Goal: Information Seeking & Learning: Learn about a topic

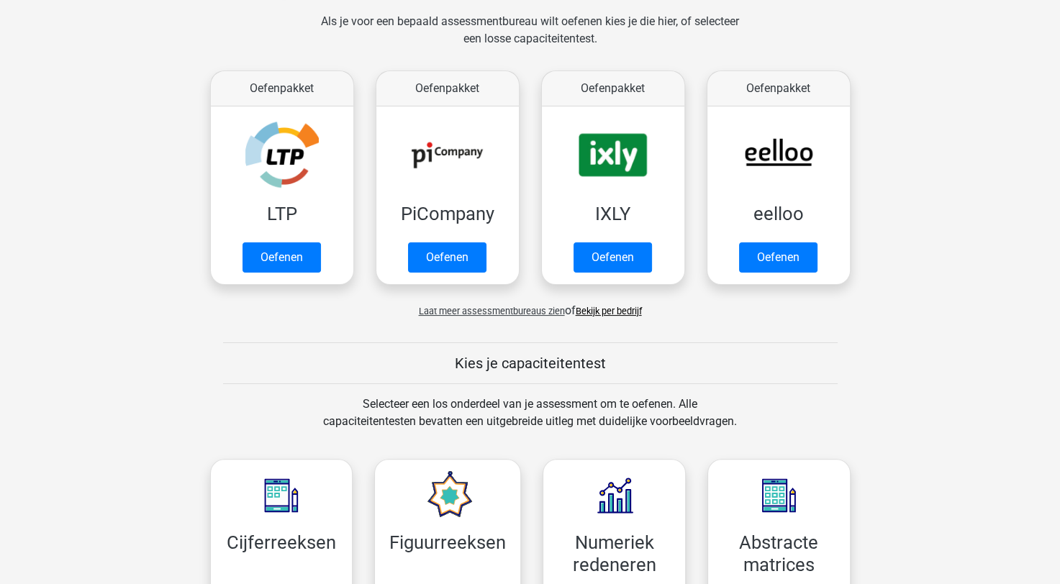
scroll to position [209, 0]
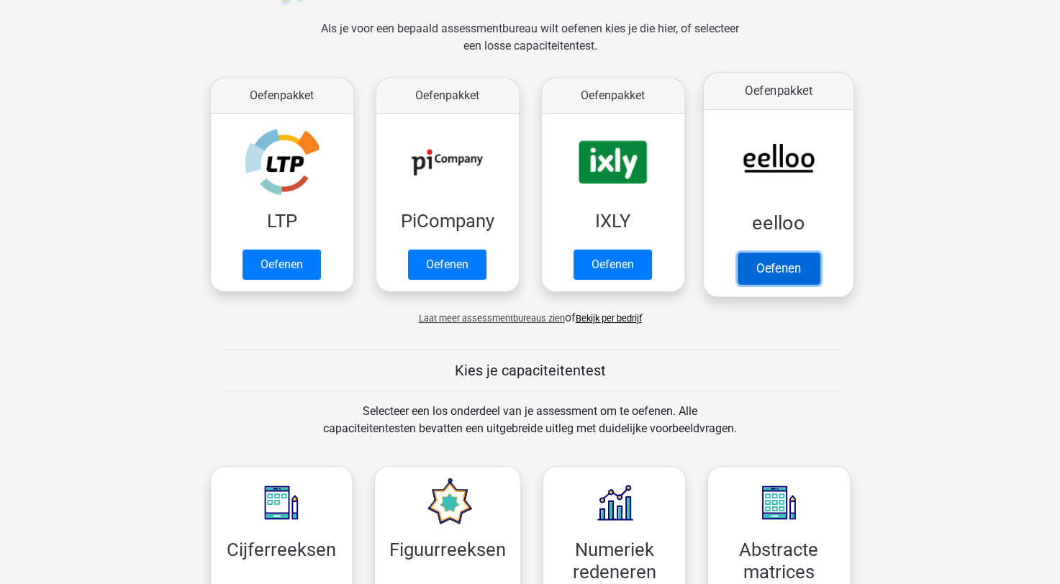
click at [795, 253] on link "Oefenen" at bounding box center [778, 269] width 82 height 32
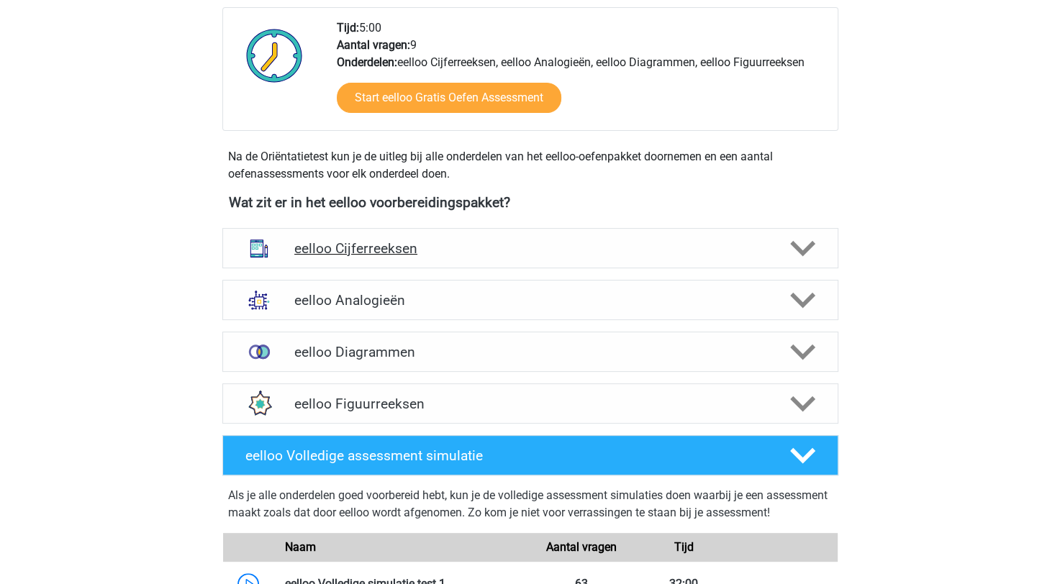
scroll to position [401, 0]
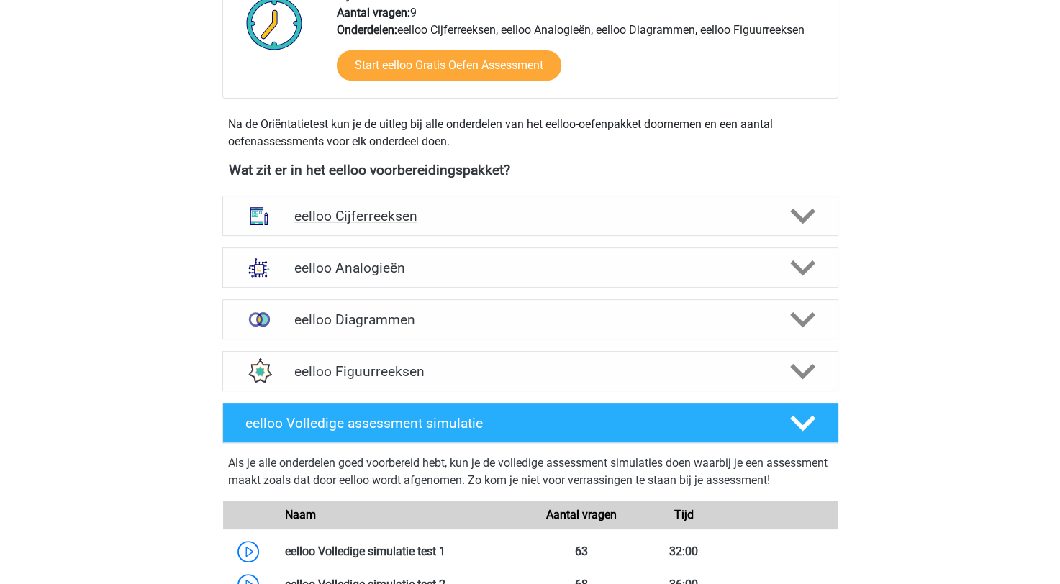
click at [492, 197] on div "eelloo Cijferreeksen" at bounding box center [530, 216] width 616 height 40
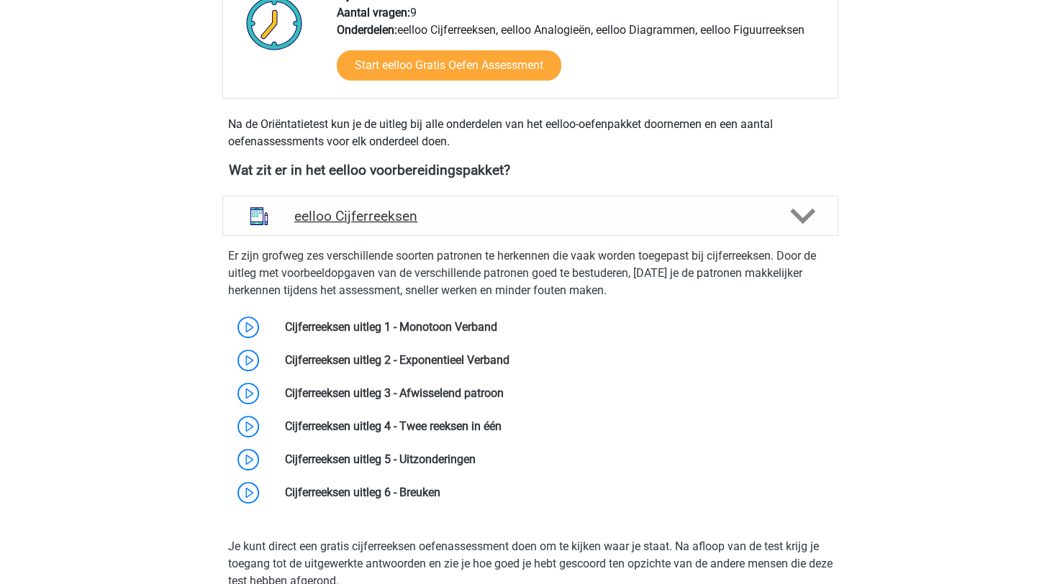
click at [562, 227] on div "eelloo Cijferreeksen" at bounding box center [530, 216] width 616 height 40
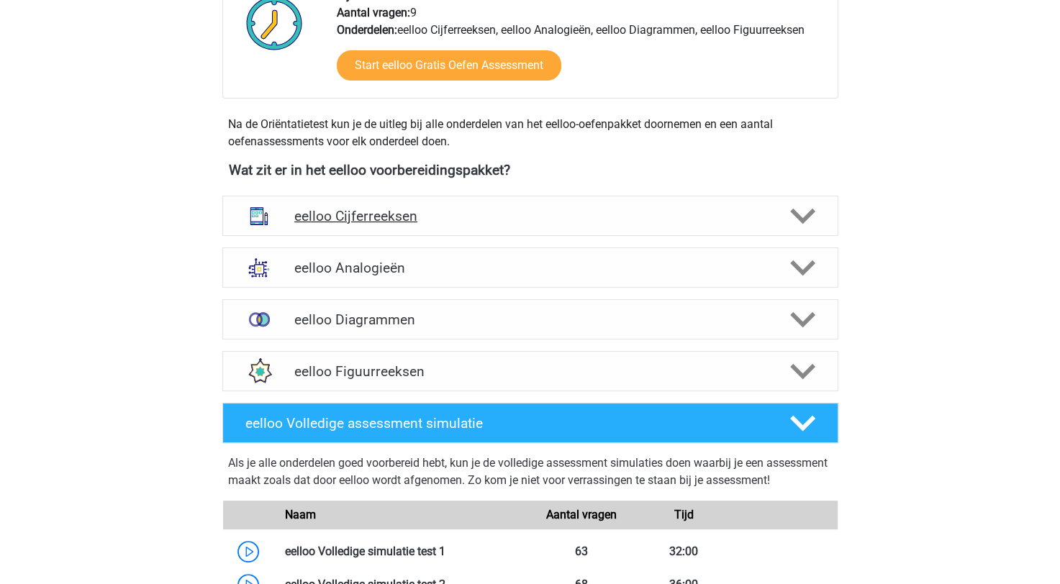
click at [587, 210] on h4 "eelloo Cijferreeksen" at bounding box center [529, 216] width 471 height 17
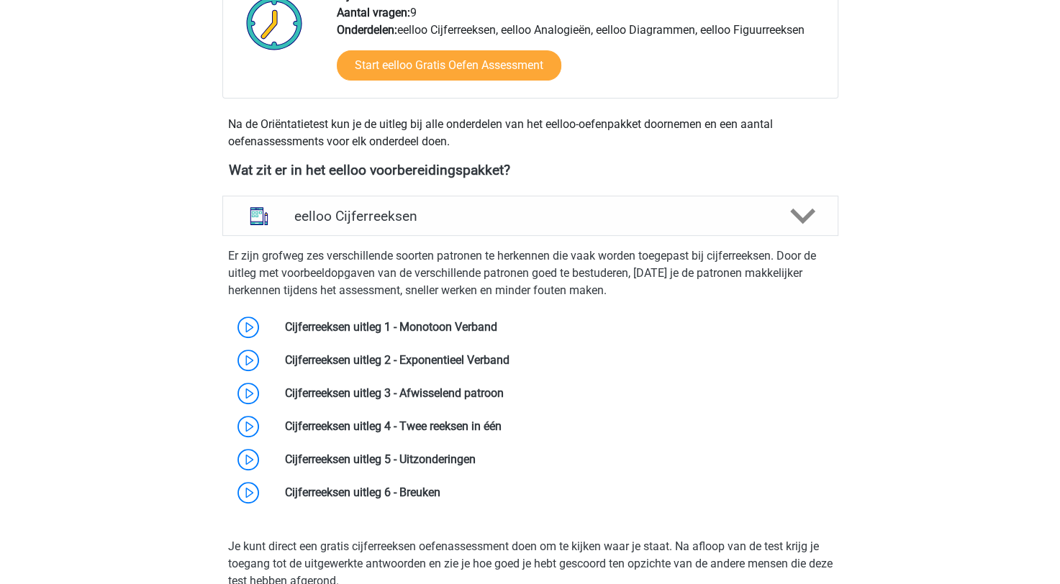
scroll to position [545, 0]
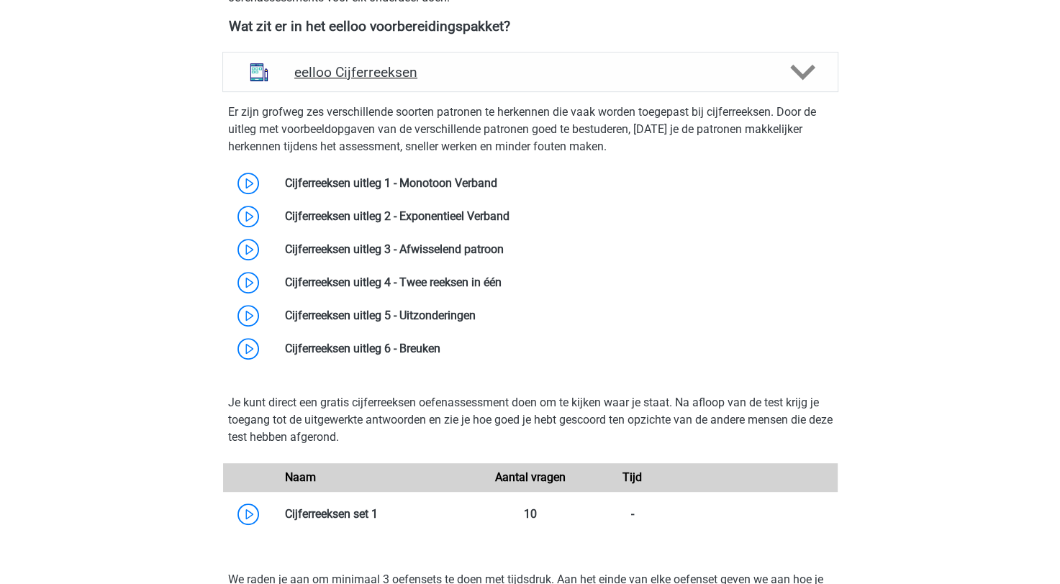
click at [684, 65] on h4 "eelloo Cijferreeksen" at bounding box center [529, 72] width 471 height 17
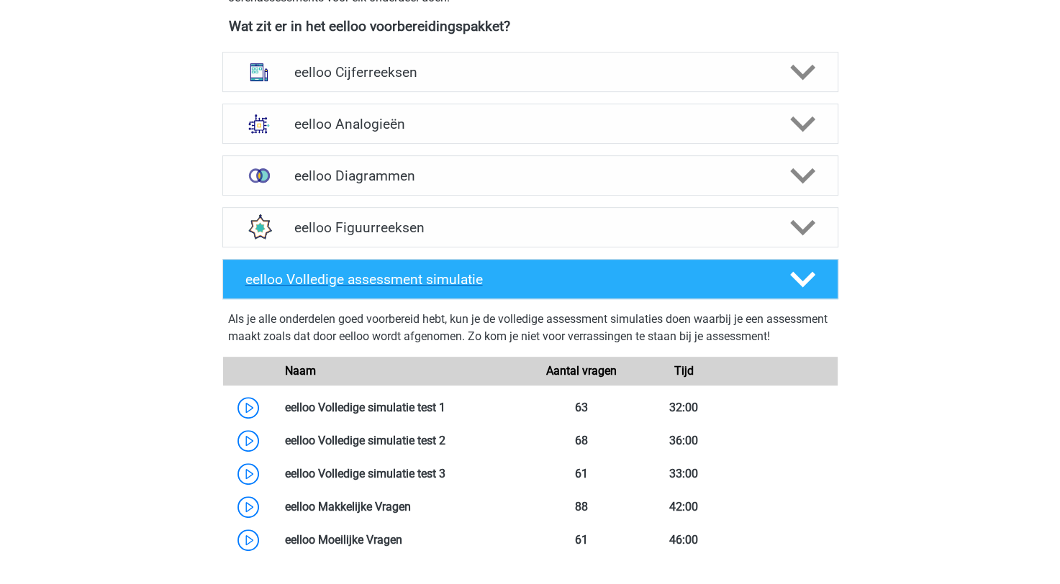
click at [795, 274] on polygon at bounding box center [802, 280] width 25 height 16
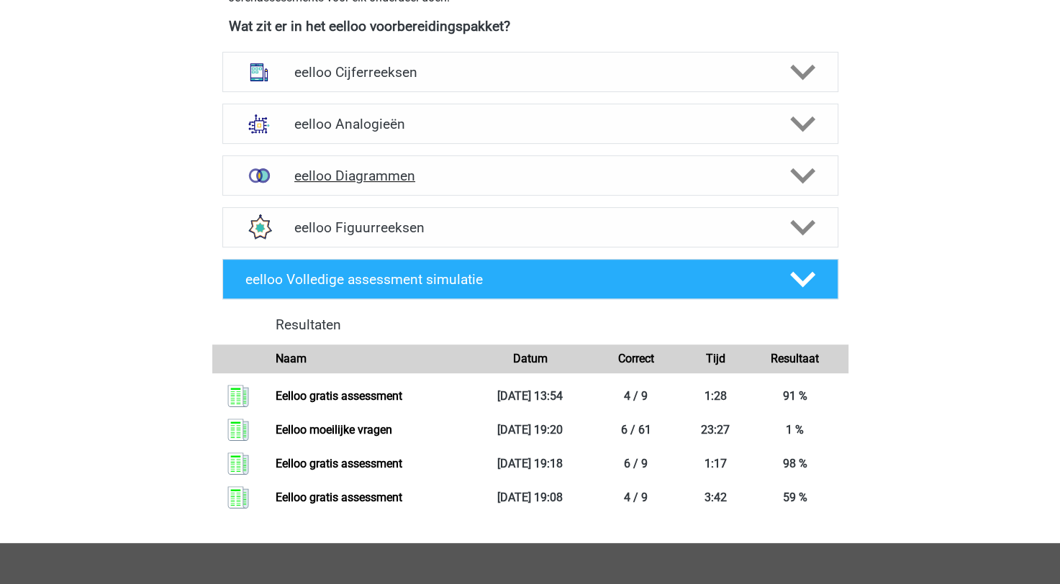
click at [350, 168] on h4 "eelloo Diagrammen" at bounding box center [529, 176] width 471 height 17
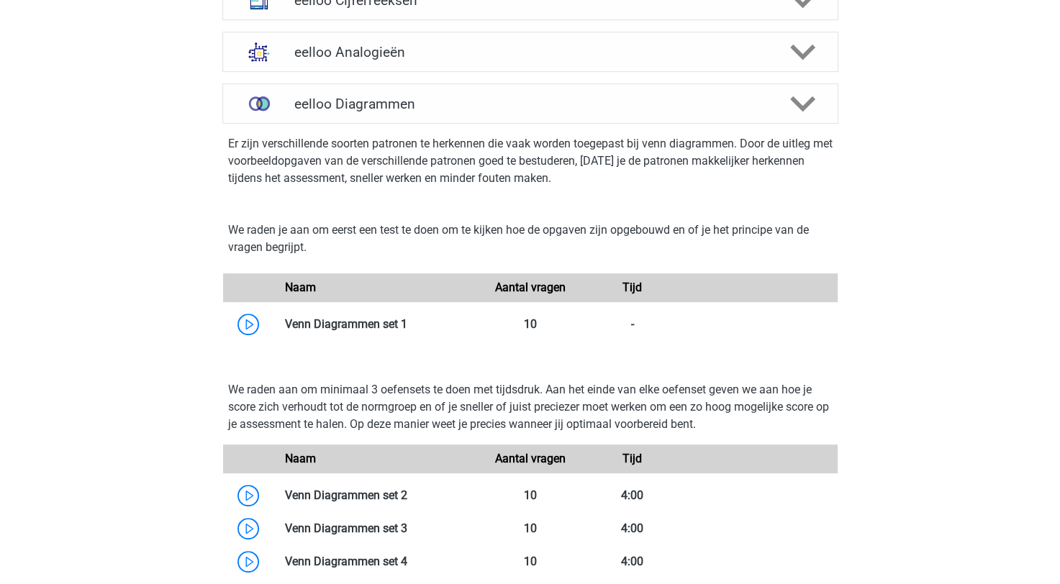
scroll to position [689, 0]
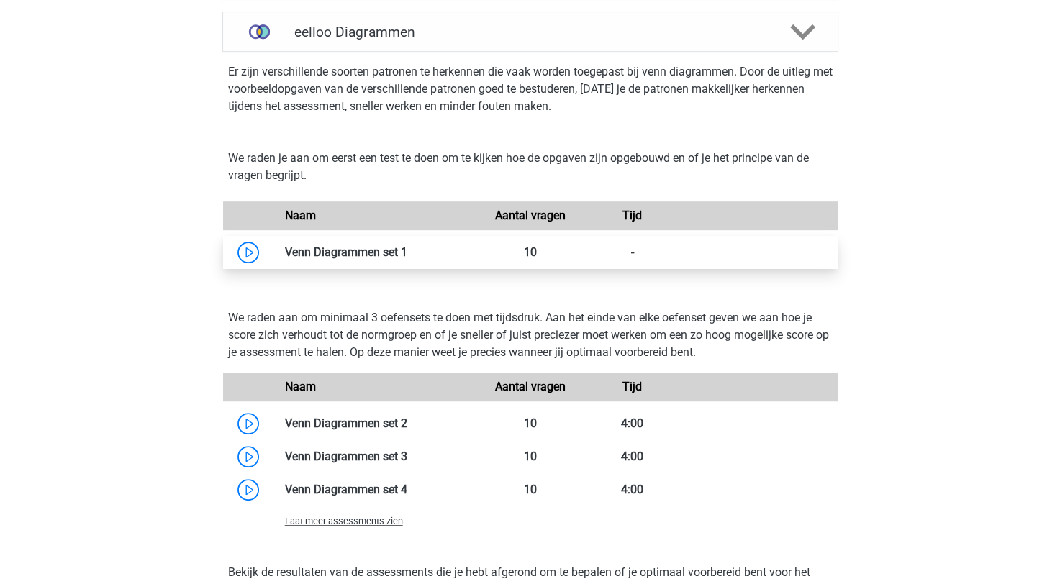
click at [407, 245] on link at bounding box center [407, 252] width 0 height 14
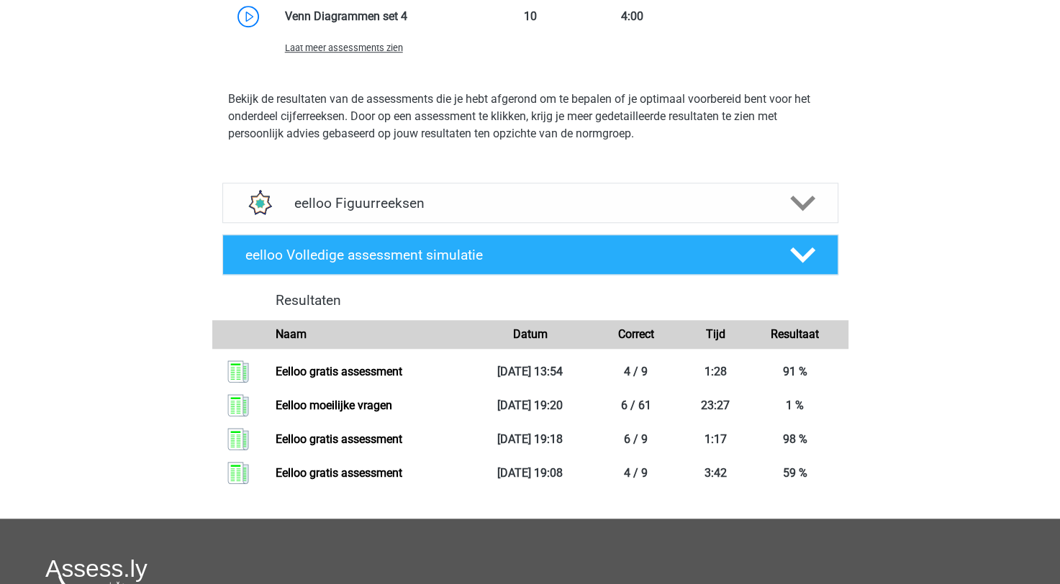
scroll to position [1193, 0]
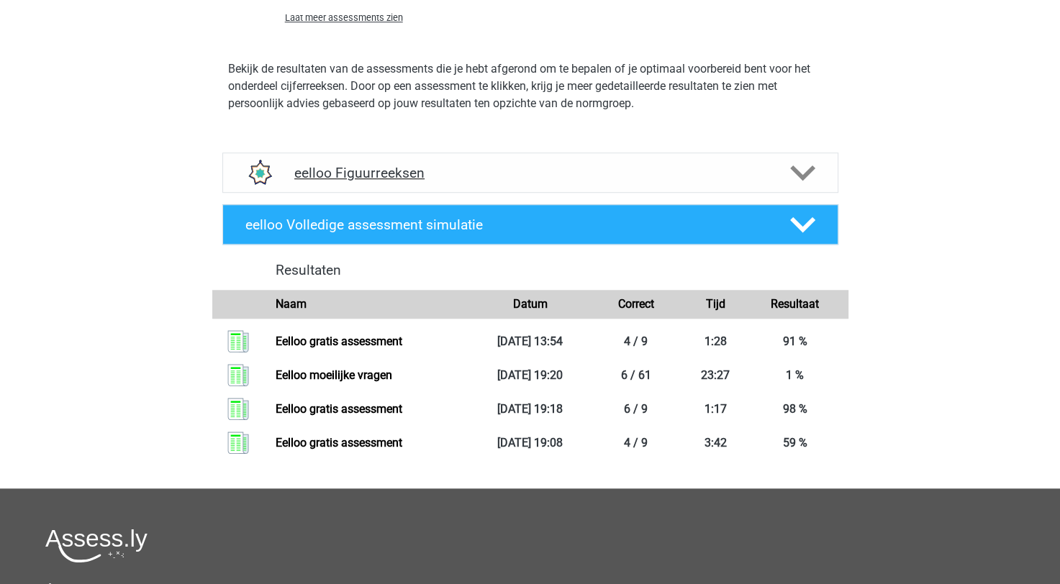
click at [816, 185] on div "eelloo Figuurreeksen" at bounding box center [530, 173] width 616 height 40
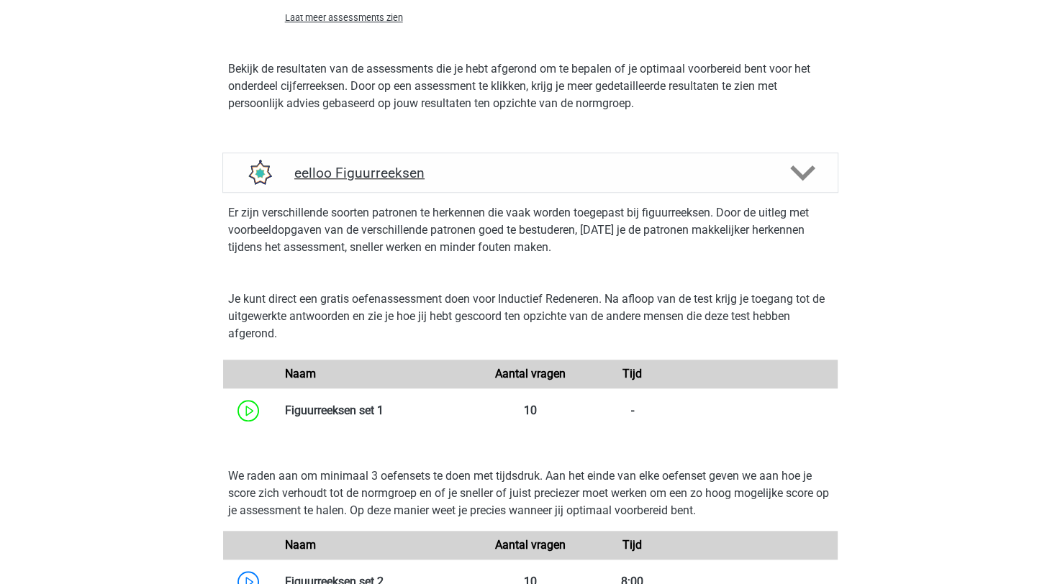
click at [806, 174] on polygon at bounding box center [802, 174] width 25 height 16
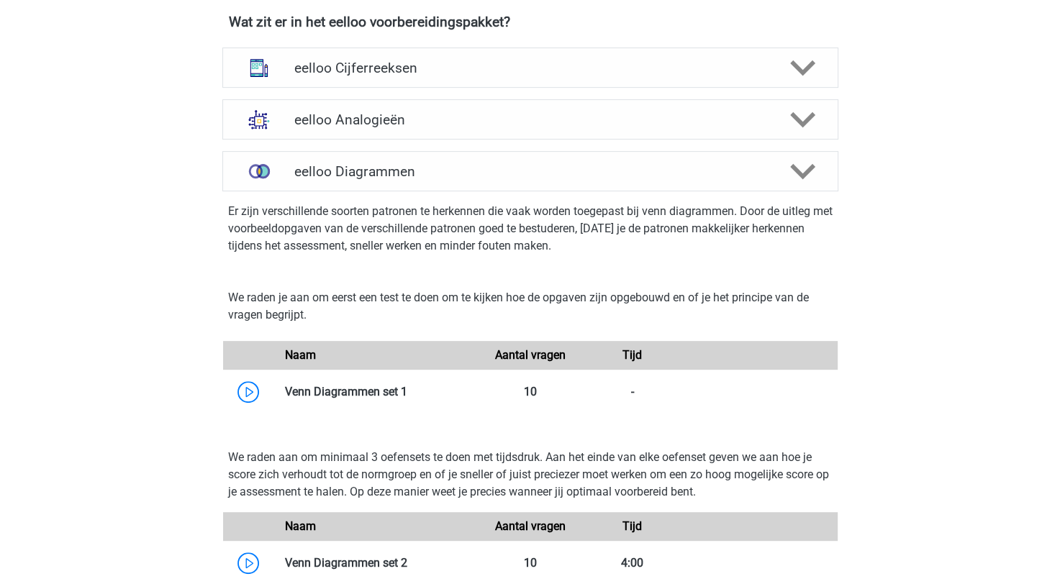
scroll to position [545, 0]
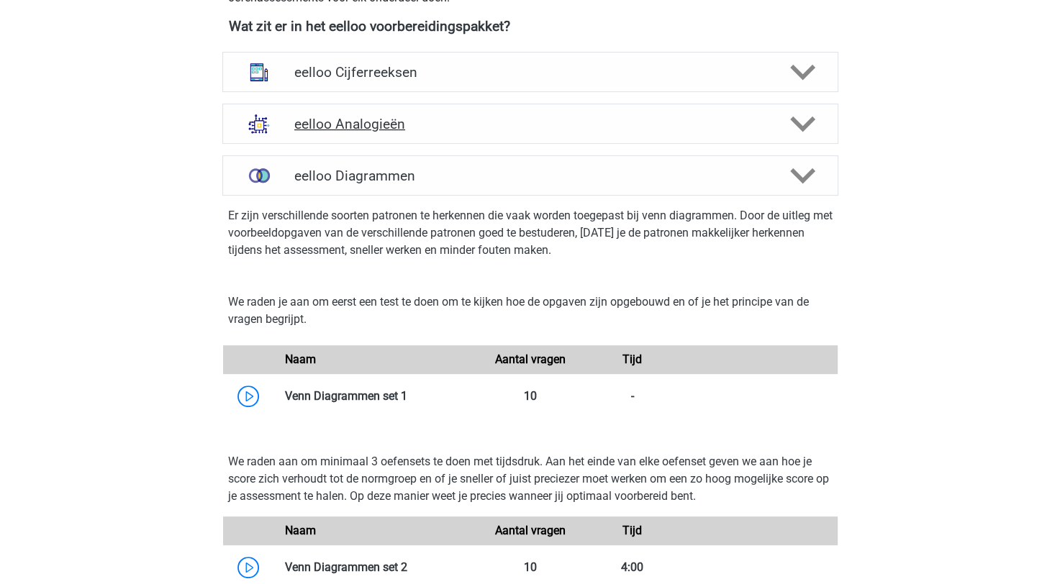
click at [474, 116] on h4 "eelloo Analogieën" at bounding box center [529, 124] width 471 height 17
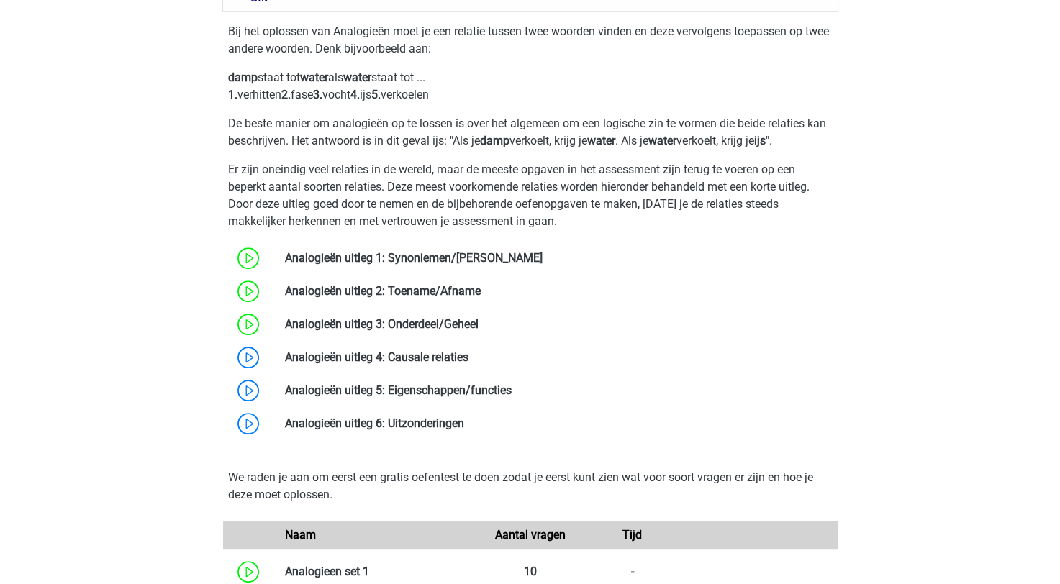
scroll to position [689, 0]
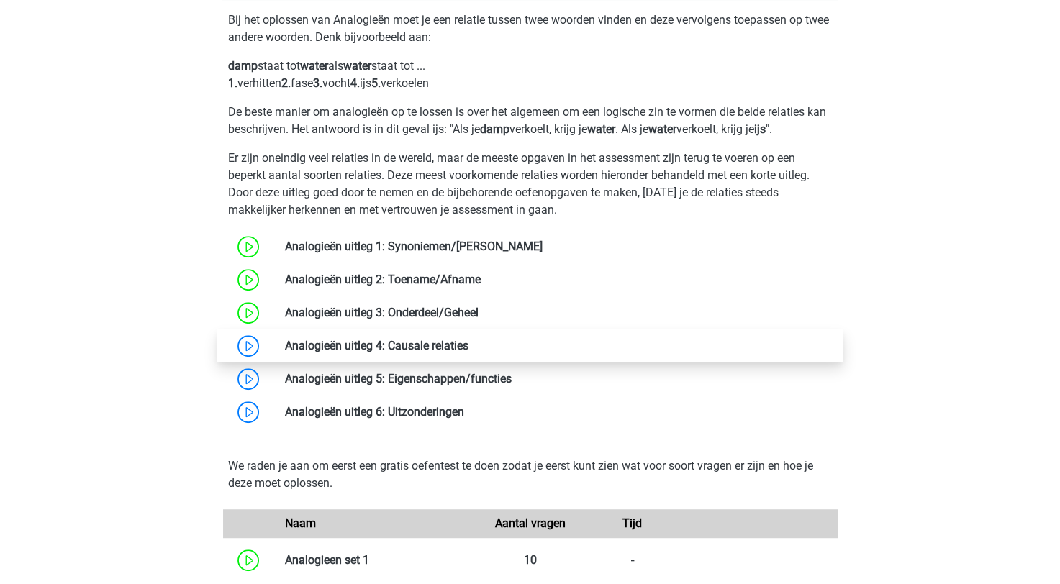
click at [469, 351] on link at bounding box center [469, 346] width 0 height 14
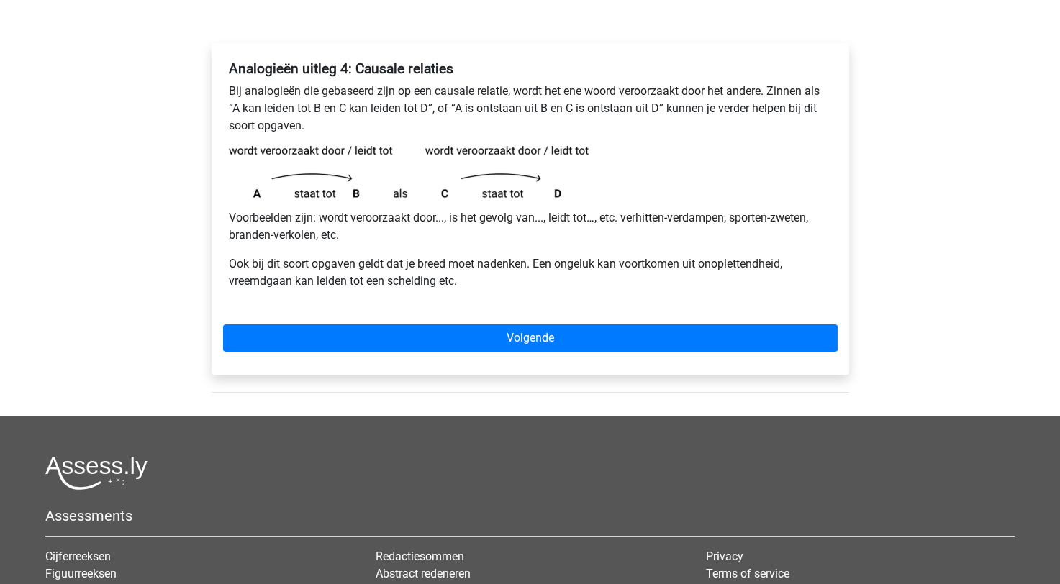
scroll to position [216, 0]
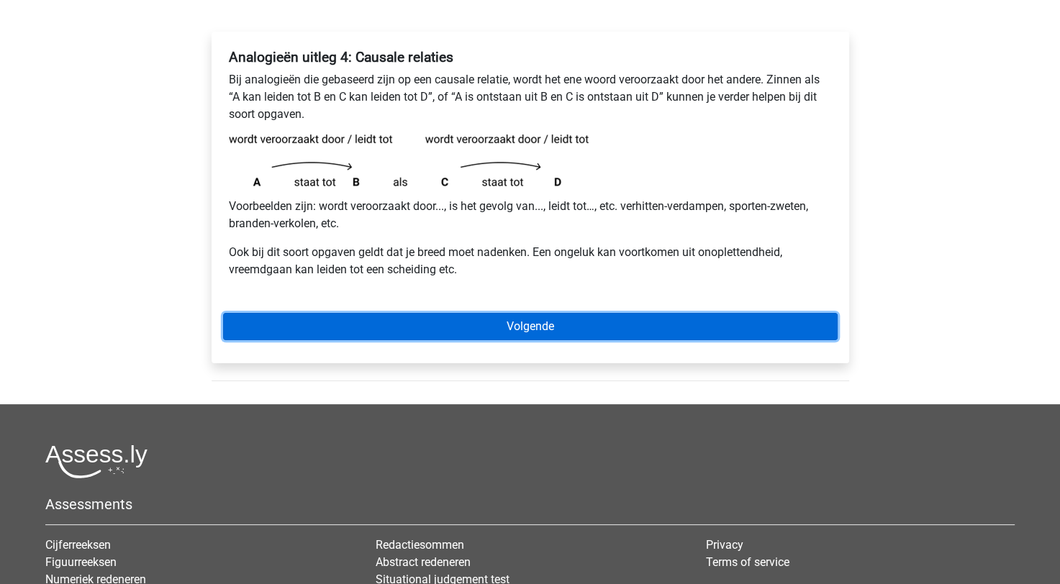
click at [415, 333] on link "Volgende" at bounding box center [530, 326] width 615 height 27
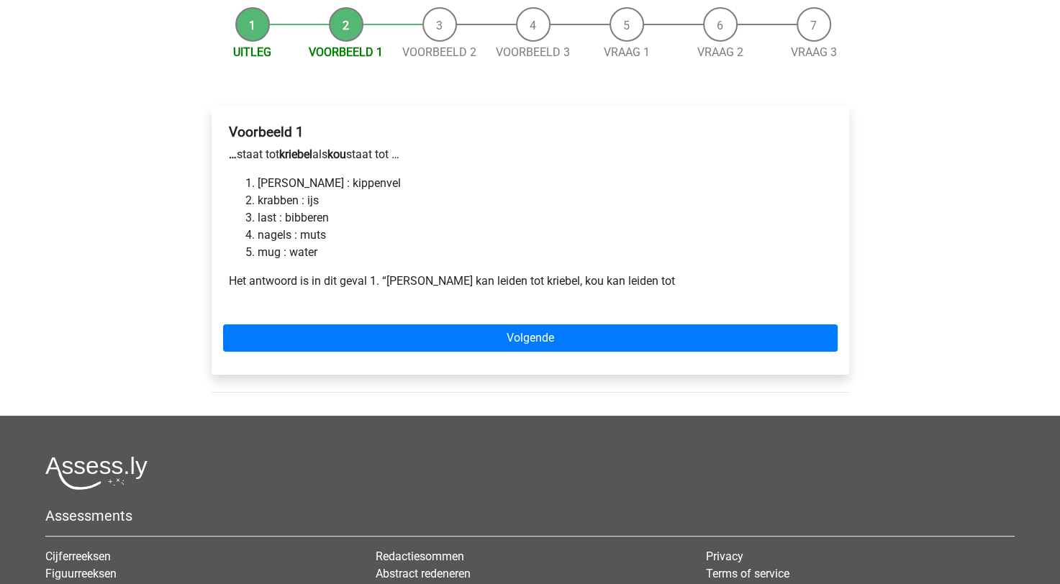
scroll to position [144, 0]
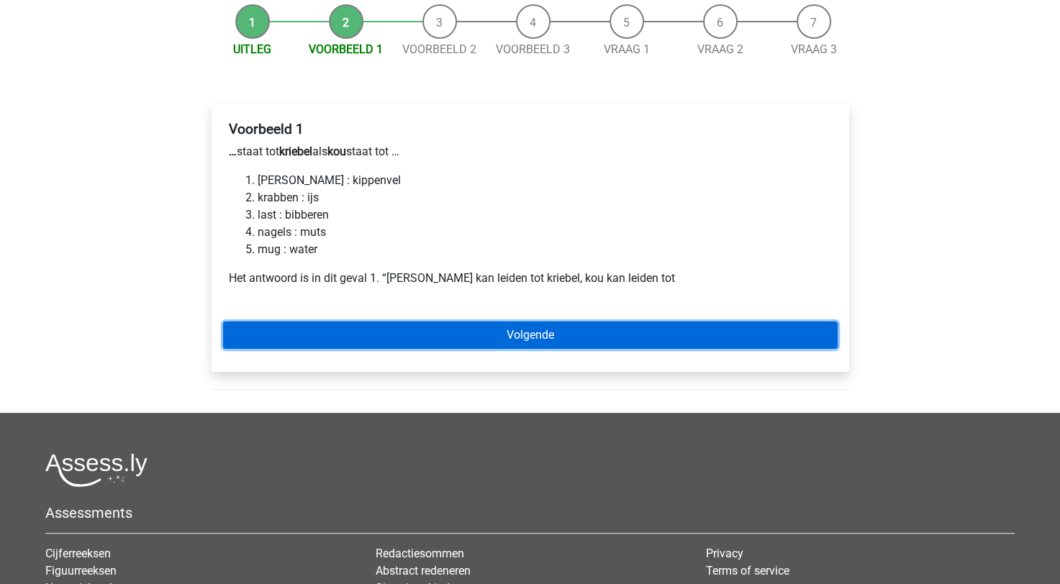
click at [466, 345] on link "Volgende" at bounding box center [530, 335] width 615 height 27
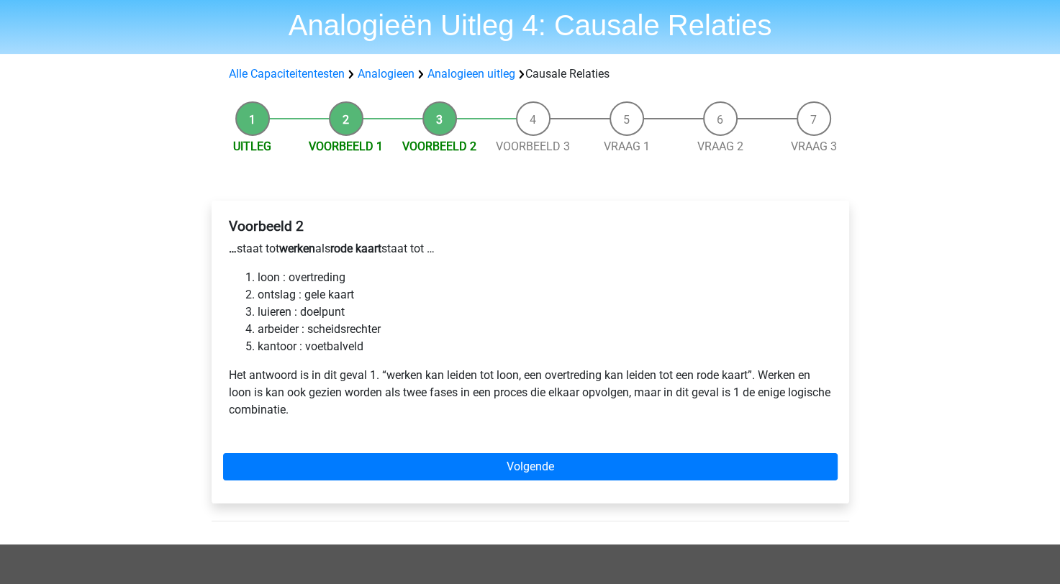
scroll to position [72, 0]
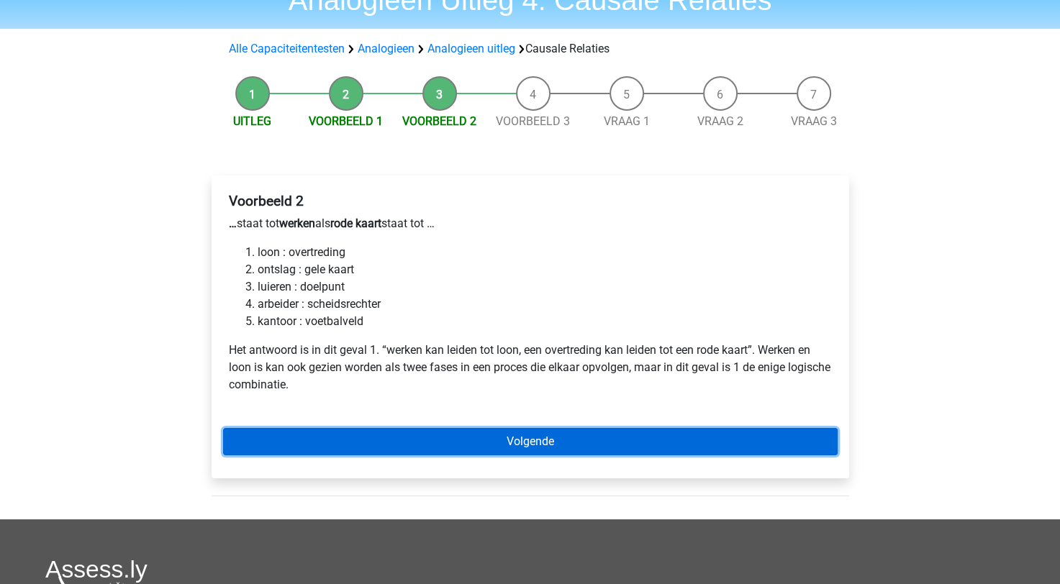
click at [489, 438] on link "Volgende" at bounding box center [530, 441] width 615 height 27
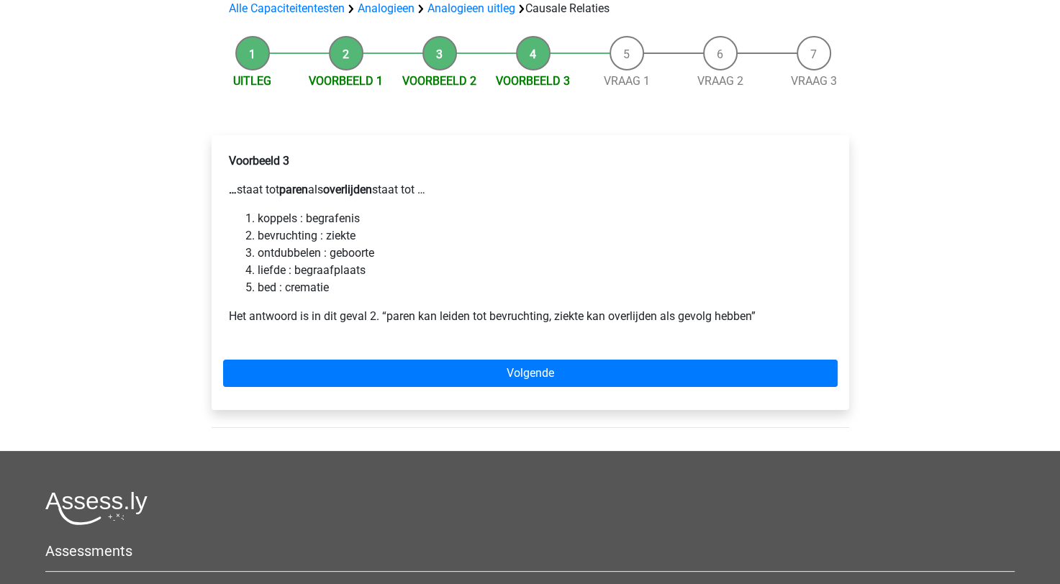
scroll to position [288, 0]
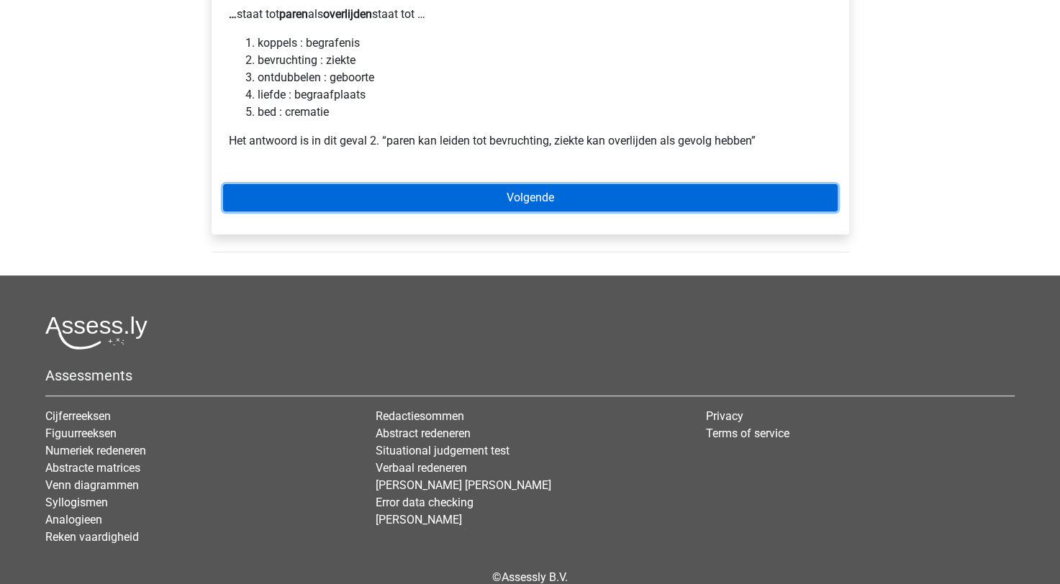
click at [507, 210] on link "Volgende" at bounding box center [530, 197] width 615 height 27
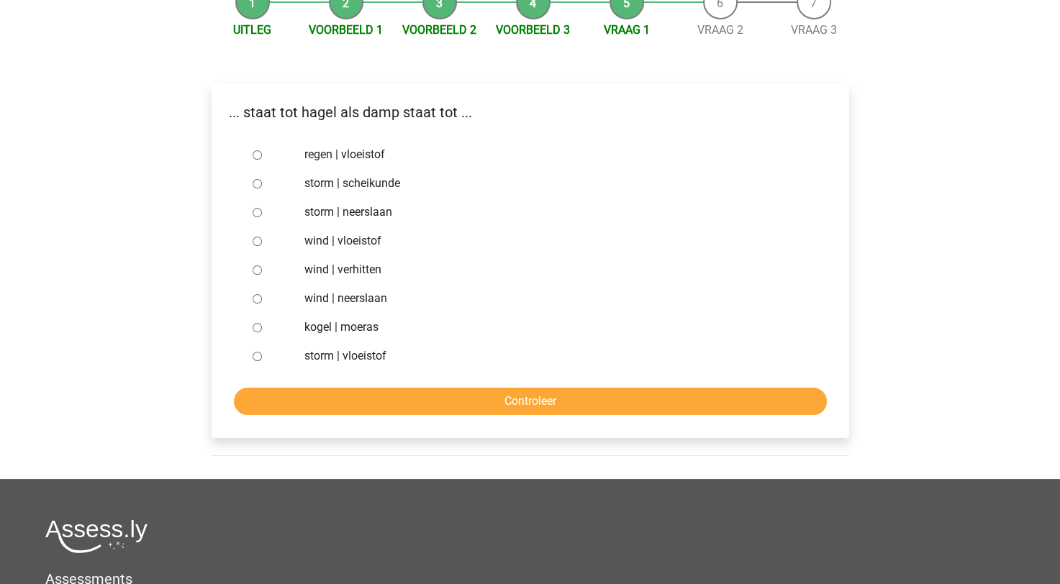
scroll to position [216, 0]
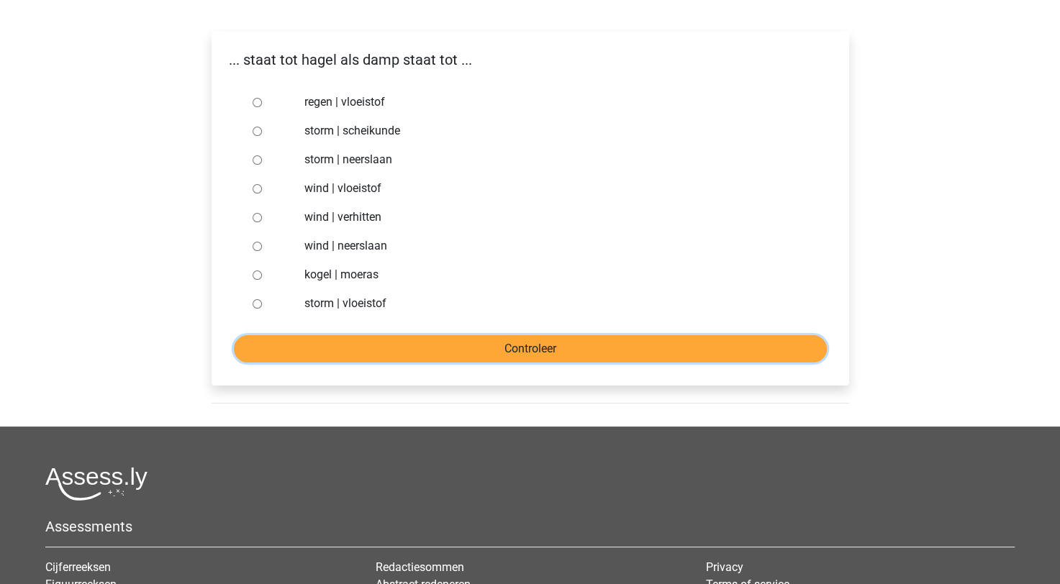
click at [504, 357] on input "Controleer" at bounding box center [530, 348] width 593 height 27
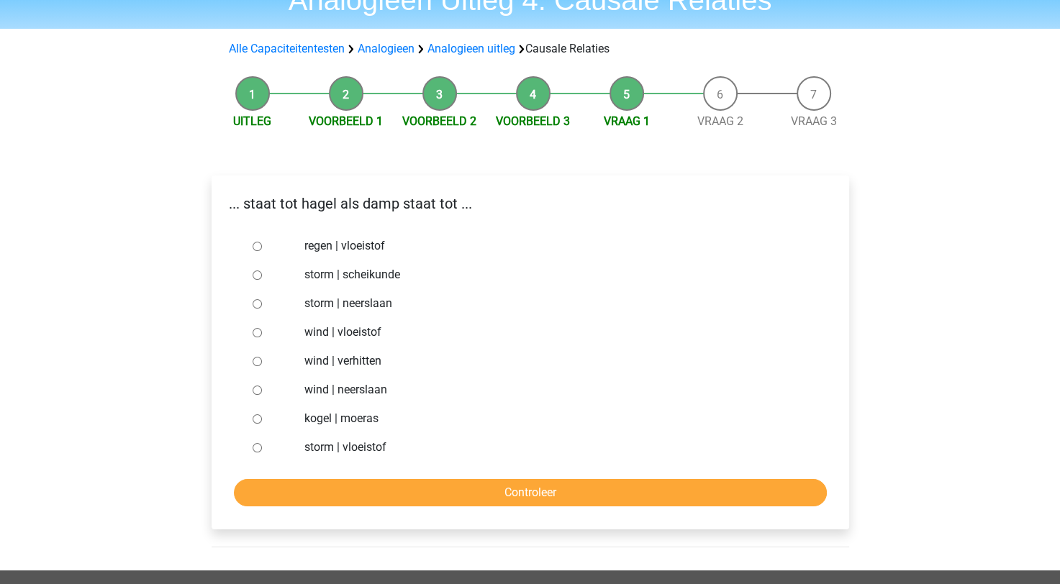
scroll to position [144, 0]
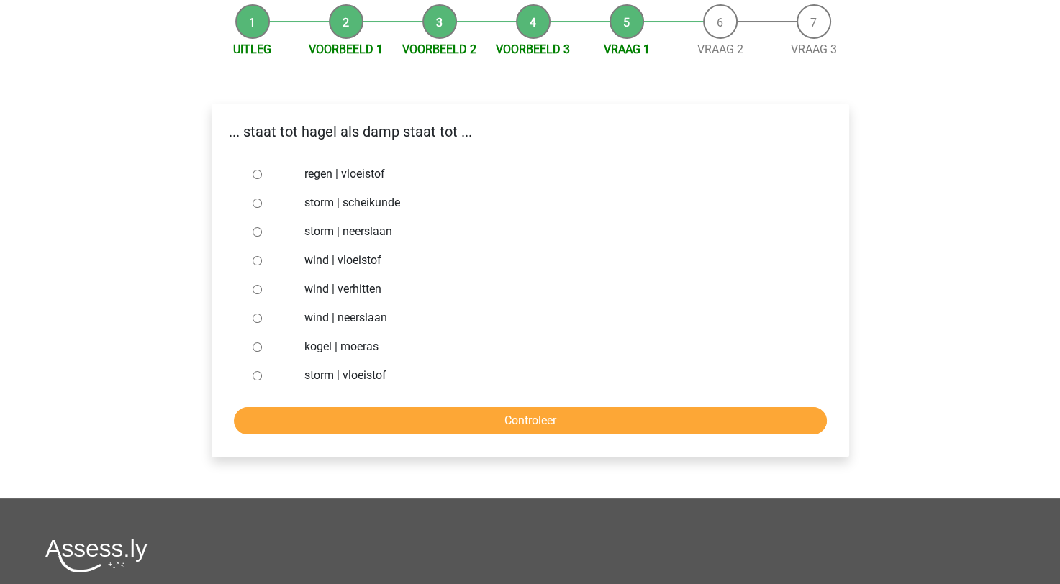
click at [310, 176] on label "regen | vloeistof" at bounding box center [553, 174] width 498 height 17
click at [262, 176] on input "regen | vloeistof" at bounding box center [257, 174] width 9 height 9
radio input "true"
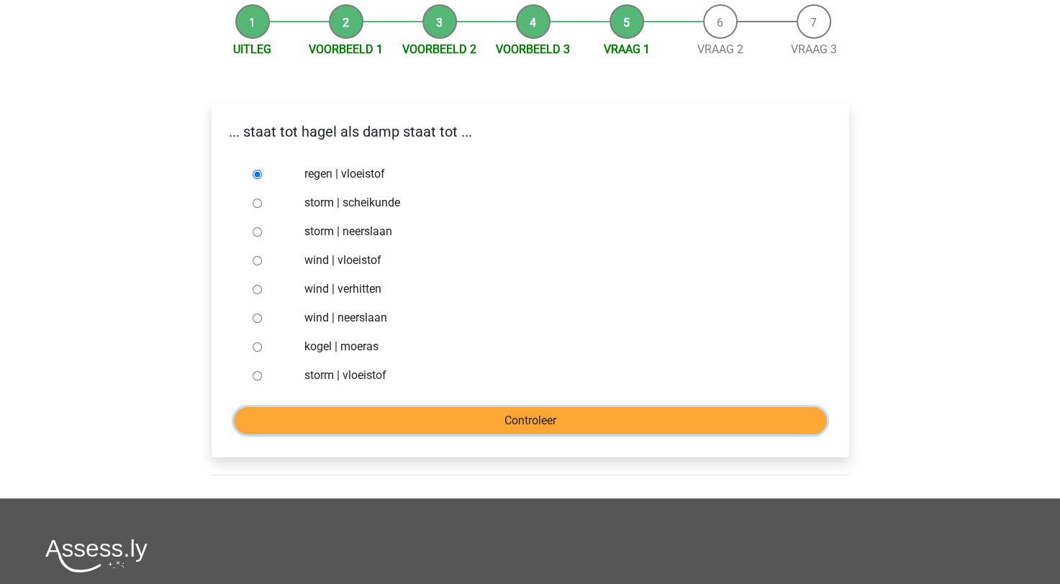
click at [519, 423] on input "Controleer" at bounding box center [530, 420] width 593 height 27
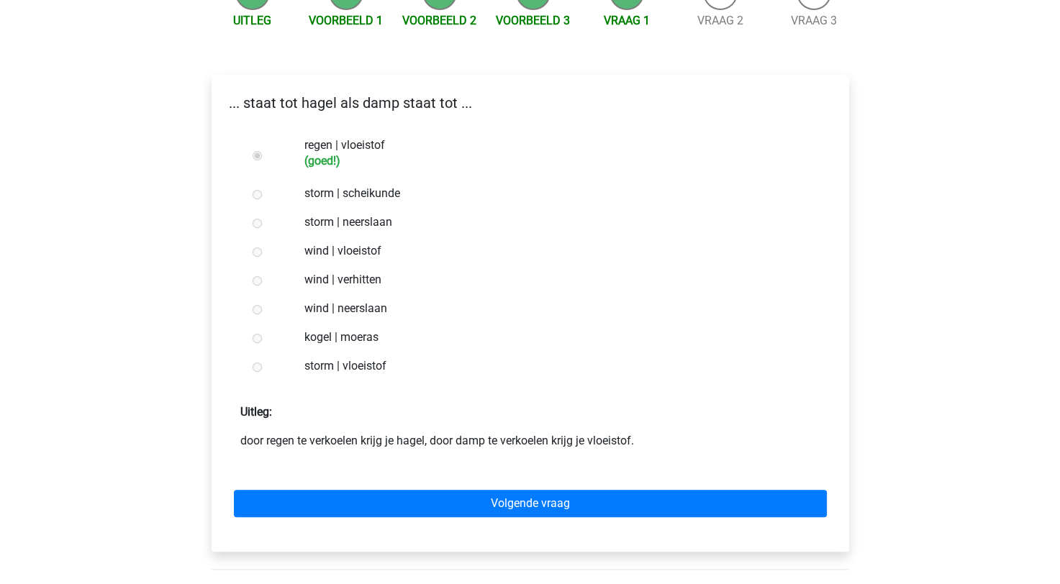
scroll to position [288, 0]
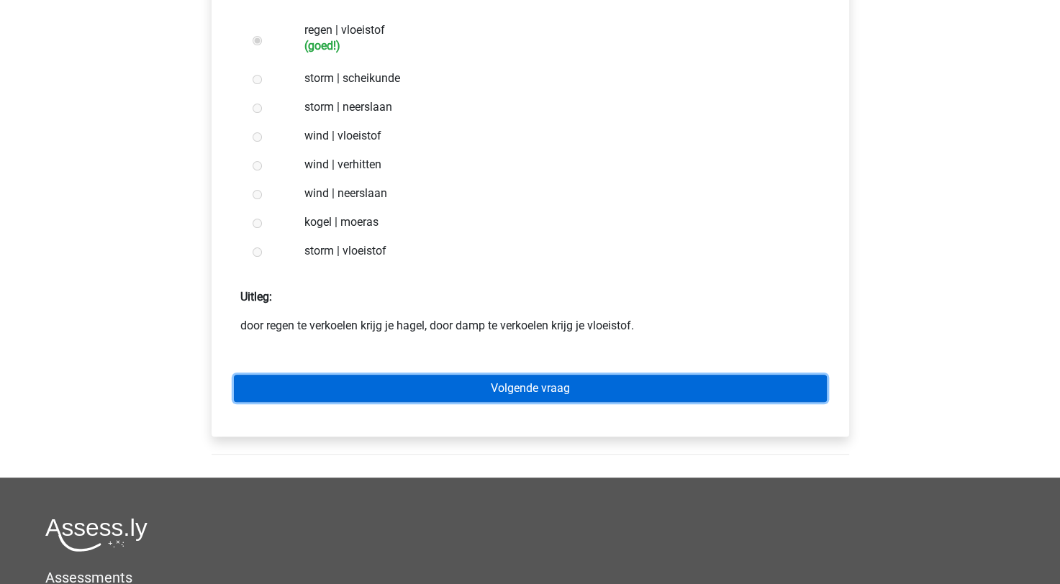
click at [477, 380] on link "Volgende vraag" at bounding box center [530, 388] width 593 height 27
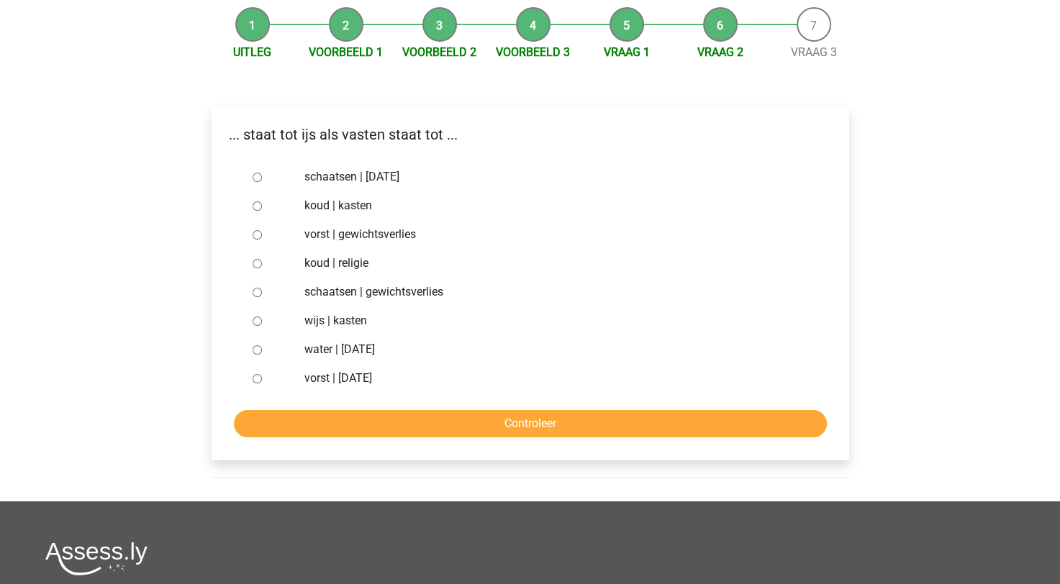
scroll to position [144, 0]
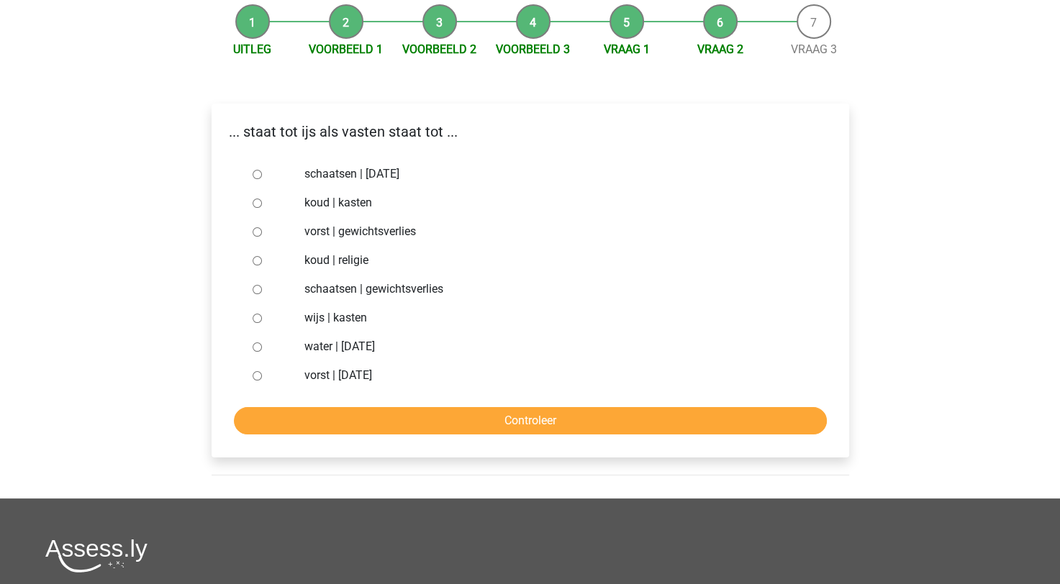
click at [317, 180] on label "schaatsen | [DATE]" at bounding box center [553, 174] width 498 height 17
click at [262, 179] on input "schaatsen | [DATE]" at bounding box center [257, 174] width 9 height 9
radio input "true"
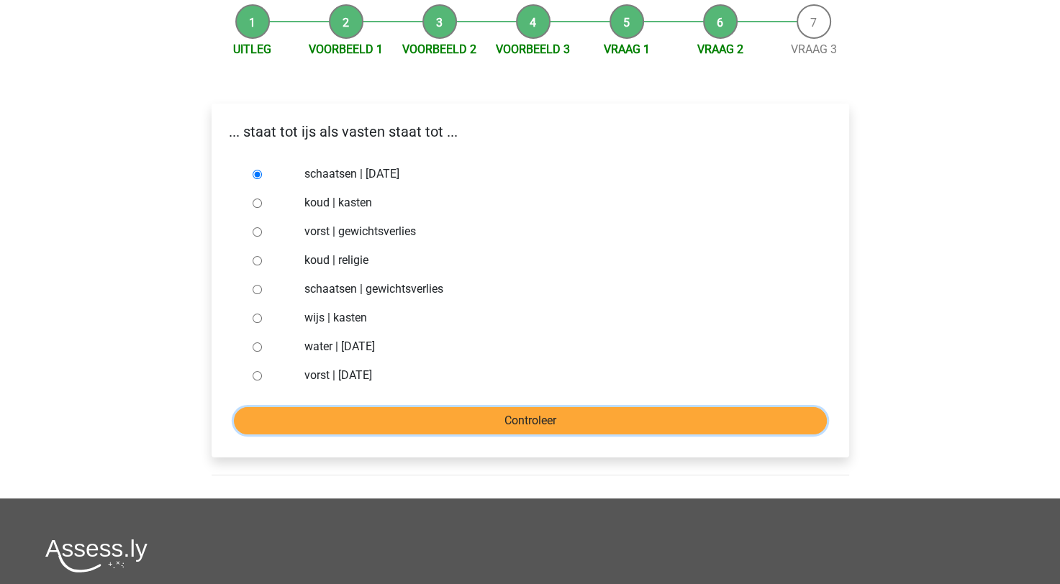
click at [395, 417] on input "Controleer" at bounding box center [530, 420] width 593 height 27
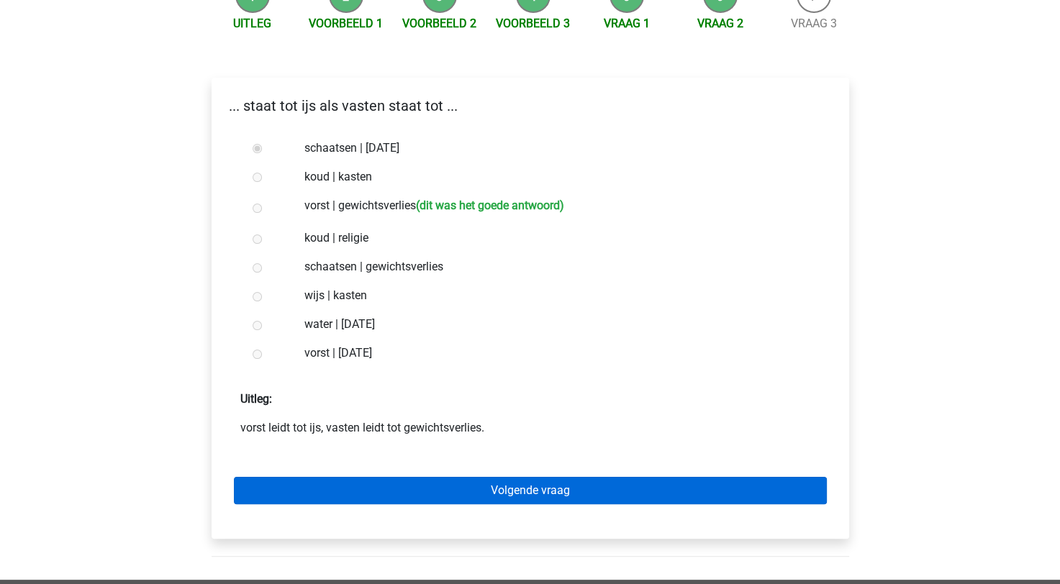
scroll to position [288, 0]
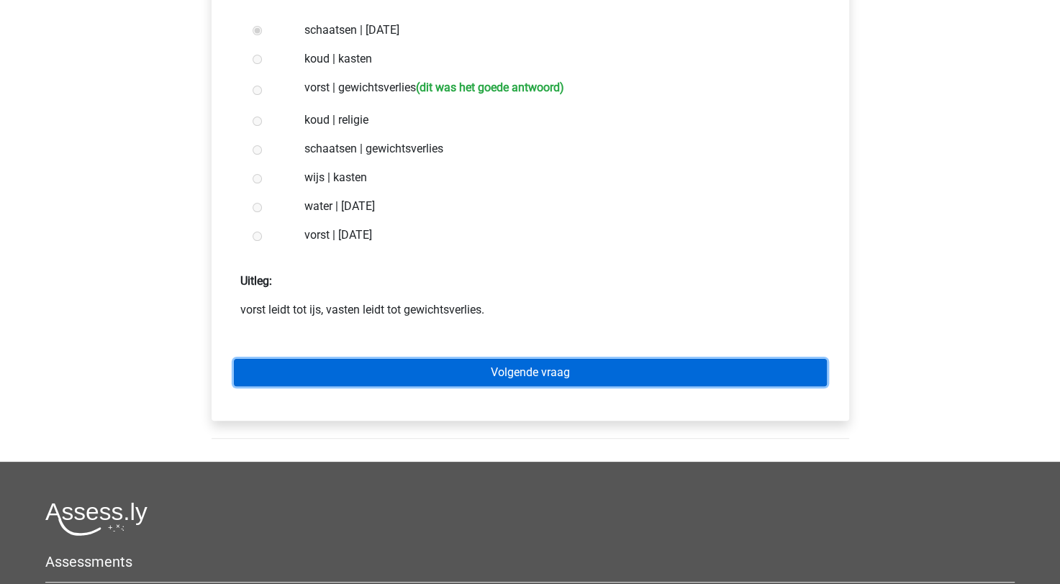
click at [380, 371] on link "Volgende vraag" at bounding box center [530, 372] width 593 height 27
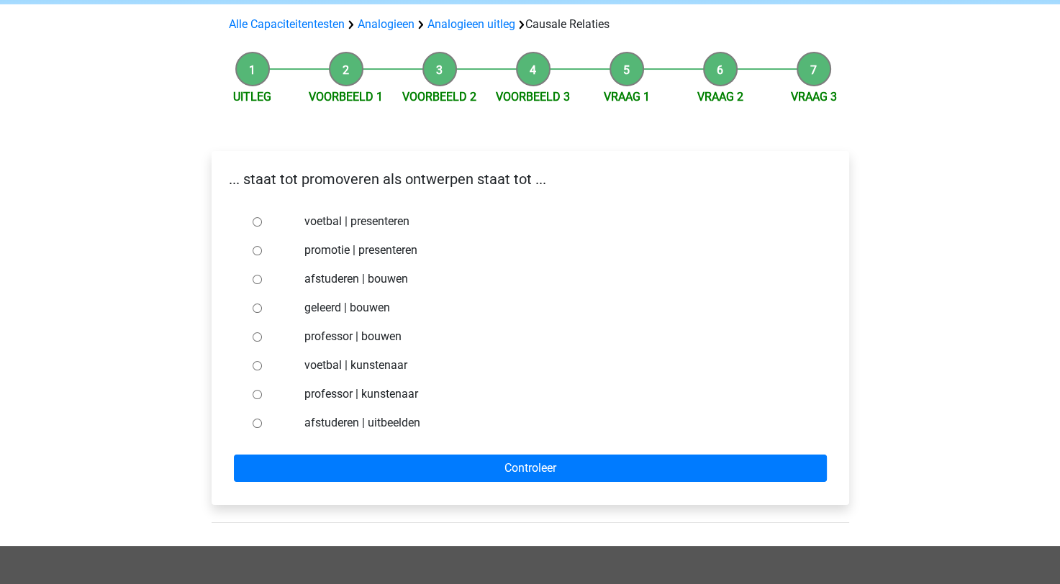
scroll to position [72, 0]
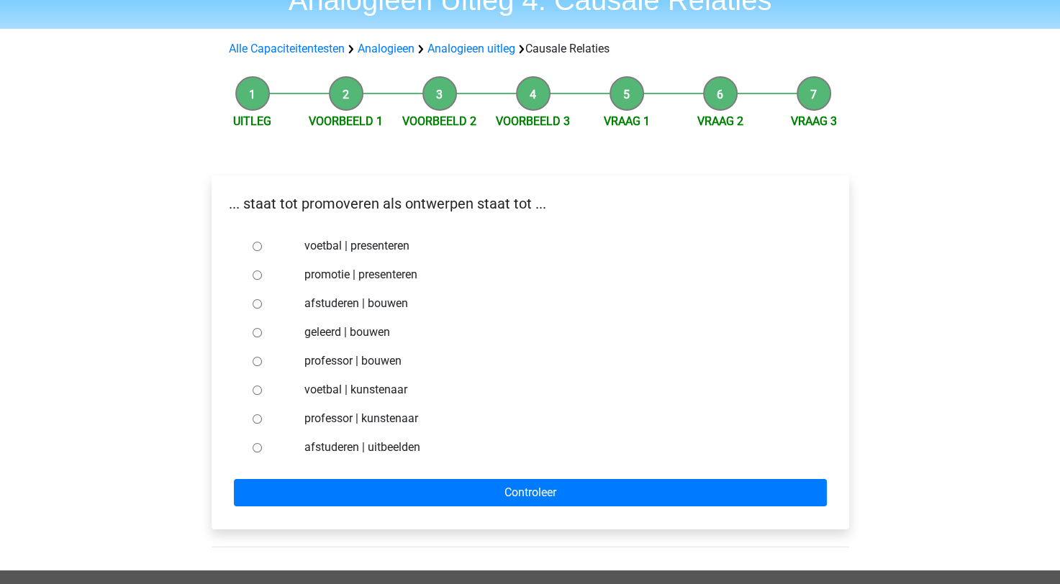
click at [326, 248] on label "voetbal | presenteren" at bounding box center [553, 246] width 498 height 17
click at [262, 248] on input "voetbal | presenteren" at bounding box center [257, 246] width 9 height 9
radio input "true"
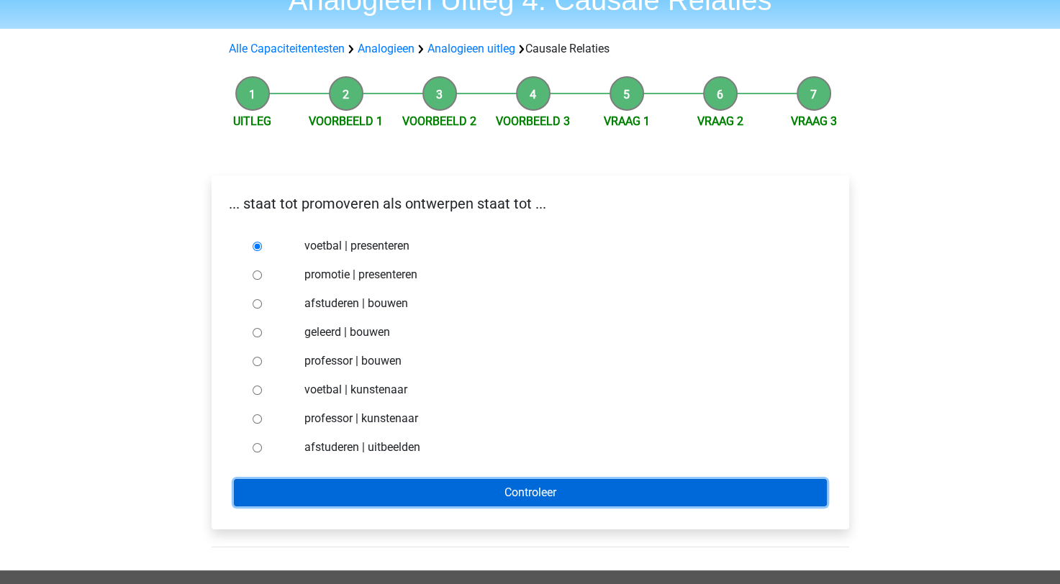
click at [403, 490] on input "Controleer" at bounding box center [530, 492] width 593 height 27
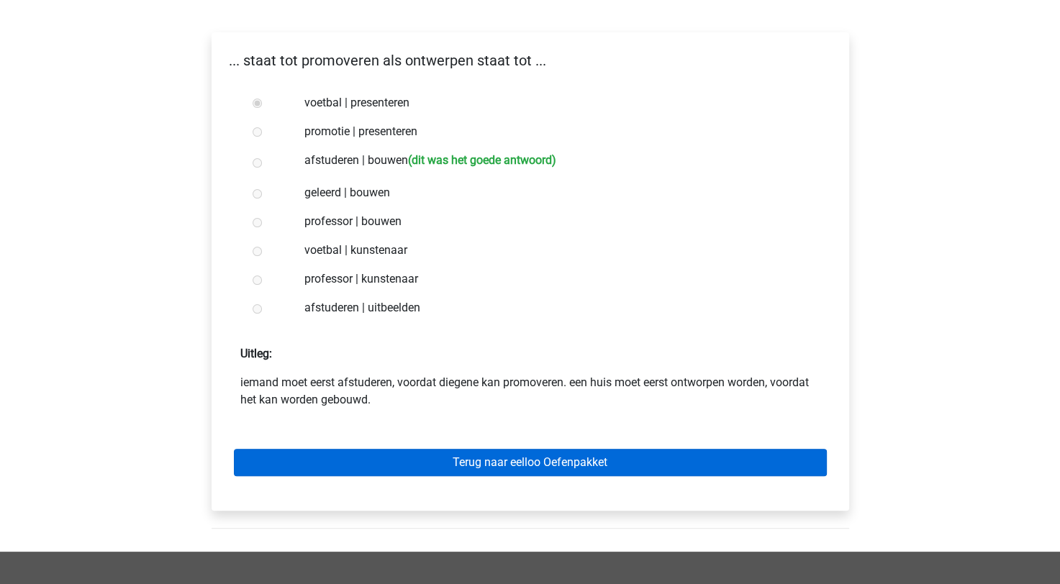
scroll to position [216, 0]
click at [394, 466] on link "Terug naar eelloo Oefenpakket" at bounding box center [530, 461] width 593 height 27
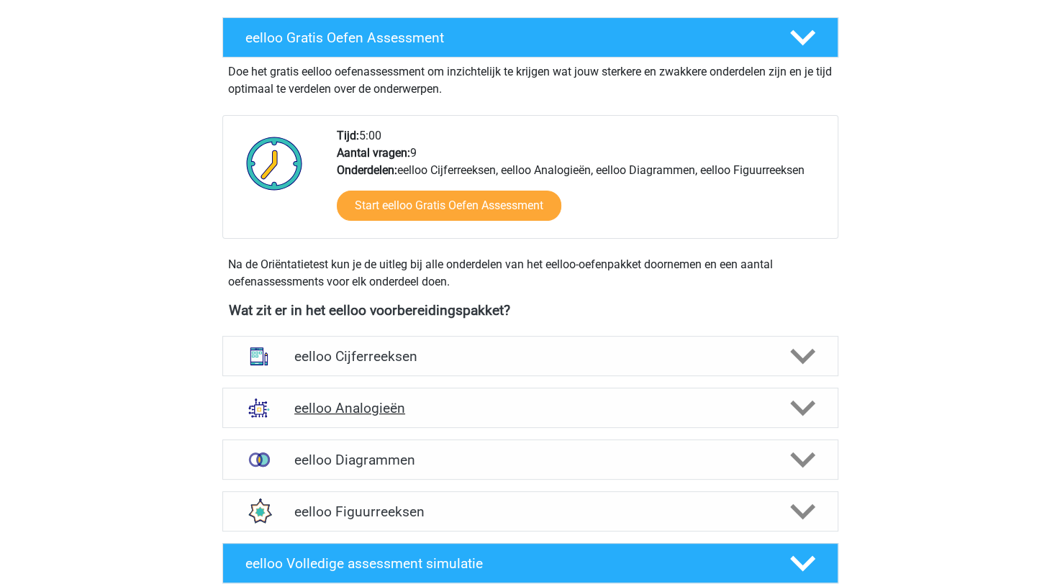
scroll to position [432, 0]
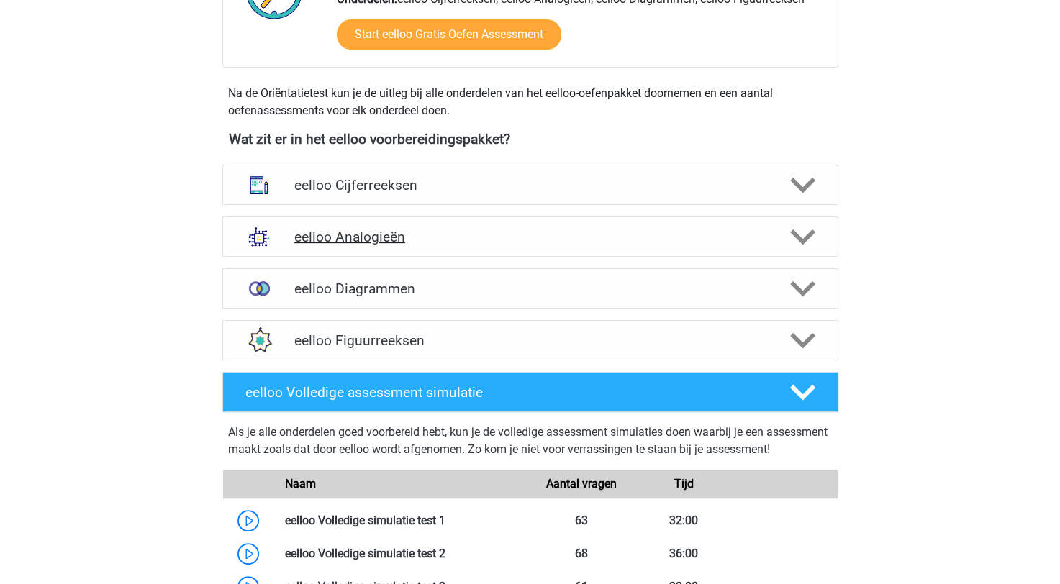
click at [451, 229] on h4 "eelloo Analogieën" at bounding box center [529, 237] width 471 height 17
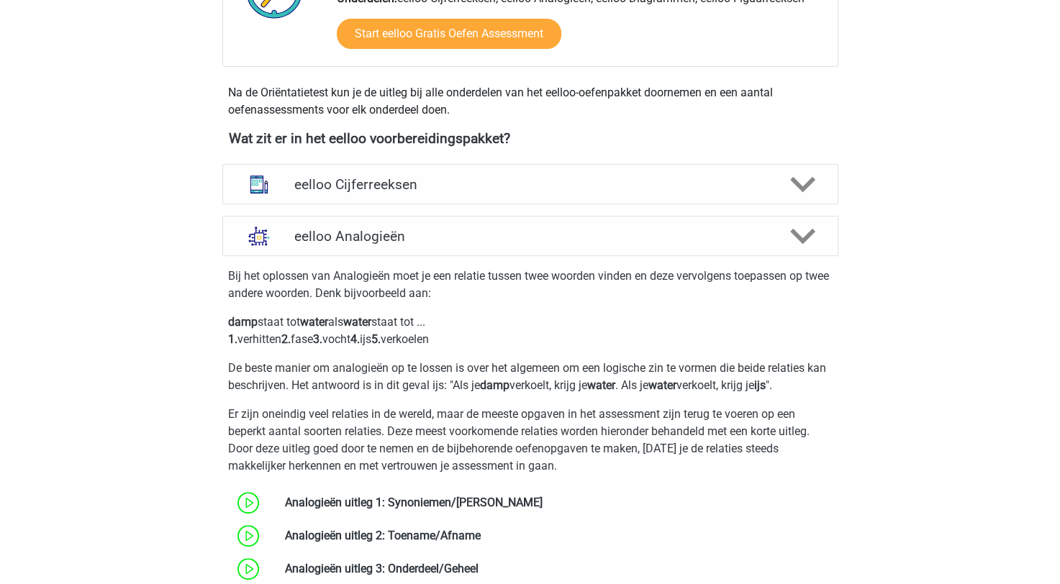
scroll to position [720, 0]
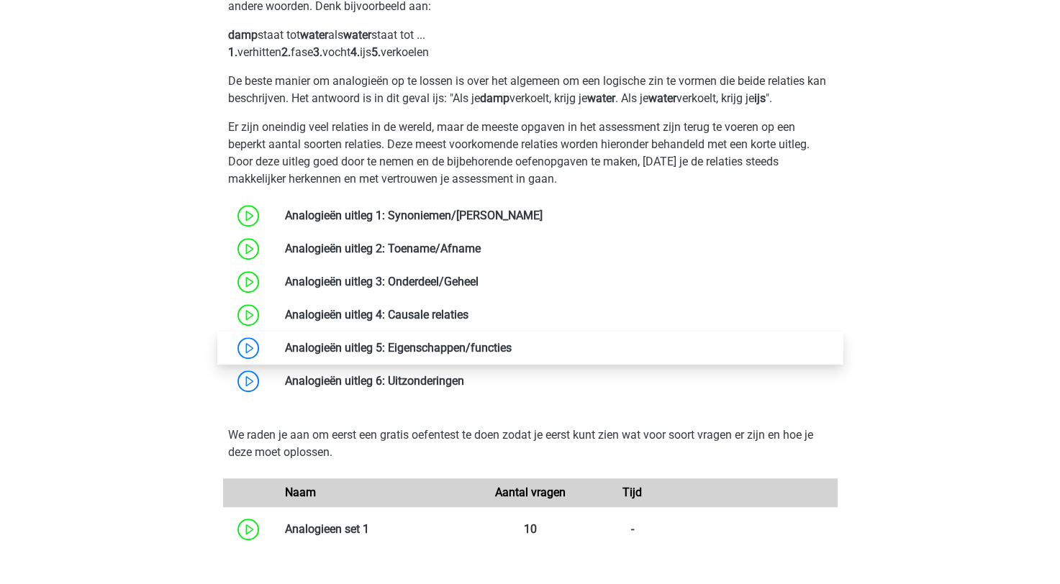
click at [512, 353] on link at bounding box center [512, 348] width 0 height 14
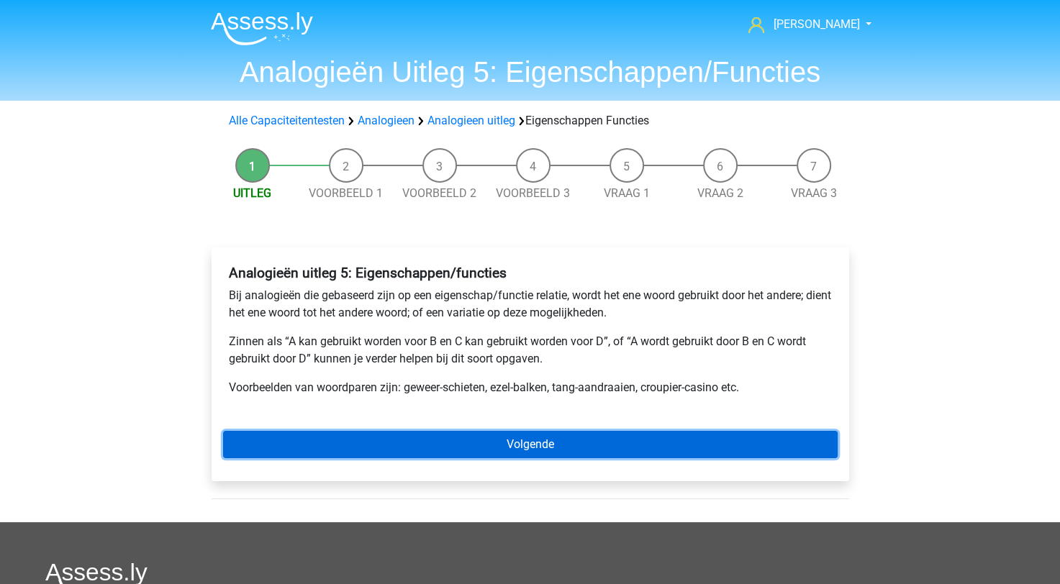
click at [358, 436] on link "Volgende" at bounding box center [530, 444] width 615 height 27
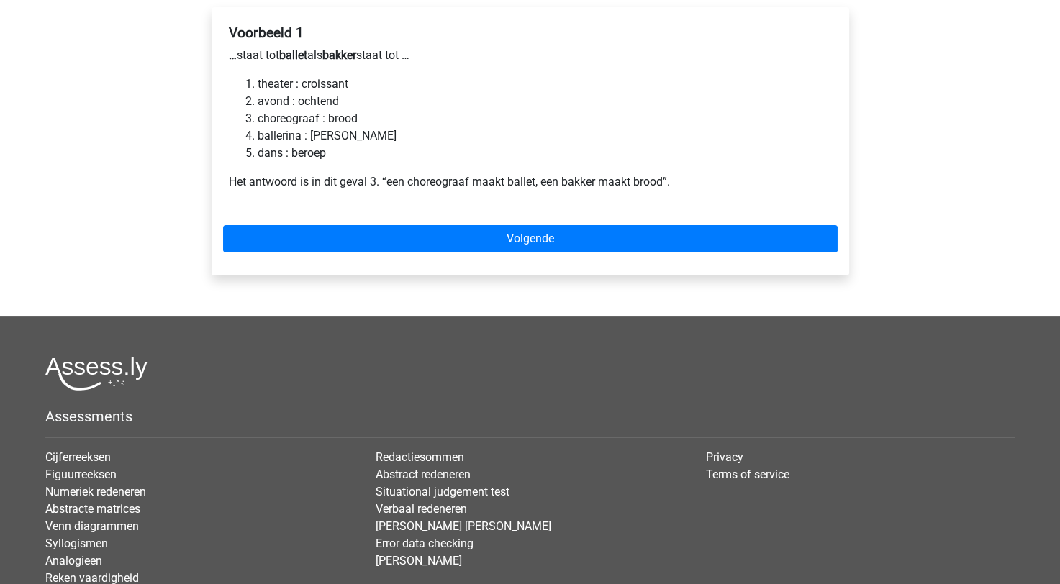
scroll to position [216, 0]
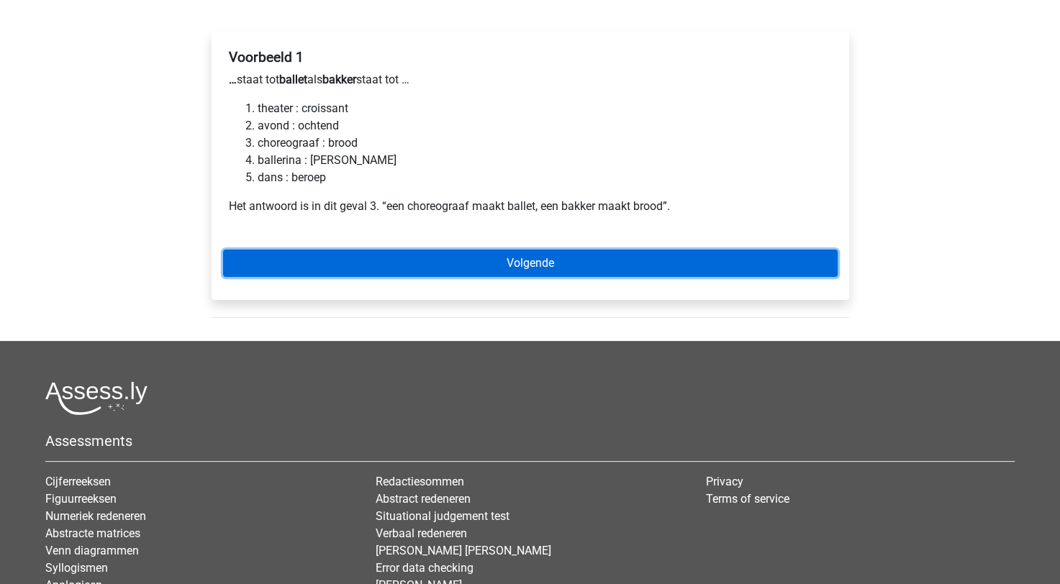
click at [367, 271] on link "Volgende" at bounding box center [530, 263] width 615 height 27
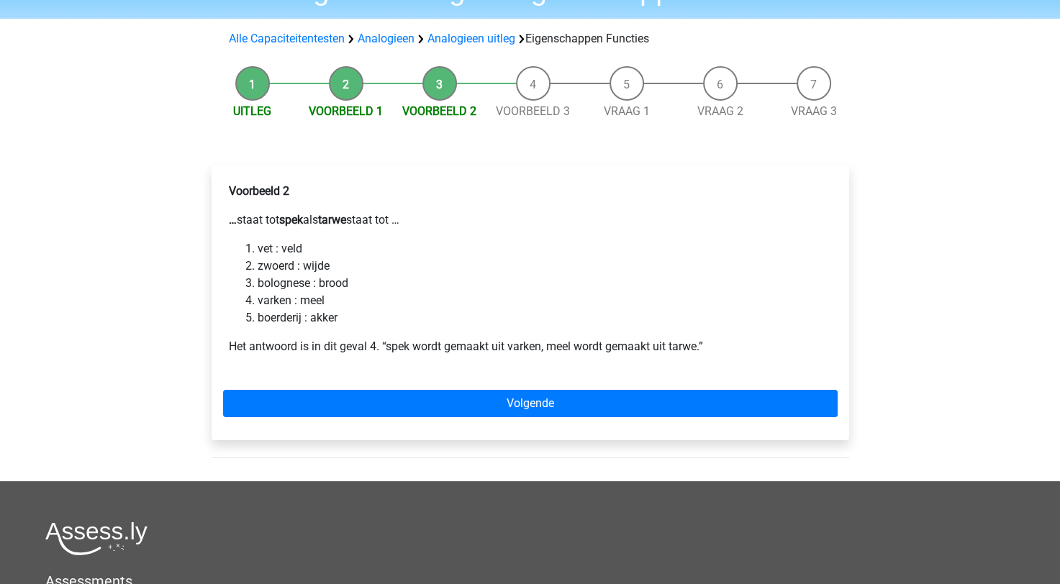
scroll to position [144, 0]
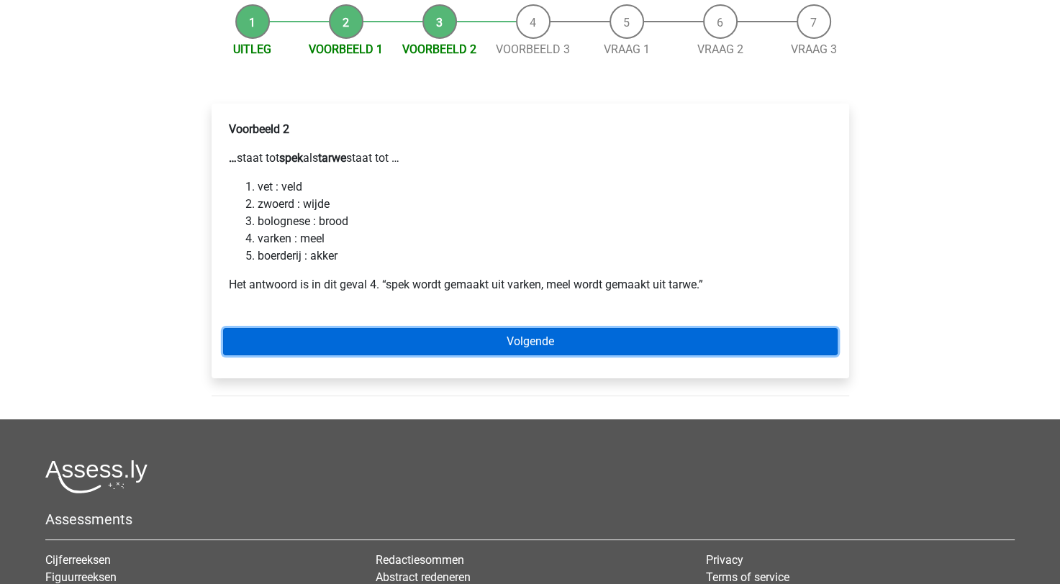
click at [381, 345] on link "Volgende" at bounding box center [530, 341] width 615 height 27
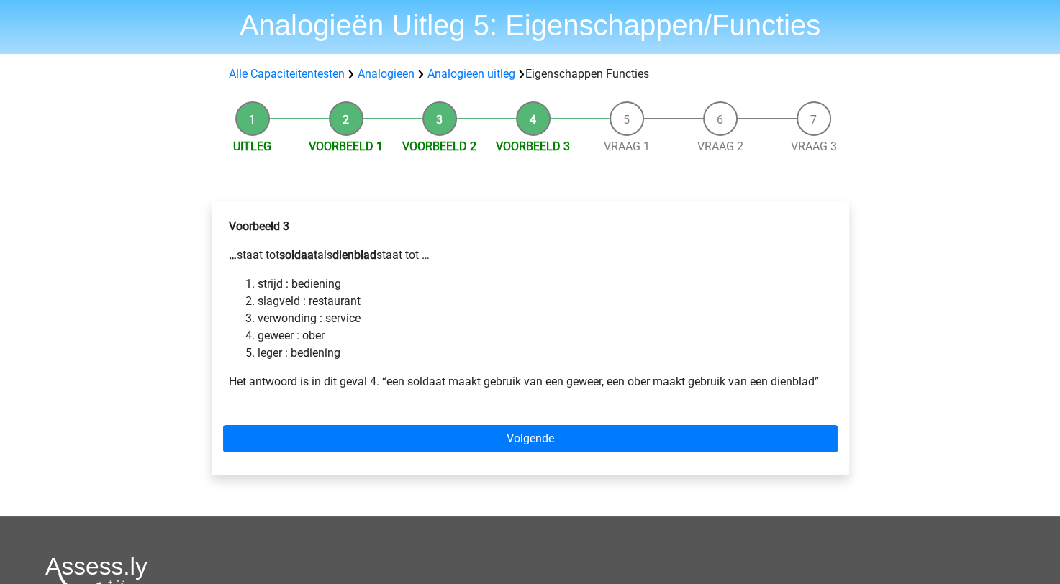
scroll to position [72, 0]
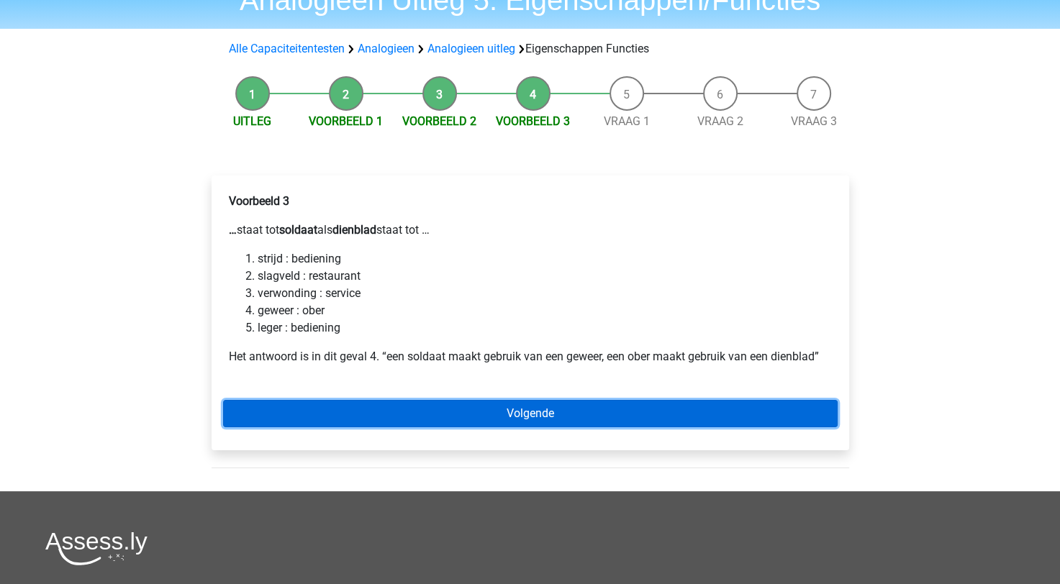
click at [430, 402] on link "Volgende" at bounding box center [530, 413] width 615 height 27
click at [425, 412] on link "Volgende" at bounding box center [530, 413] width 615 height 27
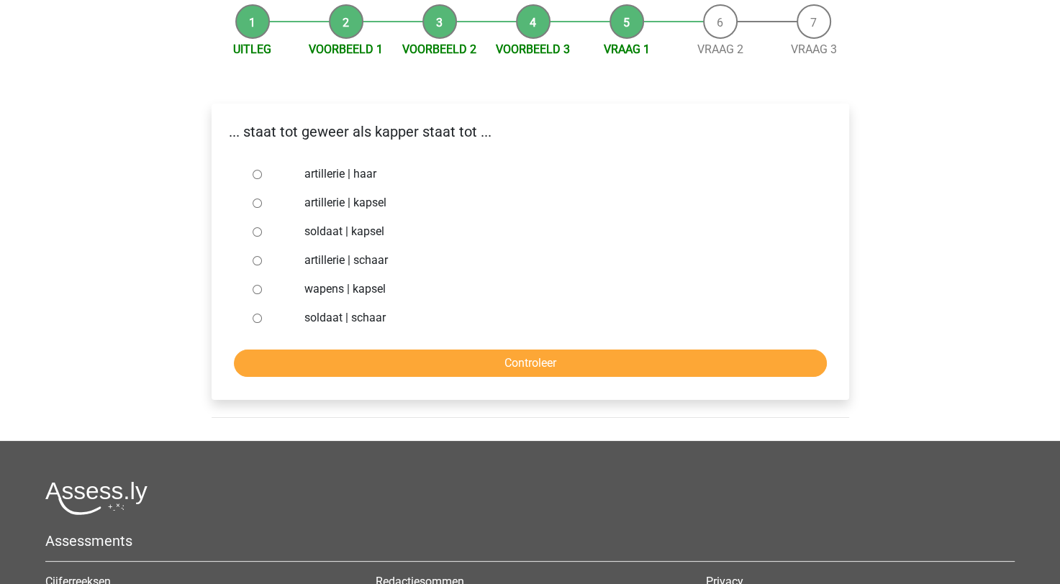
scroll to position [216, 0]
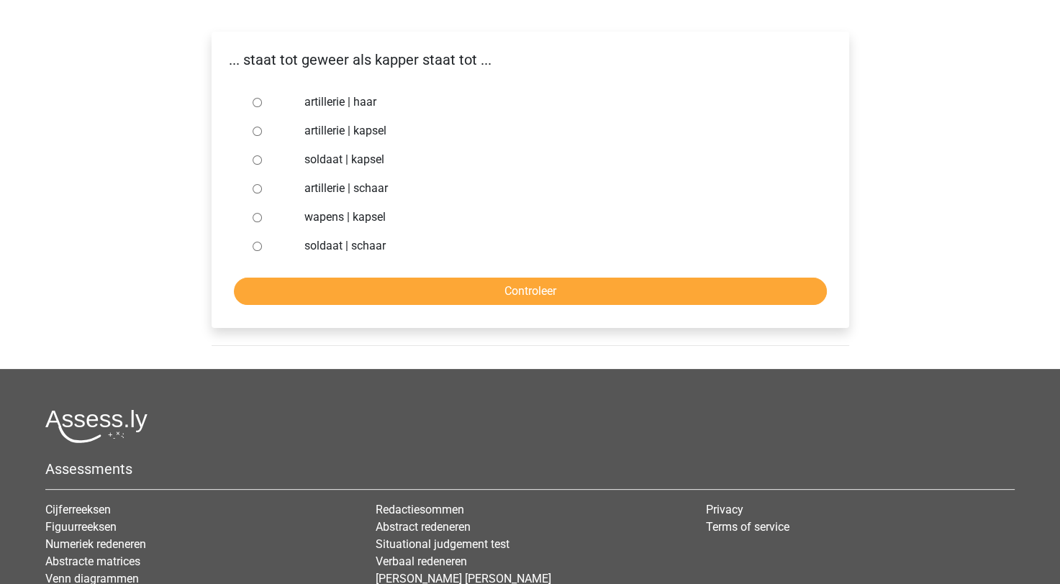
click at [334, 224] on label "wapens | kapsel" at bounding box center [553, 217] width 498 height 17
click at [262, 222] on input "wapens | kapsel" at bounding box center [257, 217] width 9 height 9
radio input "true"
click at [378, 288] on input "Controleer" at bounding box center [530, 291] width 593 height 27
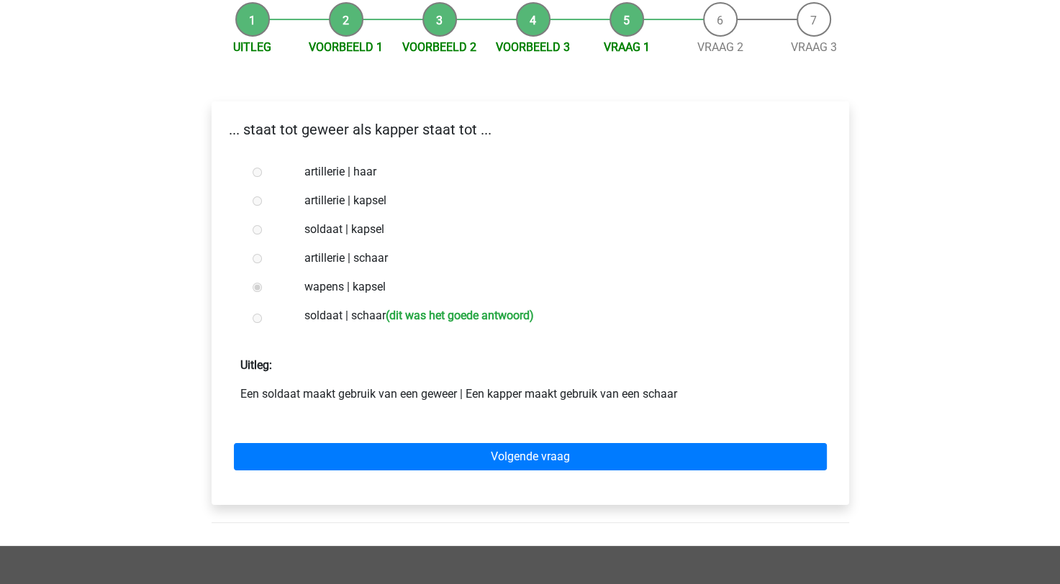
scroll to position [288, 0]
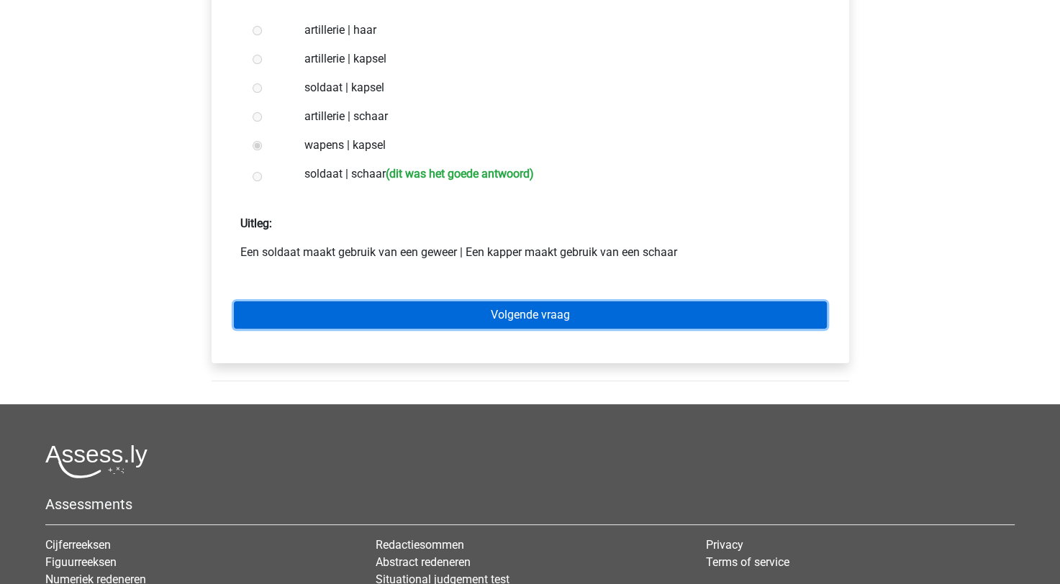
click at [360, 310] on link "Volgende vraag" at bounding box center [530, 315] width 593 height 27
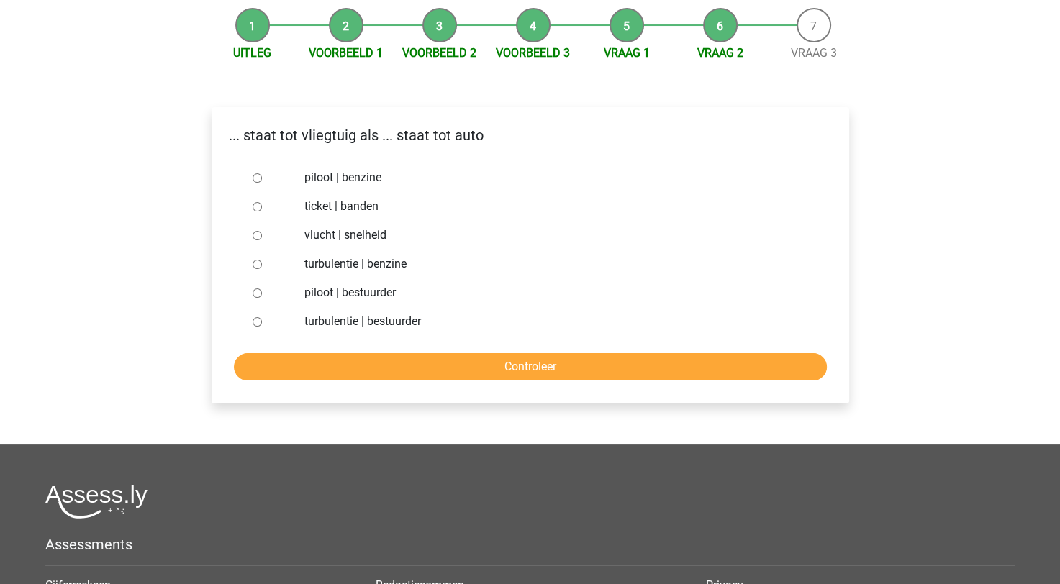
scroll to position [144, 0]
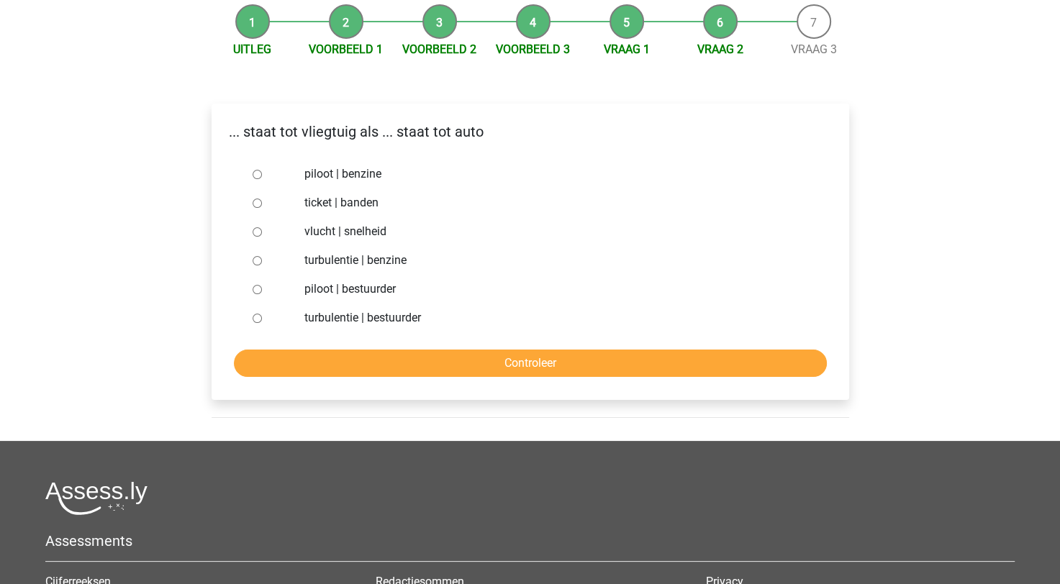
click at [330, 292] on label "piloot | bestuurder" at bounding box center [553, 289] width 498 height 17
click at [262, 292] on input "piloot | bestuurder" at bounding box center [257, 289] width 9 height 9
radio input "true"
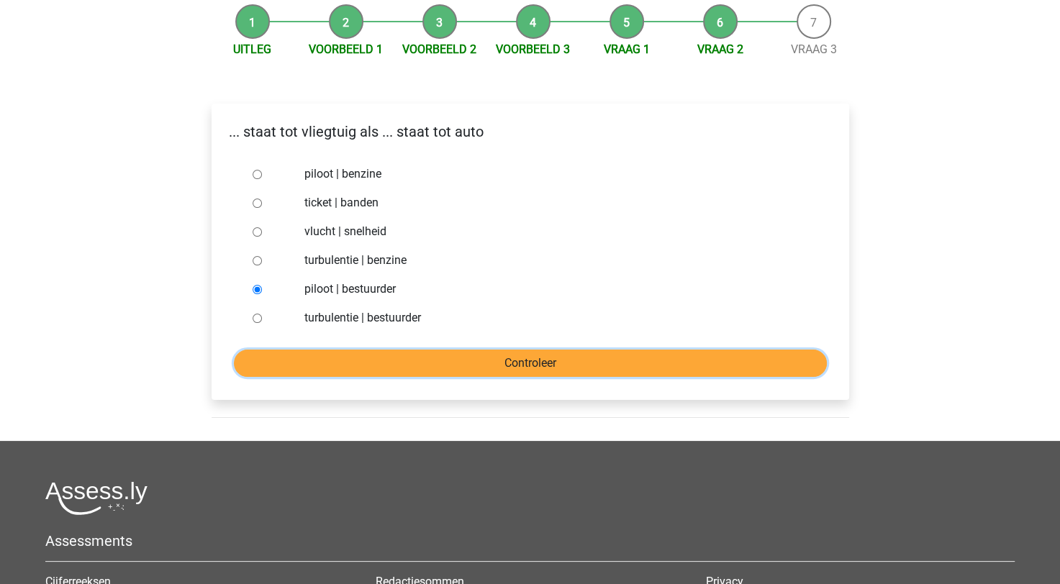
click at [335, 370] on input "Controleer" at bounding box center [530, 363] width 593 height 27
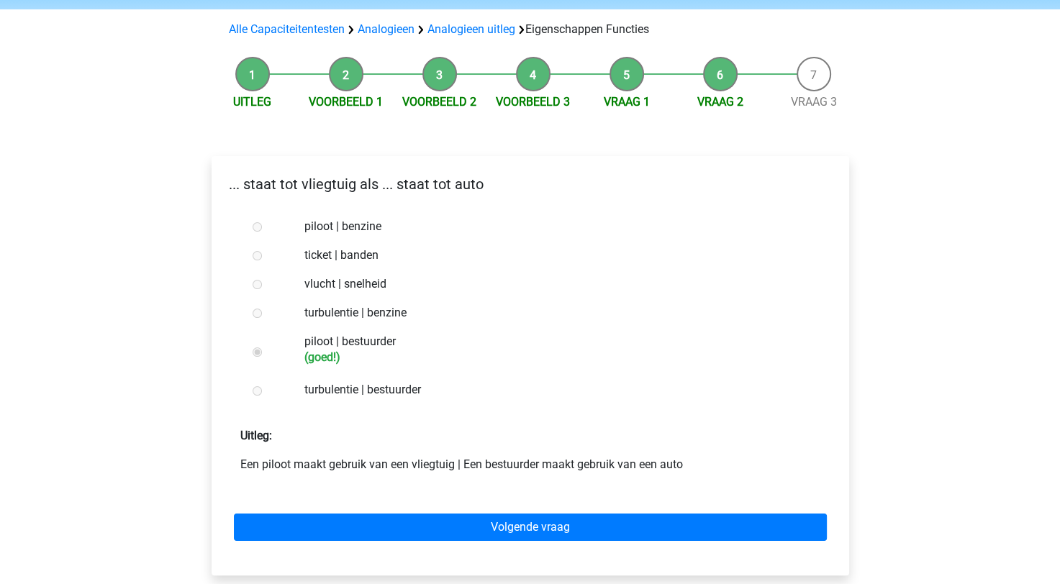
scroll to position [144, 0]
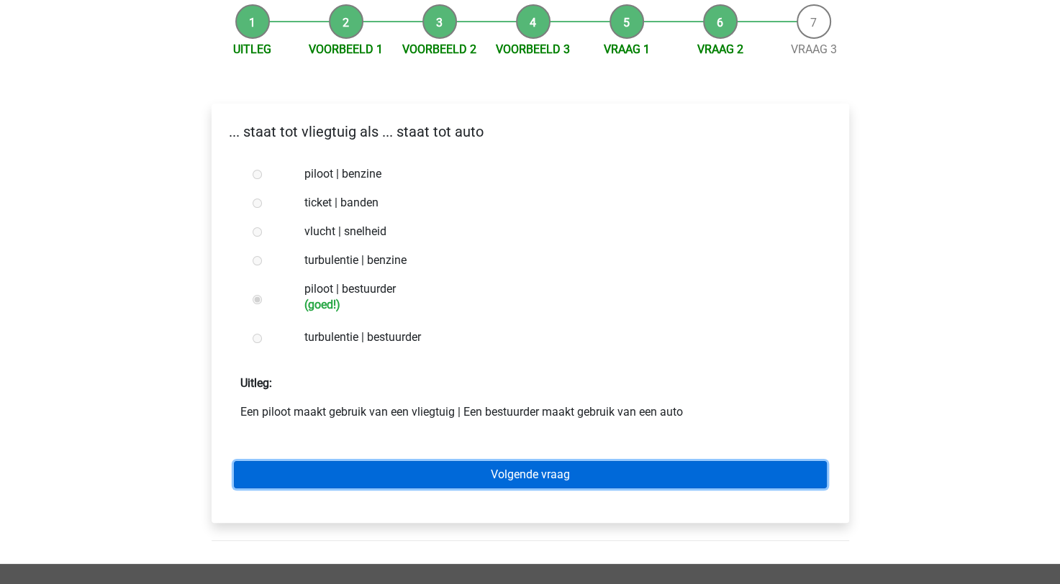
click at [345, 475] on link "Volgende vraag" at bounding box center [530, 474] width 593 height 27
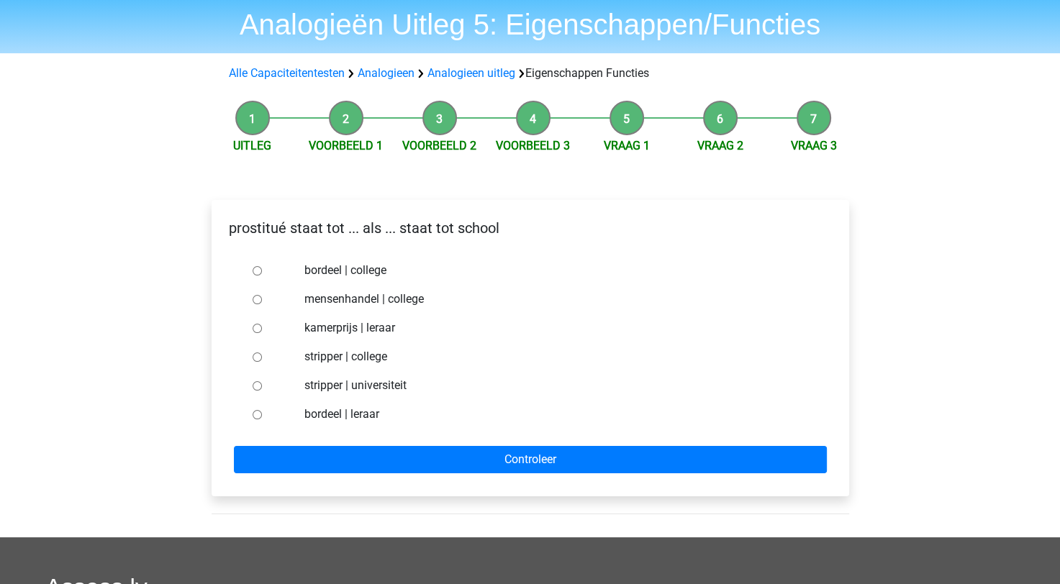
scroll to position [72, 0]
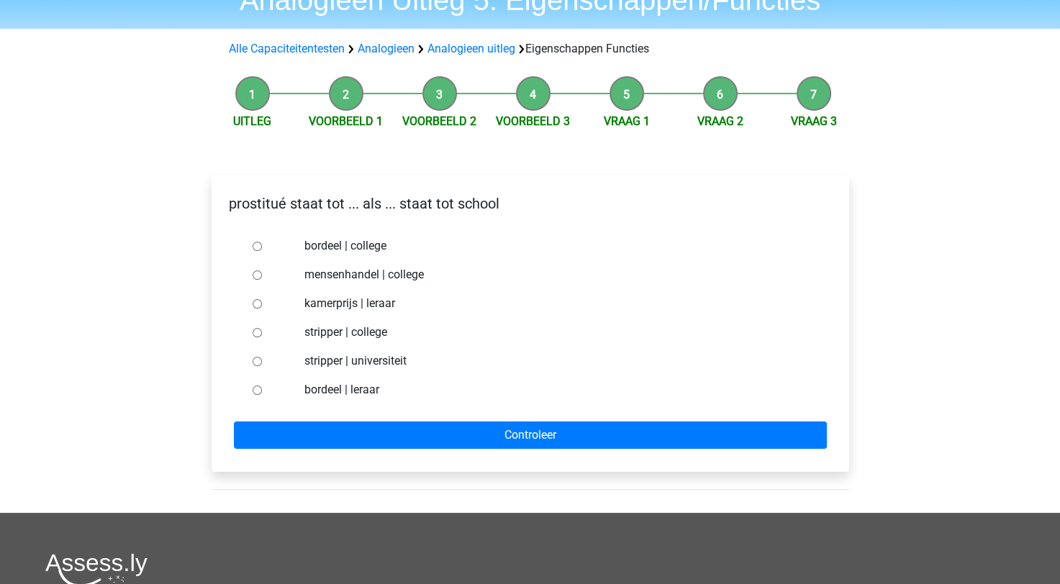
click at [333, 253] on label "bordeel | college" at bounding box center [553, 246] width 498 height 17
click at [262, 251] on input "bordeel | college" at bounding box center [257, 246] width 9 height 9
radio input "true"
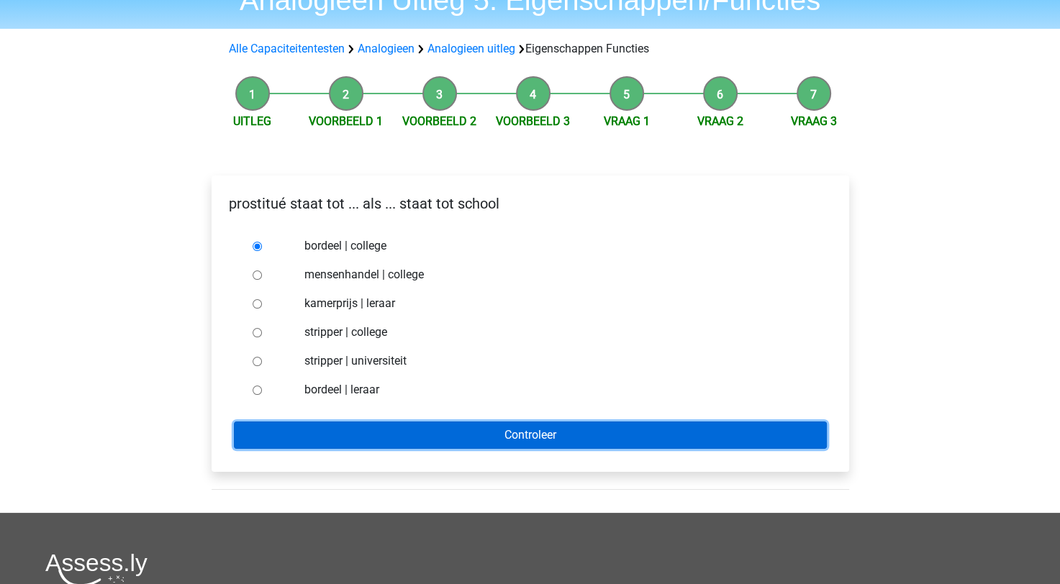
click at [373, 433] on input "Controleer" at bounding box center [530, 435] width 593 height 27
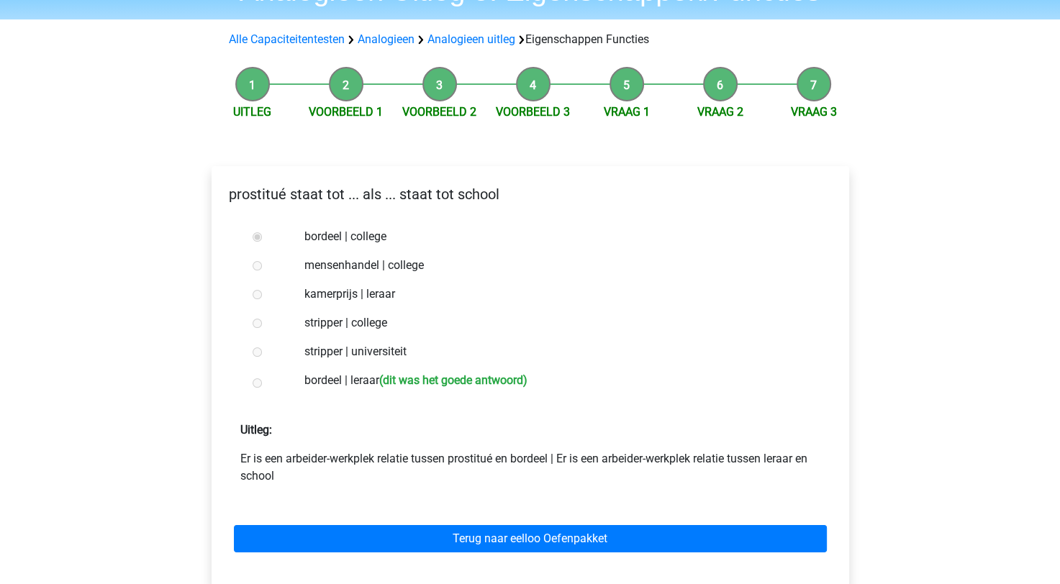
scroll to position [144, 0]
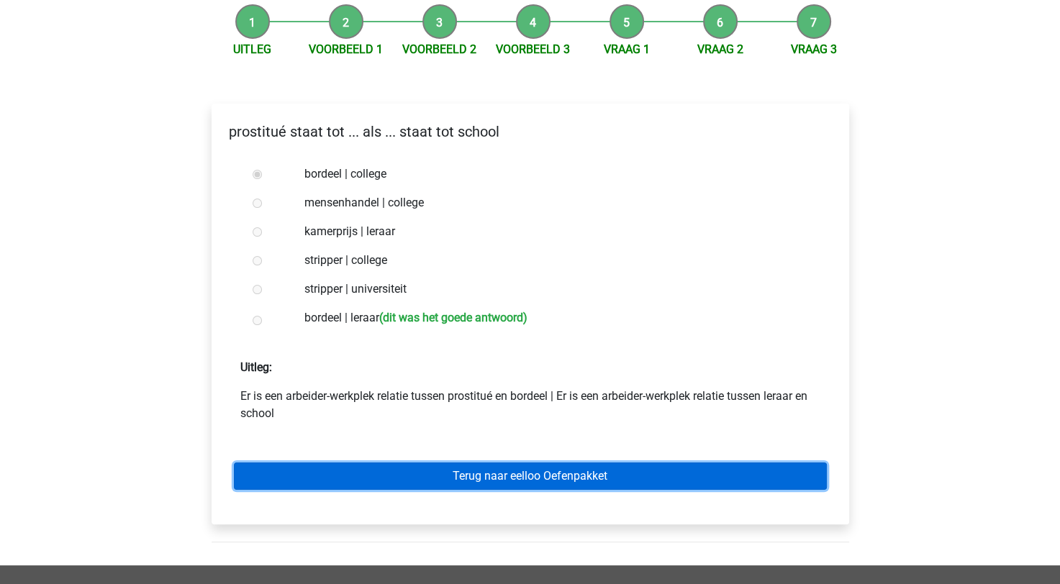
click at [340, 482] on link "Terug naar eelloo Oefenpakket" at bounding box center [530, 476] width 593 height 27
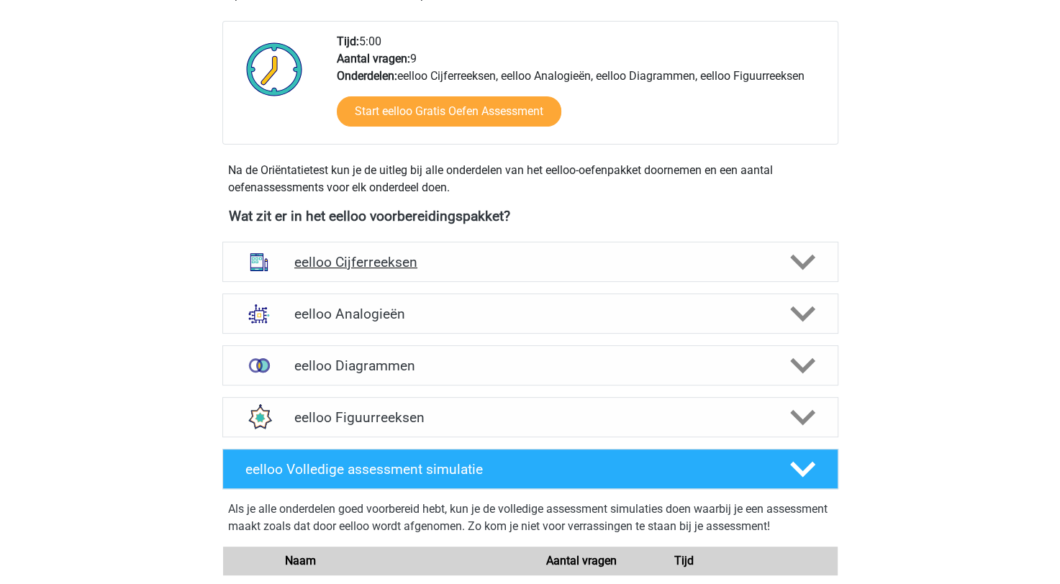
scroll to position [360, 0]
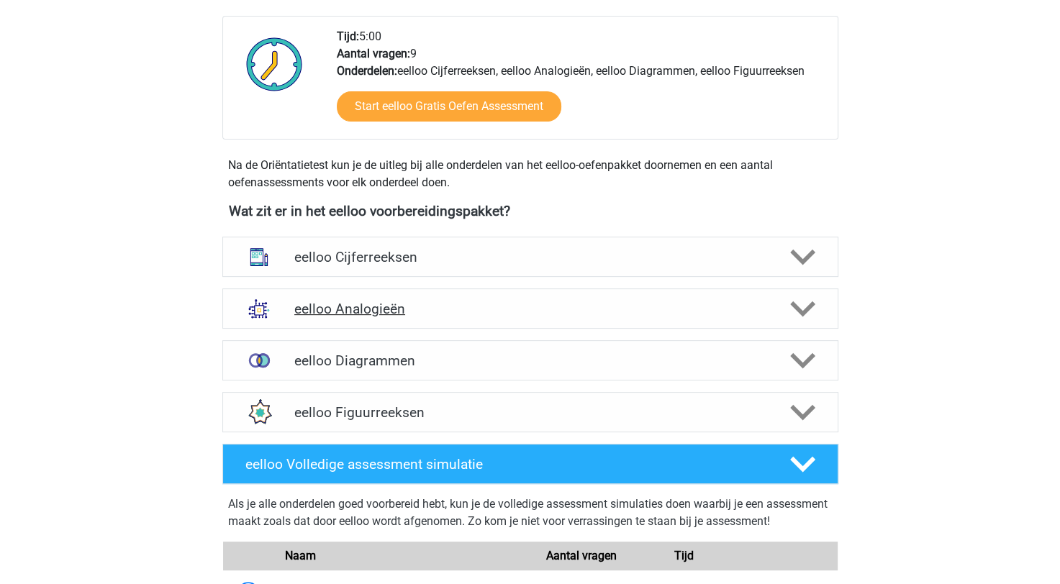
click at [380, 313] on h4 "eelloo Analogieën" at bounding box center [529, 309] width 471 height 17
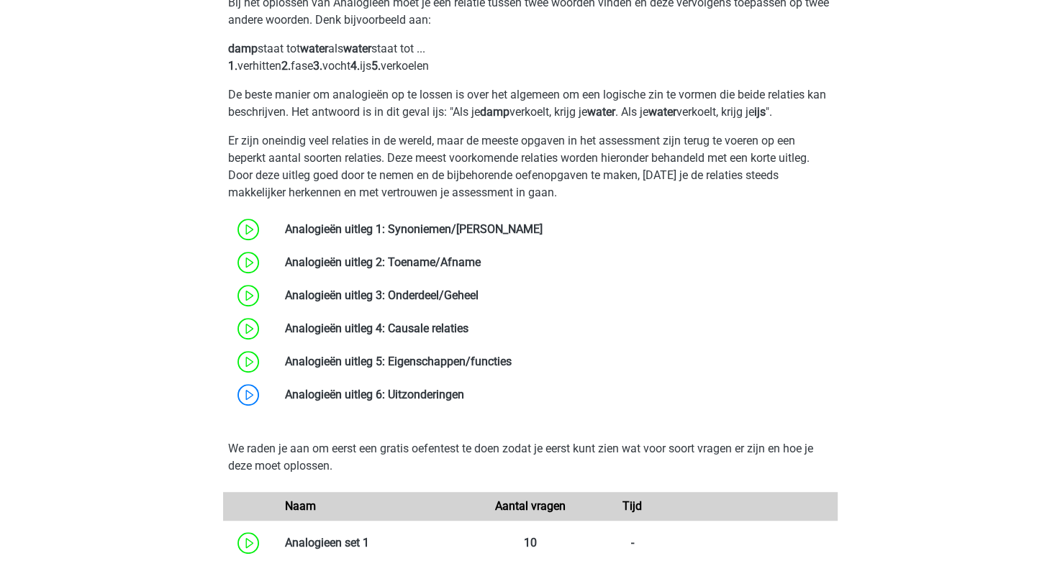
scroll to position [792, 0]
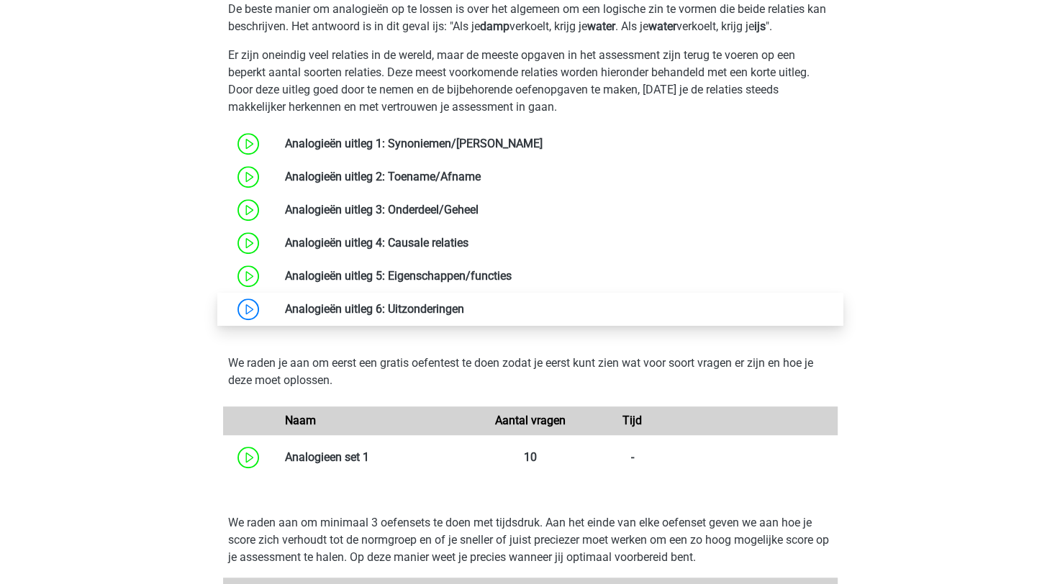
click at [464, 315] on link at bounding box center [464, 309] width 0 height 14
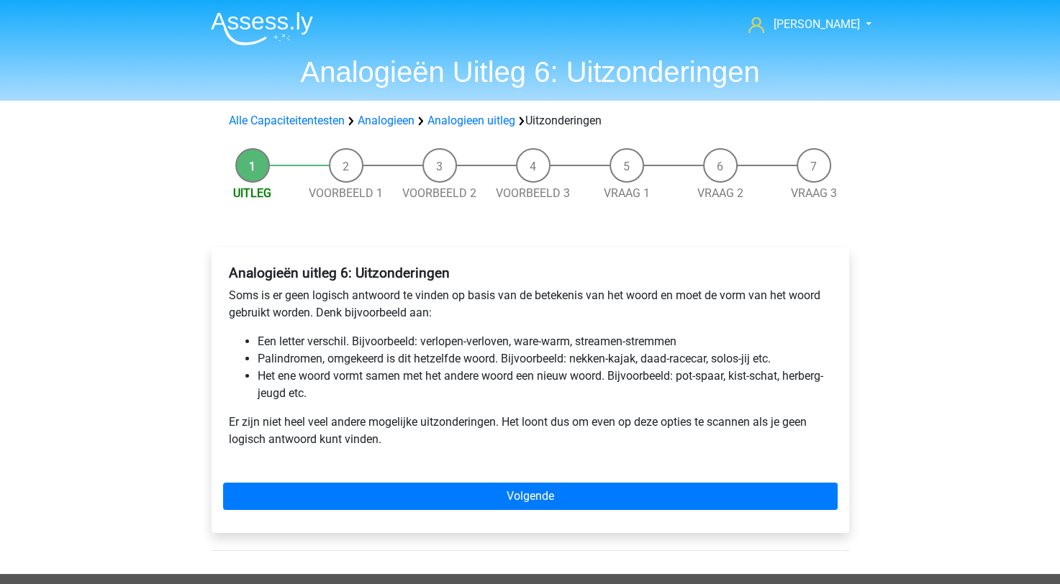
click at [484, 481] on div "Analogieën uitleg 6: Uitzonderingen Soms is er geen logisch antwoord te vinden …" at bounding box center [531, 391] width 638 height 286
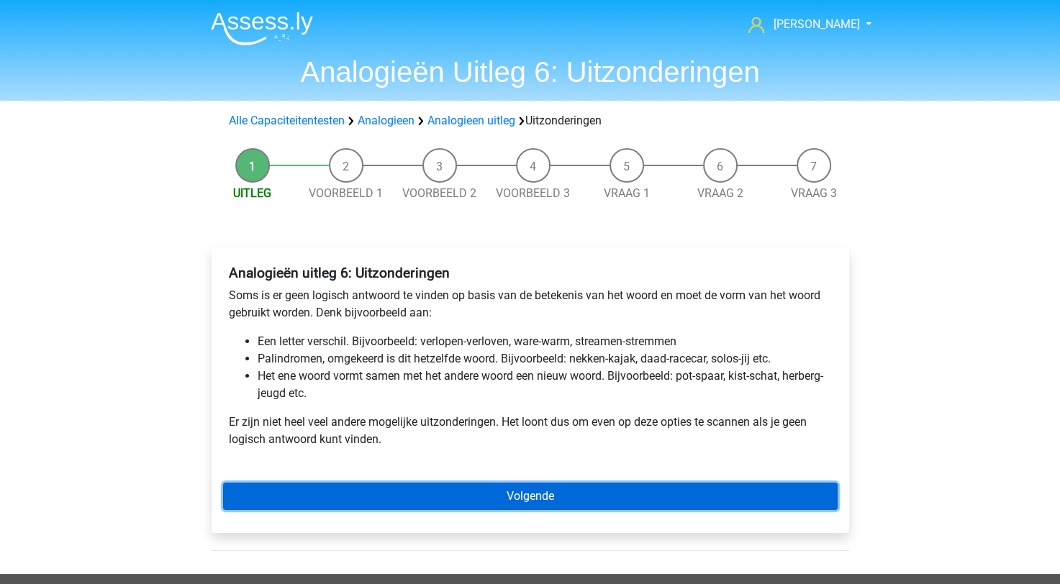
click at [481, 488] on link "Volgende" at bounding box center [530, 496] width 615 height 27
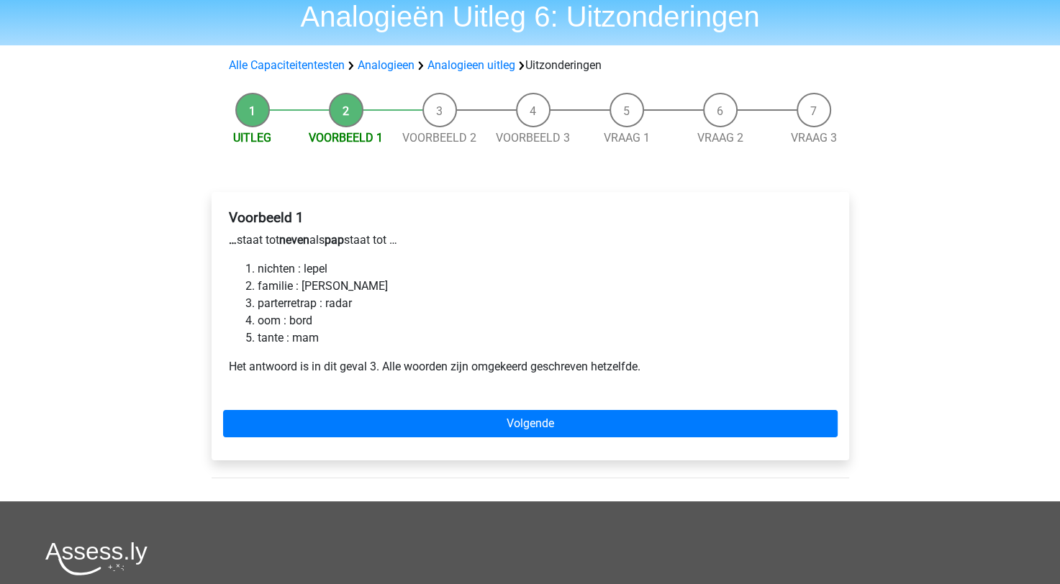
scroll to position [144, 0]
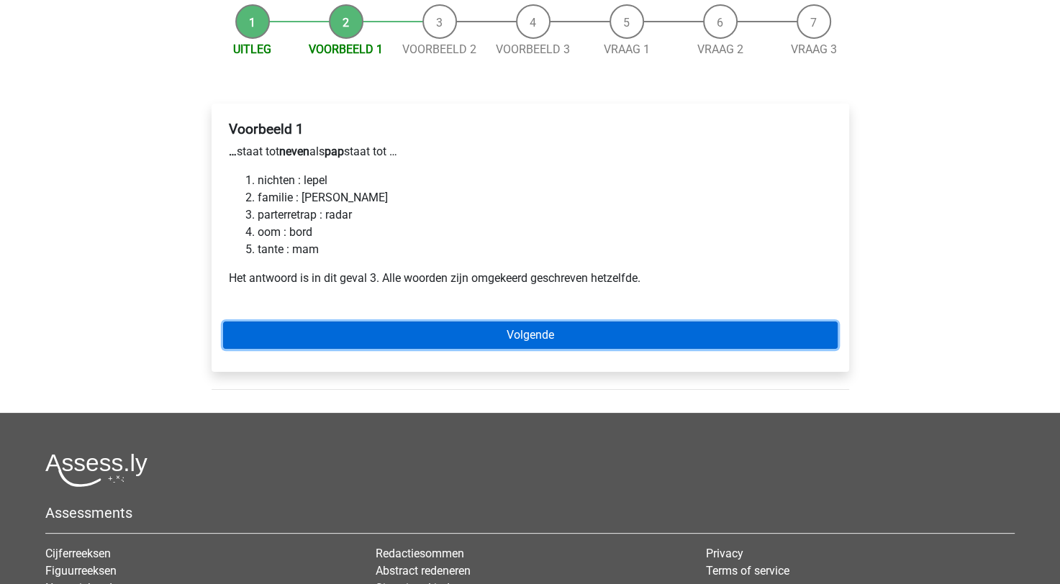
click at [365, 336] on link "Volgende" at bounding box center [530, 335] width 615 height 27
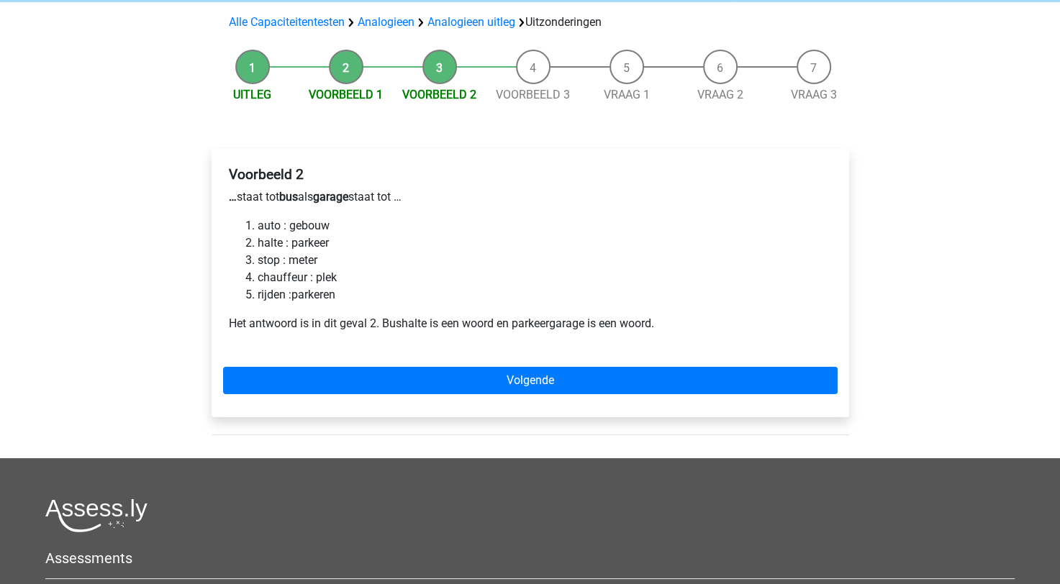
scroll to position [216, 0]
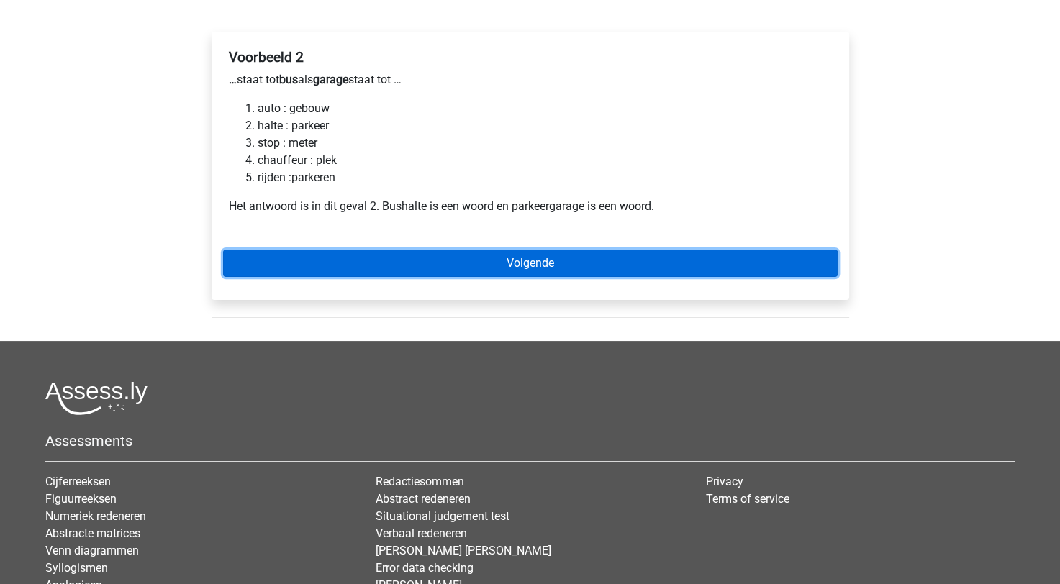
click at [351, 271] on link "Volgende" at bounding box center [530, 263] width 615 height 27
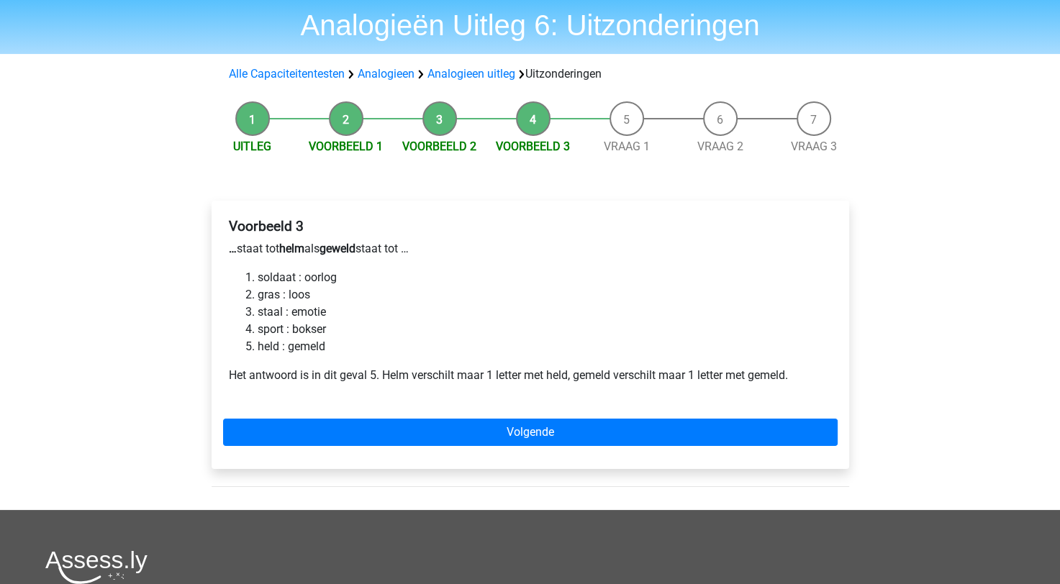
scroll to position [72, 0]
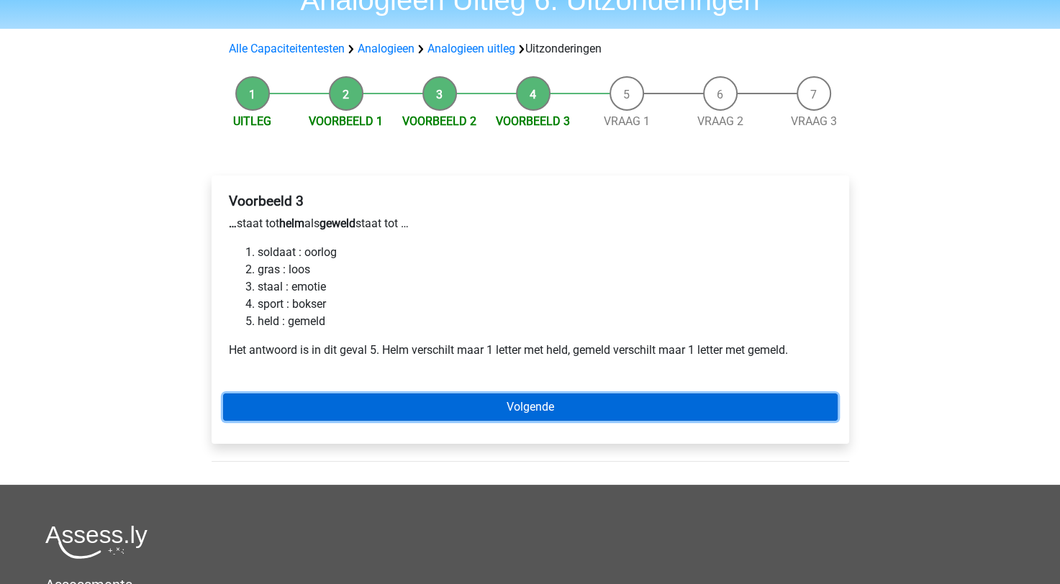
click at [390, 417] on link "Volgende" at bounding box center [530, 407] width 615 height 27
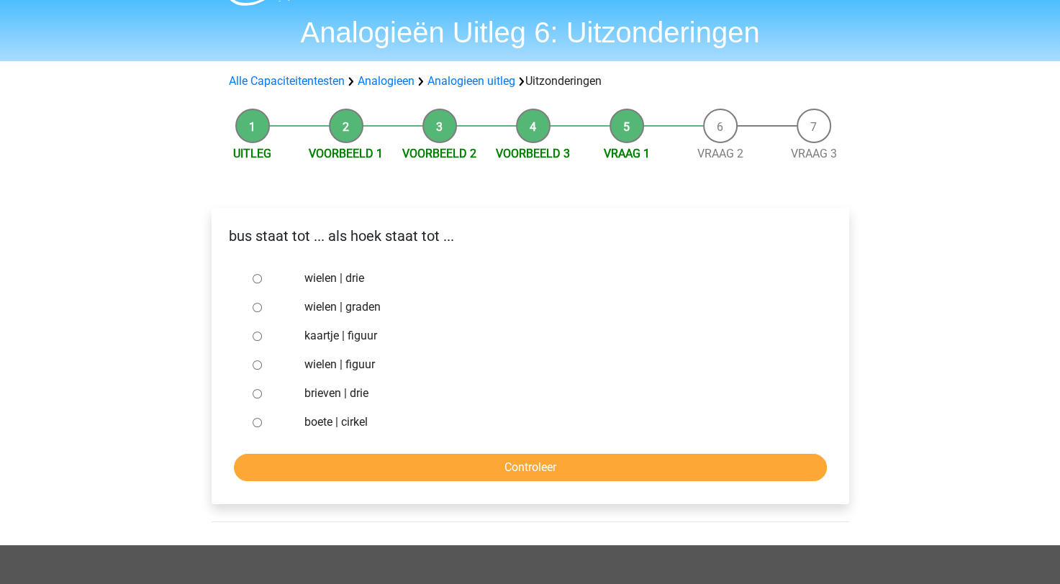
scroll to position [72, 0]
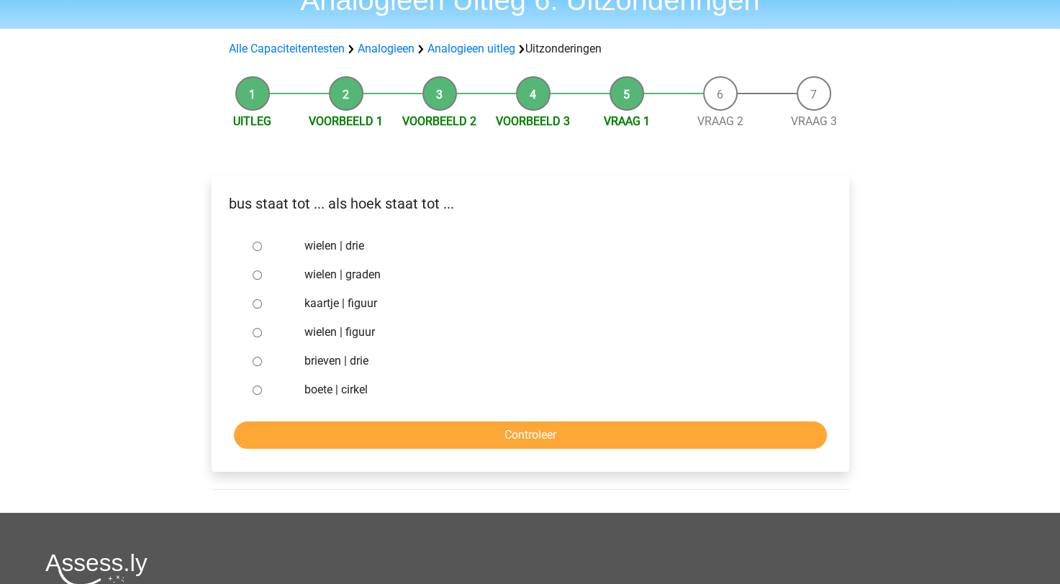
click at [367, 282] on label "wielen | graden" at bounding box center [553, 274] width 498 height 17
click at [262, 280] on input "wielen | graden" at bounding box center [257, 275] width 9 height 9
radio input "true"
click at [420, 422] on input "Controleer" at bounding box center [530, 435] width 593 height 27
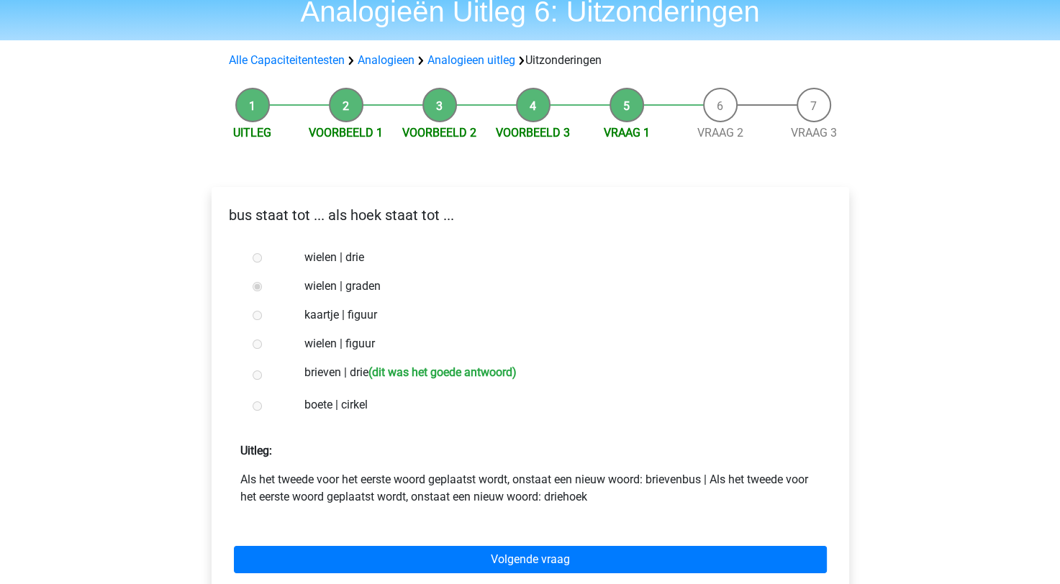
scroll to position [144, 0]
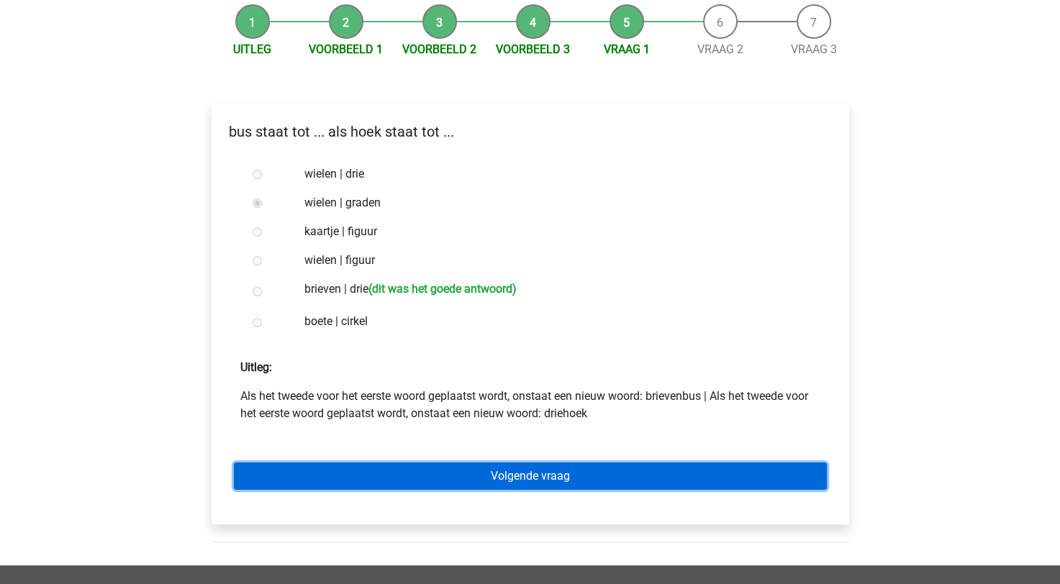
click at [437, 475] on link "Volgende vraag" at bounding box center [530, 476] width 593 height 27
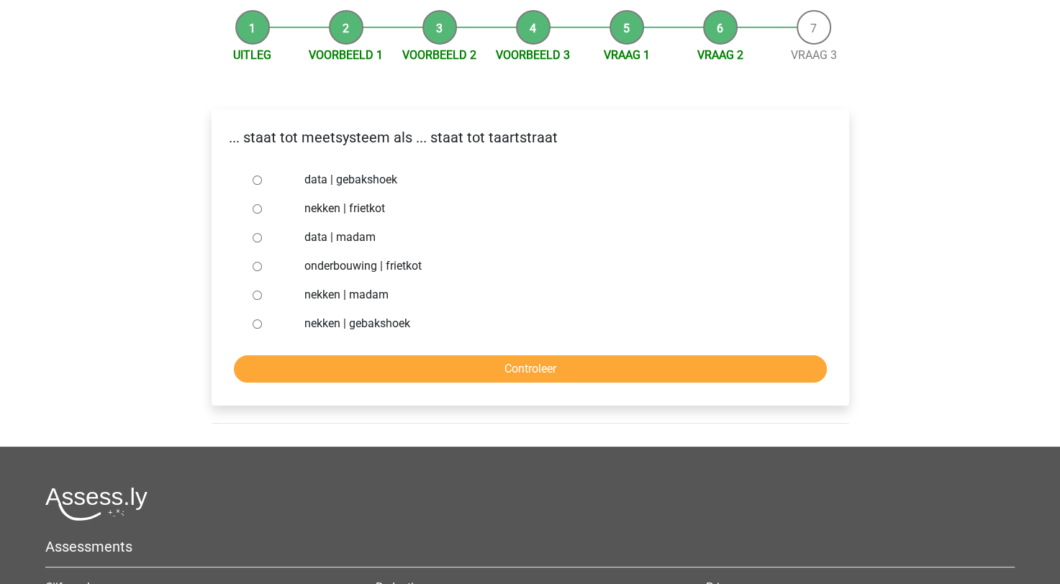
scroll to position [144, 0]
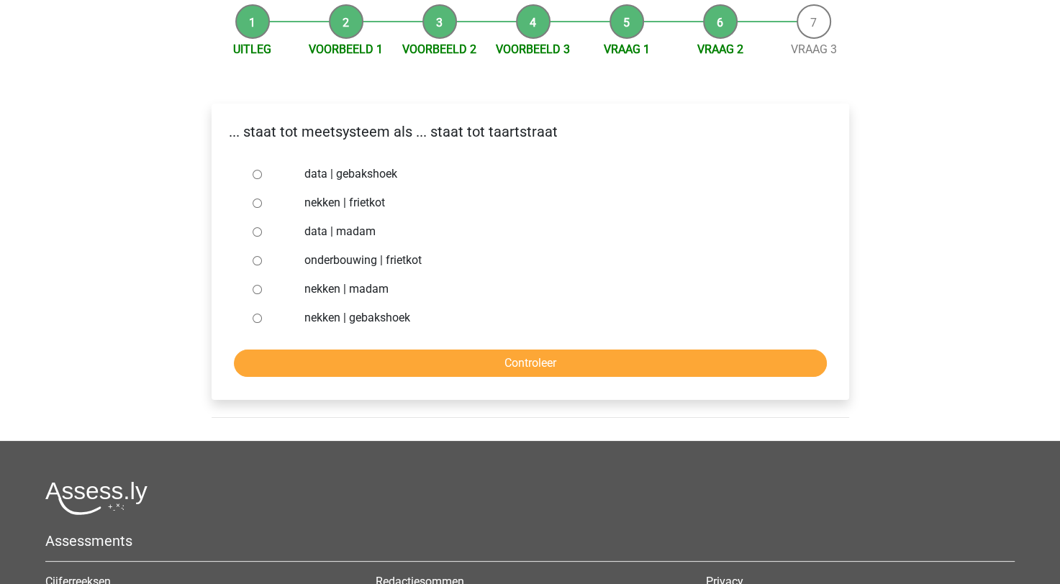
click at [314, 325] on label "nekken | gebakshoek" at bounding box center [553, 318] width 498 height 17
click at [262, 323] on input "nekken | gebakshoek" at bounding box center [257, 318] width 9 height 9
radio input "true"
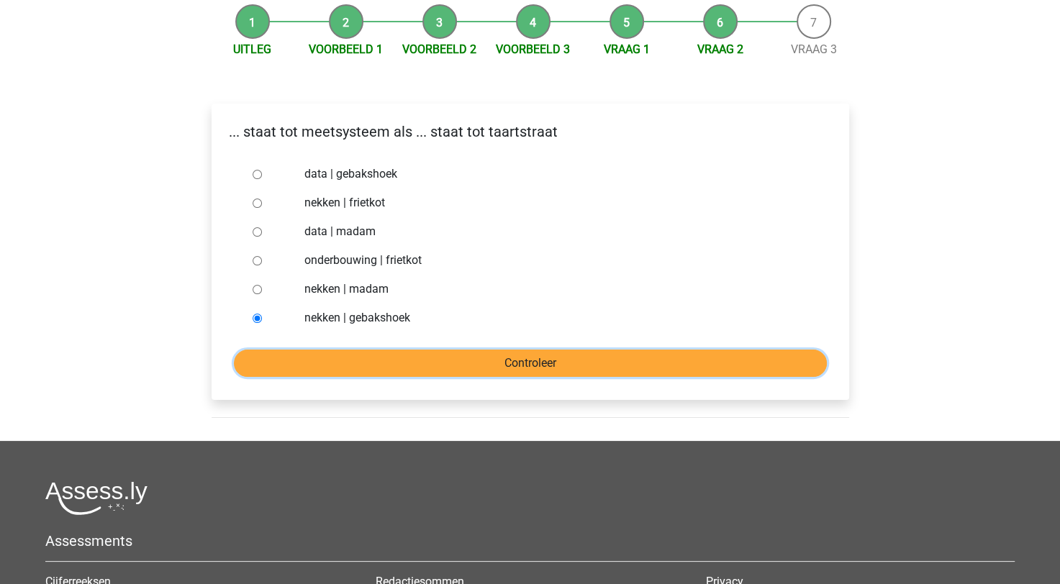
click at [330, 369] on input "Controleer" at bounding box center [530, 363] width 593 height 27
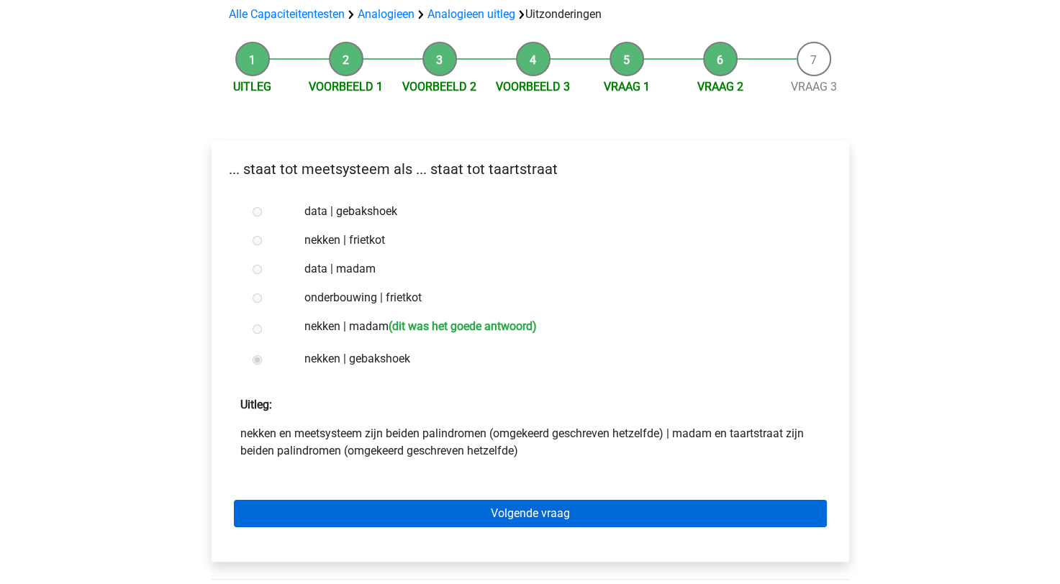
scroll to position [216, 0]
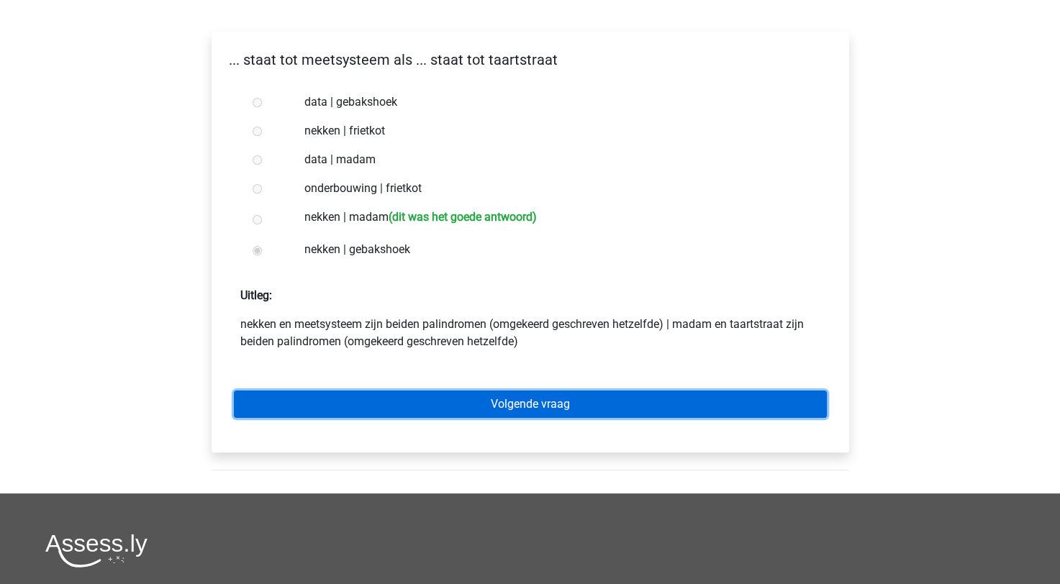
click at [384, 407] on link "Volgende vraag" at bounding box center [530, 404] width 593 height 27
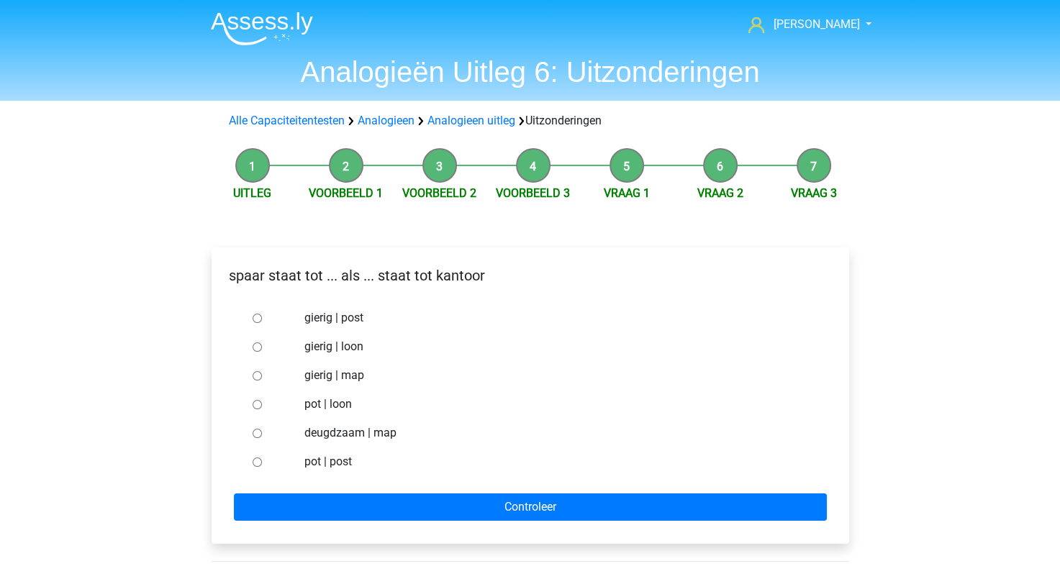
scroll to position [72, 0]
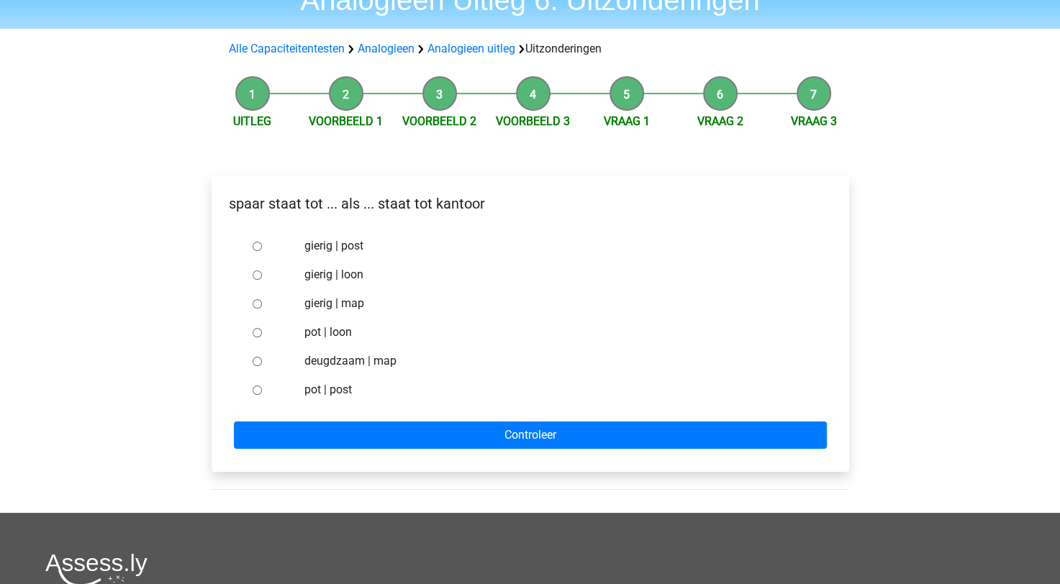
click at [272, 340] on div at bounding box center [271, 332] width 48 height 29
click at [250, 327] on div at bounding box center [271, 332] width 48 height 29
click at [253, 334] on input "pot | loon" at bounding box center [257, 332] width 9 height 9
radio input "true"
click at [293, 407] on form "gierig | post gierig | loon gierig | map pot | loon deugdzaam | map pot | post …" at bounding box center [530, 340] width 615 height 217
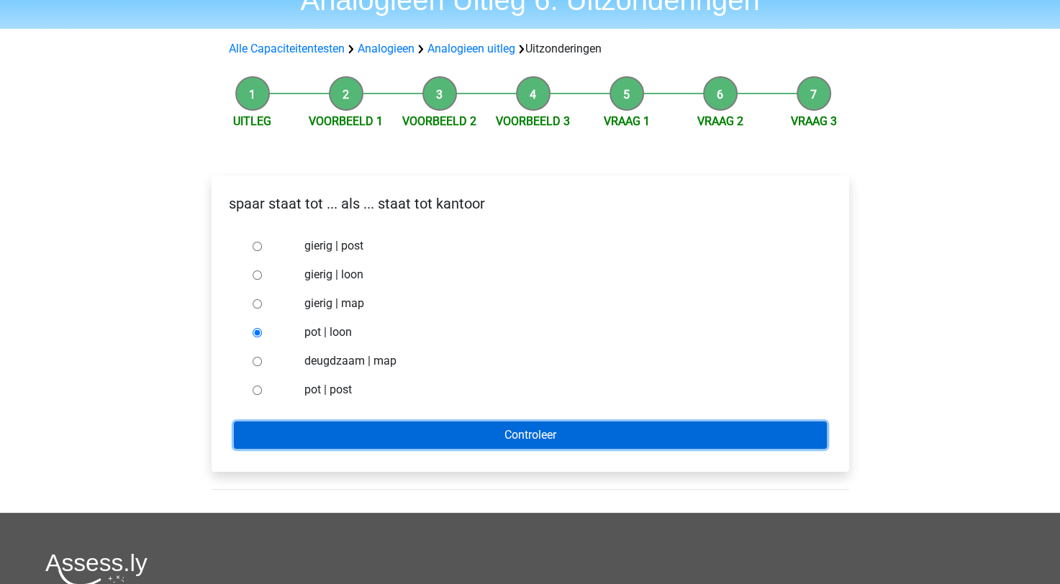
click at [283, 435] on input "Controleer" at bounding box center [530, 435] width 593 height 27
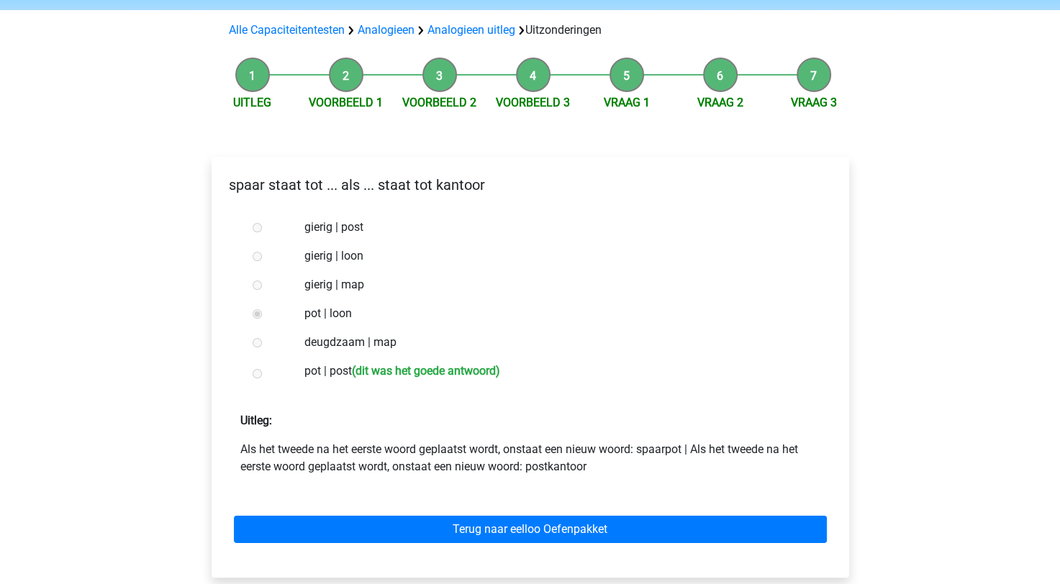
scroll to position [216, 0]
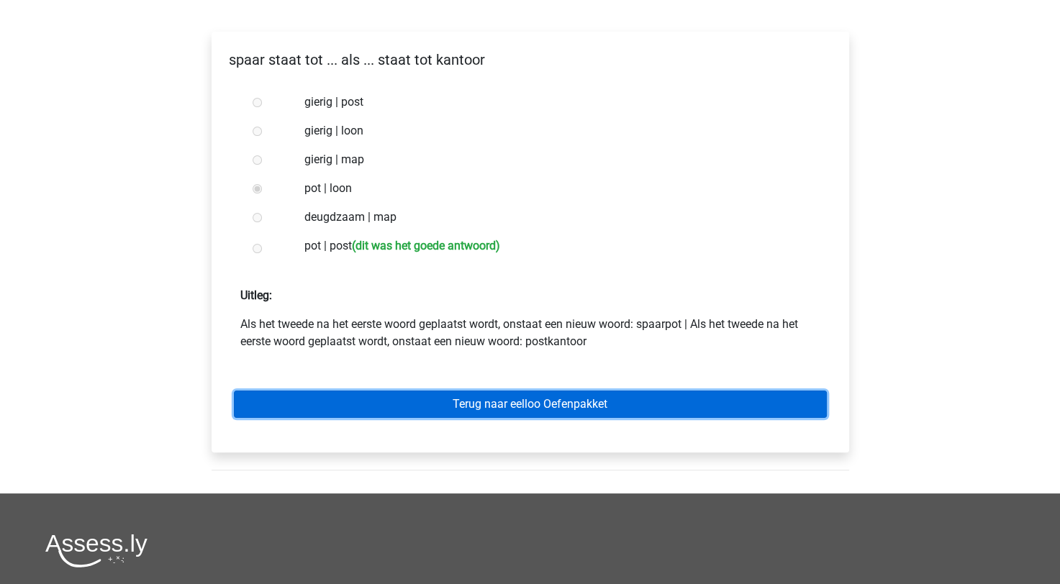
click at [358, 404] on link "Terug naar eelloo Oefenpakket" at bounding box center [530, 404] width 593 height 27
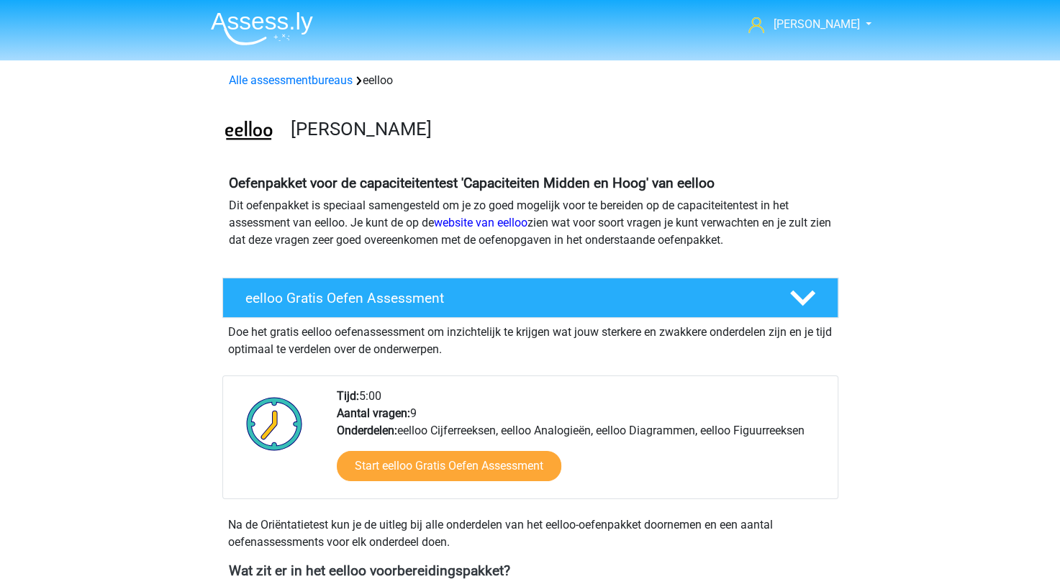
scroll to position [360, 0]
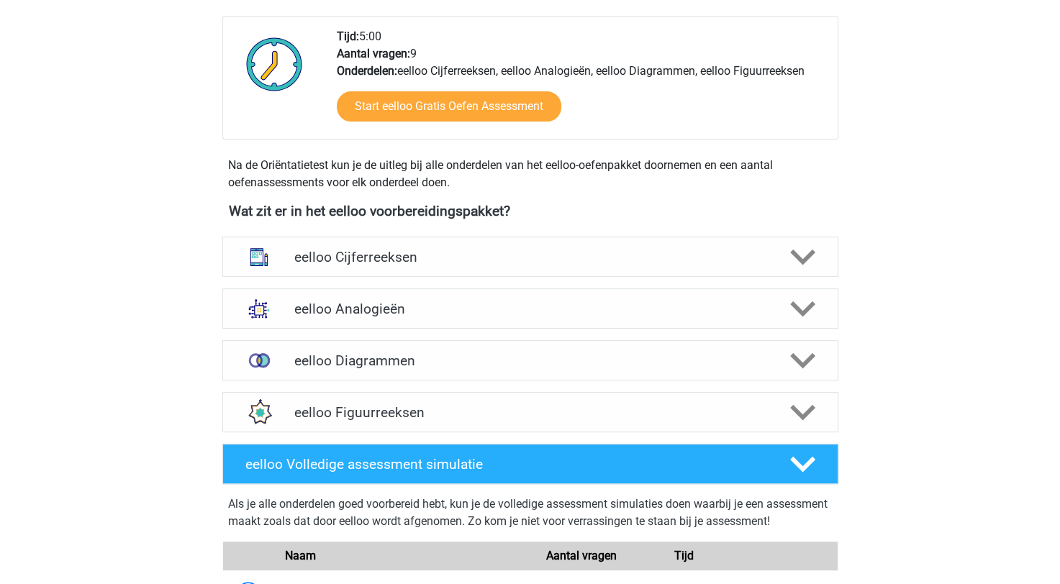
drag, startPoint x: 400, startPoint y: 405, endPoint x: 142, endPoint y: 348, distance: 264.6
click at [400, 405] on h4 "eelloo Figuurreeksen" at bounding box center [529, 413] width 471 height 17
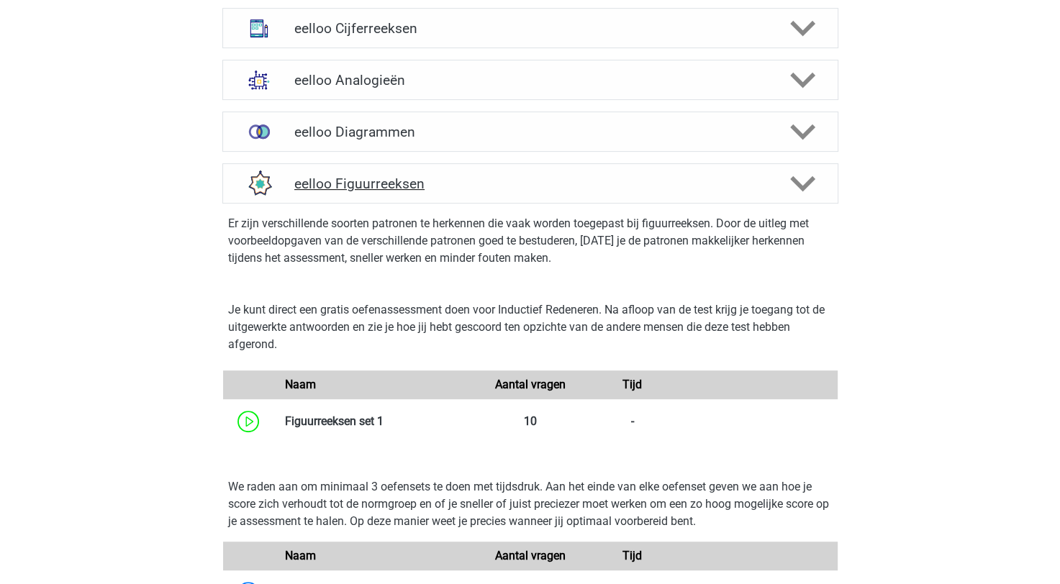
scroll to position [504, 0]
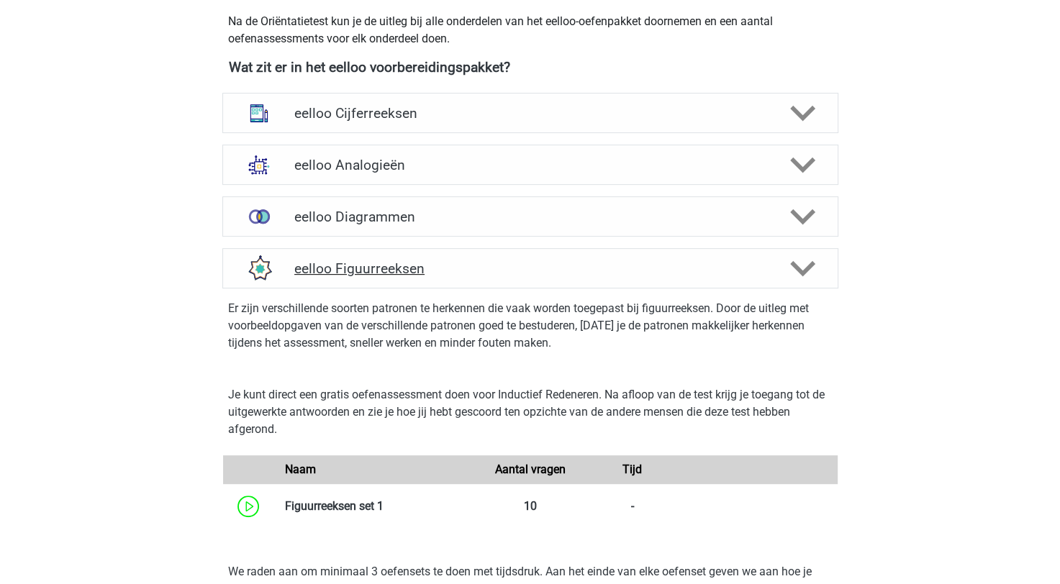
click at [512, 263] on h4 "eelloo Figuurreeksen" at bounding box center [529, 269] width 471 height 17
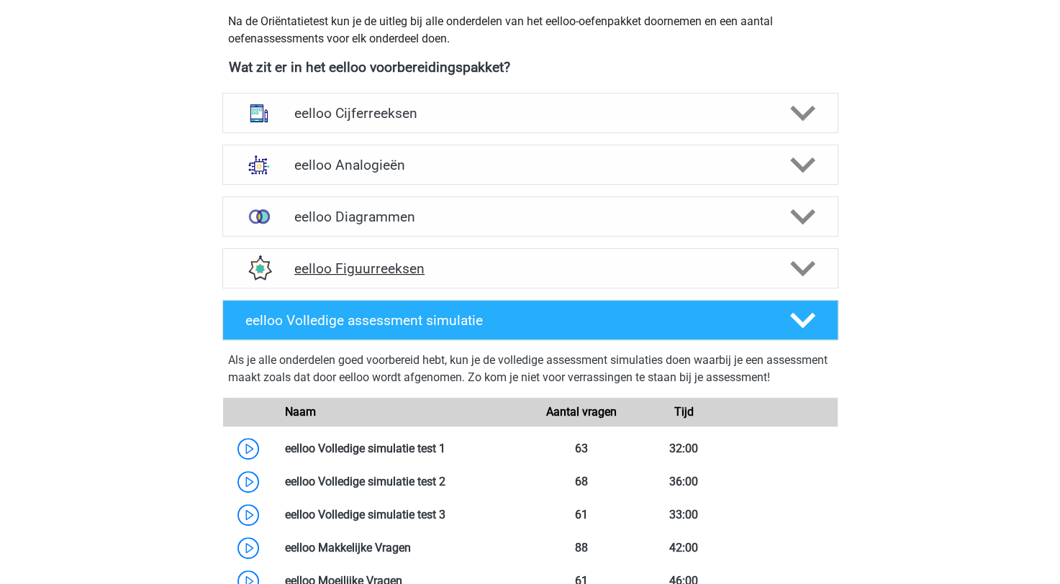
scroll to position [576, 0]
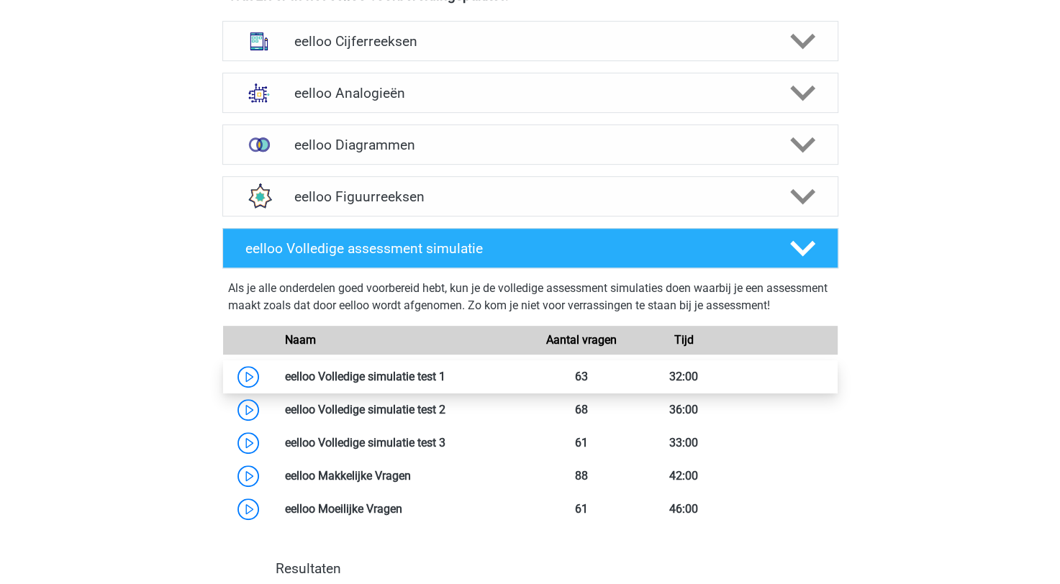
click at [446, 384] on link at bounding box center [446, 377] width 0 height 14
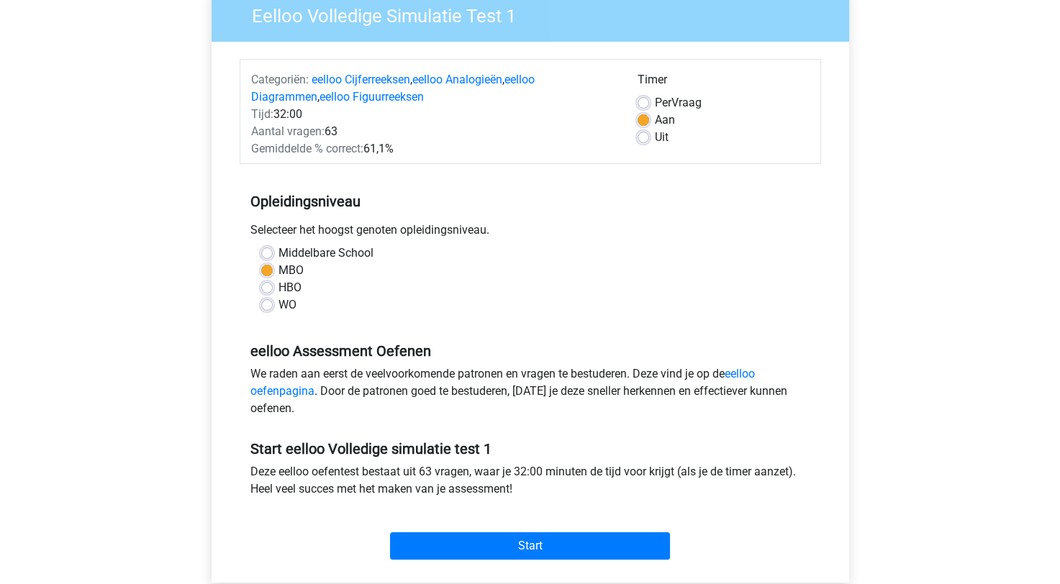
scroll to position [288, 0]
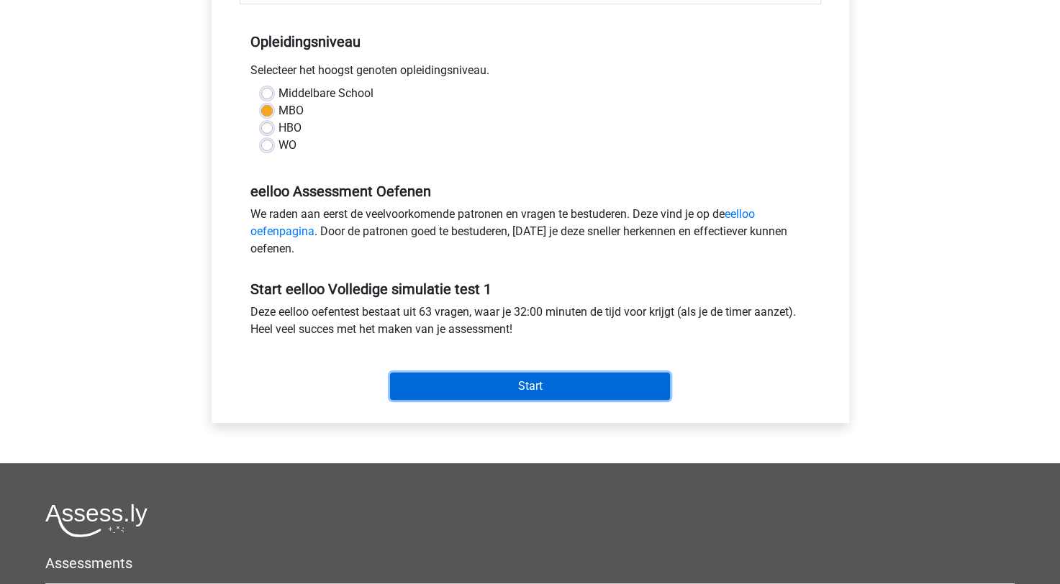
click at [423, 384] on input "Start" at bounding box center [530, 386] width 280 height 27
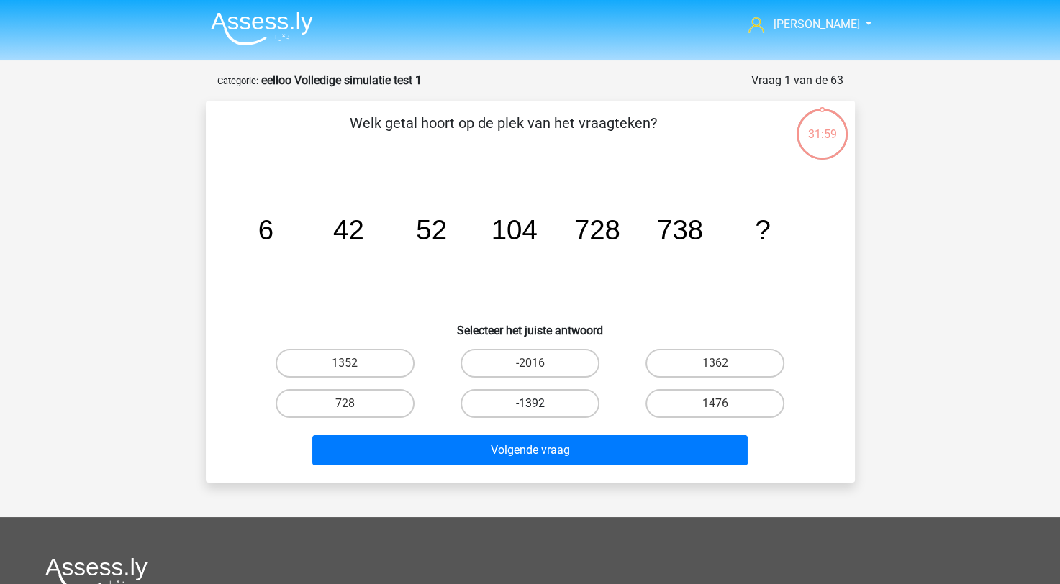
click at [564, 398] on label "-1392" at bounding box center [530, 403] width 139 height 29
click at [539, 404] on input "-1392" at bounding box center [534, 408] width 9 height 9
radio input "true"
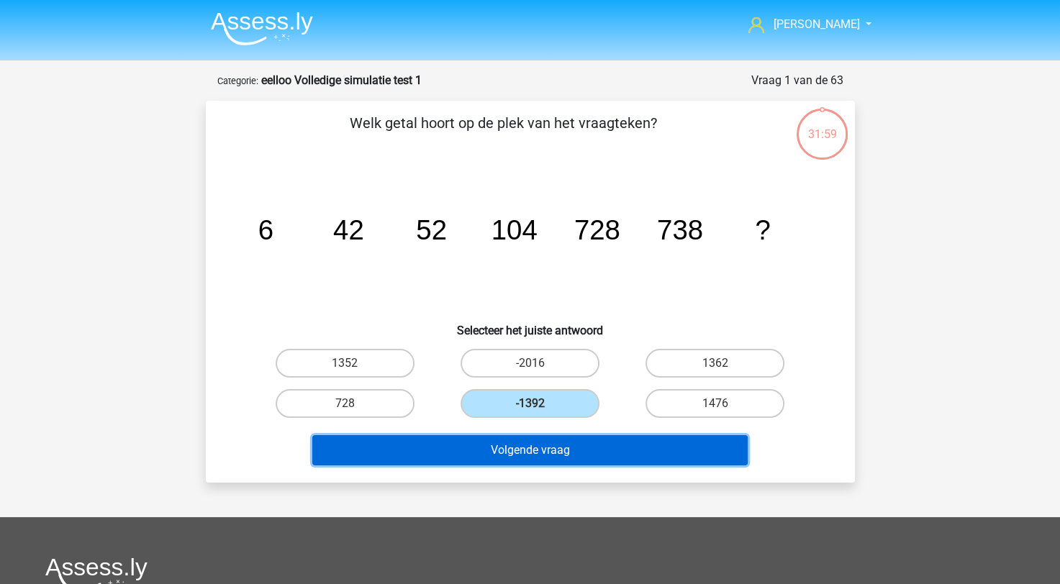
click at [561, 443] on button "Volgende vraag" at bounding box center [529, 450] width 435 height 30
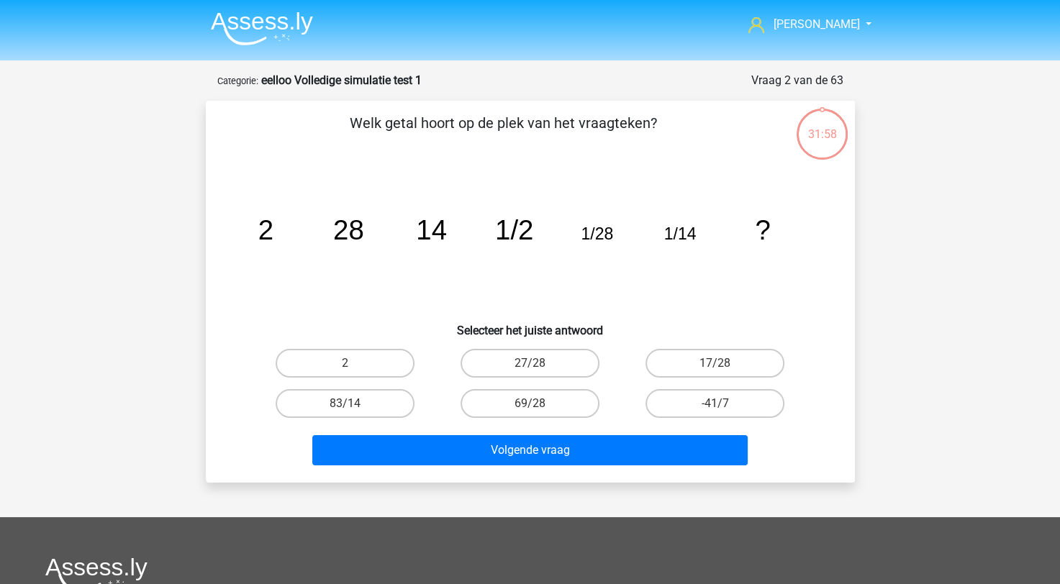
scroll to position [72, 0]
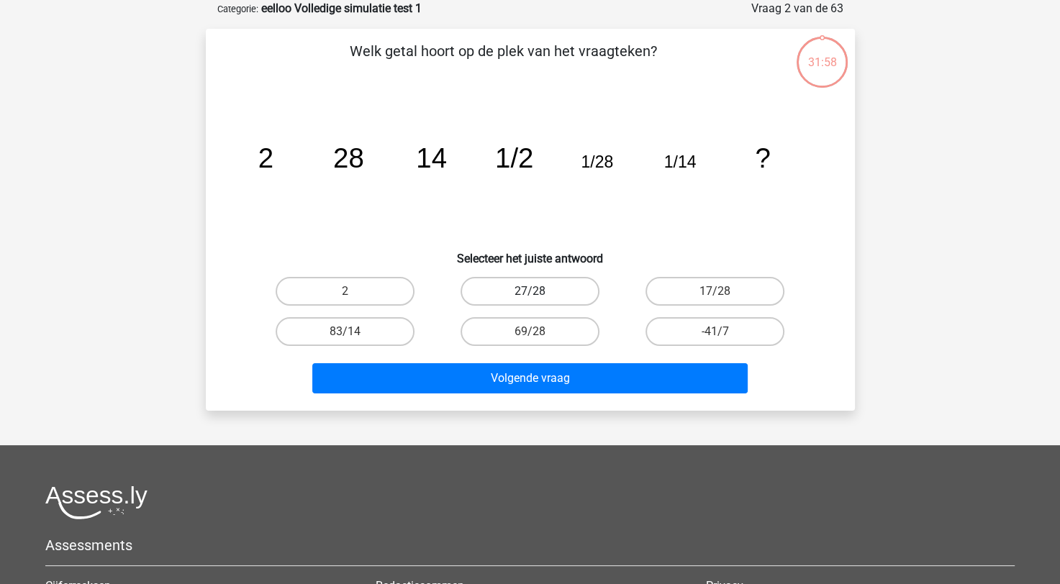
click at [512, 299] on label "27/28" at bounding box center [530, 291] width 139 height 29
click at [530, 299] on input "27/28" at bounding box center [534, 296] width 9 height 9
radio input "true"
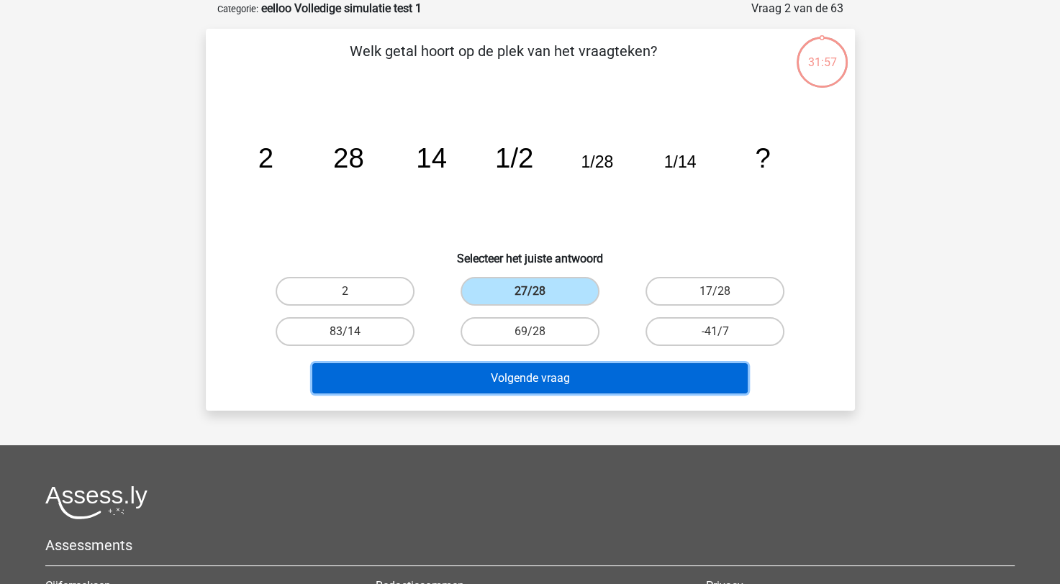
click at [486, 375] on button "Volgende vraag" at bounding box center [529, 378] width 435 height 30
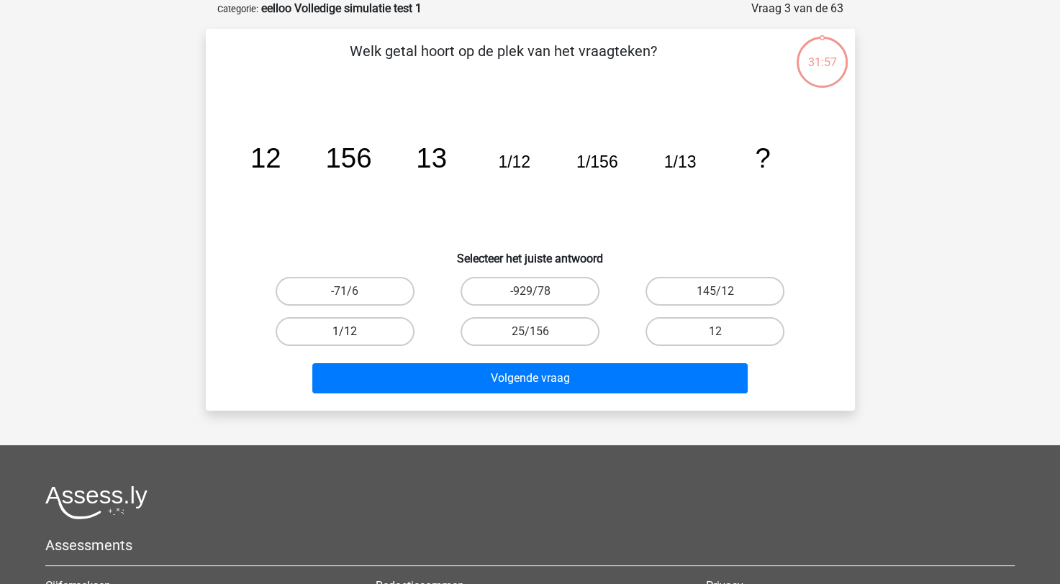
click at [324, 330] on label "1/12" at bounding box center [345, 331] width 139 height 29
click at [345, 332] on input "1/12" at bounding box center [349, 336] width 9 height 9
radio input "true"
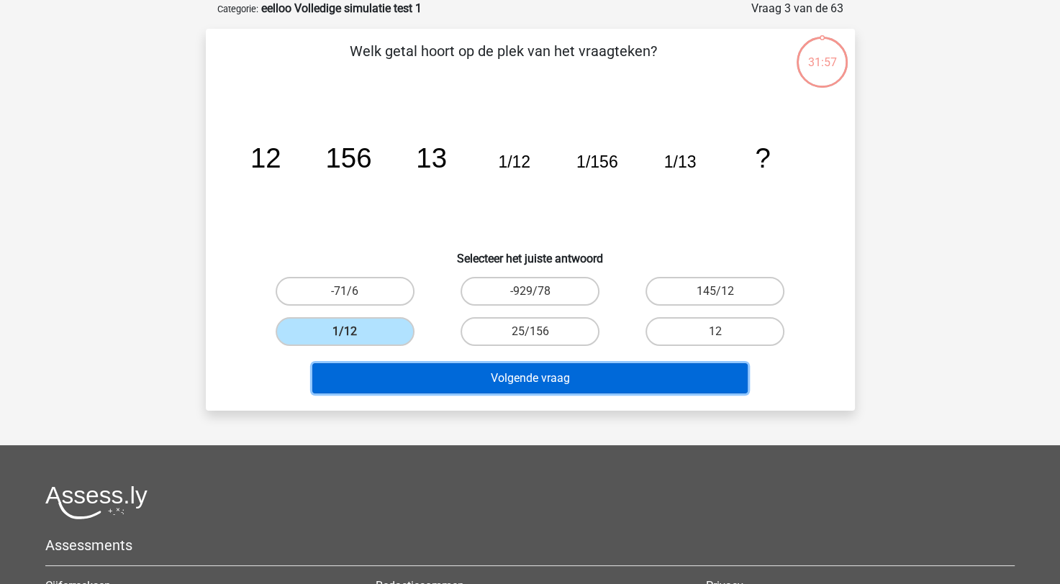
click at [388, 371] on button "Volgende vraag" at bounding box center [529, 378] width 435 height 30
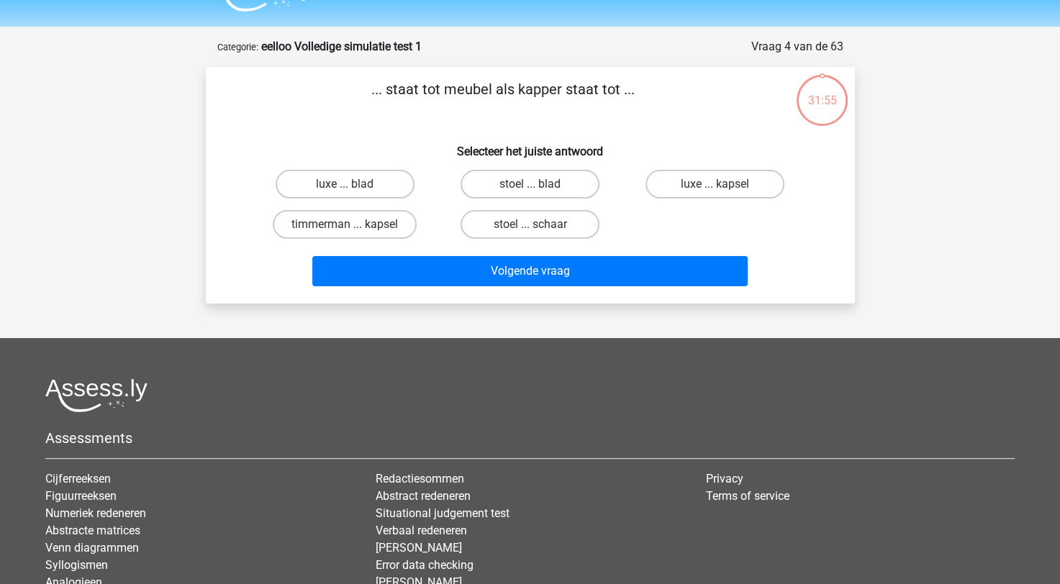
scroll to position [0, 0]
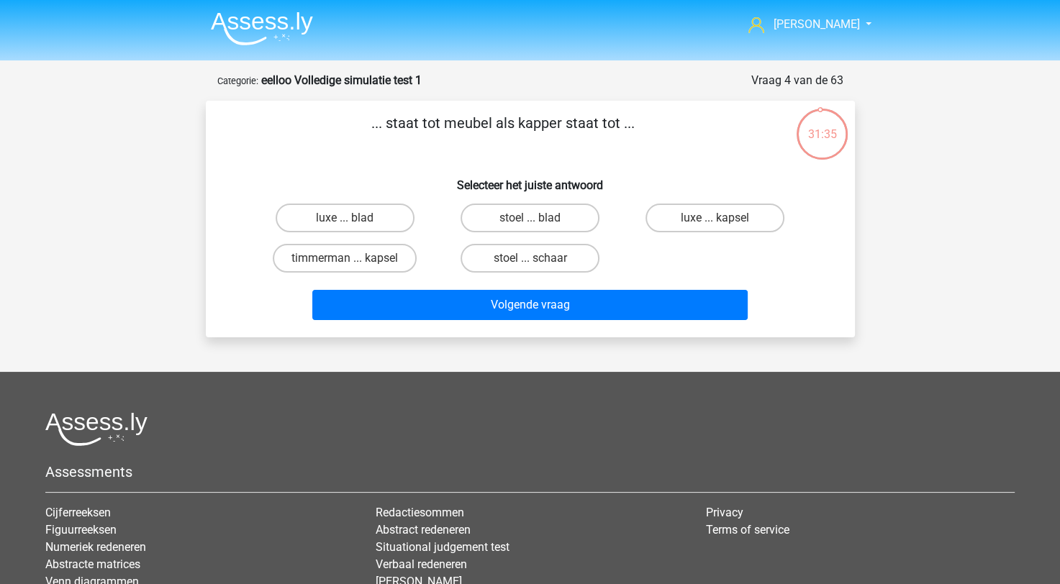
click at [531, 262] on input "stoel ... schaar" at bounding box center [534, 262] width 9 height 9
radio input "true"
click at [223, 242] on div "... staat tot meubel als kapper staat tot ... Selecteer het juiste antwoord lux…" at bounding box center [531, 219] width 638 height 214
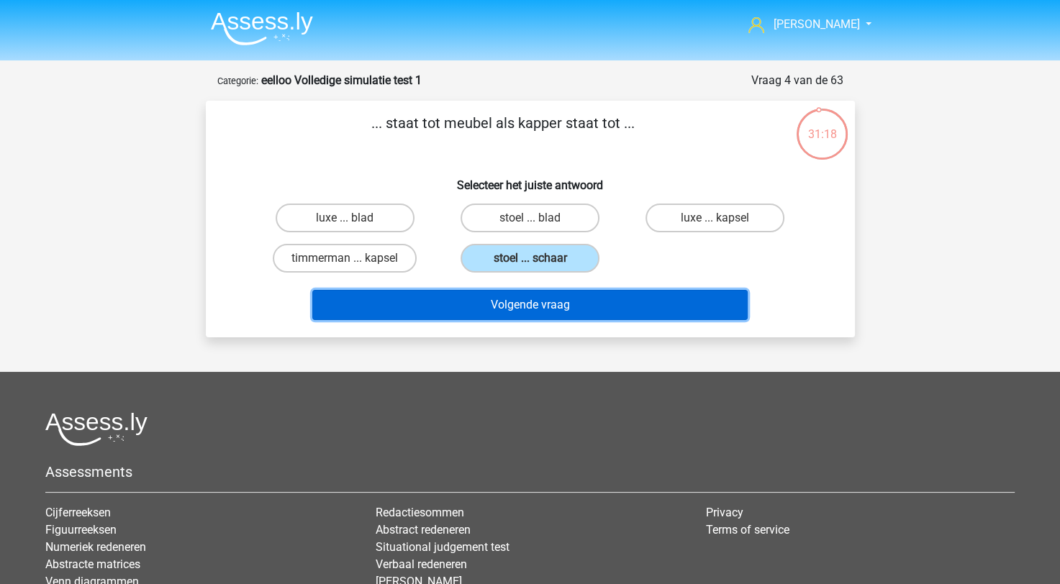
click at [501, 308] on button "Volgende vraag" at bounding box center [529, 305] width 435 height 30
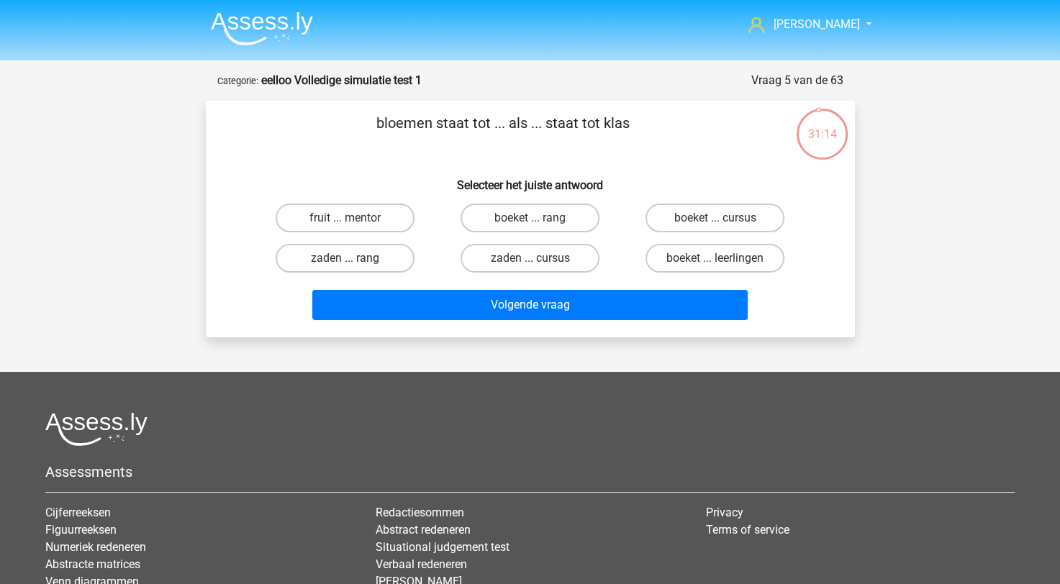
click at [536, 222] on input "boeket ... rang" at bounding box center [534, 222] width 9 height 9
radio input "true"
click at [698, 256] on label "boeket ... leerlingen" at bounding box center [715, 258] width 139 height 29
click at [715, 258] on input "boeket ... leerlingen" at bounding box center [719, 262] width 9 height 9
radio input "true"
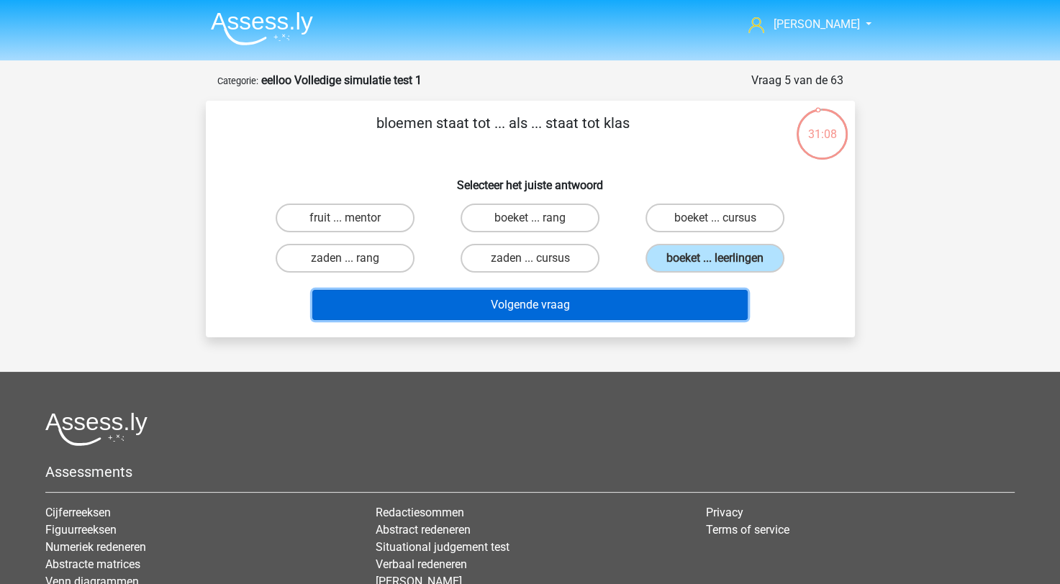
click at [591, 317] on button "Volgende vraag" at bounding box center [529, 305] width 435 height 30
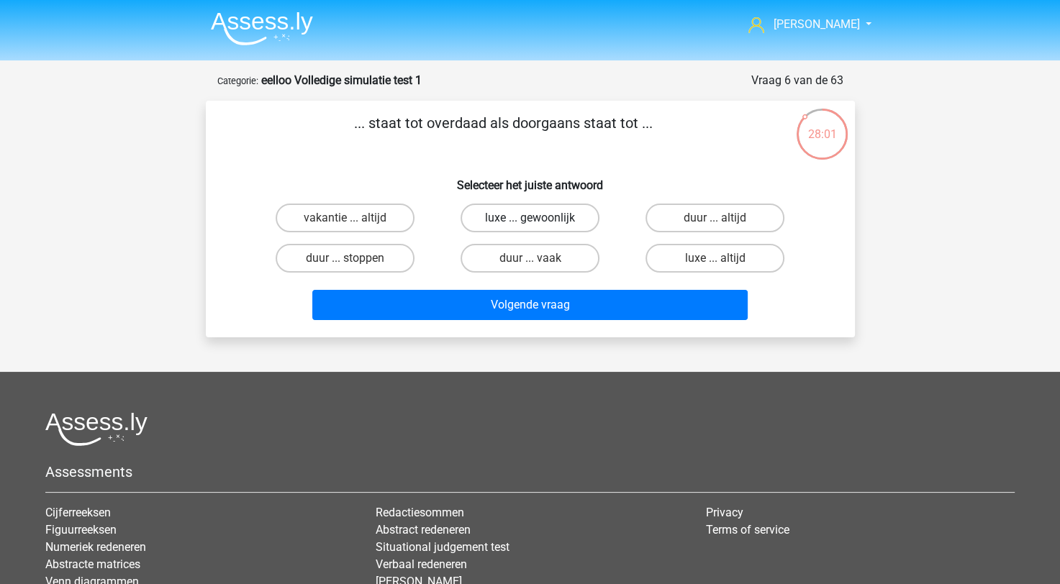
click at [557, 220] on label "luxe ... gewoonlijk" at bounding box center [530, 218] width 139 height 29
click at [539, 220] on input "luxe ... gewoonlijk" at bounding box center [534, 222] width 9 height 9
radio input "true"
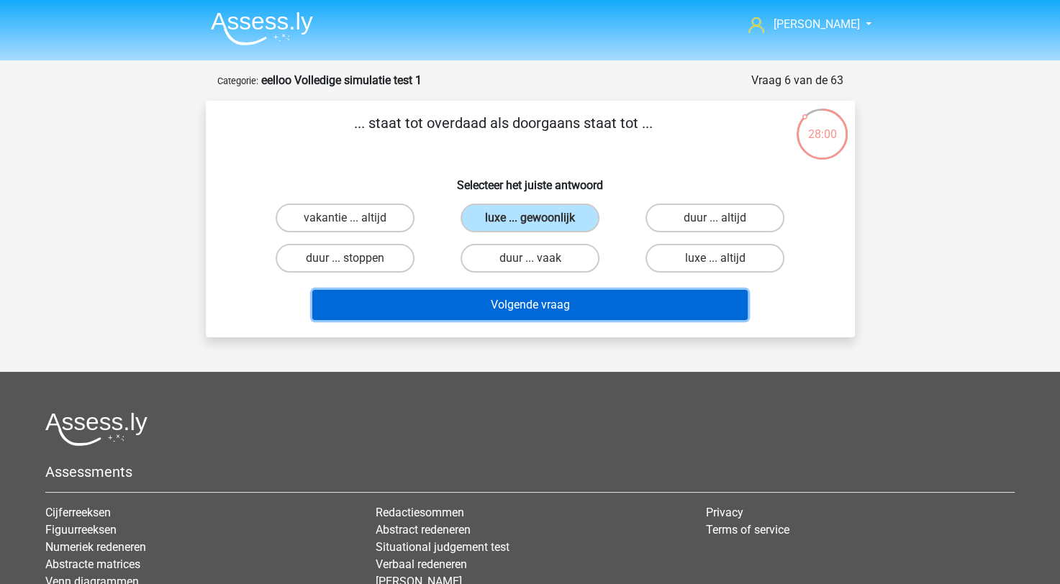
click at [553, 304] on button "Volgende vraag" at bounding box center [529, 305] width 435 height 30
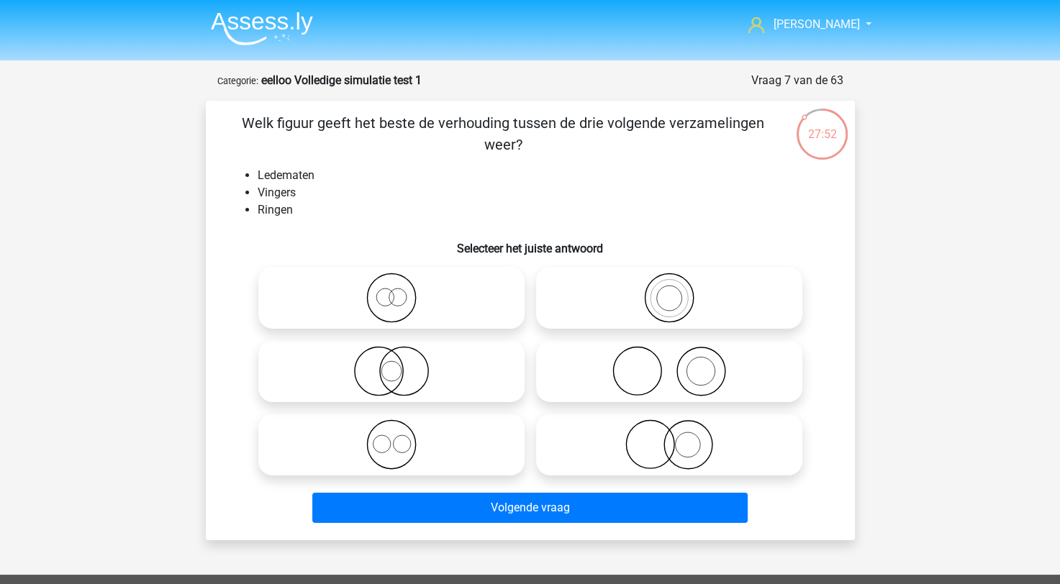
click at [420, 395] on icon at bounding box center [391, 371] width 255 height 50
click at [401, 364] on input "radio" at bounding box center [396, 359] width 9 height 9
radio input "true"
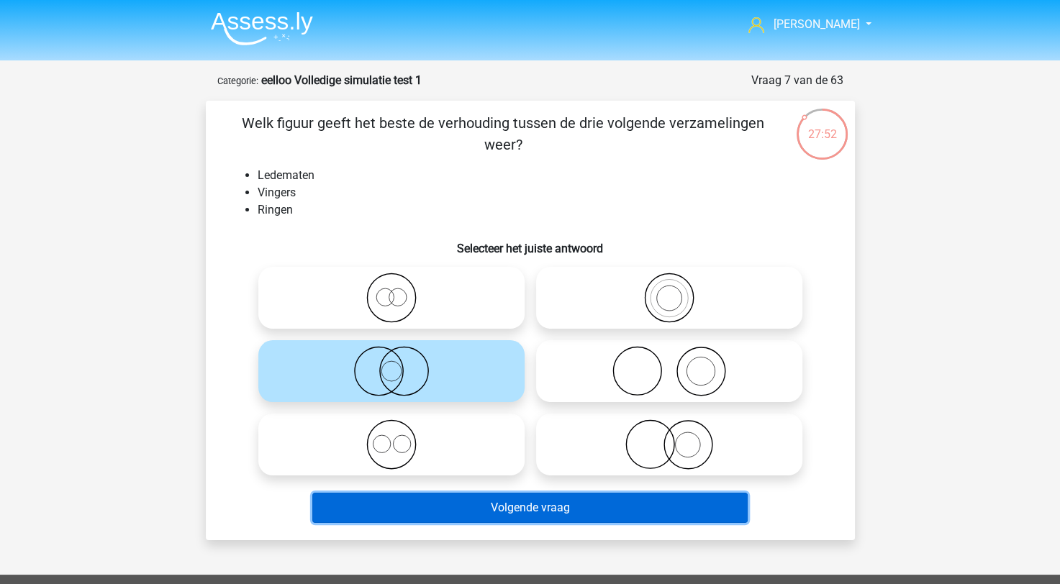
click at [541, 511] on button "Volgende vraag" at bounding box center [529, 508] width 435 height 30
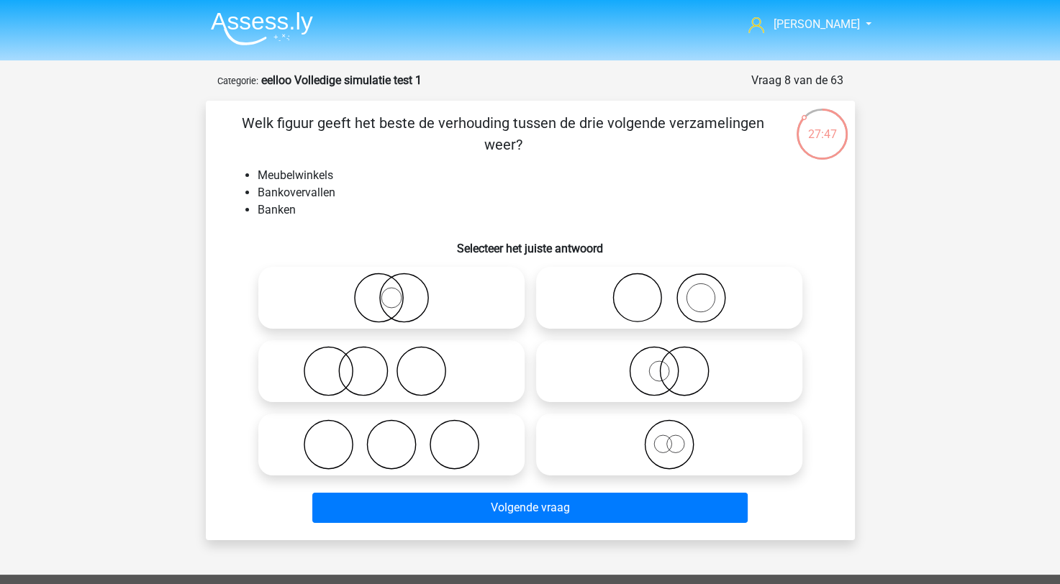
click at [656, 461] on icon at bounding box center [669, 445] width 255 height 50
click at [669, 438] on input "radio" at bounding box center [673, 432] width 9 height 9
radio input "true"
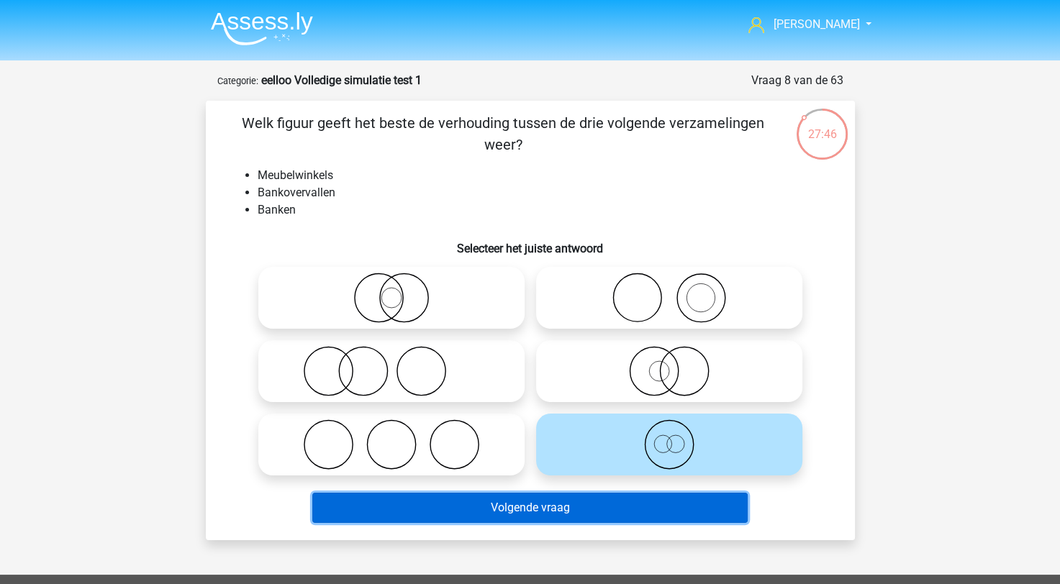
click at [580, 505] on button "Volgende vraag" at bounding box center [529, 508] width 435 height 30
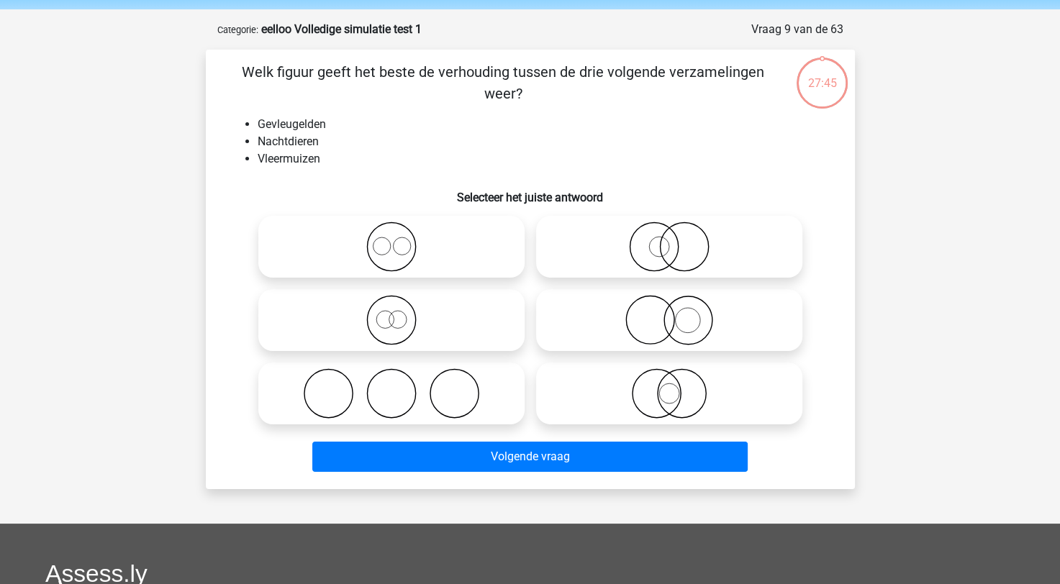
scroll to position [72, 0]
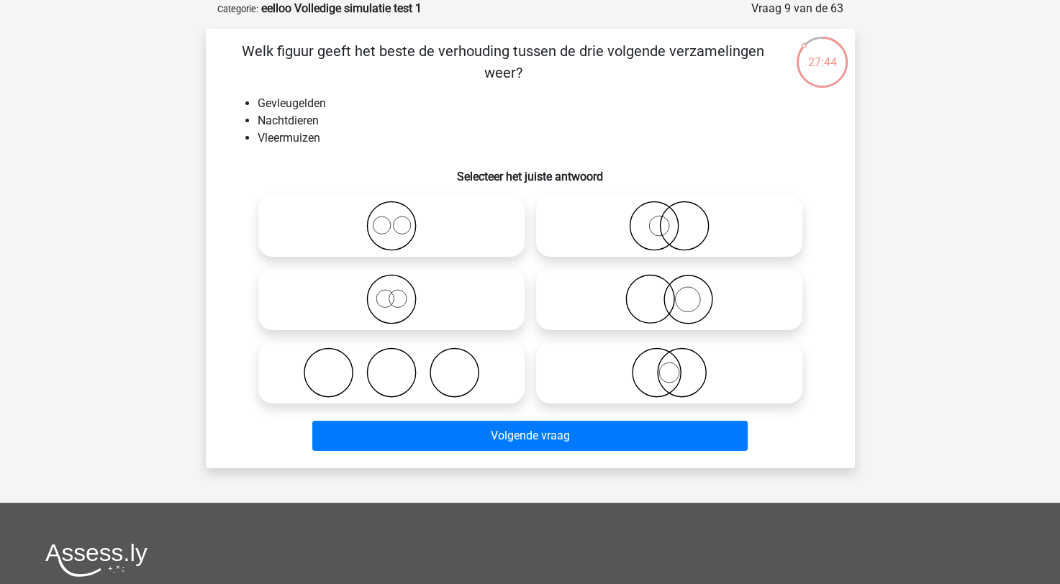
click at [417, 294] on icon at bounding box center [391, 299] width 255 height 50
click at [401, 292] on input "radio" at bounding box center [396, 287] width 9 height 9
radio input "true"
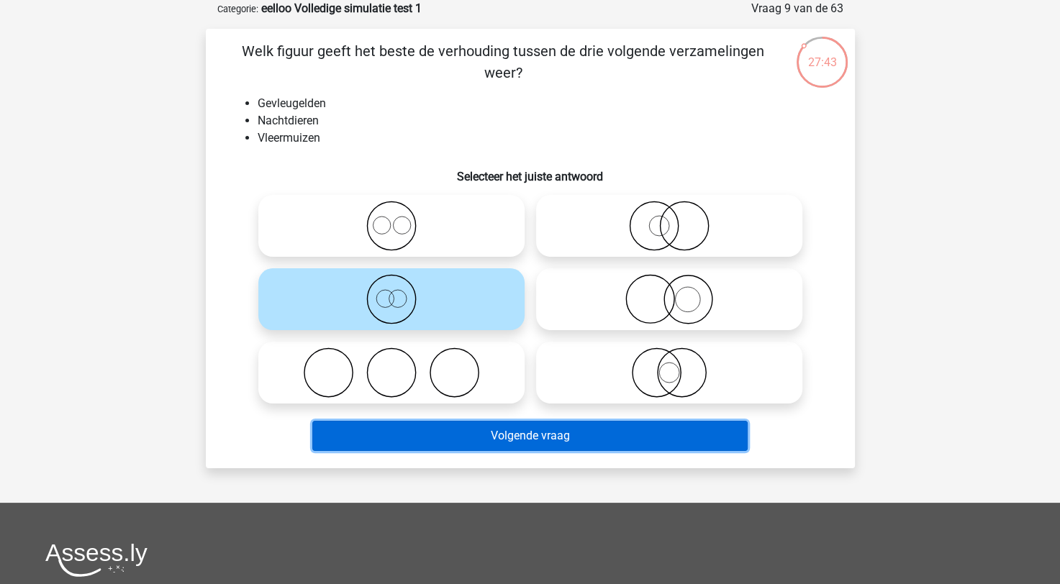
click at [523, 435] on button "Volgende vraag" at bounding box center [529, 436] width 435 height 30
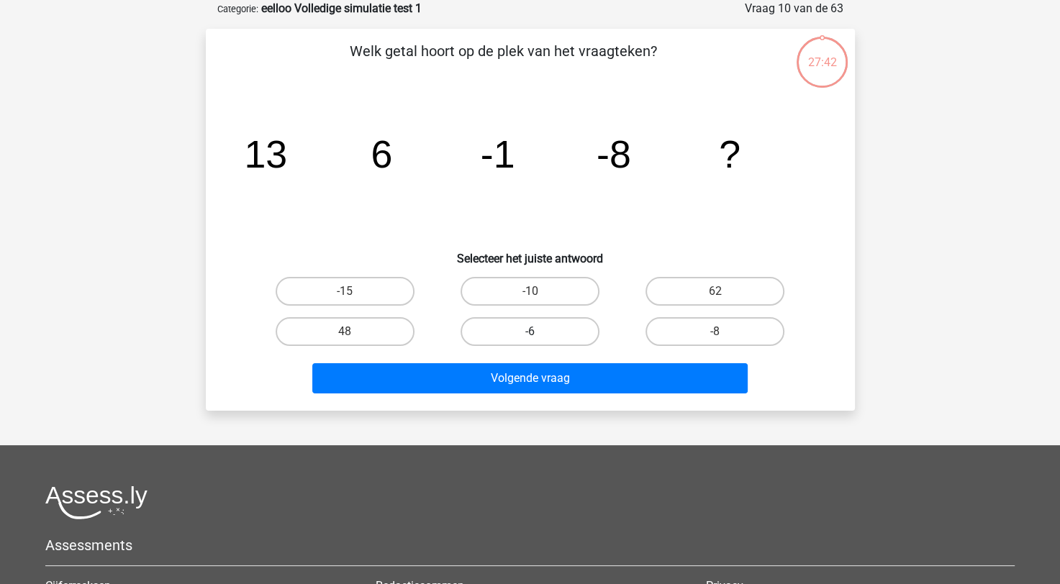
drag, startPoint x: 540, startPoint y: 322, endPoint x: 566, endPoint y: 369, distance: 52.9
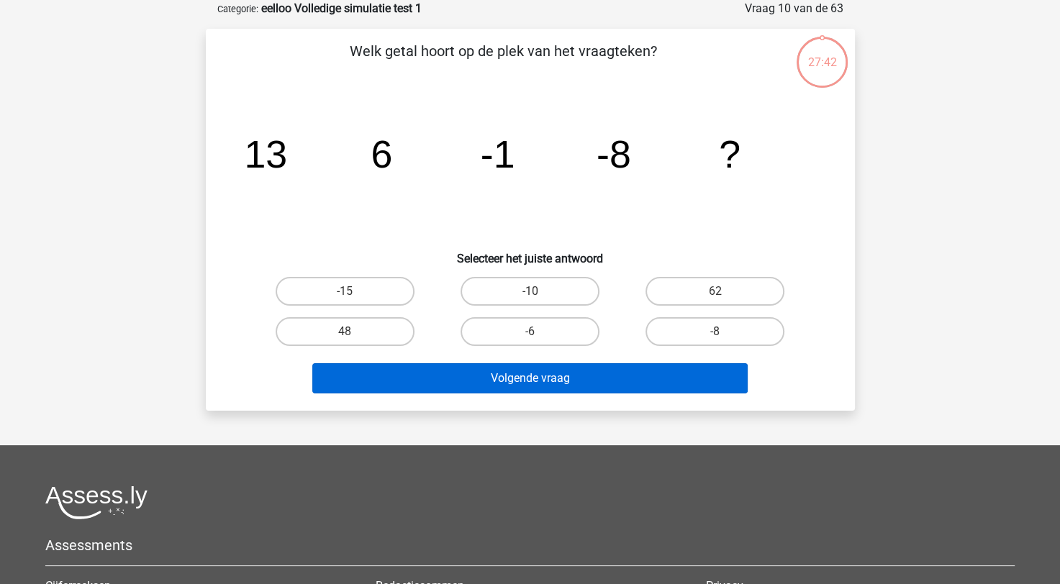
click at [539, 322] on label "-6" at bounding box center [530, 331] width 139 height 29
click at [539, 332] on input "-6" at bounding box center [534, 336] width 9 height 9
radio input "true"
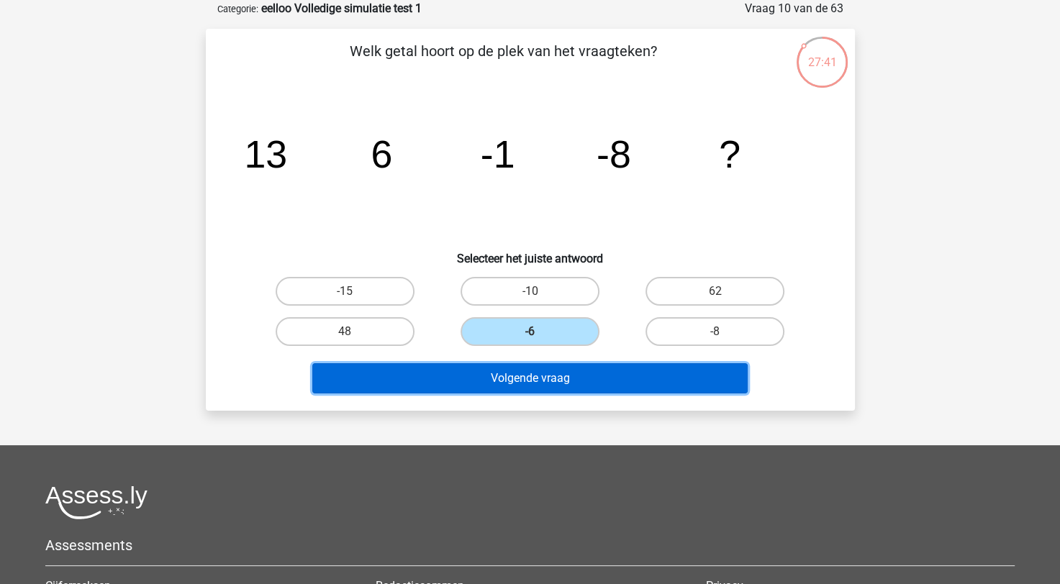
click at [567, 371] on button "Volgende vraag" at bounding box center [529, 378] width 435 height 30
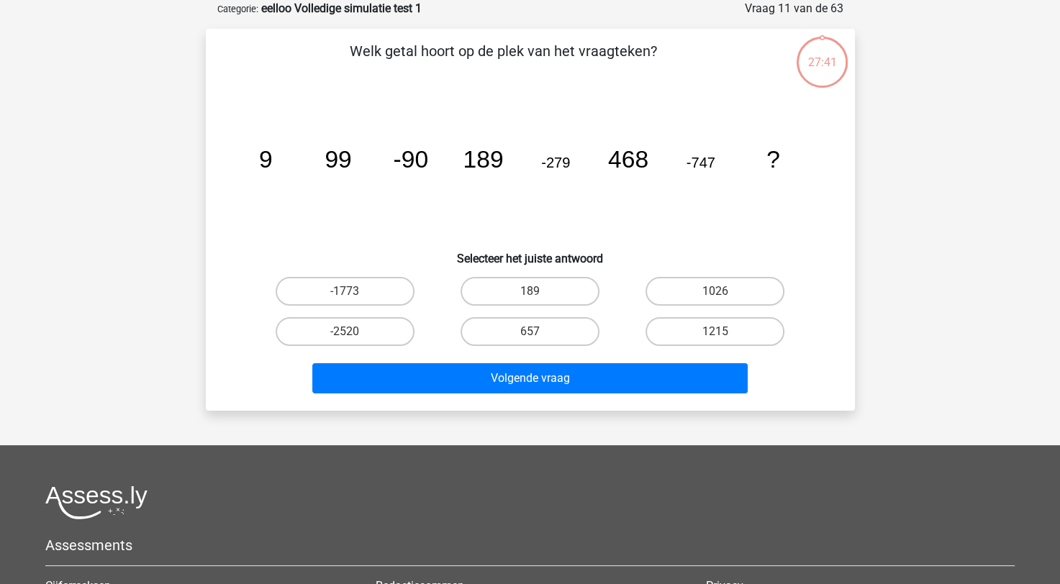
click at [358, 312] on div "-2520" at bounding box center [345, 332] width 185 height 40
click at [357, 321] on label "-2520" at bounding box center [345, 331] width 139 height 29
click at [354, 332] on input "-2520" at bounding box center [349, 336] width 9 height 9
radio input "true"
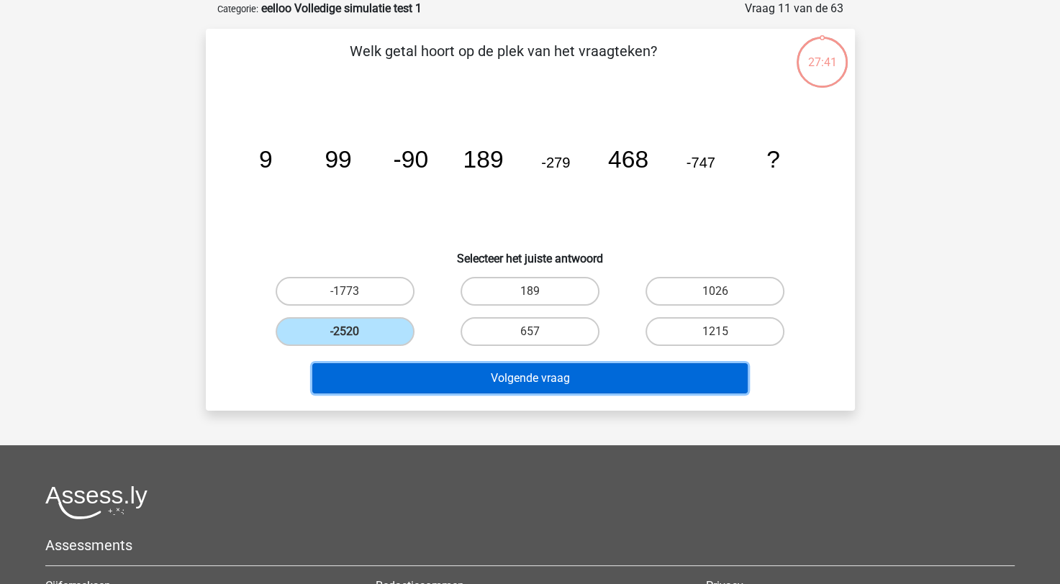
click at [412, 371] on button "Volgende vraag" at bounding box center [529, 378] width 435 height 30
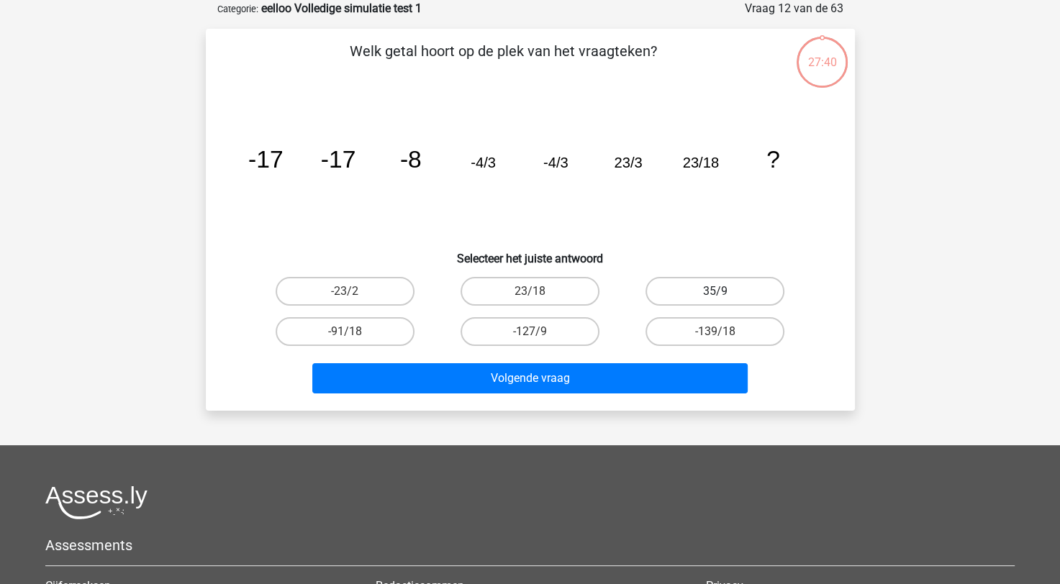
click at [746, 294] on label "35/9" at bounding box center [715, 291] width 139 height 29
click at [725, 294] on input "35/9" at bounding box center [719, 296] width 9 height 9
radio input "true"
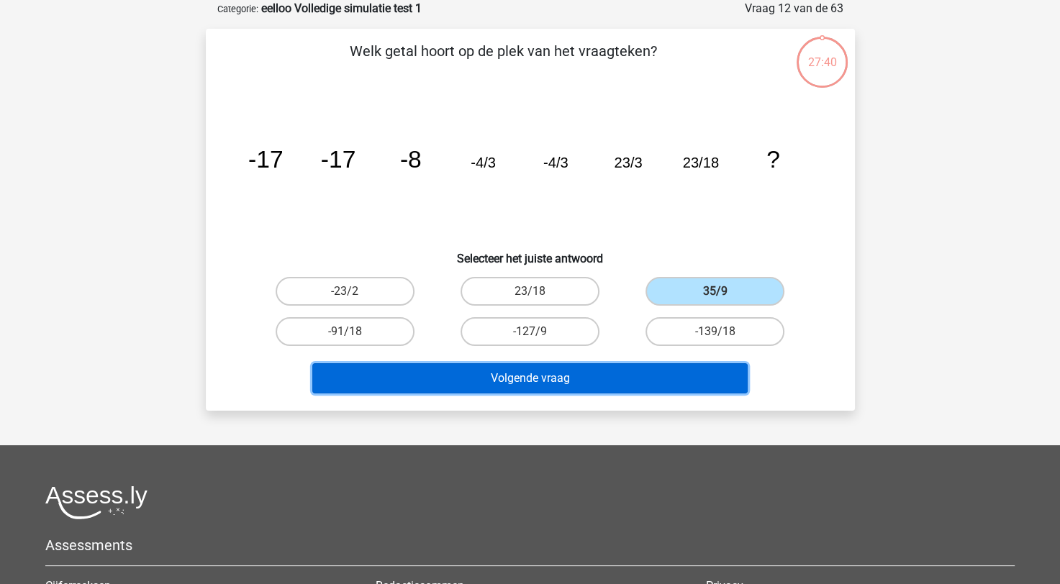
click at [650, 376] on button "Volgende vraag" at bounding box center [529, 378] width 435 height 30
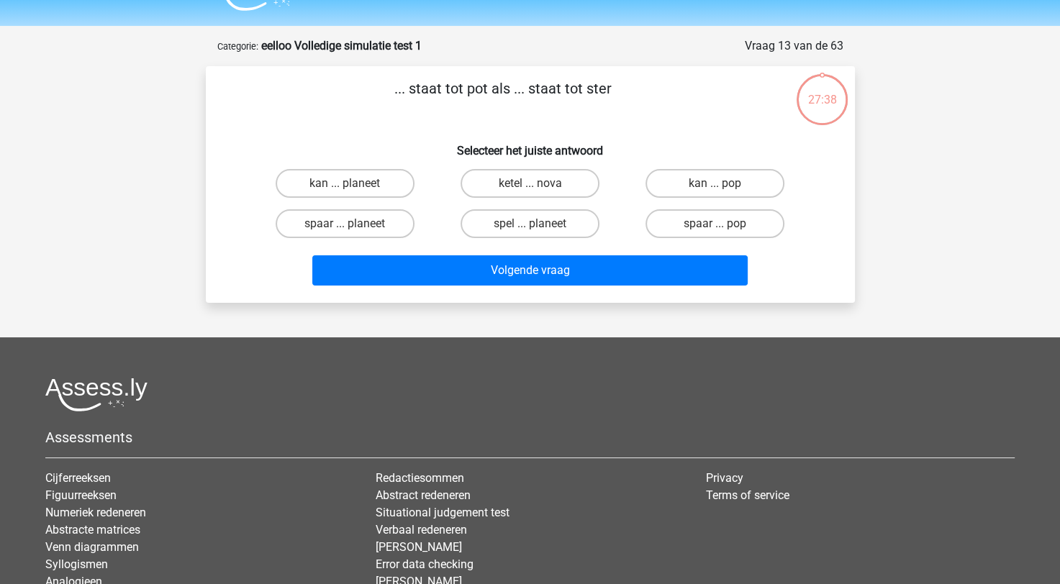
scroll to position [0, 0]
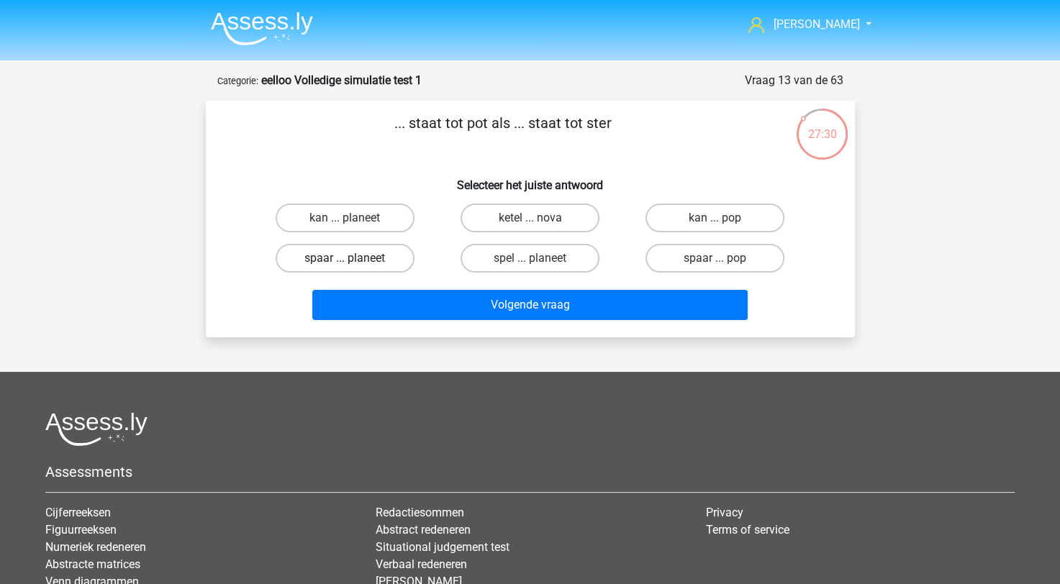
click at [376, 265] on label "spaar ... planeet" at bounding box center [345, 258] width 139 height 29
click at [354, 265] on input "spaar ... planeet" at bounding box center [349, 262] width 9 height 9
radio input "true"
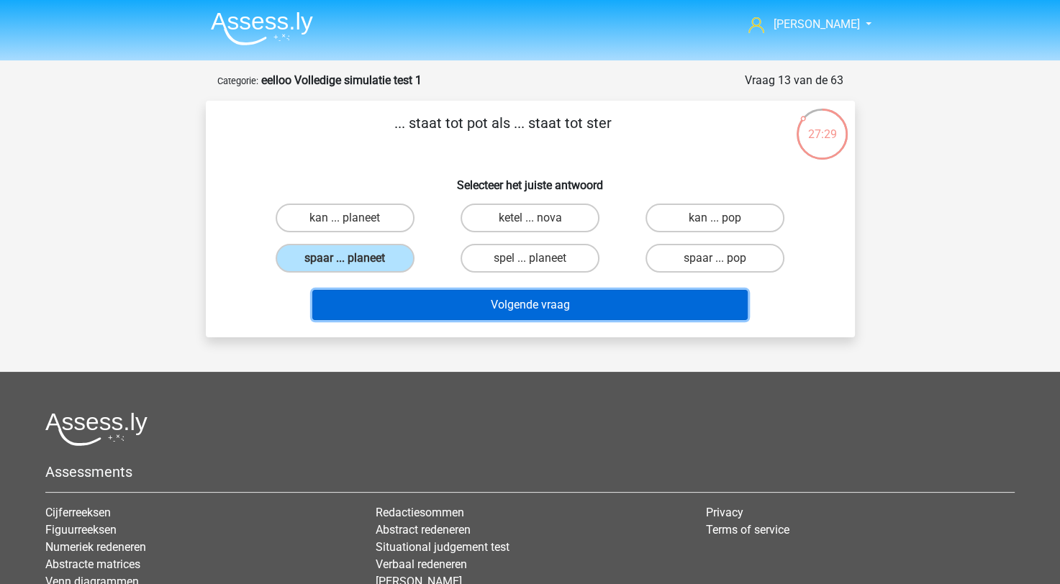
click at [449, 304] on button "Volgende vraag" at bounding box center [529, 305] width 435 height 30
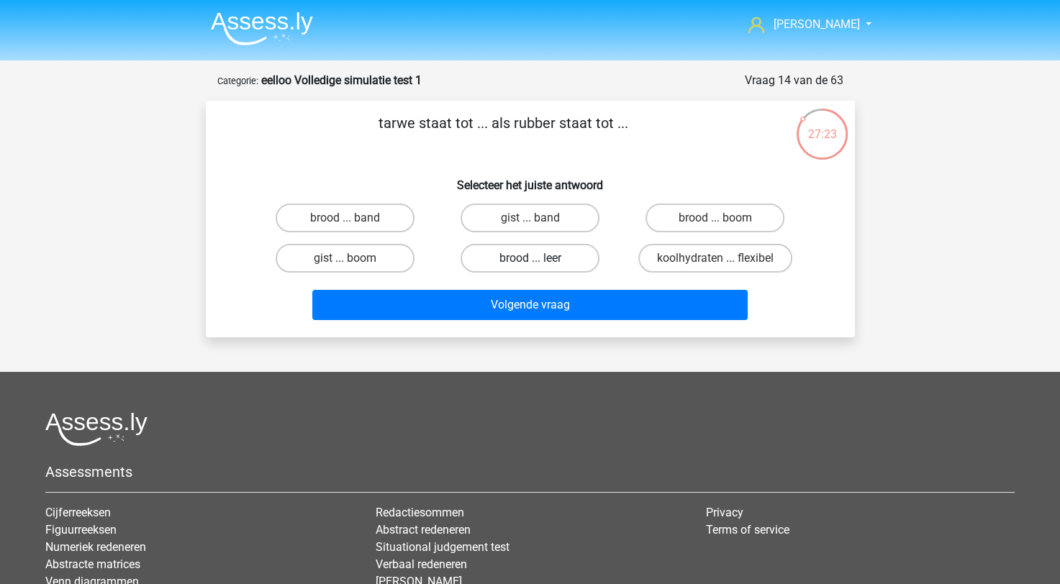
click at [550, 256] on label "brood ... leer" at bounding box center [530, 258] width 139 height 29
click at [539, 258] on input "brood ... leer" at bounding box center [534, 262] width 9 height 9
radio input "true"
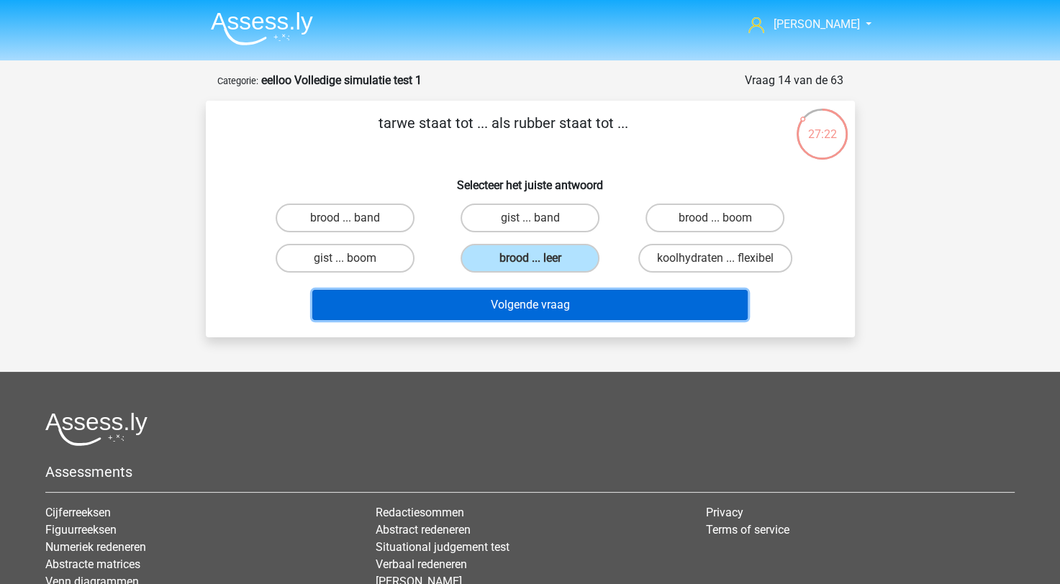
click at [523, 313] on button "Volgende vraag" at bounding box center [529, 305] width 435 height 30
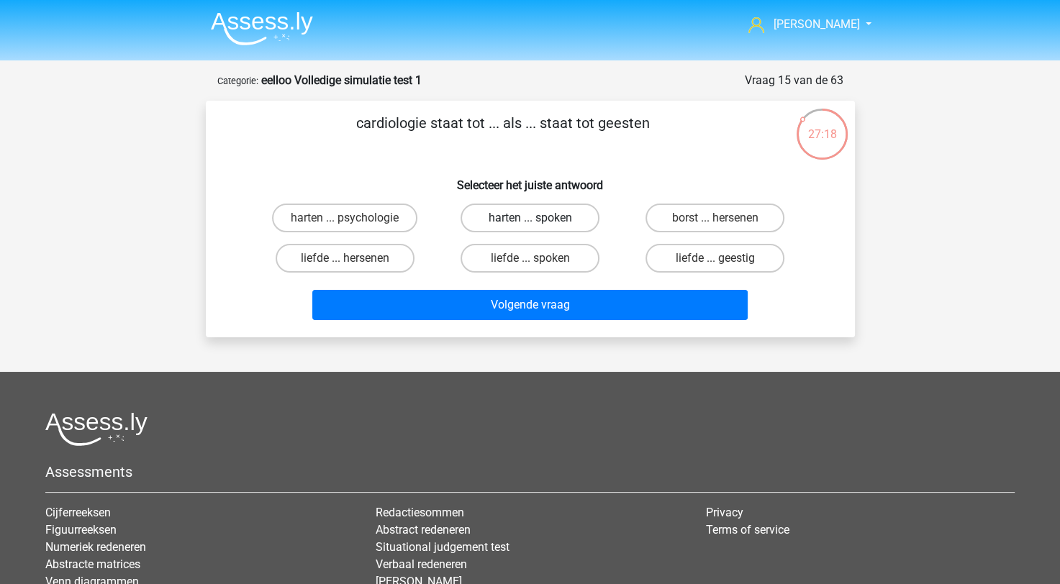
click at [507, 222] on label "harten ... spoken" at bounding box center [530, 218] width 139 height 29
click at [530, 222] on input "harten ... spoken" at bounding box center [534, 222] width 9 height 9
radio input "true"
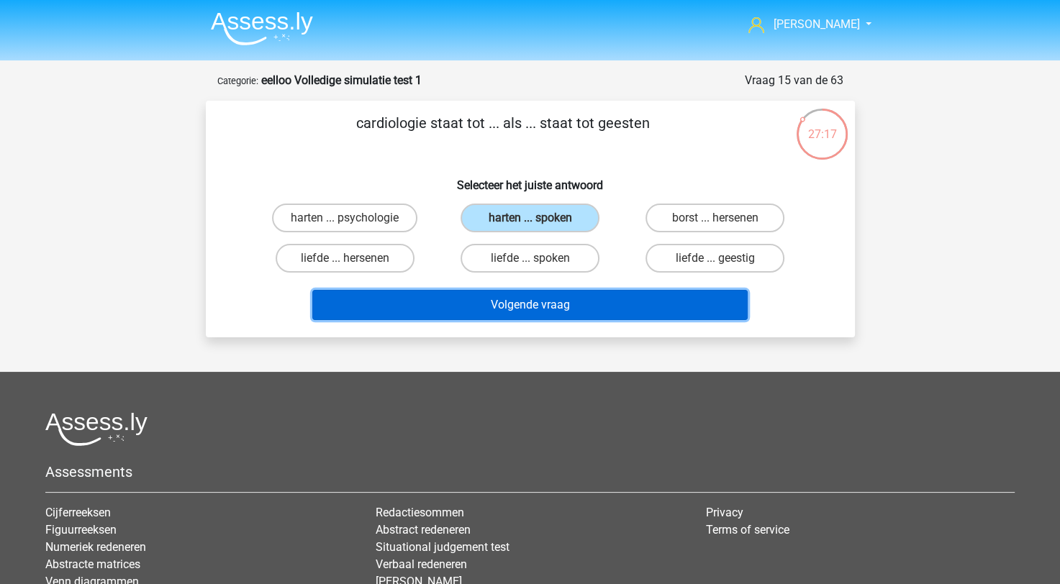
click at [504, 302] on button "Volgende vraag" at bounding box center [529, 305] width 435 height 30
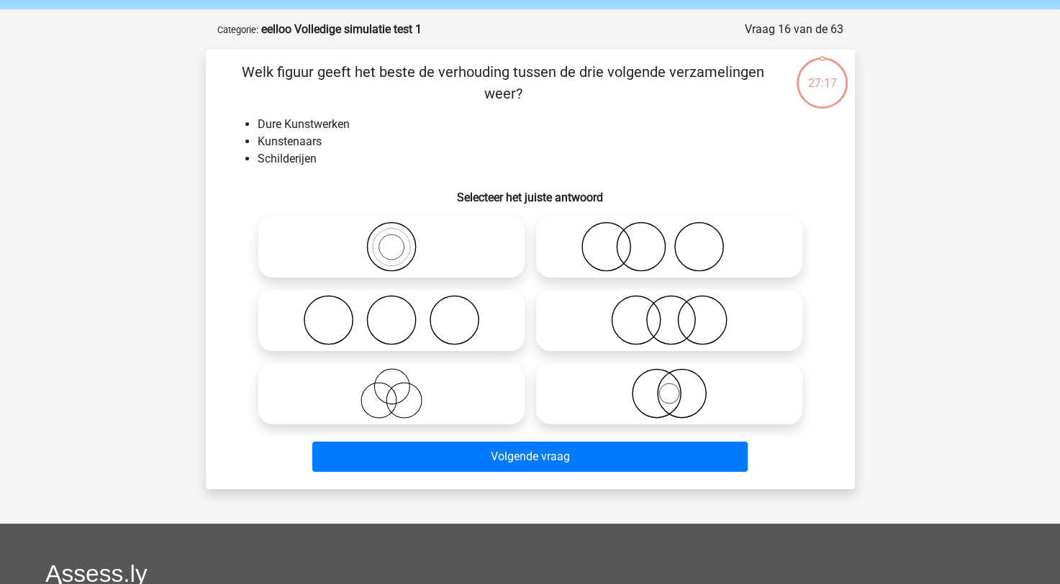
scroll to position [72, 0]
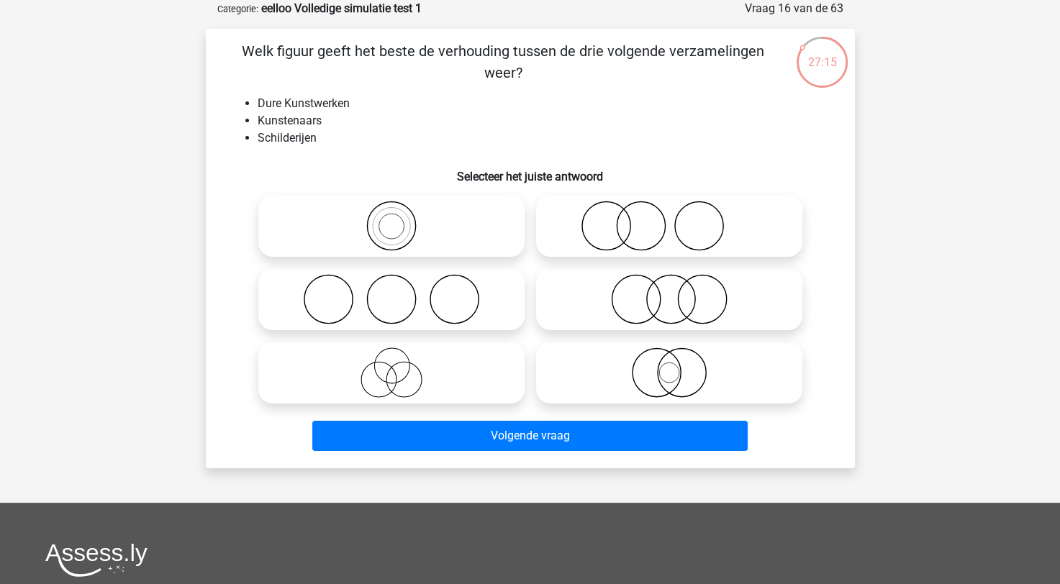
click at [420, 316] on icon at bounding box center [391, 299] width 255 height 50
click at [401, 292] on input "radio" at bounding box center [396, 287] width 9 height 9
radio input "true"
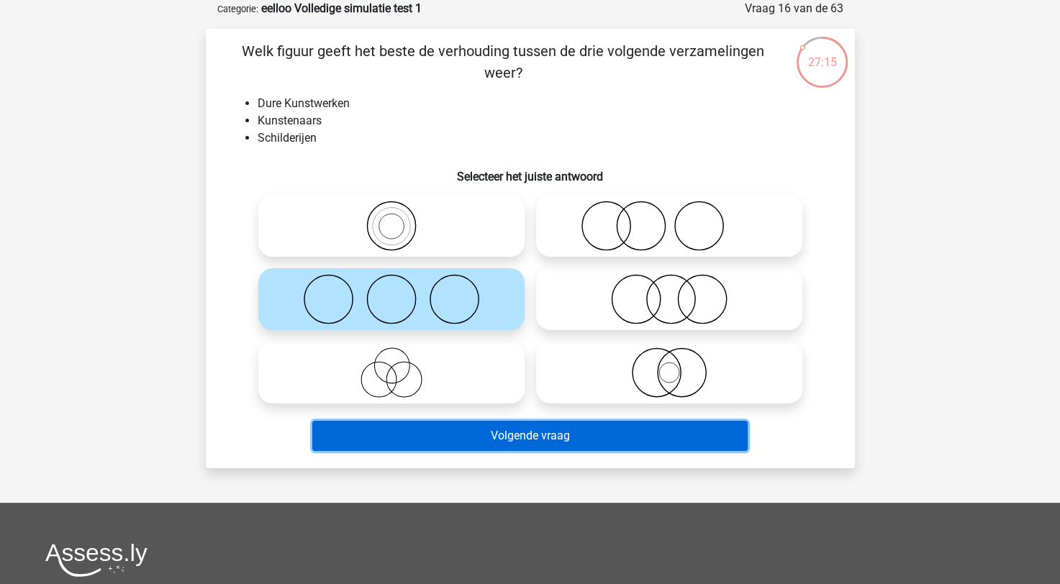
click at [438, 429] on button "Volgende vraag" at bounding box center [529, 436] width 435 height 30
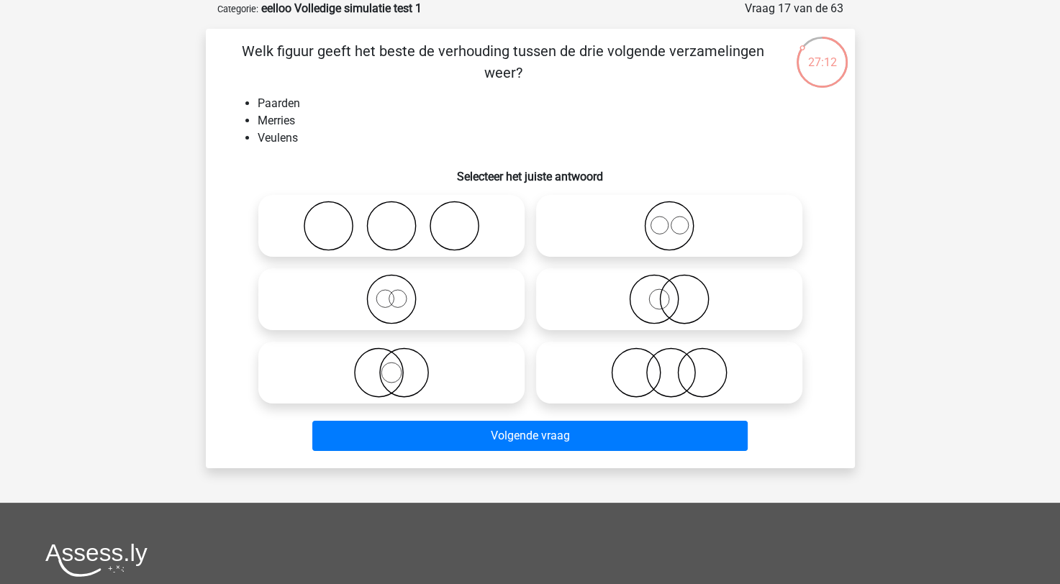
click at [633, 320] on icon at bounding box center [669, 299] width 255 height 50
click at [669, 292] on input "radio" at bounding box center [673, 287] width 9 height 9
radio input "true"
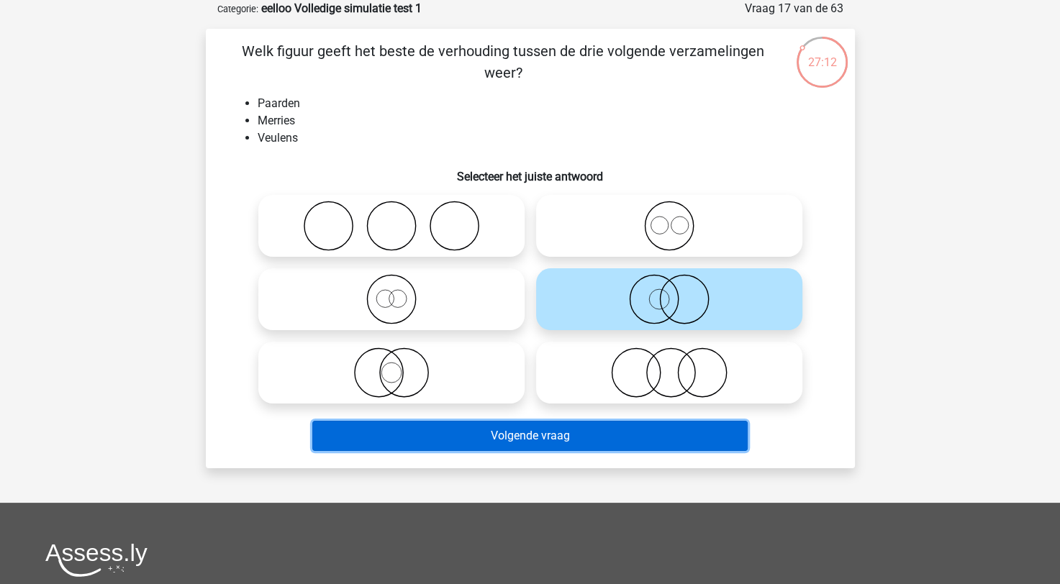
click at [585, 449] on button "Volgende vraag" at bounding box center [529, 436] width 435 height 30
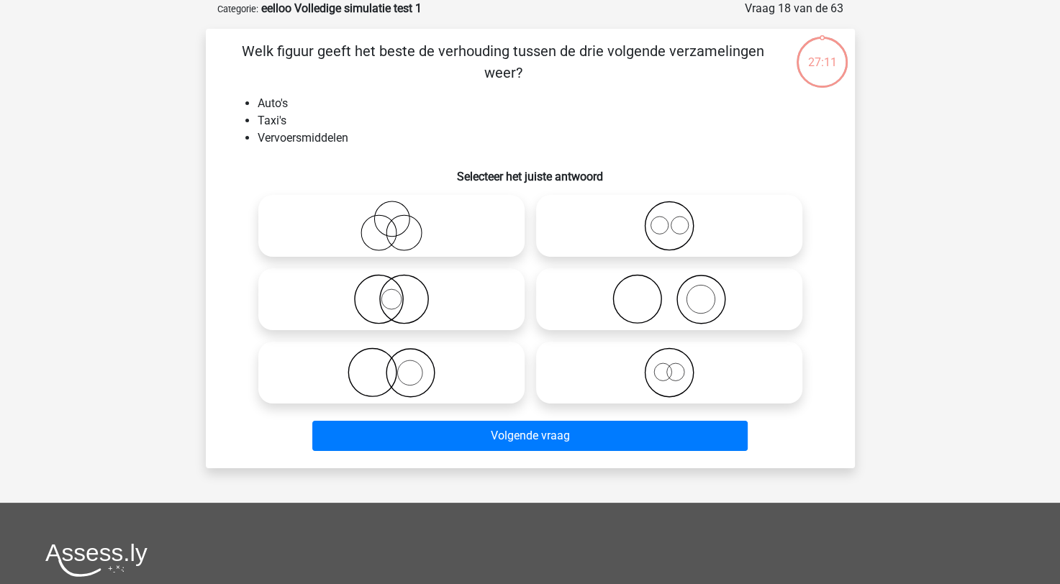
click at [456, 353] on icon at bounding box center [391, 373] width 255 height 50
click at [401, 356] on input "radio" at bounding box center [396, 360] width 9 height 9
radio input "true"
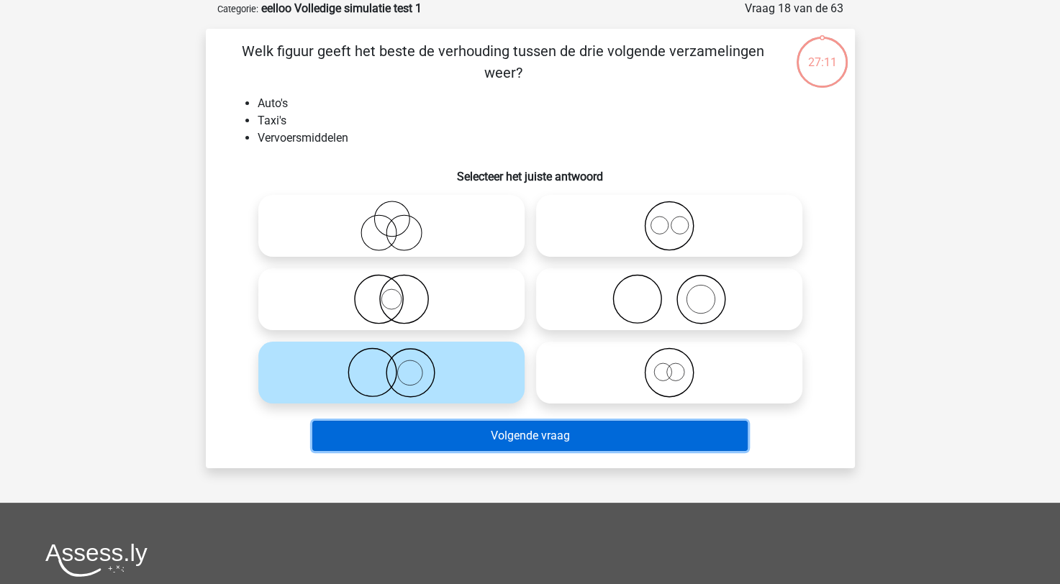
click at [497, 430] on button "Volgende vraag" at bounding box center [529, 436] width 435 height 30
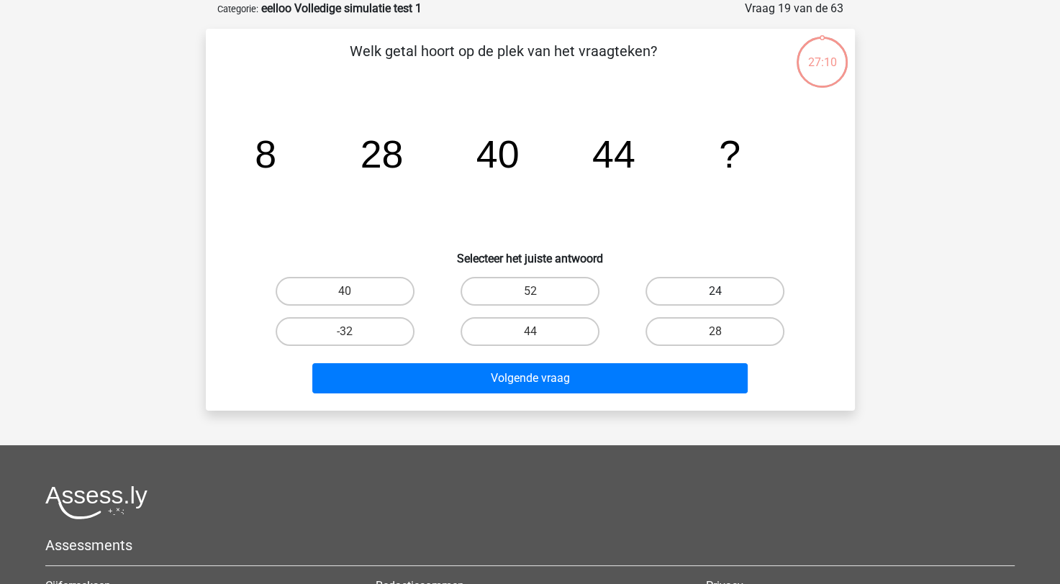
click at [671, 282] on label "24" at bounding box center [715, 291] width 139 height 29
click at [715, 292] on input "24" at bounding box center [719, 296] width 9 height 9
radio input "true"
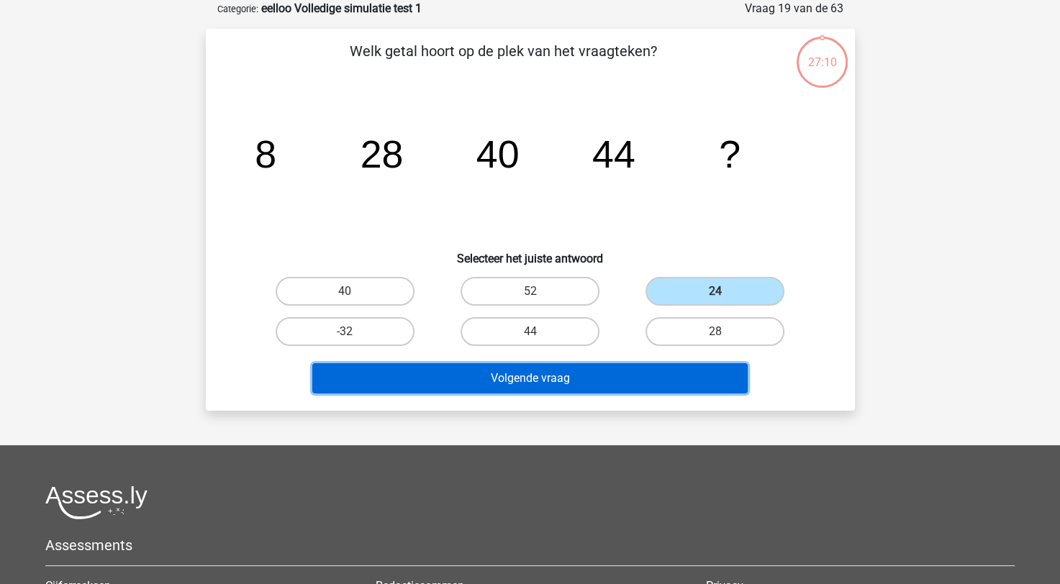
click at [613, 377] on button "Volgende vraag" at bounding box center [529, 378] width 435 height 30
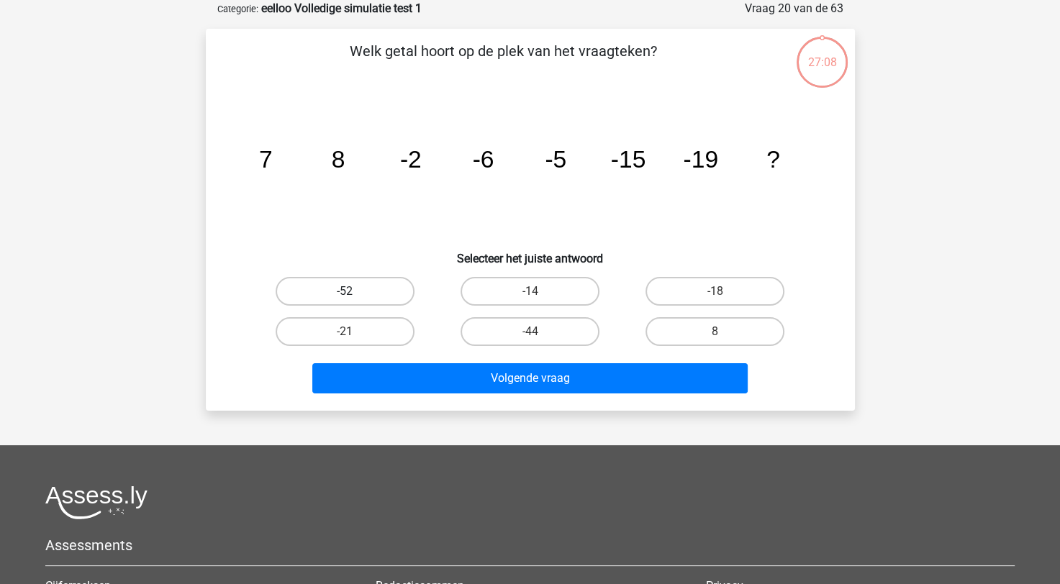
click at [366, 296] on label "-52" at bounding box center [345, 291] width 139 height 29
click at [354, 296] on input "-52" at bounding box center [349, 296] width 9 height 9
radio input "true"
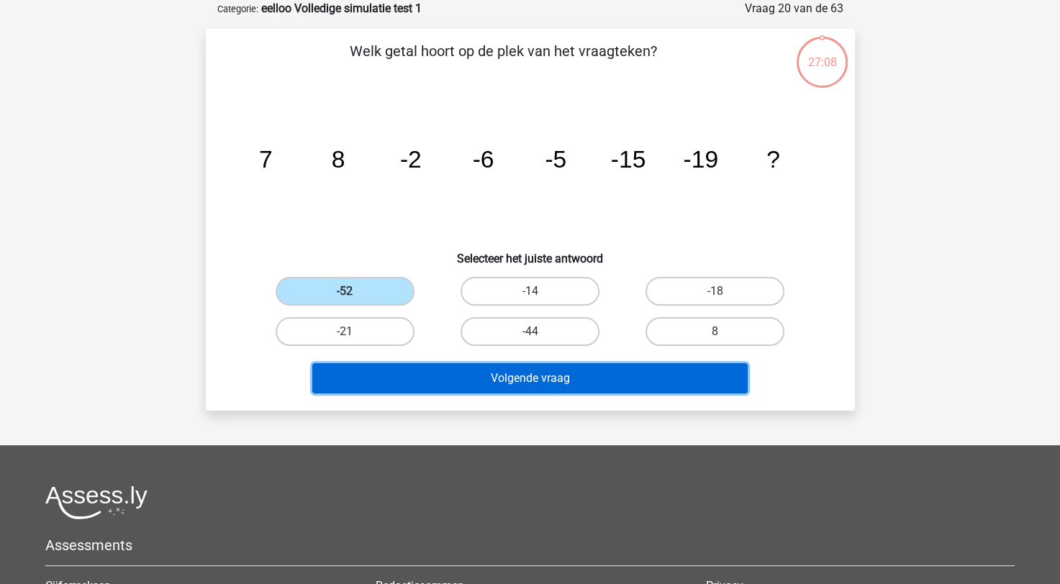
click at [497, 383] on button "Volgende vraag" at bounding box center [529, 378] width 435 height 30
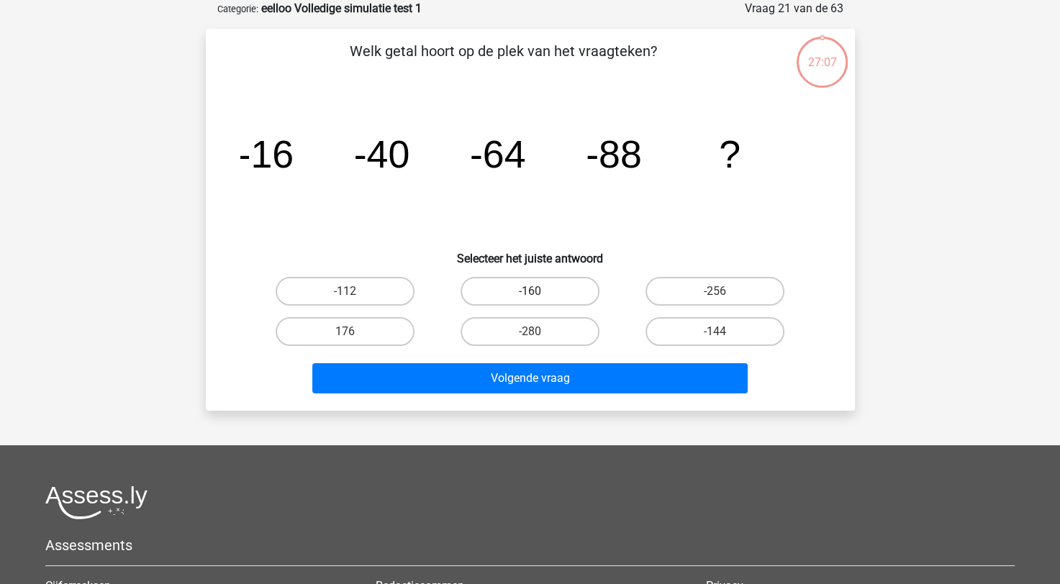
click at [568, 279] on div "Welk getal hoort op de plek van het vraagteken? image/svg+xml -16 -40 -64 -88 ?…" at bounding box center [531, 219] width 638 height 359
click at [566, 293] on label "-160" at bounding box center [530, 291] width 139 height 29
click at [539, 293] on input "-160" at bounding box center [534, 296] width 9 height 9
radio input "true"
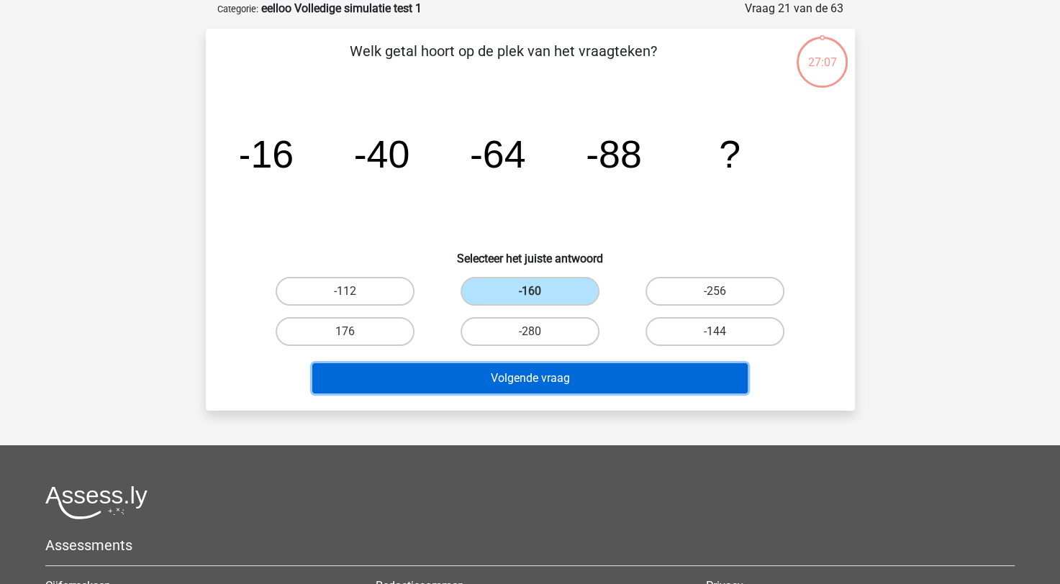
click at [577, 378] on button "Volgende vraag" at bounding box center [529, 378] width 435 height 30
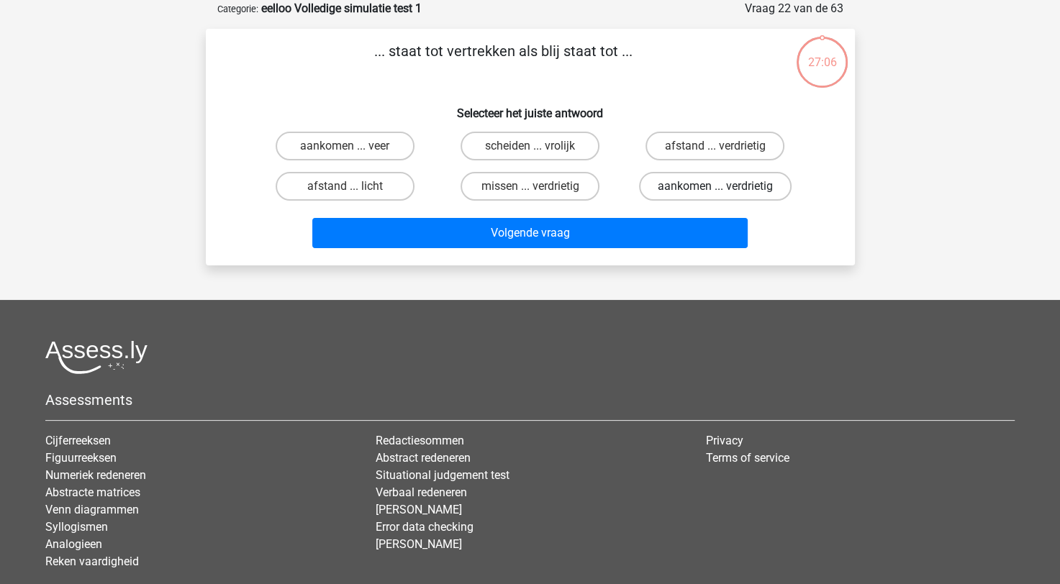
click at [697, 196] on label "aankomen ... verdrietig" at bounding box center [715, 186] width 153 height 29
click at [715, 196] on input "aankomen ... verdrietig" at bounding box center [719, 190] width 9 height 9
radio input "true"
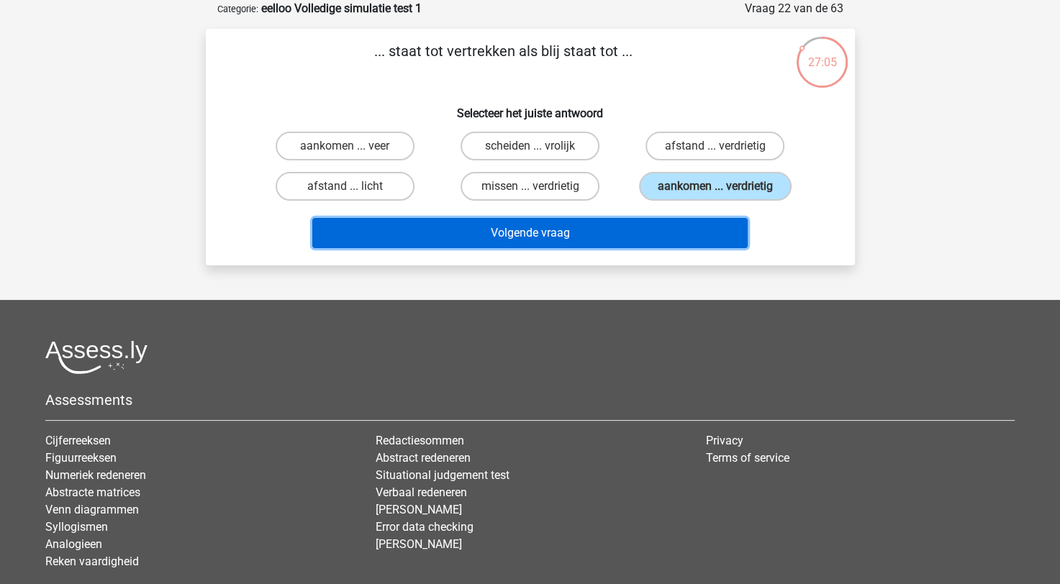
click at [660, 236] on button "Volgende vraag" at bounding box center [529, 233] width 435 height 30
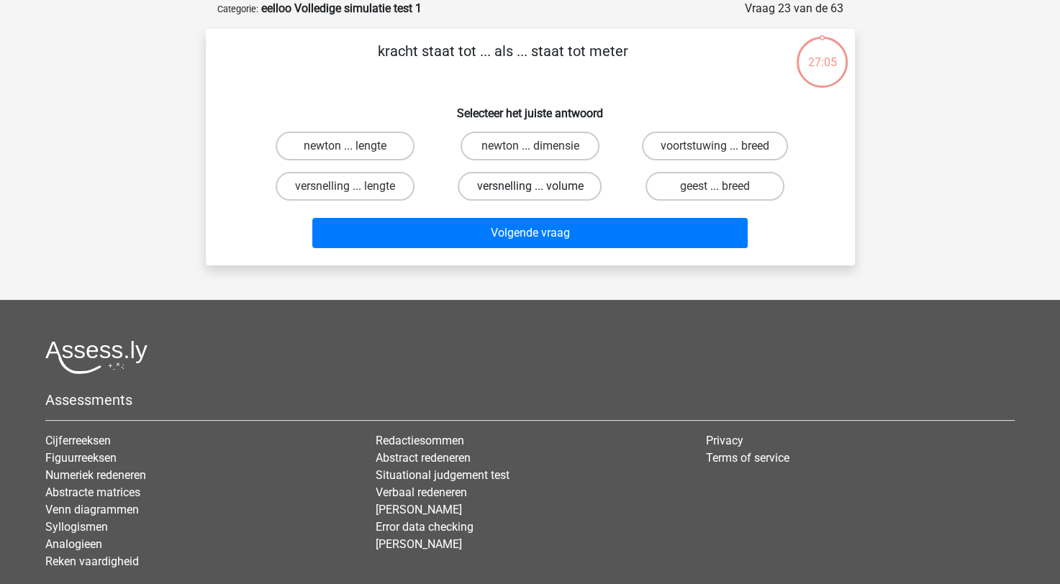
click at [524, 191] on label "versnelling ... volume" at bounding box center [530, 186] width 144 height 29
click at [530, 191] on input "versnelling ... volume" at bounding box center [534, 190] width 9 height 9
radio input "true"
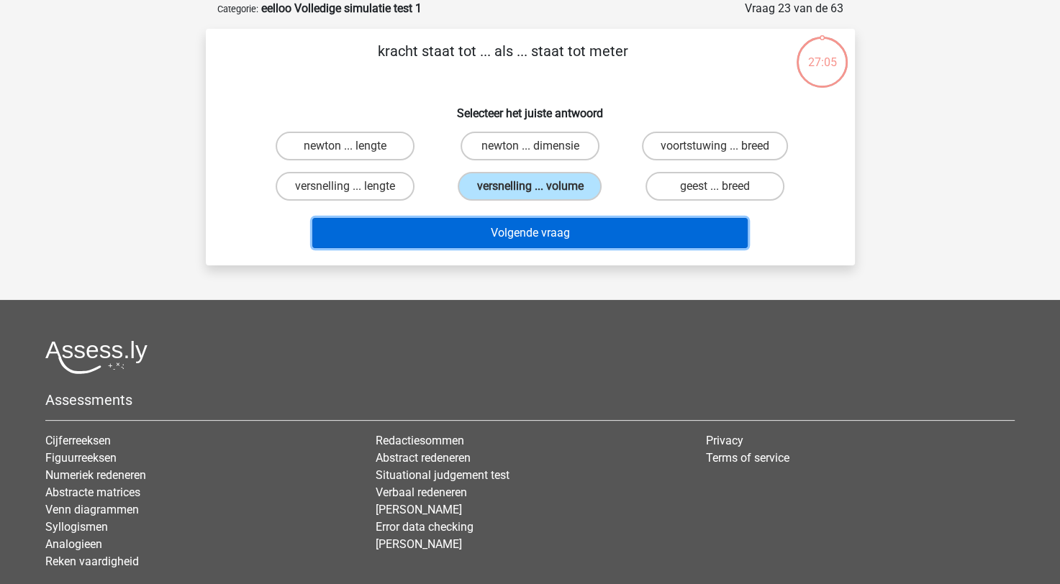
click at [566, 239] on button "Volgende vraag" at bounding box center [529, 233] width 435 height 30
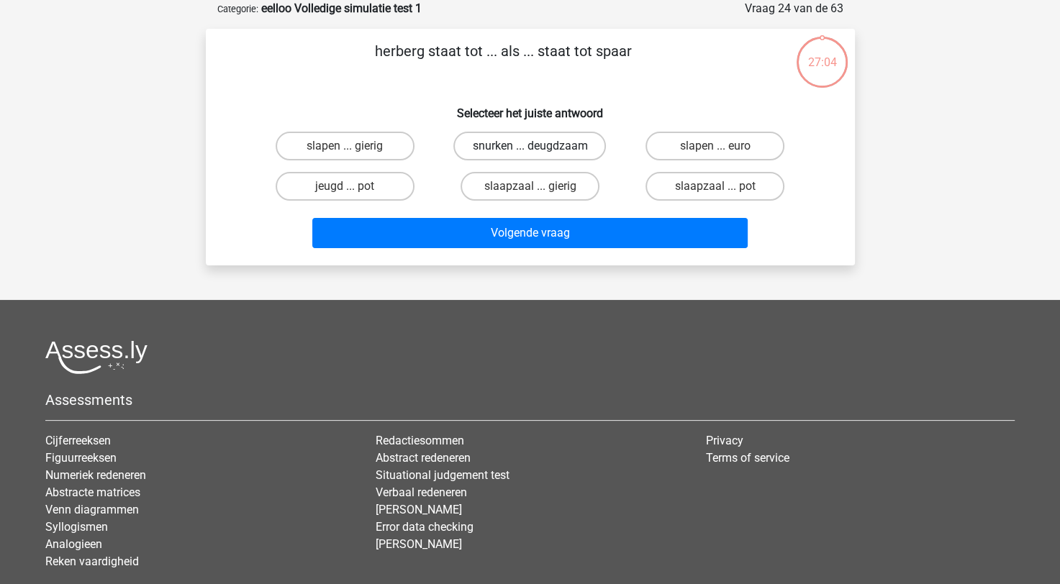
click at [517, 146] on label "snurken ... deugdzaam" at bounding box center [529, 146] width 153 height 29
click at [530, 146] on input "snurken ... deugdzaam" at bounding box center [534, 150] width 9 height 9
radio input "true"
click at [530, 250] on div "Volgende vraag" at bounding box center [531, 236] width 556 height 36
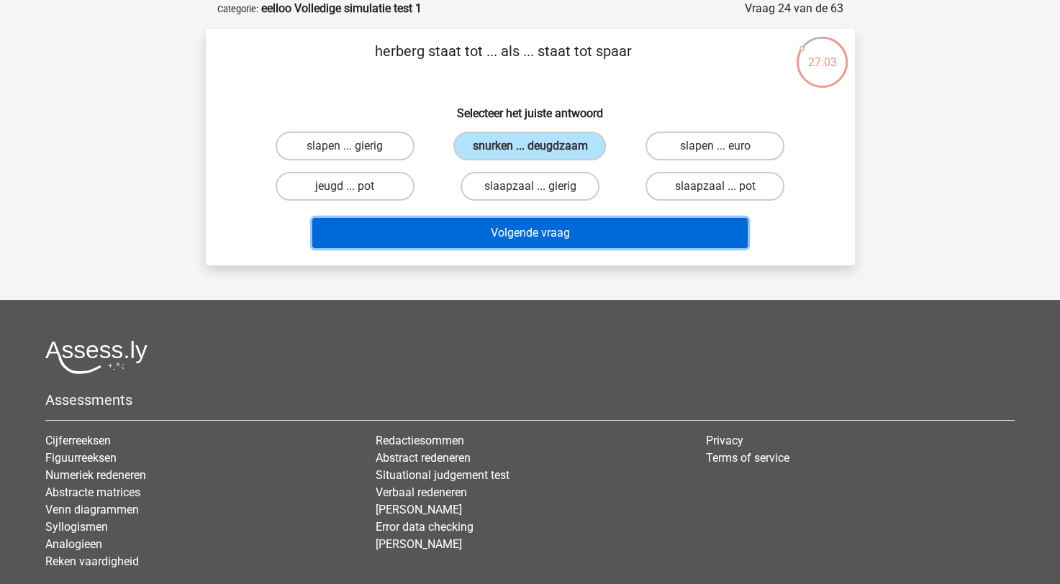
click at [529, 239] on button "Volgende vraag" at bounding box center [529, 233] width 435 height 30
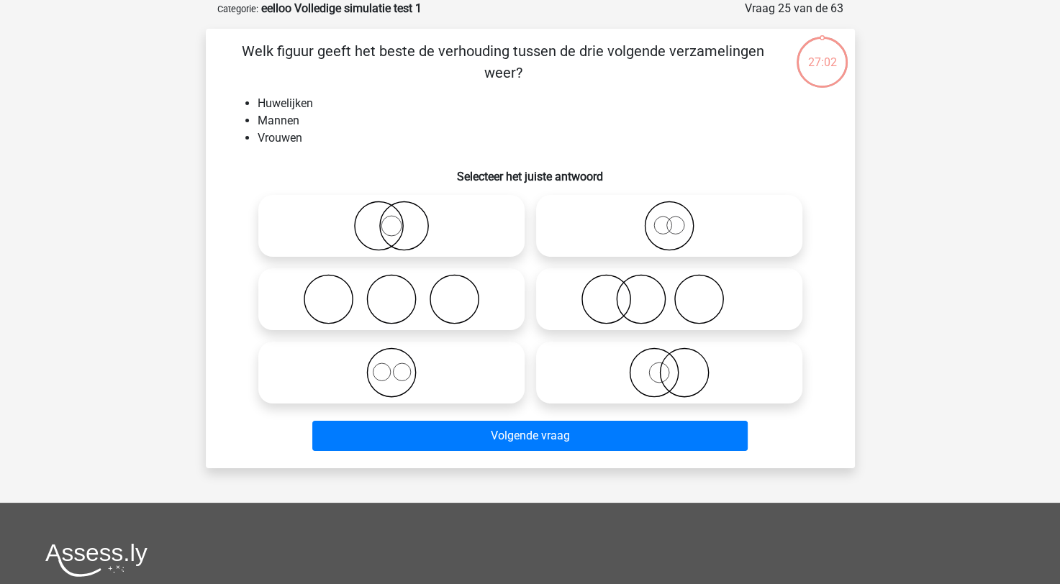
click at [441, 243] on icon at bounding box center [391, 226] width 255 height 50
click at [401, 219] on input "radio" at bounding box center [396, 213] width 9 height 9
radio input "true"
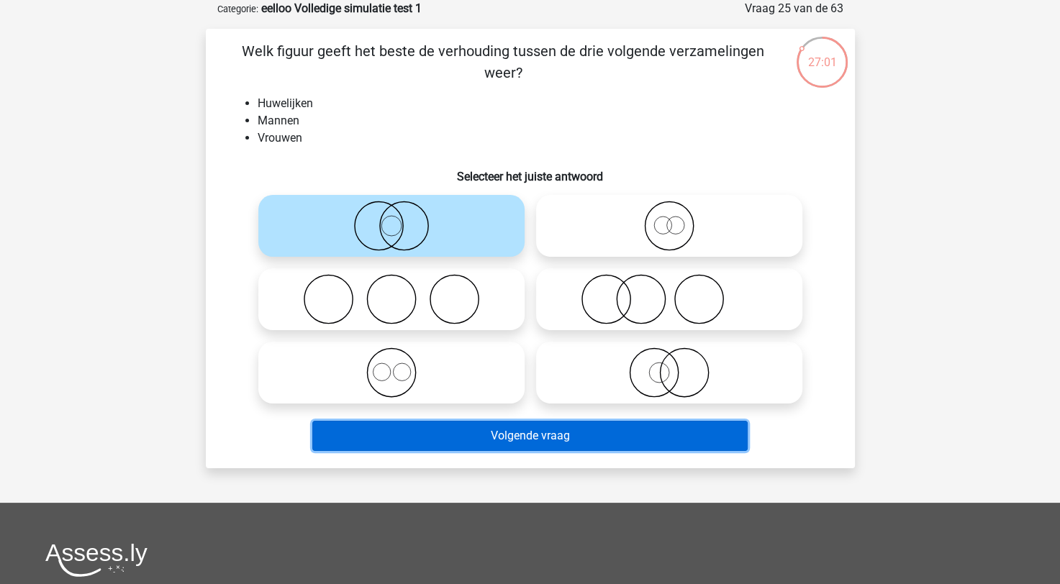
click at [475, 424] on button "Volgende vraag" at bounding box center [529, 436] width 435 height 30
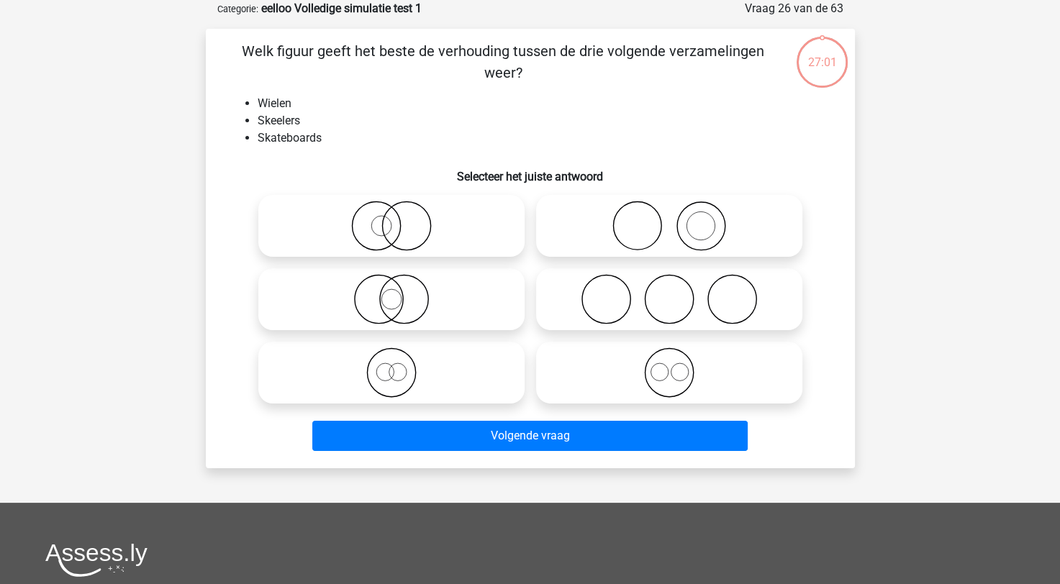
click at [469, 288] on icon at bounding box center [391, 299] width 255 height 50
click at [401, 288] on input "radio" at bounding box center [396, 287] width 9 height 9
radio input "true"
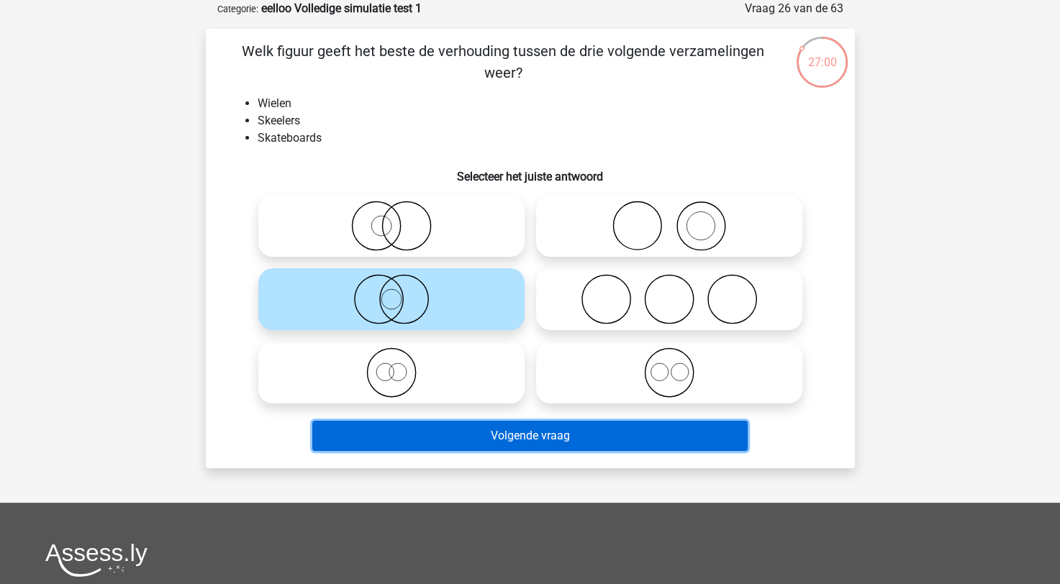
click at [489, 443] on button "Volgende vraag" at bounding box center [529, 436] width 435 height 30
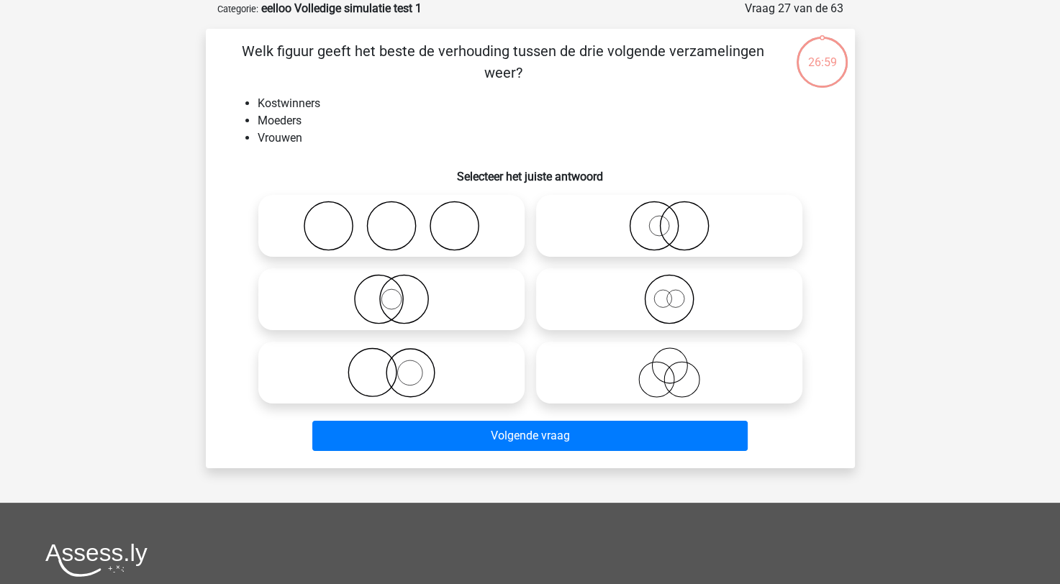
click at [597, 256] on label at bounding box center [669, 226] width 266 height 62
click at [669, 219] on input "radio" at bounding box center [673, 213] width 9 height 9
radio input "true"
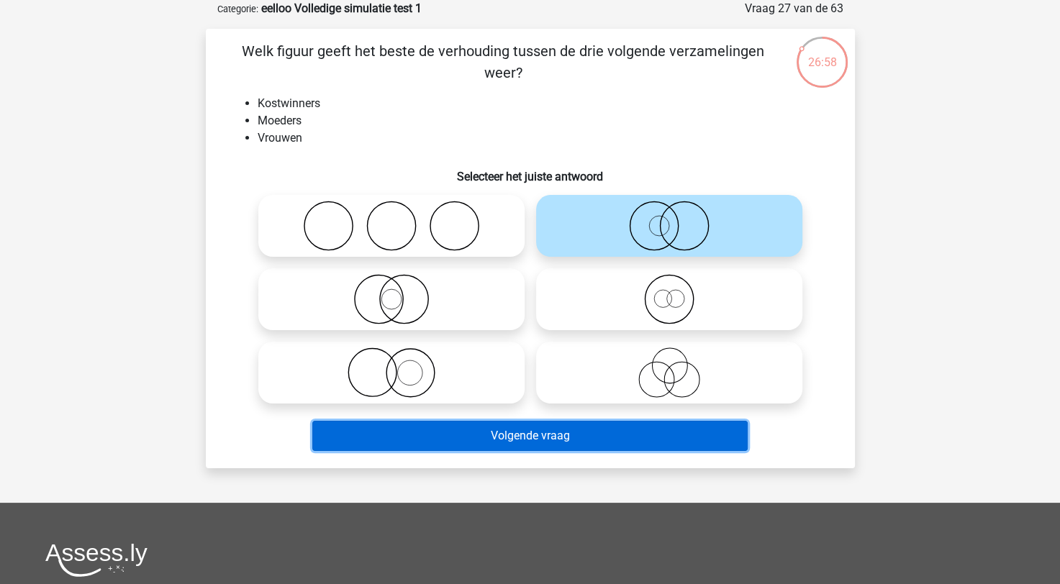
click at [507, 447] on button "Volgende vraag" at bounding box center [529, 436] width 435 height 30
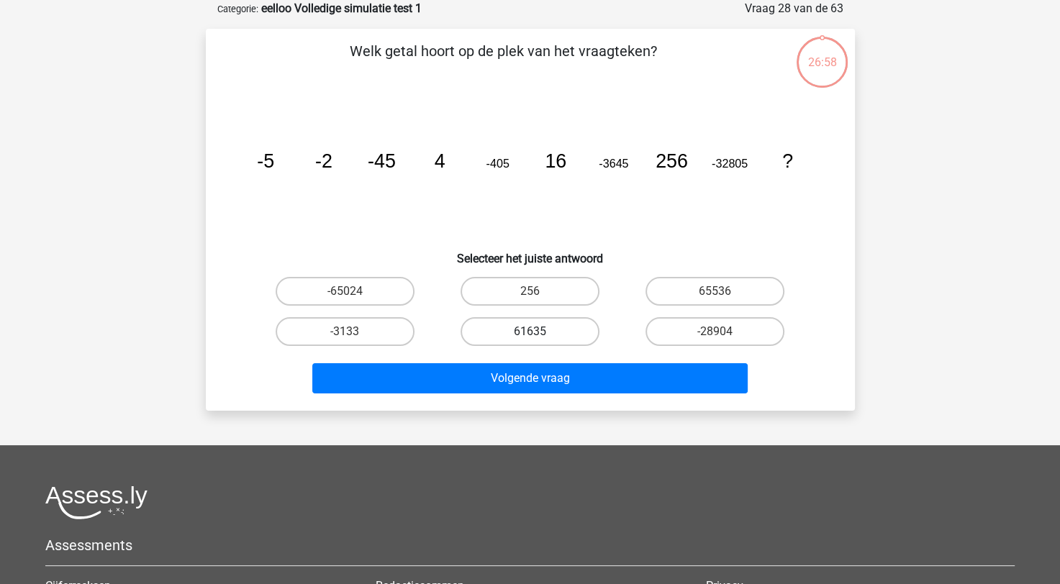
click at [524, 322] on label "61635" at bounding box center [530, 331] width 139 height 29
click at [530, 332] on input "61635" at bounding box center [534, 336] width 9 height 9
radio input "true"
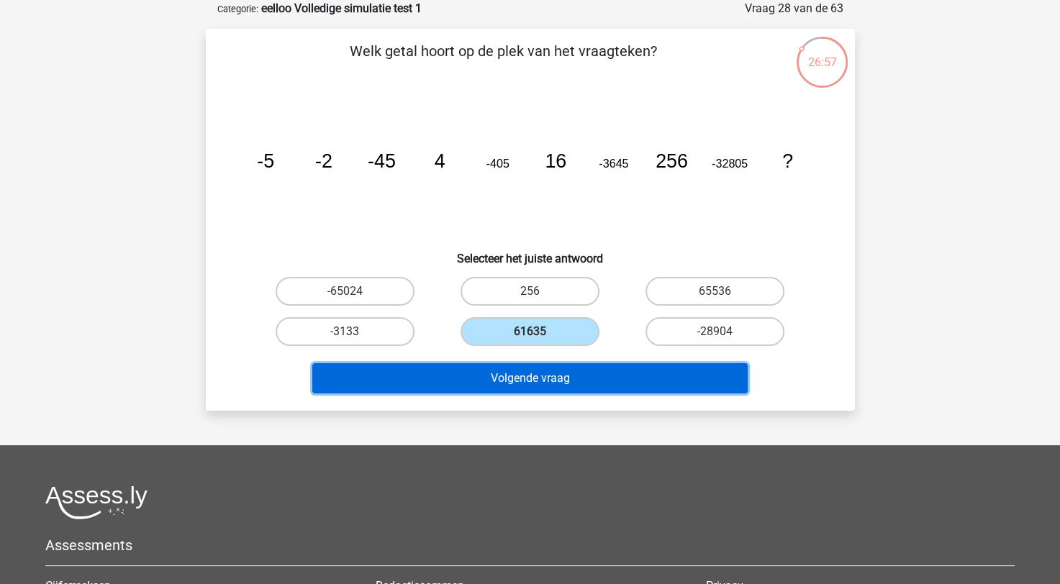
click at [523, 371] on button "Volgende vraag" at bounding box center [529, 378] width 435 height 30
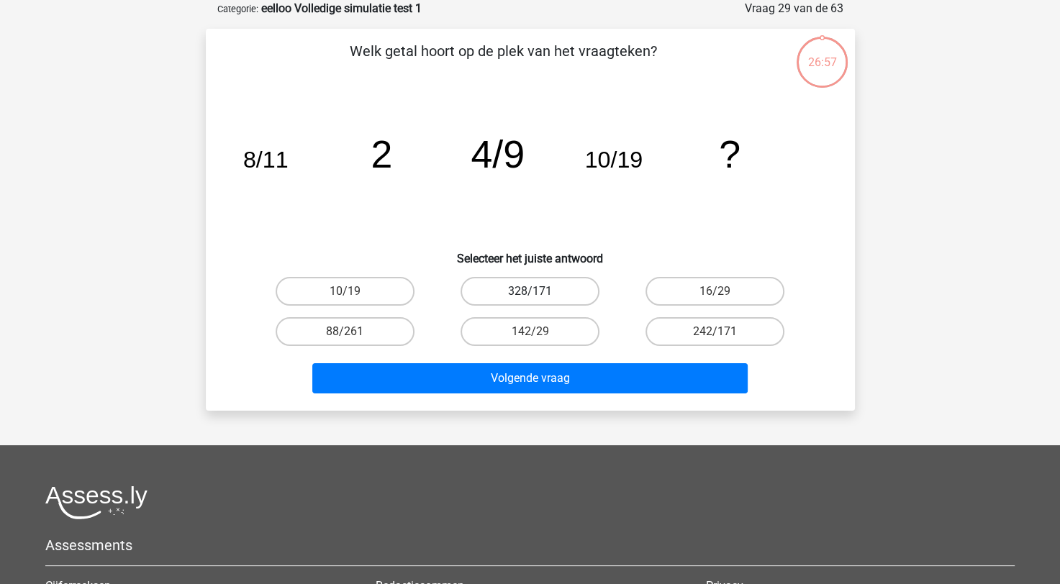
drag, startPoint x: 486, startPoint y: 274, endPoint x: 489, endPoint y: 288, distance: 14.8
click at [488, 279] on div "328/171" at bounding box center [530, 291] width 185 height 40
click at [491, 297] on label "328/171" at bounding box center [530, 291] width 139 height 29
click at [530, 297] on input "328/171" at bounding box center [534, 296] width 9 height 9
radio input "true"
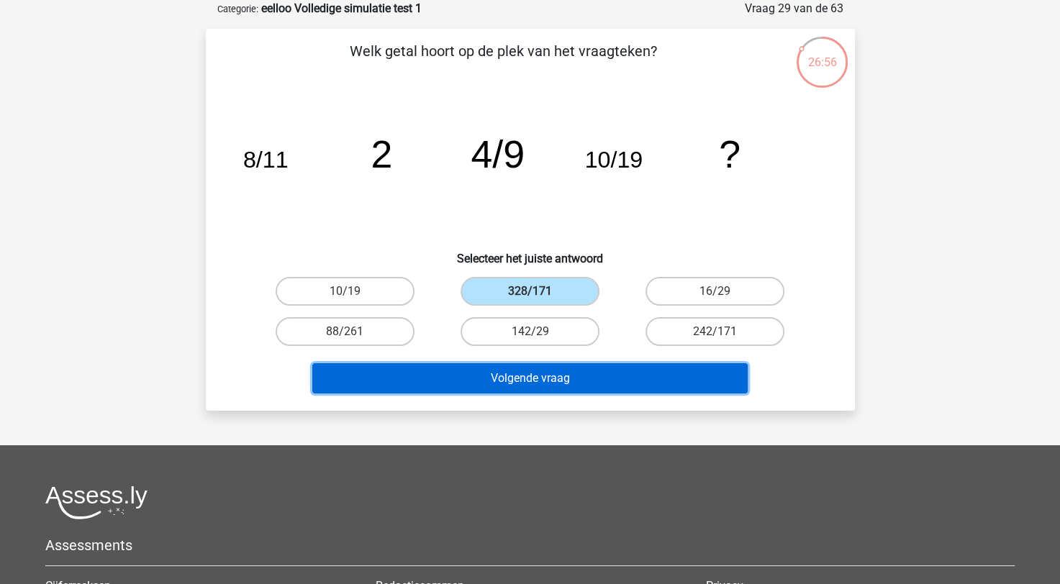
click at [518, 368] on button "Volgende vraag" at bounding box center [529, 378] width 435 height 30
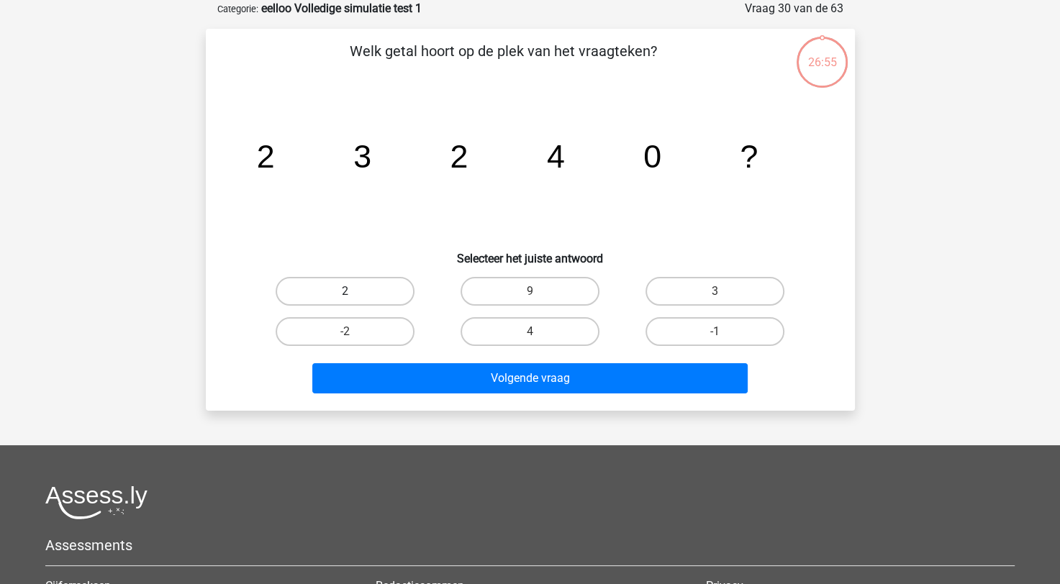
click at [392, 296] on label "2" at bounding box center [345, 291] width 139 height 29
click at [354, 296] on input "2" at bounding box center [349, 296] width 9 height 9
radio input "true"
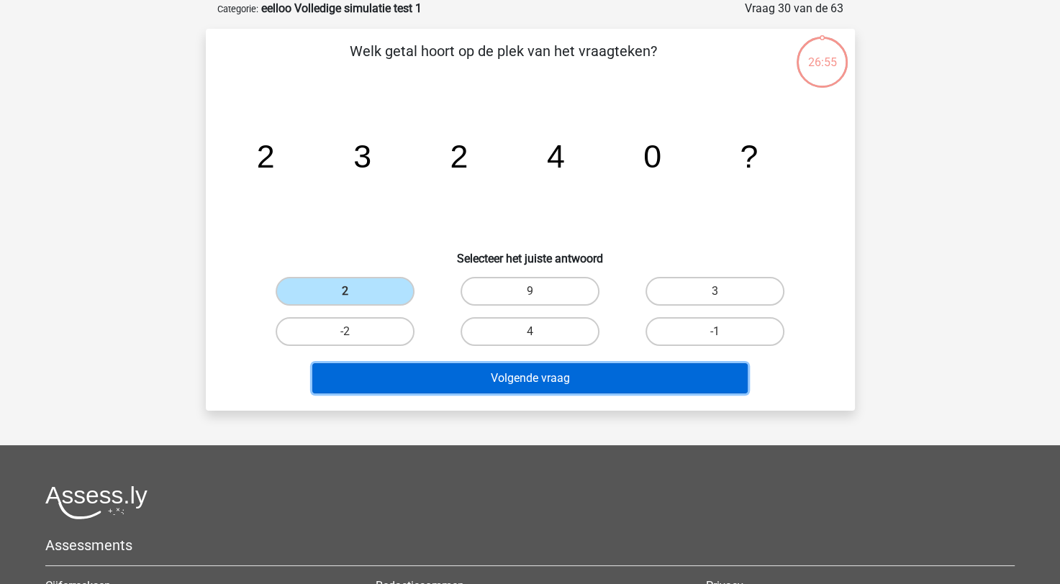
click at [489, 365] on button "Volgende vraag" at bounding box center [529, 378] width 435 height 30
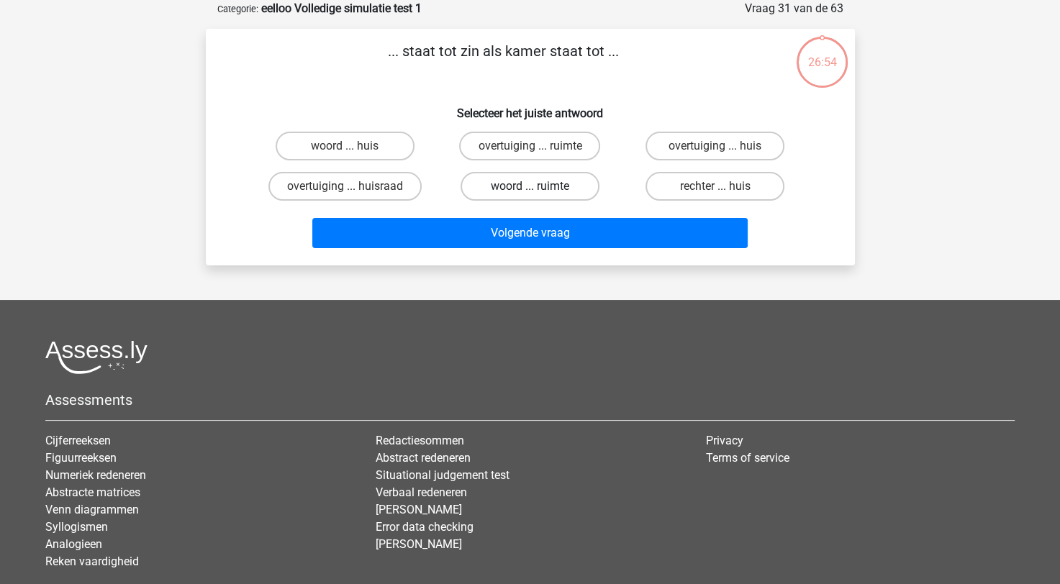
click at [560, 184] on label "woord ... ruimte" at bounding box center [530, 186] width 139 height 29
click at [539, 186] on input "woord ... ruimte" at bounding box center [534, 190] width 9 height 9
radio input "true"
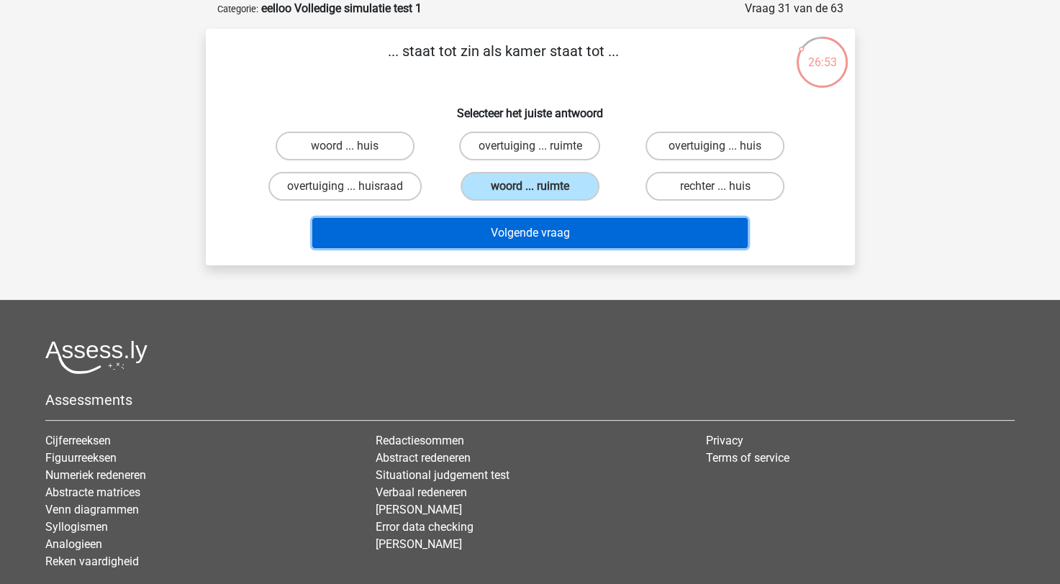
click at [563, 233] on button "Volgende vraag" at bounding box center [529, 233] width 435 height 30
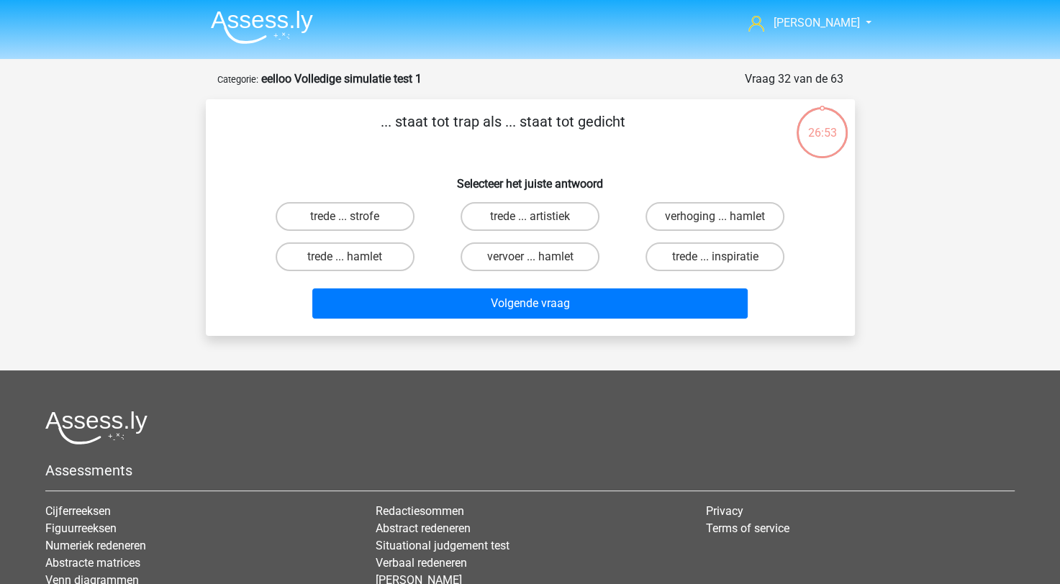
scroll to position [0, 0]
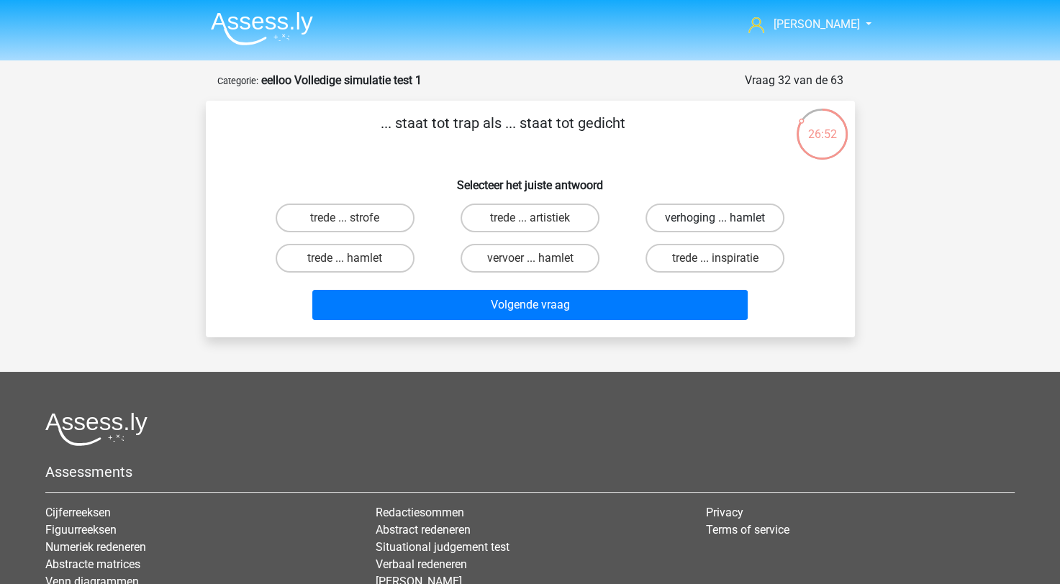
click at [679, 219] on label "verhoging ... hamlet" at bounding box center [715, 218] width 139 height 29
click at [715, 219] on input "verhoging ... hamlet" at bounding box center [719, 222] width 9 height 9
radio input "true"
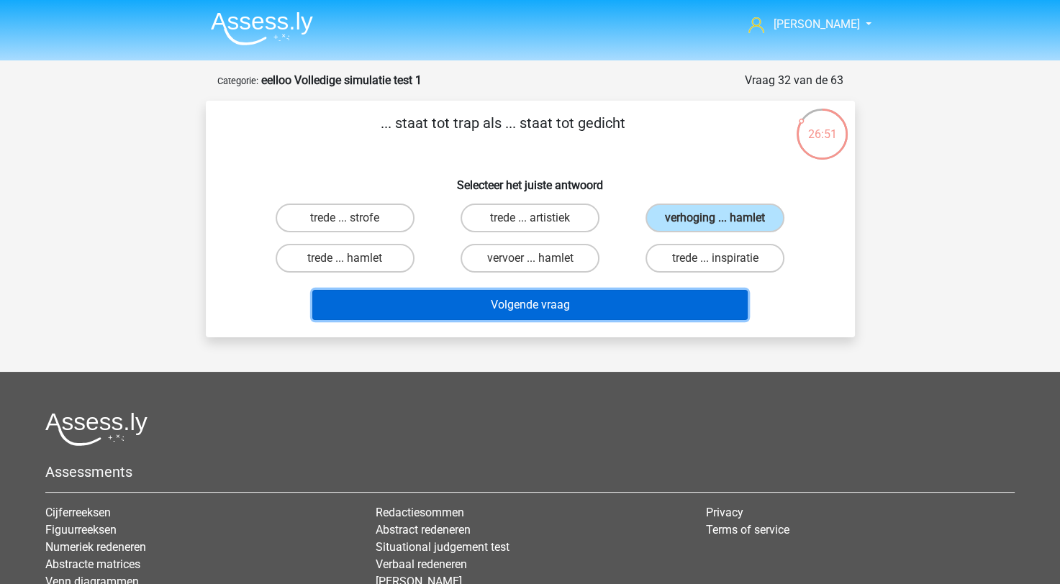
click at [615, 302] on button "Volgende vraag" at bounding box center [529, 305] width 435 height 30
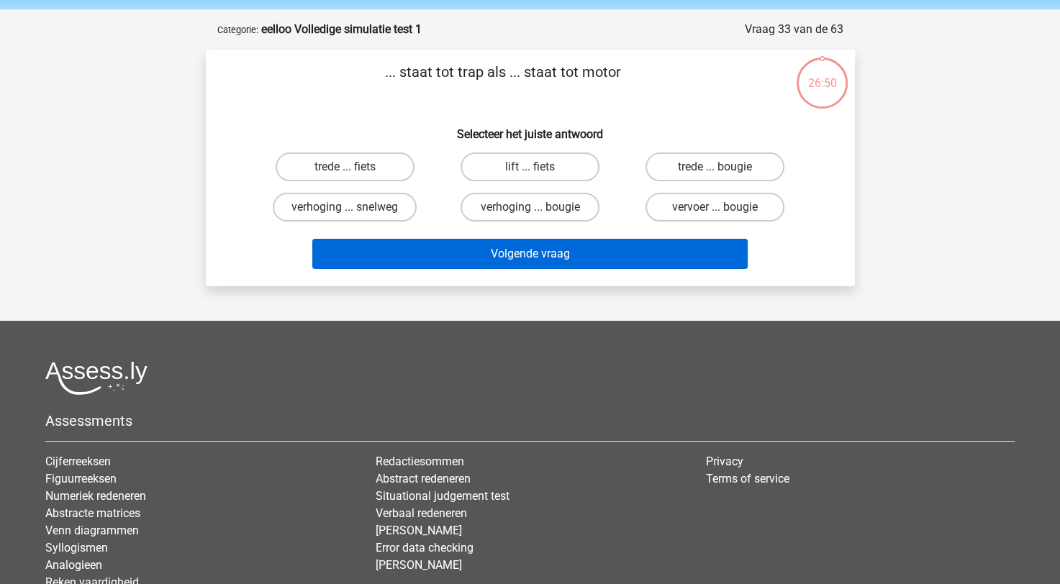
scroll to position [72, 0]
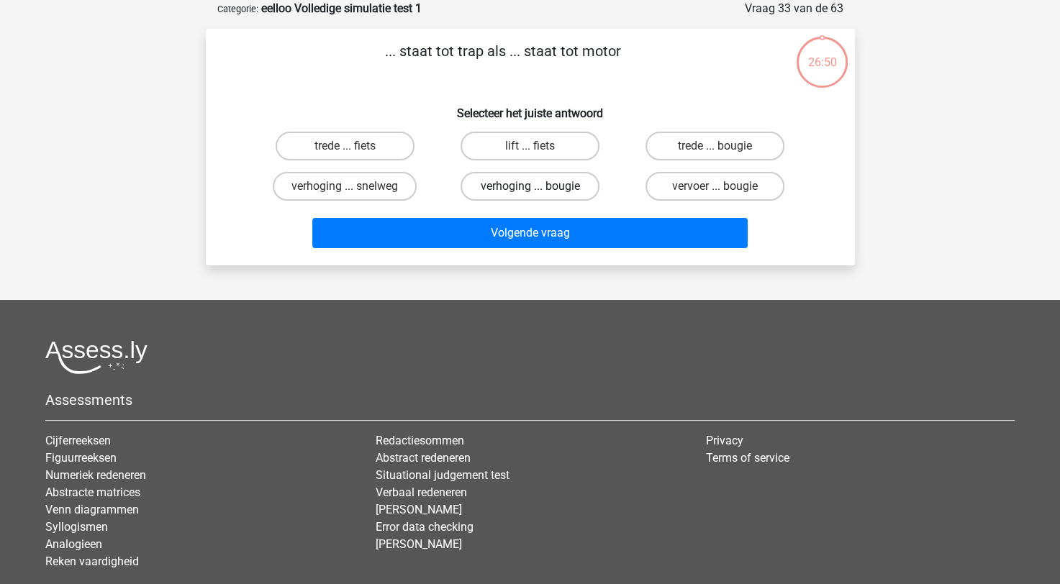
click at [518, 195] on label "verhoging ... bougie" at bounding box center [530, 186] width 139 height 29
click at [530, 195] on input "verhoging ... bougie" at bounding box center [534, 190] width 9 height 9
radio input "true"
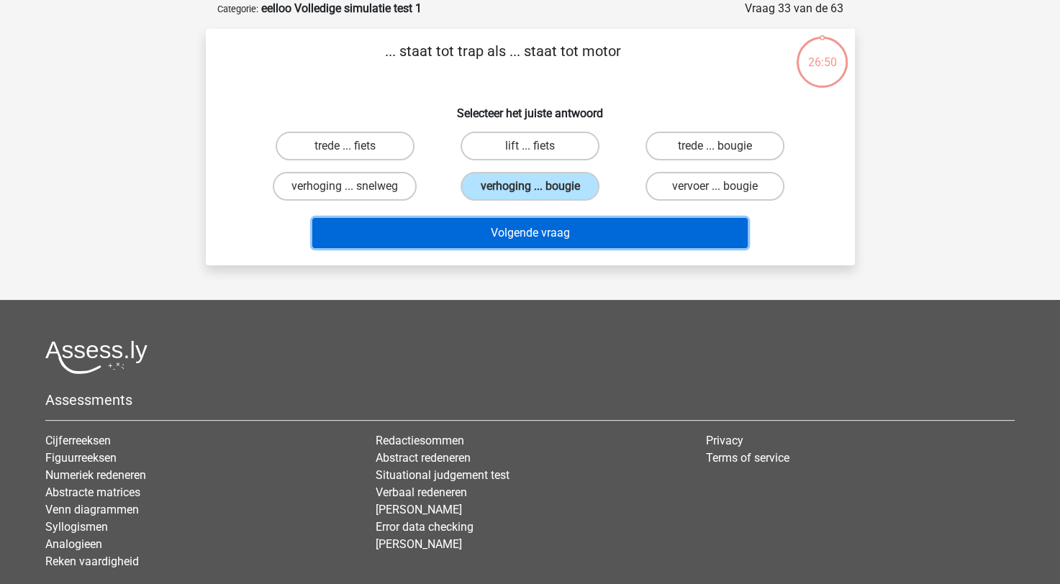
click at [538, 240] on button "Volgende vraag" at bounding box center [529, 233] width 435 height 30
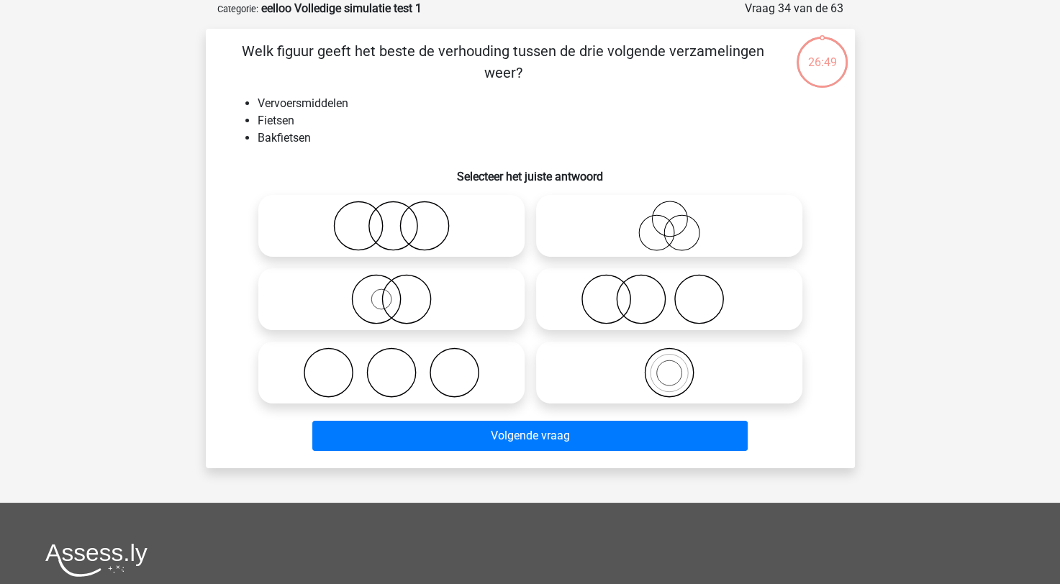
click at [427, 253] on label at bounding box center [391, 226] width 266 height 62
click at [401, 219] on input "radio" at bounding box center [396, 213] width 9 height 9
radio input "true"
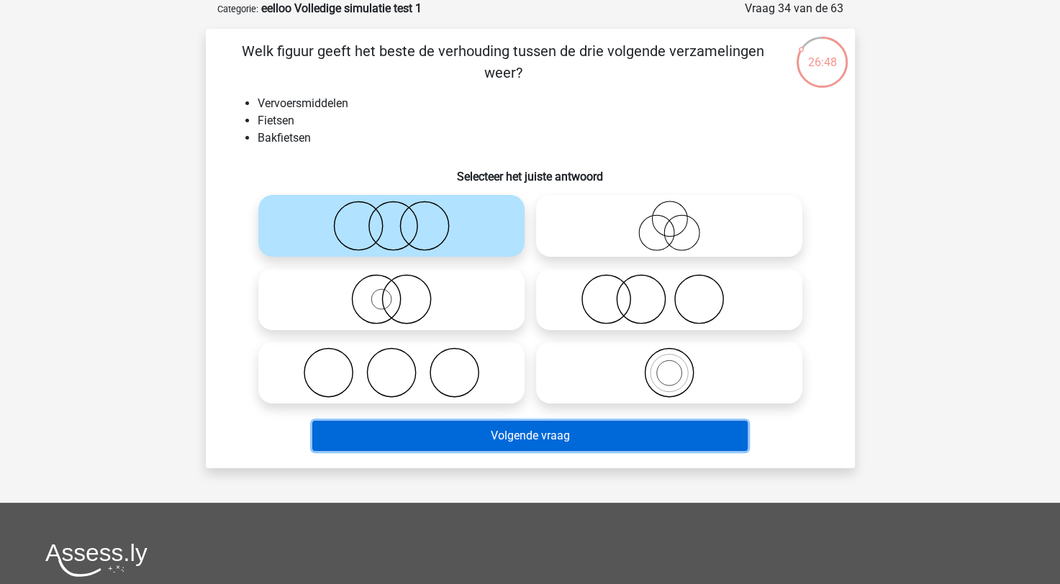
click at [465, 431] on button "Volgende vraag" at bounding box center [529, 436] width 435 height 30
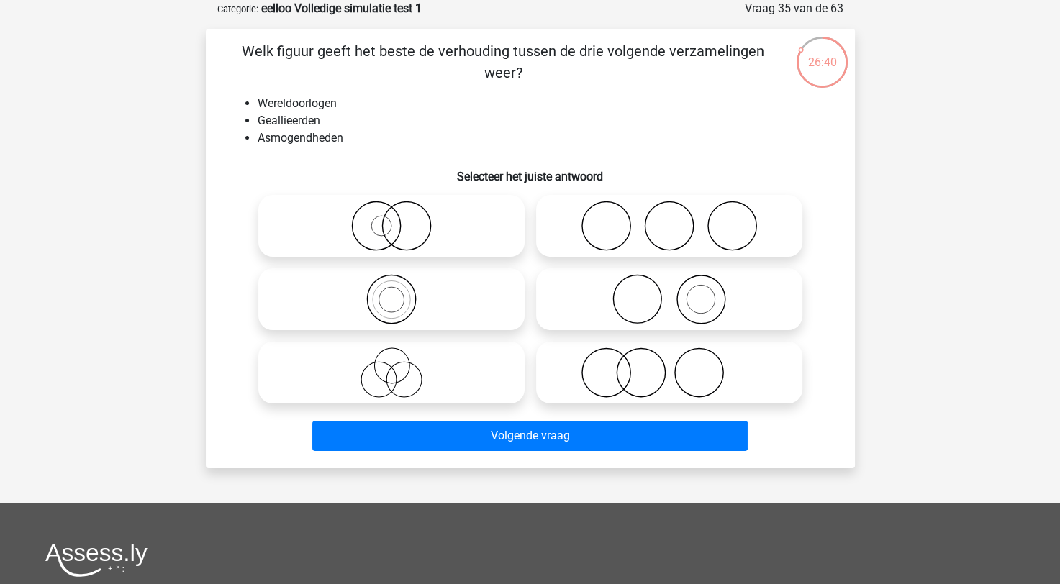
click at [523, 311] on label at bounding box center [391, 299] width 266 height 62
click at [401, 292] on input "radio" at bounding box center [396, 287] width 9 height 9
radio input "true"
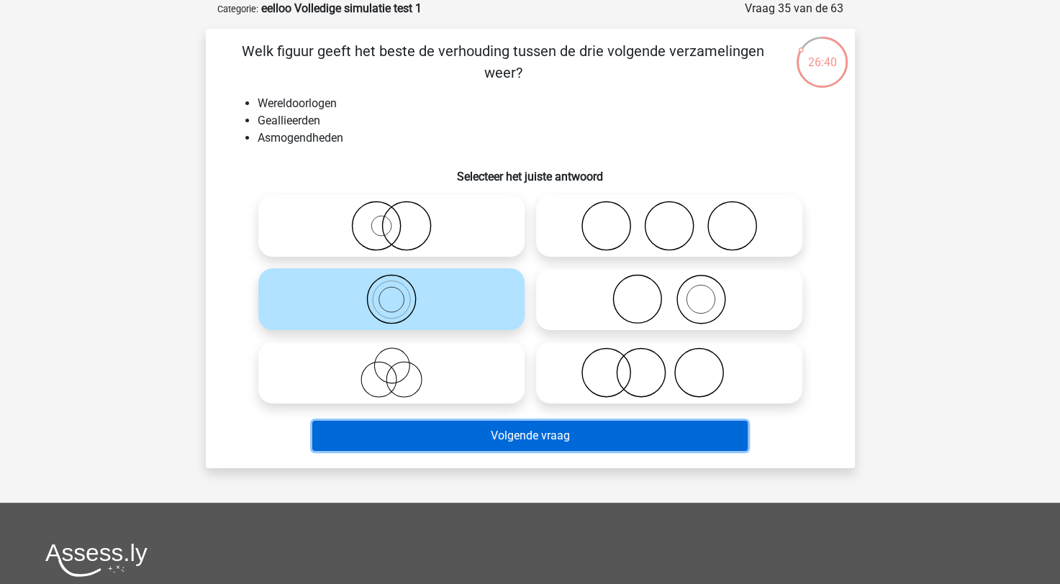
click at [526, 443] on button "Volgende vraag" at bounding box center [529, 436] width 435 height 30
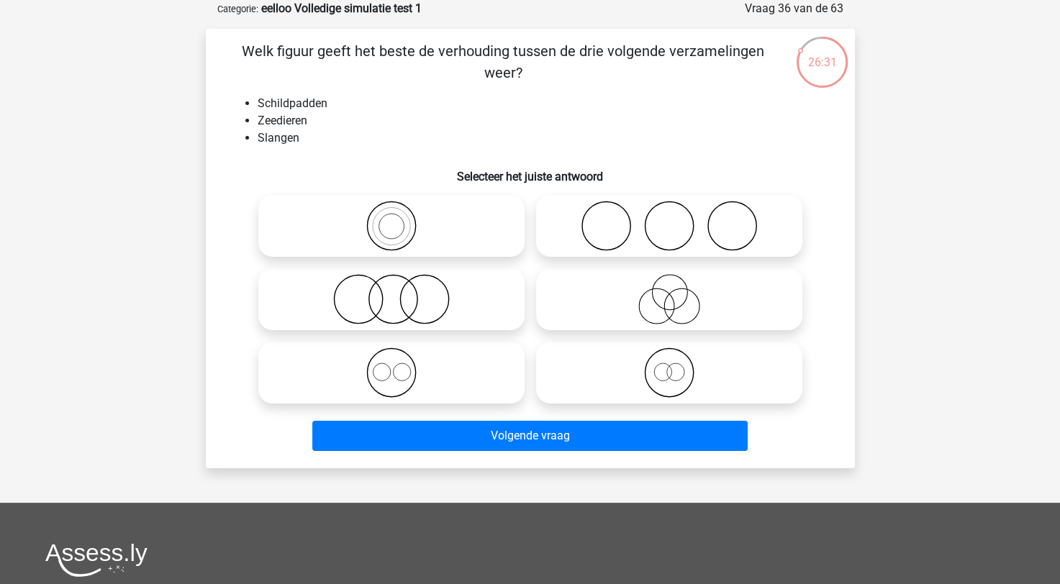
click at [662, 391] on icon at bounding box center [669, 373] width 255 height 50
click at [669, 366] on input "radio" at bounding box center [673, 360] width 9 height 9
radio input "true"
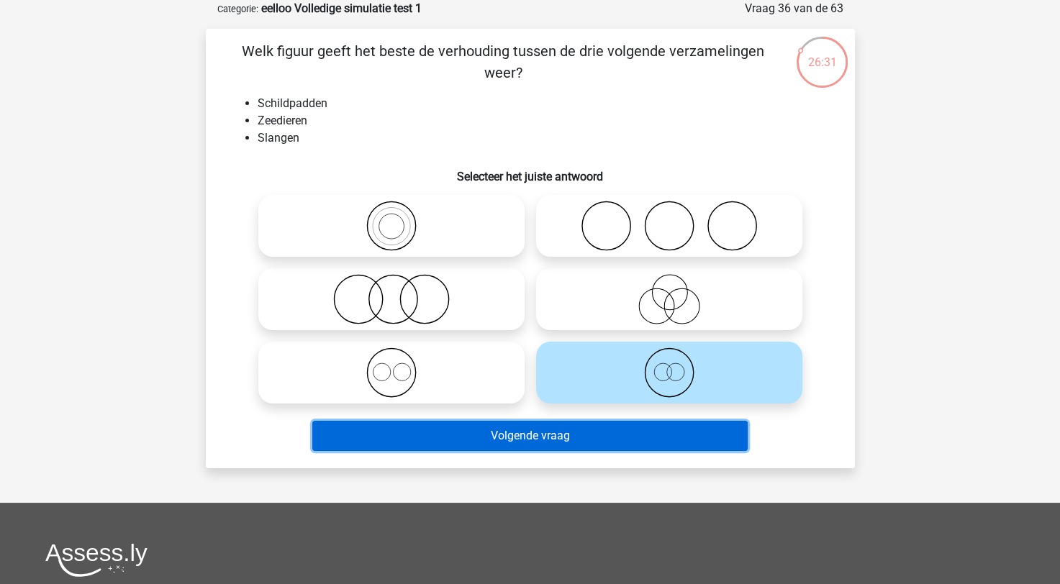
click at [610, 431] on button "Volgende vraag" at bounding box center [529, 436] width 435 height 30
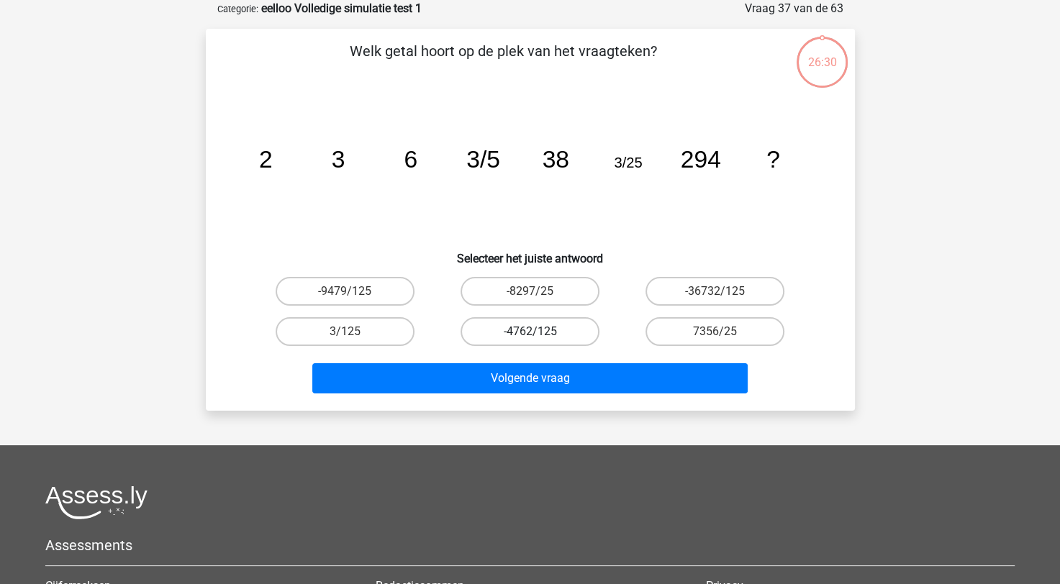
click at [524, 330] on label "-4762/125" at bounding box center [530, 331] width 139 height 29
click at [530, 332] on input "-4762/125" at bounding box center [534, 336] width 9 height 9
radio input "true"
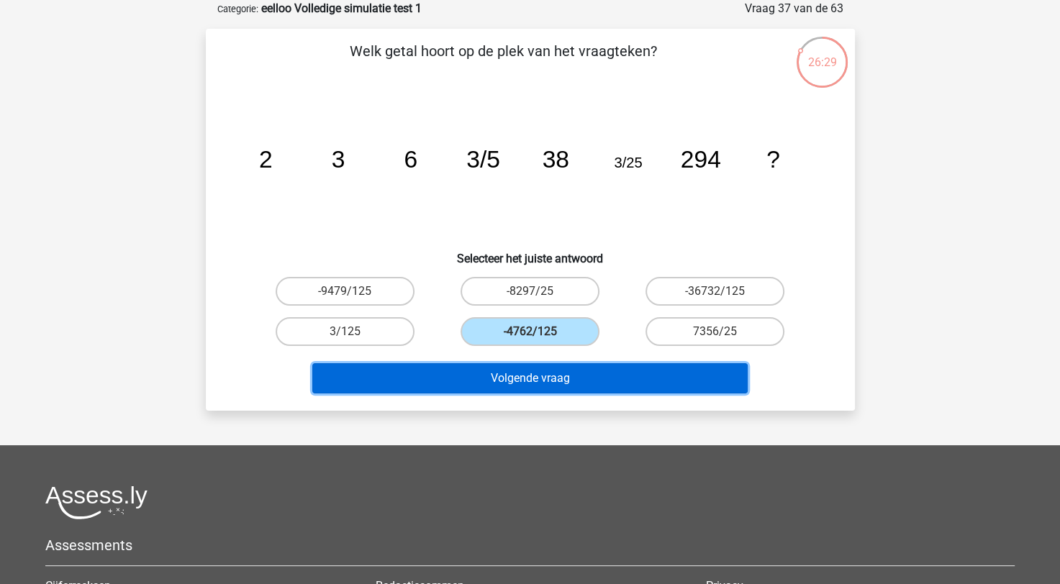
click at [518, 364] on button "Volgende vraag" at bounding box center [529, 378] width 435 height 30
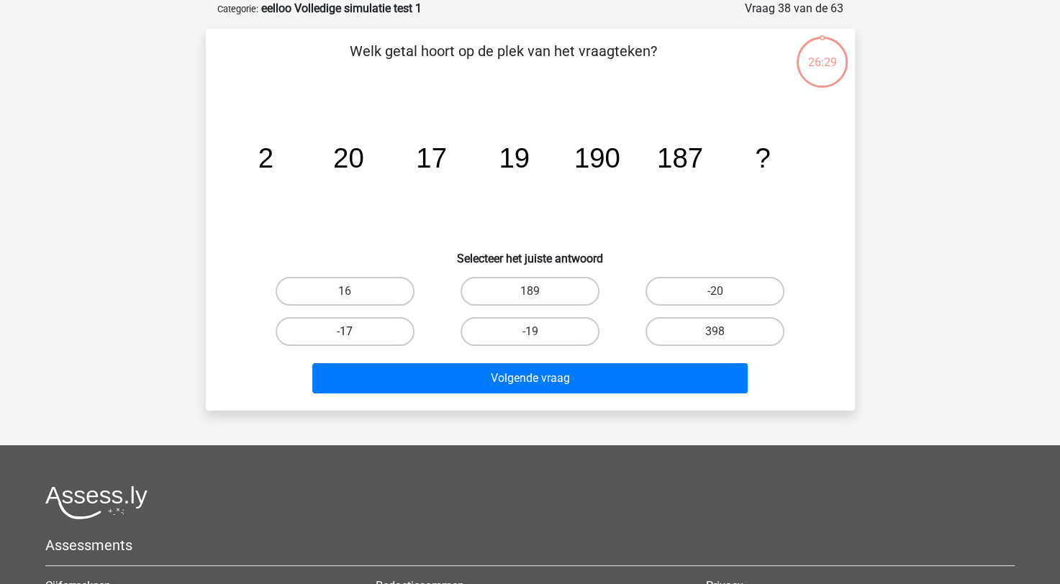
click at [400, 344] on label "-17" at bounding box center [345, 331] width 139 height 29
click at [354, 341] on input "-17" at bounding box center [349, 336] width 9 height 9
radio input "true"
click at [392, 336] on label "-17" at bounding box center [345, 331] width 139 height 29
click at [354, 336] on input "-17" at bounding box center [349, 336] width 9 height 9
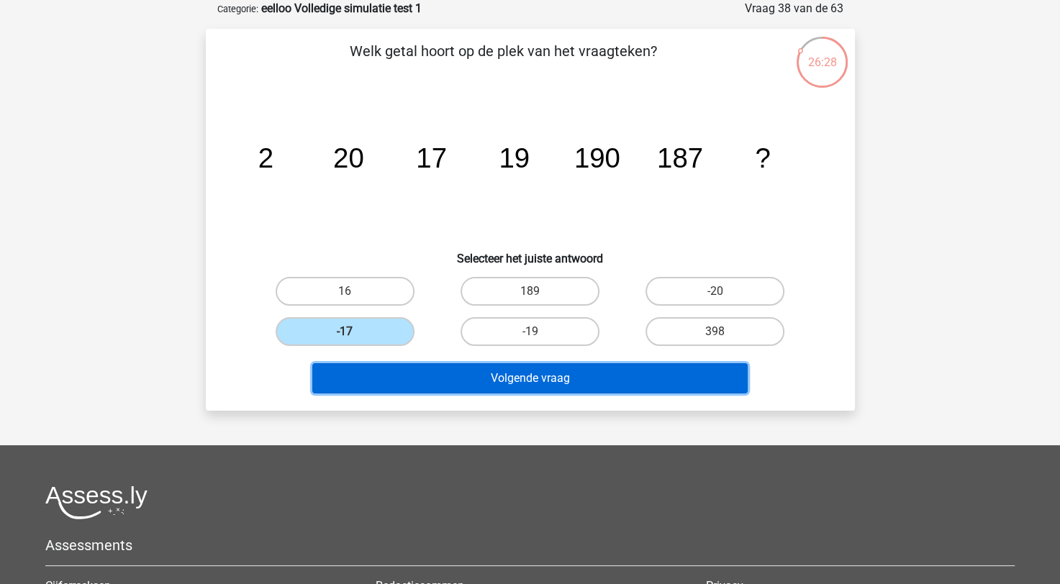
click at [430, 374] on button "Volgende vraag" at bounding box center [529, 378] width 435 height 30
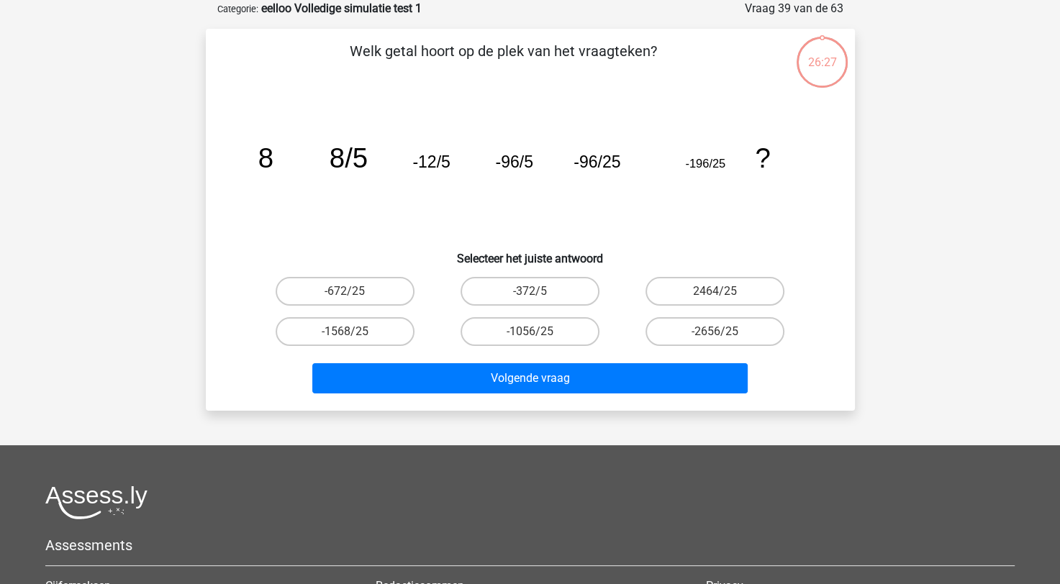
click at [723, 270] on div "Welk getal hoort op de plek van het vraagteken? image/svg+xml 8 8/5 -12/5 -96/5…" at bounding box center [531, 219] width 638 height 359
drag, startPoint x: 723, startPoint y: 270, endPoint x: 718, endPoint y: 297, distance: 27.0
click at [721, 289] on label "2464/25" at bounding box center [715, 291] width 139 height 29
click at [721, 292] on input "2464/25" at bounding box center [719, 296] width 9 height 9
radio input "true"
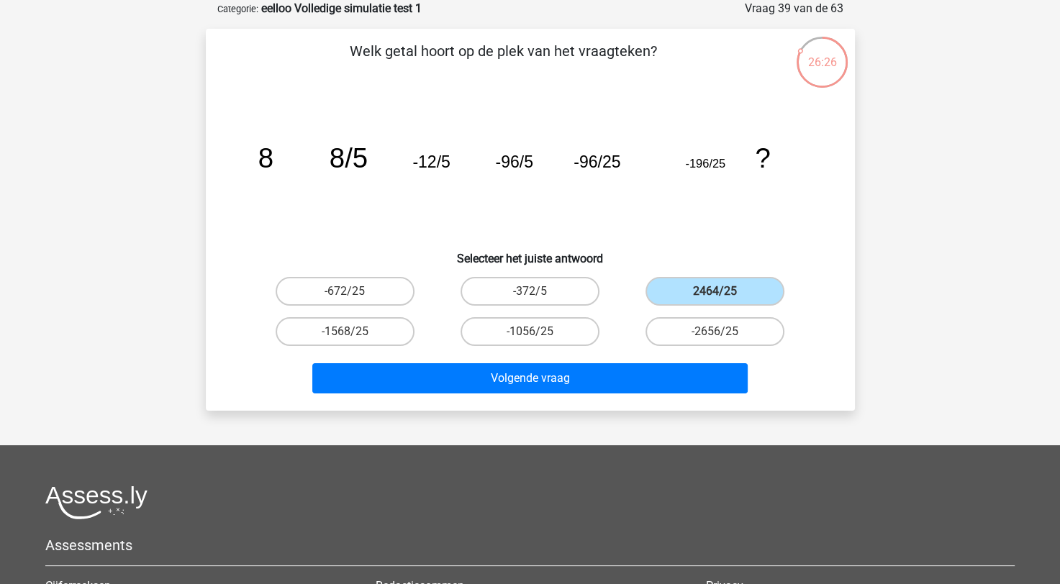
click at [643, 393] on div "Volgende vraag" at bounding box center [531, 381] width 556 height 36
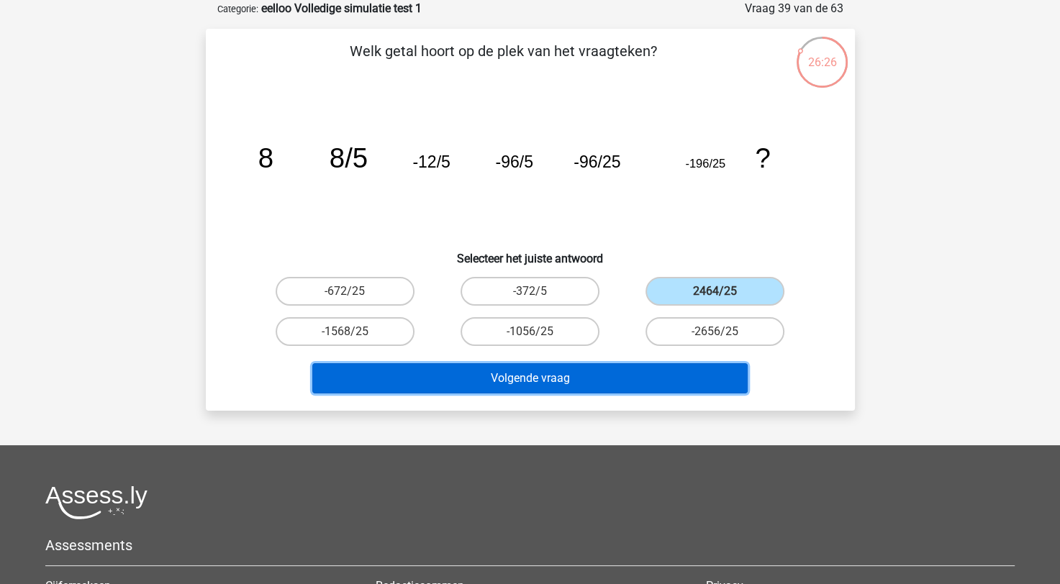
click at [646, 385] on button "Volgende vraag" at bounding box center [529, 378] width 435 height 30
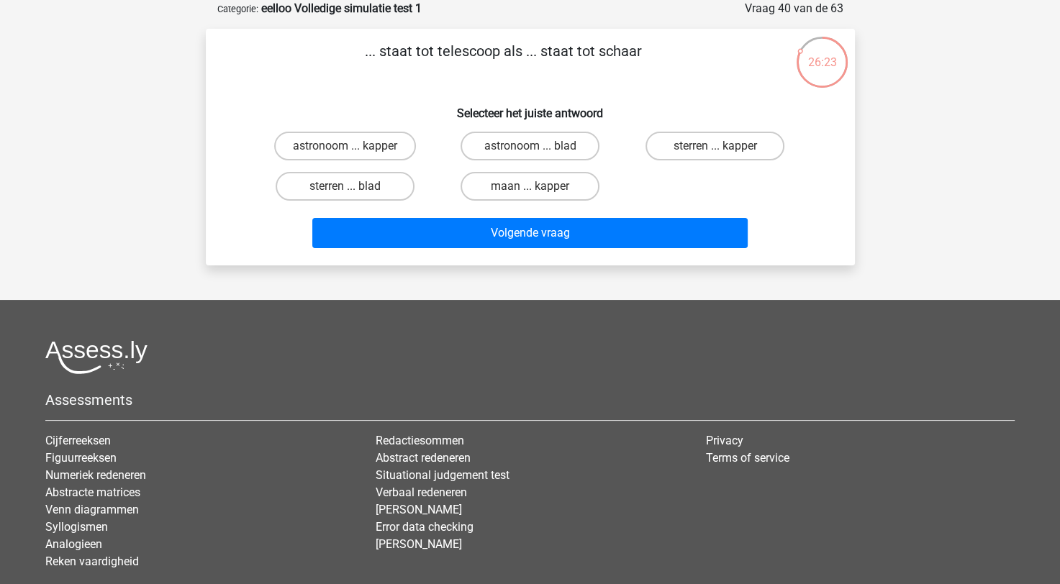
click at [533, 149] on input "astronoom ... blad" at bounding box center [534, 150] width 9 height 9
radio input "true"
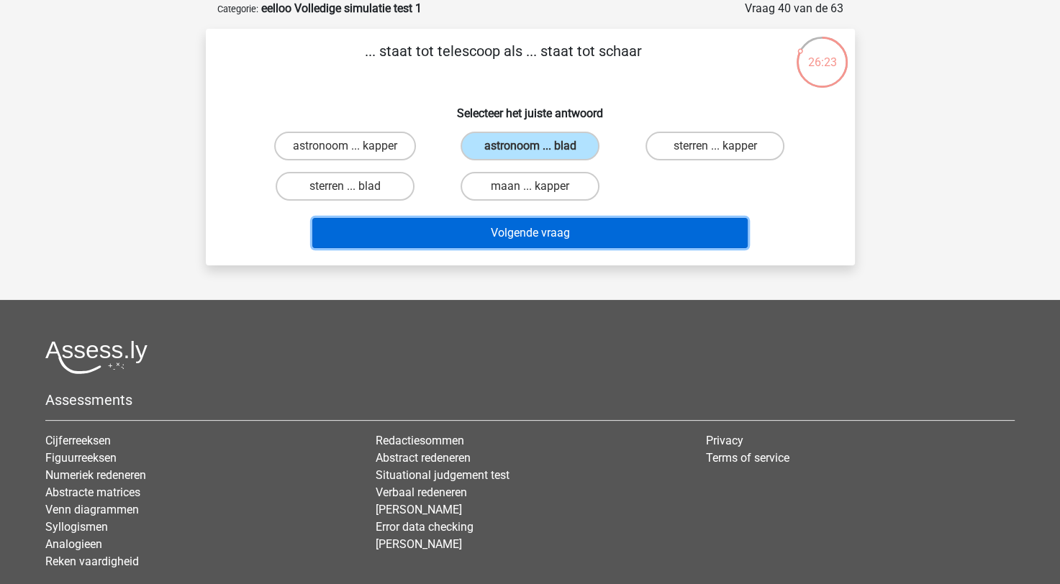
click at [578, 235] on button "Volgende vraag" at bounding box center [529, 233] width 435 height 30
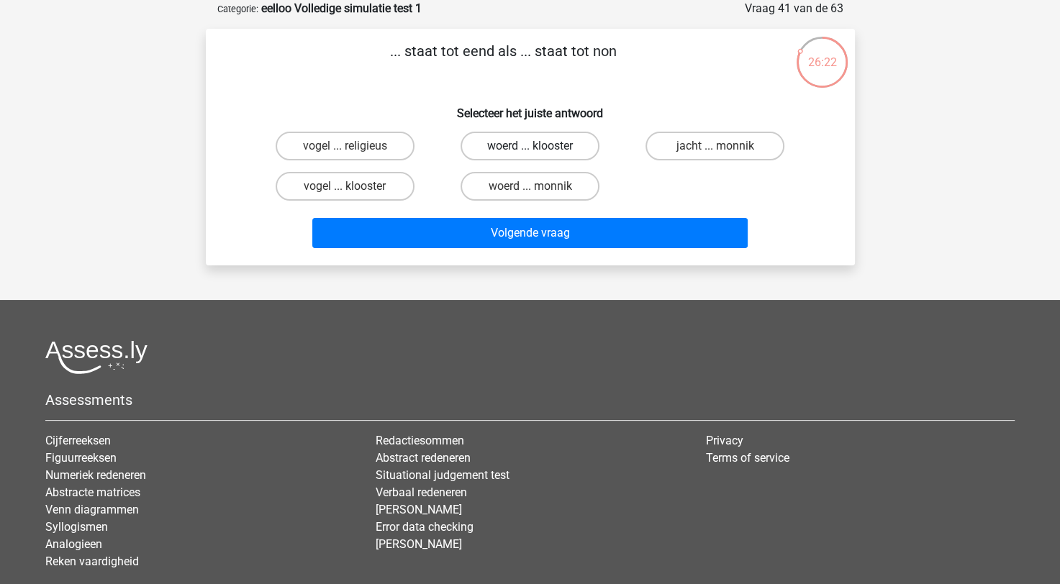
drag, startPoint x: 543, startPoint y: 172, endPoint x: 564, endPoint y: 148, distance: 31.6
click at [545, 170] on div "woerd ... monnik" at bounding box center [530, 186] width 185 height 40
click at [564, 148] on label "woerd ... klooster" at bounding box center [530, 146] width 139 height 29
click at [539, 148] on input "woerd ... klooster" at bounding box center [534, 150] width 9 height 9
radio input "true"
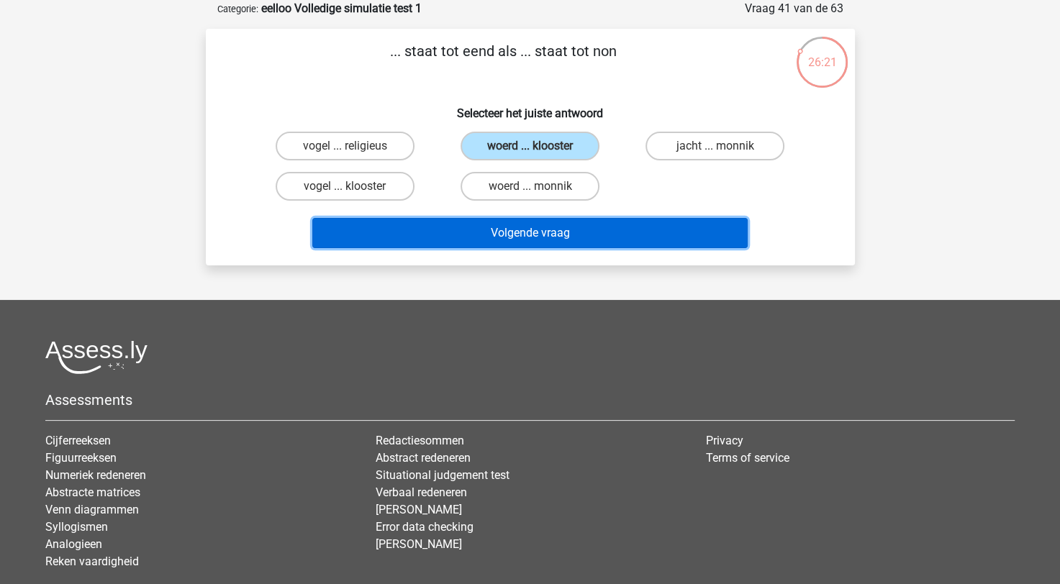
click at [590, 244] on button "Volgende vraag" at bounding box center [529, 233] width 435 height 30
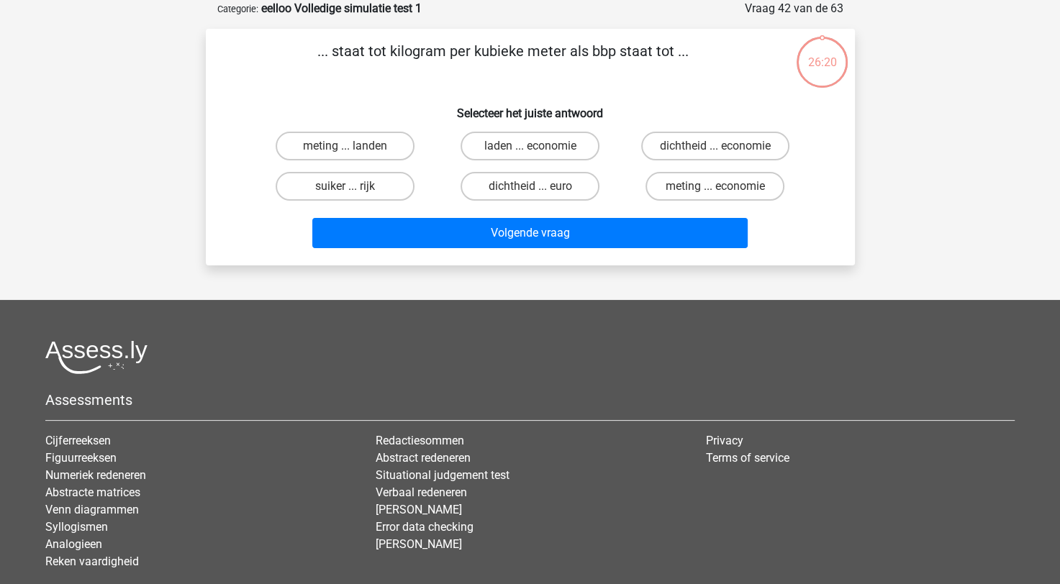
click at [351, 191] on input "suiker ... rijk" at bounding box center [349, 190] width 9 height 9
radio input "true"
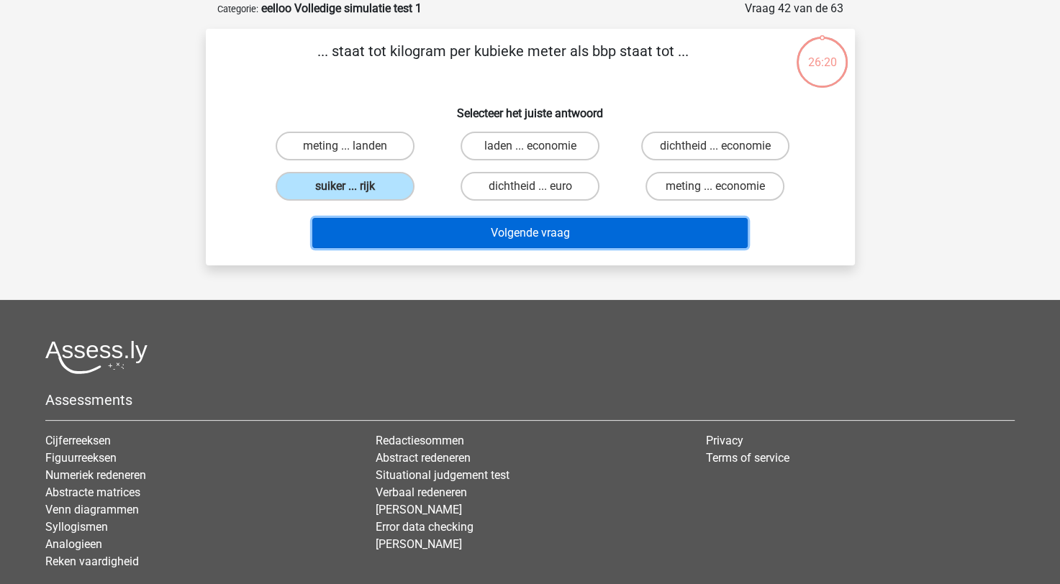
click at [423, 227] on button "Volgende vraag" at bounding box center [529, 233] width 435 height 30
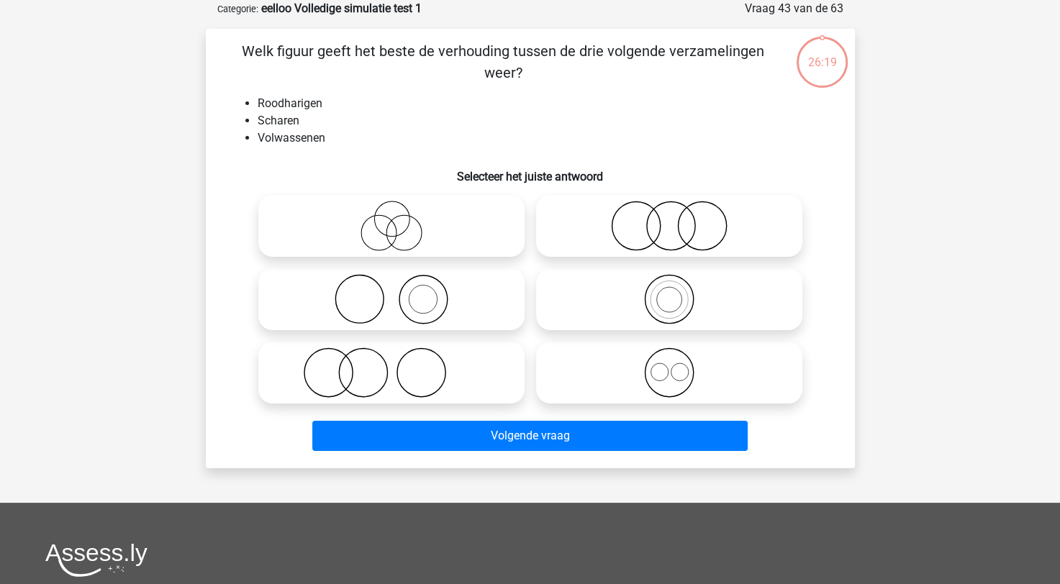
click at [716, 243] on icon at bounding box center [669, 226] width 255 height 50
click at [679, 219] on input "radio" at bounding box center [673, 213] width 9 height 9
radio input "true"
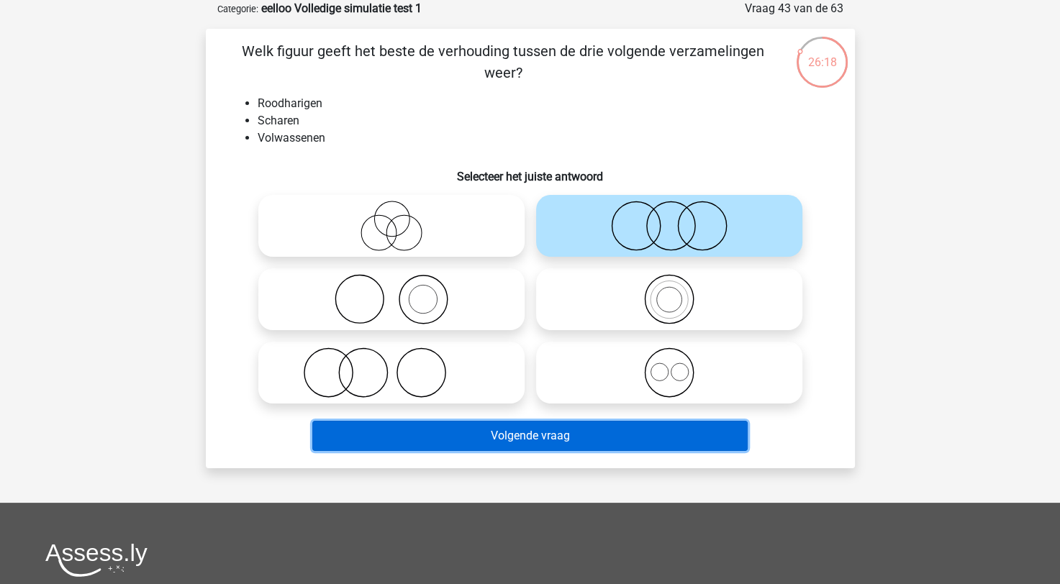
click at [602, 442] on button "Volgende vraag" at bounding box center [529, 436] width 435 height 30
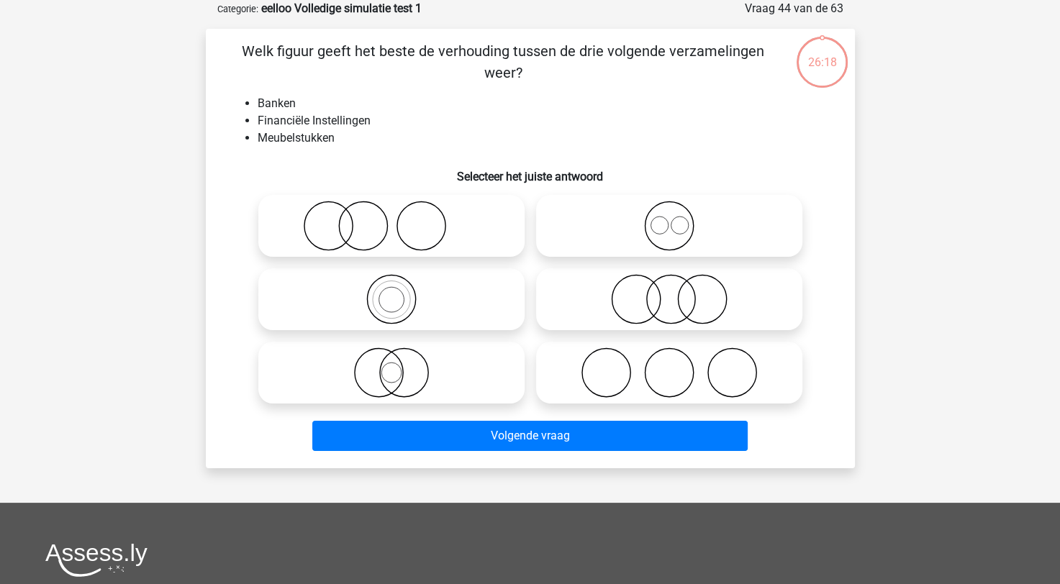
click at [662, 308] on icon at bounding box center [669, 299] width 255 height 50
click at [669, 292] on input "radio" at bounding box center [673, 287] width 9 height 9
radio input "true"
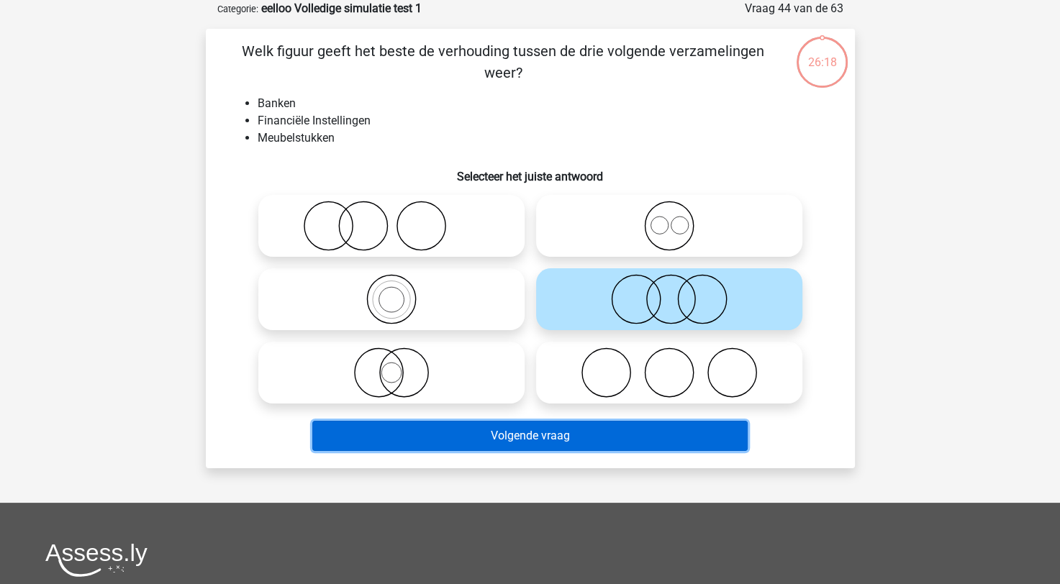
click at [569, 430] on button "Volgende vraag" at bounding box center [529, 436] width 435 height 30
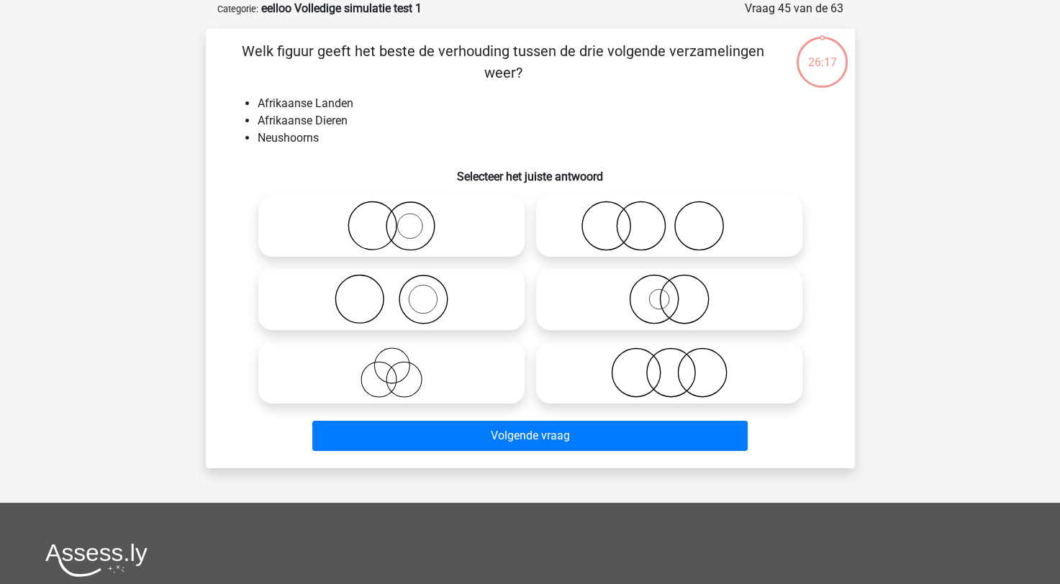
click at [462, 320] on icon at bounding box center [391, 299] width 255 height 50
click at [401, 292] on input "radio" at bounding box center [396, 287] width 9 height 9
radio input "true"
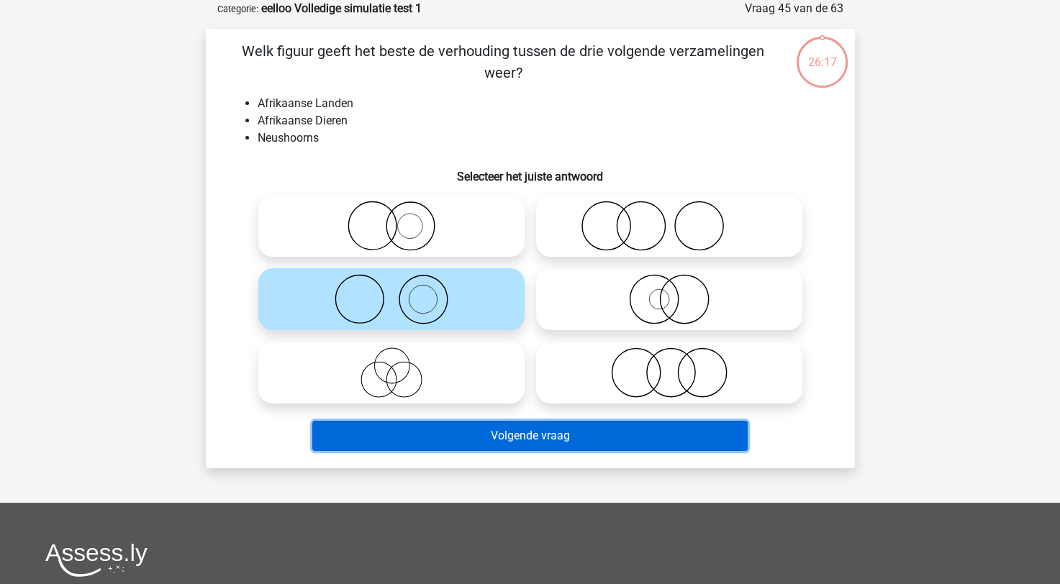
click at [521, 436] on button "Volgende vraag" at bounding box center [529, 436] width 435 height 30
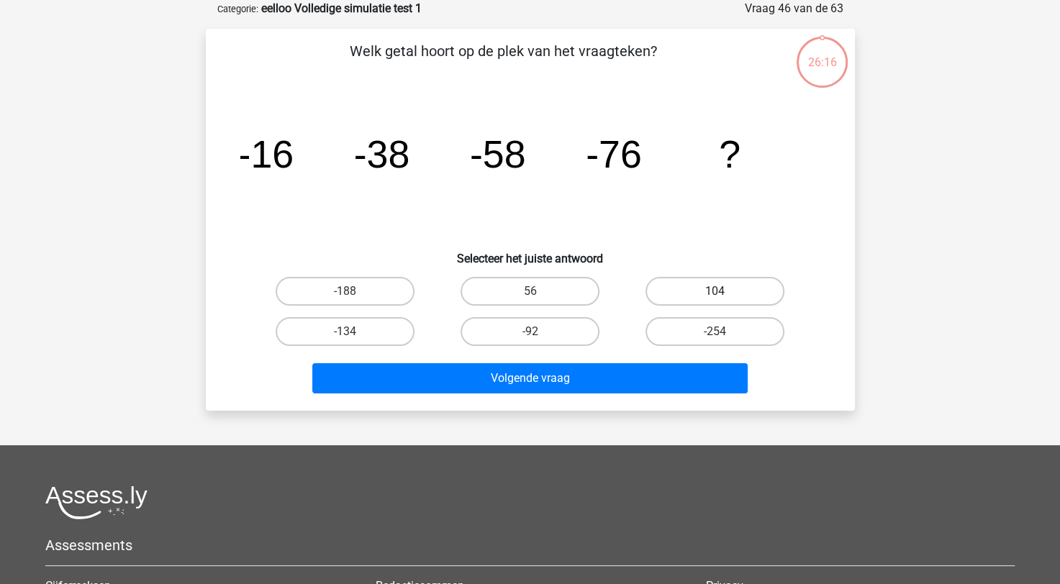
click at [677, 286] on label "104" at bounding box center [715, 291] width 139 height 29
click at [715, 292] on input "104" at bounding box center [719, 296] width 9 height 9
radio input "true"
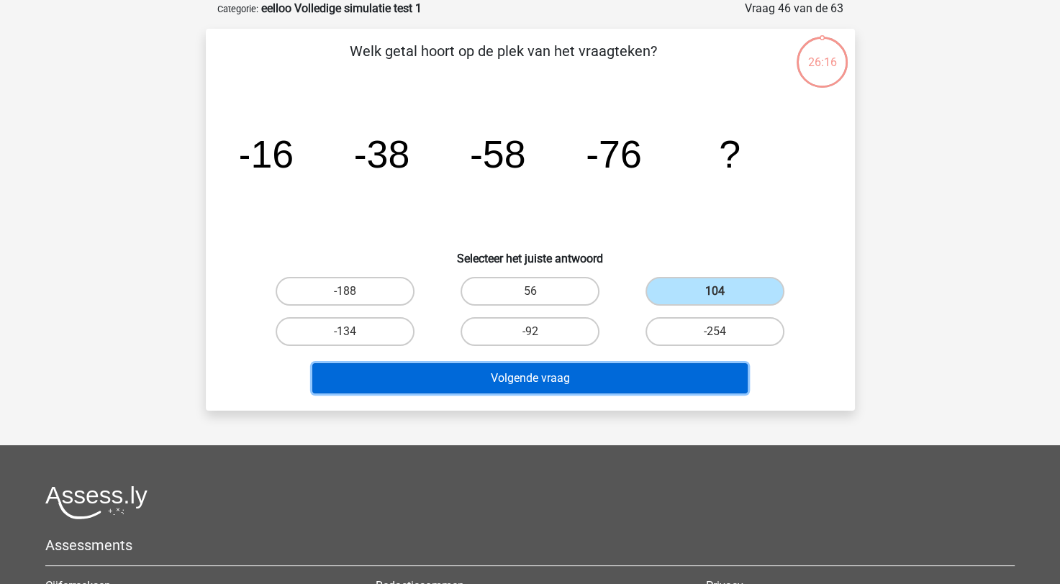
click at [590, 374] on button "Volgende vraag" at bounding box center [529, 378] width 435 height 30
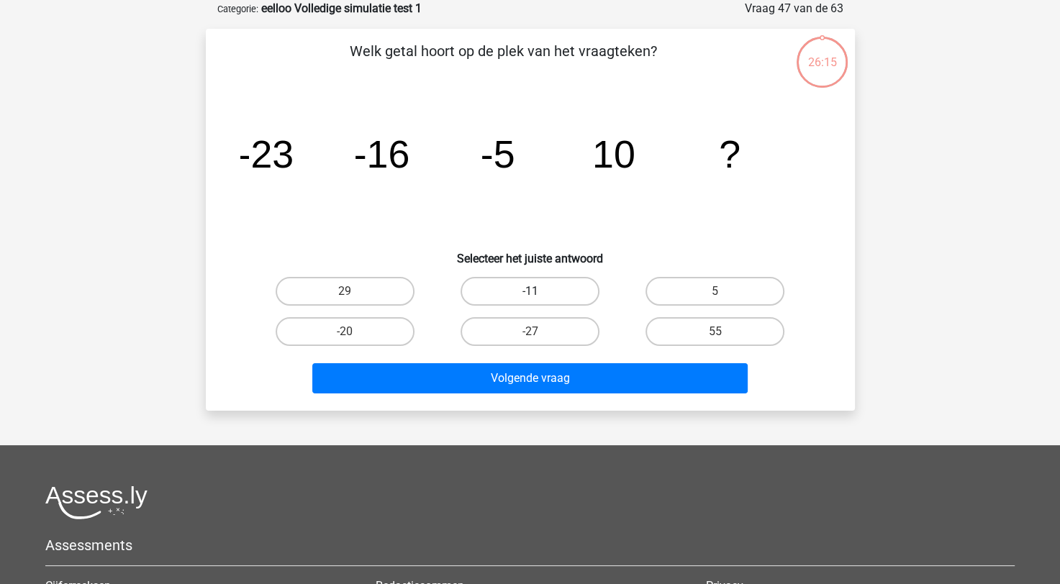
click at [494, 287] on label "-11" at bounding box center [530, 291] width 139 height 29
click at [530, 292] on input "-11" at bounding box center [534, 296] width 9 height 9
radio input "true"
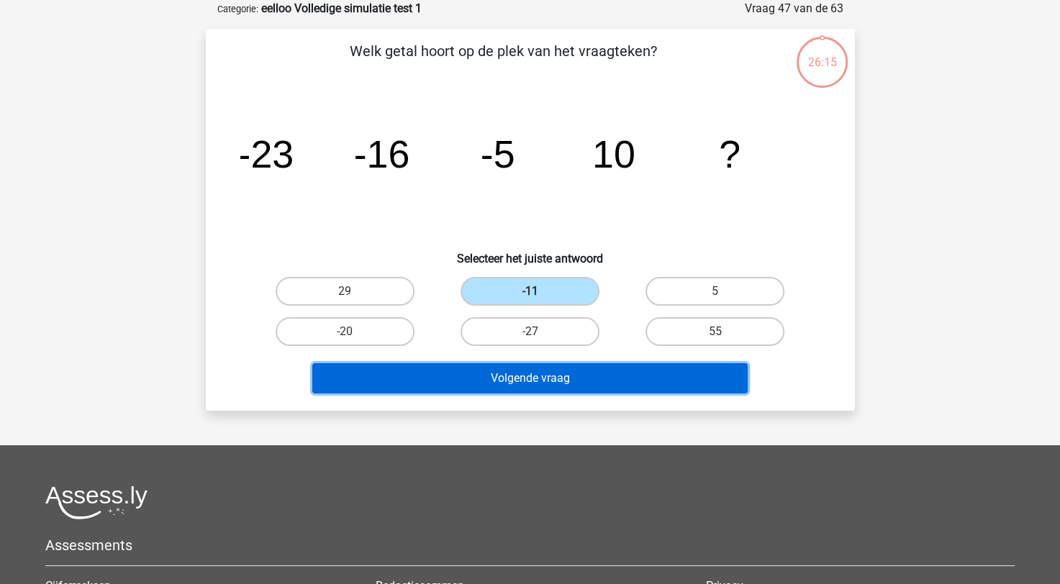
click at [529, 373] on button "Volgende vraag" at bounding box center [529, 378] width 435 height 30
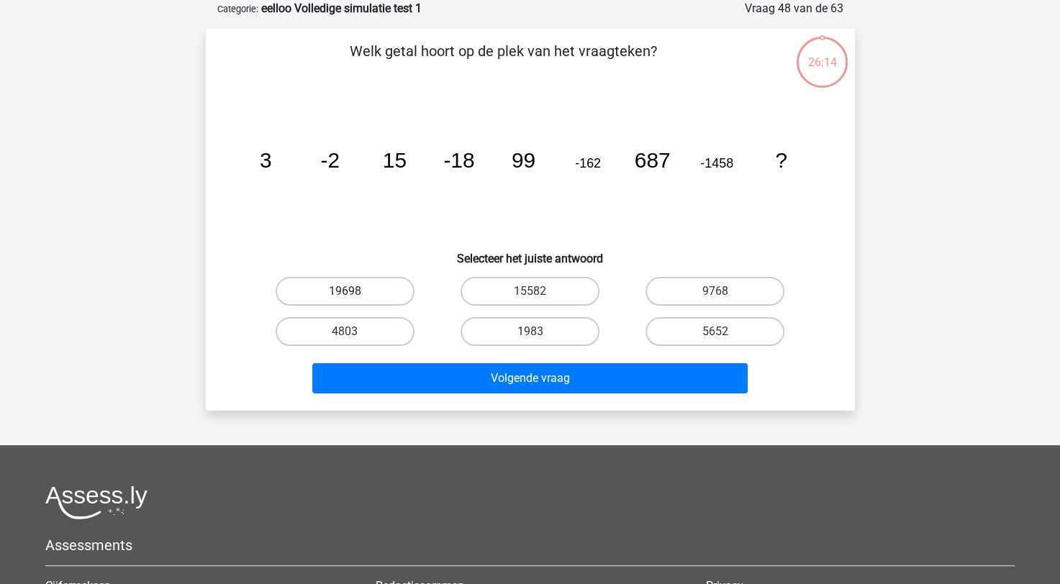
click at [411, 287] on label "19698" at bounding box center [345, 291] width 139 height 29
click at [354, 292] on input "19698" at bounding box center [349, 296] width 9 height 9
radio input "true"
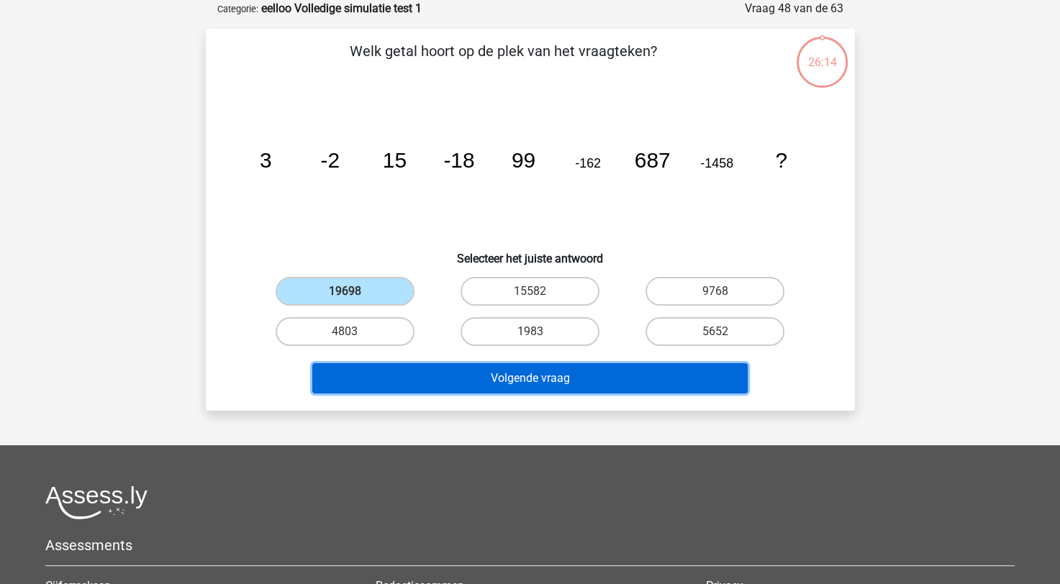
click at [464, 371] on button "Volgende vraag" at bounding box center [529, 378] width 435 height 30
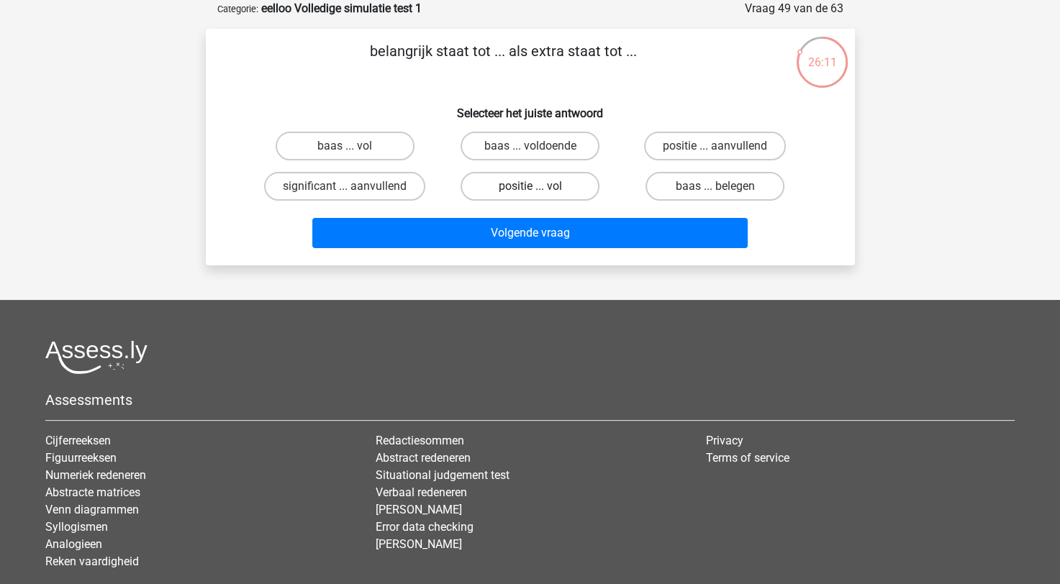
click at [549, 184] on label "positie ... vol" at bounding box center [530, 186] width 139 height 29
click at [539, 186] on input "positie ... vol" at bounding box center [534, 190] width 9 height 9
radio input "true"
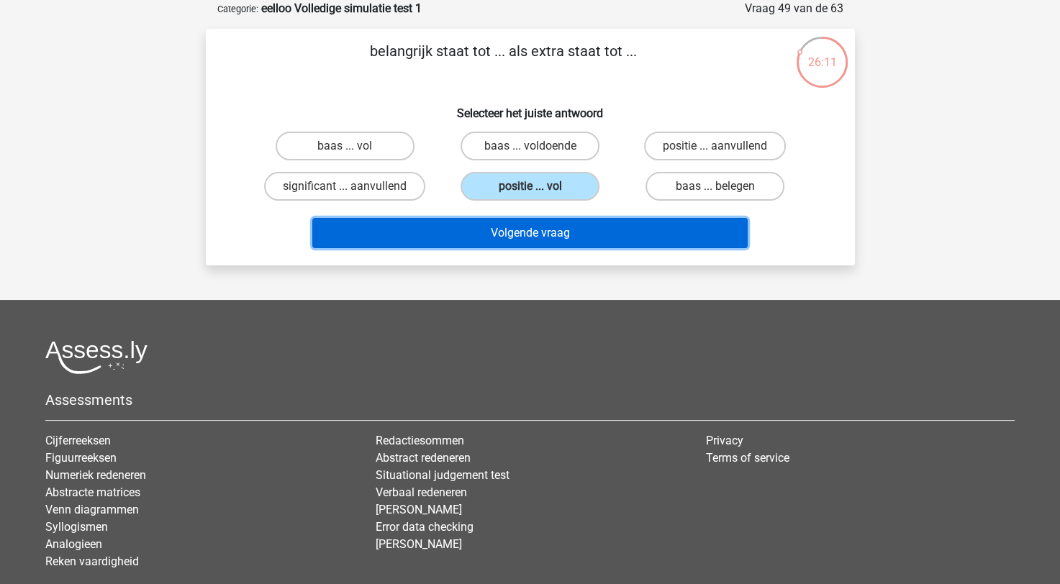
click at [553, 228] on button "Volgende vraag" at bounding box center [529, 233] width 435 height 30
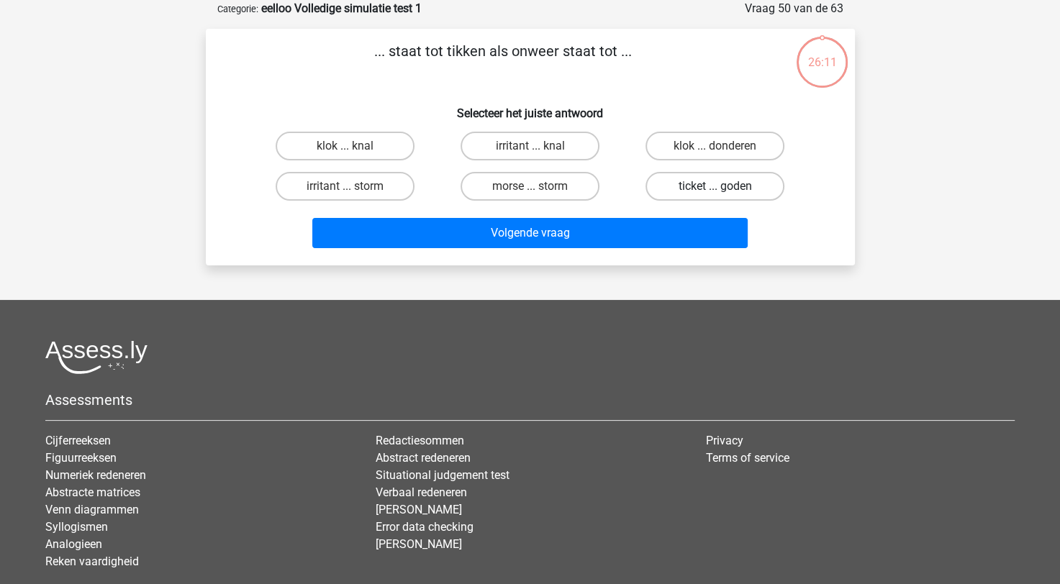
click at [649, 187] on label "ticket ... goden" at bounding box center [715, 186] width 139 height 29
click at [715, 187] on input "ticket ... goden" at bounding box center [719, 190] width 9 height 9
radio input "true"
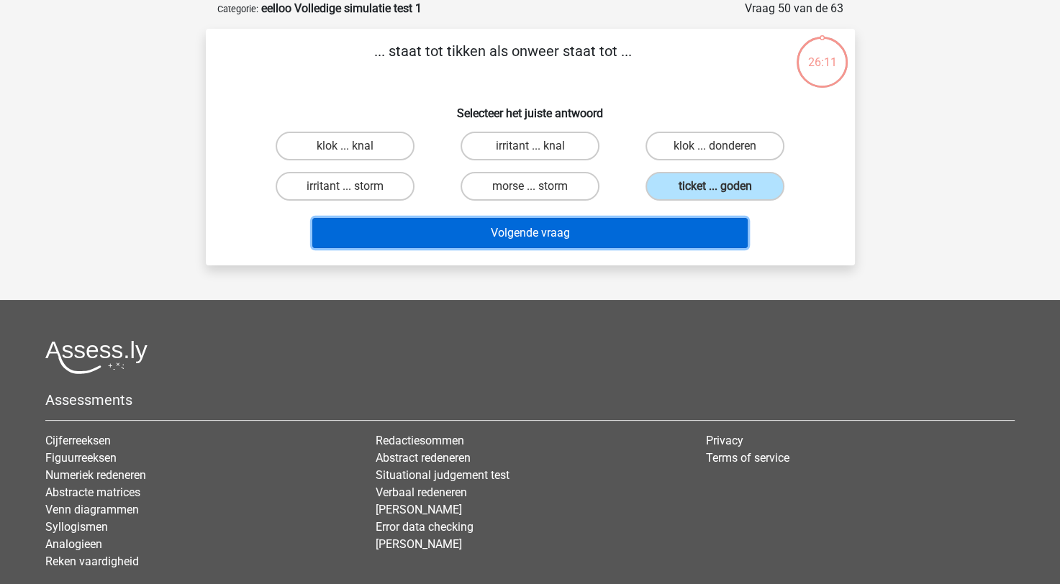
click at [607, 230] on button "Volgende vraag" at bounding box center [529, 233] width 435 height 30
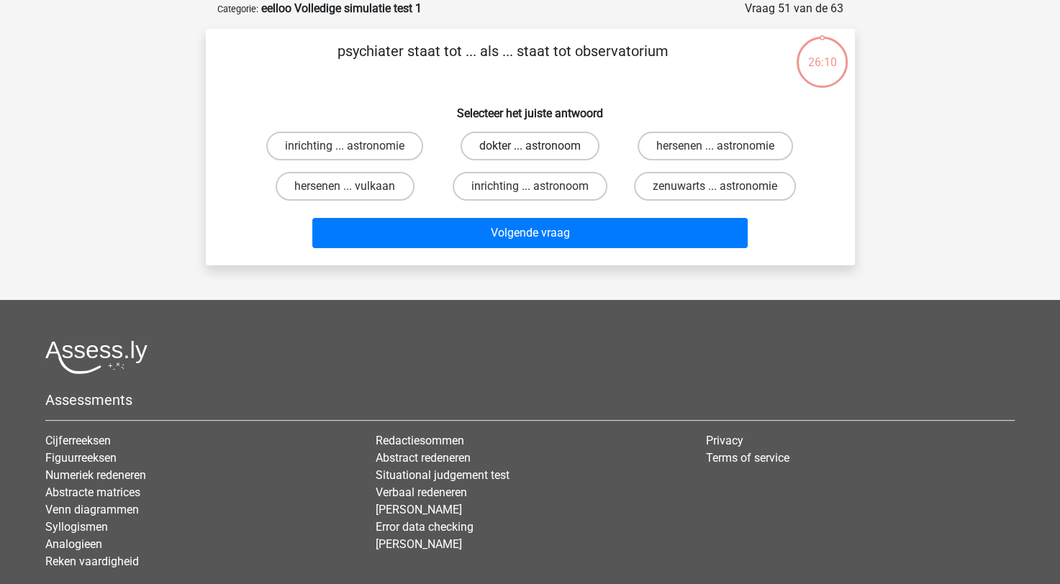
click at [501, 153] on label "dokter ... astronoom" at bounding box center [530, 146] width 139 height 29
click at [530, 153] on input "dokter ... astronoom" at bounding box center [534, 150] width 9 height 9
radio input "true"
click at [508, 211] on div "Volgende vraag" at bounding box center [530, 231] width 603 height 48
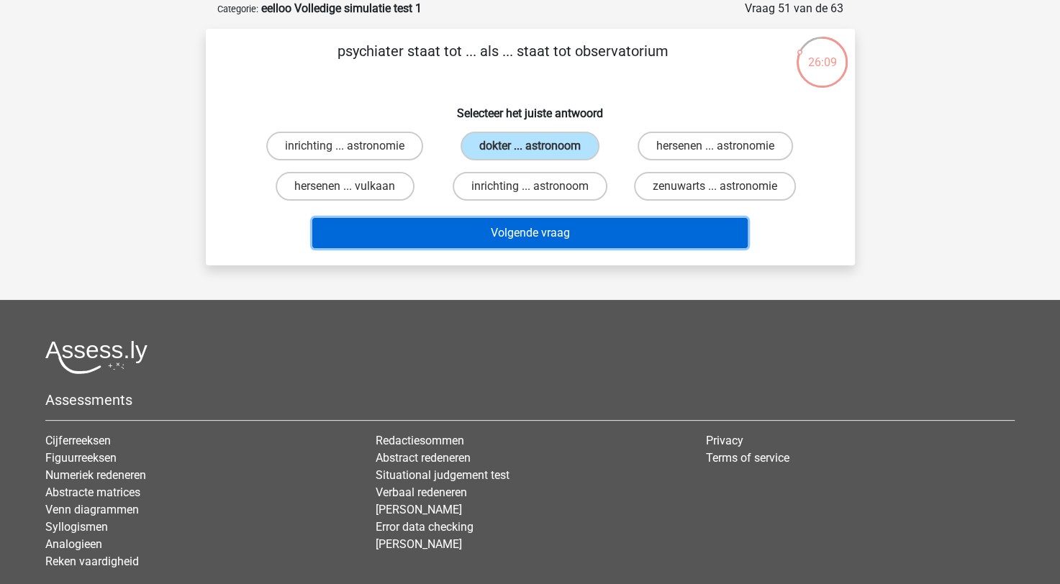
click at [504, 222] on button "Volgende vraag" at bounding box center [529, 233] width 435 height 30
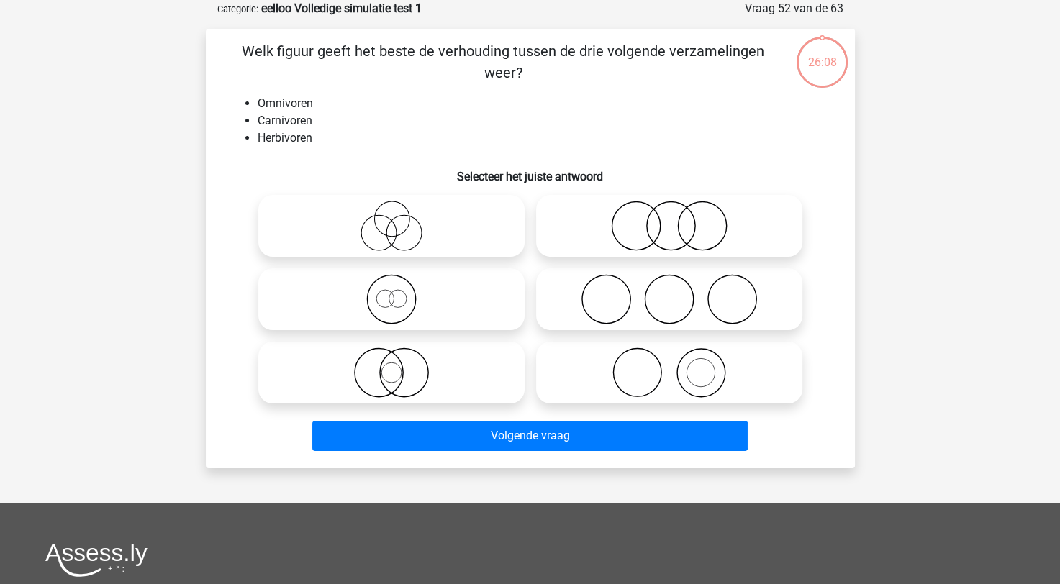
click at [314, 233] on icon at bounding box center [391, 226] width 255 height 50
click at [392, 219] on input "radio" at bounding box center [396, 213] width 9 height 9
radio input "true"
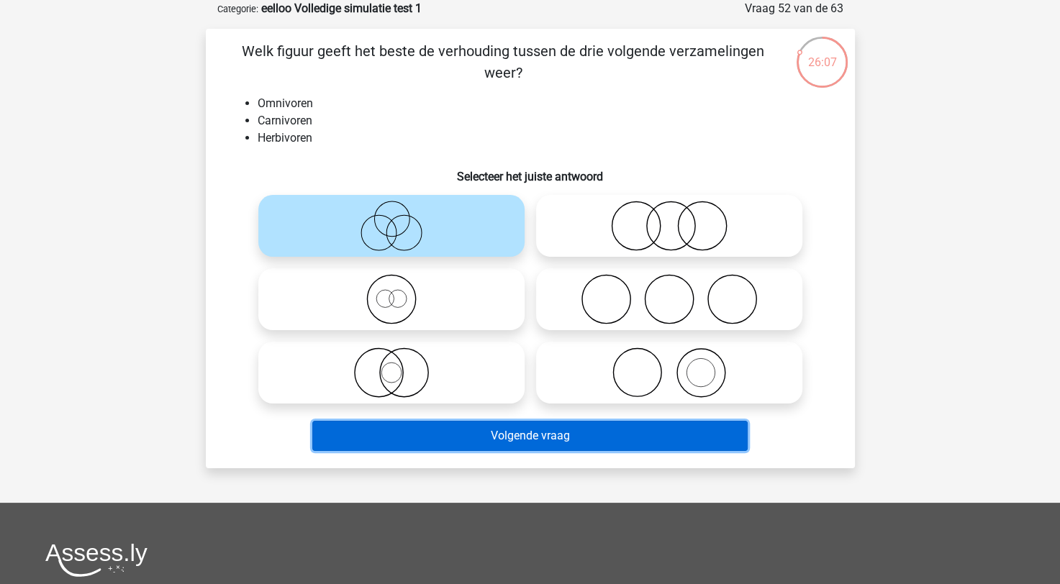
click at [505, 448] on button "Volgende vraag" at bounding box center [529, 436] width 435 height 30
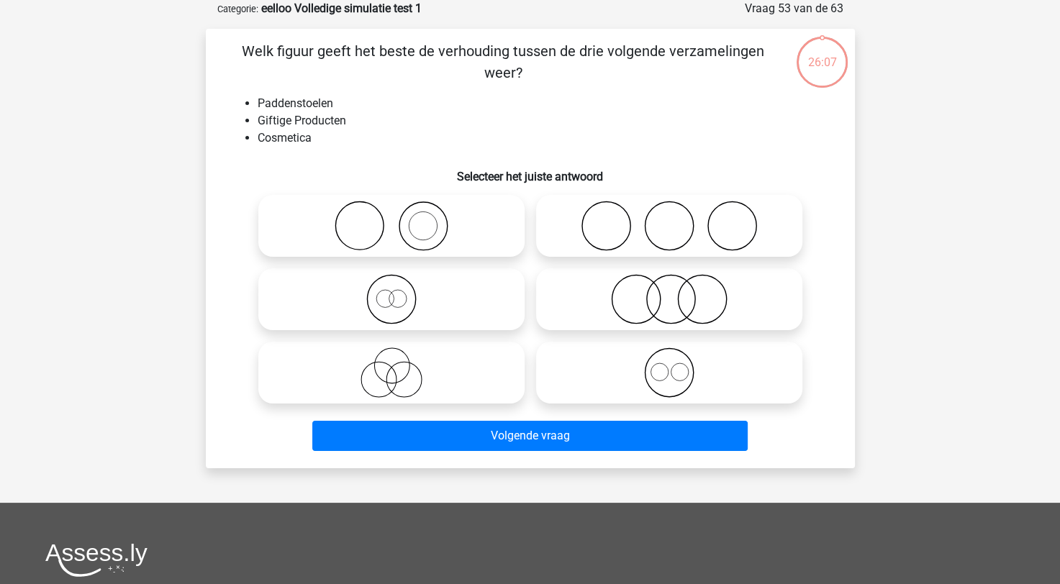
click at [671, 210] on input "radio" at bounding box center [673, 213] width 9 height 9
radio input "true"
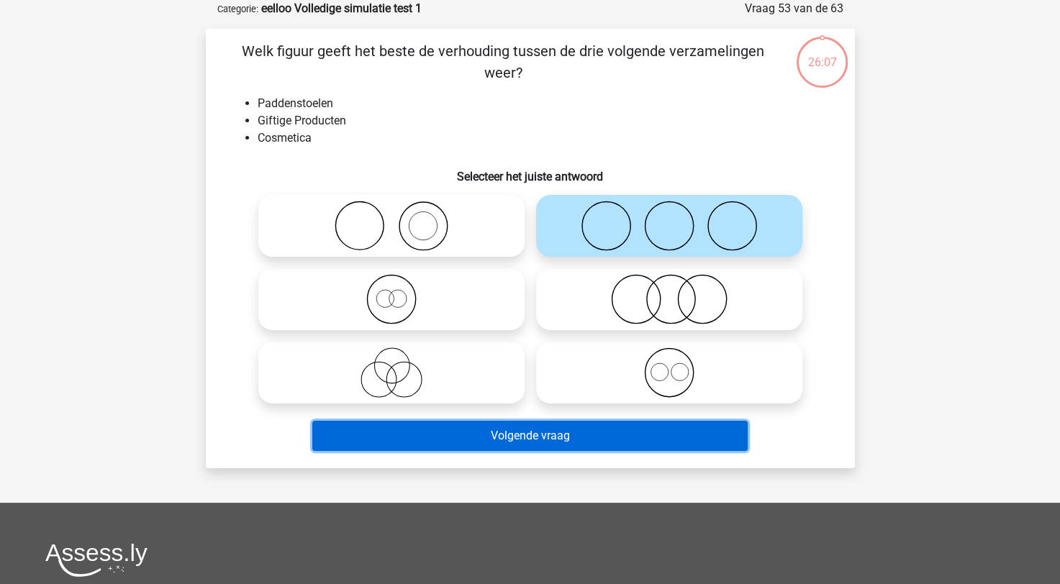
click at [564, 439] on button "Volgende vraag" at bounding box center [529, 436] width 435 height 30
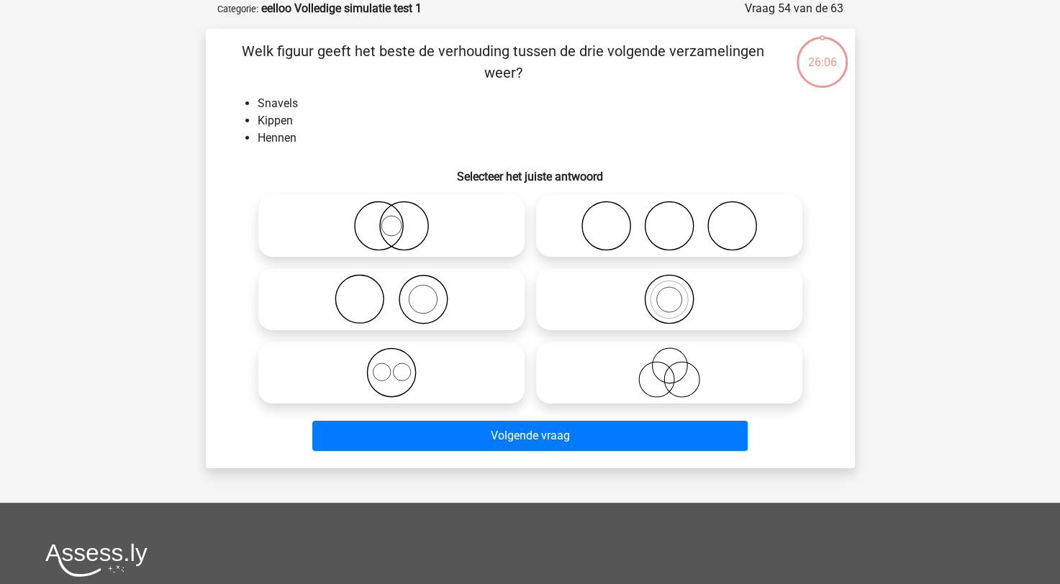
click at [463, 326] on label at bounding box center [391, 299] width 266 height 62
click at [401, 292] on input "radio" at bounding box center [396, 287] width 9 height 9
radio input "true"
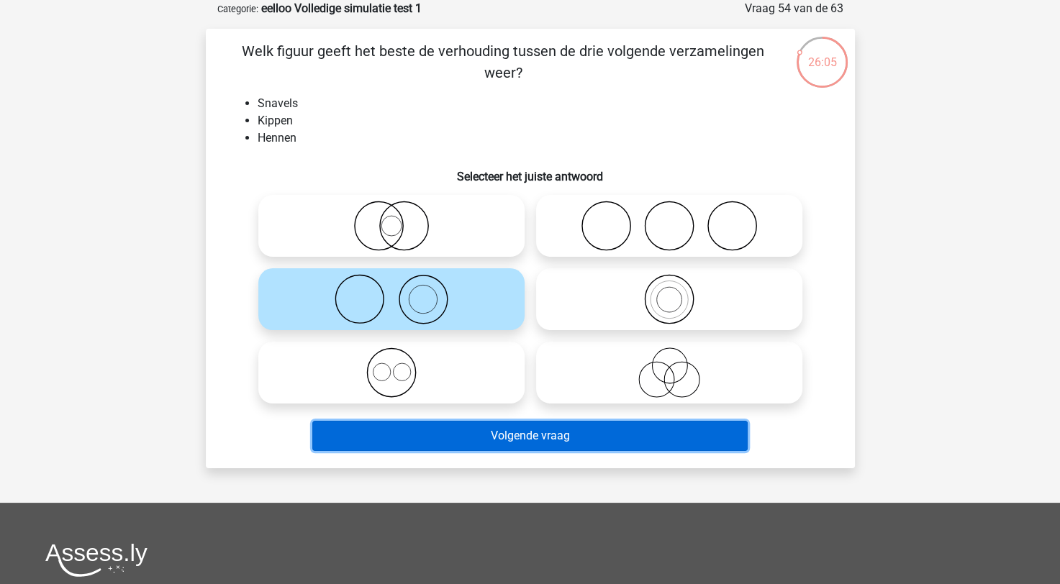
click at [541, 430] on button "Volgende vraag" at bounding box center [529, 436] width 435 height 30
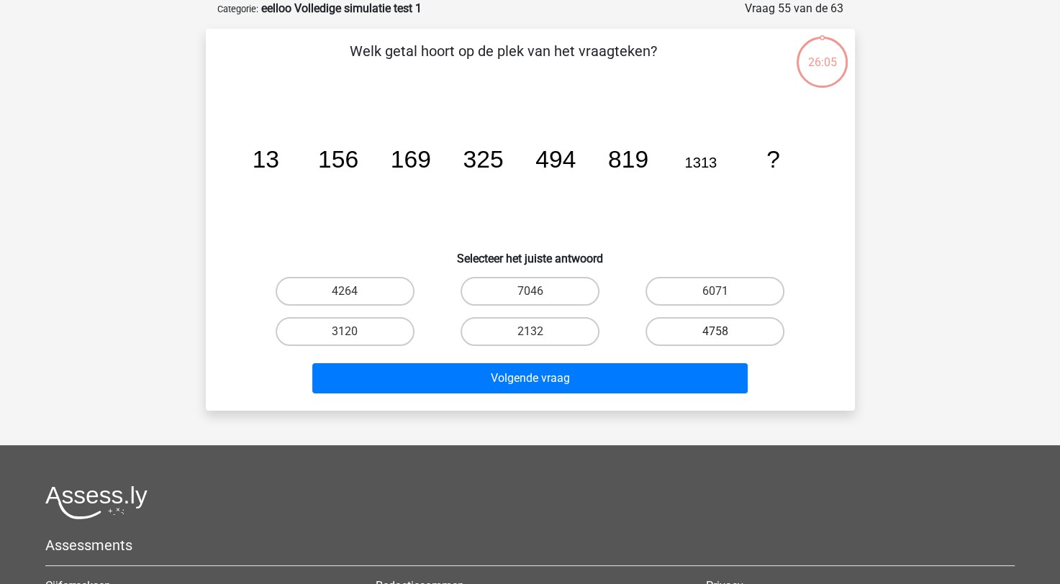
click at [710, 328] on label "4758" at bounding box center [715, 331] width 139 height 29
click at [715, 332] on input "4758" at bounding box center [719, 336] width 9 height 9
radio input "true"
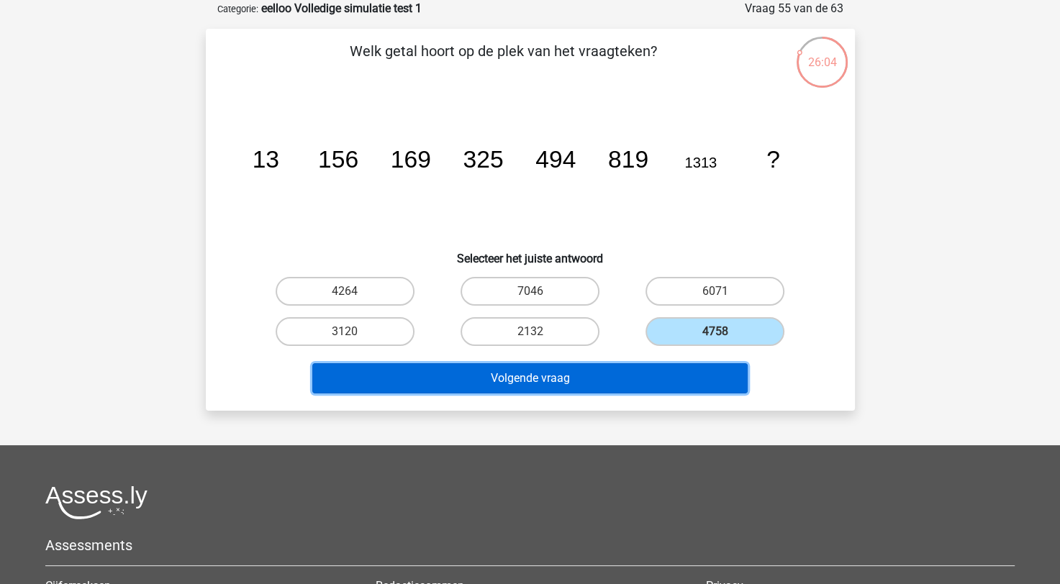
click at [589, 376] on button "Volgende vraag" at bounding box center [529, 378] width 435 height 30
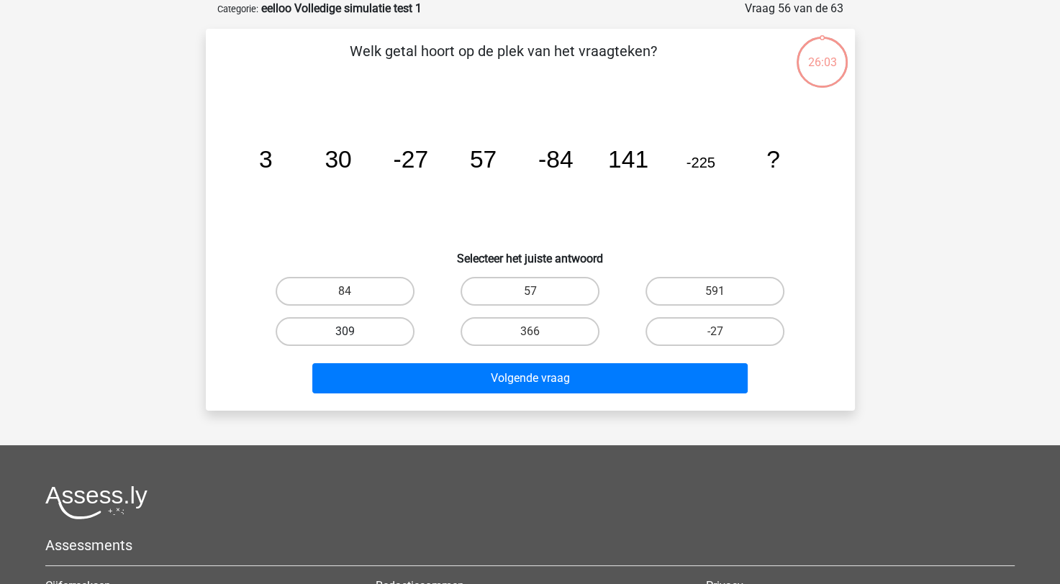
click at [372, 340] on label "309" at bounding box center [345, 331] width 139 height 29
click at [354, 340] on input "309" at bounding box center [349, 336] width 9 height 9
radio input "true"
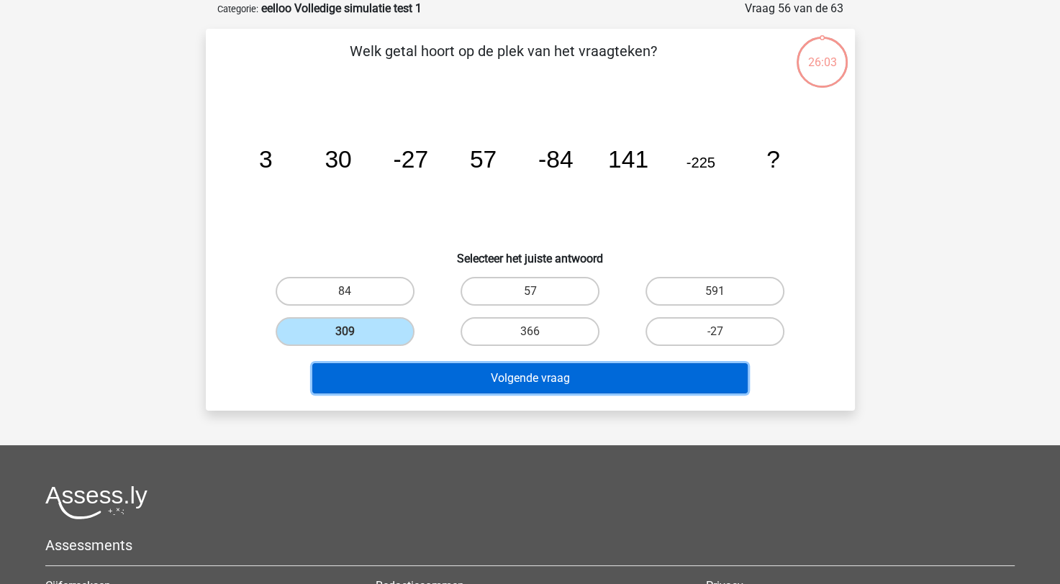
click at [423, 368] on button "Volgende vraag" at bounding box center [529, 378] width 435 height 30
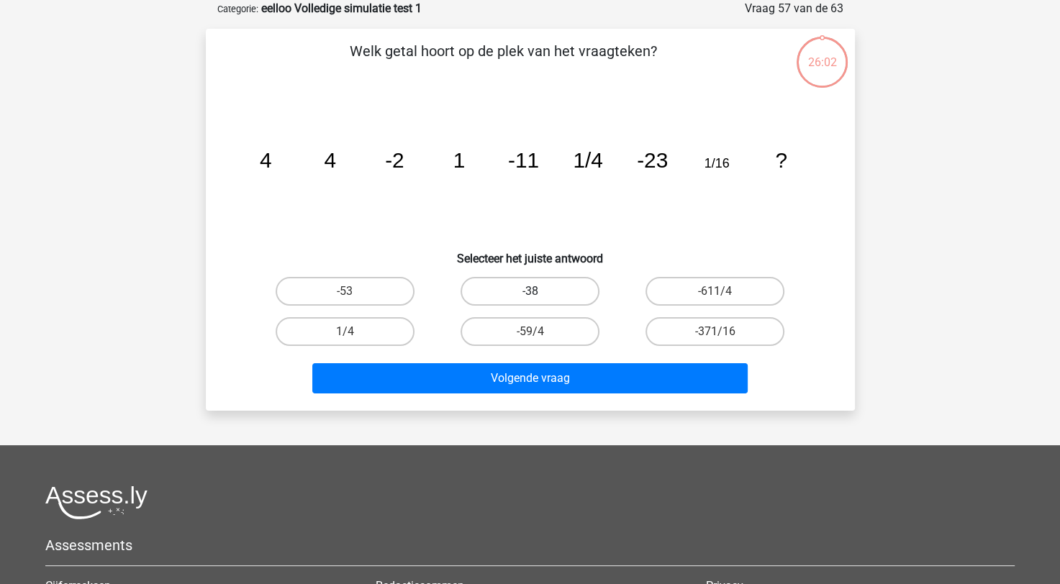
click at [499, 304] on label "-38" at bounding box center [530, 291] width 139 height 29
click at [530, 301] on input "-38" at bounding box center [534, 296] width 9 height 9
radio input "true"
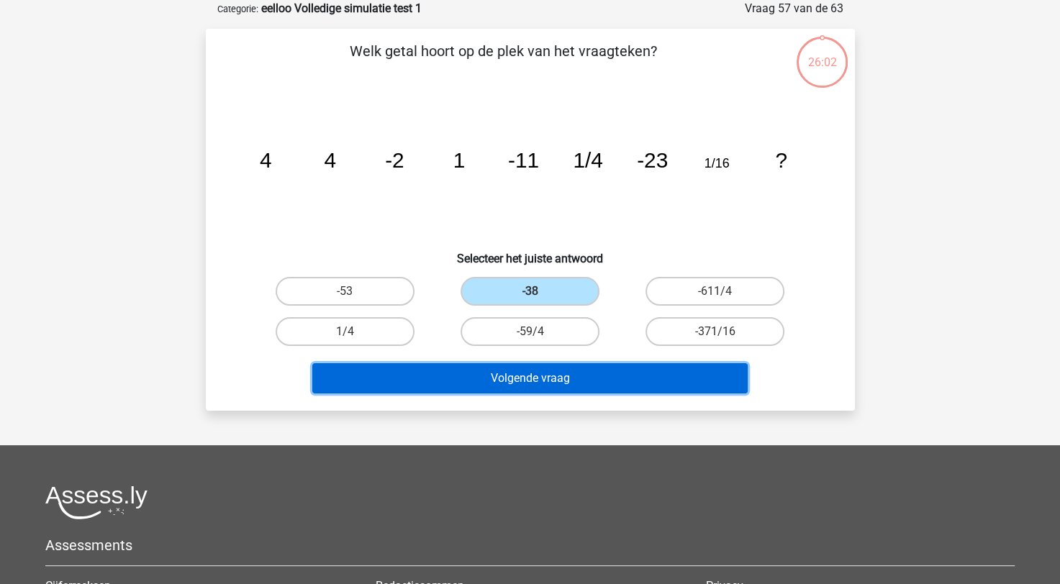
click at [521, 369] on button "Volgende vraag" at bounding box center [529, 378] width 435 height 30
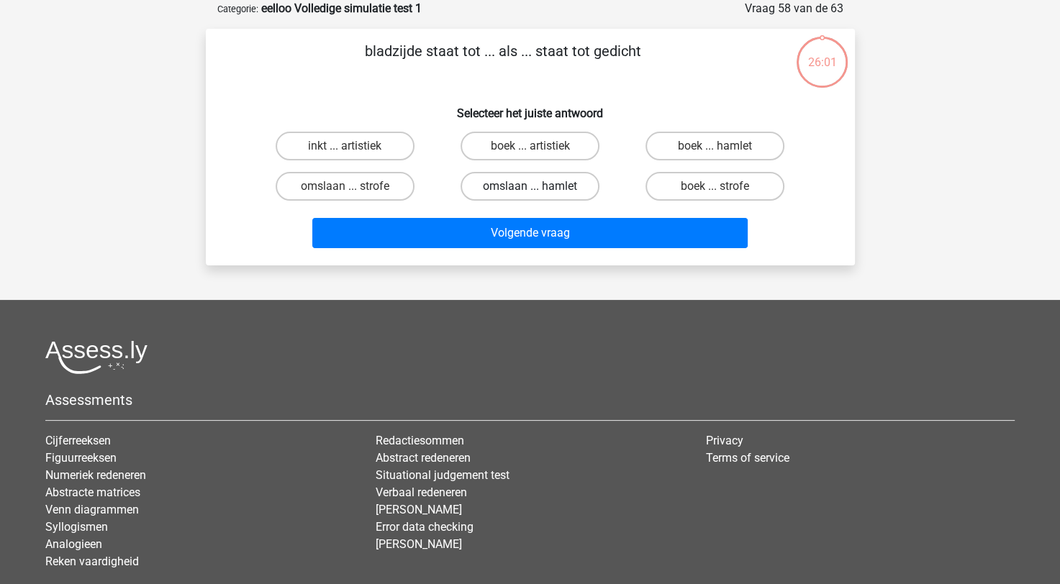
click at [546, 191] on label "omslaan ... hamlet" at bounding box center [530, 186] width 139 height 29
click at [539, 191] on input "omslaan ... hamlet" at bounding box center [534, 190] width 9 height 9
radio input "true"
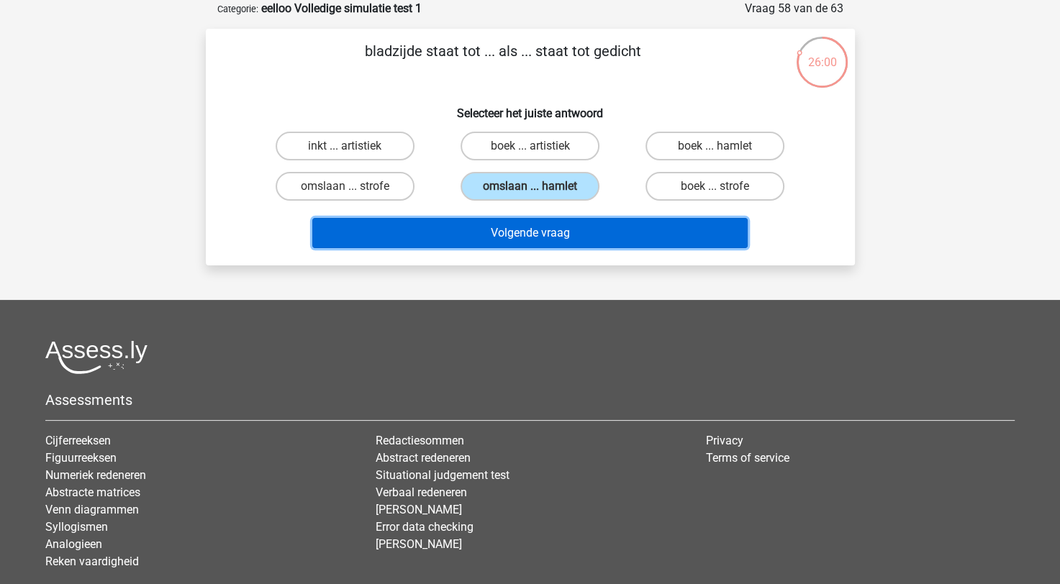
click at [570, 230] on button "Volgende vraag" at bounding box center [529, 233] width 435 height 30
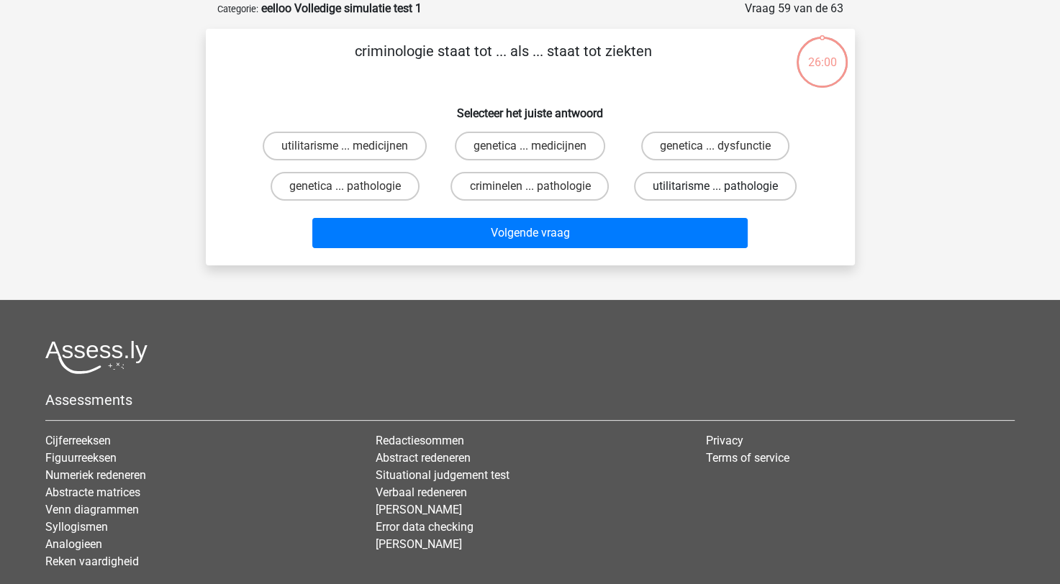
click at [685, 185] on label "utilitarisme ... pathologie" at bounding box center [715, 186] width 163 height 29
click at [715, 186] on input "utilitarisme ... pathologie" at bounding box center [719, 190] width 9 height 9
radio input "true"
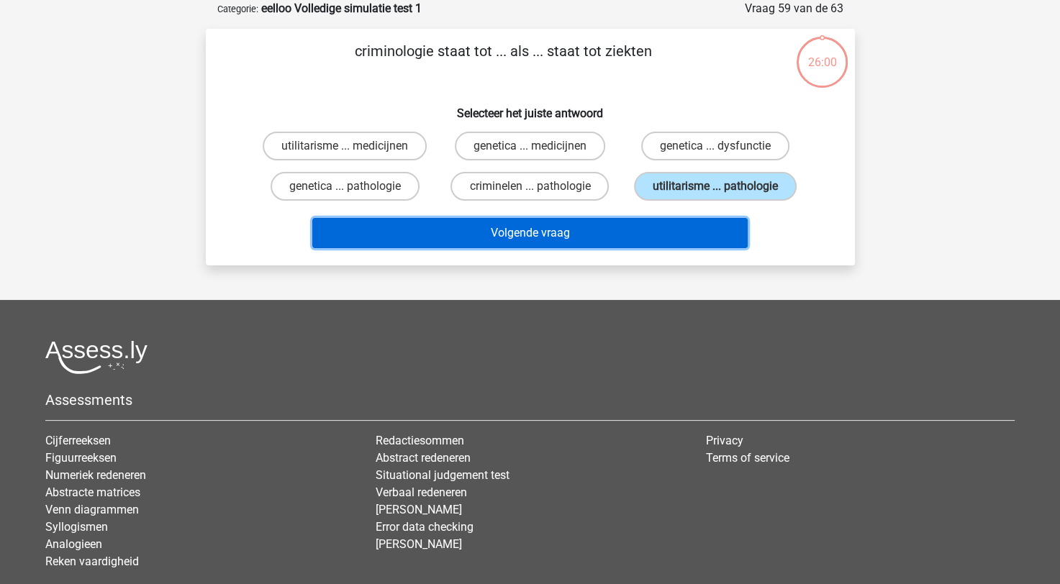
click at [619, 232] on button "Volgende vraag" at bounding box center [529, 233] width 435 height 30
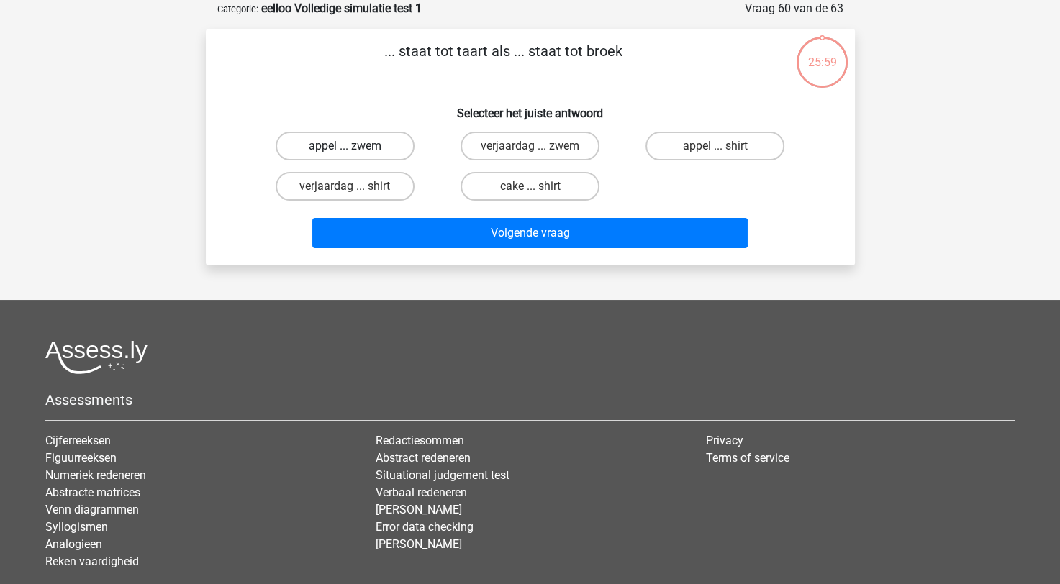
click at [348, 145] on label "appel ... zwem" at bounding box center [345, 146] width 139 height 29
click at [348, 146] on input "appel ... zwem" at bounding box center [349, 150] width 9 height 9
radio input "true"
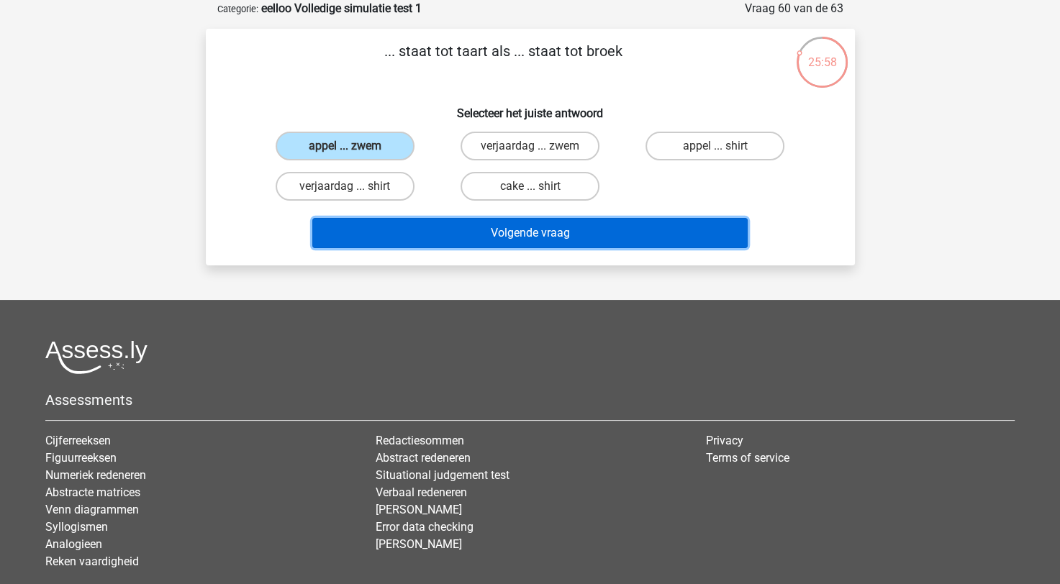
click at [487, 231] on button "Volgende vraag" at bounding box center [529, 233] width 435 height 30
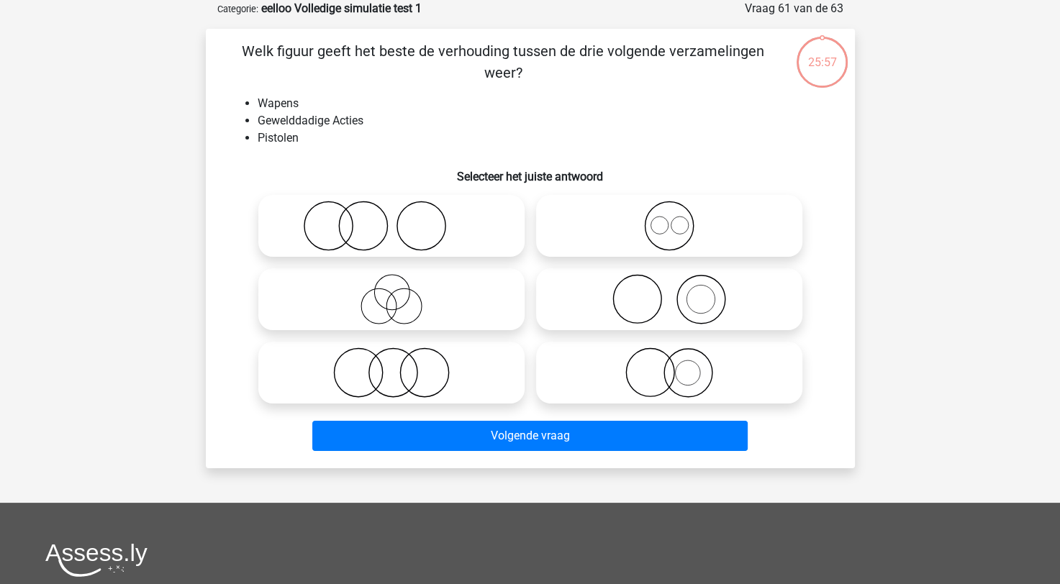
click at [654, 232] on icon at bounding box center [669, 226] width 255 height 50
click at [669, 219] on input "radio" at bounding box center [673, 213] width 9 height 9
radio input "true"
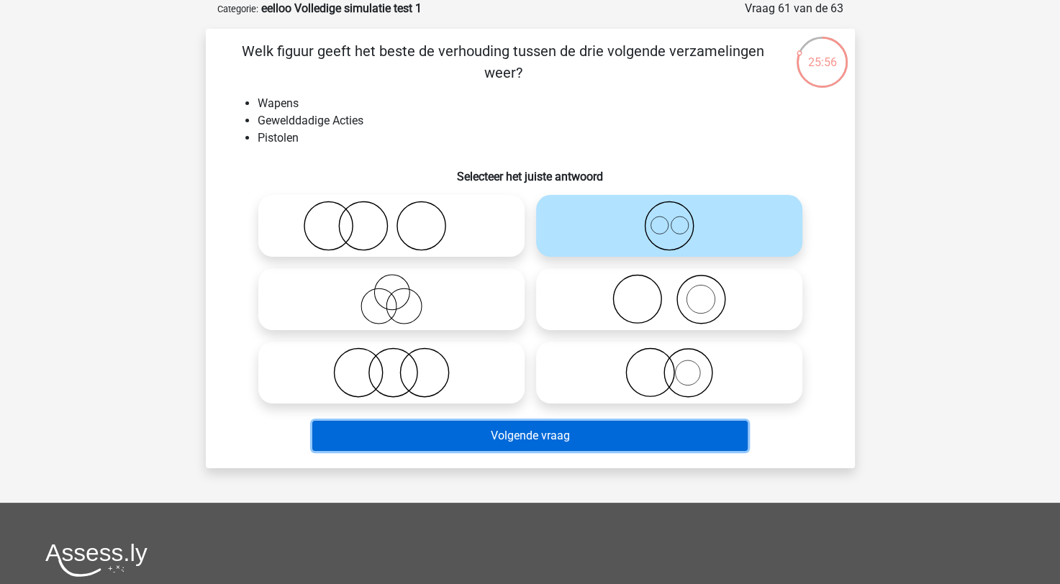
click at [600, 444] on button "Volgende vraag" at bounding box center [529, 436] width 435 height 30
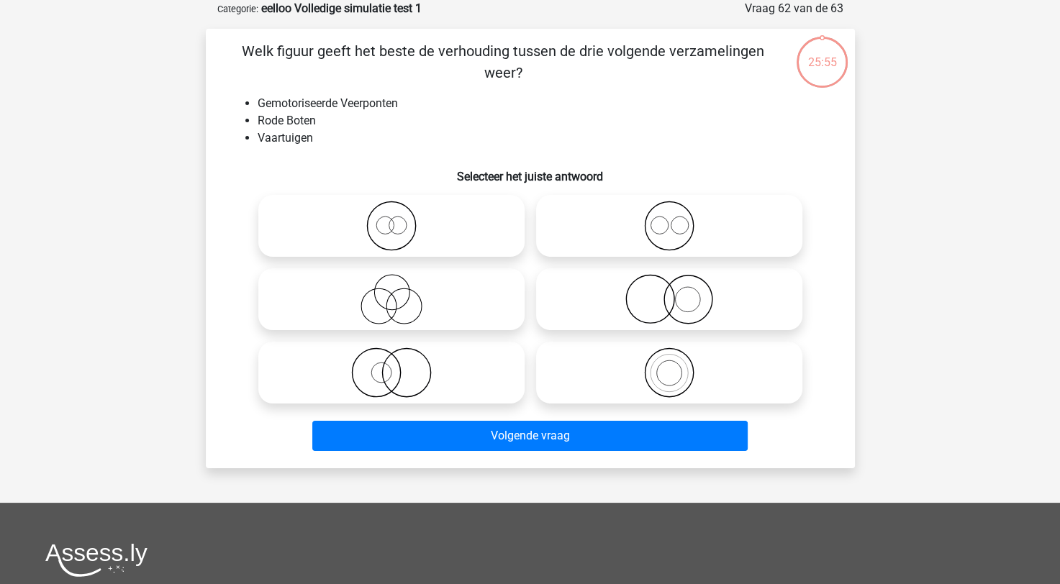
click at [472, 301] on icon at bounding box center [391, 299] width 255 height 50
click at [401, 292] on input "radio" at bounding box center [396, 287] width 9 height 9
radio input "true"
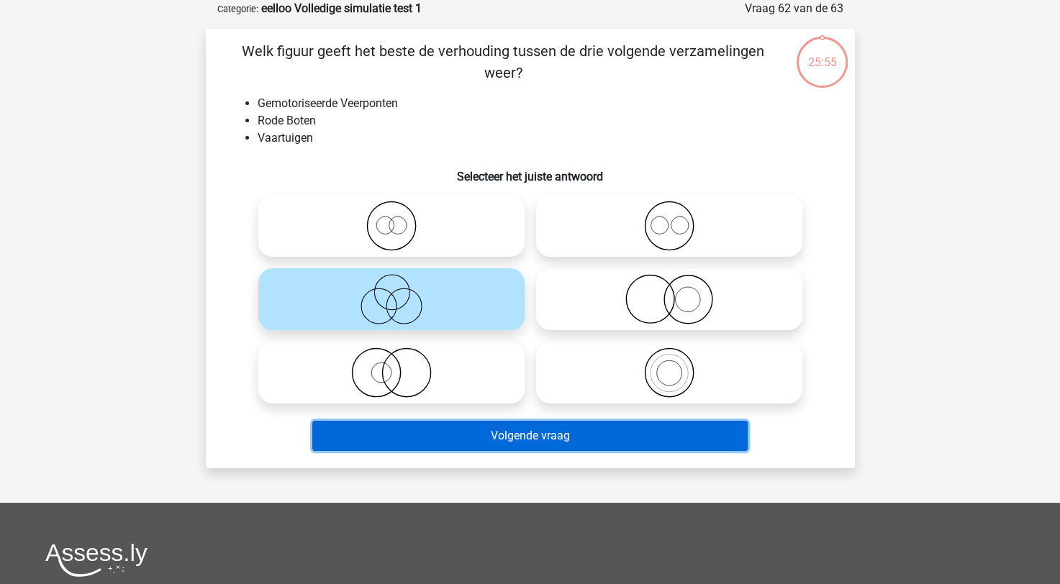
click at [536, 435] on button "Volgende vraag" at bounding box center [529, 436] width 435 height 30
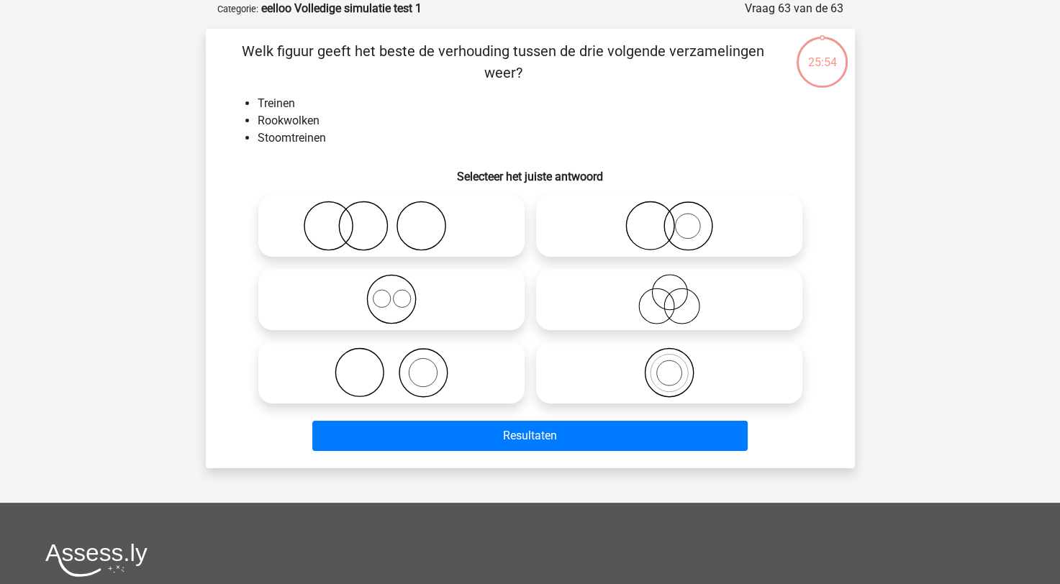
click at [448, 325] on icon at bounding box center [391, 299] width 255 height 50
click at [401, 292] on input "radio" at bounding box center [396, 287] width 9 height 9
radio input "true"
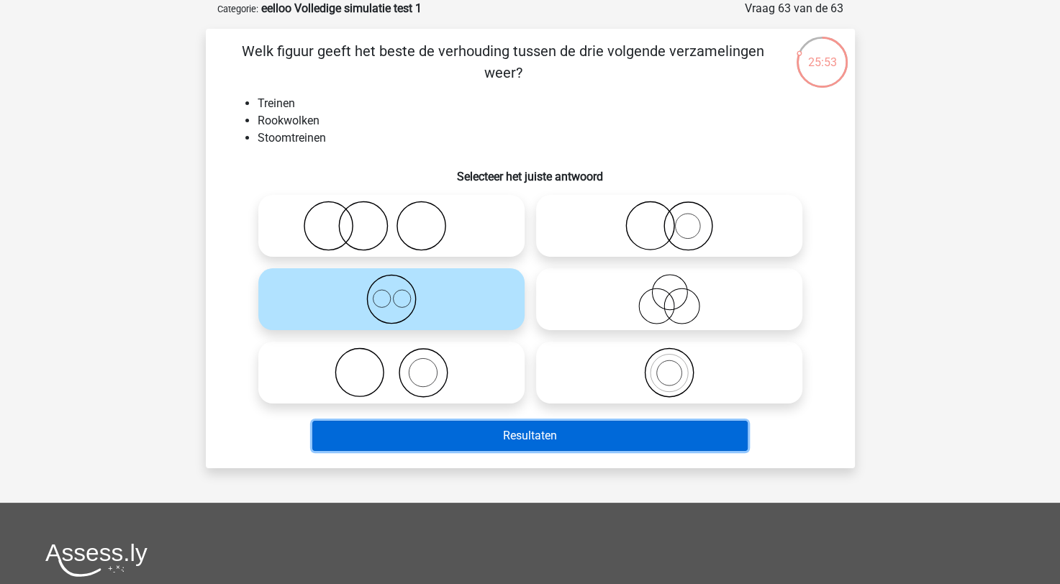
click at [566, 436] on button "Resultaten" at bounding box center [529, 436] width 435 height 30
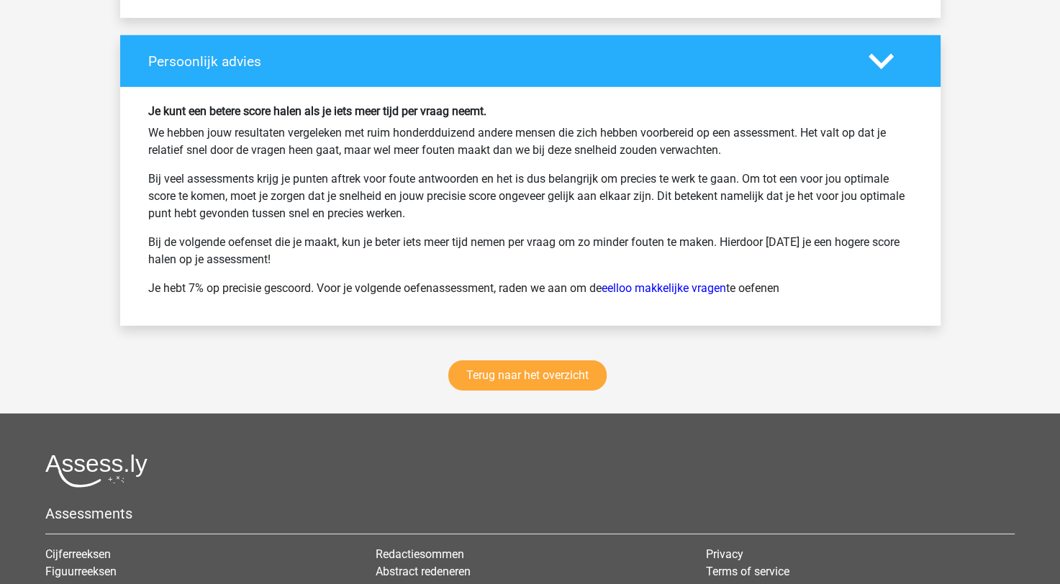
scroll to position [4319, 0]
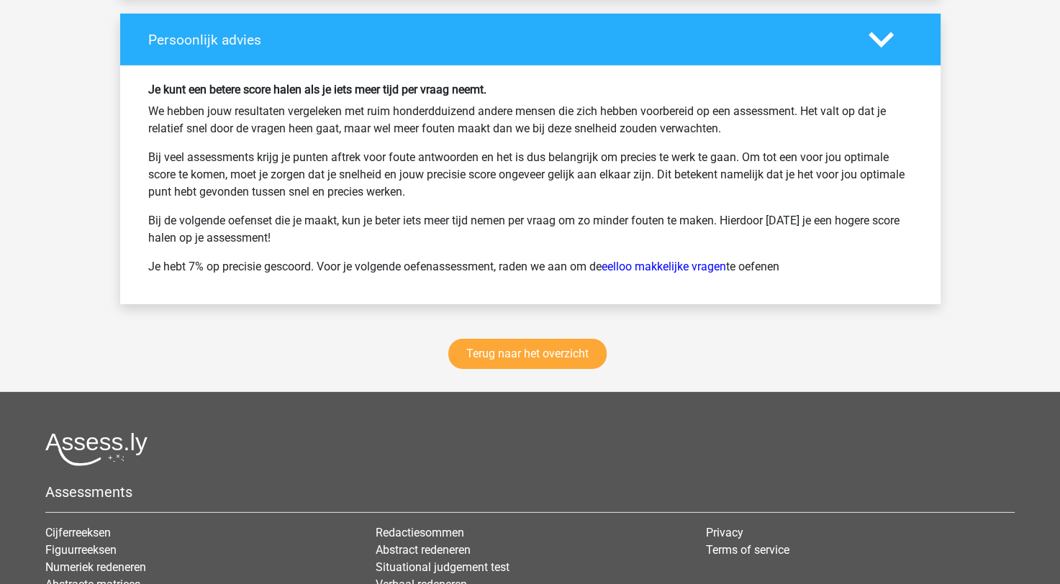
click at [554, 346] on div "Terug naar het overzicht" at bounding box center [530, 357] width 821 height 71
click at [559, 339] on link "Terug naar het overzicht" at bounding box center [527, 354] width 158 height 30
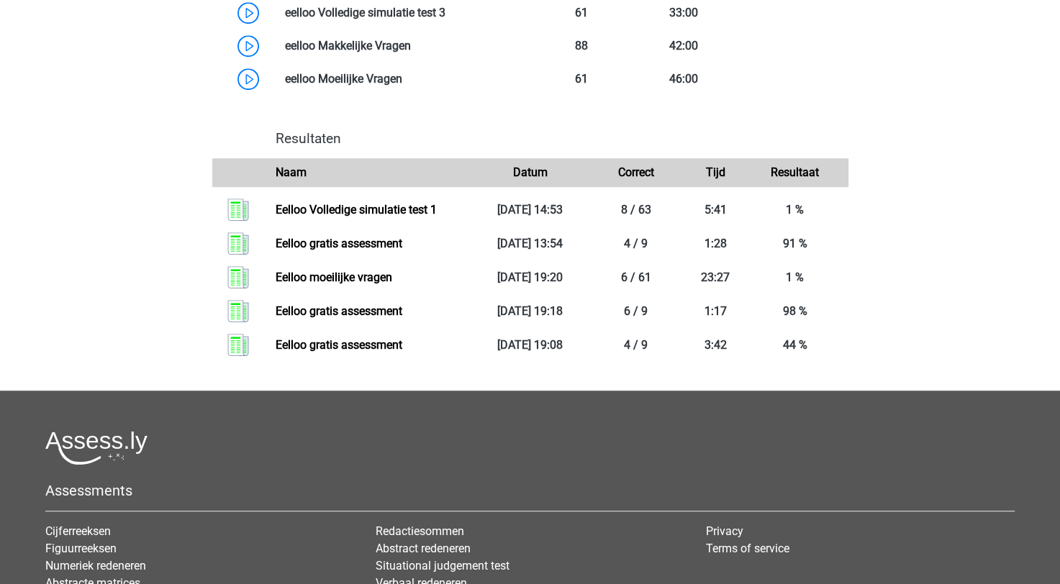
scroll to position [1008, 0]
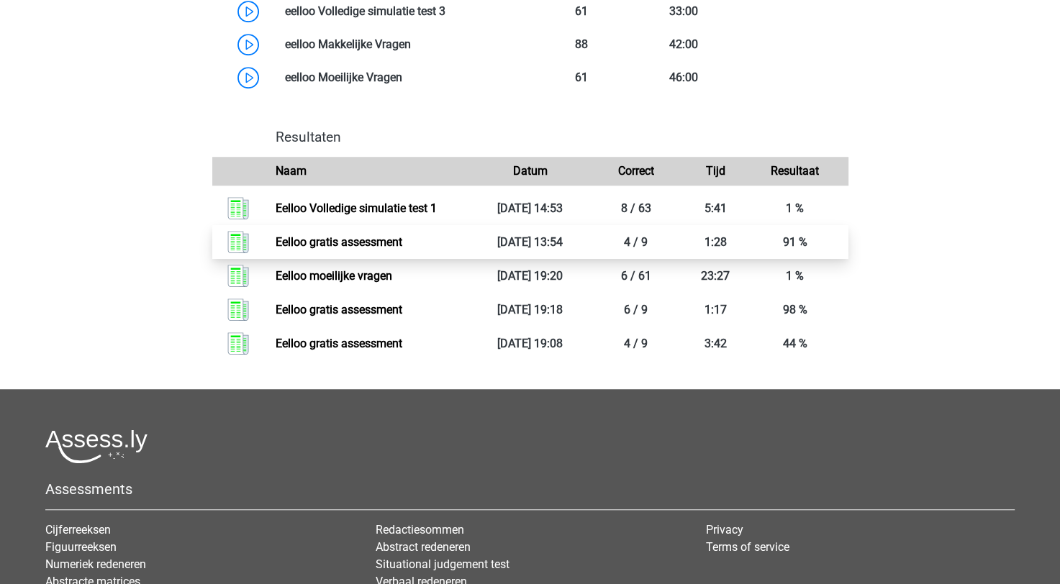
click at [393, 249] on link "Eelloo gratis assessment" at bounding box center [339, 242] width 127 height 14
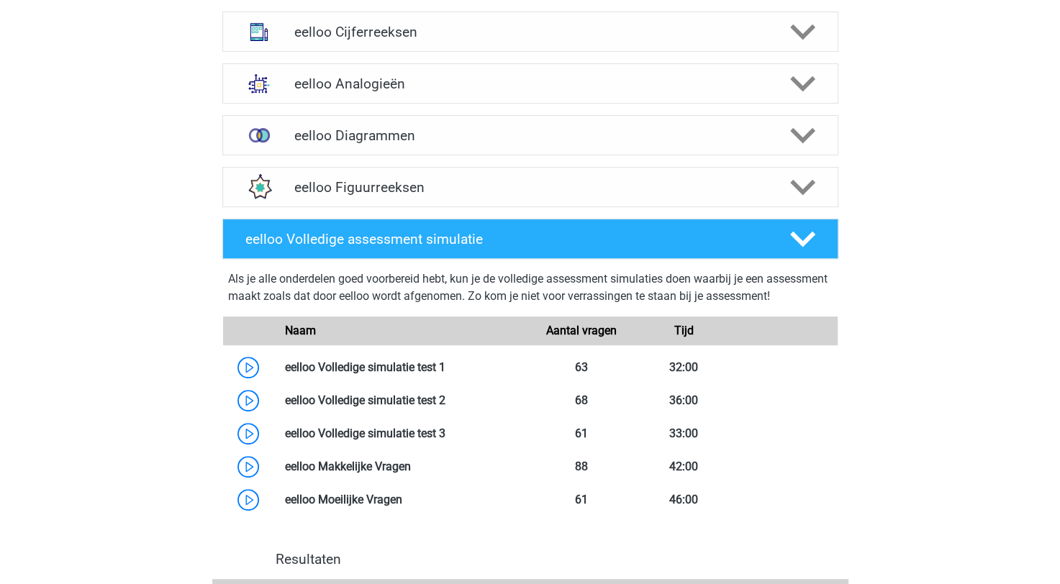
scroll to position [288, 0]
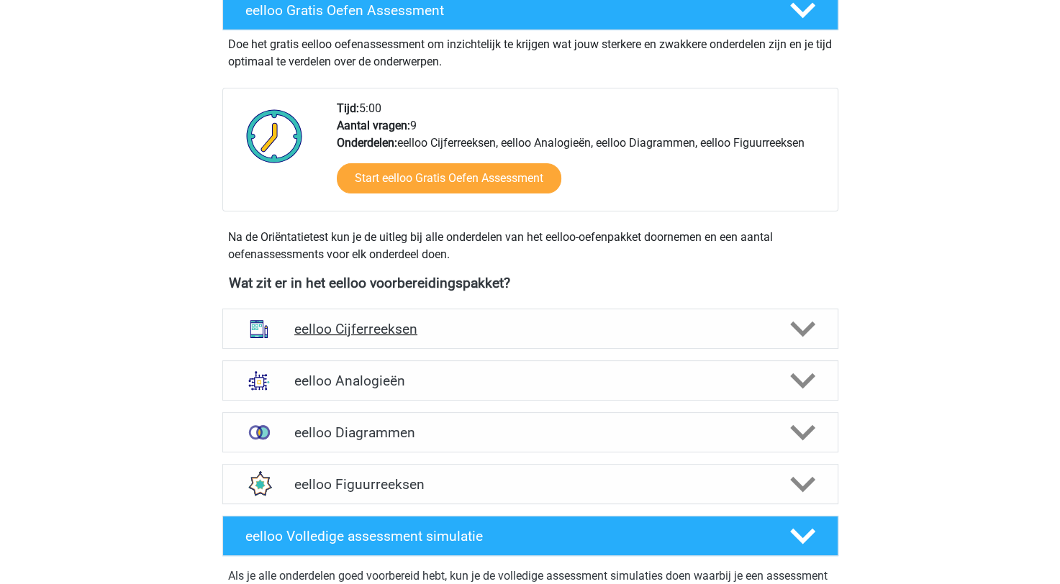
click at [458, 322] on h4 "eelloo Cijferreeksen" at bounding box center [529, 329] width 471 height 17
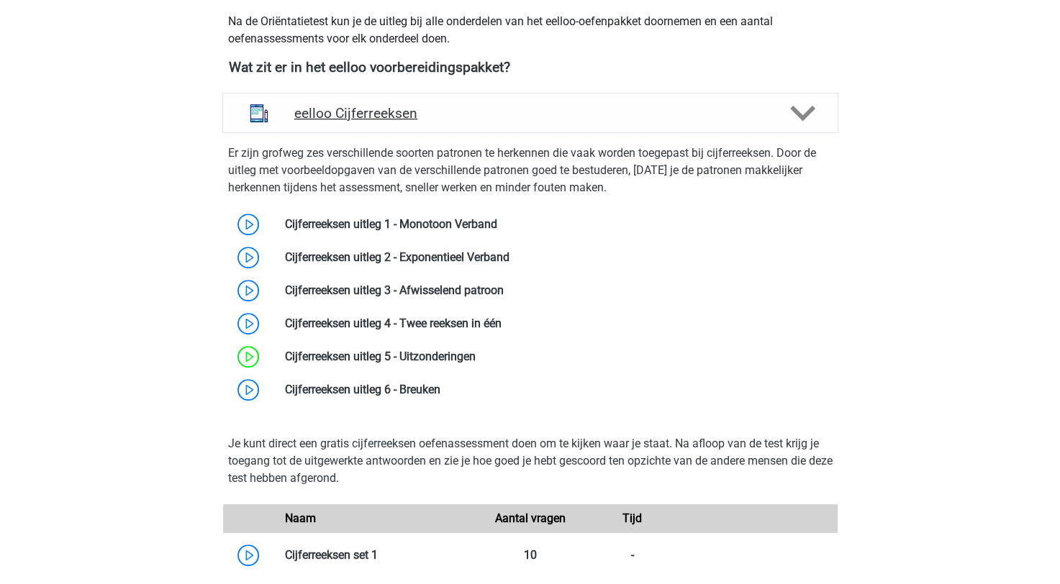
click at [556, 130] on div "eelloo Cijferreeksen" at bounding box center [530, 113] width 616 height 40
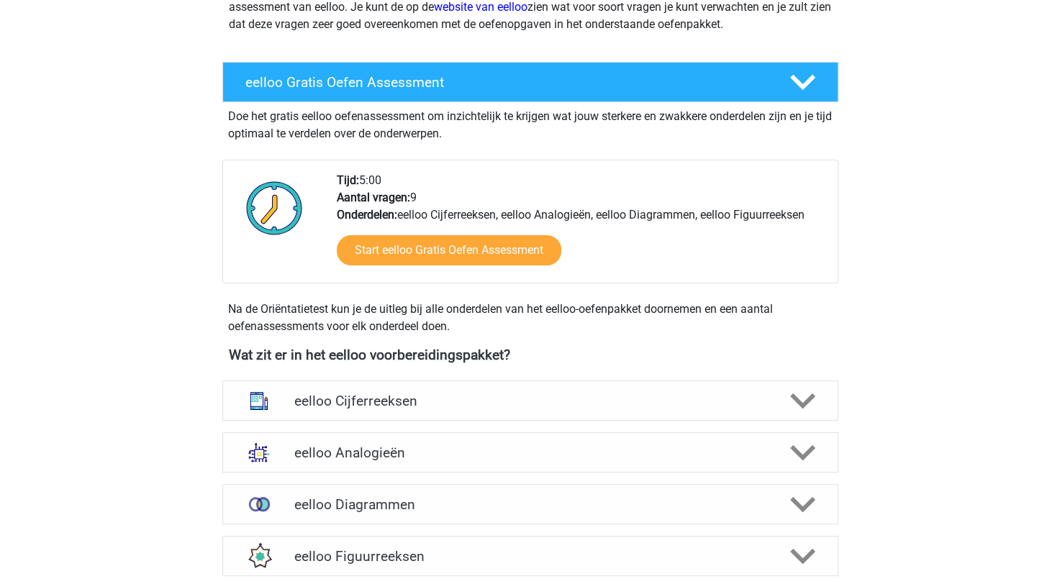
scroll to position [0, 0]
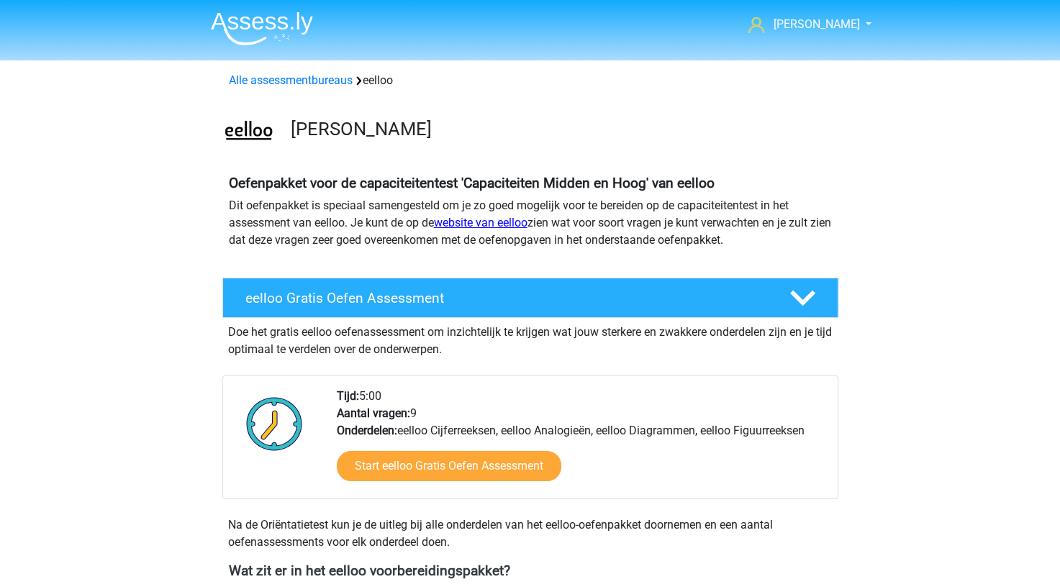
click at [481, 229] on link "website van eelloo" at bounding box center [481, 223] width 94 height 14
click at [487, 225] on link "website van eelloo" at bounding box center [481, 223] width 94 height 14
click at [326, 83] on link "Alle assessmentbureaus" at bounding box center [291, 80] width 124 height 14
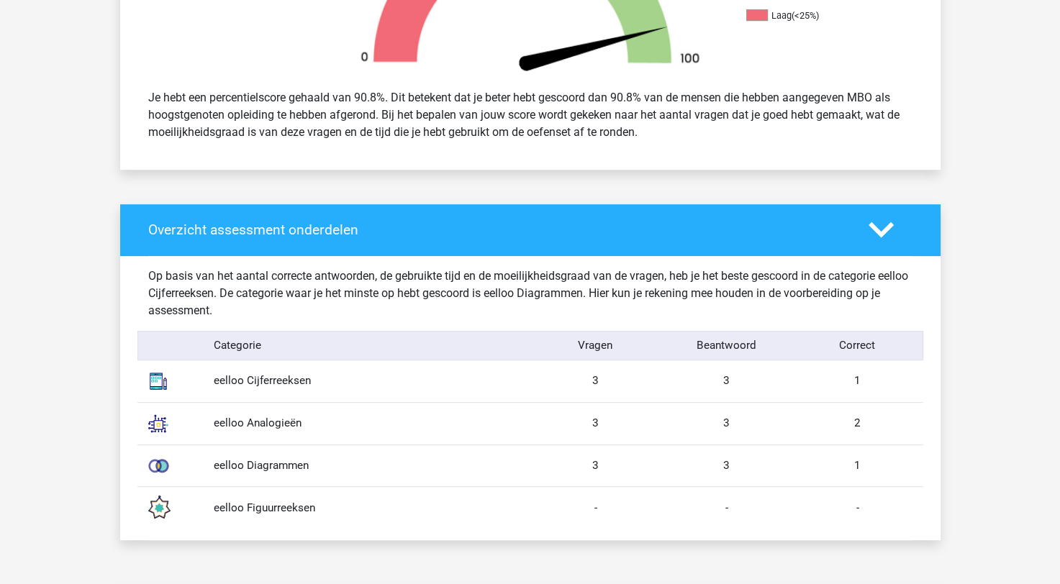
scroll to position [504, 0]
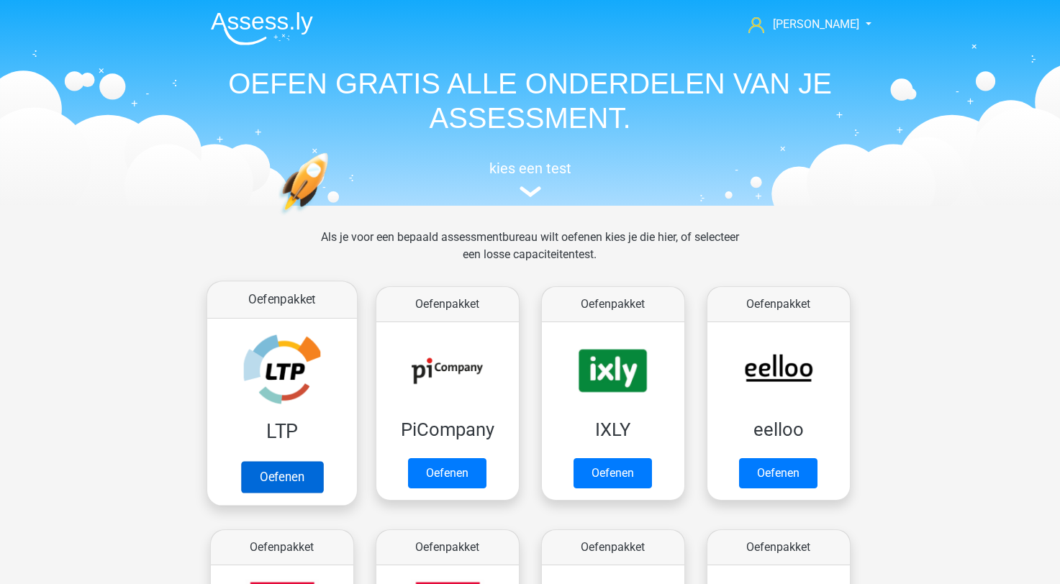
scroll to position [229, 0]
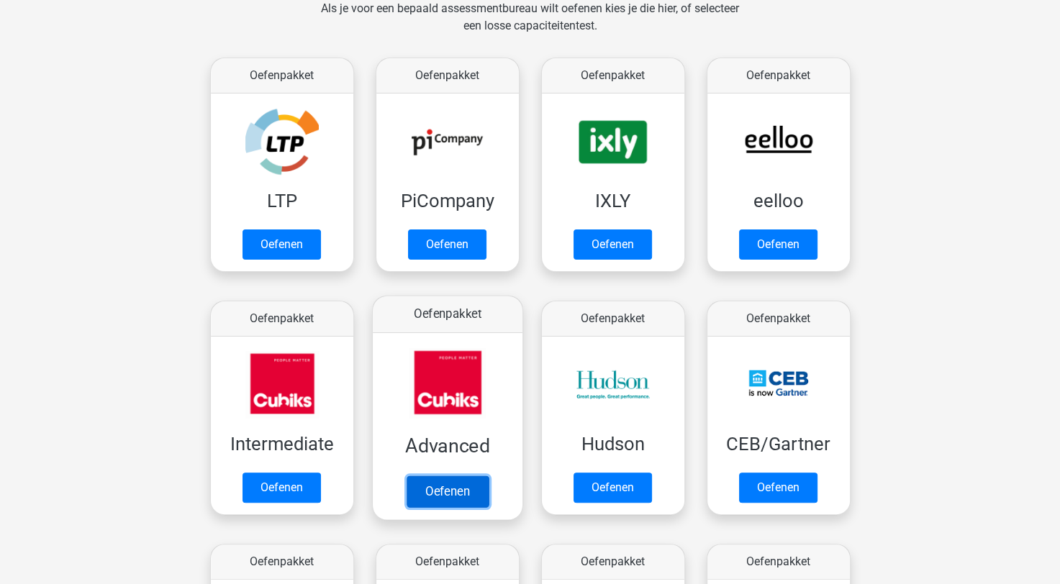
click at [456, 483] on link "Oefenen" at bounding box center [447, 492] width 82 height 32
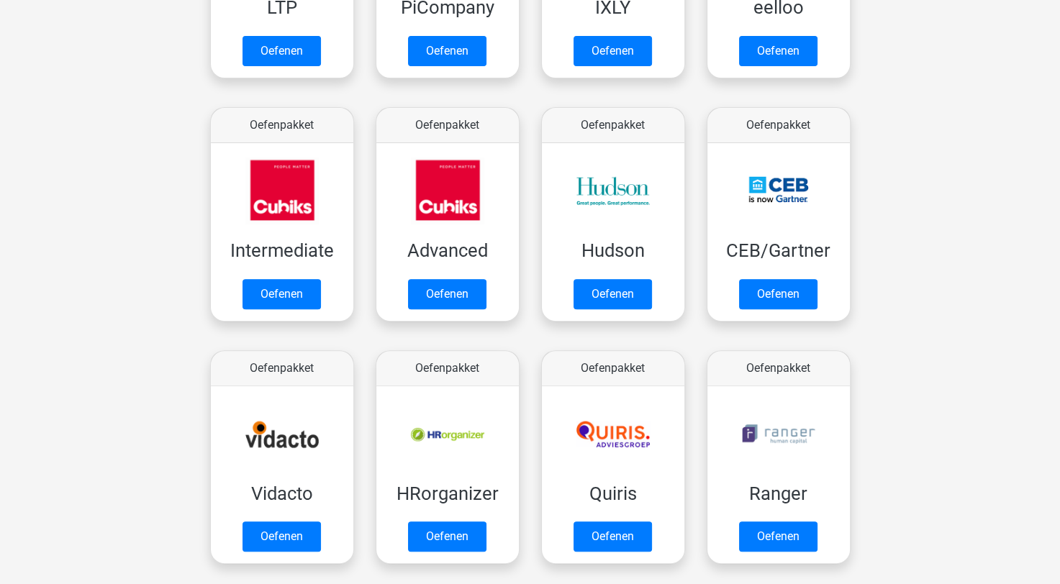
scroll to position [445, 0]
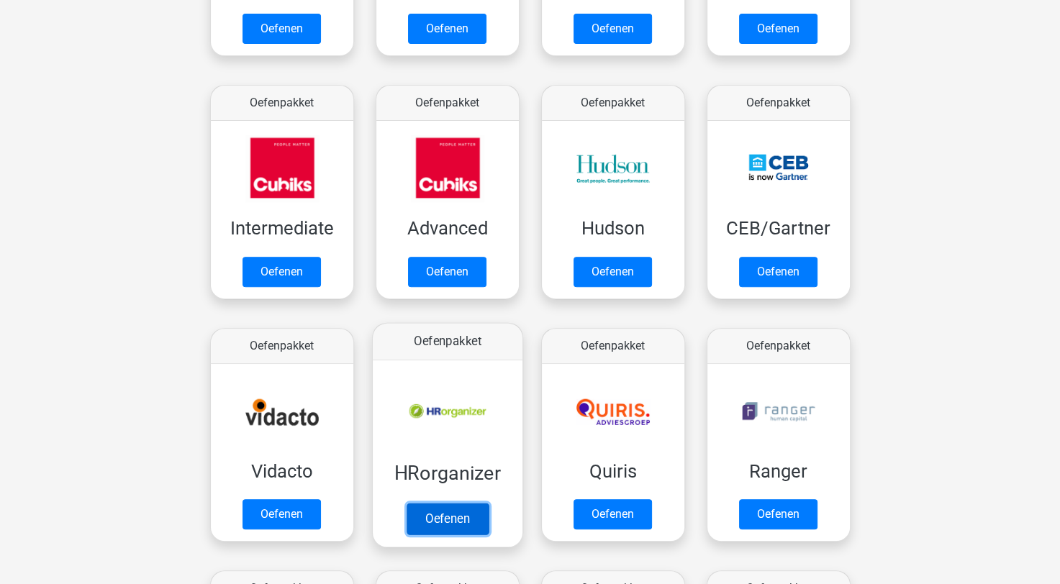
click at [443, 524] on link "Oefenen" at bounding box center [447, 519] width 82 height 32
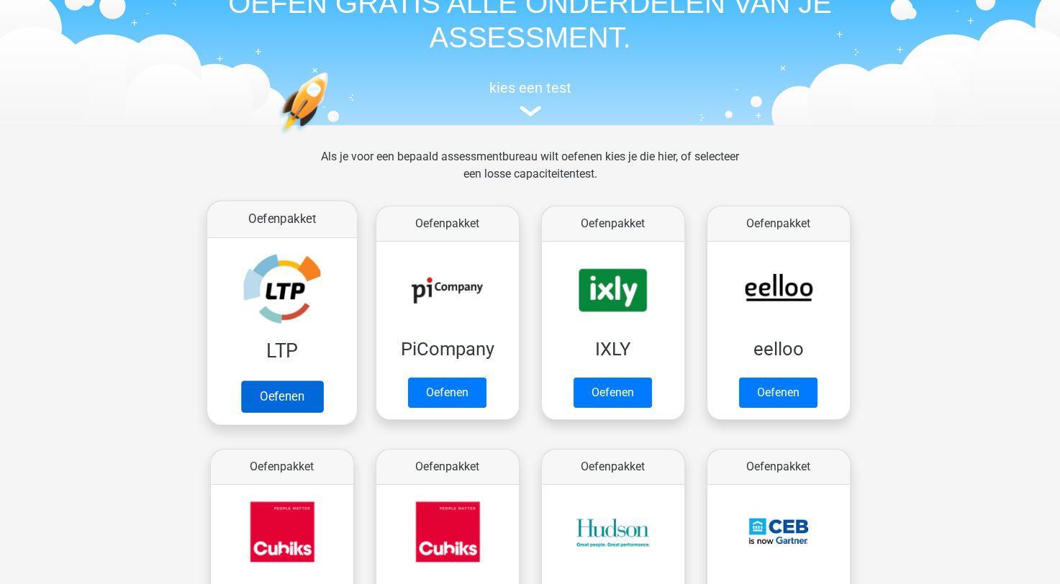
scroll to position [13, 0]
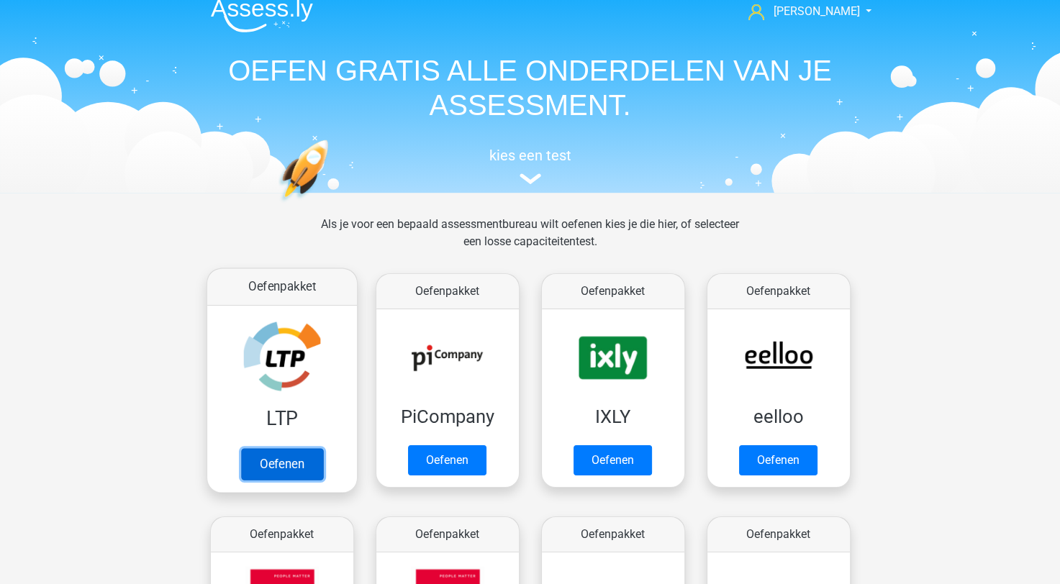
click at [295, 453] on link "Oefenen" at bounding box center [281, 464] width 82 height 32
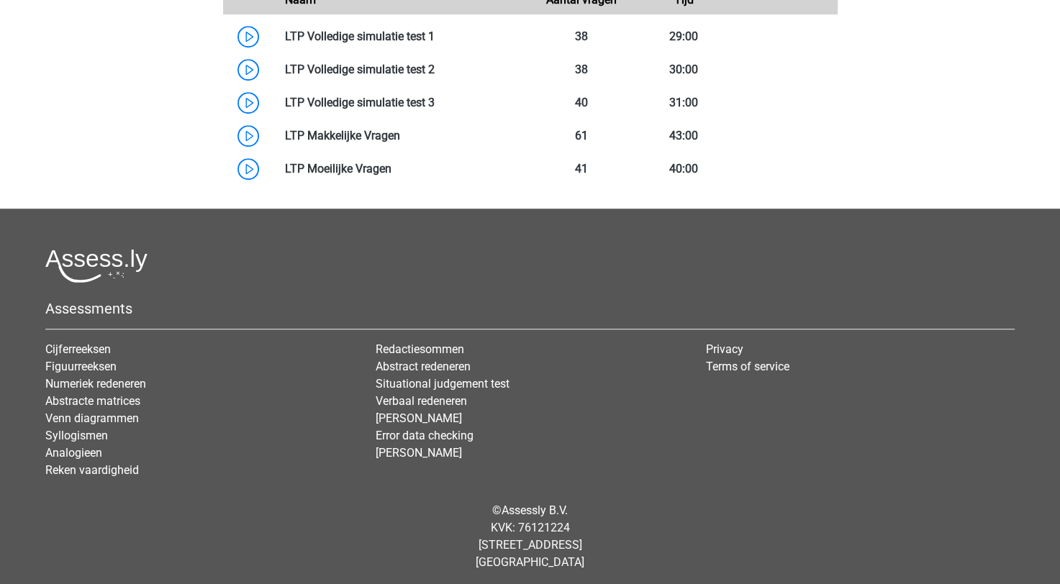
scroll to position [937, 0]
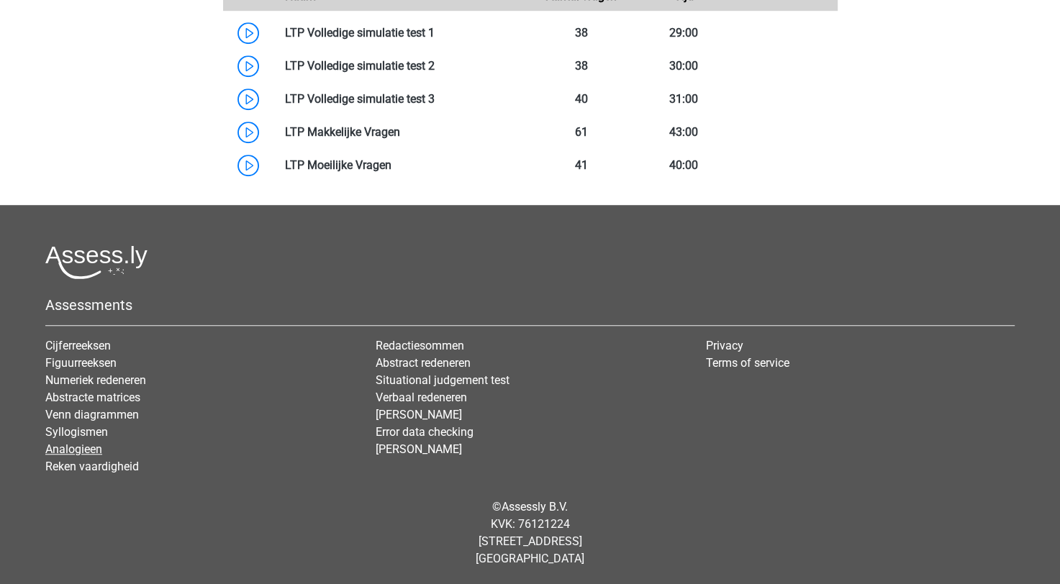
click at [89, 448] on link "Analogieen" at bounding box center [73, 450] width 57 height 14
click at [96, 366] on link "Figuurreeksen" at bounding box center [80, 363] width 71 height 14
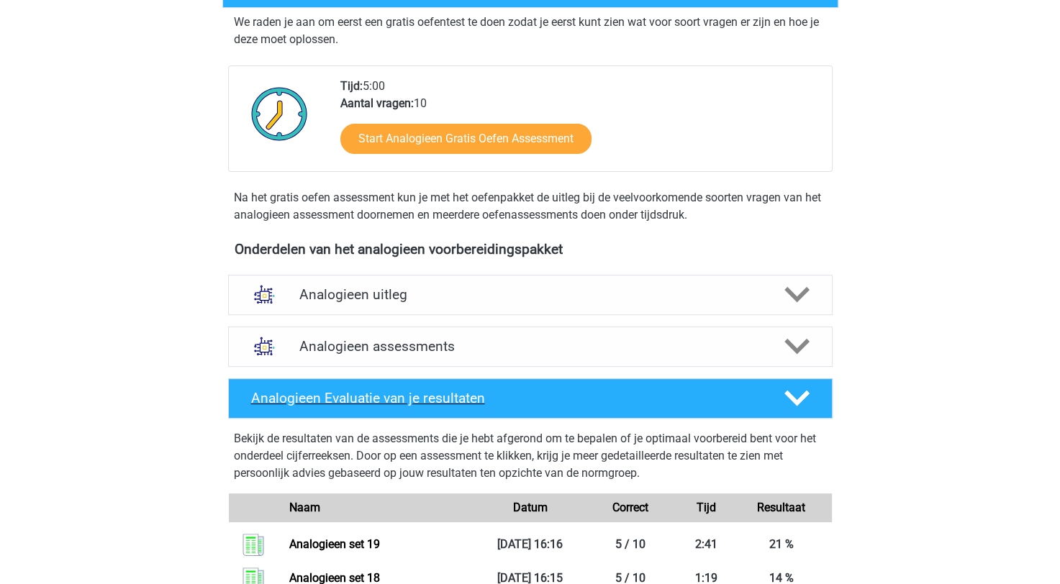
scroll to position [360, 0]
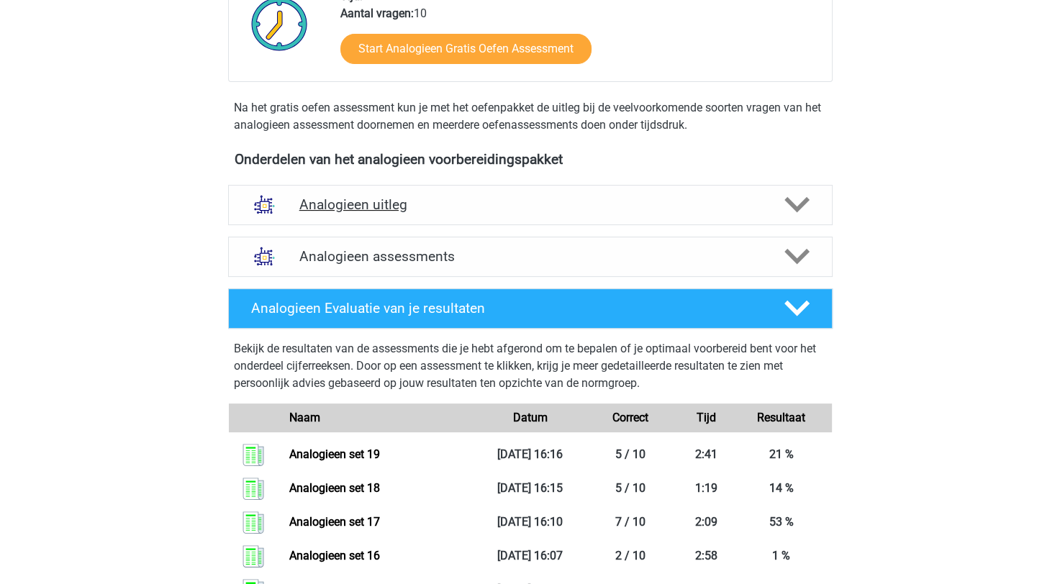
click at [628, 198] on h4 "Analogieen uitleg" at bounding box center [530, 204] width 462 height 17
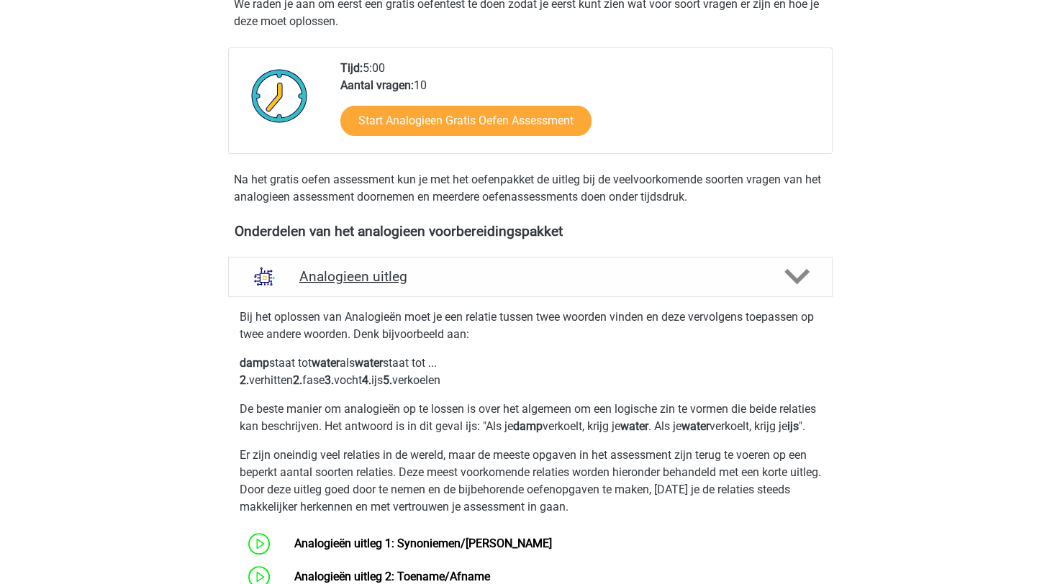
click at [502, 272] on h4 "Analogieen uitleg" at bounding box center [530, 276] width 462 height 17
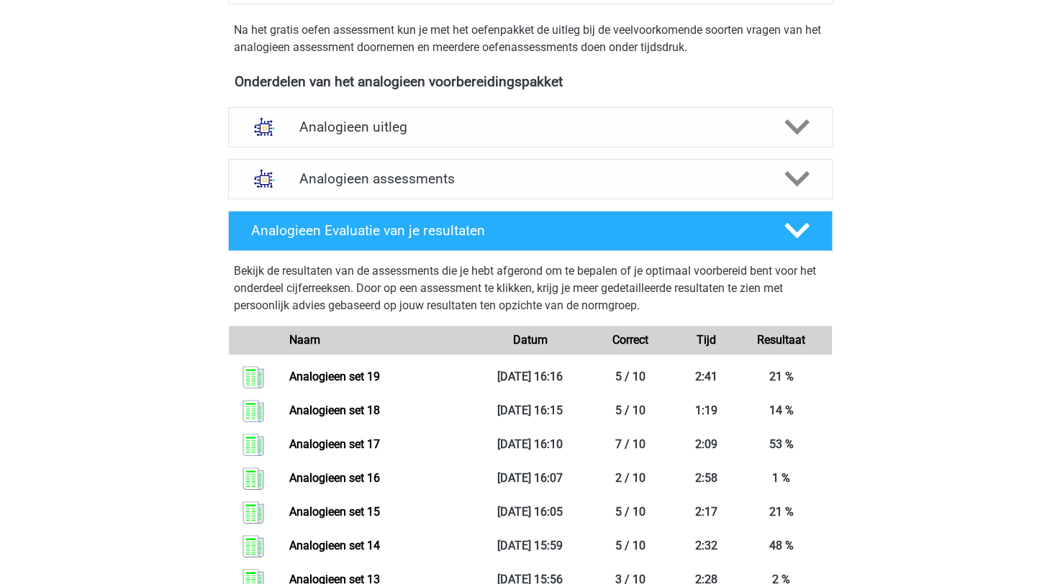
scroll to position [792, 0]
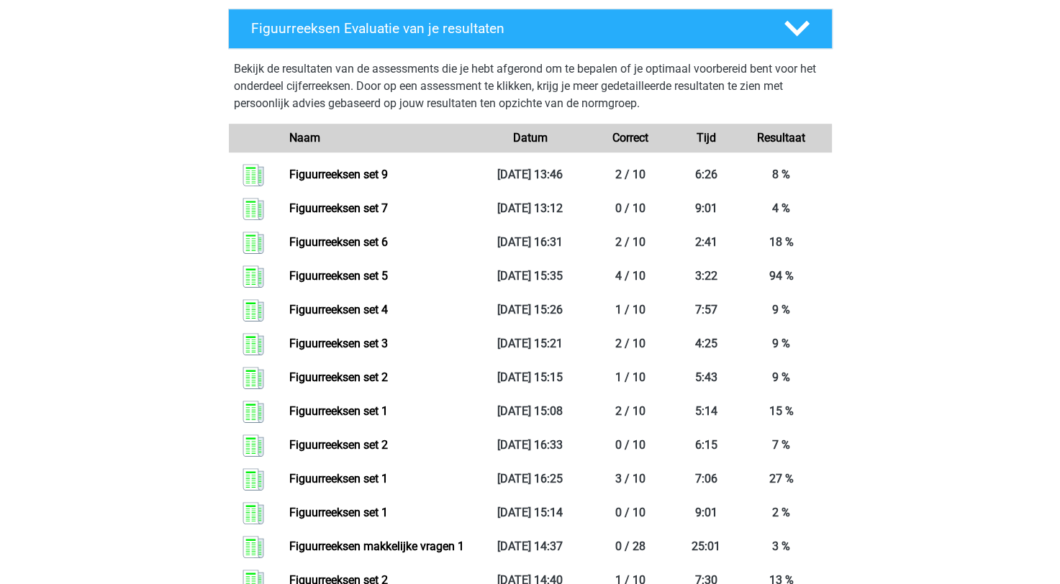
scroll to position [864, 0]
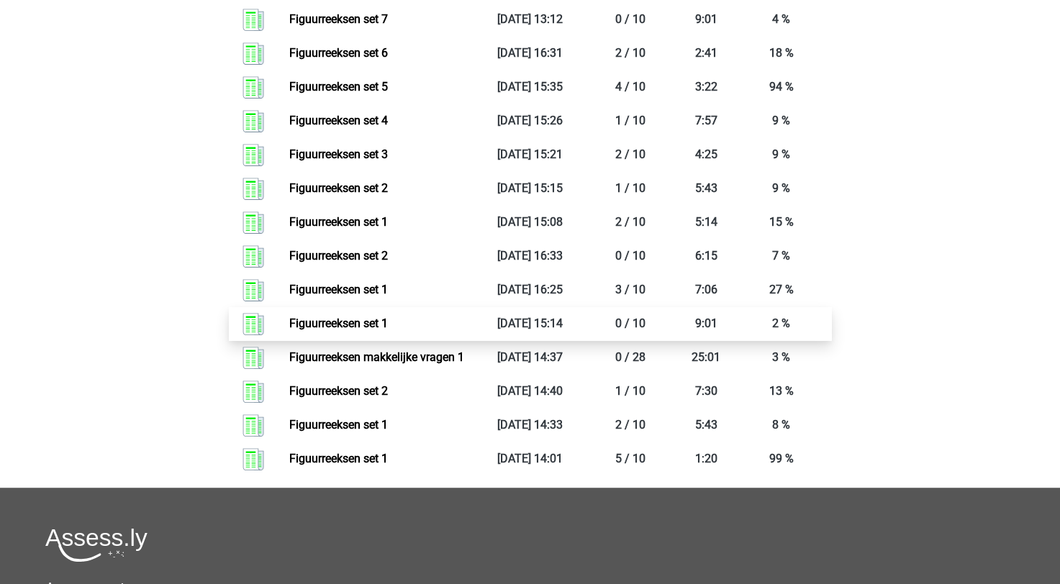
click at [388, 326] on link "Figuurreeksen set 1" at bounding box center [338, 324] width 99 height 14
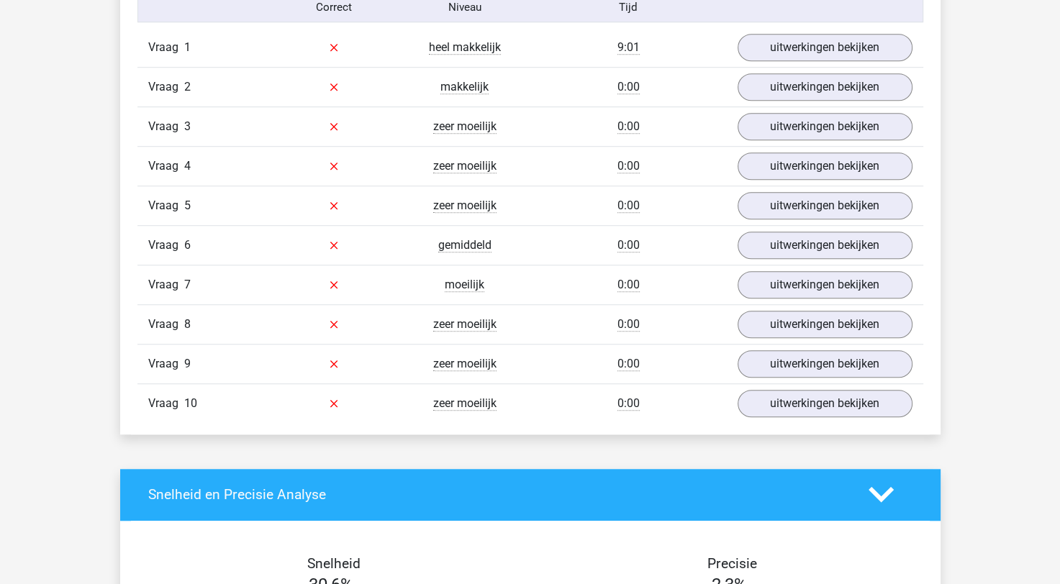
scroll to position [1080, 0]
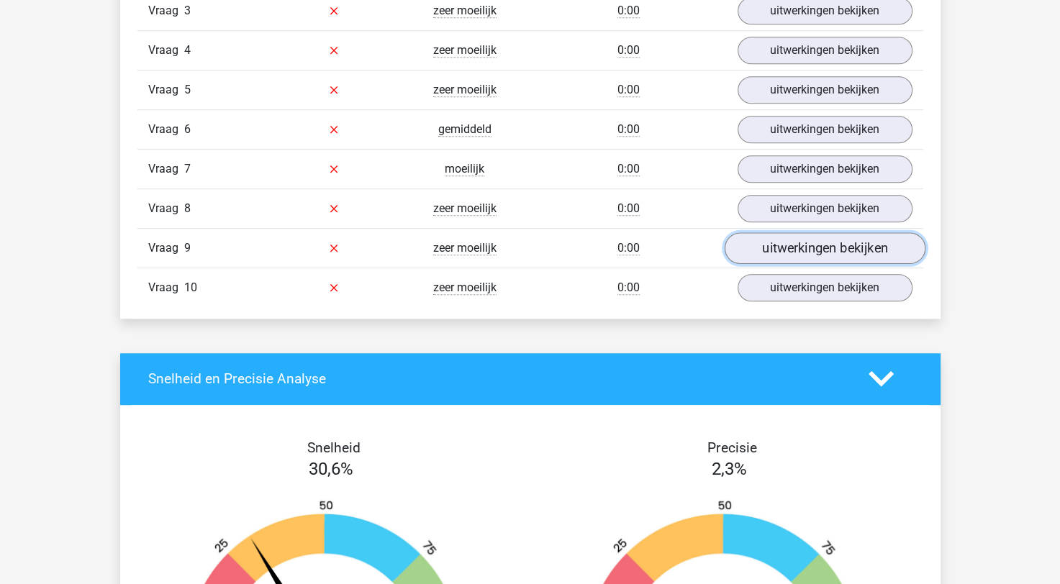
click at [818, 240] on link "uitwerkingen bekijken" at bounding box center [824, 248] width 201 height 32
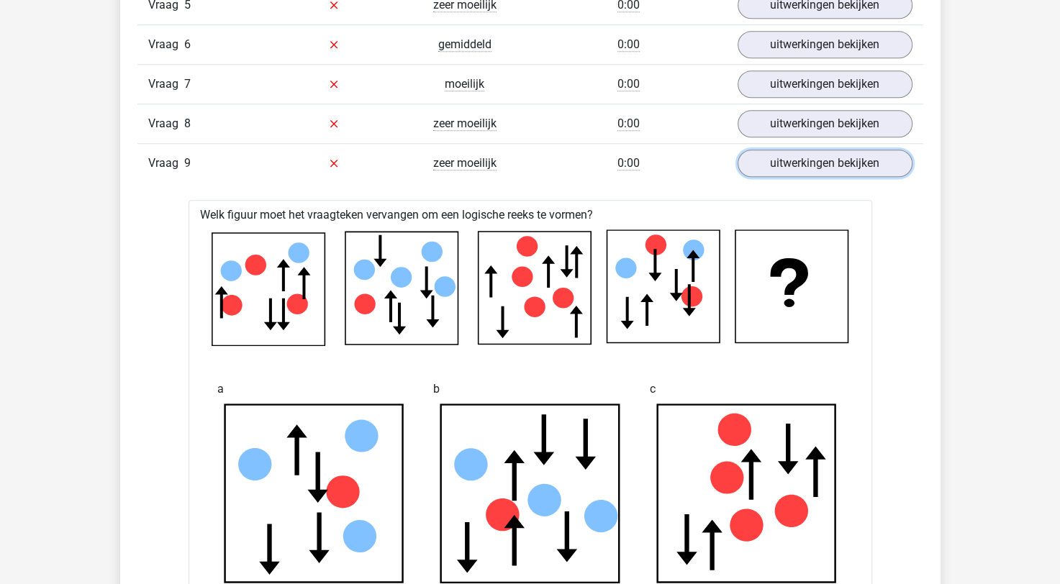
scroll to position [1152, 0]
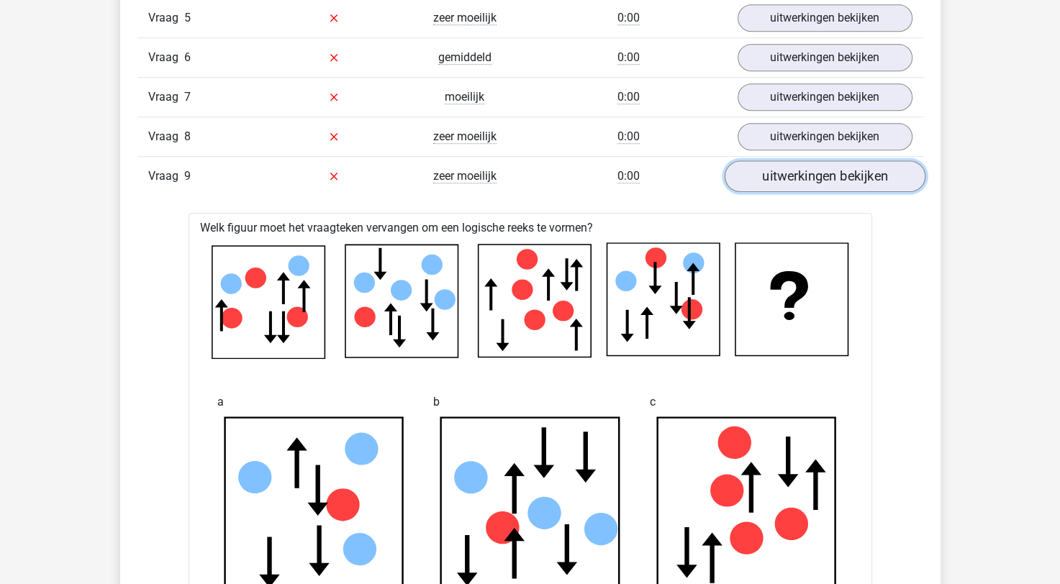
click at [816, 173] on link "uitwerkingen bekijken" at bounding box center [824, 177] width 201 height 32
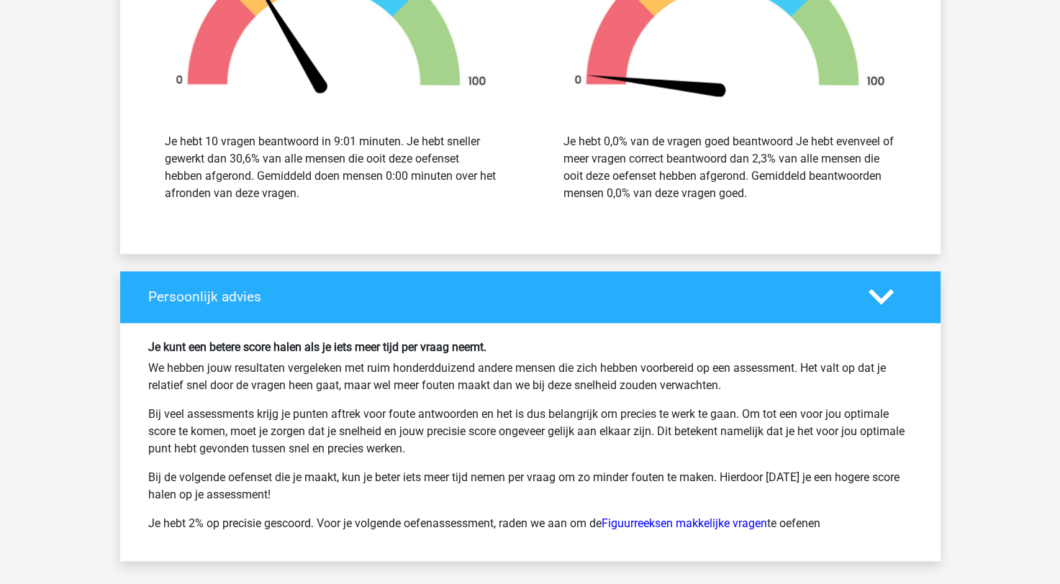
scroll to position [1871, 0]
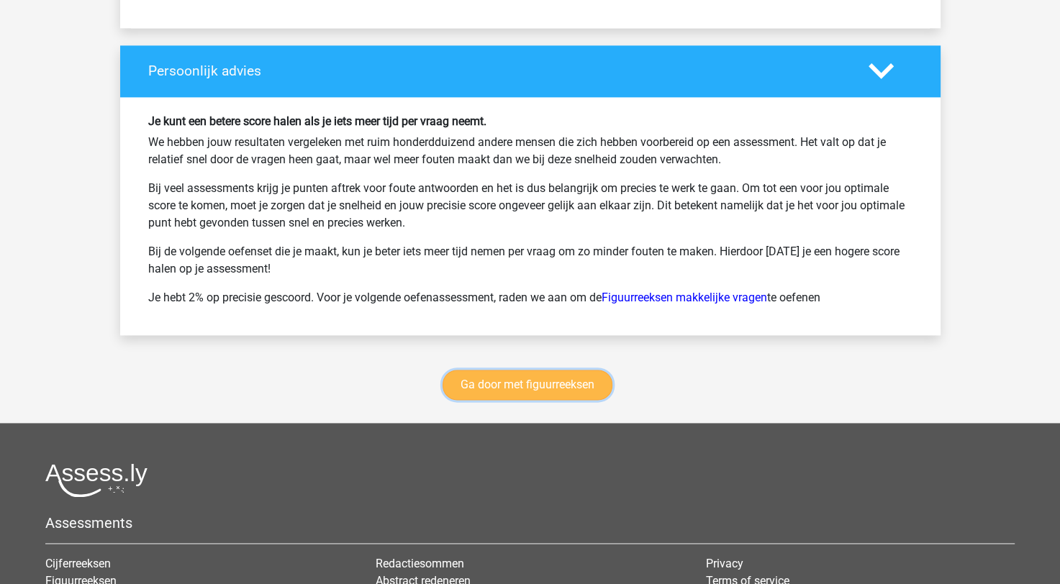
click at [485, 390] on link "Ga door met figuurreeksen" at bounding box center [528, 385] width 170 height 30
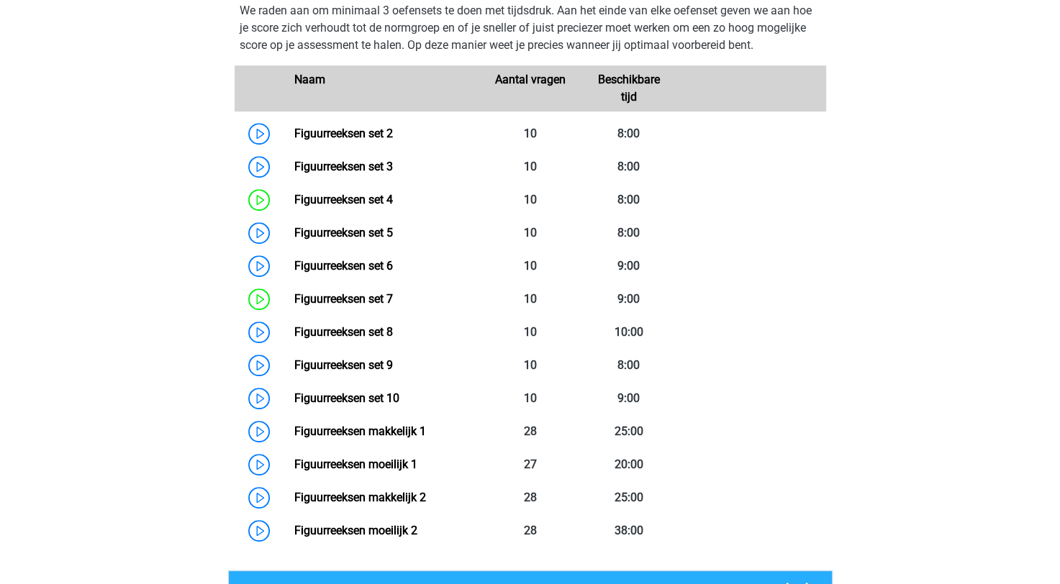
scroll to position [769, 0]
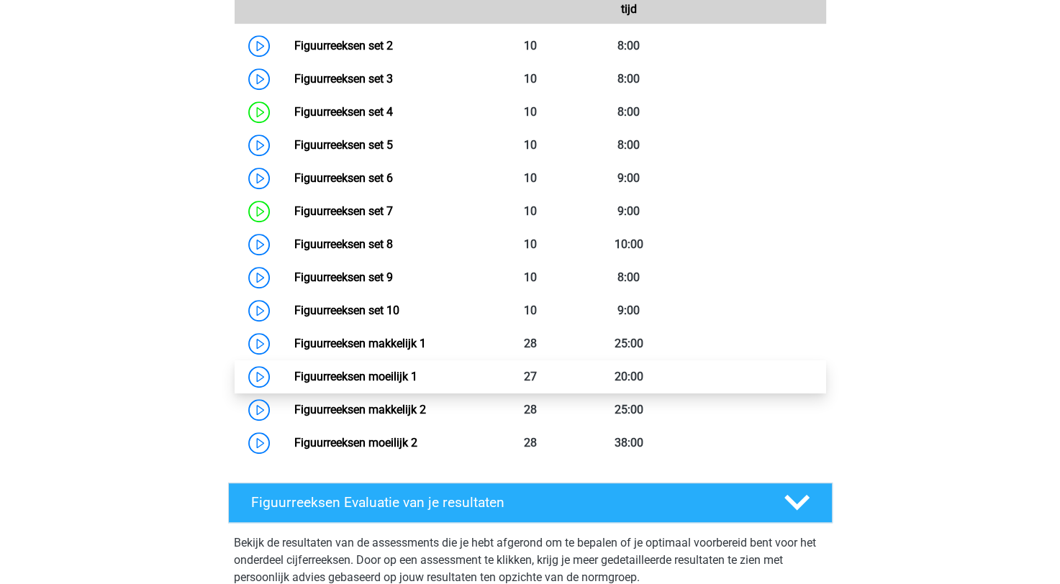
click at [294, 379] on link "Figuurreeksen moeilijk 1" at bounding box center [355, 377] width 123 height 14
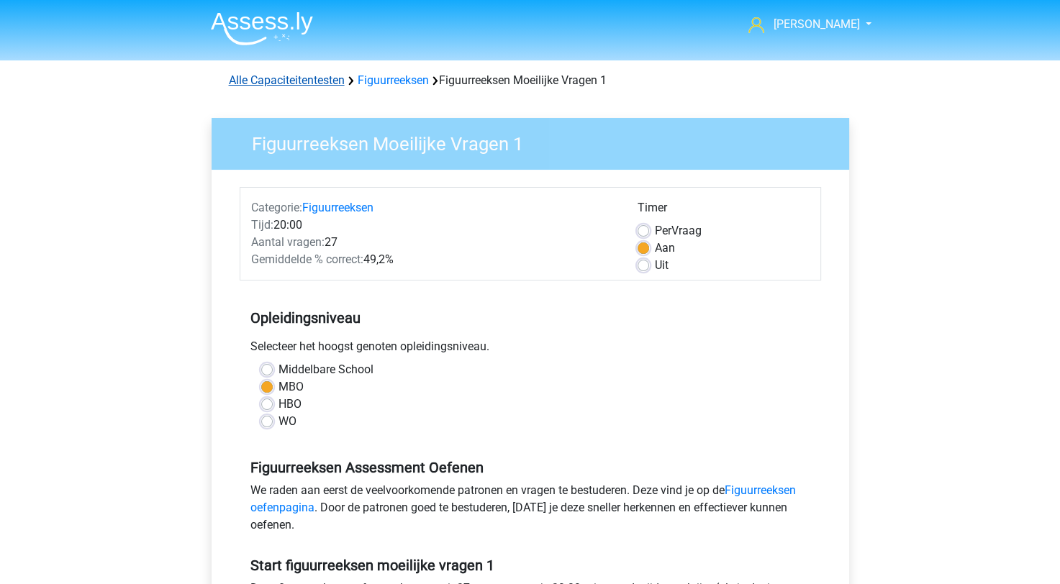
click at [320, 83] on link "Alle Capaciteitentesten" at bounding box center [287, 80] width 116 height 14
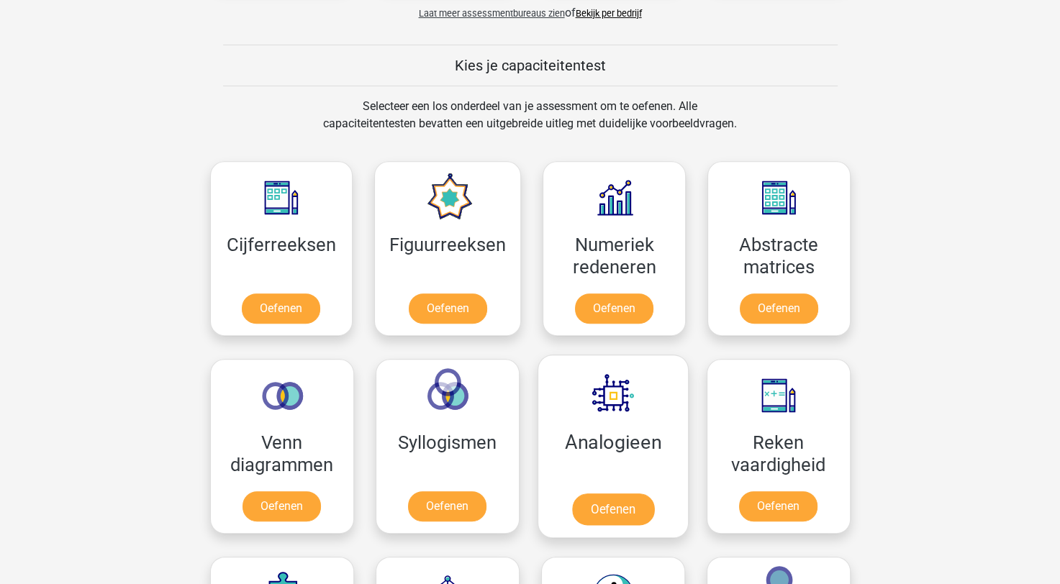
scroll to position [538, 0]
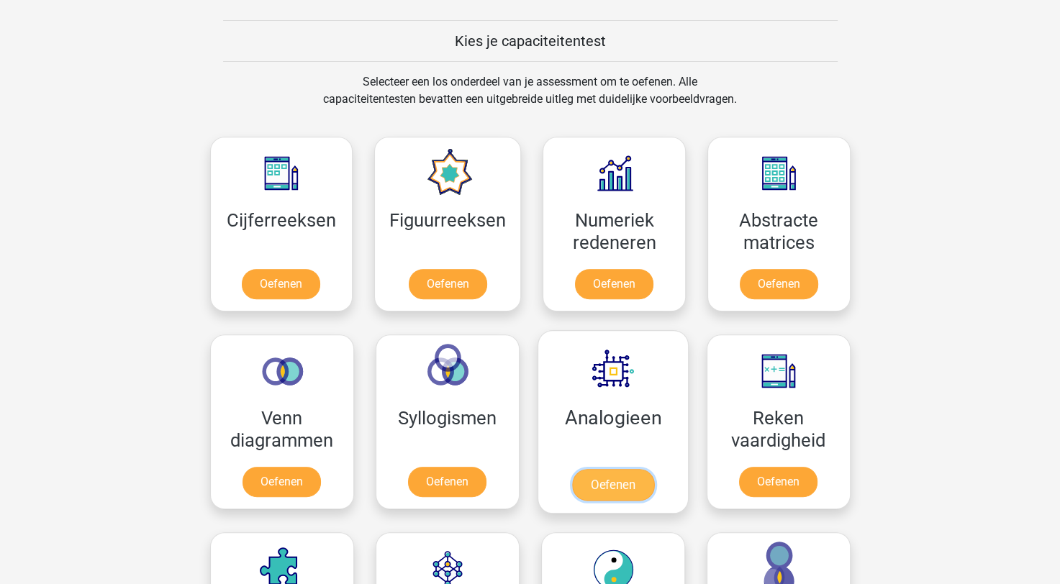
click at [641, 469] on link "Oefenen" at bounding box center [613, 485] width 82 height 32
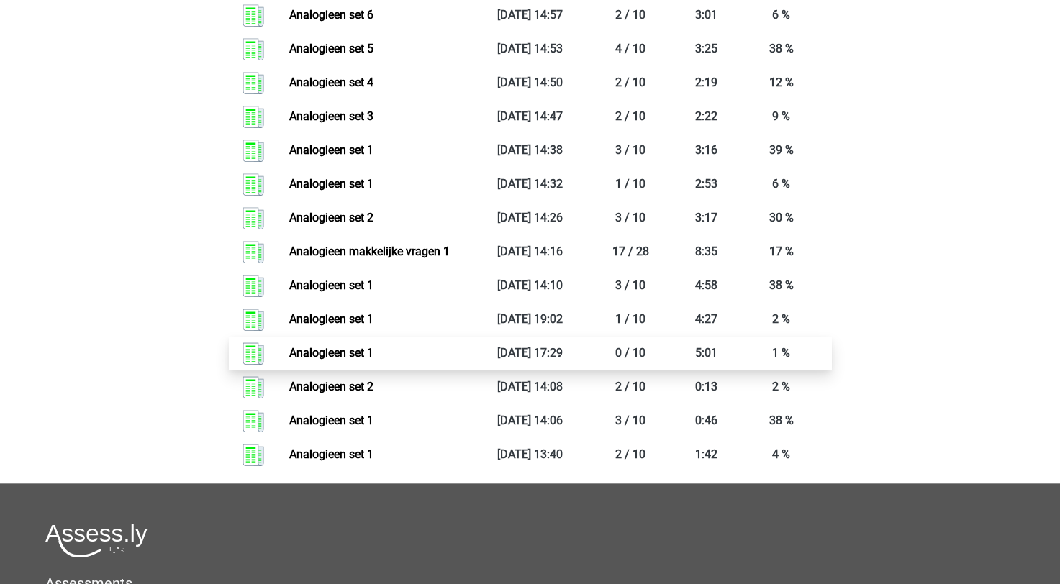
scroll to position [1296, 0]
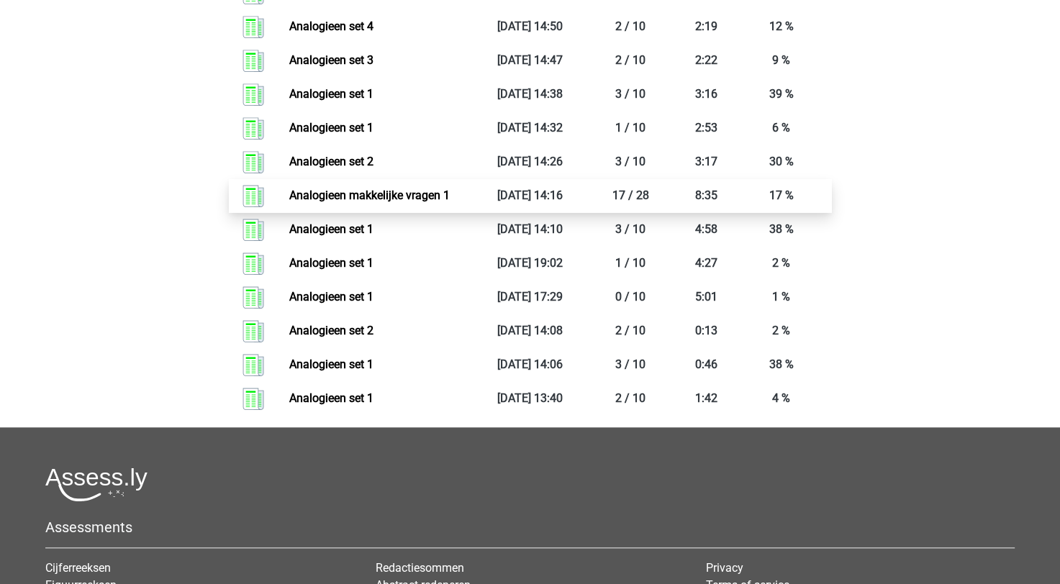
click at [413, 195] on link "Analogieen makkelijke vragen 1" at bounding box center [369, 196] width 161 height 14
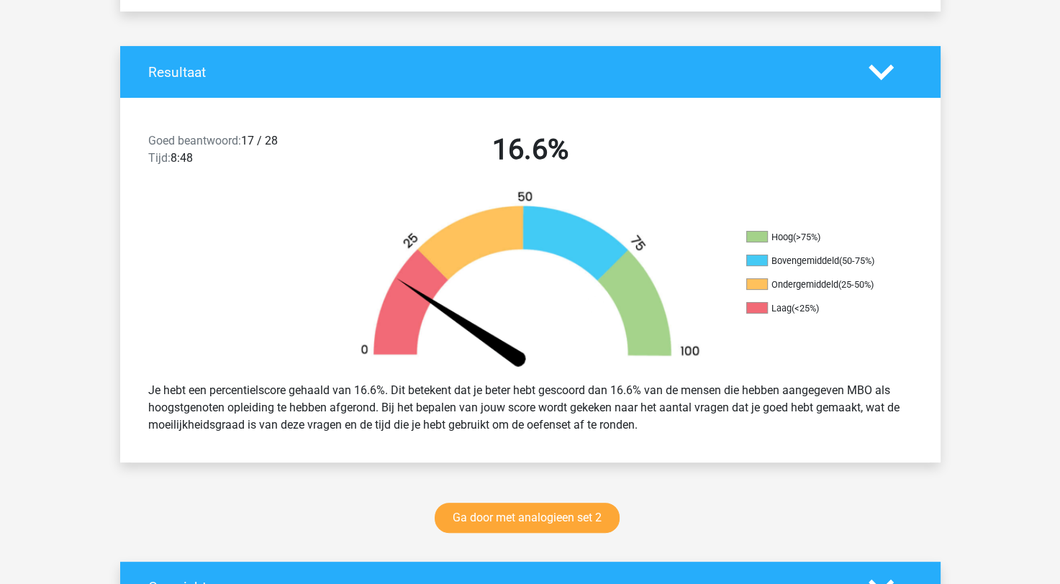
scroll to position [432, 0]
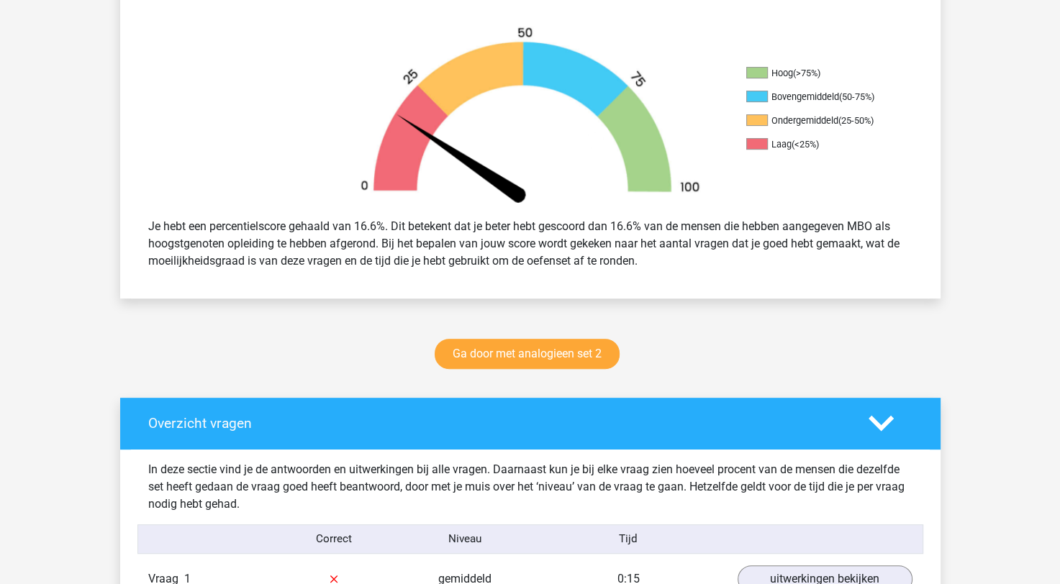
click at [481, 243] on div "Je hebt een percentielscore gehaald van 16.6%. Dit betekent dat je beter hebt g…" at bounding box center [530, 243] width 786 height 63
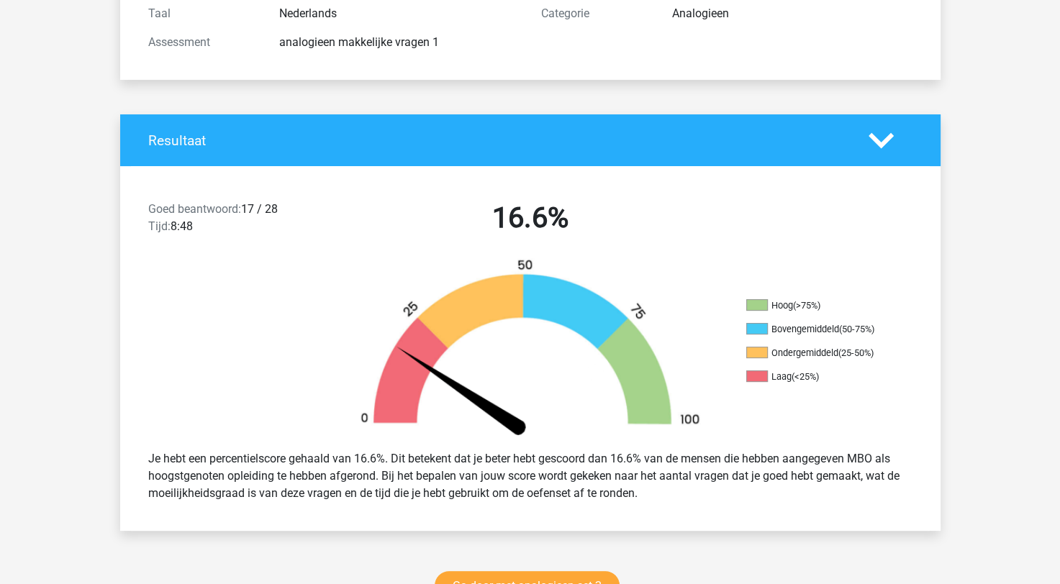
scroll to position [72, 0]
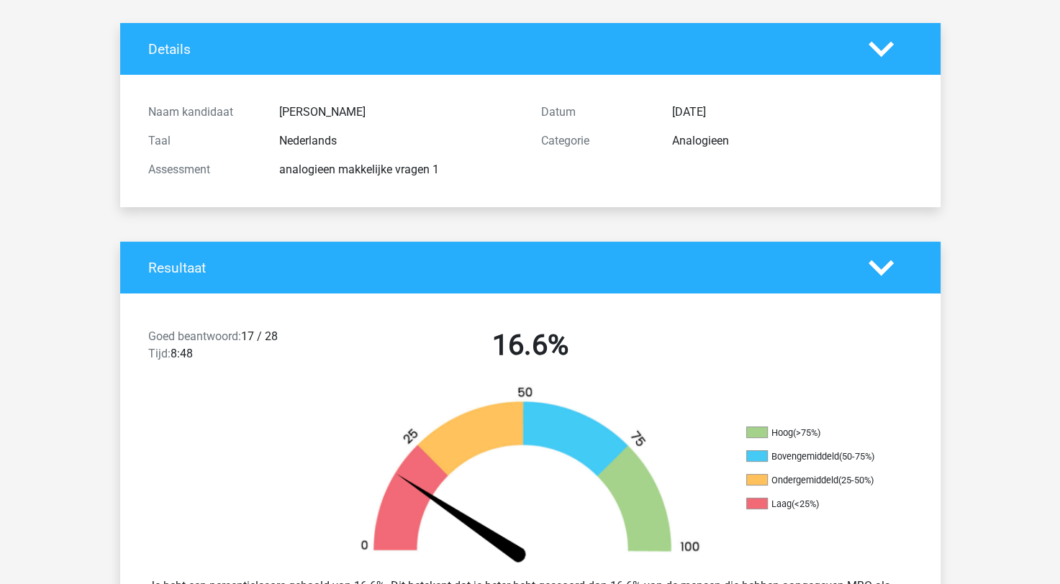
click at [404, 164] on div "analogieen makkelijke vragen 1" at bounding box center [399, 169] width 262 height 17
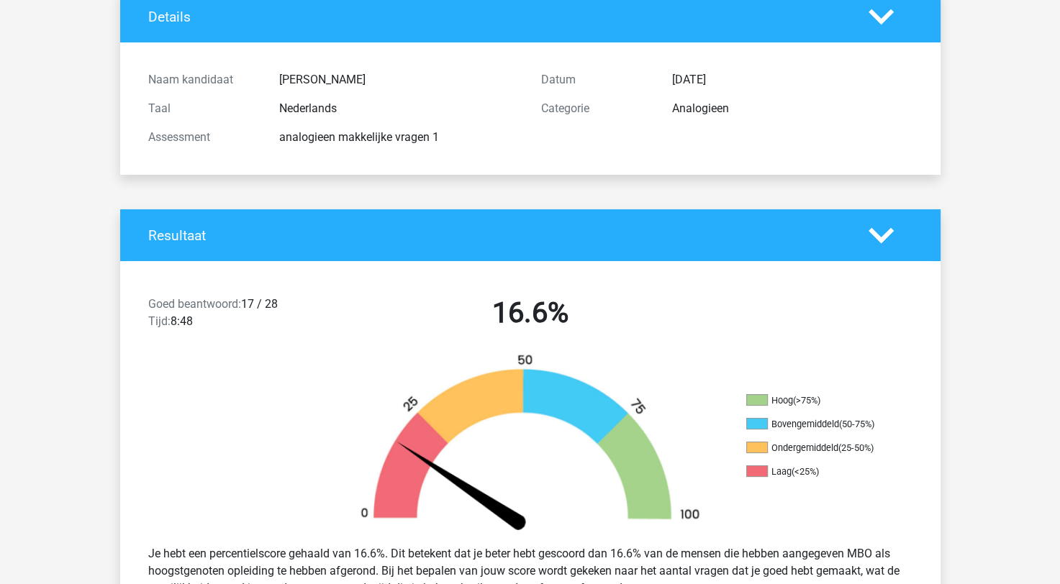
scroll to position [0, 0]
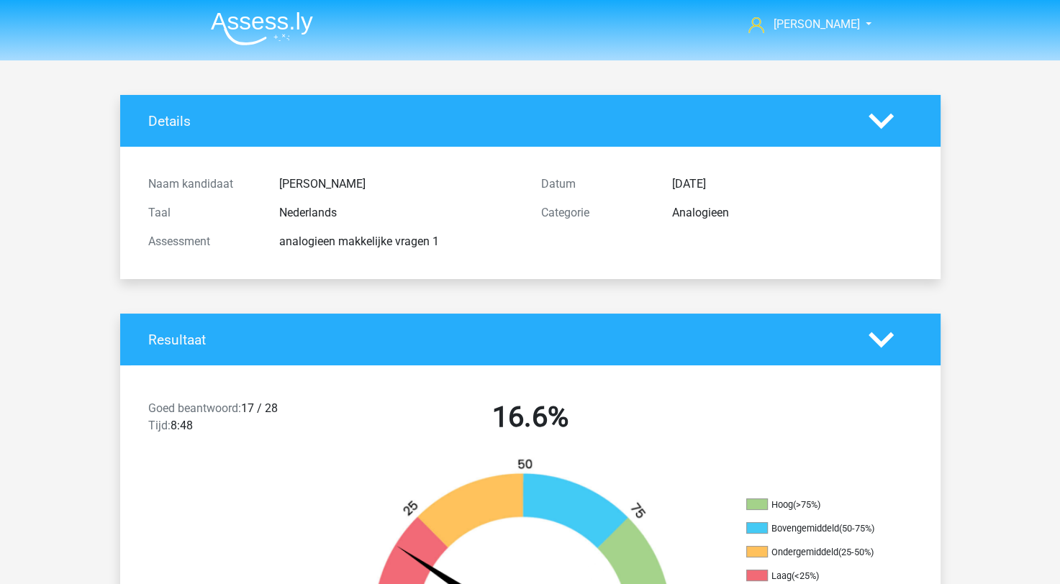
click at [889, 125] on icon at bounding box center [881, 121] width 25 height 25
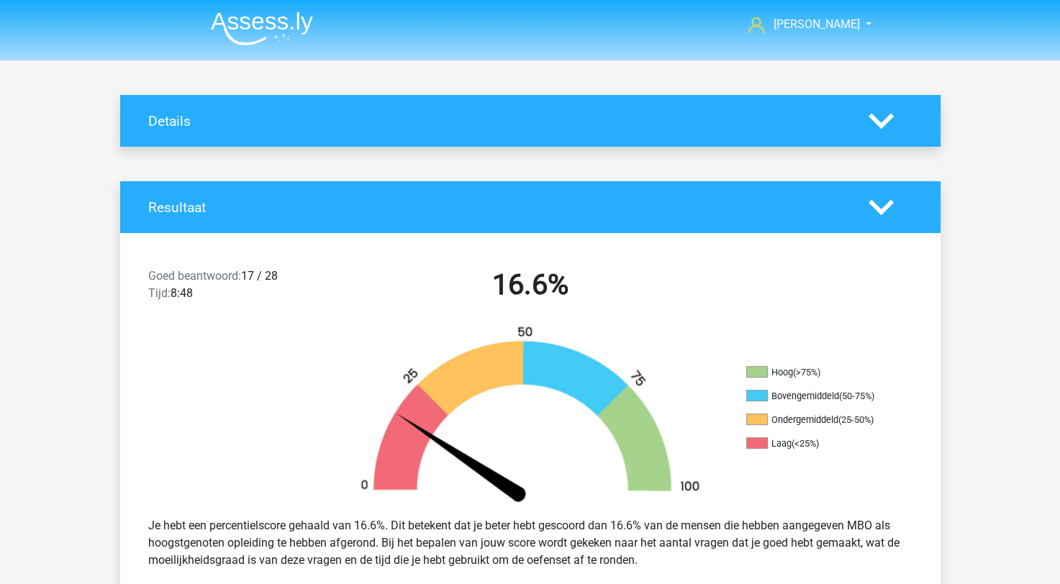
click at [879, 202] on icon at bounding box center [881, 207] width 25 height 25
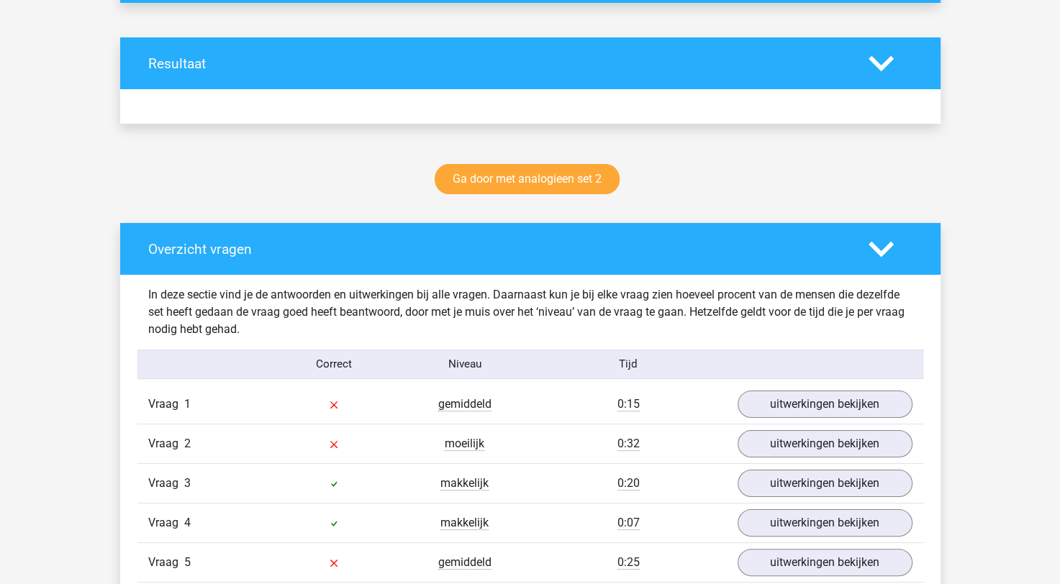
scroll to position [216, 0]
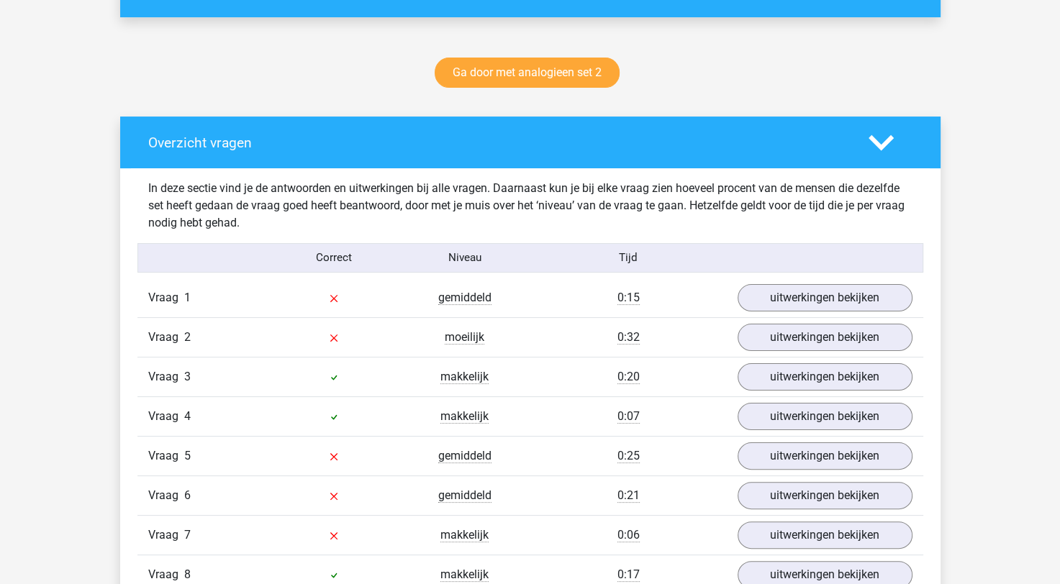
click at [885, 158] on div "Overzicht vragen" at bounding box center [530, 143] width 821 height 52
click at [878, 135] on icon at bounding box center [881, 142] width 25 height 25
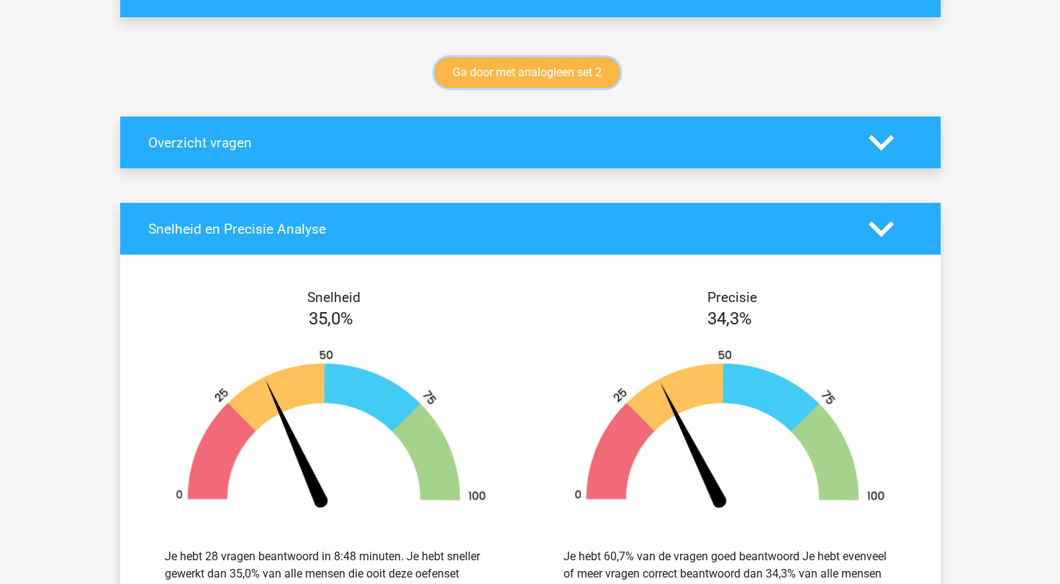
click at [533, 78] on link "Ga door met analogieen set 2" at bounding box center [527, 73] width 185 height 30
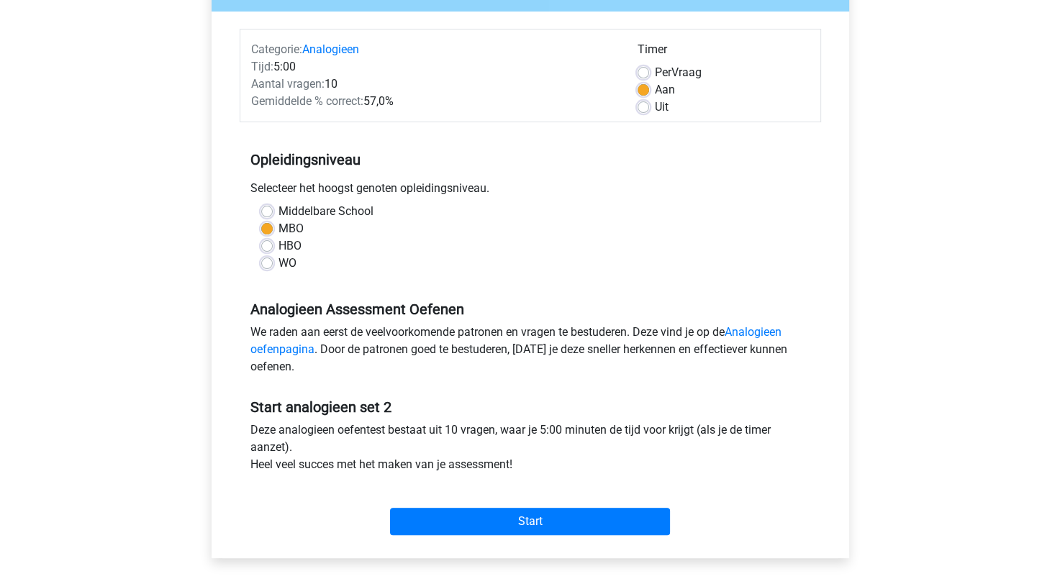
scroll to position [288, 0]
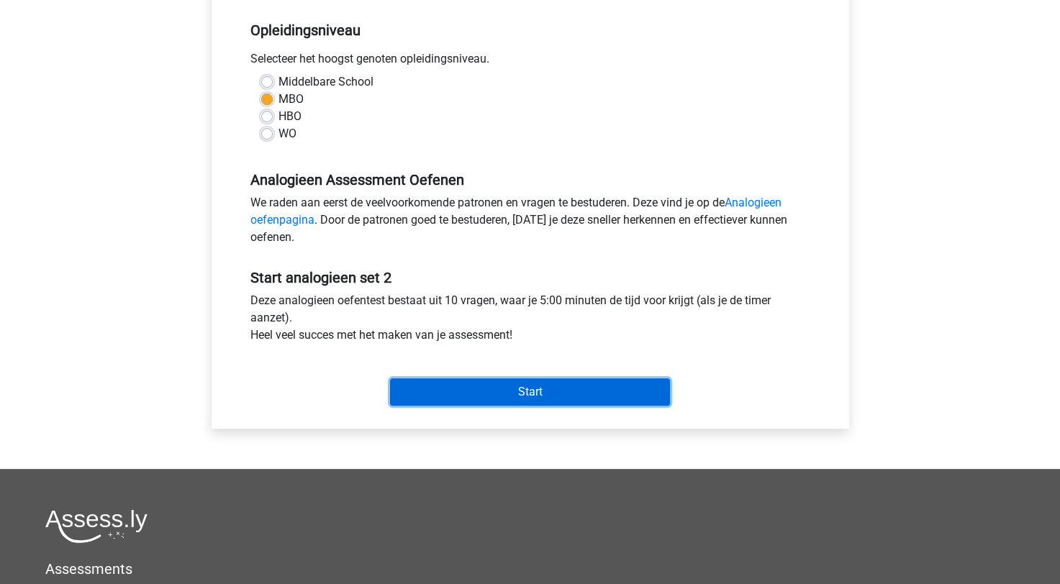
click at [505, 386] on input "Start" at bounding box center [530, 392] width 280 height 27
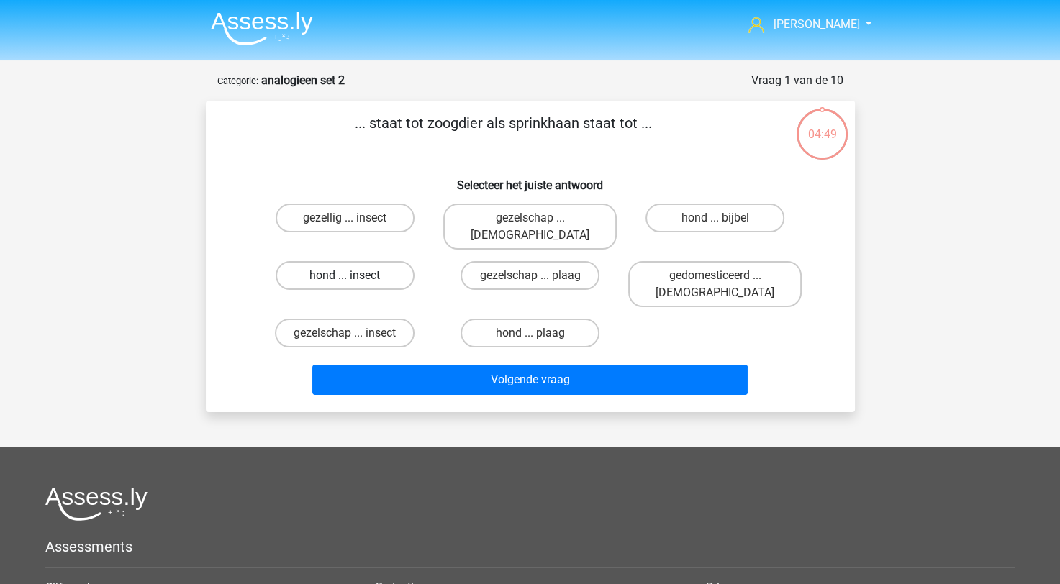
click at [311, 261] on label "hond ... insect" at bounding box center [345, 275] width 139 height 29
click at [345, 276] on input "hond ... insect" at bounding box center [349, 280] width 9 height 9
radio input "true"
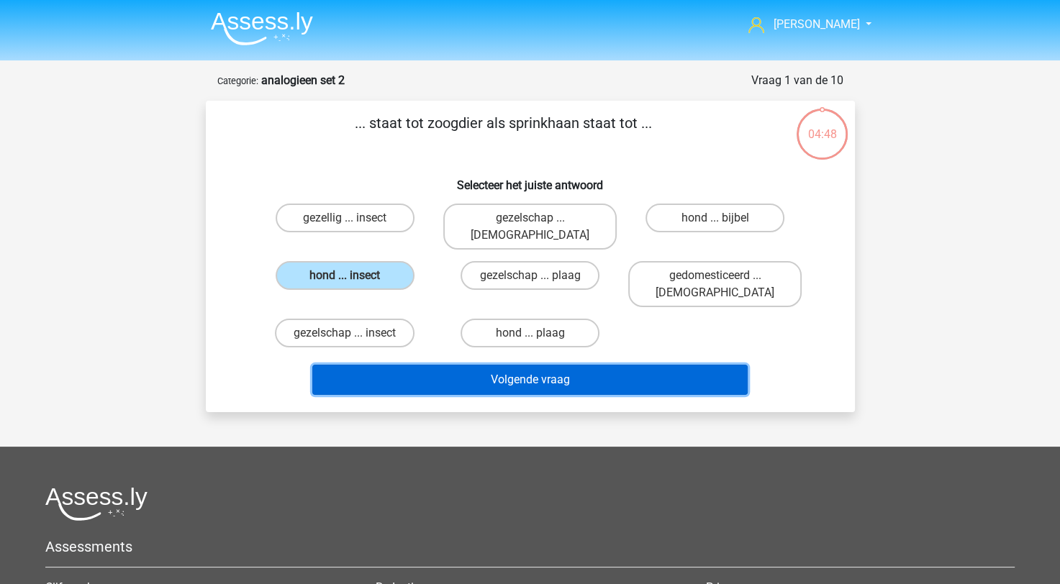
click at [476, 365] on button "Volgende vraag" at bounding box center [529, 380] width 435 height 30
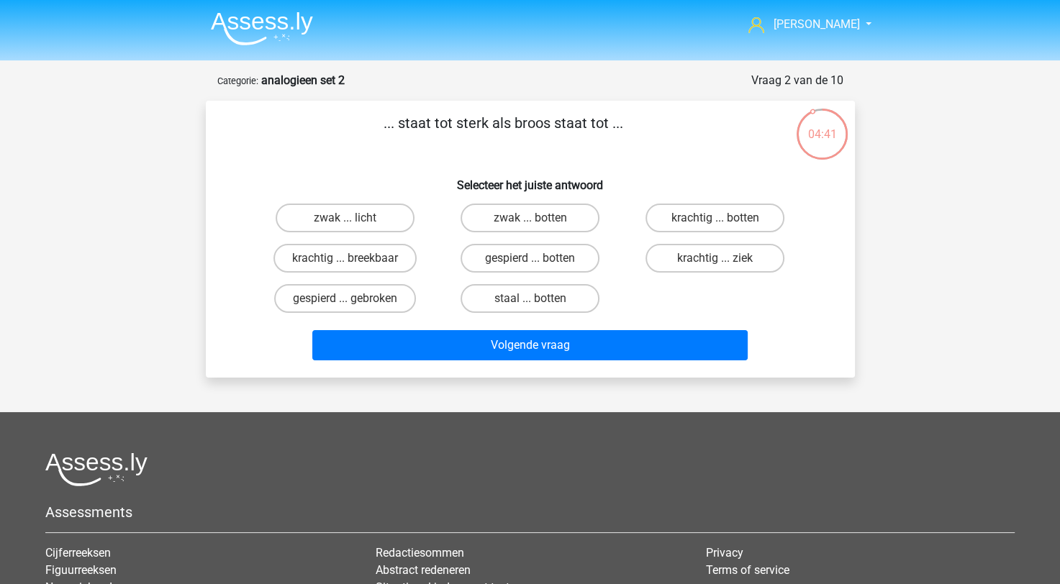
drag, startPoint x: 550, startPoint y: 216, endPoint x: 551, endPoint y: 236, distance: 20.2
click at [550, 217] on label "zwak ... botten" at bounding box center [530, 218] width 139 height 29
click at [539, 218] on input "zwak ... botten" at bounding box center [534, 222] width 9 height 9
radio input "true"
click at [803, 312] on div "zwak ... licht zwak ... botten krachtig ... botten krachtig ... breekbaar gespi…" at bounding box center [531, 258] width 556 height 121
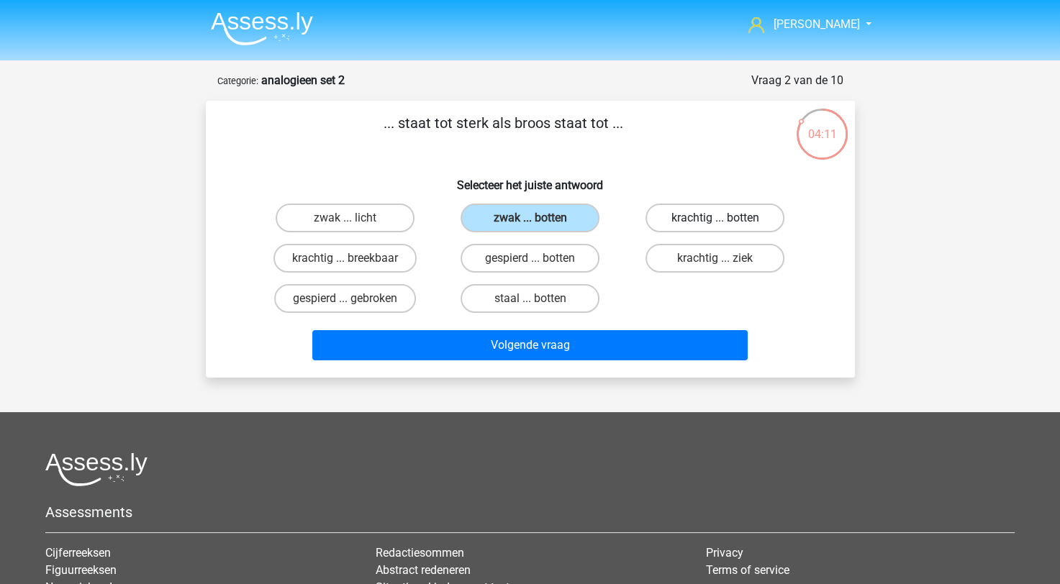
click at [696, 214] on label "krachtig ... botten" at bounding box center [715, 218] width 139 height 29
click at [715, 218] on input "krachtig ... botten" at bounding box center [719, 222] width 9 height 9
radio input "true"
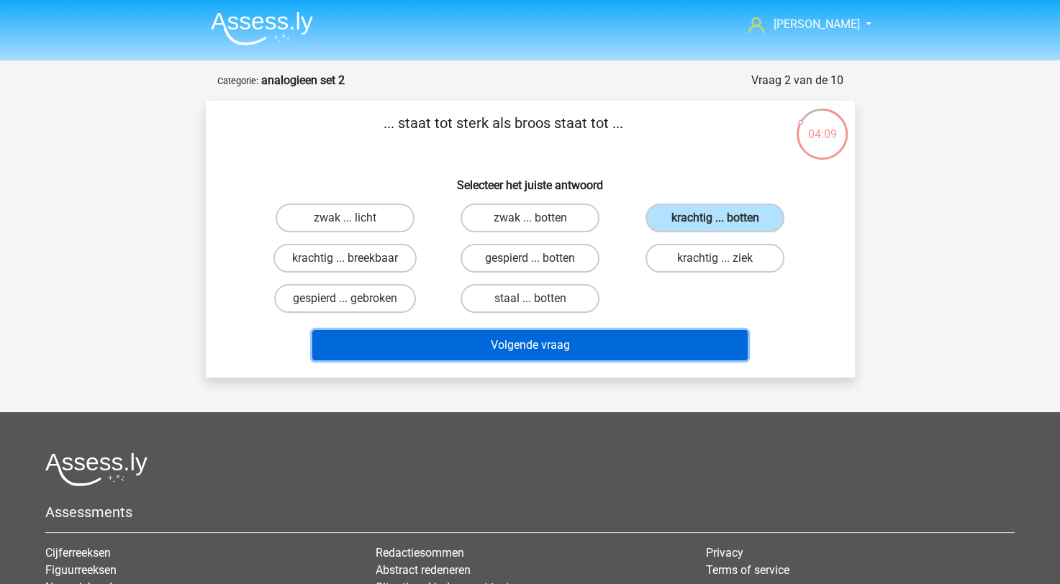
click at [568, 343] on button "Volgende vraag" at bounding box center [529, 345] width 435 height 30
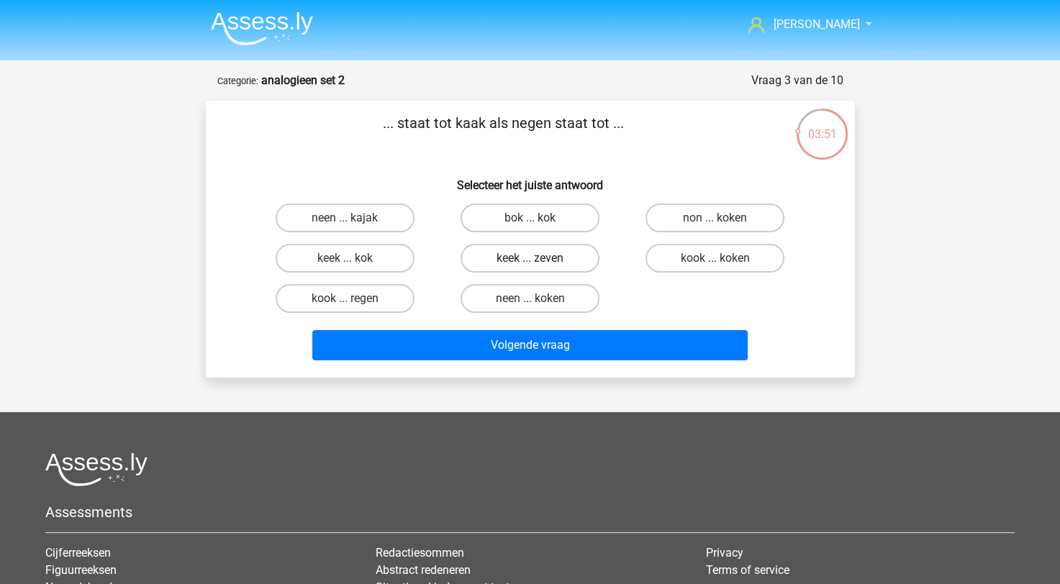
click at [548, 259] on label "keek ... zeven" at bounding box center [530, 258] width 139 height 29
click at [539, 259] on input "keek ... zeven" at bounding box center [534, 262] width 9 height 9
radio input "true"
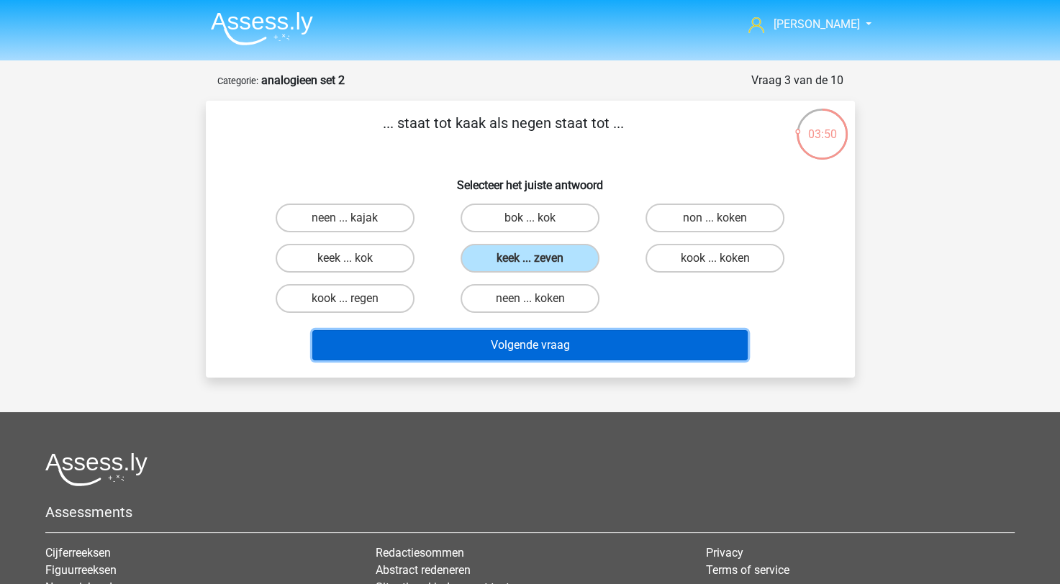
click at [589, 351] on button "Volgende vraag" at bounding box center [529, 345] width 435 height 30
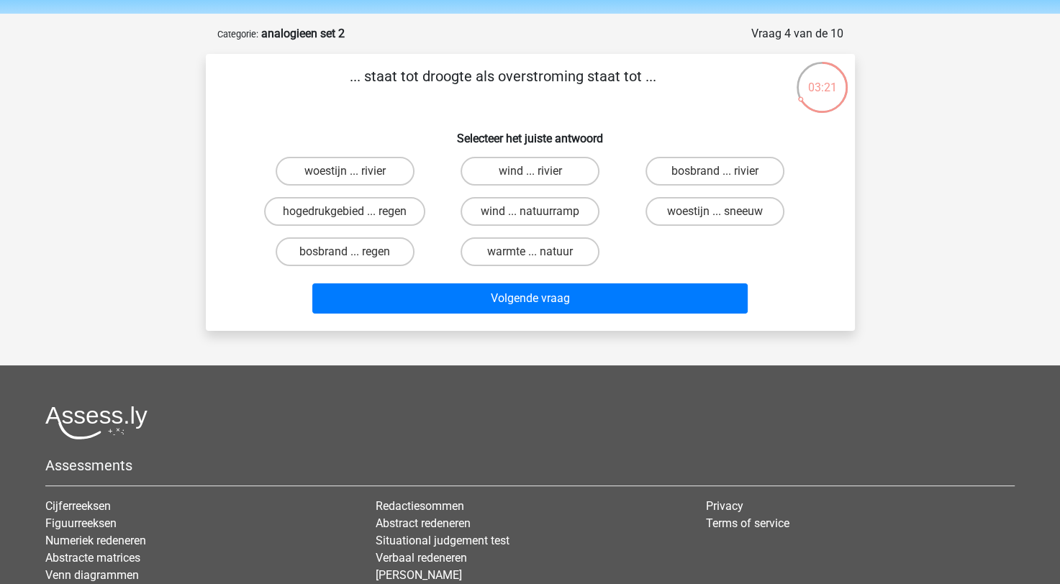
scroll to position [72, 0]
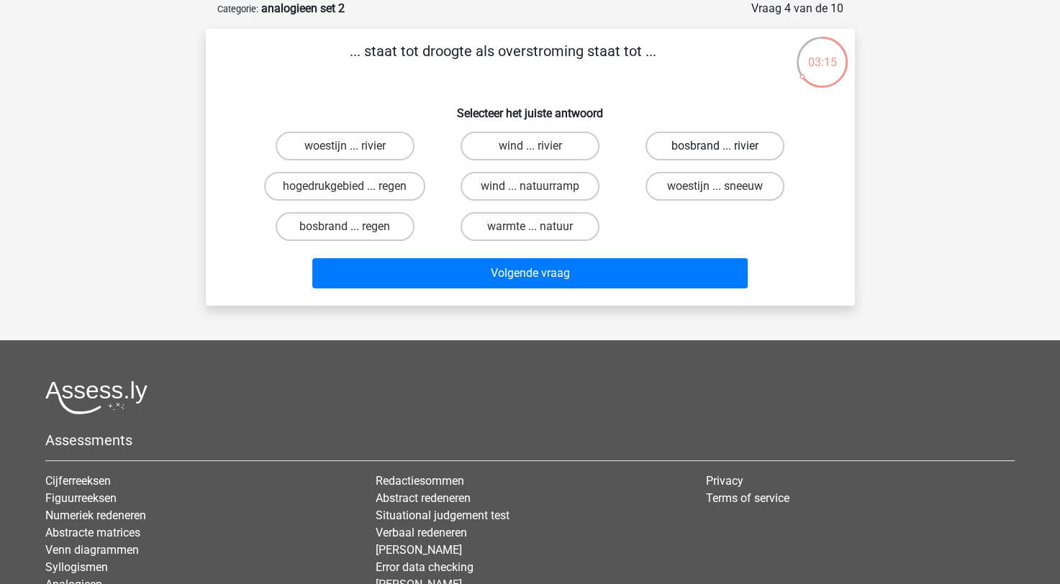
click at [708, 149] on label "bosbrand ... rivier" at bounding box center [715, 146] width 139 height 29
click at [715, 149] on input "bosbrand ... rivier" at bounding box center [719, 150] width 9 height 9
radio input "true"
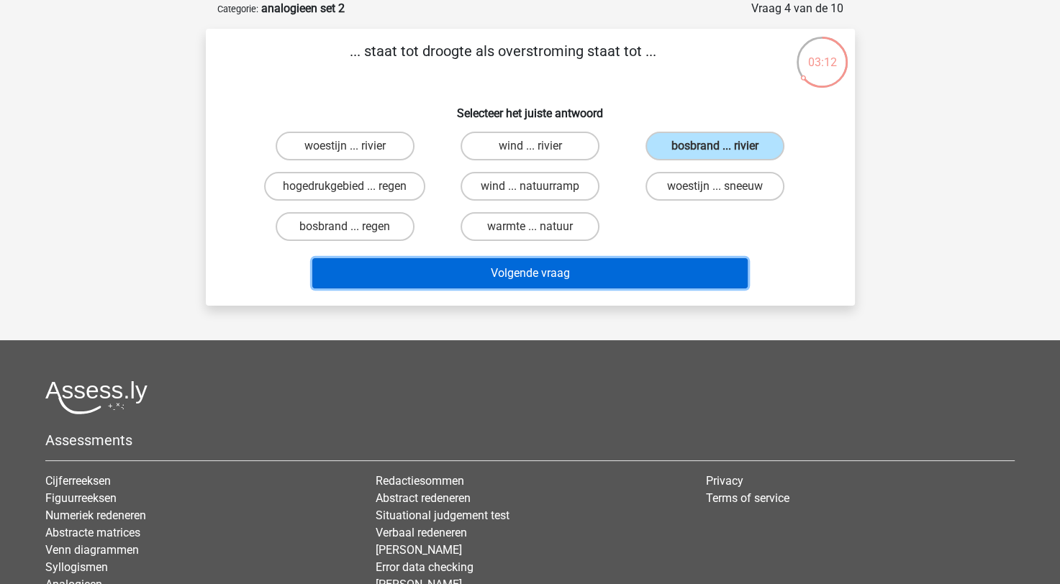
click at [579, 274] on button "Volgende vraag" at bounding box center [529, 273] width 435 height 30
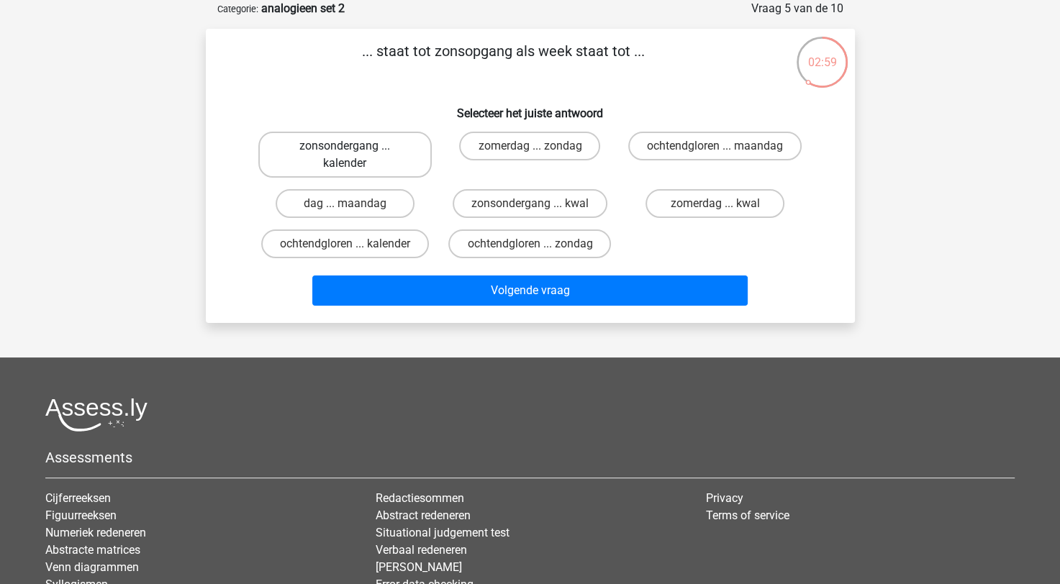
click at [297, 151] on label "zonsondergang ... kalender" at bounding box center [344, 155] width 173 height 46
click at [345, 151] on input "zonsondergang ... kalender" at bounding box center [349, 150] width 9 height 9
radio input "true"
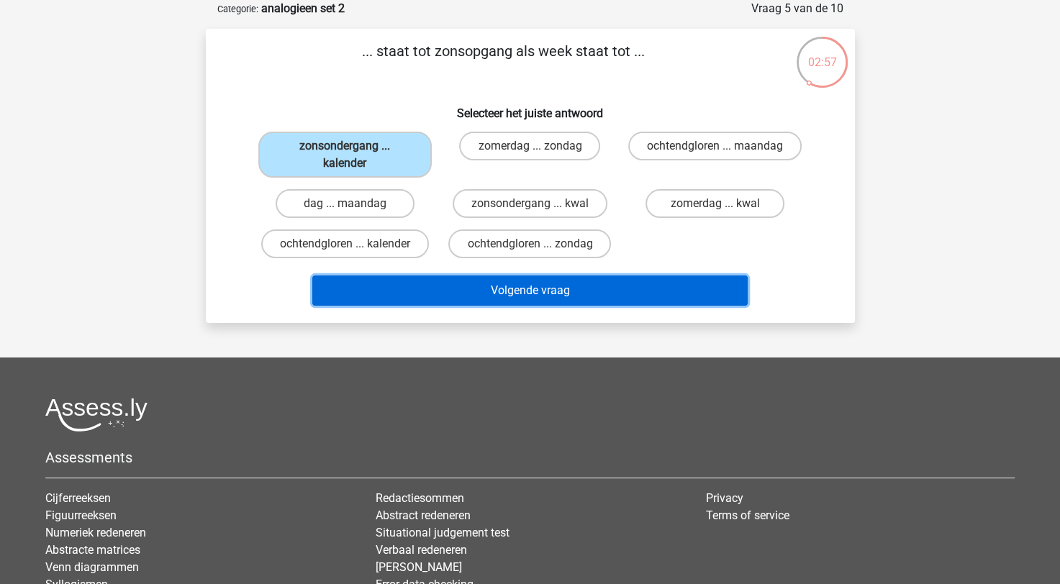
click at [536, 301] on button "Volgende vraag" at bounding box center [529, 291] width 435 height 30
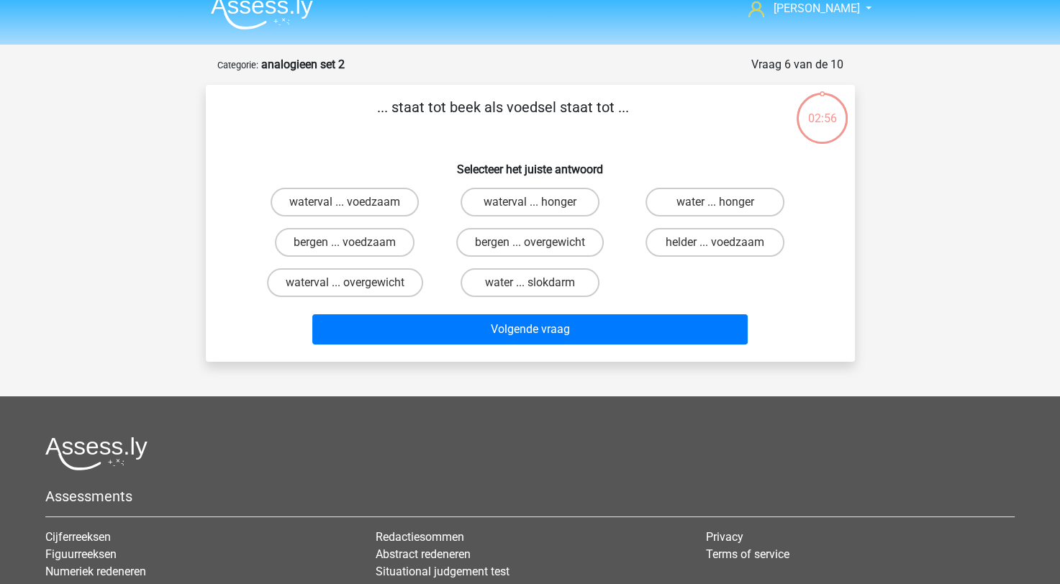
scroll to position [0, 0]
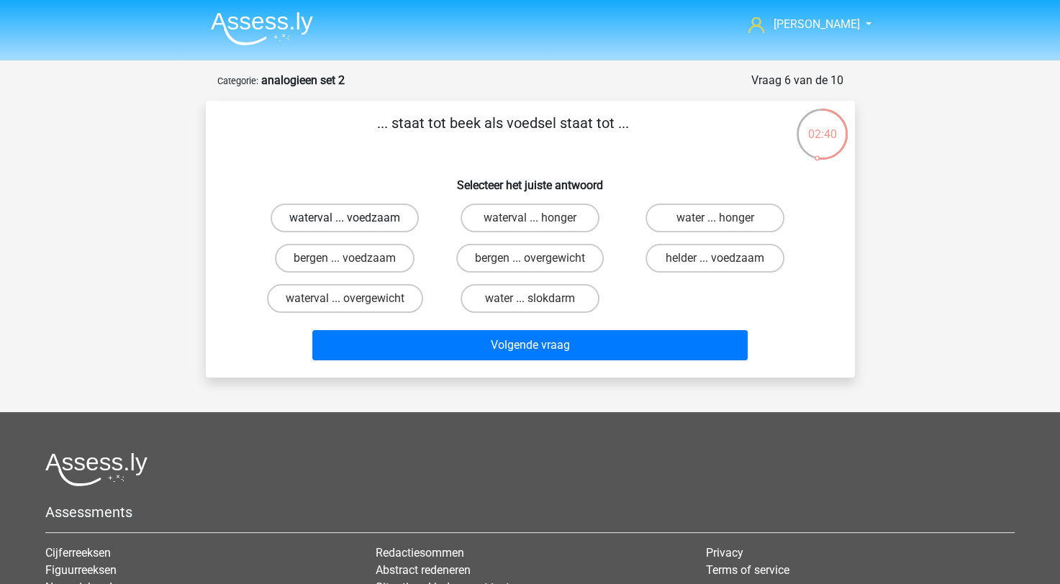
click at [386, 230] on label "waterval ... voedzaam" at bounding box center [345, 218] width 148 height 29
click at [354, 227] on input "waterval ... voedzaam" at bounding box center [349, 222] width 9 height 9
radio input "true"
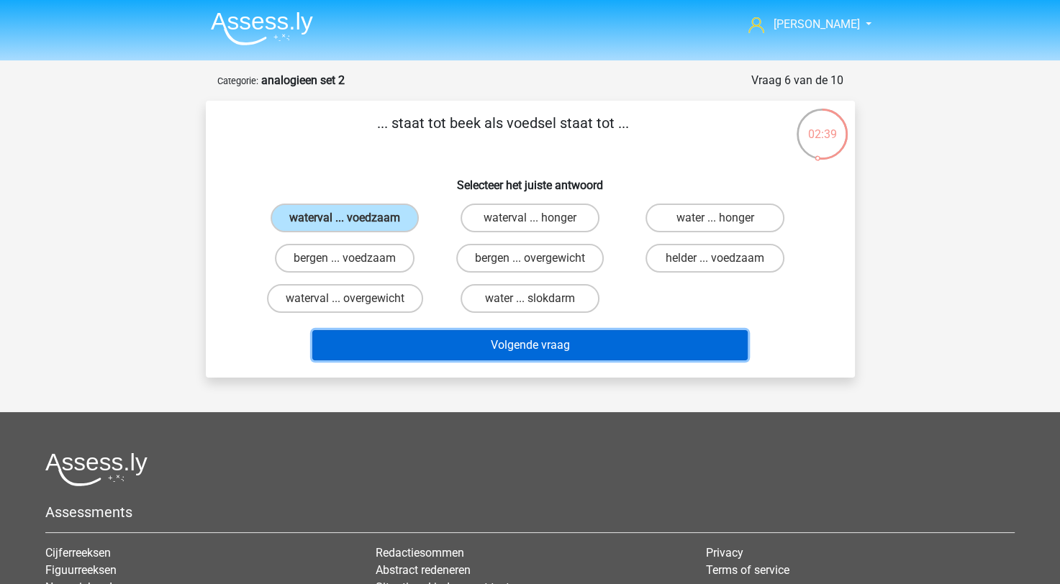
click at [513, 353] on button "Volgende vraag" at bounding box center [529, 345] width 435 height 30
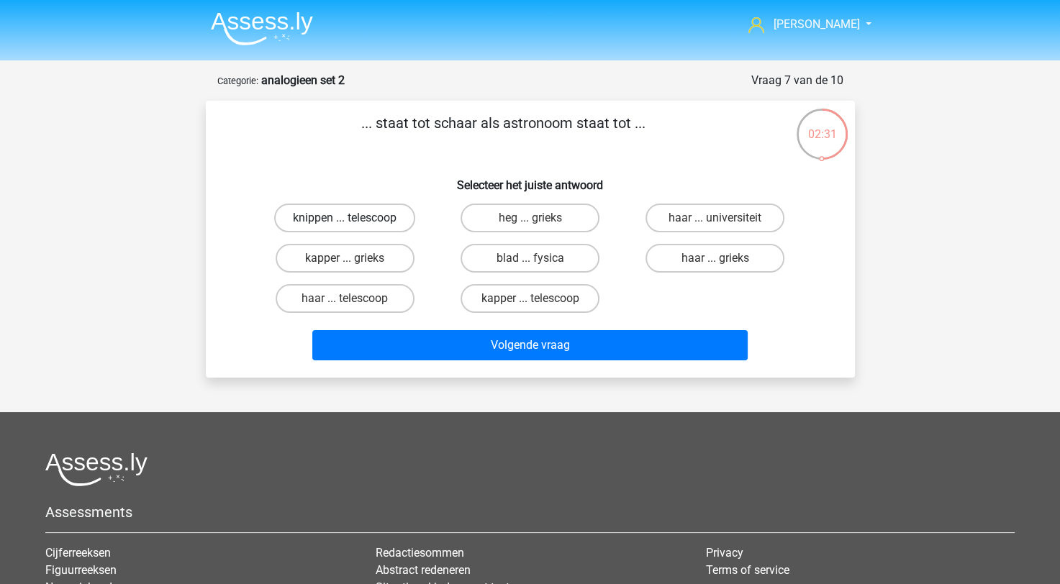
click at [340, 219] on label "knippen ... telescoop" at bounding box center [344, 218] width 141 height 29
click at [345, 219] on input "knippen ... telescoop" at bounding box center [349, 222] width 9 height 9
radio input "true"
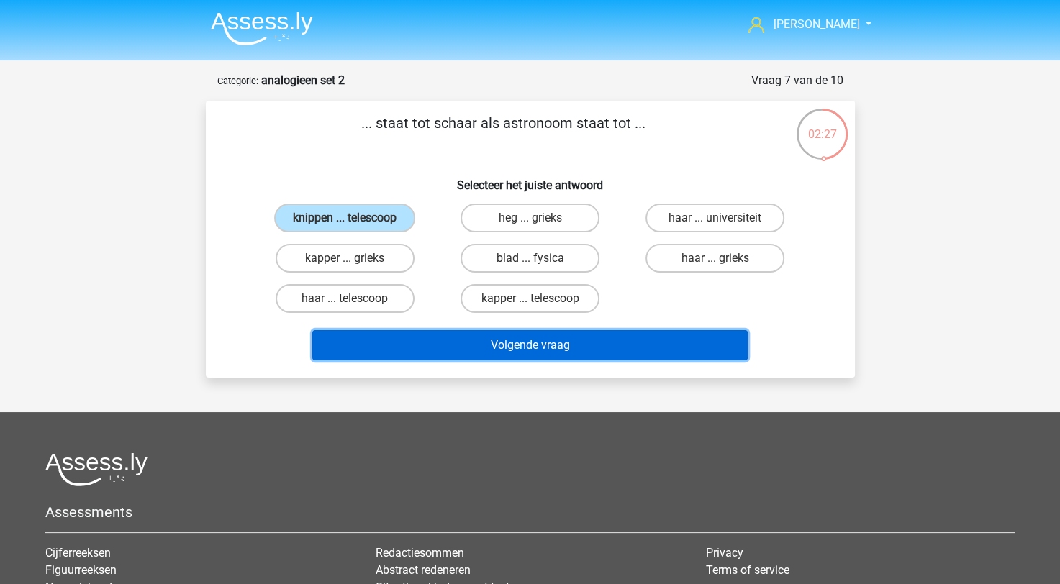
click at [582, 356] on button "Volgende vraag" at bounding box center [529, 345] width 435 height 30
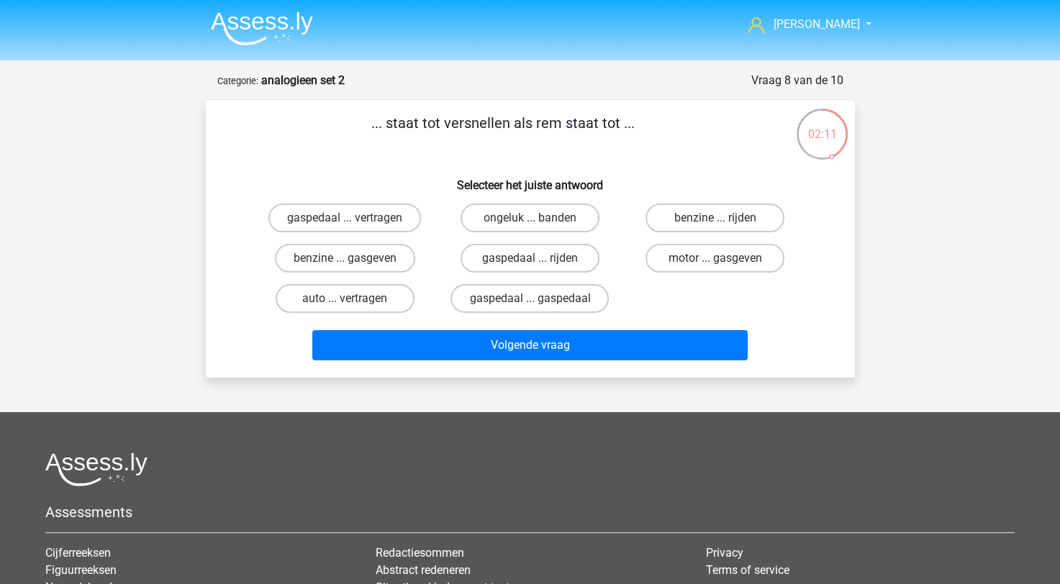
click at [391, 233] on div "gaspedaal ... vertragen" at bounding box center [345, 218] width 185 height 40
click at [389, 225] on label "gaspedaal ... vertragen" at bounding box center [344, 218] width 153 height 29
click at [354, 225] on input "gaspedaal ... vertragen" at bounding box center [349, 222] width 9 height 9
radio input "true"
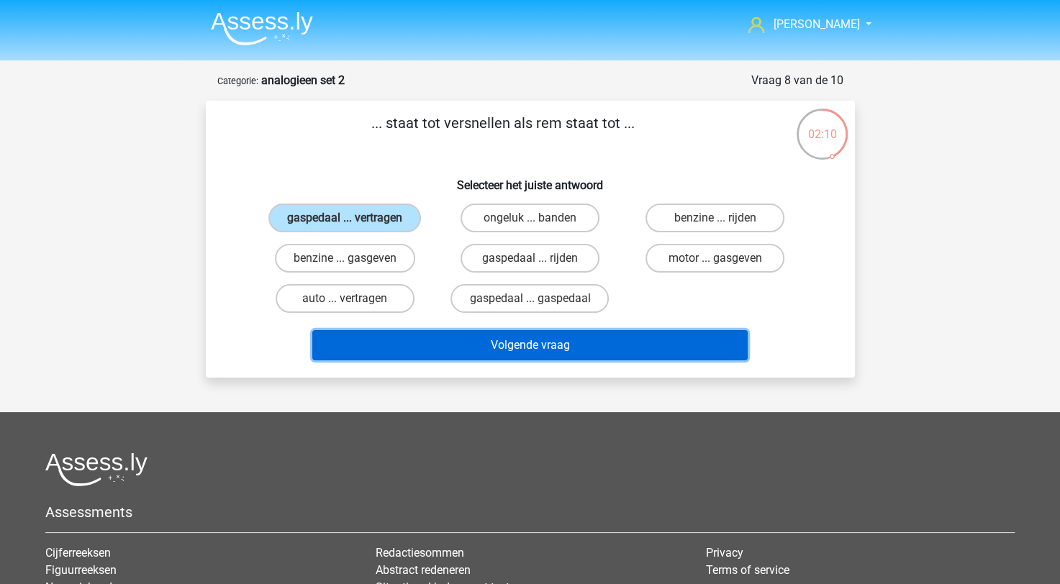
click at [510, 340] on button "Volgende vraag" at bounding box center [529, 345] width 435 height 30
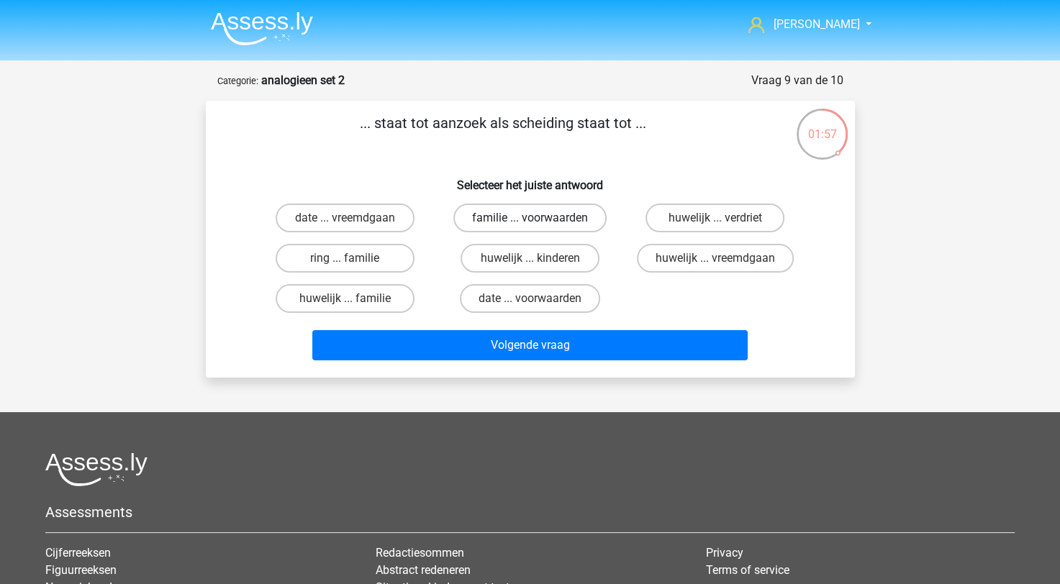
click at [543, 225] on label "familie ... voorwaarden" at bounding box center [529, 218] width 153 height 29
click at [539, 225] on input "familie ... voorwaarden" at bounding box center [534, 222] width 9 height 9
radio input "true"
click at [561, 361] on div "Volgende vraag" at bounding box center [531, 348] width 556 height 36
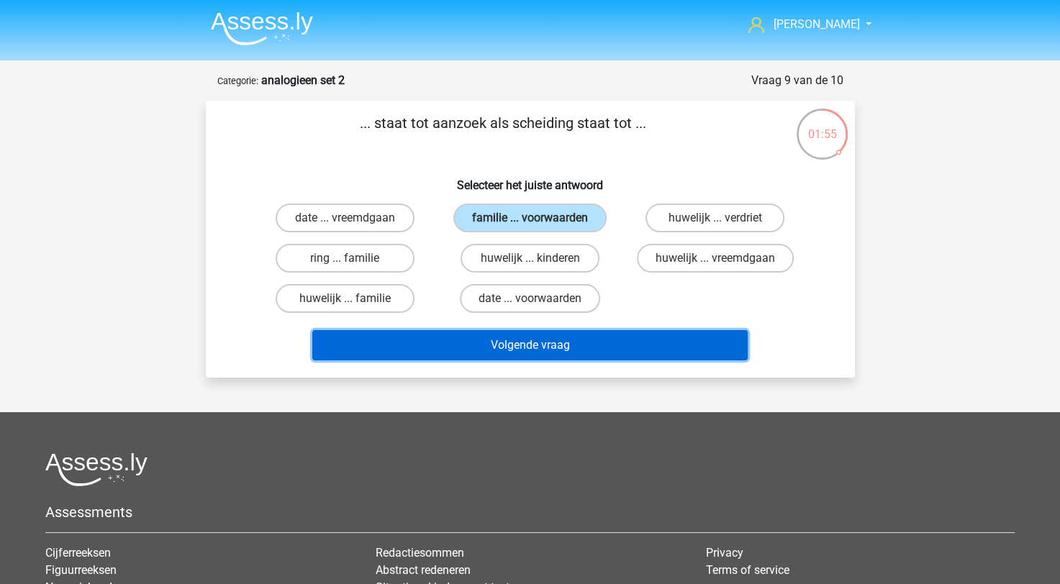
click at [562, 354] on button "Volgende vraag" at bounding box center [529, 345] width 435 height 30
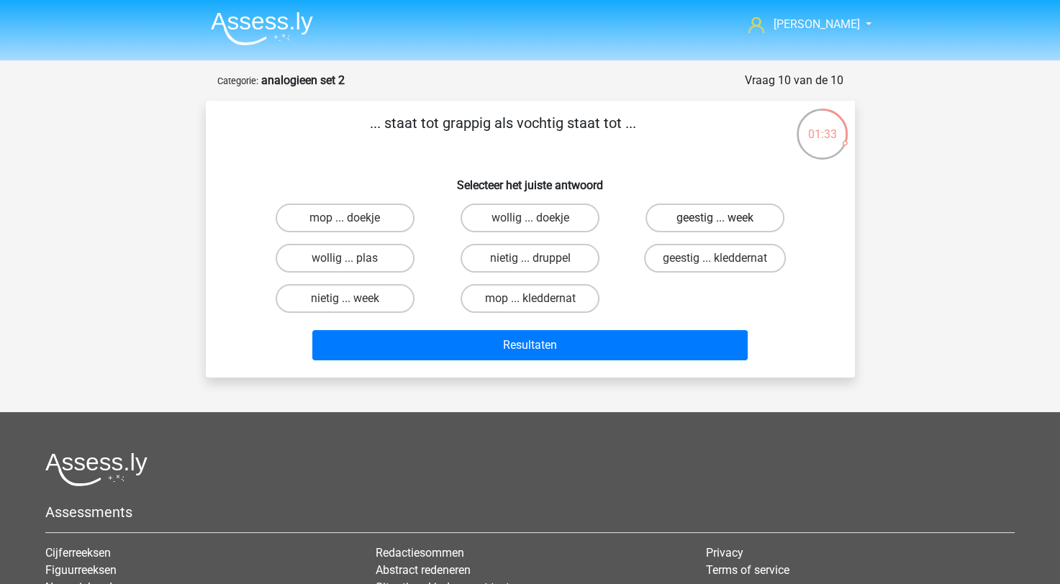
click at [740, 230] on label "geestig ... week" at bounding box center [715, 218] width 139 height 29
click at [725, 227] on input "geestig ... week" at bounding box center [719, 222] width 9 height 9
radio input "true"
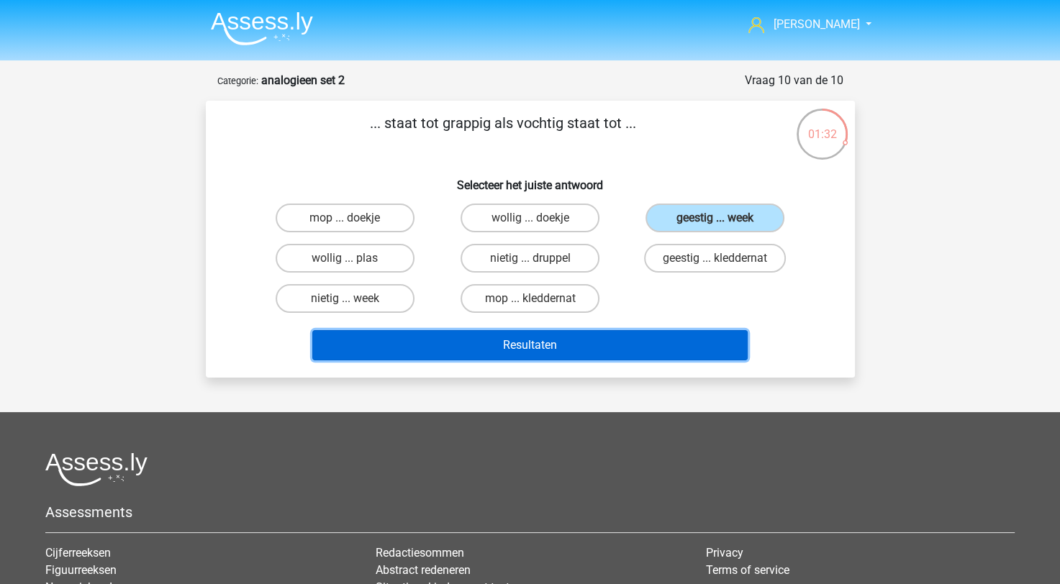
click at [588, 340] on button "Resultaten" at bounding box center [529, 345] width 435 height 30
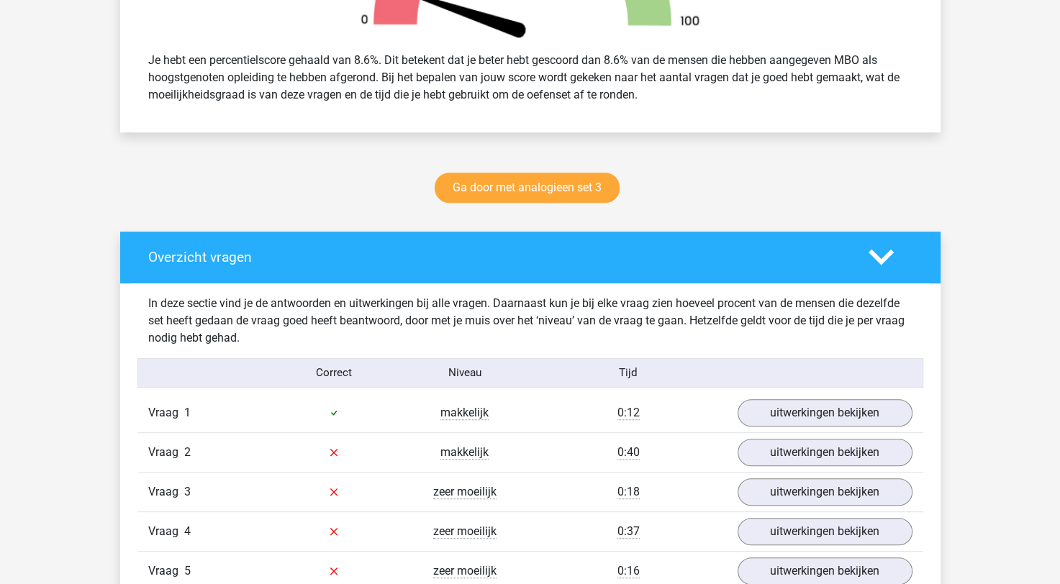
scroll to position [792, 0]
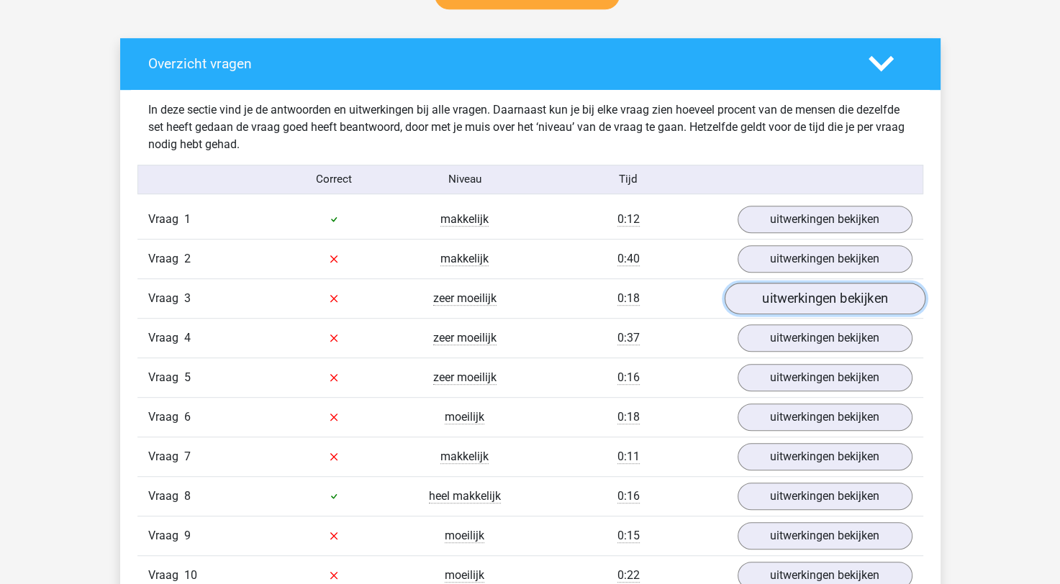
click at [757, 293] on link "uitwerkingen bekijken" at bounding box center [824, 299] width 201 height 32
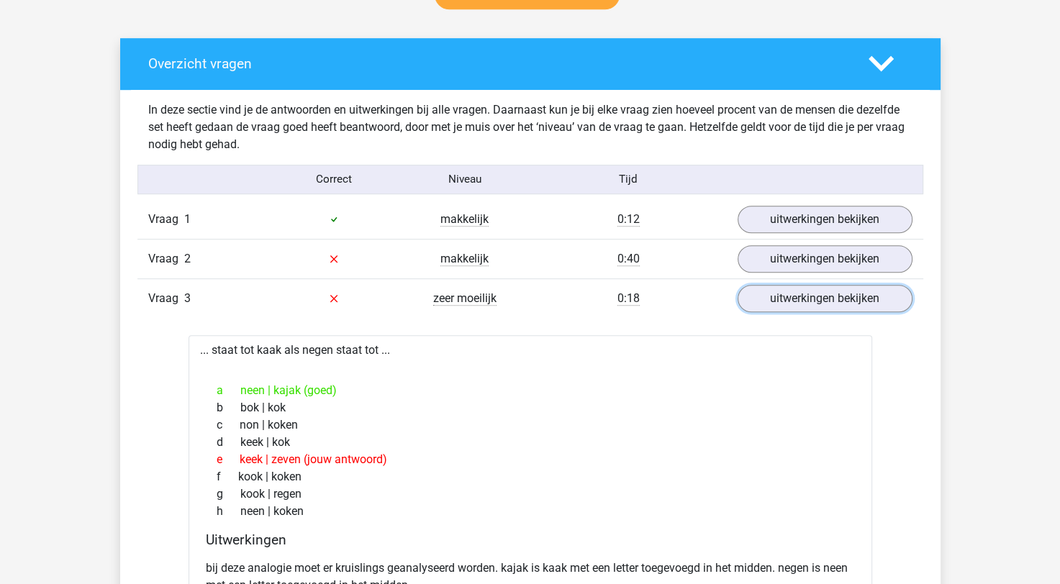
scroll to position [864, 0]
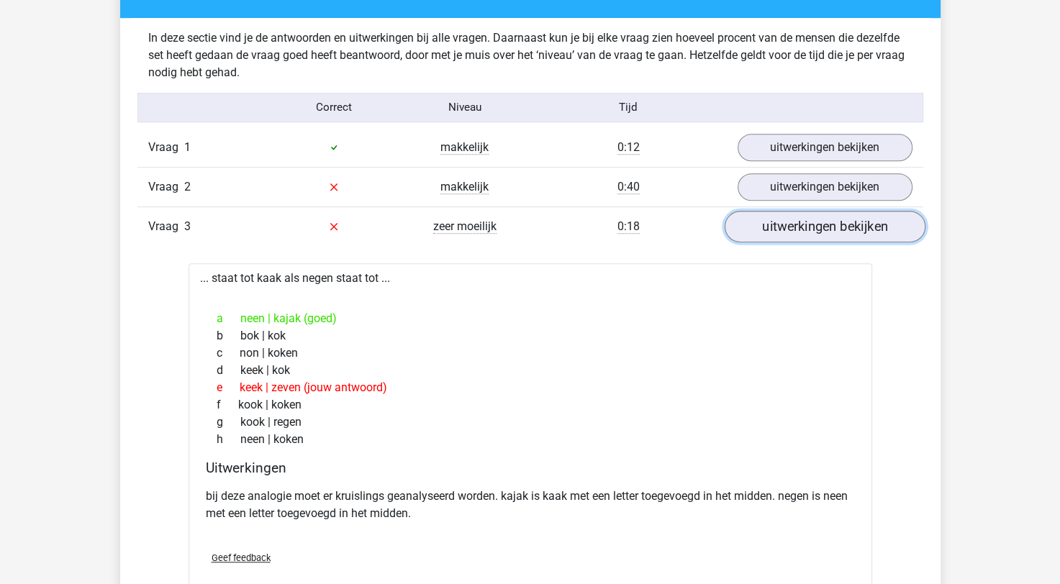
click at [769, 227] on link "uitwerkingen bekijken" at bounding box center [824, 227] width 201 height 32
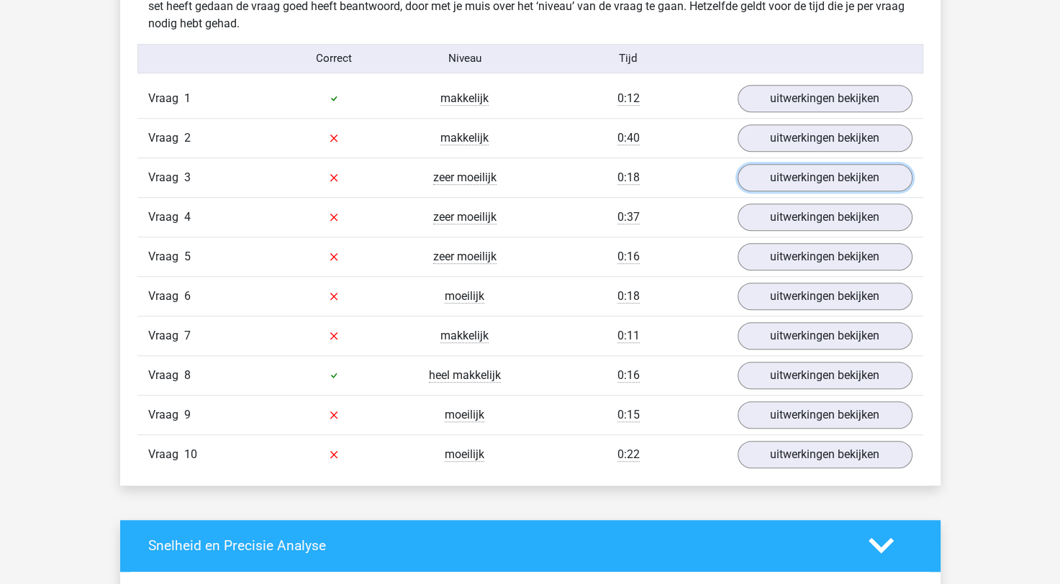
scroll to position [936, 0]
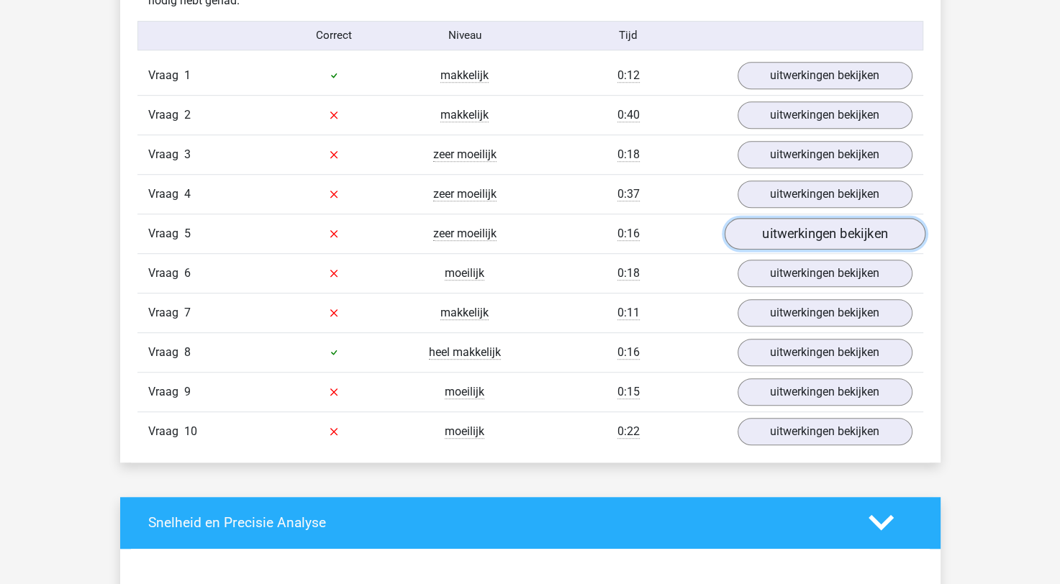
click at [805, 245] on link "uitwerkingen bekijken" at bounding box center [824, 234] width 201 height 32
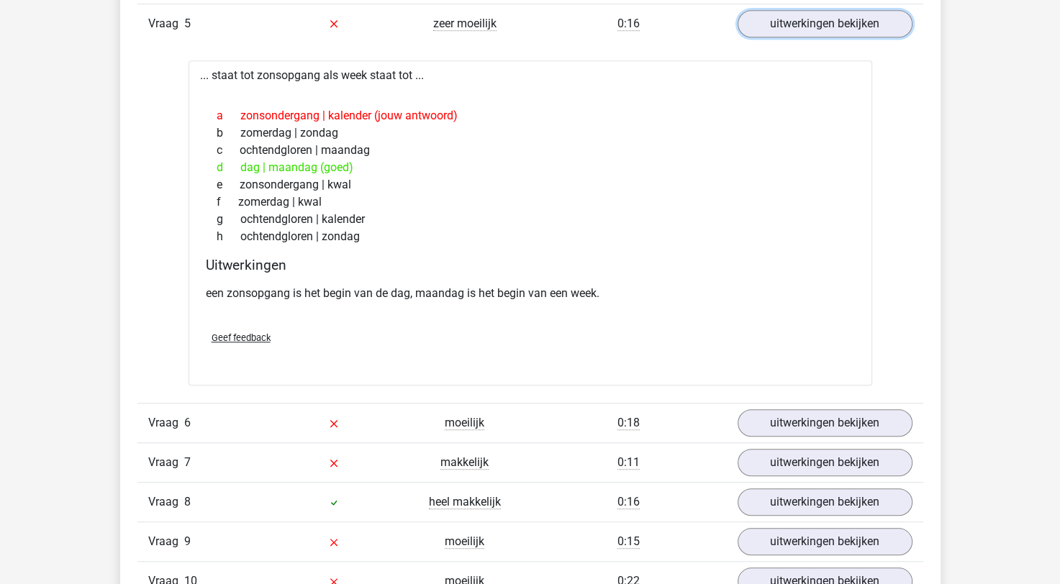
scroll to position [1008, 0]
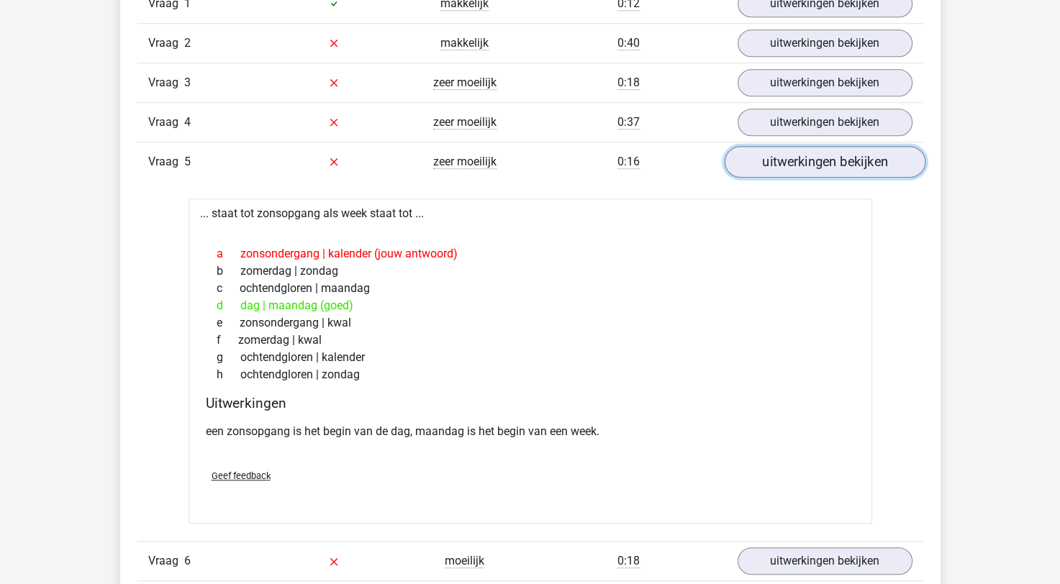
click at [806, 167] on link "uitwerkingen bekijken" at bounding box center [824, 162] width 201 height 32
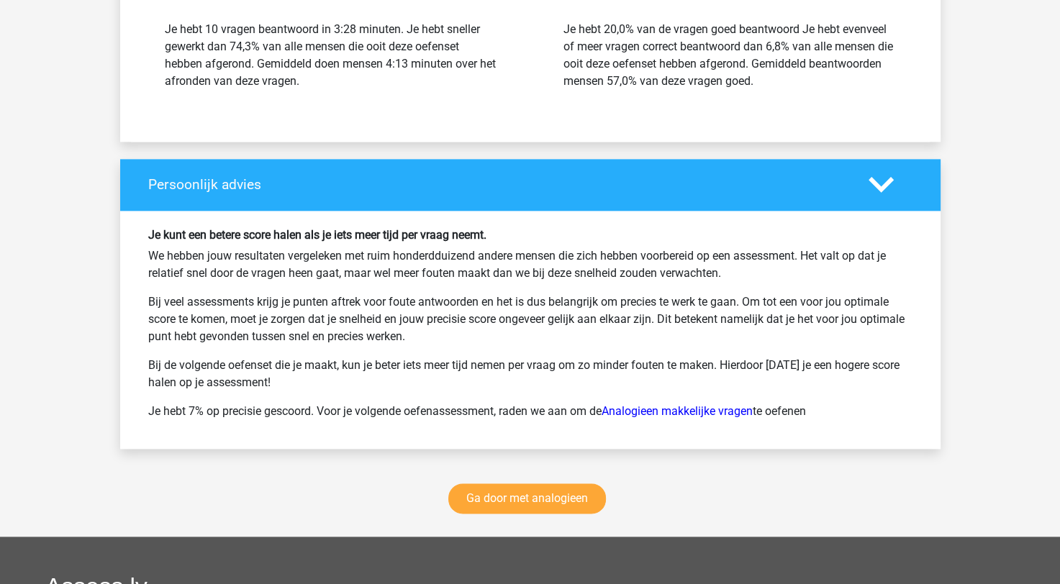
scroll to position [1943, 0]
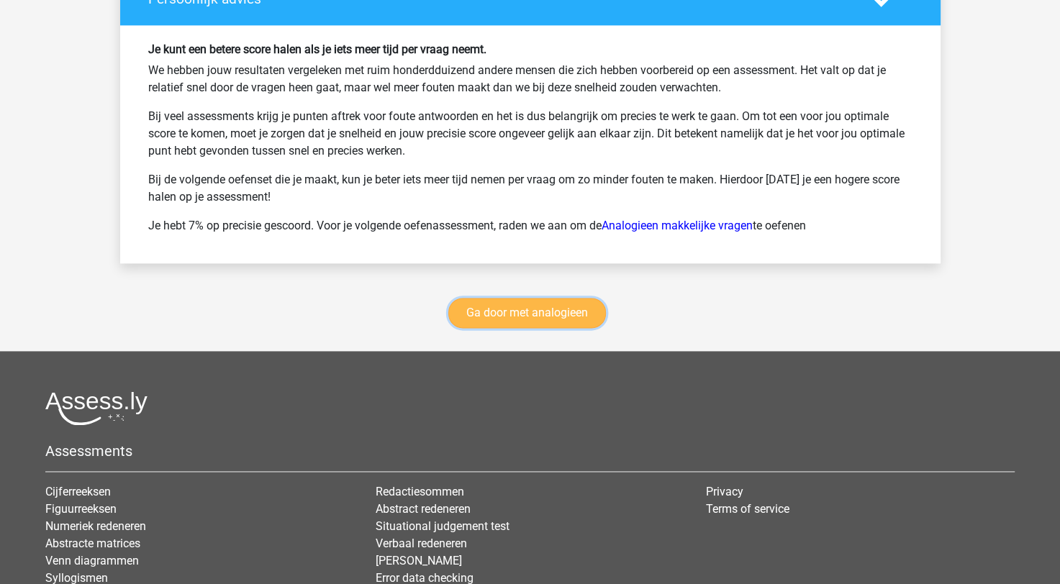
click at [561, 314] on link "Ga door met analogieen" at bounding box center [527, 313] width 158 height 30
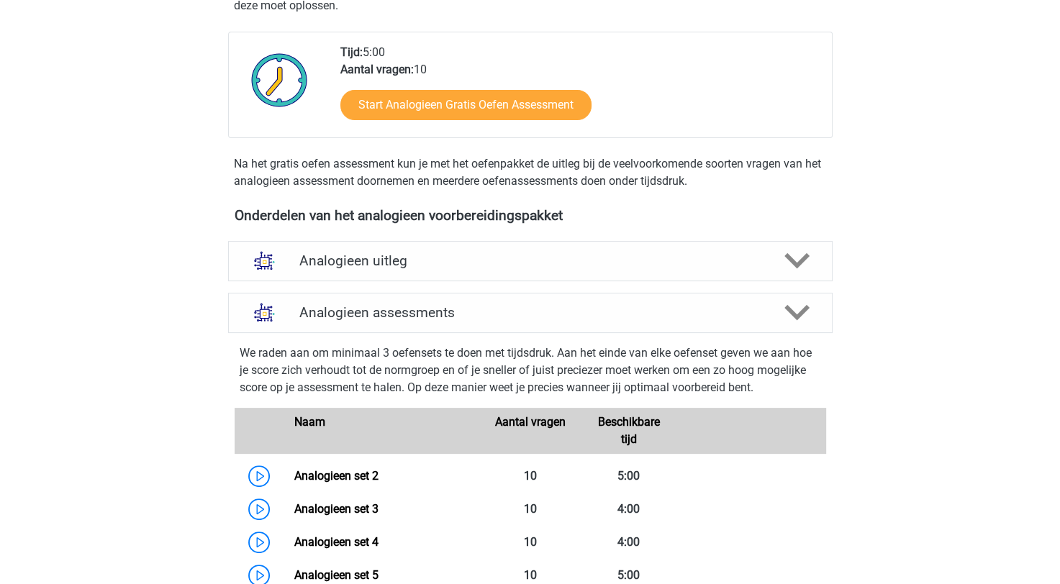
scroll to position [302, 0]
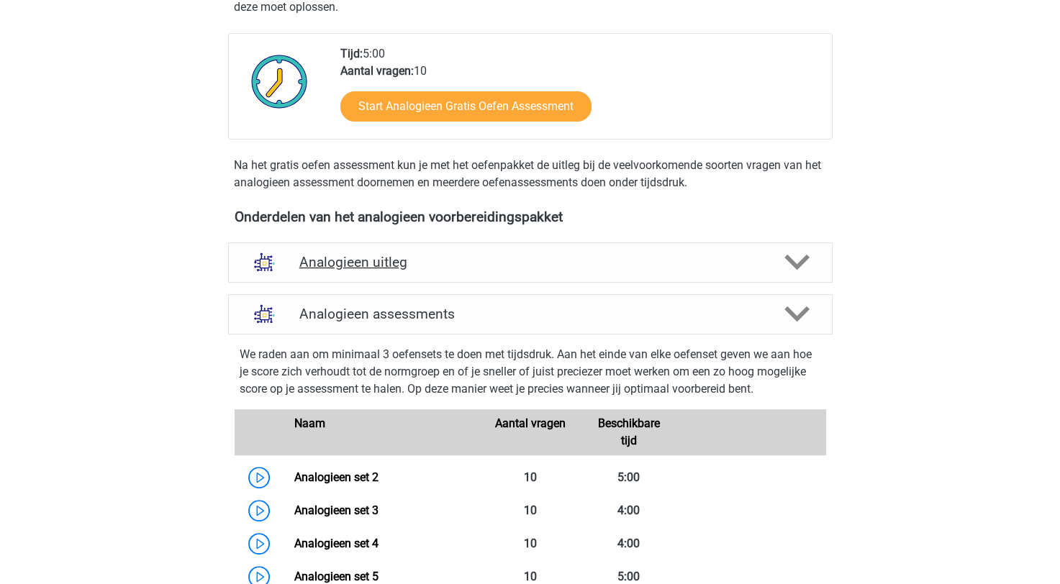
click at [426, 266] on h4 "Analogieen uitleg" at bounding box center [530, 262] width 462 height 17
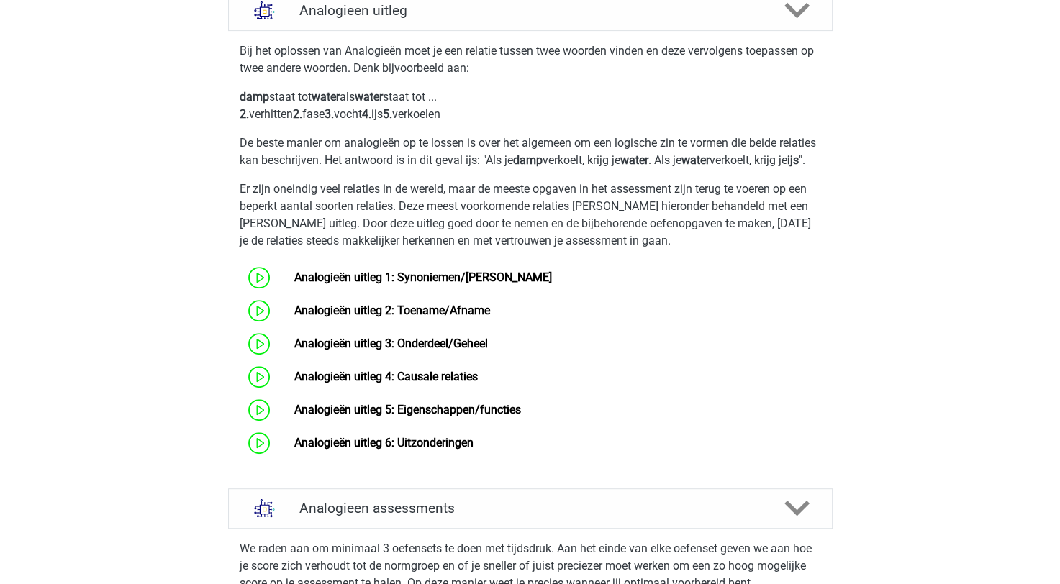
scroll to position [446, 0]
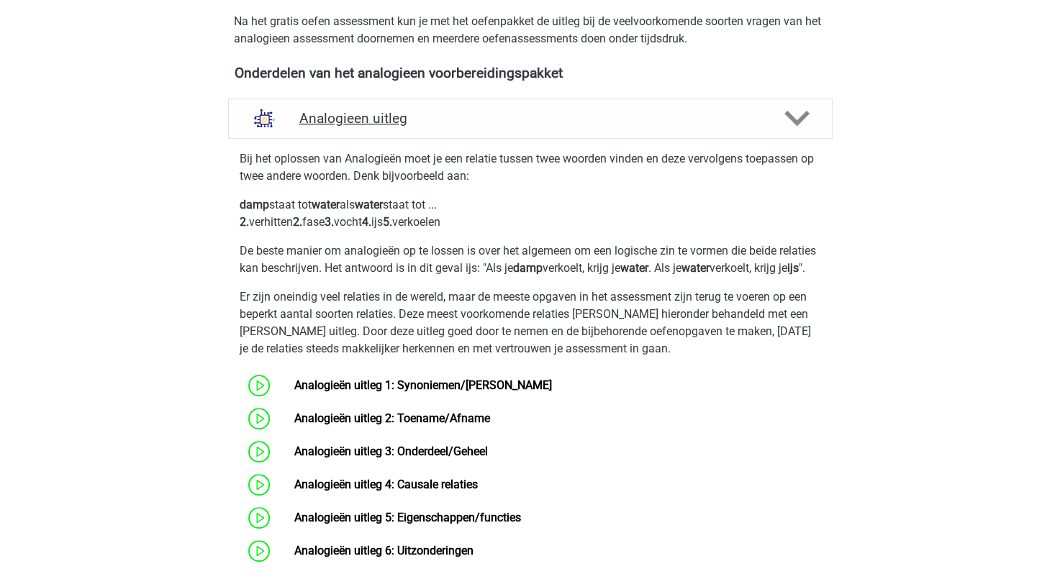
click at [556, 114] on h4 "Analogieen uitleg" at bounding box center [530, 118] width 462 height 17
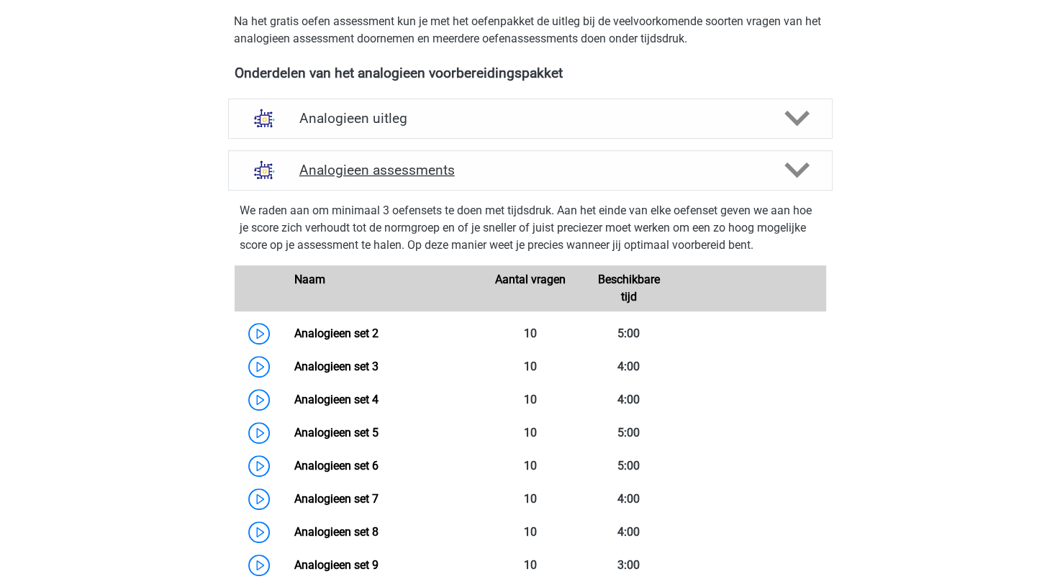
click at [574, 168] on h4 "Analogieen assessments" at bounding box center [530, 170] width 462 height 17
click at [792, 169] on polygon at bounding box center [797, 171] width 25 height 16
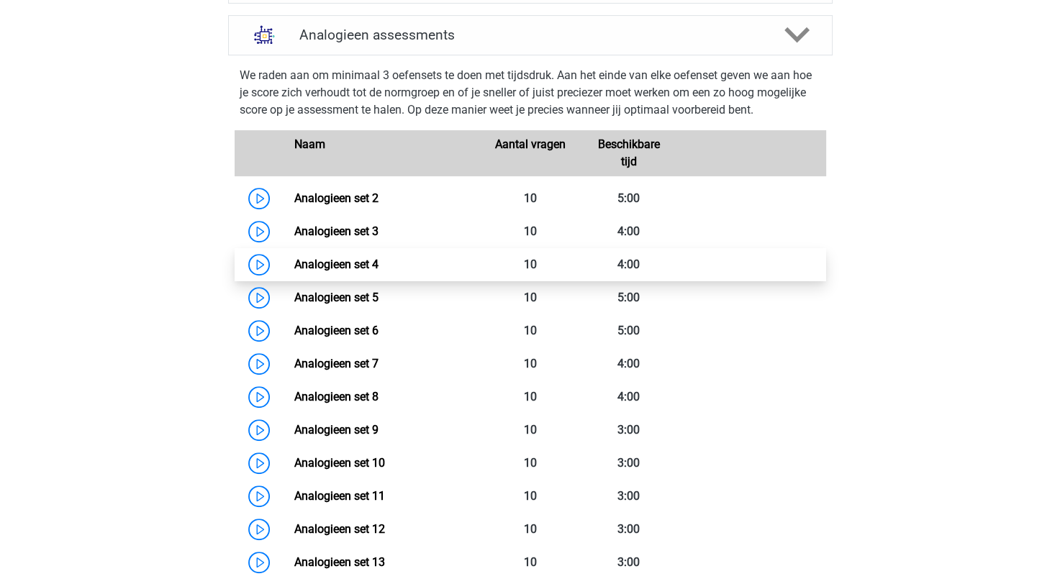
scroll to position [734, 0]
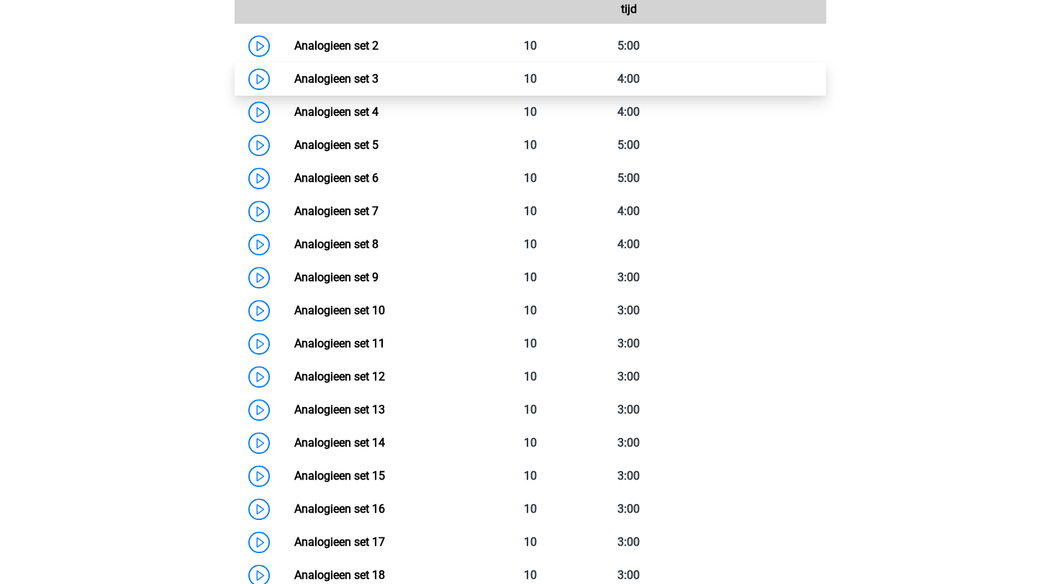
click at [379, 82] on link "Analogieen set 3" at bounding box center [336, 79] width 84 height 14
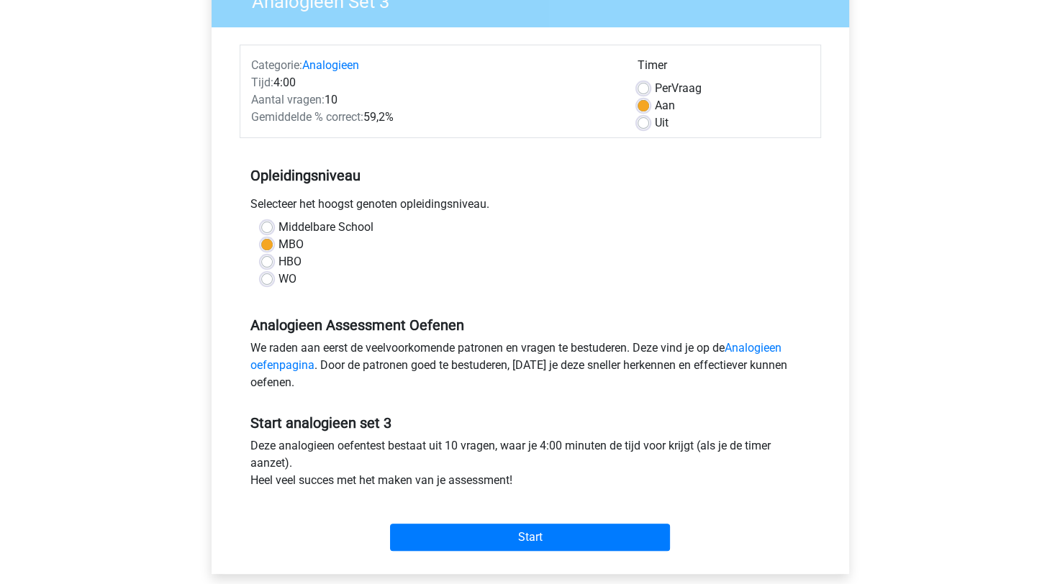
scroll to position [144, 0]
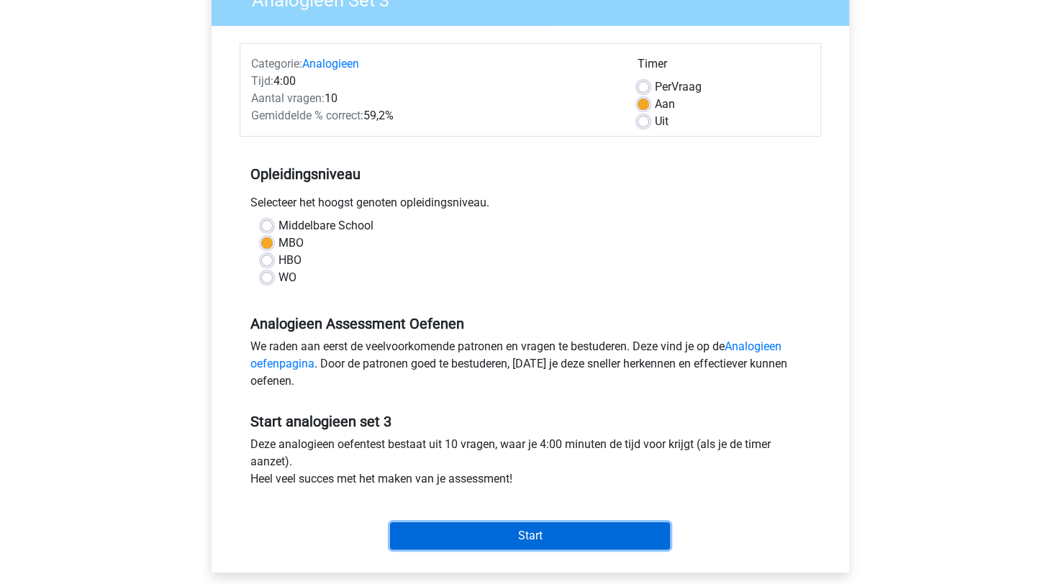
click at [537, 539] on input "Start" at bounding box center [530, 536] width 280 height 27
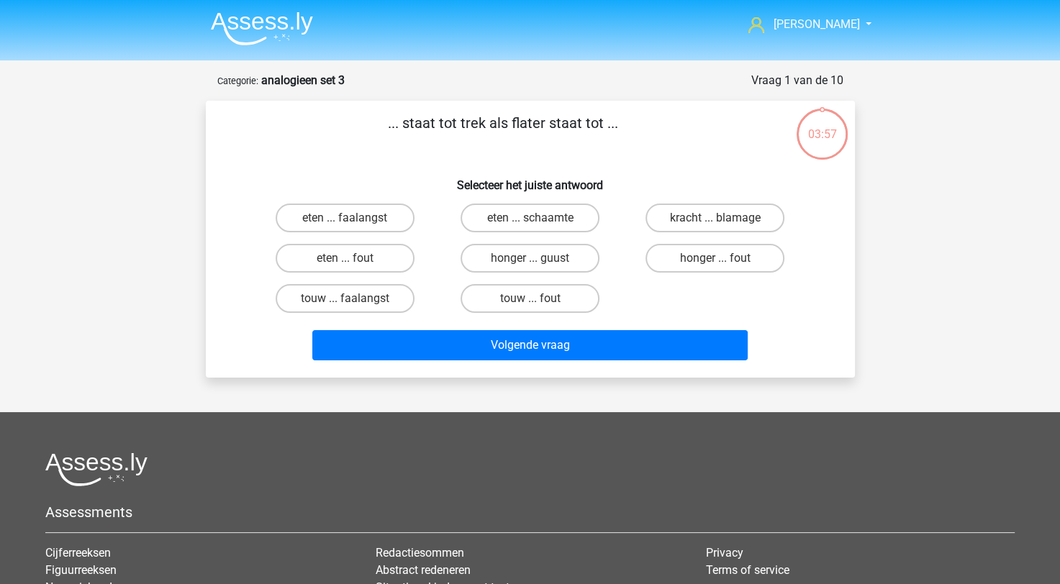
click at [269, 20] on img at bounding box center [262, 29] width 102 height 34
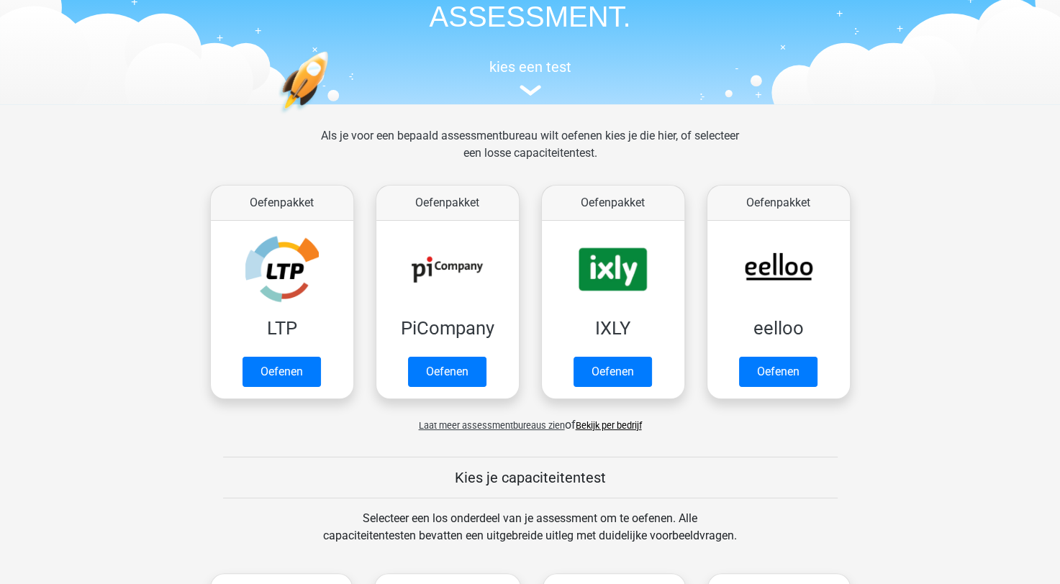
scroll to position [216, 0]
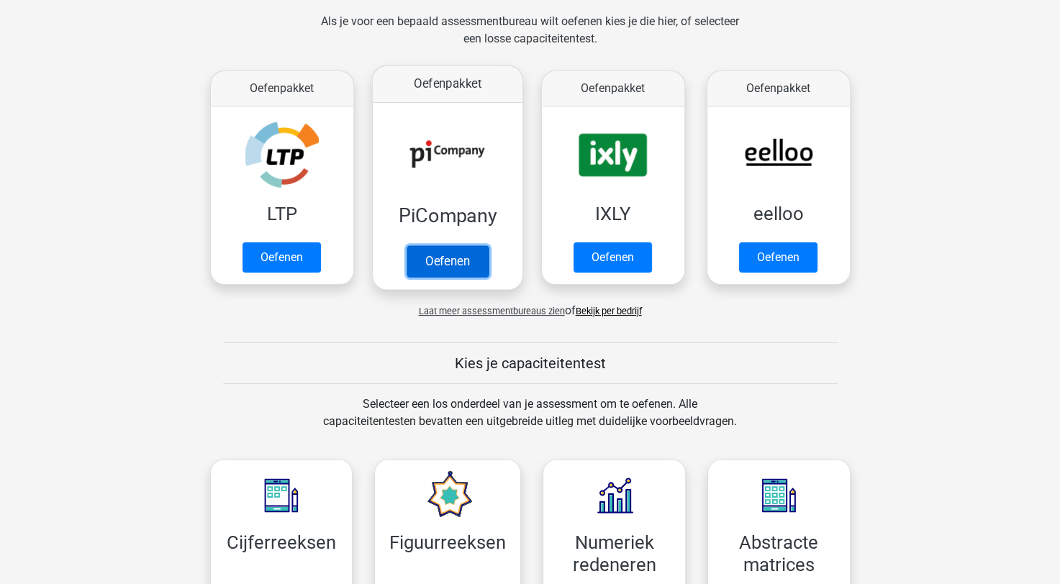
click at [455, 245] on link "Oefenen" at bounding box center [447, 261] width 82 height 32
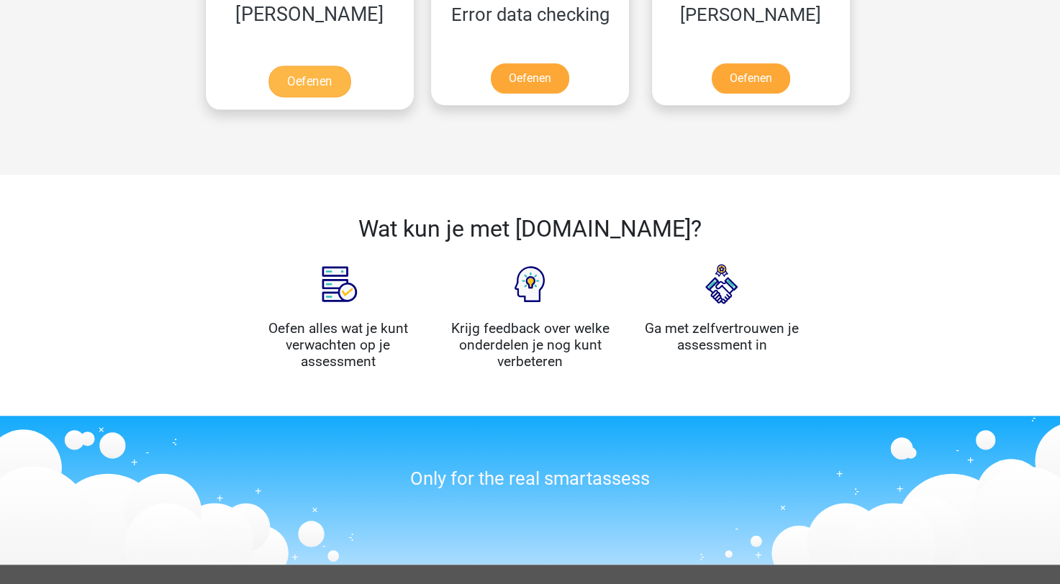
scroll to position [1440, 0]
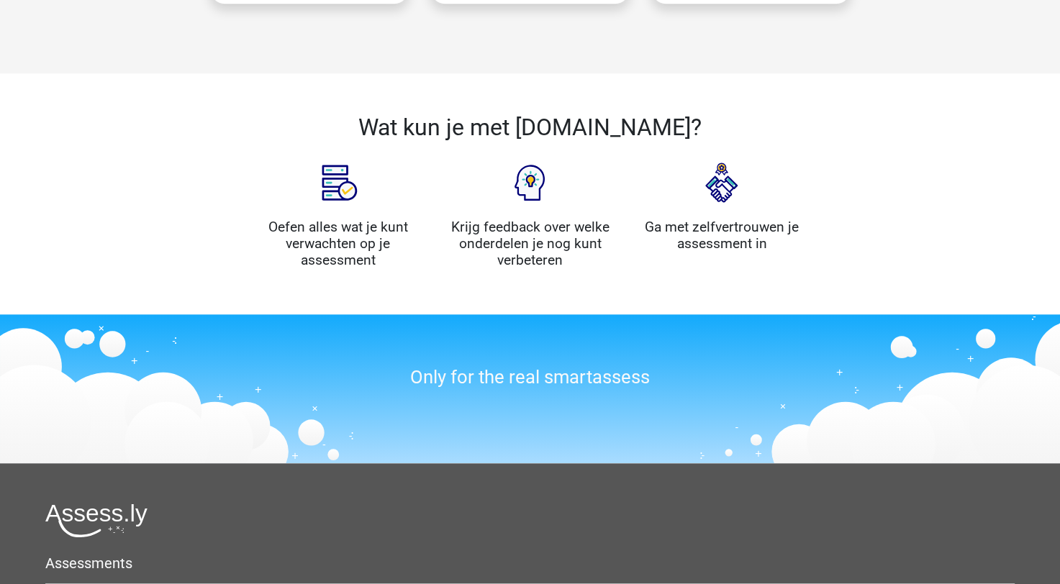
click at [714, 187] on img at bounding box center [722, 183] width 72 height 72
click at [364, 204] on img at bounding box center [338, 183] width 72 height 72
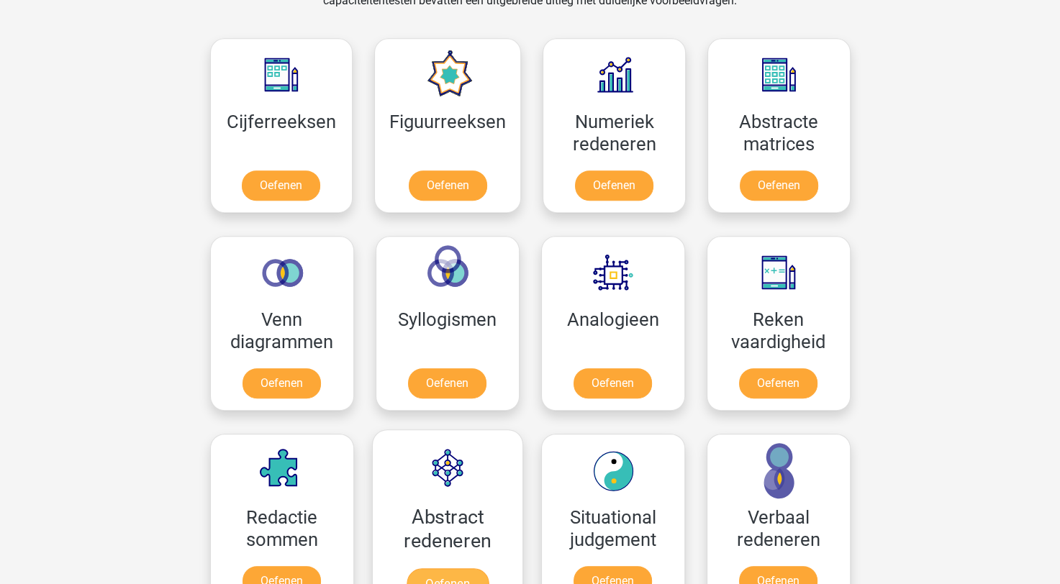
scroll to position [616, 0]
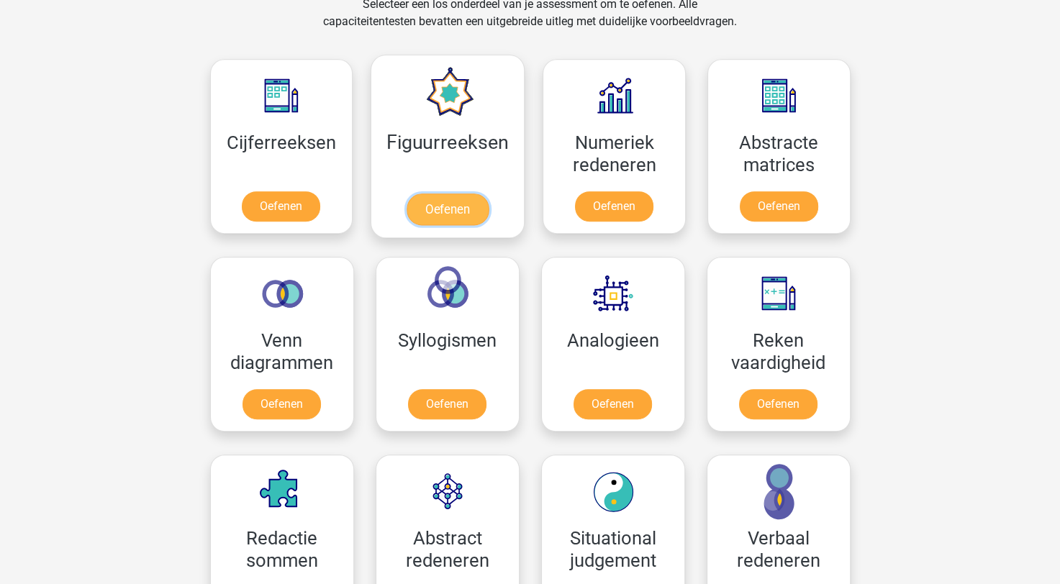
click at [429, 199] on link "Oefenen" at bounding box center [448, 210] width 82 height 32
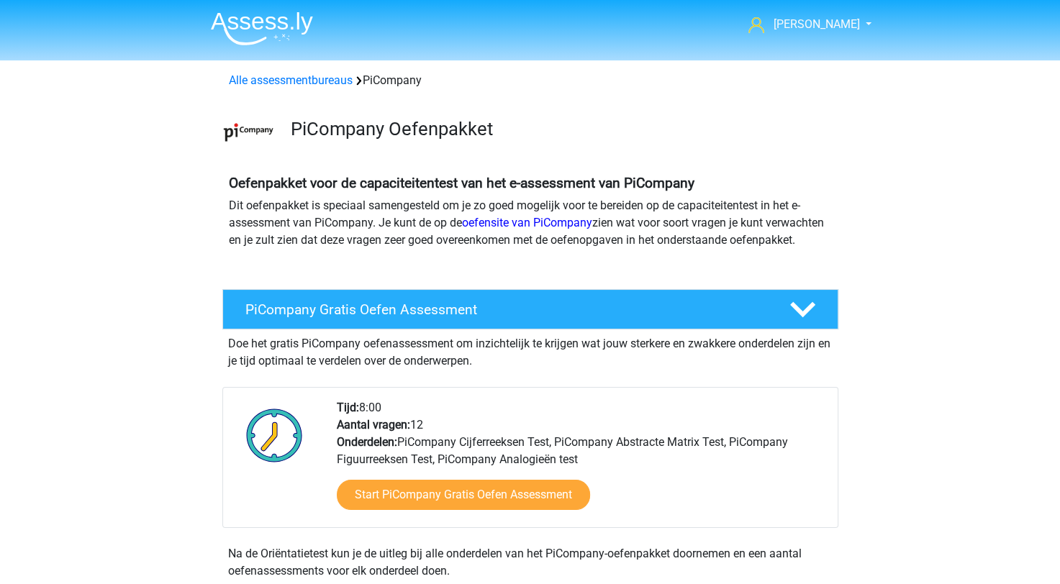
scroll to position [504, 0]
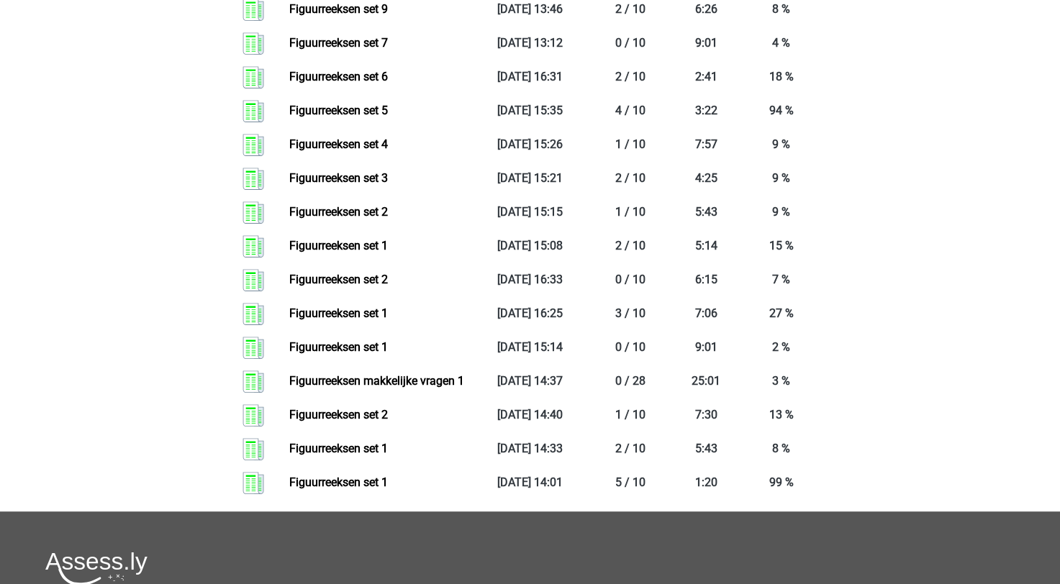
scroll to position [1008, 0]
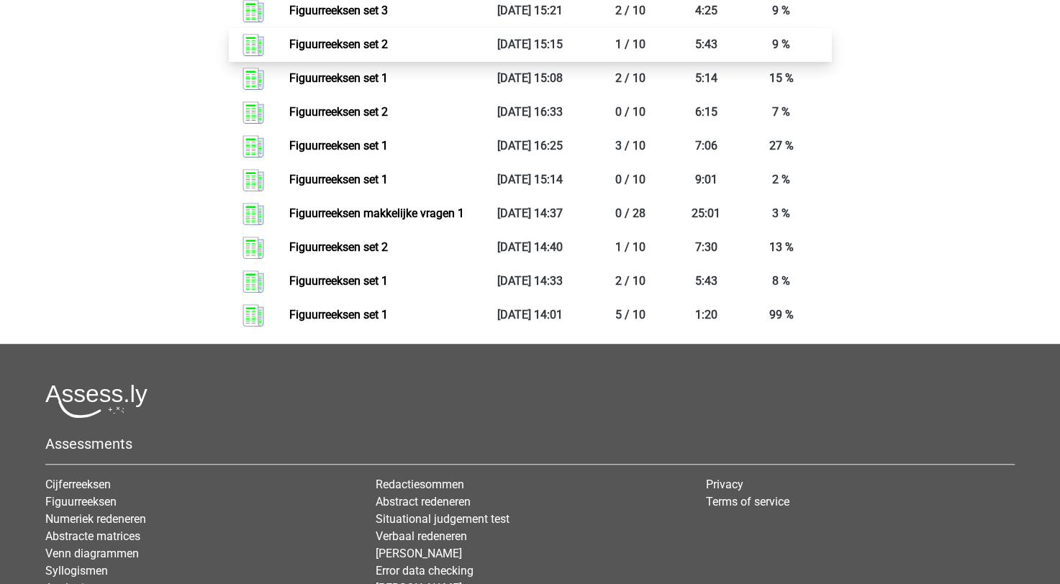
click at [378, 46] on link "Figuurreeksen set 2" at bounding box center [338, 44] width 99 height 14
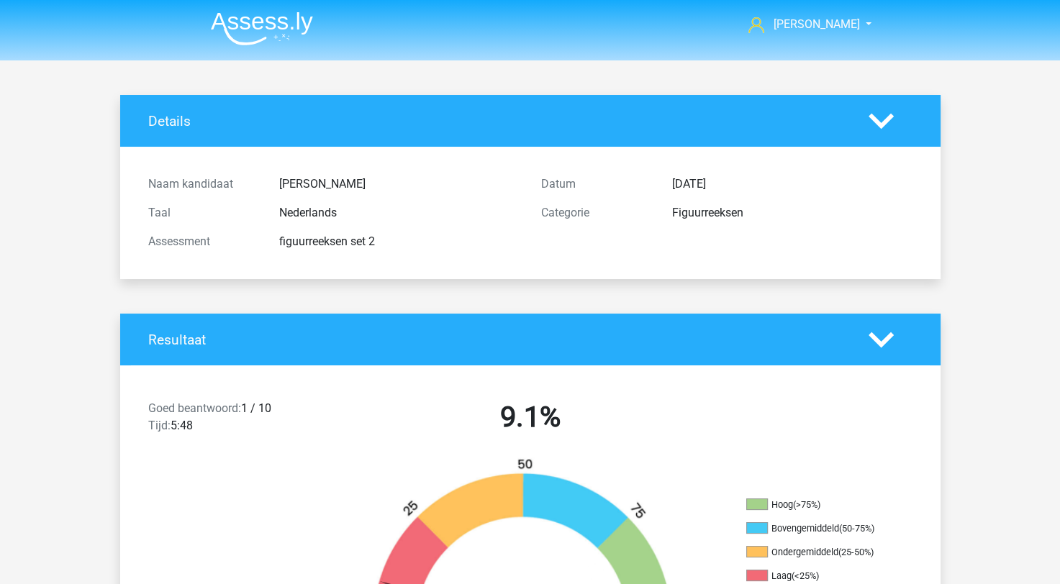
scroll to position [432, 0]
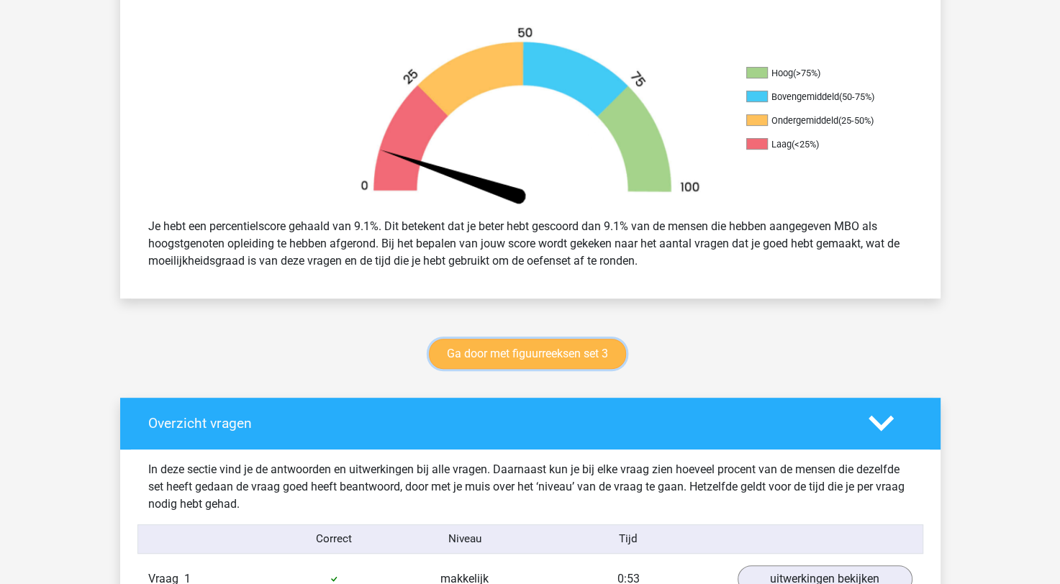
click at [555, 355] on link "Ga door met figuurreeksen set 3" at bounding box center [527, 354] width 197 height 30
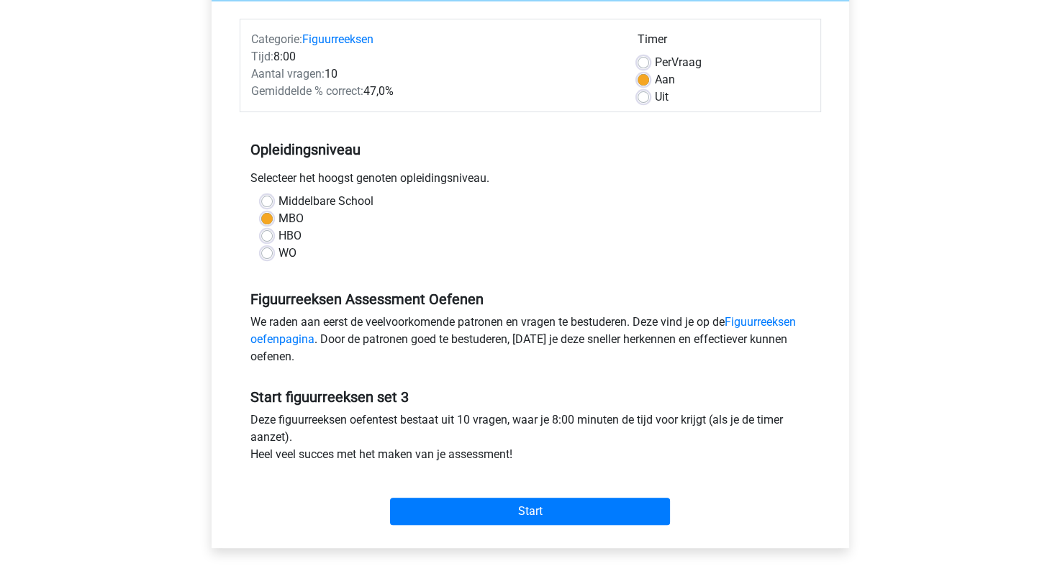
scroll to position [288, 0]
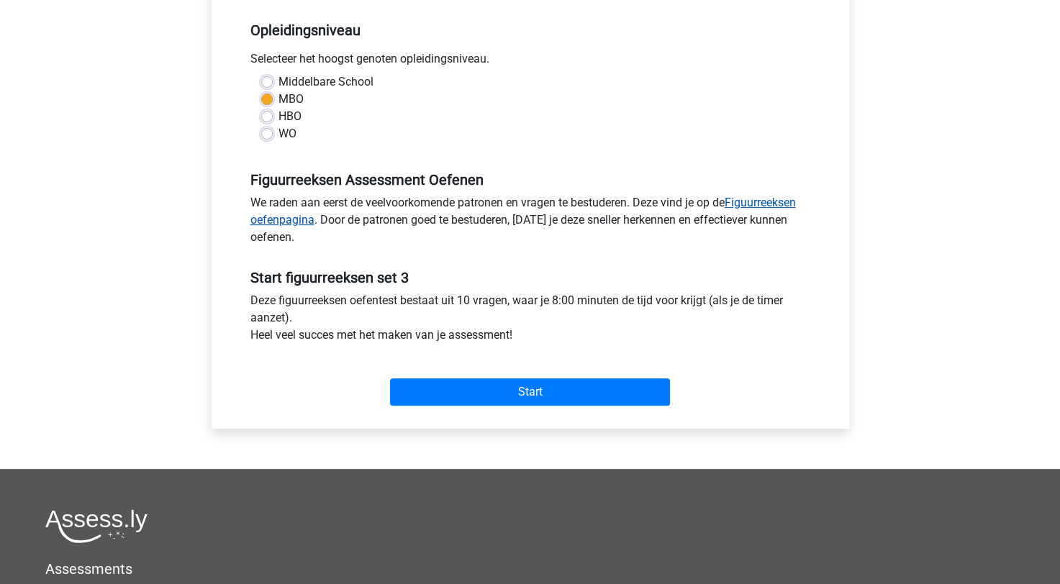
click at [756, 204] on link "Figuurreeksen oefenpagina" at bounding box center [523, 211] width 546 height 31
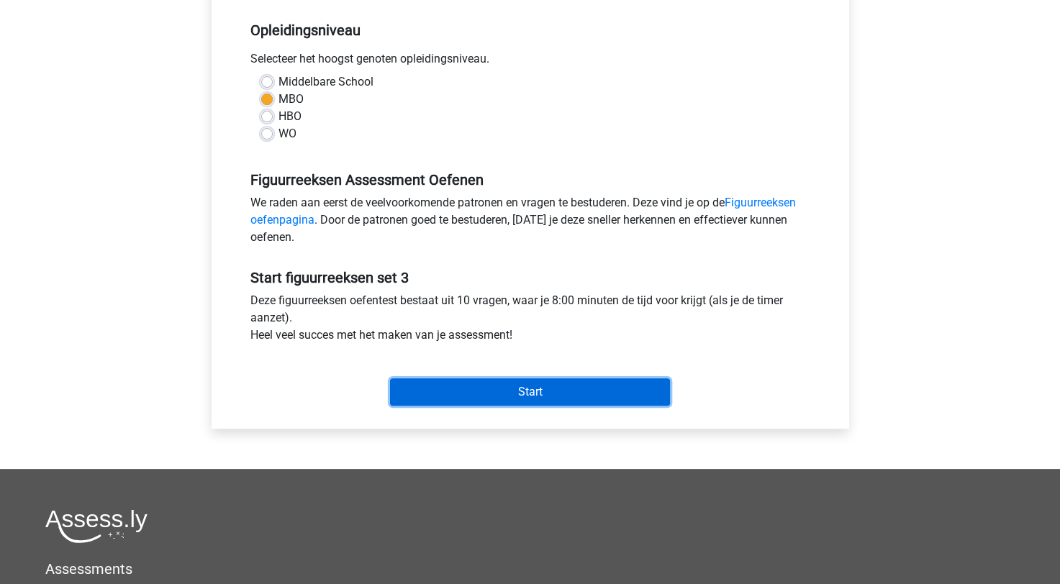
click at [491, 394] on input "Start" at bounding box center [530, 392] width 280 height 27
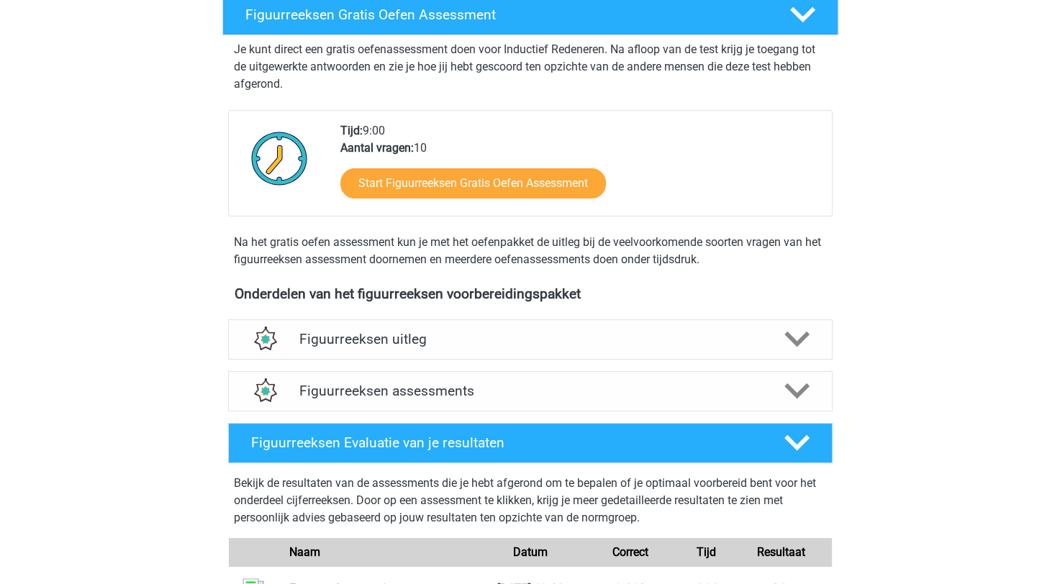
scroll to position [288, 0]
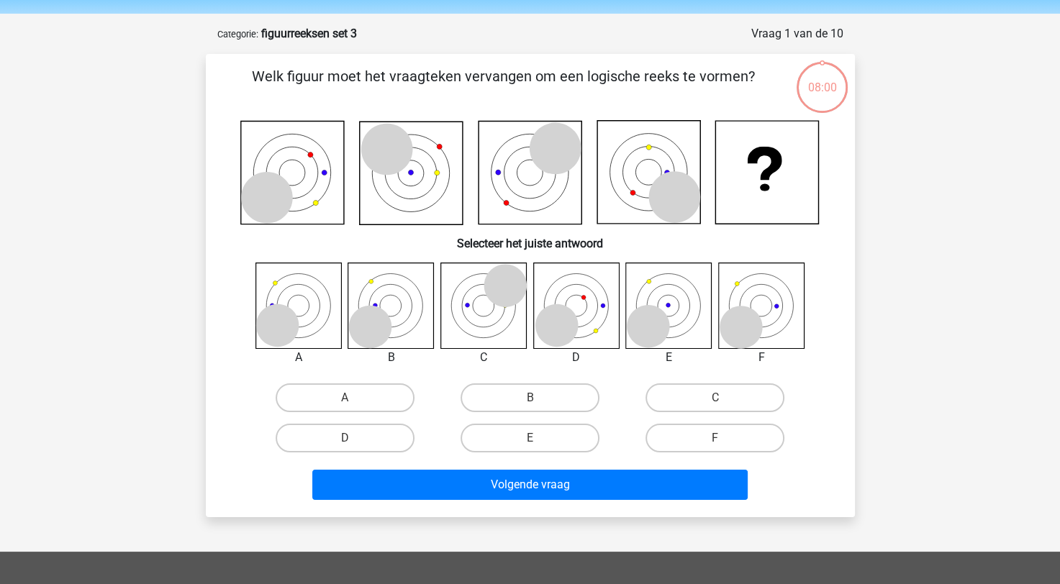
scroll to position [72, 0]
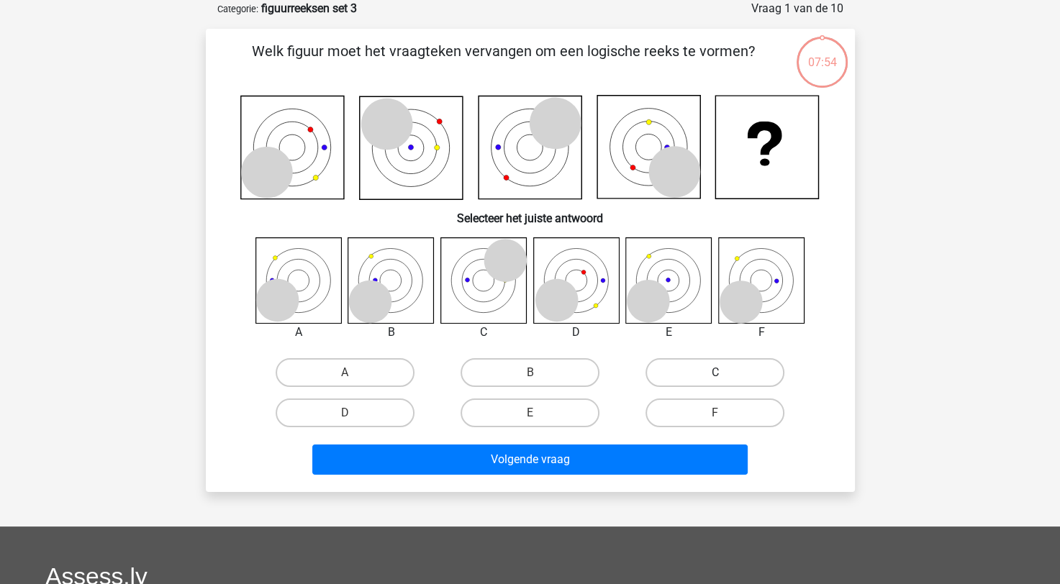
click at [660, 373] on label "C" at bounding box center [715, 372] width 139 height 29
click at [715, 373] on input "C" at bounding box center [719, 377] width 9 height 9
radio input "true"
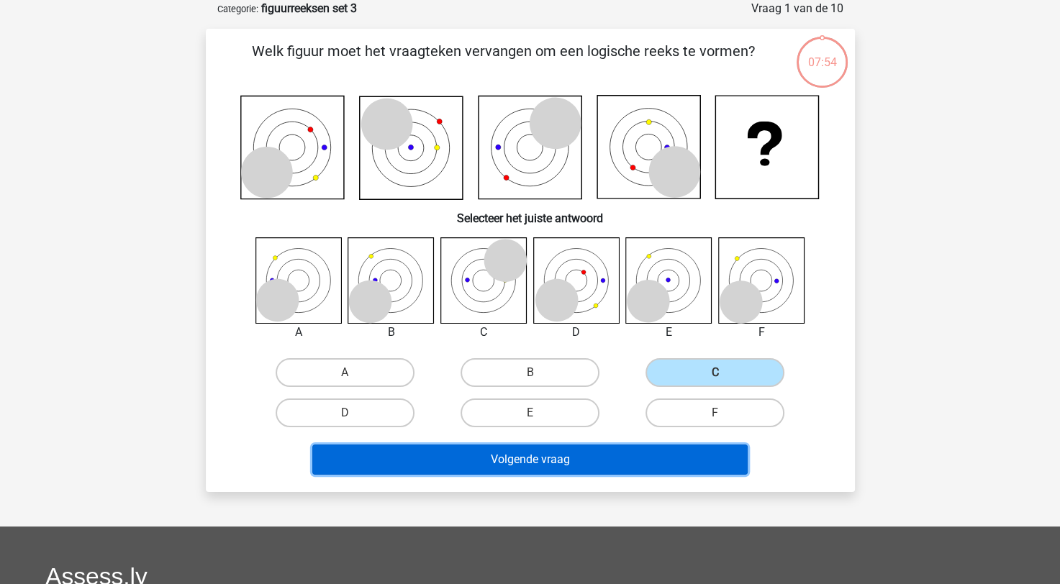
click at [518, 458] on button "Volgende vraag" at bounding box center [529, 460] width 435 height 30
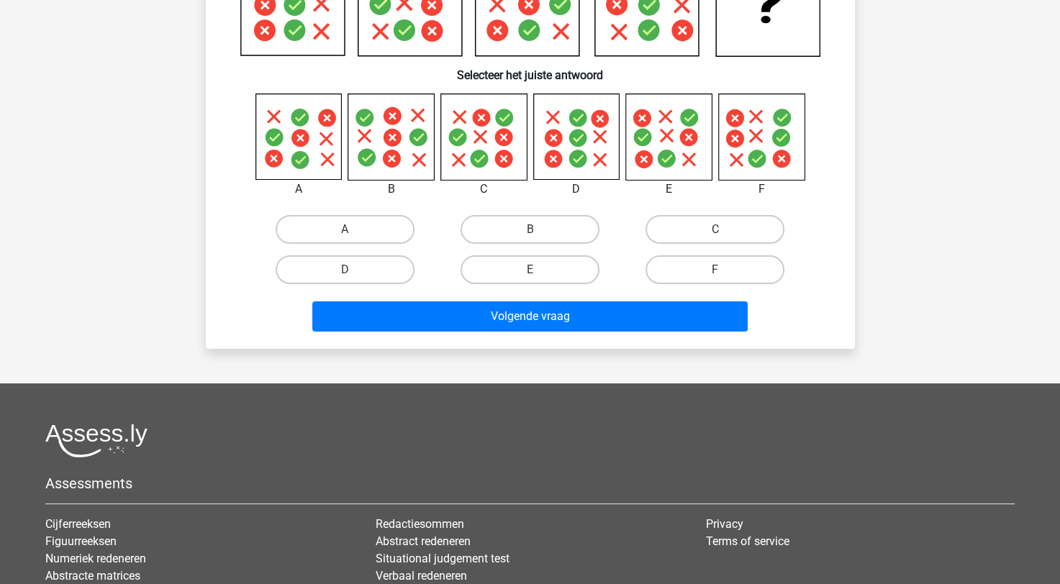
scroll to position [0, 0]
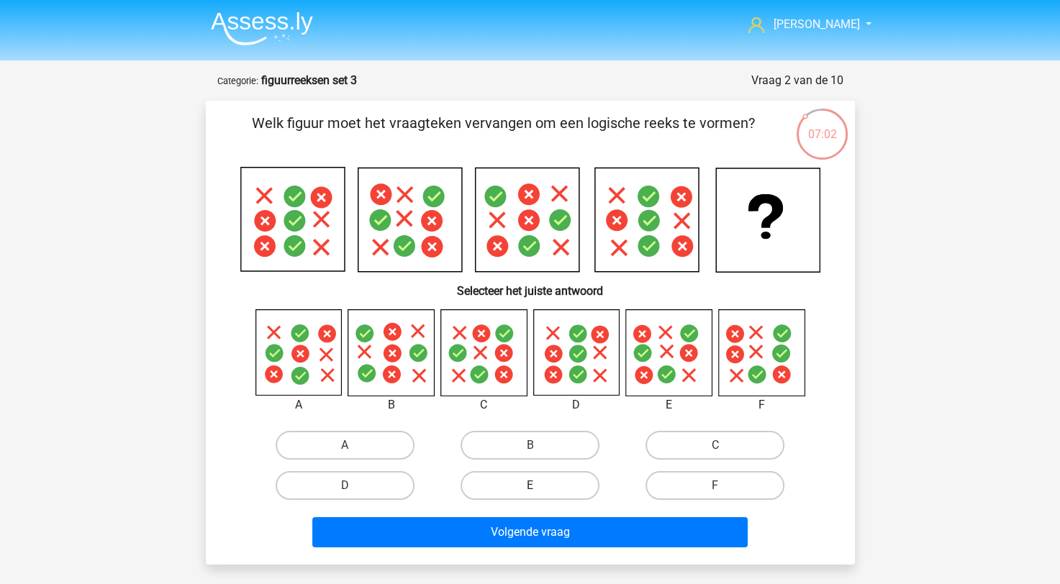
drag, startPoint x: 576, startPoint y: 451, endPoint x: 589, endPoint y: 494, distance: 45.3
click at [576, 451] on label "B" at bounding box center [530, 445] width 139 height 29
click at [539, 451] on input "B" at bounding box center [534, 450] width 9 height 9
radio input "true"
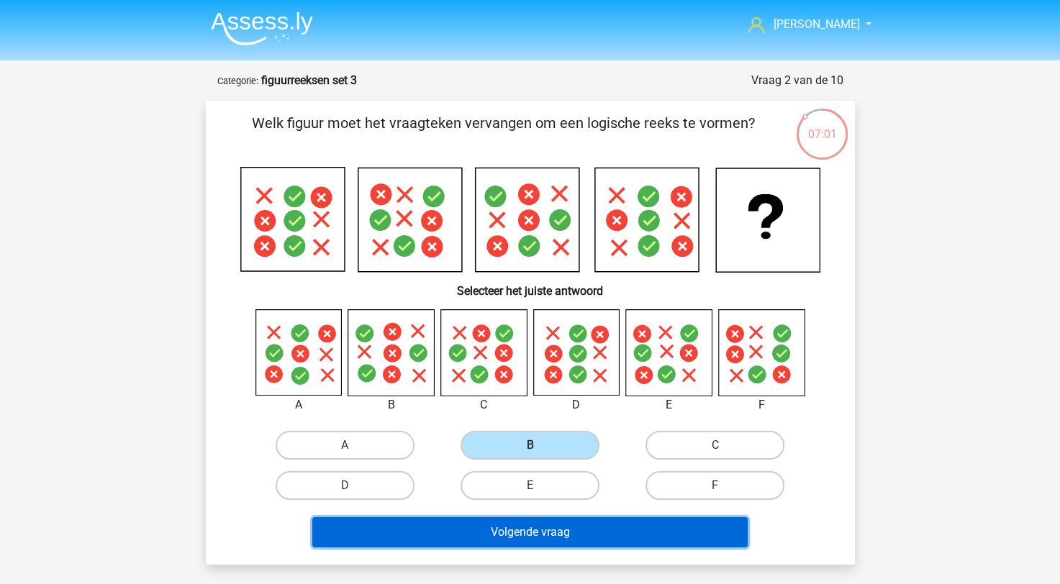
click at [574, 531] on button "Volgende vraag" at bounding box center [529, 533] width 435 height 30
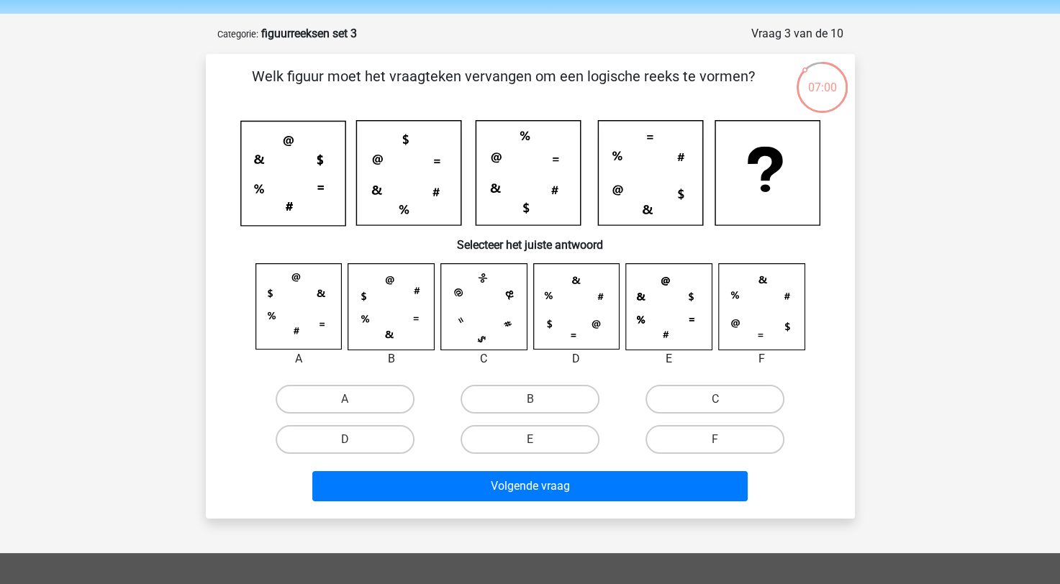
scroll to position [72, 0]
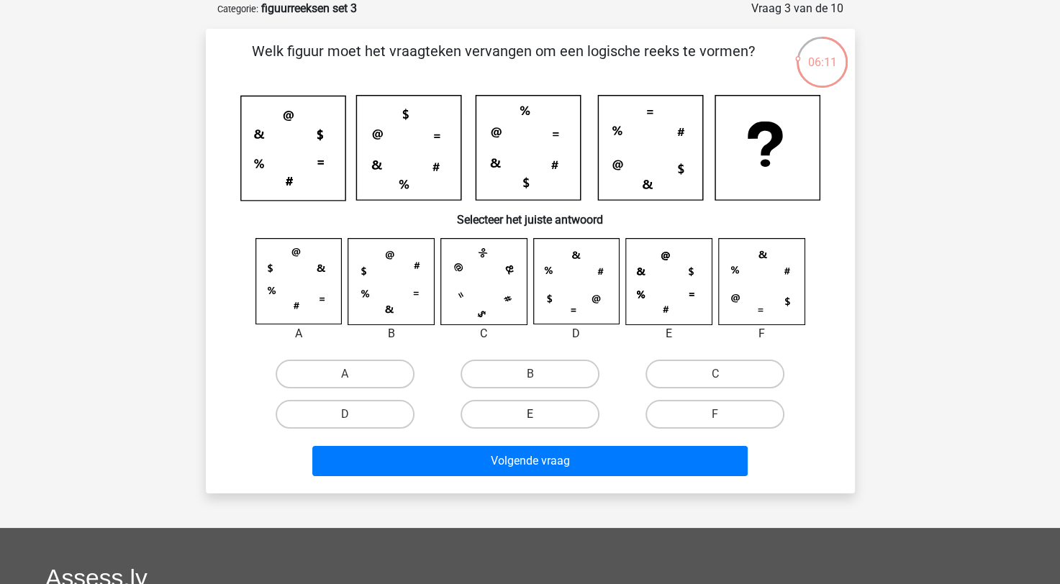
click at [512, 409] on label "E" at bounding box center [530, 414] width 139 height 29
click at [530, 415] on input "E" at bounding box center [534, 419] width 9 height 9
radio input "true"
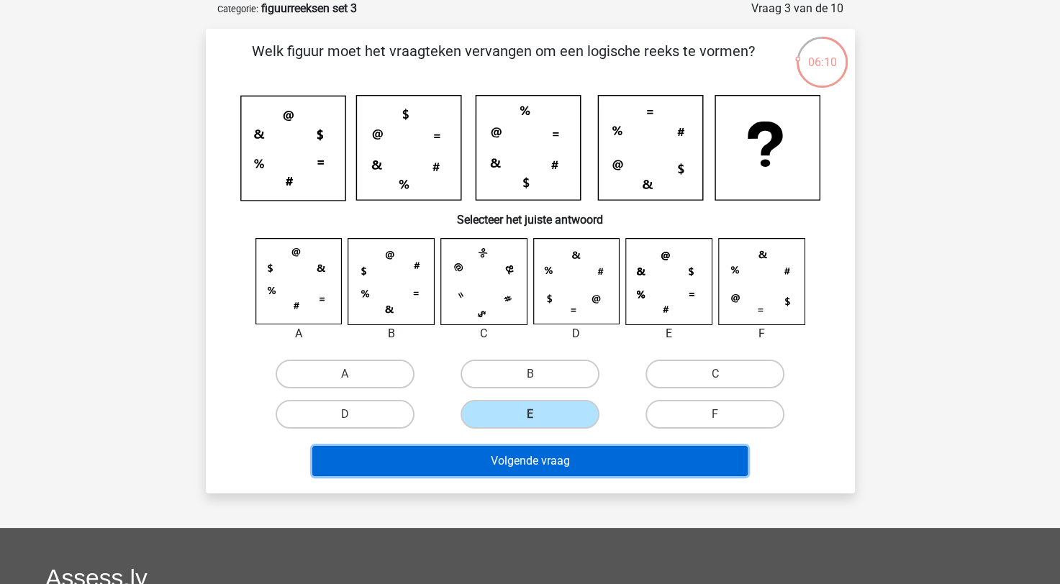
click at [516, 458] on button "Volgende vraag" at bounding box center [529, 461] width 435 height 30
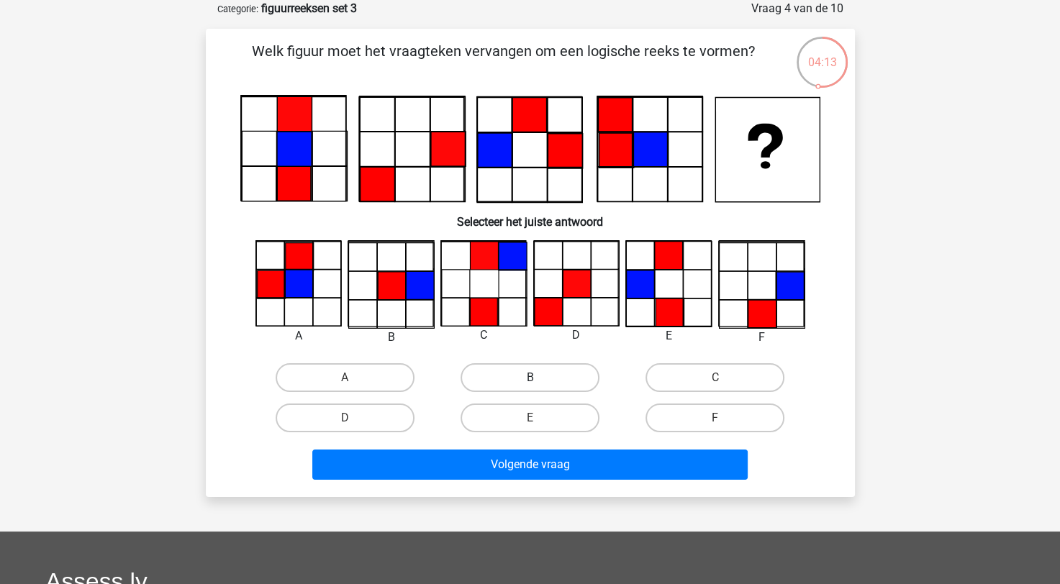
click at [525, 384] on label "B" at bounding box center [530, 377] width 139 height 29
click at [530, 384] on input "B" at bounding box center [534, 382] width 9 height 9
radio input "true"
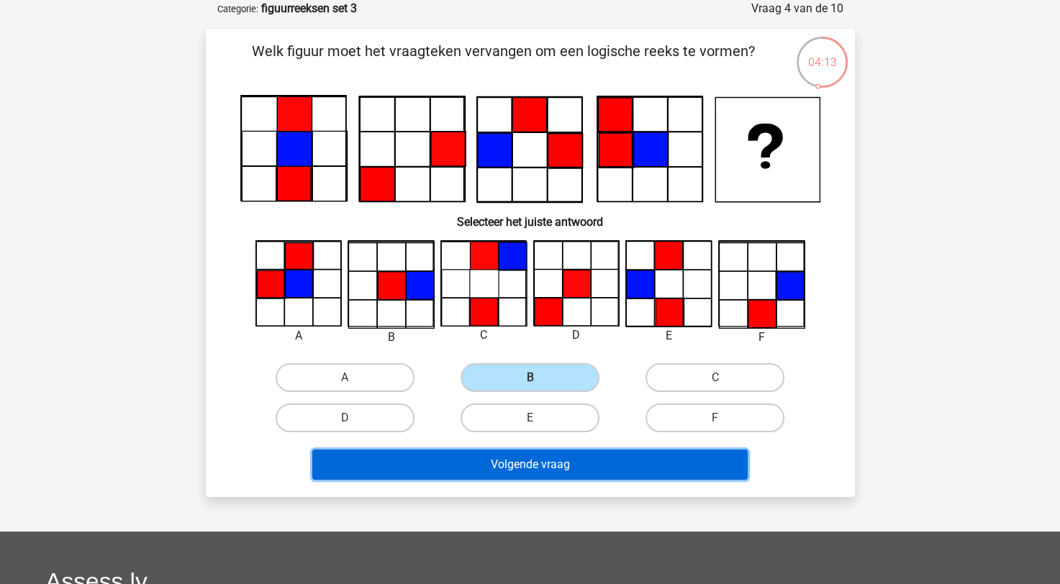
click at [538, 461] on button "Volgende vraag" at bounding box center [529, 465] width 435 height 30
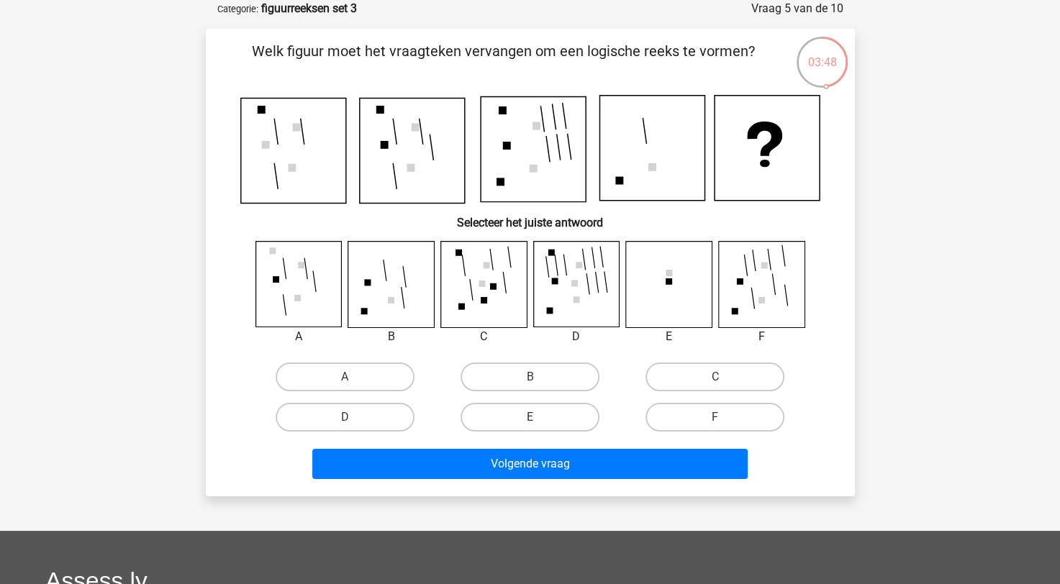
click at [387, 295] on icon at bounding box center [391, 284] width 86 height 86
click at [557, 376] on label "B" at bounding box center [530, 377] width 139 height 29
click at [539, 377] on input "B" at bounding box center [534, 381] width 9 height 9
radio input "true"
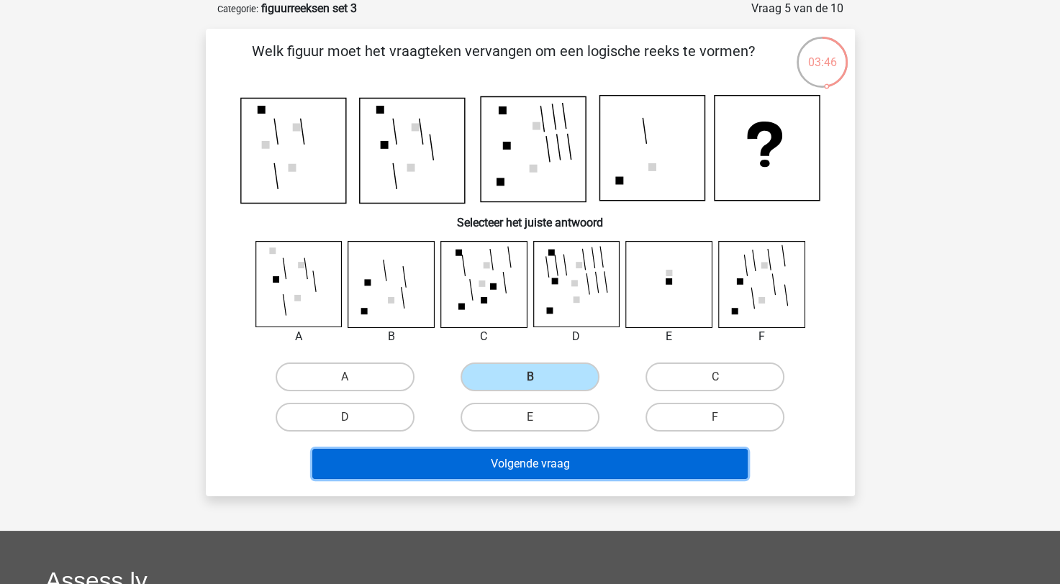
click at [530, 458] on button "Volgende vraag" at bounding box center [529, 464] width 435 height 30
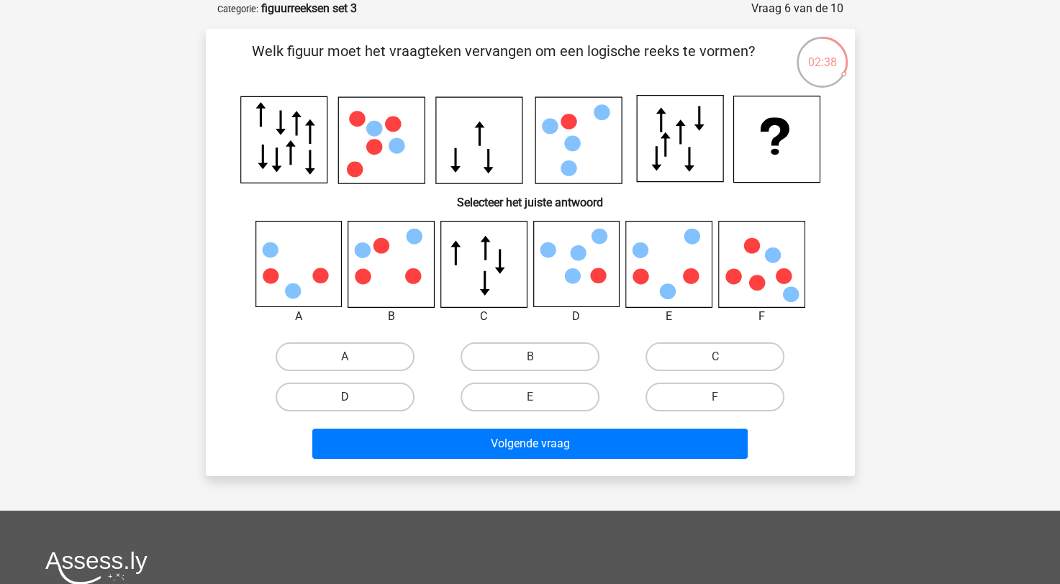
click at [361, 390] on label "D" at bounding box center [345, 397] width 139 height 29
click at [354, 397] on input "D" at bounding box center [349, 401] width 9 height 9
radio input "true"
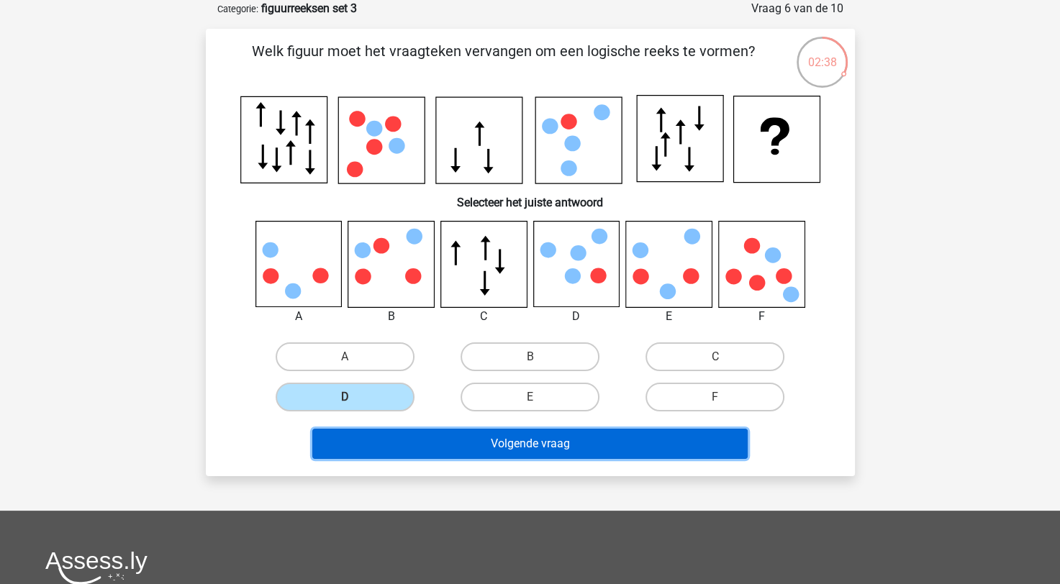
click at [398, 437] on button "Volgende vraag" at bounding box center [529, 444] width 435 height 30
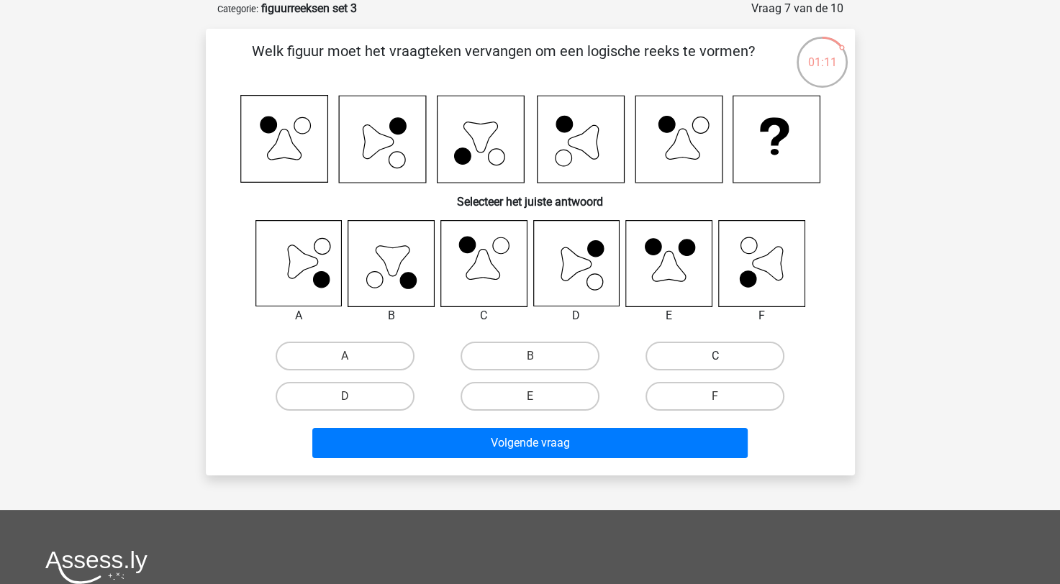
click at [686, 357] on label "C" at bounding box center [715, 356] width 139 height 29
click at [715, 357] on input "C" at bounding box center [719, 360] width 9 height 9
radio input "true"
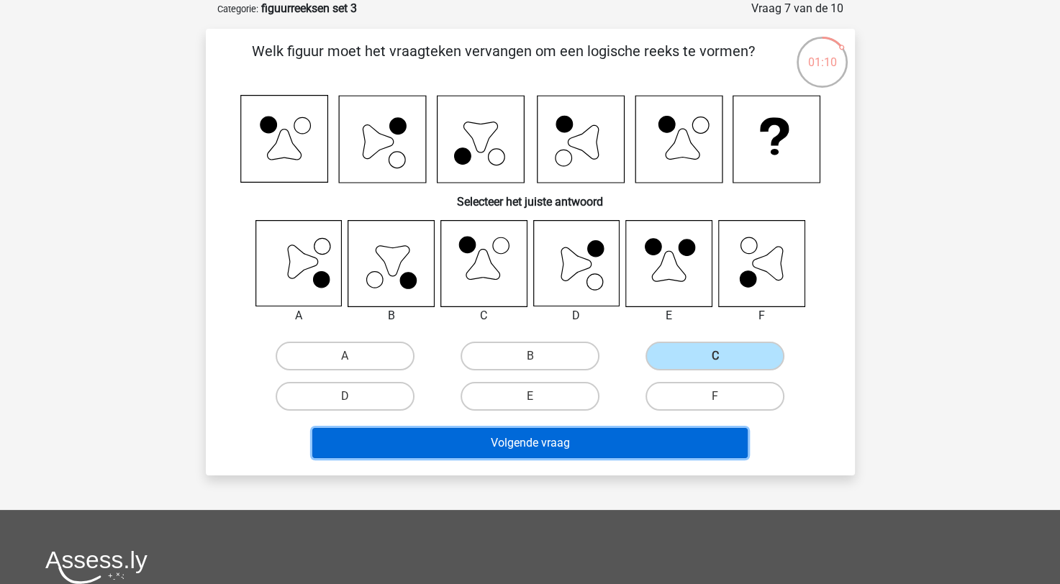
click at [559, 449] on button "Volgende vraag" at bounding box center [529, 443] width 435 height 30
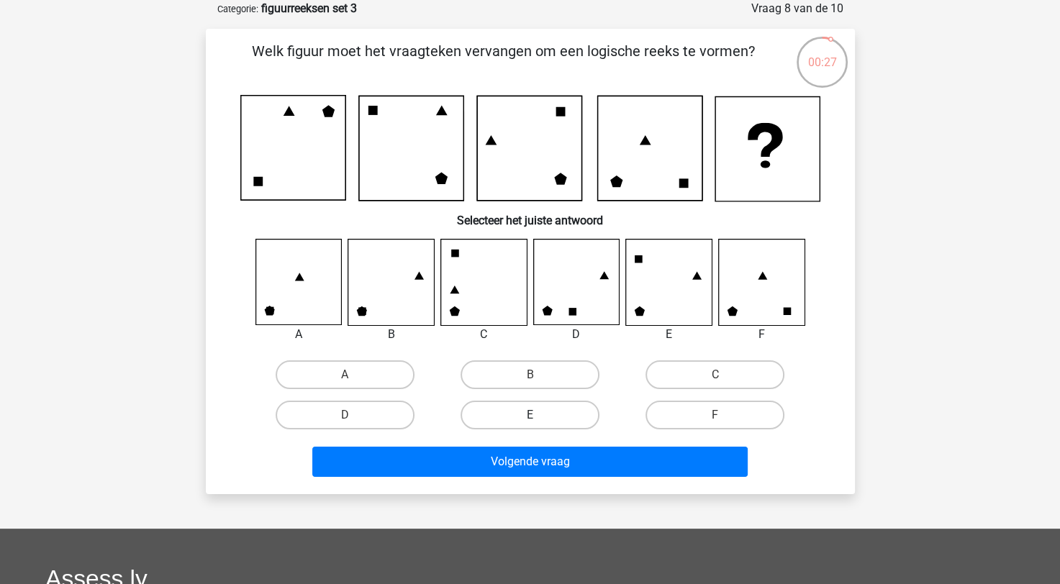
click at [505, 415] on label "E" at bounding box center [530, 415] width 139 height 29
click at [530, 415] on input "E" at bounding box center [534, 419] width 9 height 9
radio input "true"
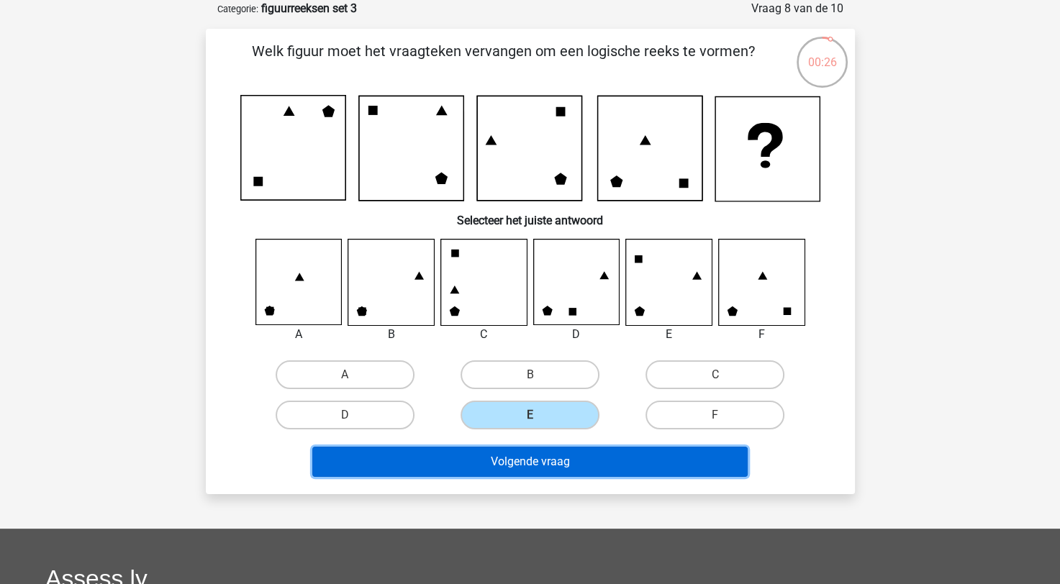
click at [521, 459] on button "Volgende vraag" at bounding box center [529, 462] width 435 height 30
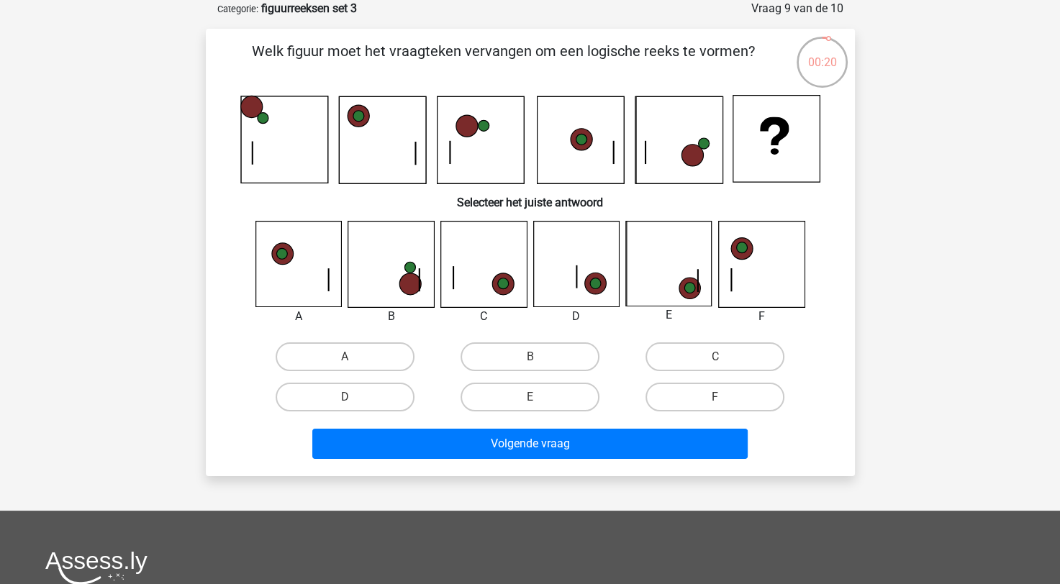
scroll to position [0, 0]
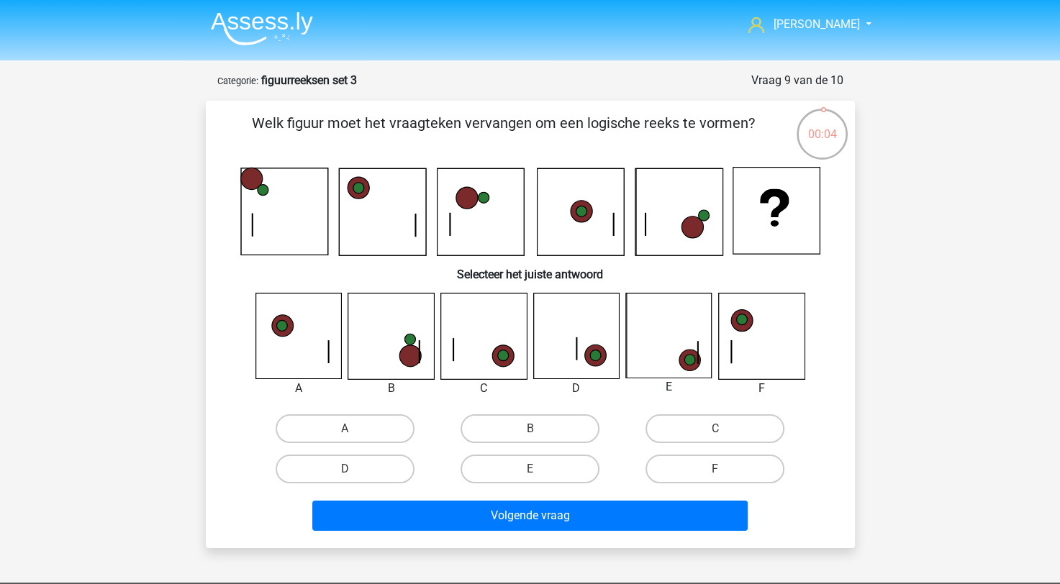
click at [397, 368] on icon at bounding box center [391, 337] width 86 height 86
click at [573, 435] on label "B" at bounding box center [530, 429] width 139 height 29
click at [539, 435] on input "B" at bounding box center [534, 433] width 9 height 9
radio input "true"
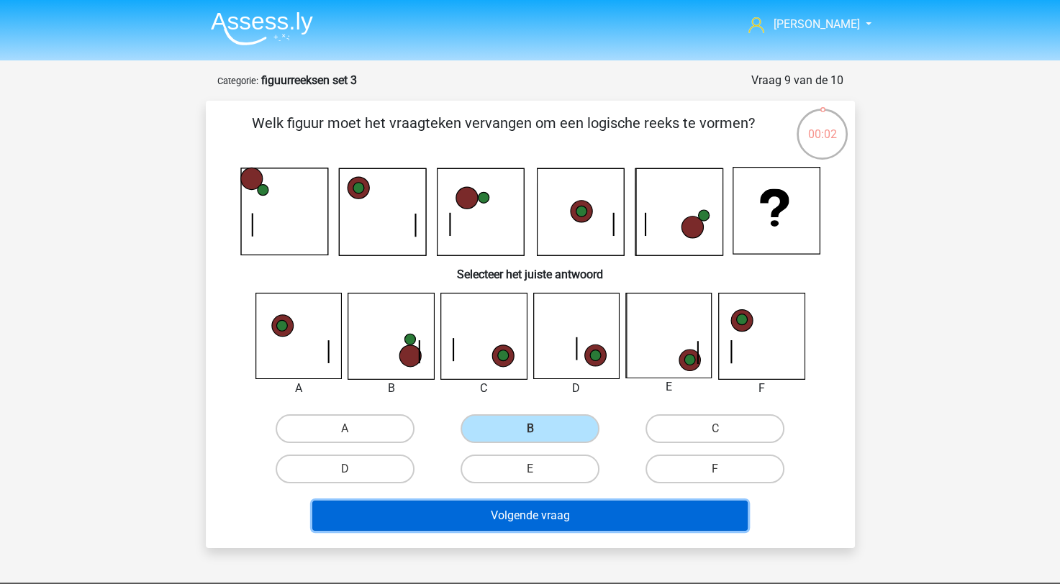
click at [559, 513] on button "Volgende vraag" at bounding box center [529, 516] width 435 height 30
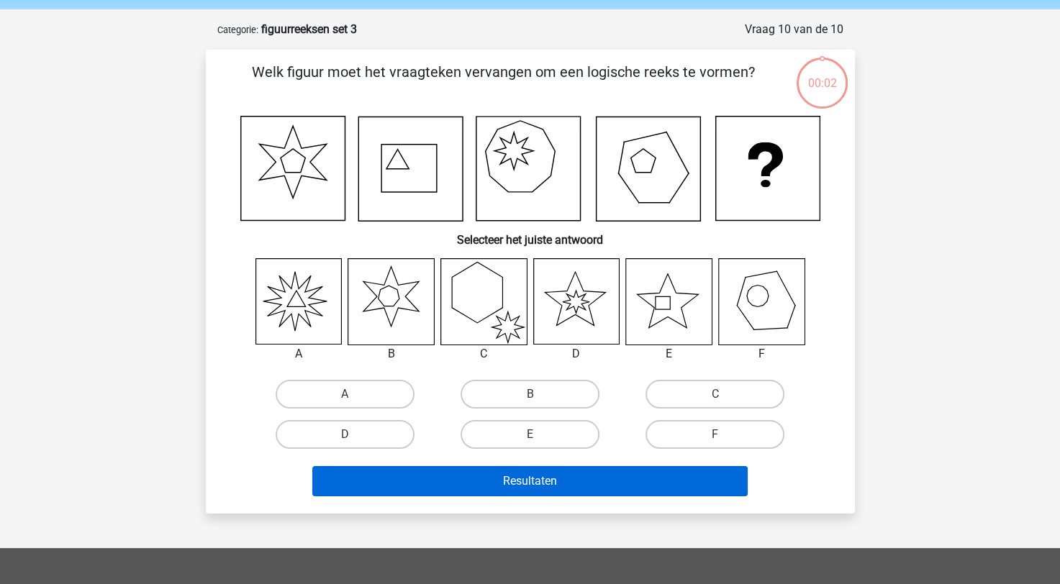
scroll to position [72, 0]
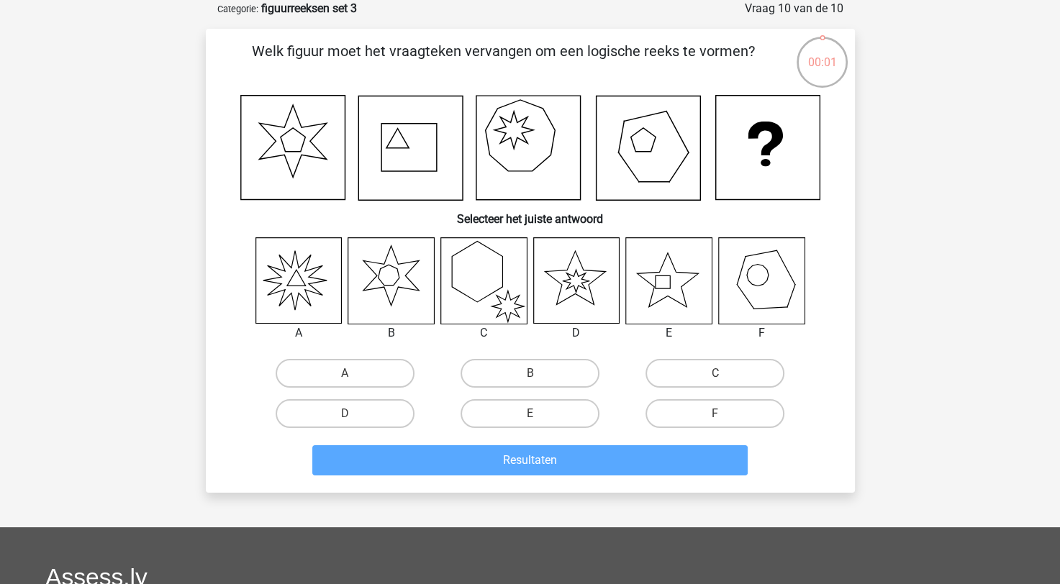
click at [523, 289] on div at bounding box center [577, 281] width 109 height 87
click at [532, 380] on input "B" at bounding box center [534, 378] width 9 height 9
radio input "true"
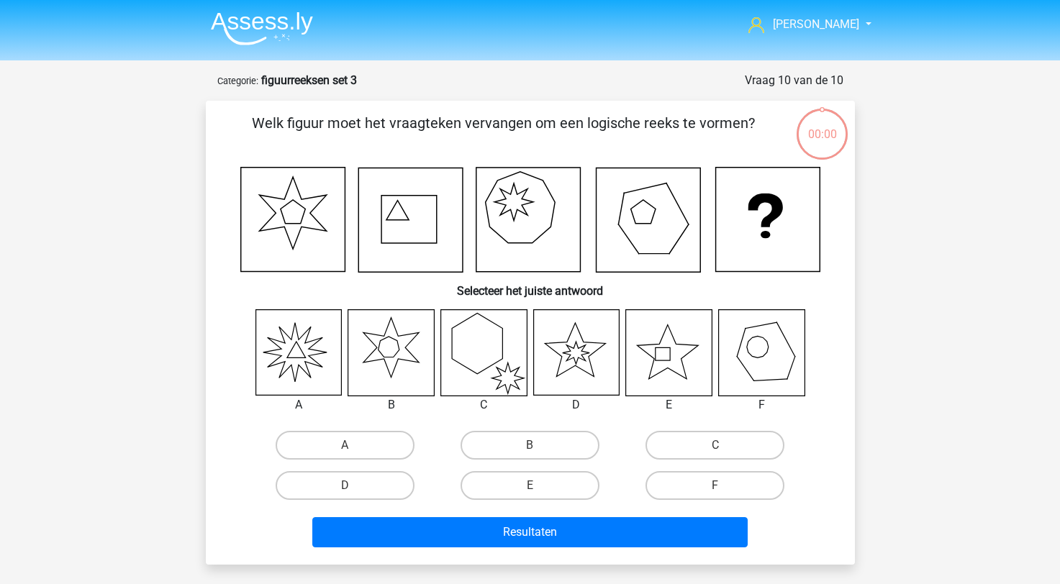
scroll to position [72, 0]
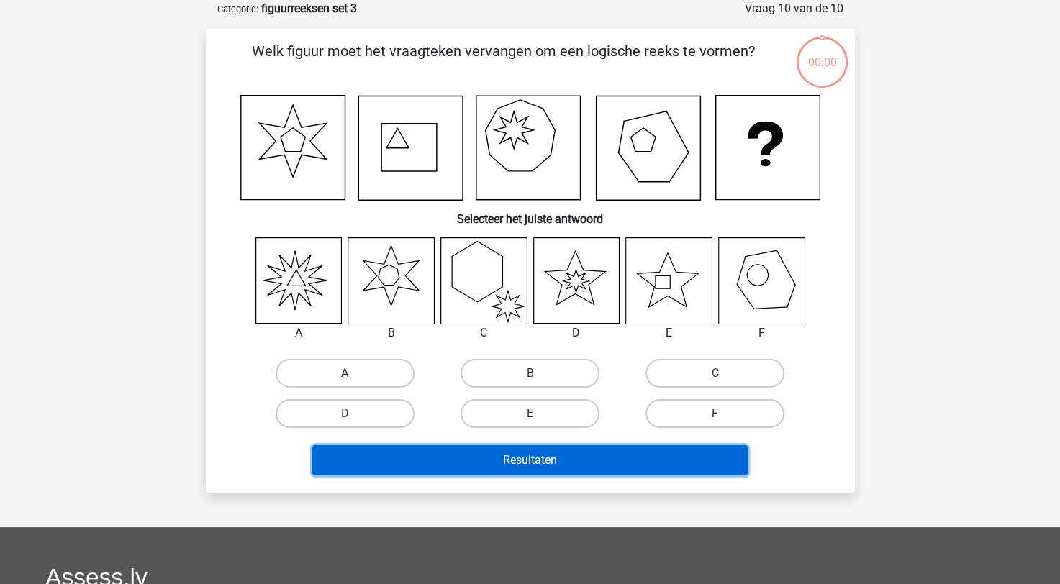
click at [537, 453] on button "Resultaten" at bounding box center [529, 461] width 435 height 30
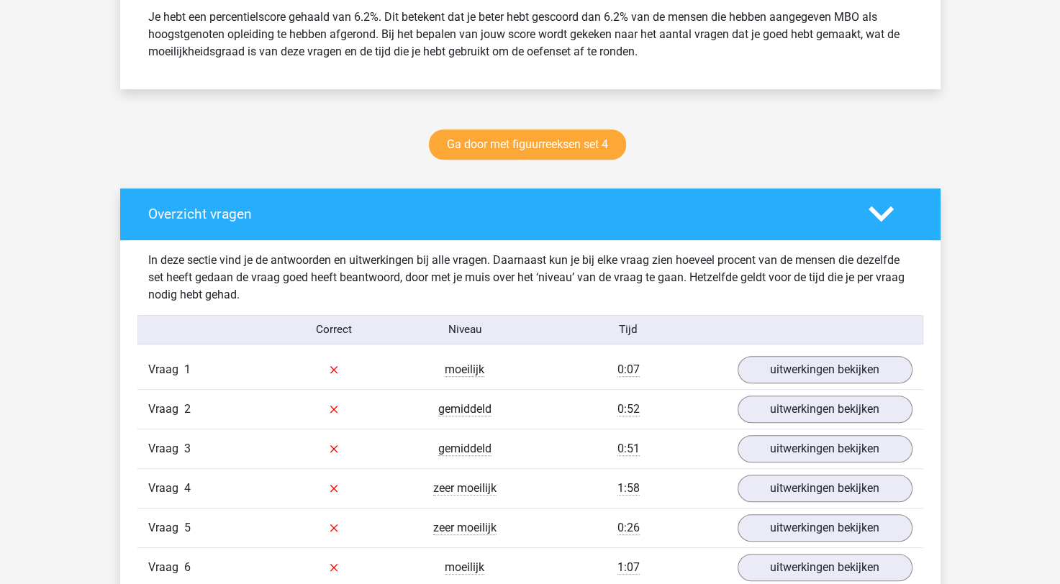
scroll to position [720, 0]
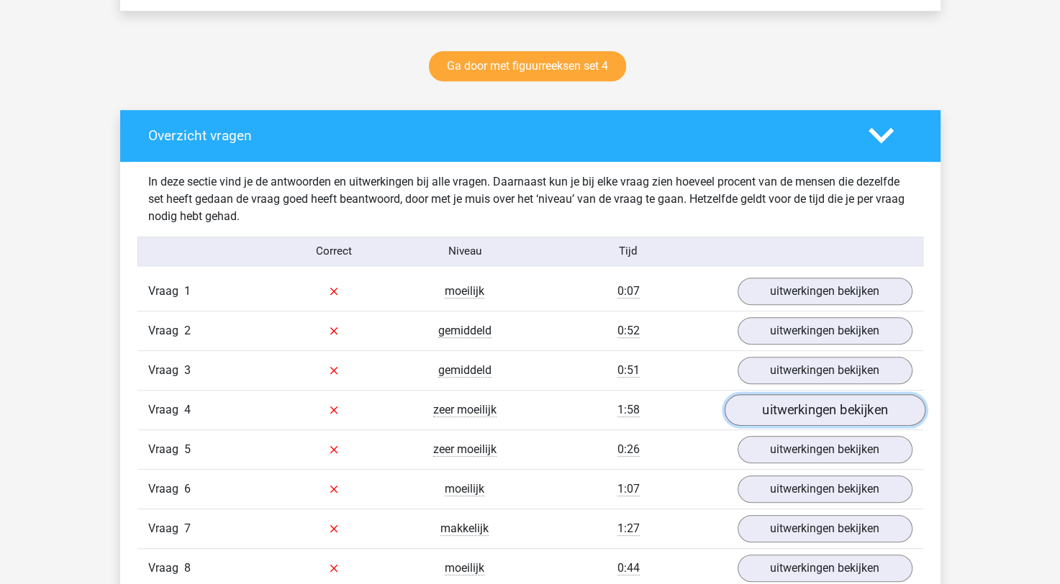
click at [761, 418] on link "uitwerkingen bekijken" at bounding box center [824, 410] width 201 height 32
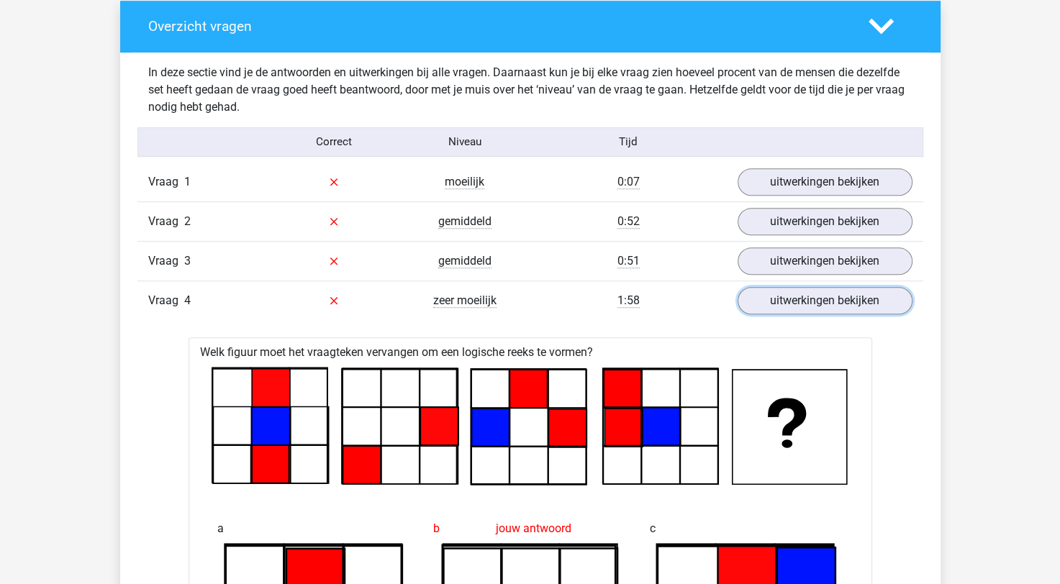
scroll to position [648, 0]
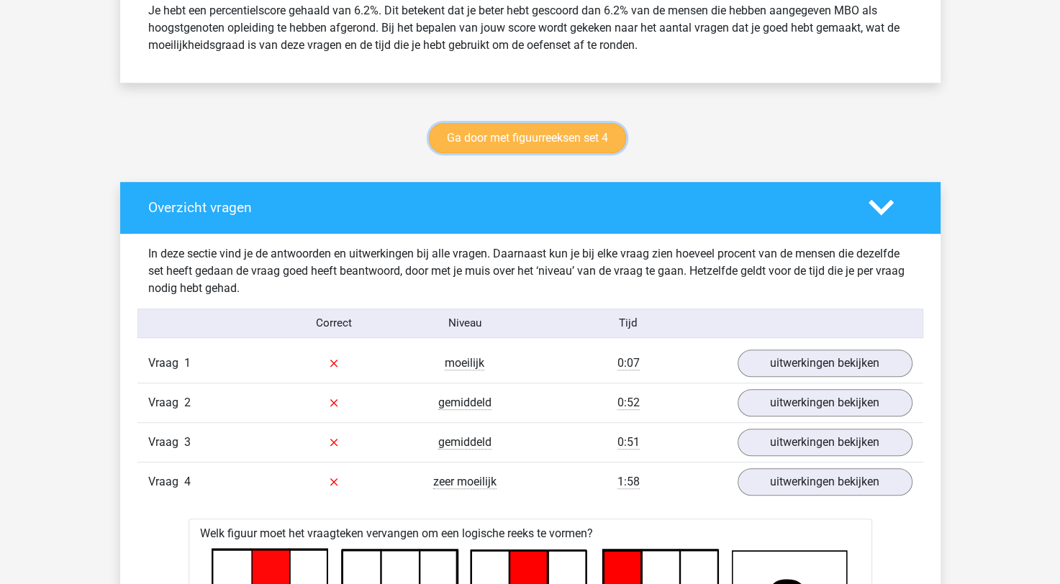
click at [525, 137] on link "Ga door met figuurreeksen set 4" at bounding box center [527, 138] width 197 height 30
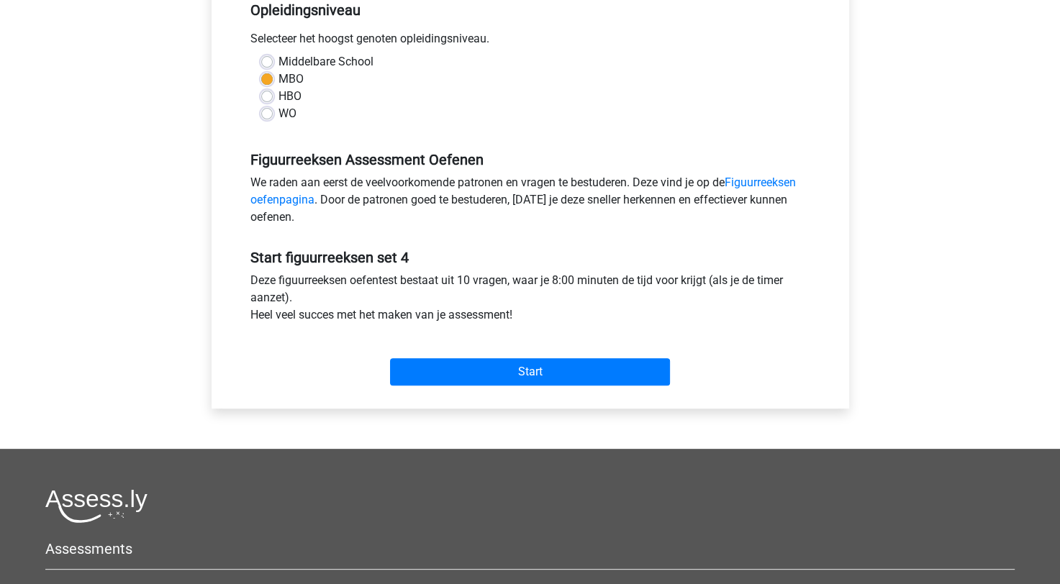
scroll to position [552, 0]
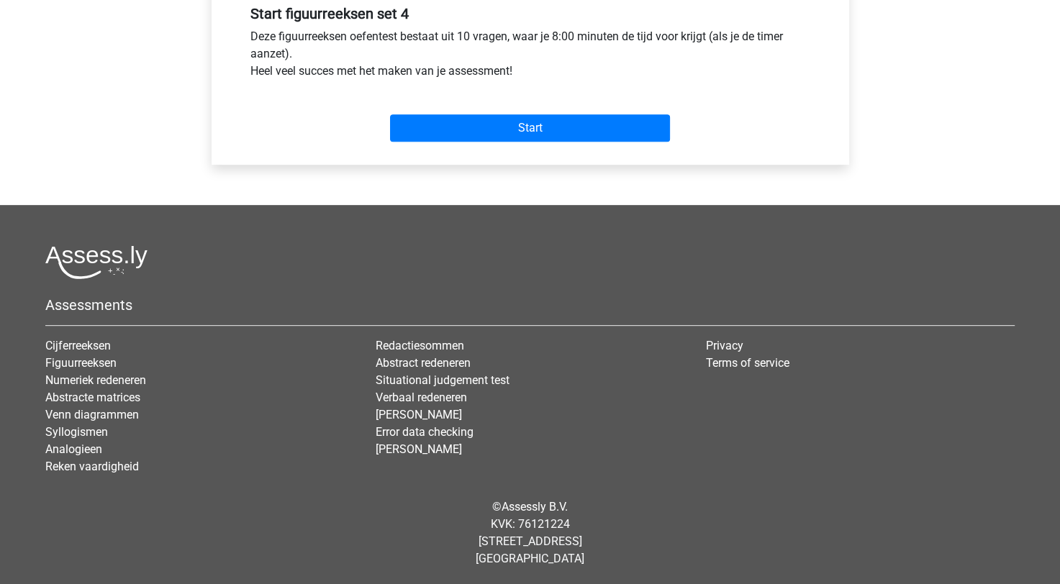
click at [577, 143] on div "Start" at bounding box center [531, 117] width 582 height 62
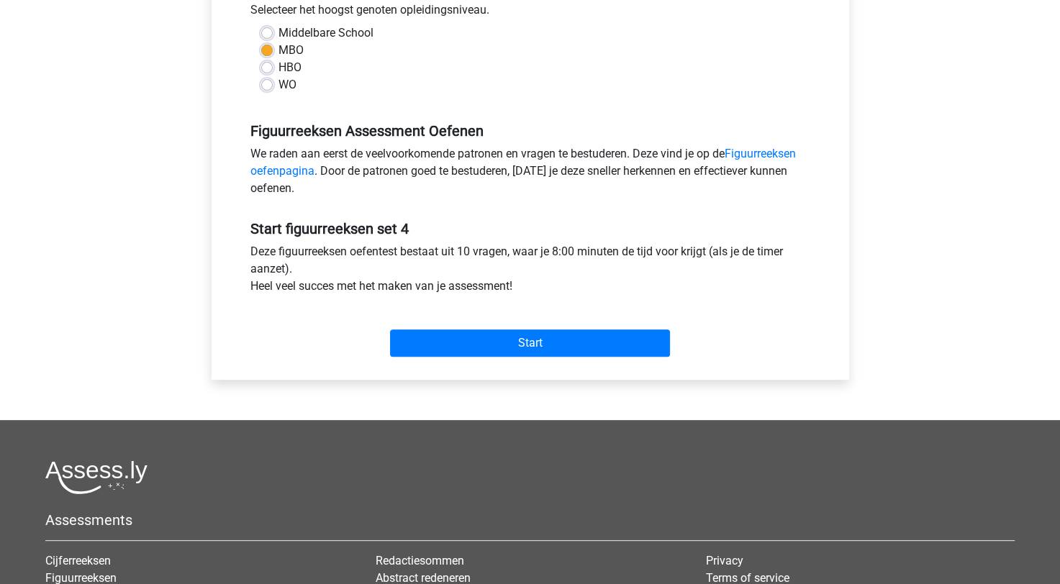
scroll to position [336, 0]
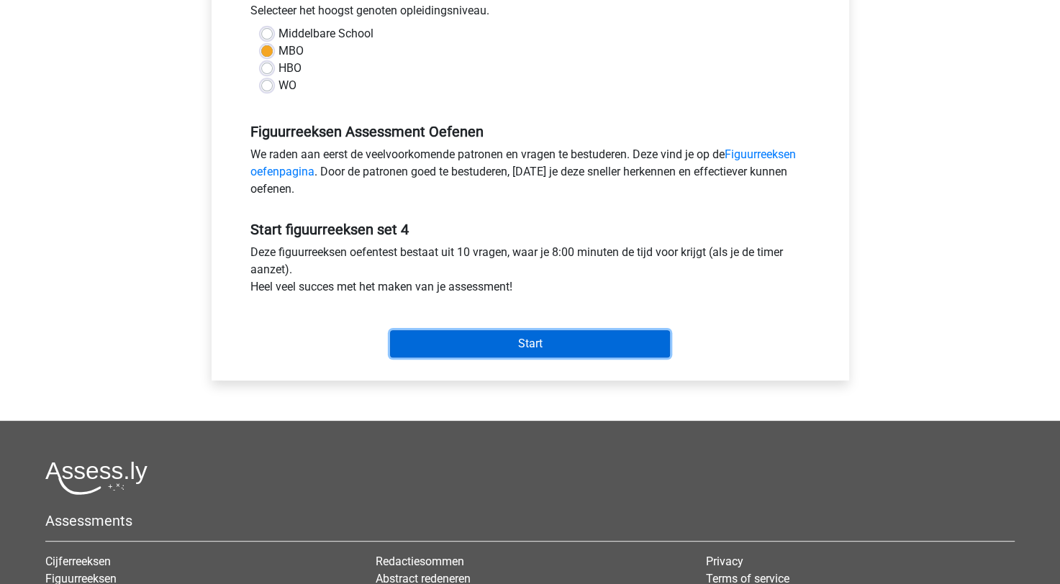
click at [560, 343] on input "Start" at bounding box center [530, 343] width 280 height 27
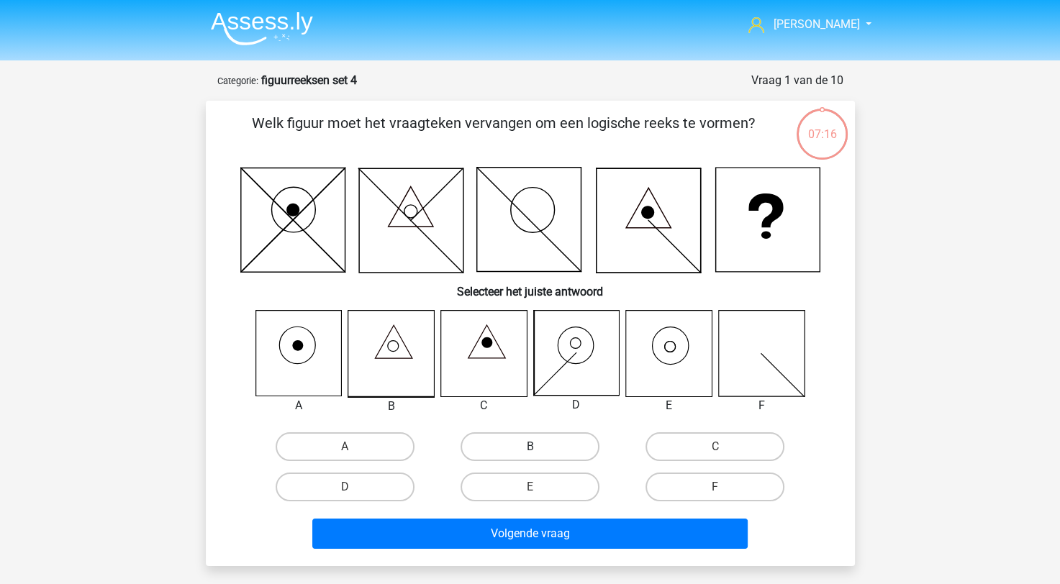
click at [515, 446] on label "B" at bounding box center [530, 447] width 139 height 29
click at [530, 447] on input "B" at bounding box center [534, 451] width 9 height 9
radio input "true"
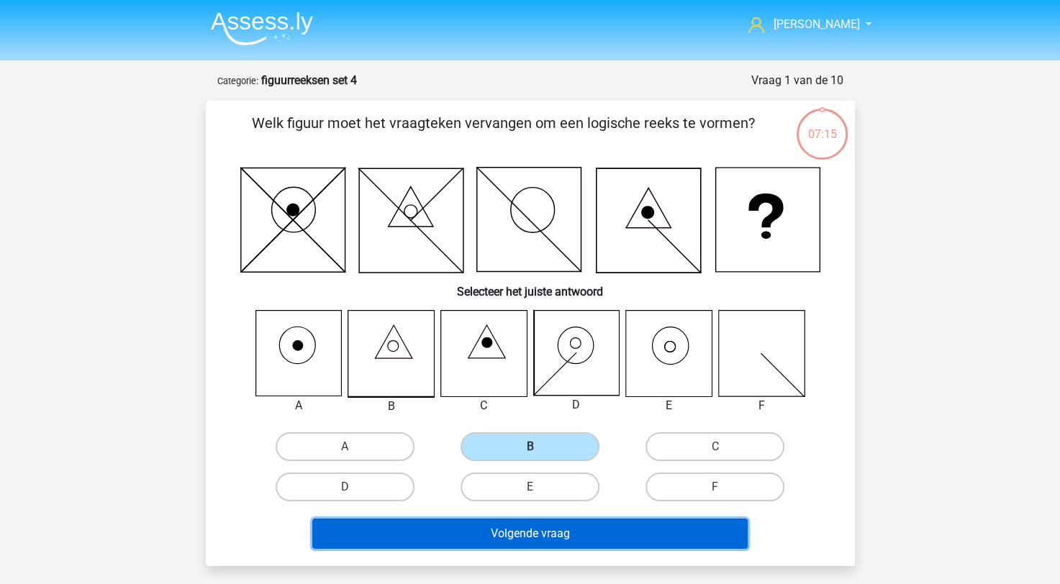
click at [520, 523] on button "Volgende vraag" at bounding box center [529, 534] width 435 height 30
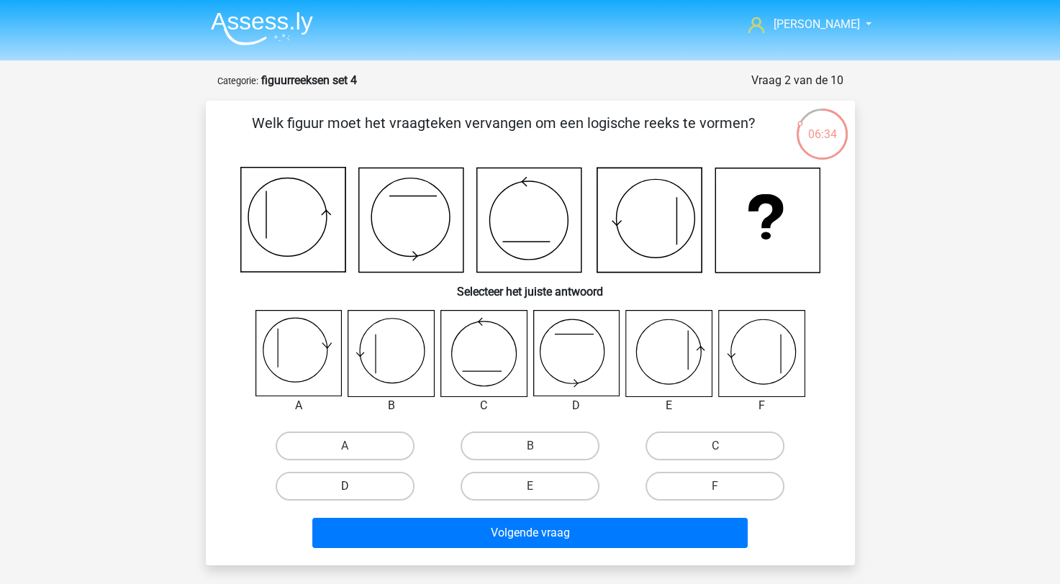
click at [413, 487] on label "D" at bounding box center [345, 486] width 139 height 29
click at [354, 487] on input "D" at bounding box center [349, 491] width 9 height 9
radio input "true"
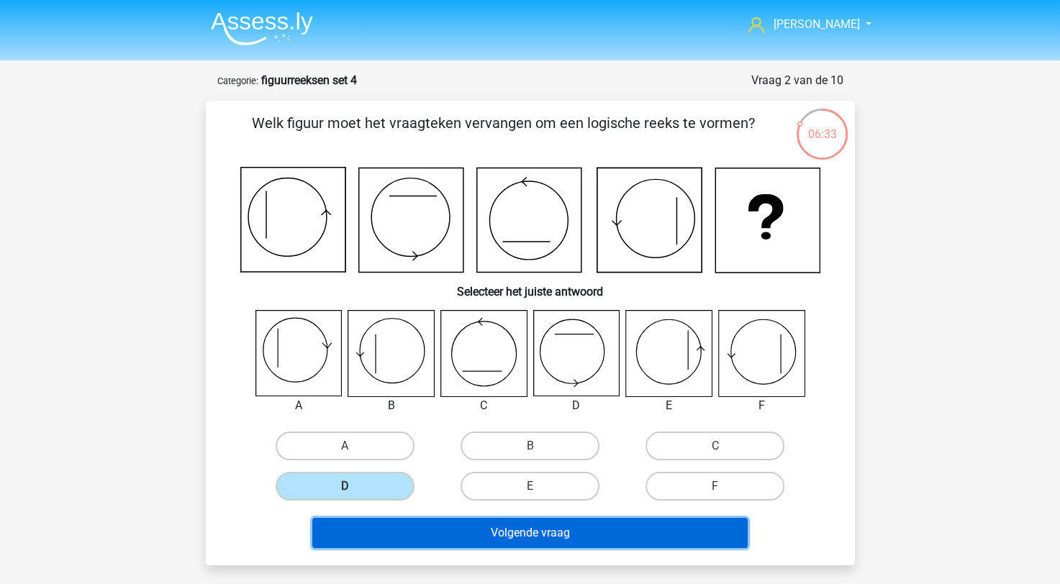
click at [448, 526] on button "Volgende vraag" at bounding box center [529, 533] width 435 height 30
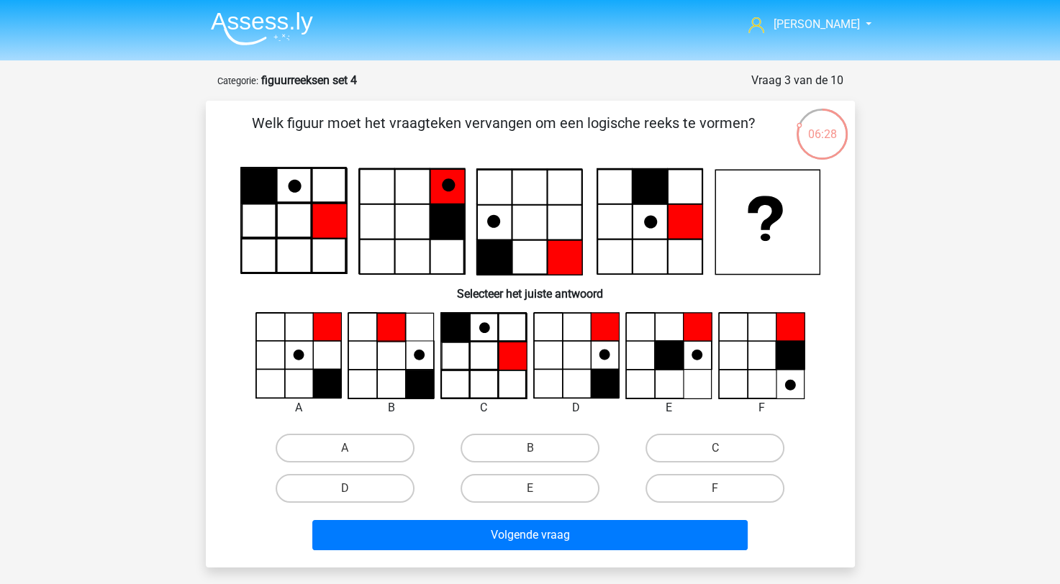
click at [532, 453] on input "B" at bounding box center [534, 452] width 9 height 9
radio input "true"
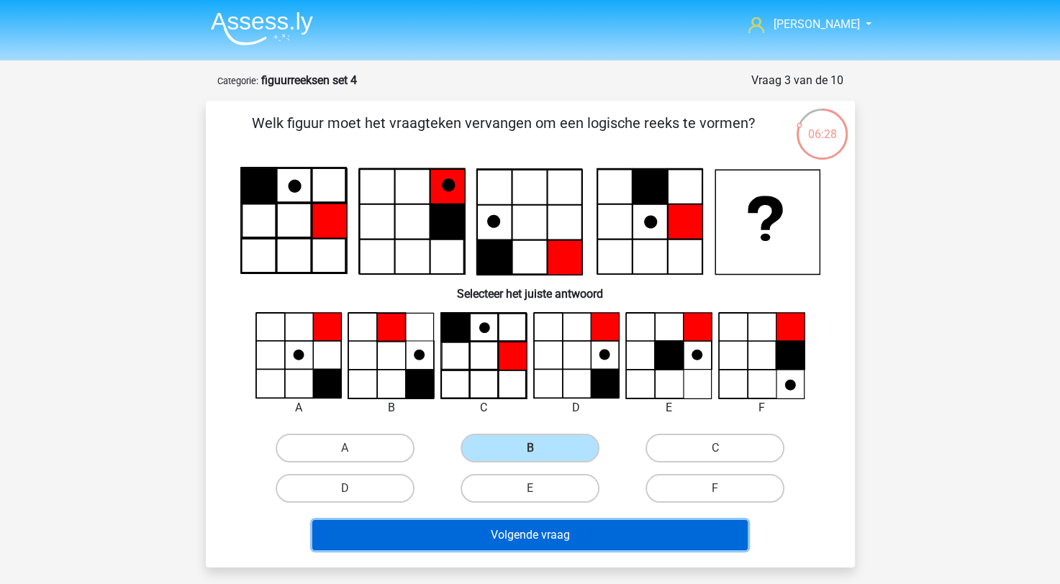
click at [526, 525] on button "Volgende vraag" at bounding box center [529, 535] width 435 height 30
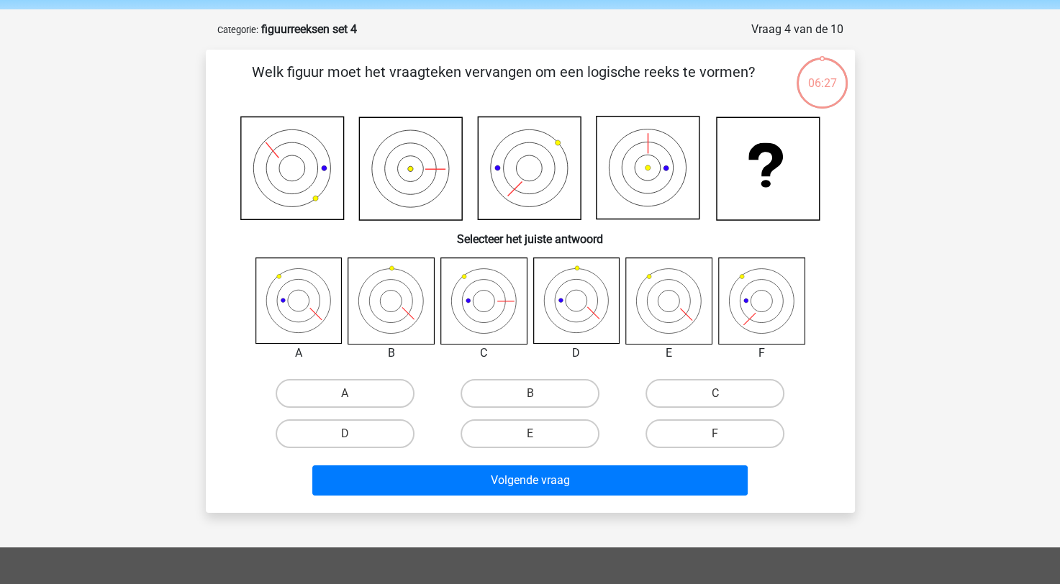
scroll to position [72, 0]
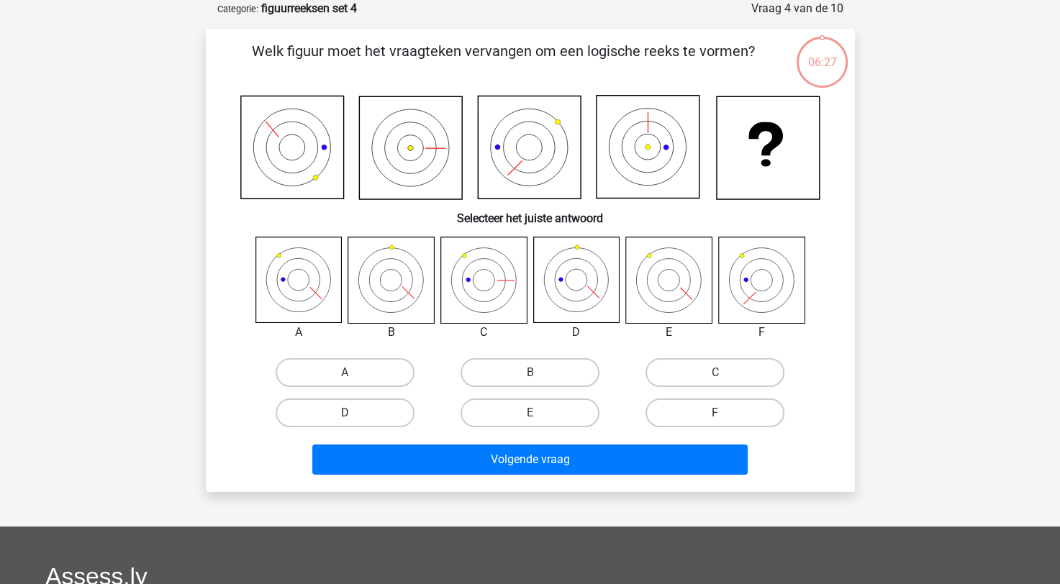
click at [379, 403] on label "D" at bounding box center [345, 413] width 139 height 29
click at [354, 413] on input "D" at bounding box center [349, 417] width 9 height 9
radio input "true"
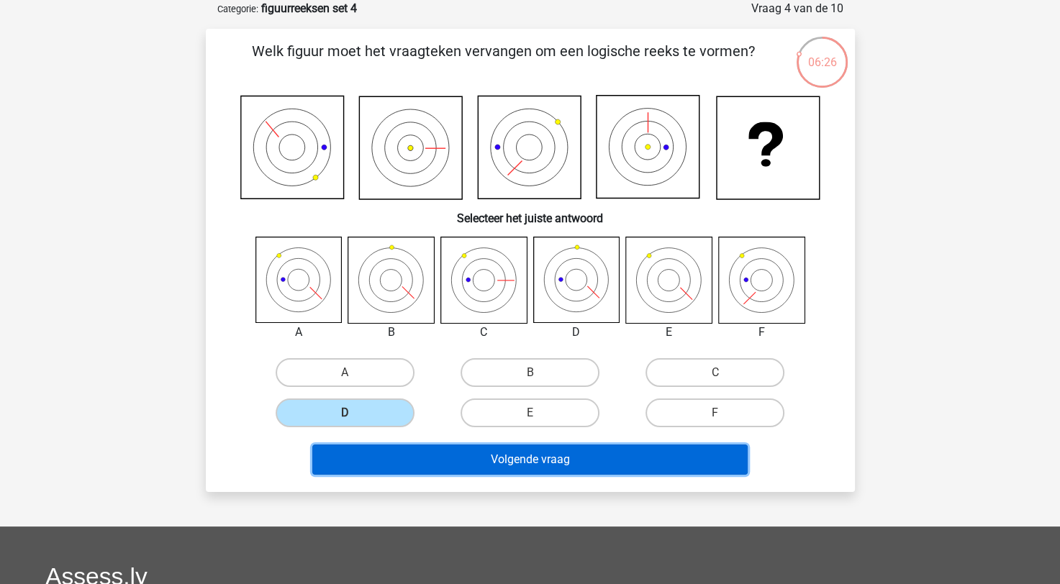
click at [597, 463] on button "Volgende vraag" at bounding box center [529, 460] width 435 height 30
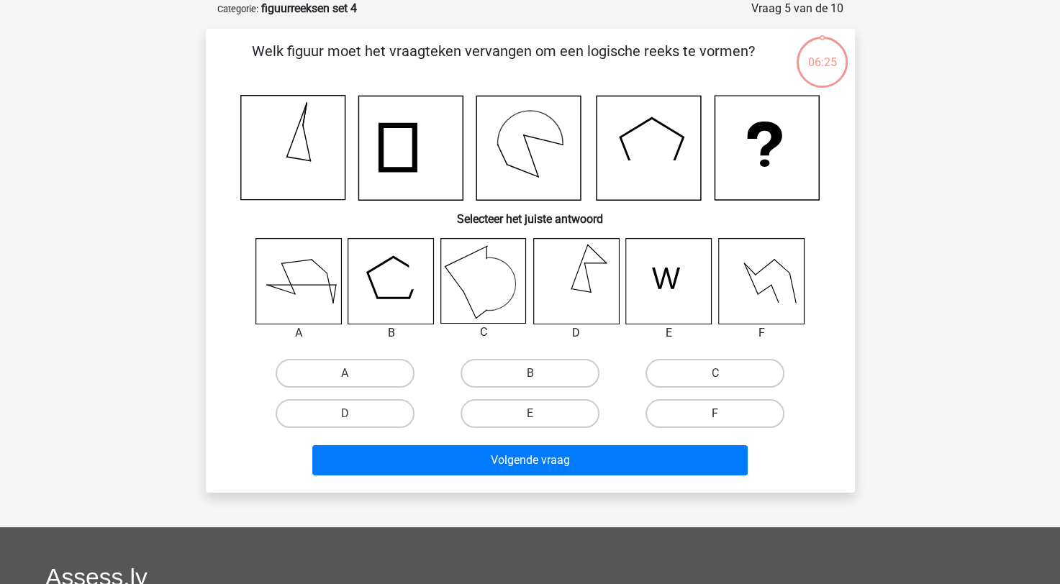
click at [690, 418] on label "F" at bounding box center [715, 413] width 139 height 29
click at [715, 418] on input "F" at bounding box center [719, 418] width 9 height 9
radio input "true"
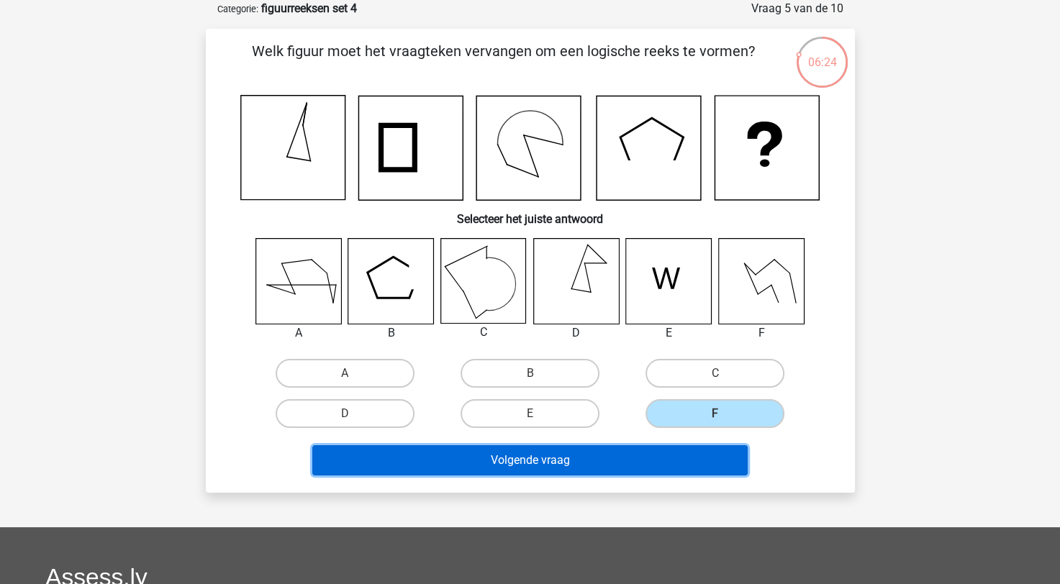
click at [651, 459] on button "Volgende vraag" at bounding box center [529, 461] width 435 height 30
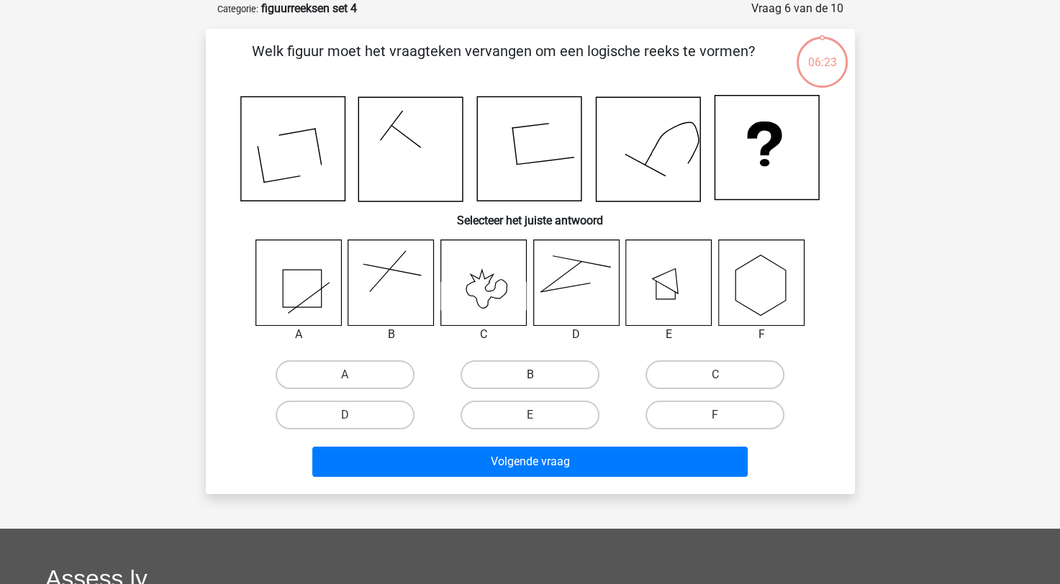
click at [513, 386] on label "B" at bounding box center [530, 375] width 139 height 29
click at [530, 384] on input "B" at bounding box center [534, 379] width 9 height 9
radio input "true"
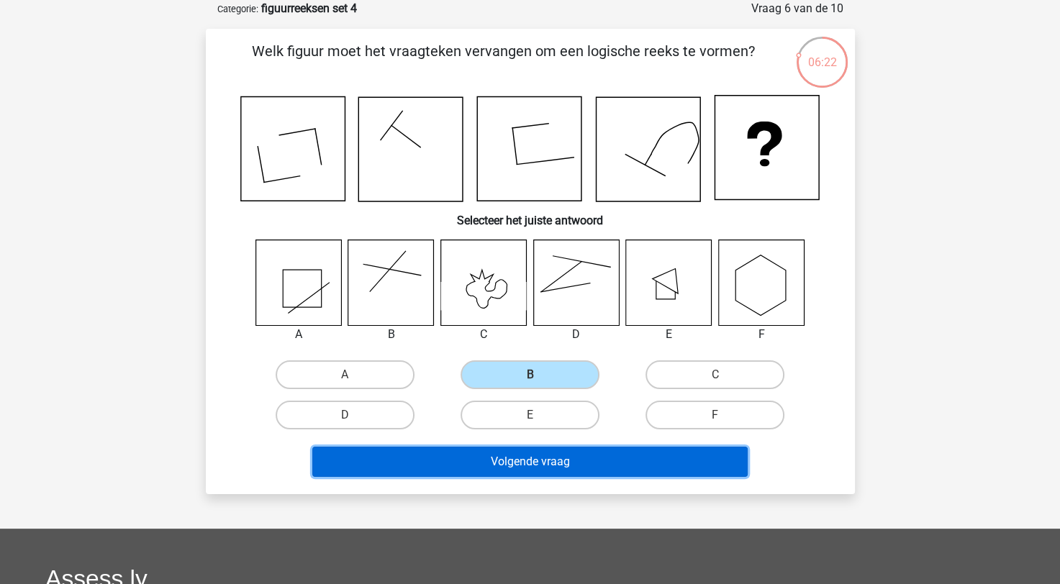
click at [554, 474] on button "Volgende vraag" at bounding box center [529, 462] width 435 height 30
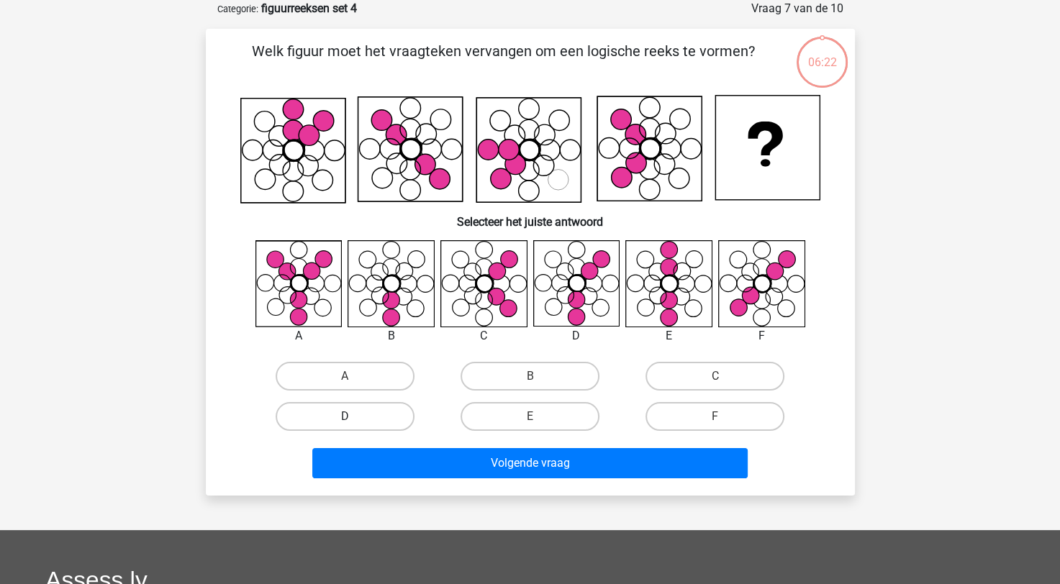
click at [357, 412] on label "D" at bounding box center [345, 416] width 139 height 29
click at [354, 417] on input "D" at bounding box center [349, 421] width 9 height 9
radio input "true"
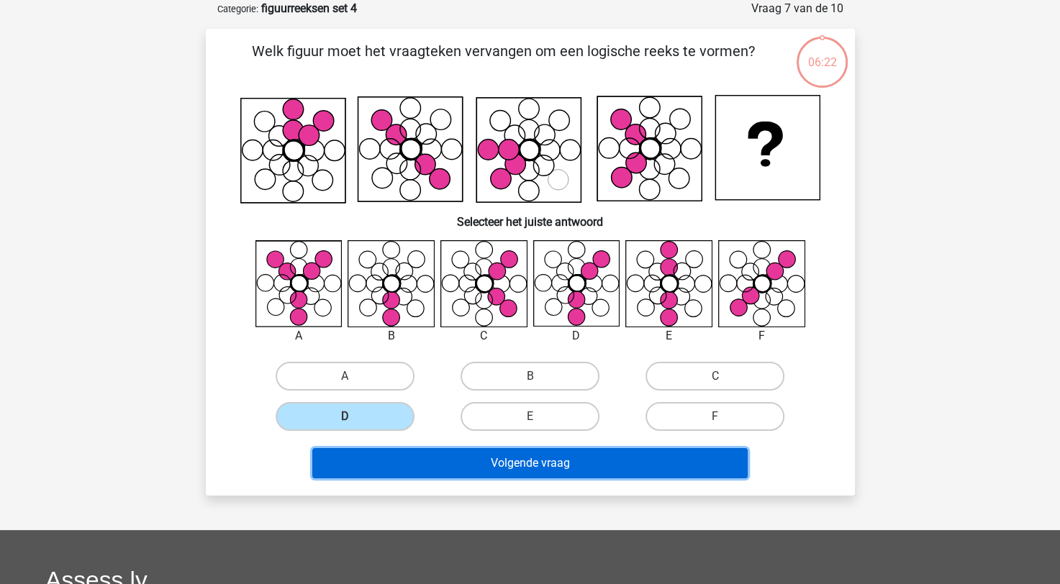
click at [507, 466] on button "Volgende vraag" at bounding box center [529, 463] width 435 height 30
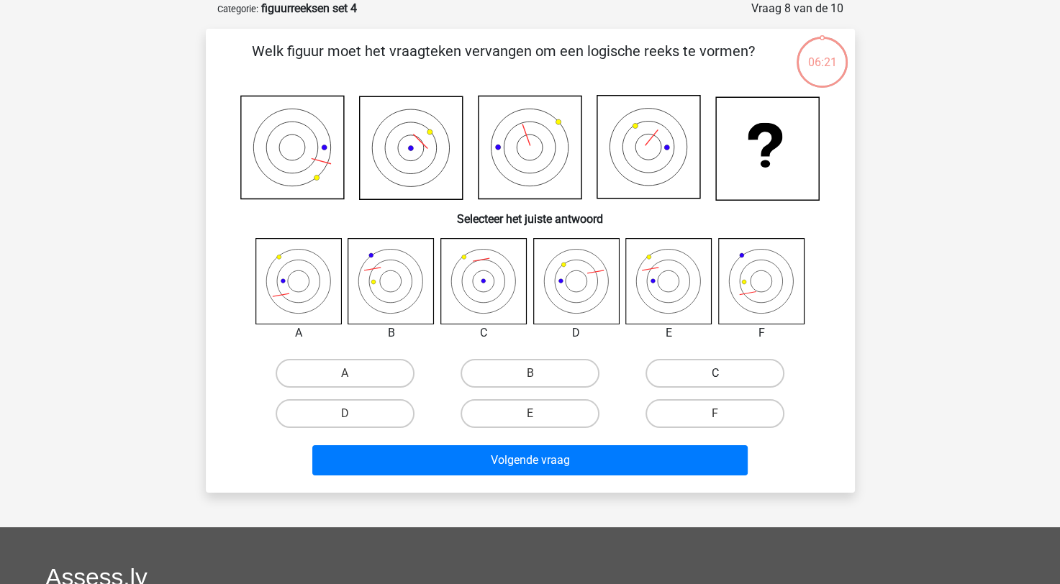
click at [694, 376] on label "C" at bounding box center [715, 373] width 139 height 29
click at [715, 376] on input "C" at bounding box center [719, 378] width 9 height 9
radio input "true"
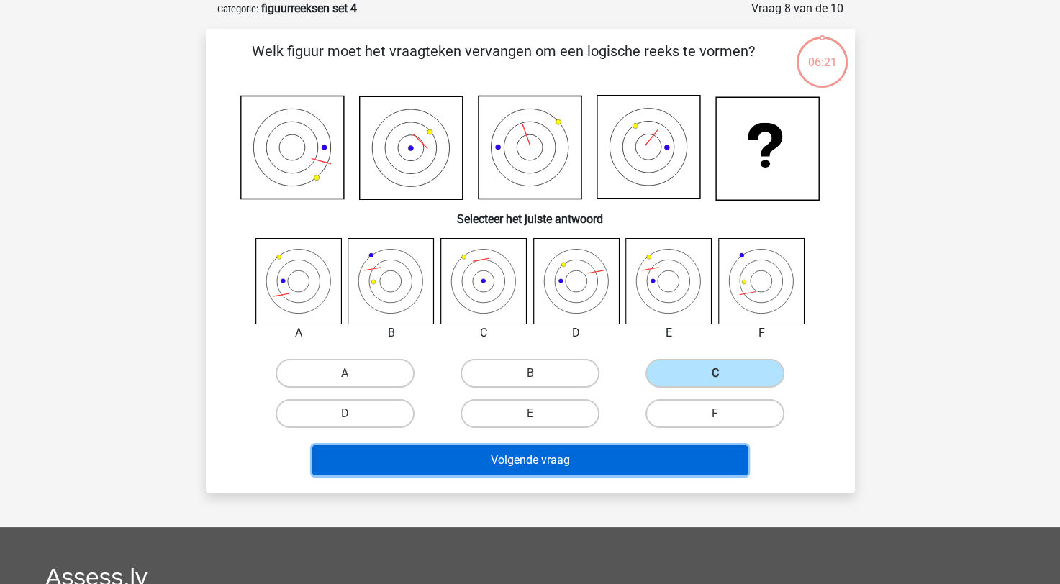
click at [629, 453] on button "Volgende vraag" at bounding box center [529, 461] width 435 height 30
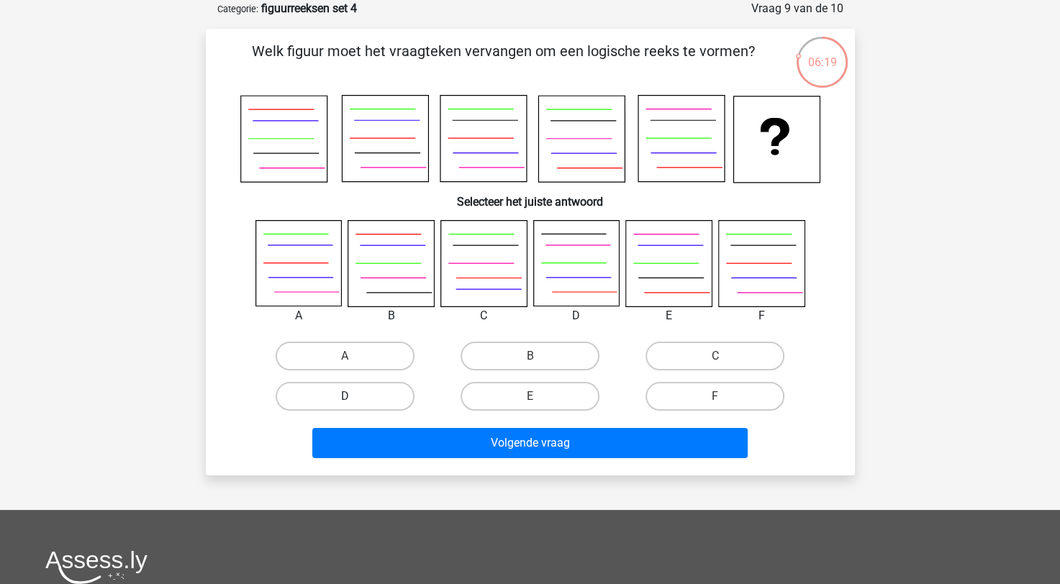
click at [358, 382] on label "D" at bounding box center [345, 396] width 139 height 29
click at [354, 397] on input "D" at bounding box center [349, 401] width 9 height 9
radio input "true"
click at [392, 406] on label "D" at bounding box center [345, 396] width 139 height 29
click at [354, 406] on input "D" at bounding box center [349, 401] width 9 height 9
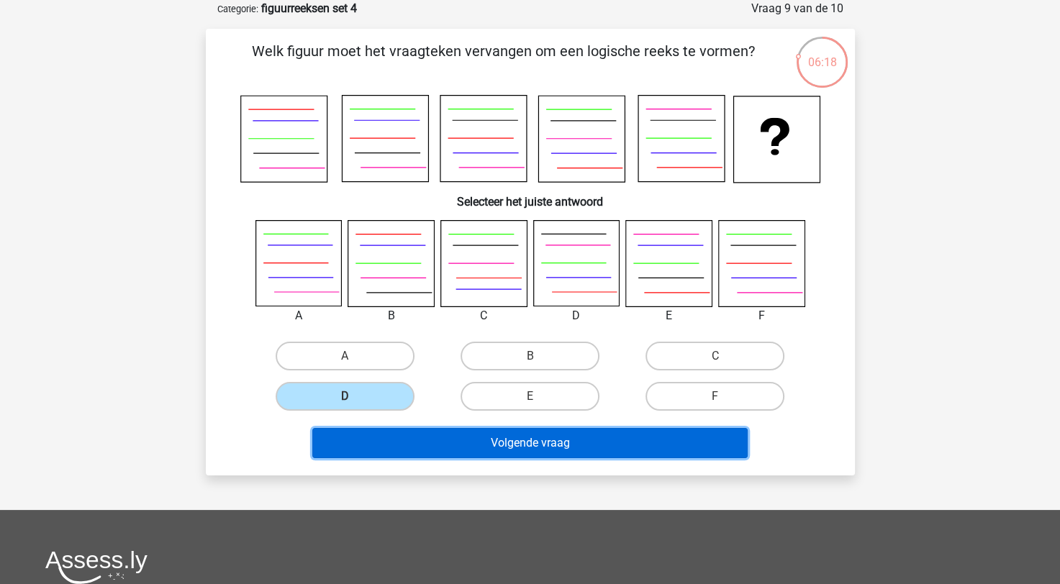
click at [456, 438] on button "Volgende vraag" at bounding box center [529, 443] width 435 height 30
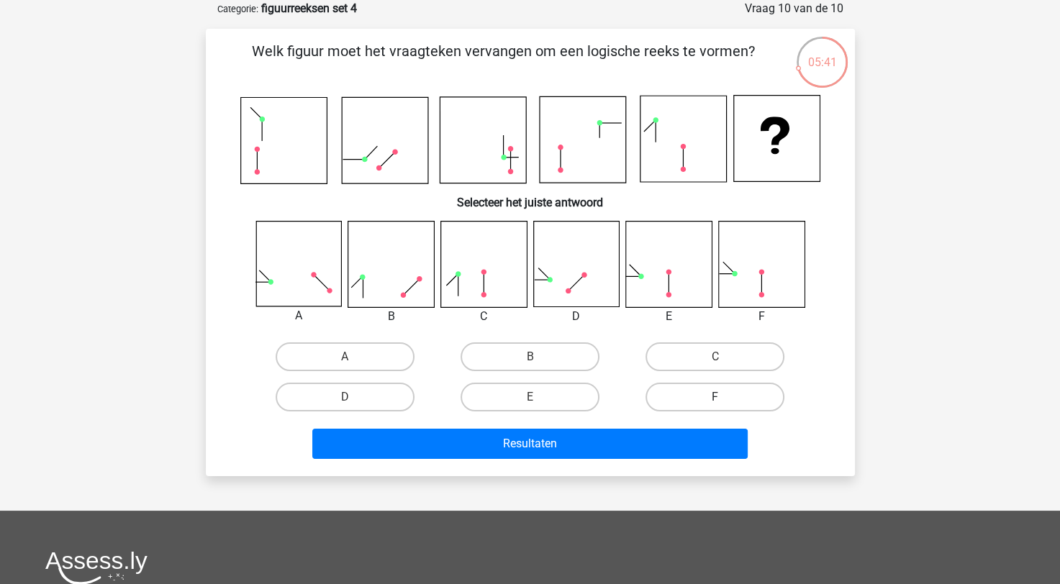
click at [746, 402] on label "F" at bounding box center [715, 397] width 139 height 29
click at [725, 402] on input "F" at bounding box center [719, 401] width 9 height 9
radio input "true"
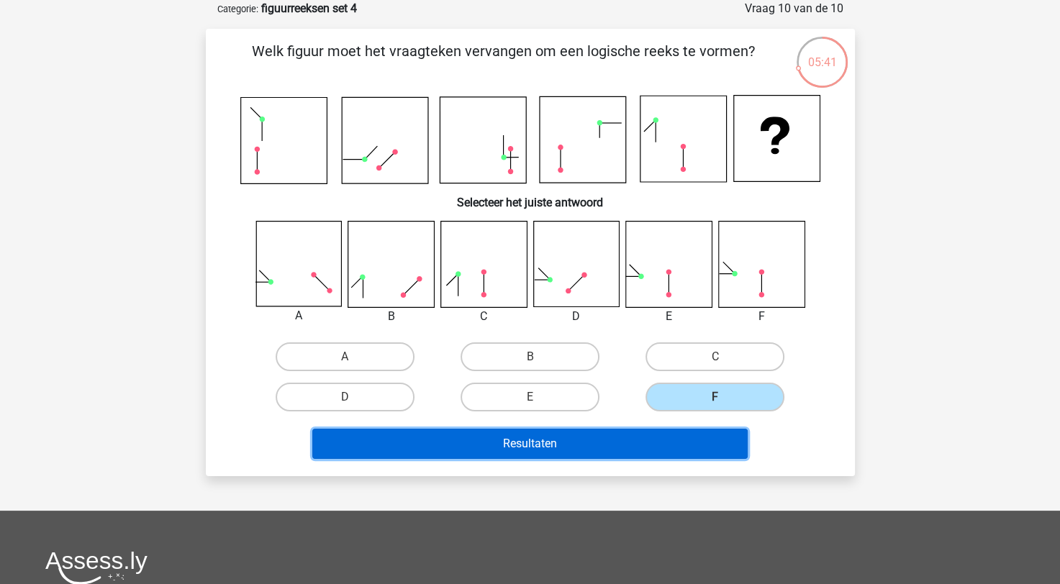
click at [697, 433] on button "Resultaten" at bounding box center [529, 444] width 435 height 30
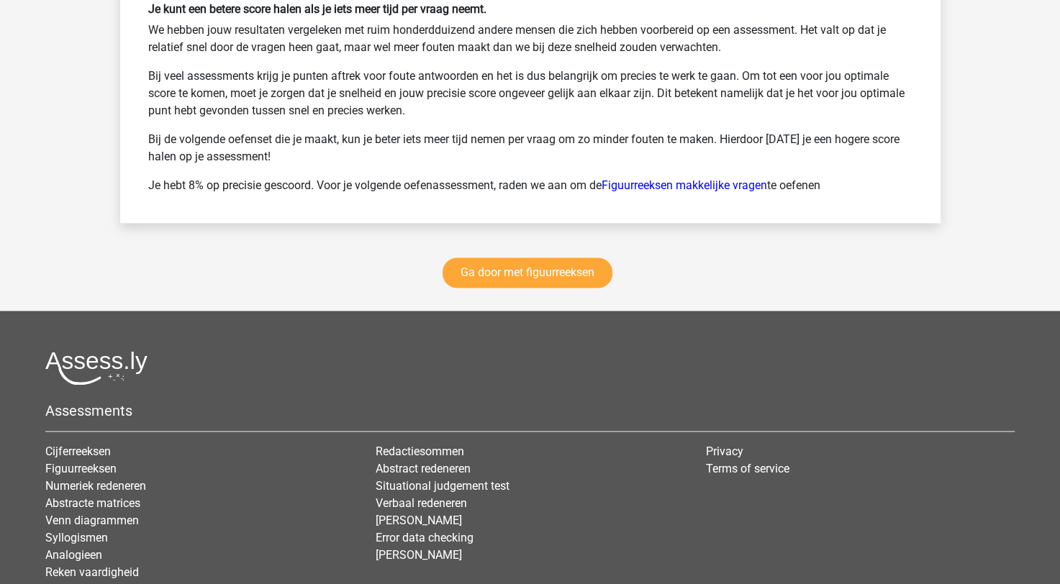
scroll to position [2085, 0]
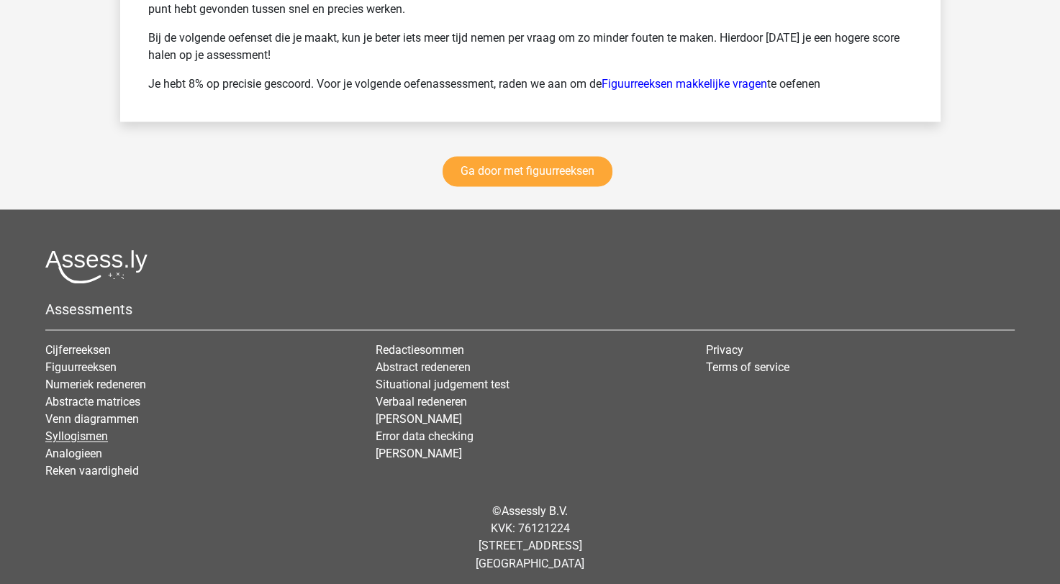
click at [92, 438] on link "Syllogismen" at bounding box center [76, 437] width 63 height 14
click at [81, 448] on link "Analogieen" at bounding box center [73, 454] width 57 height 14
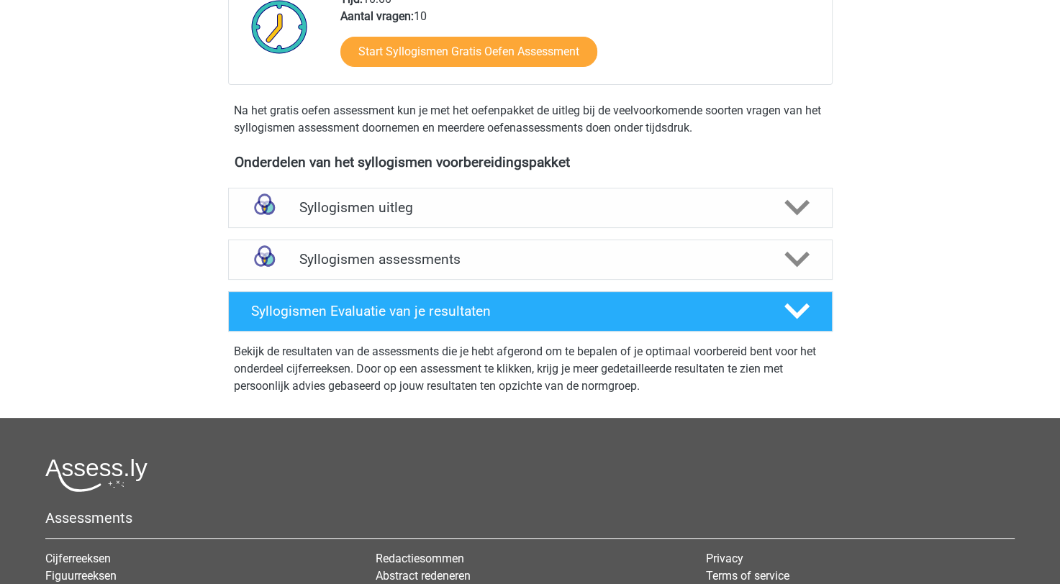
scroll to position [360, 0]
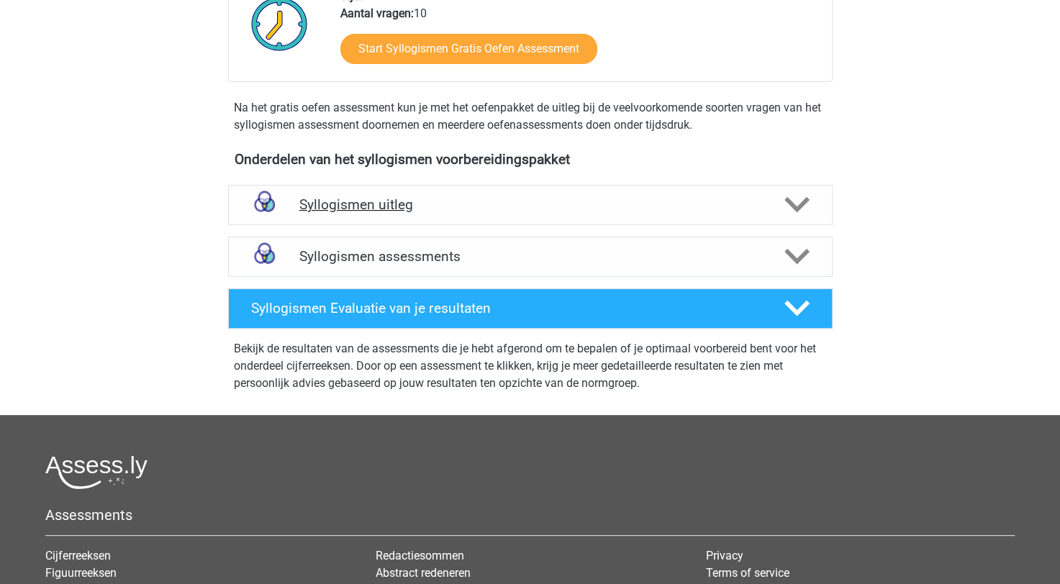
click at [383, 204] on h4 "Syllogismen uitleg" at bounding box center [530, 204] width 462 height 17
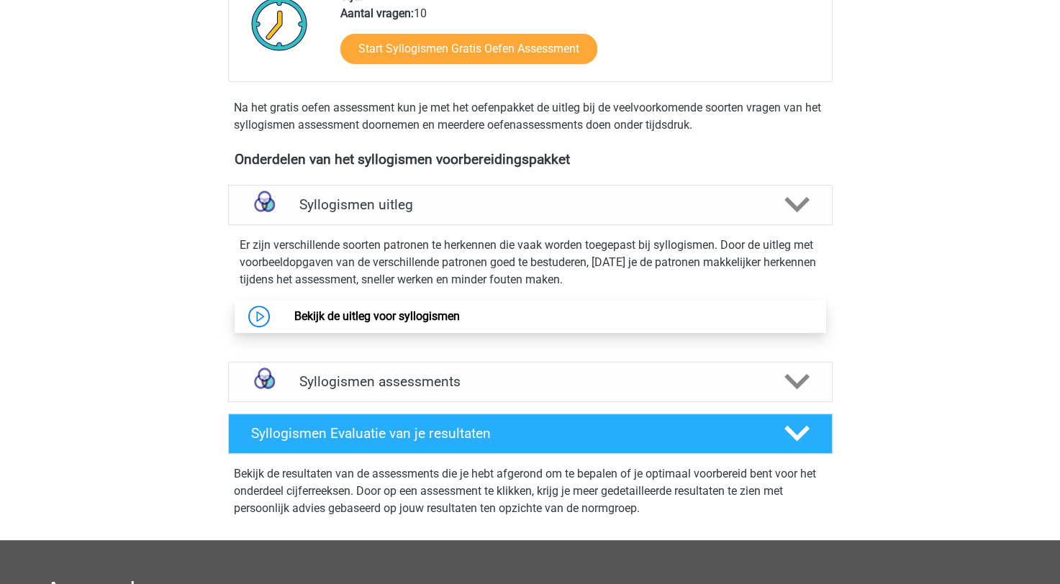
click at [438, 323] on link "Bekijk de uitleg voor syllogismen" at bounding box center [377, 317] width 166 height 14
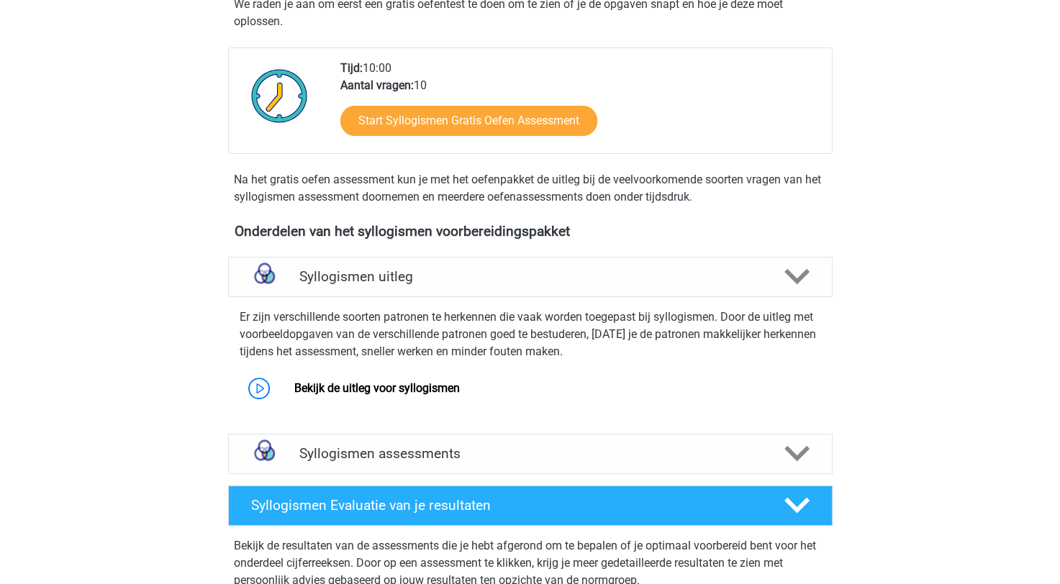
scroll to position [216, 0]
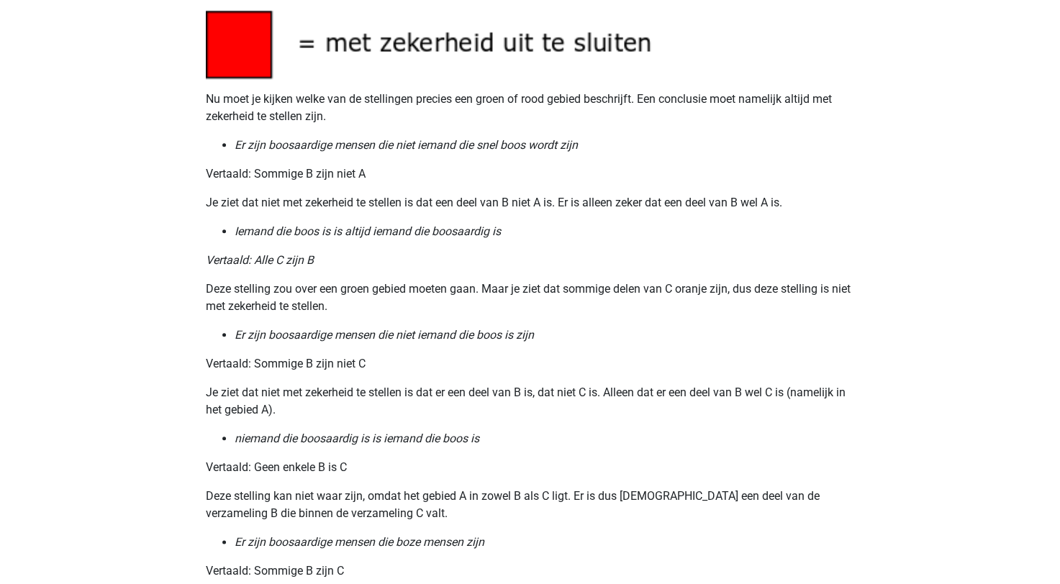
scroll to position [1799, 0]
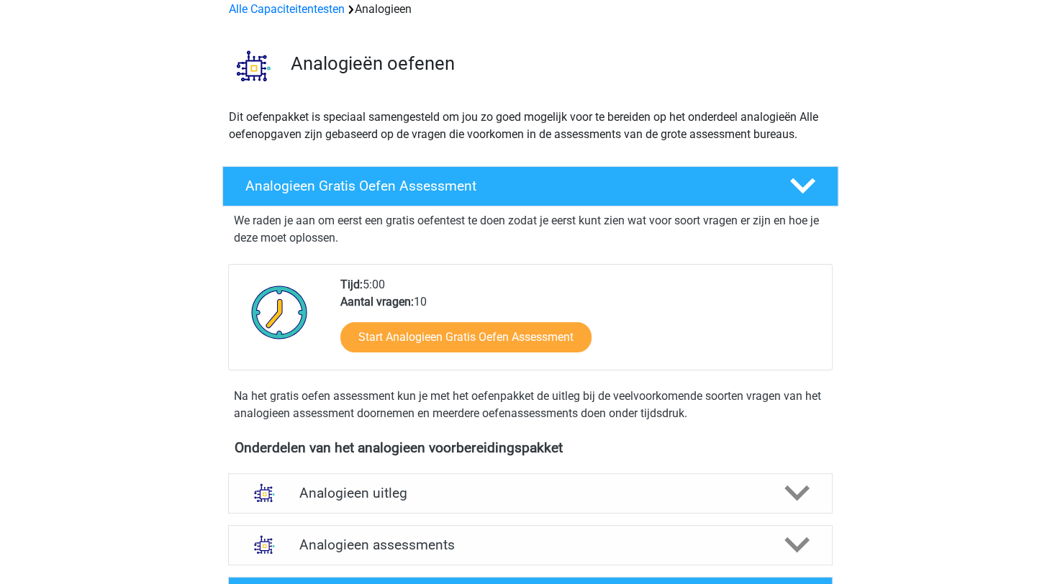
scroll to position [216, 0]
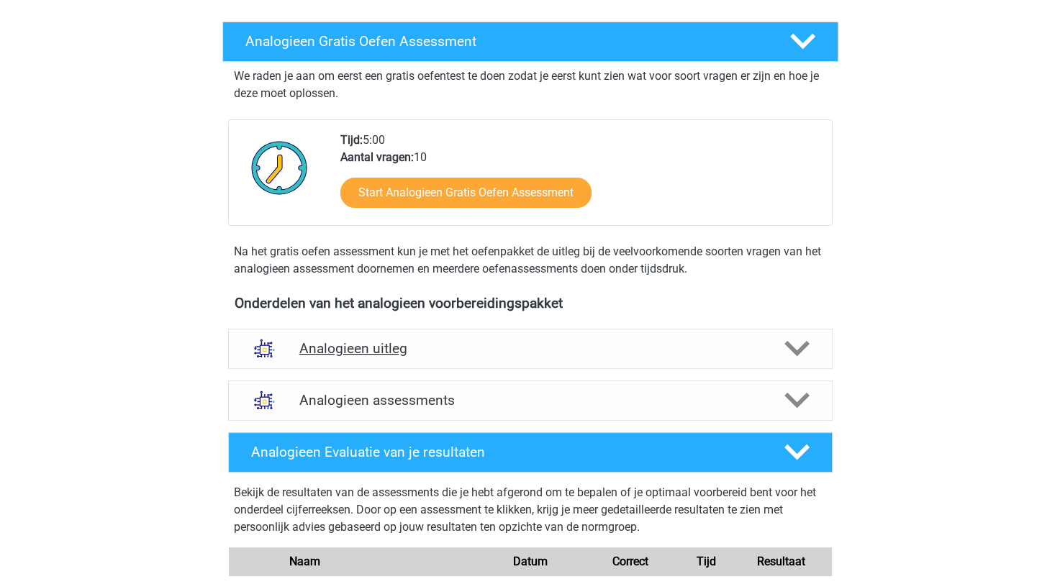
click at [461, 351] on h4 "Analogieen uitleg" at bounding box center [530, 348] width 462 height 17
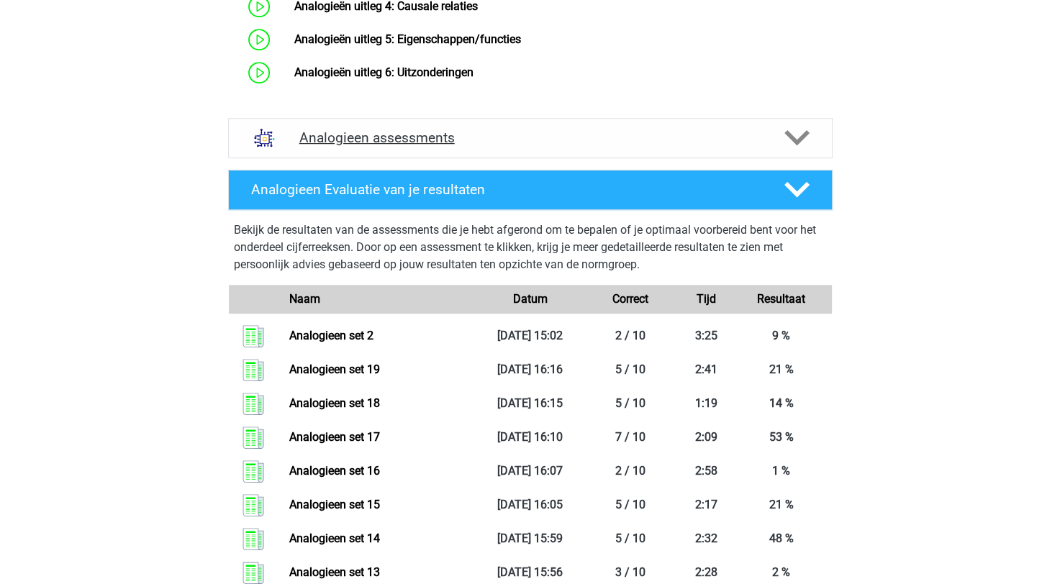
scroll to position [792, 0]
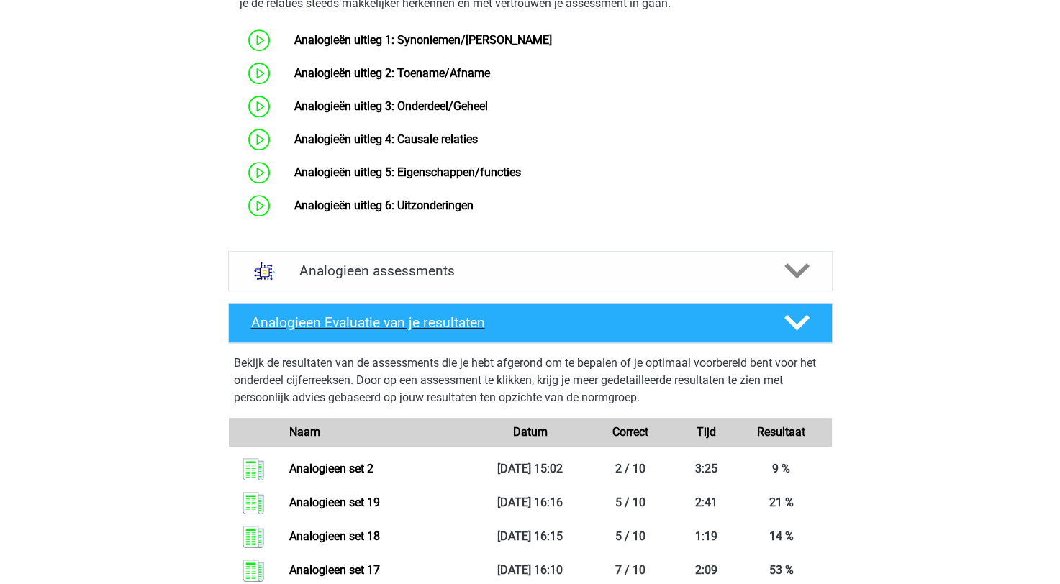
click at [796, 335] on icon at bounding box center [797, 322] width 25 height 25
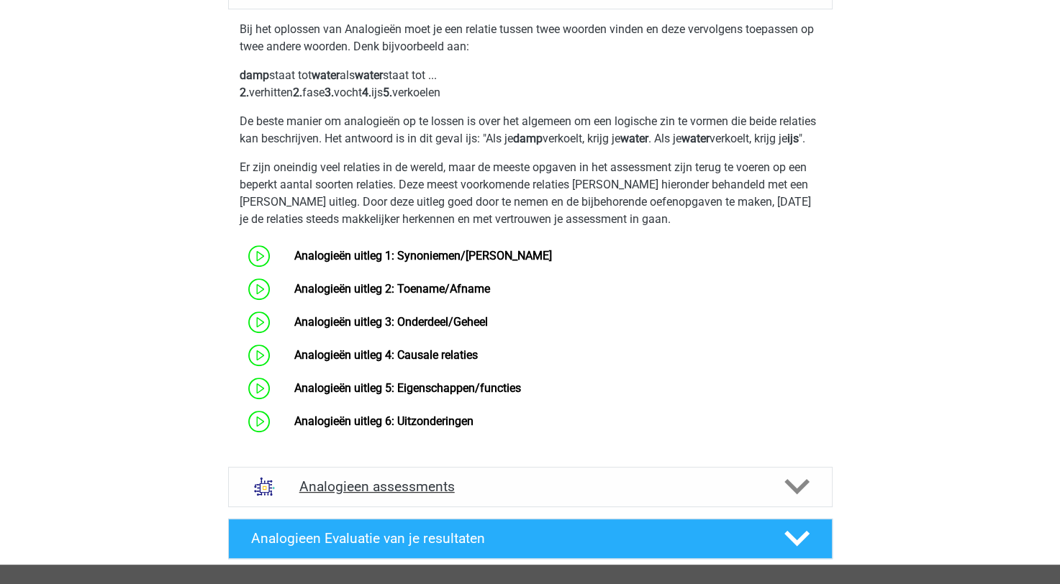
scroll to position [953, 0]
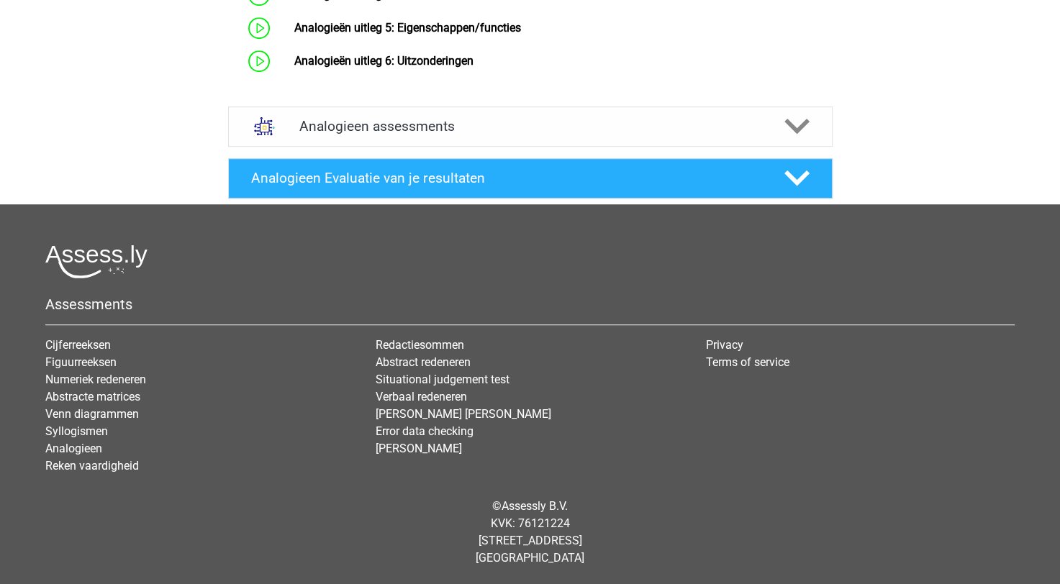
click at [98, 371] on li "Numeriek redeneren" at bounding box center [199, 379] width 309 height 17
click at [99, 366] on link "Figuurreeksen" at bounding box center [80, 363] width 71 height 14
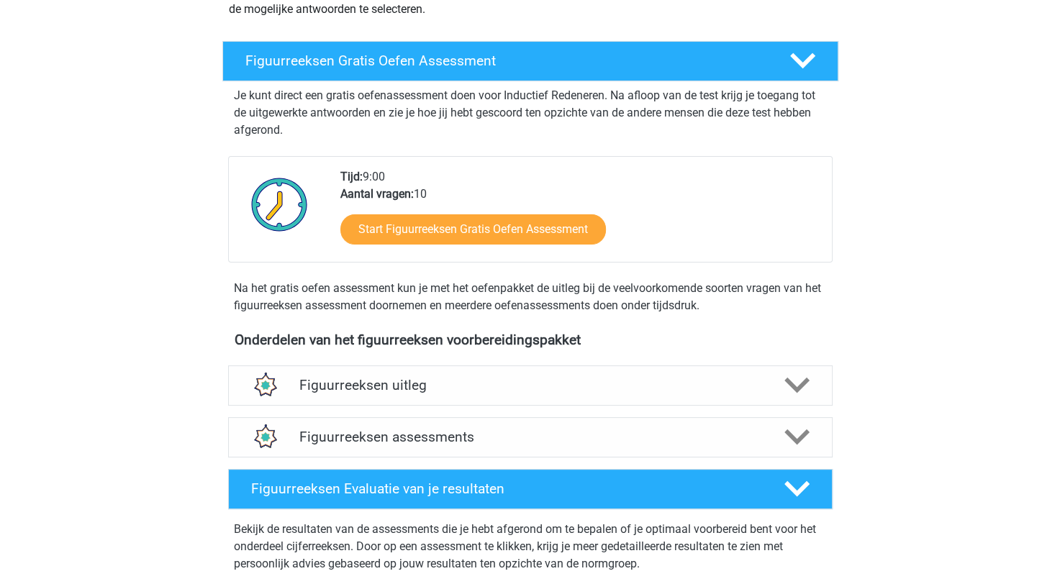
scroll to position [360, 0]
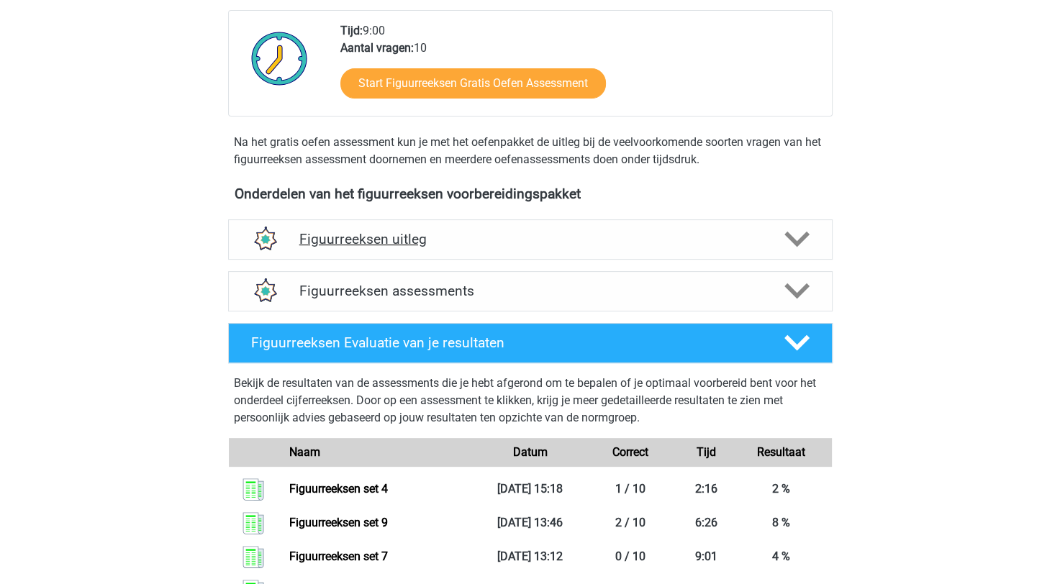
click at [453, 249] on div "Figuurreeksen uitleg" at bounding box center [530, 240] width 605 height 40
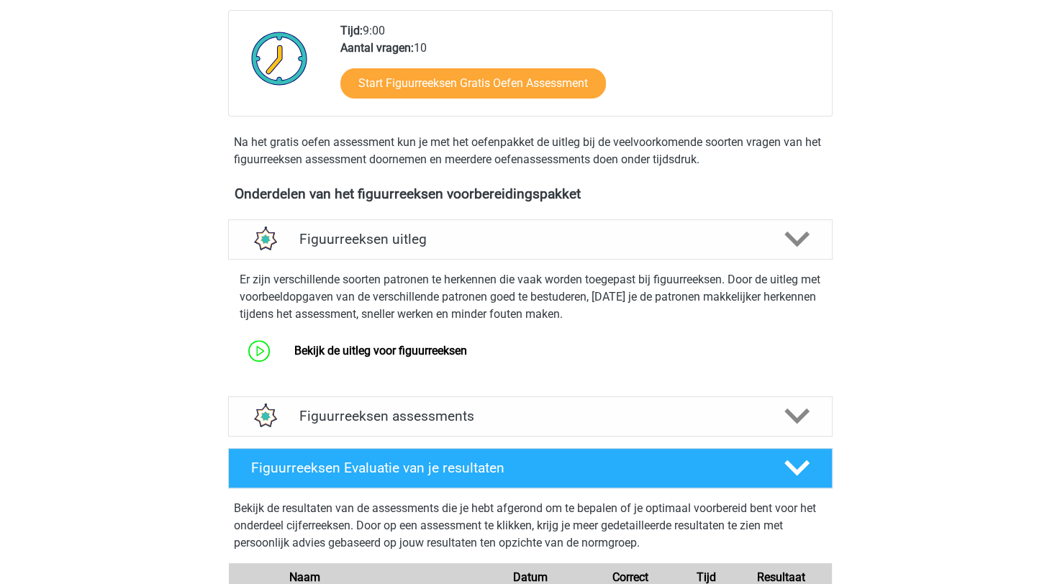
scroll to position [576, 0]
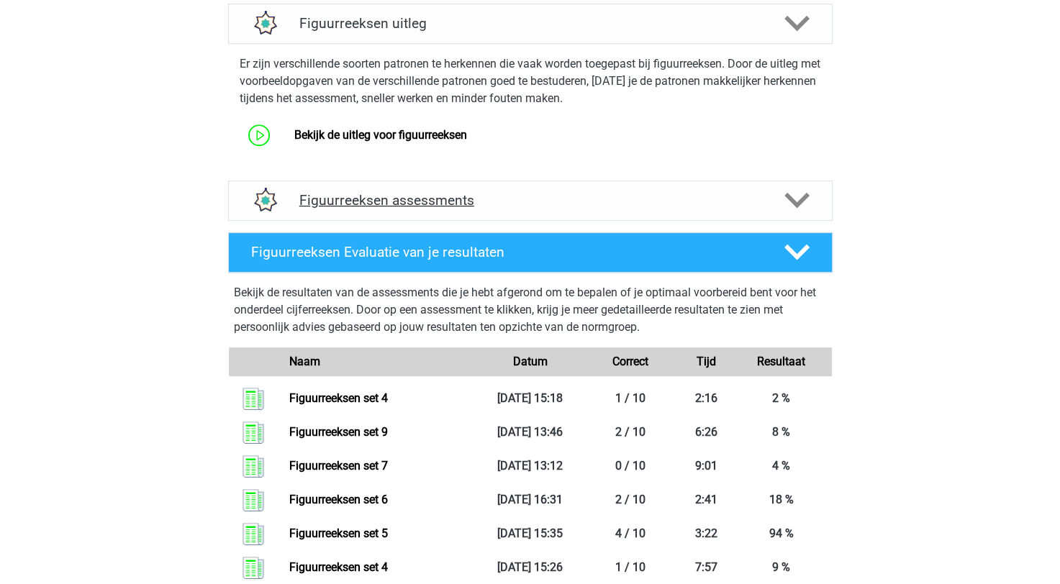
click at [452, 203] on h4 "Figuurreeksen assessments" at bounding box center [530, 200] width 462 height 17
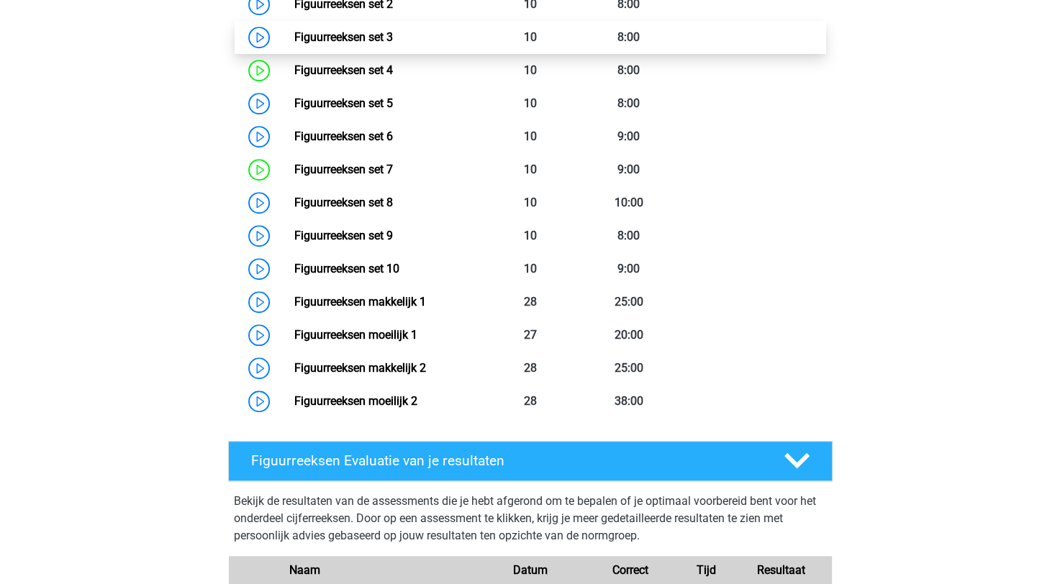
scroll to position [864, 0]
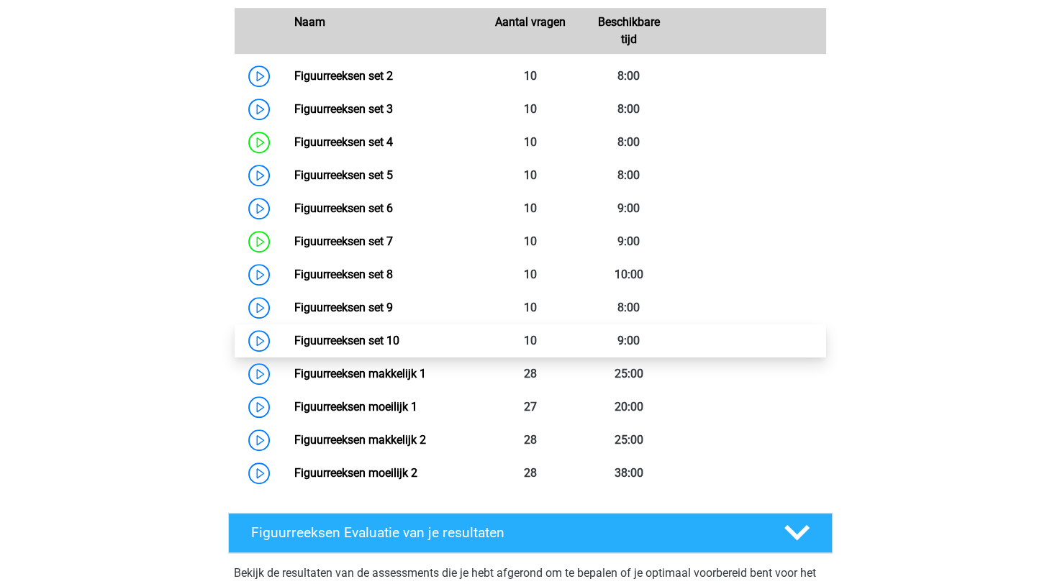
click at [391, 337] on link "Figuurreeksen set 10" at bounding box center [346, 341] width 105 height 14
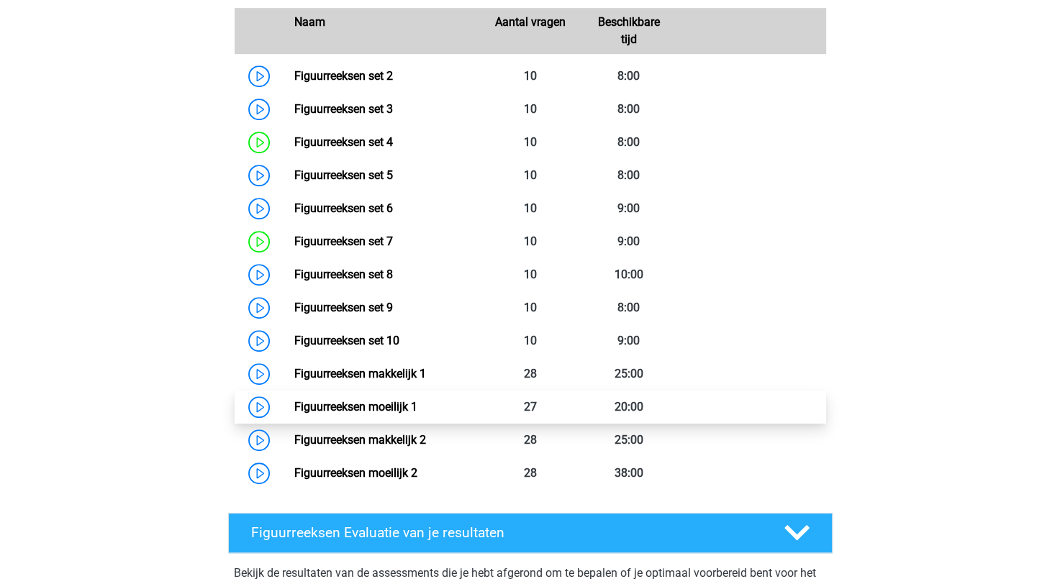
click at [386, 407] on link "Figuurreeksen moeilijk 1" at bounding box center [355, 407] width 123 height 14
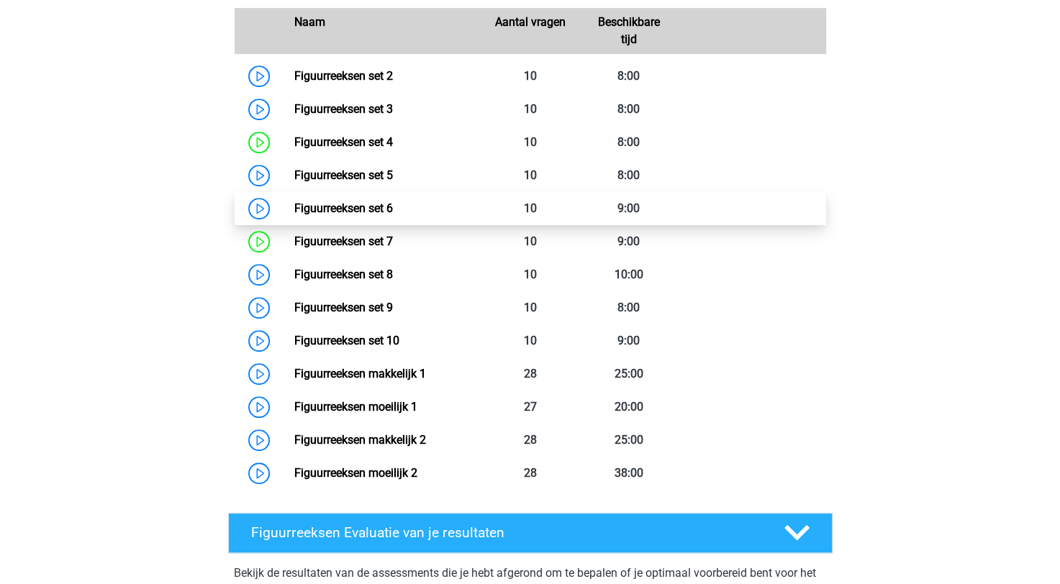
scroll to position [720, 0]
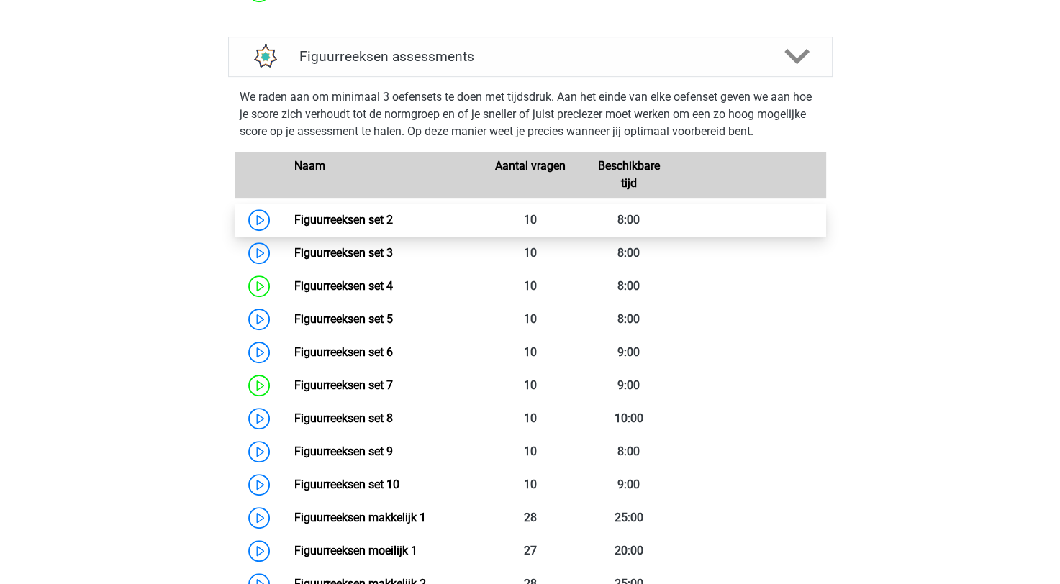
click at [378, 214] on link "Figuurreeksen set 2" at bounding box center [343, 220] width 99 height 14
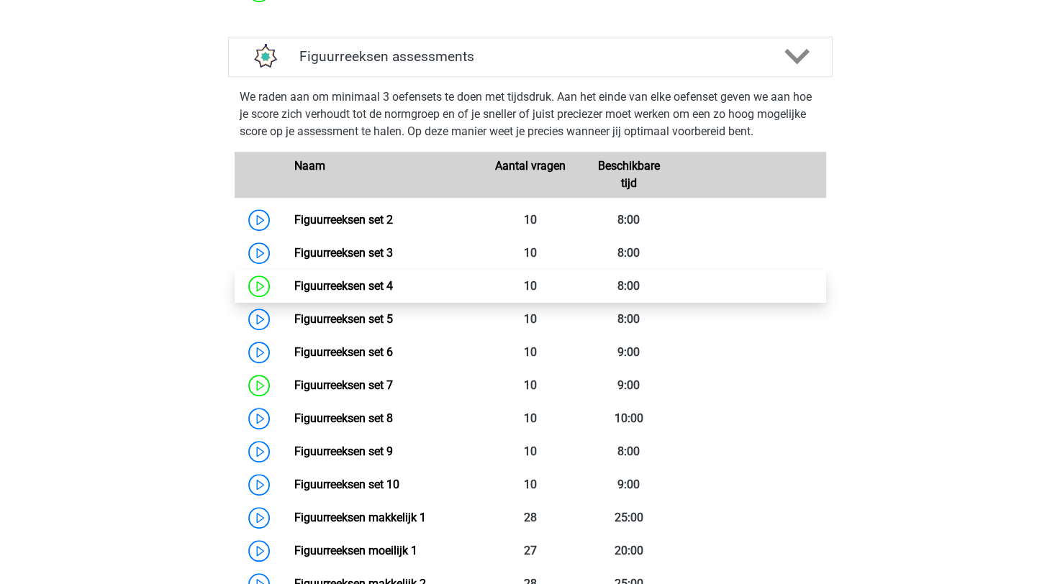
click at [294, 290] on link "Figuurreeksen set 4" at bounding box center [343, 286] width 99 height 14
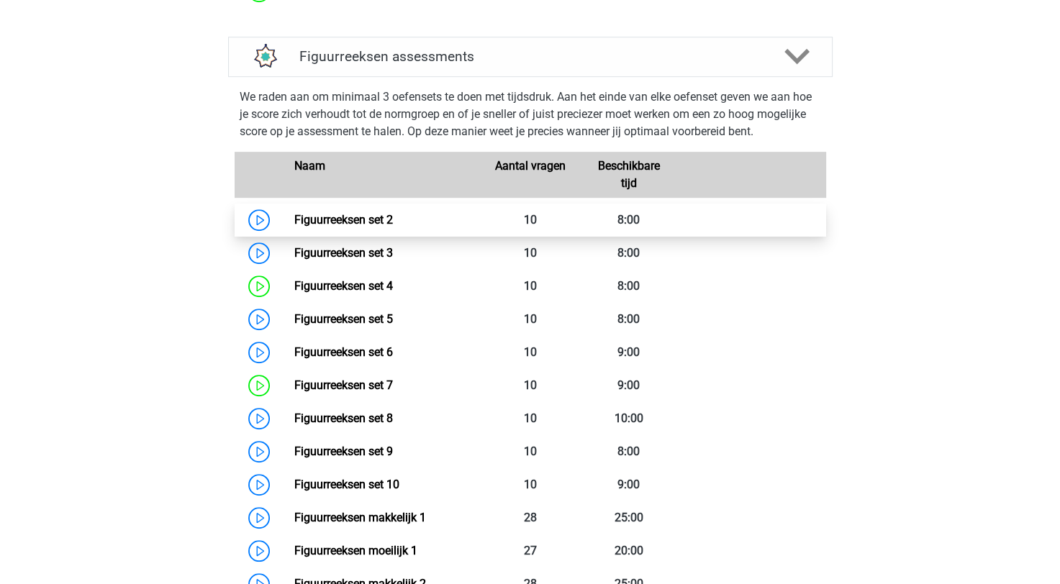
click at [360, 225] on link "Figuurreeksen set 2" at bounding box center [343, 220] width 99 height 14
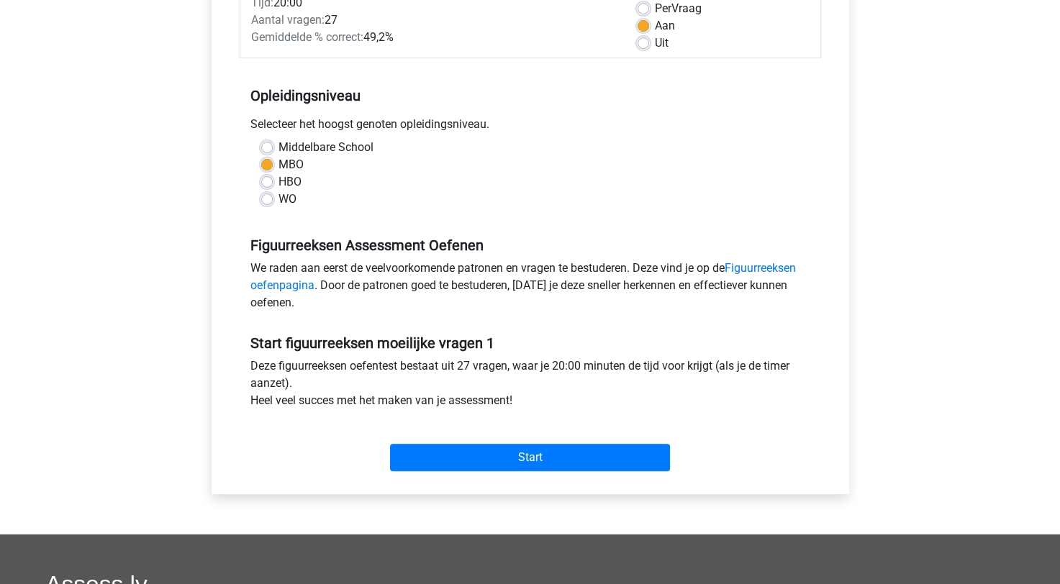
scroll to position [360, 0]
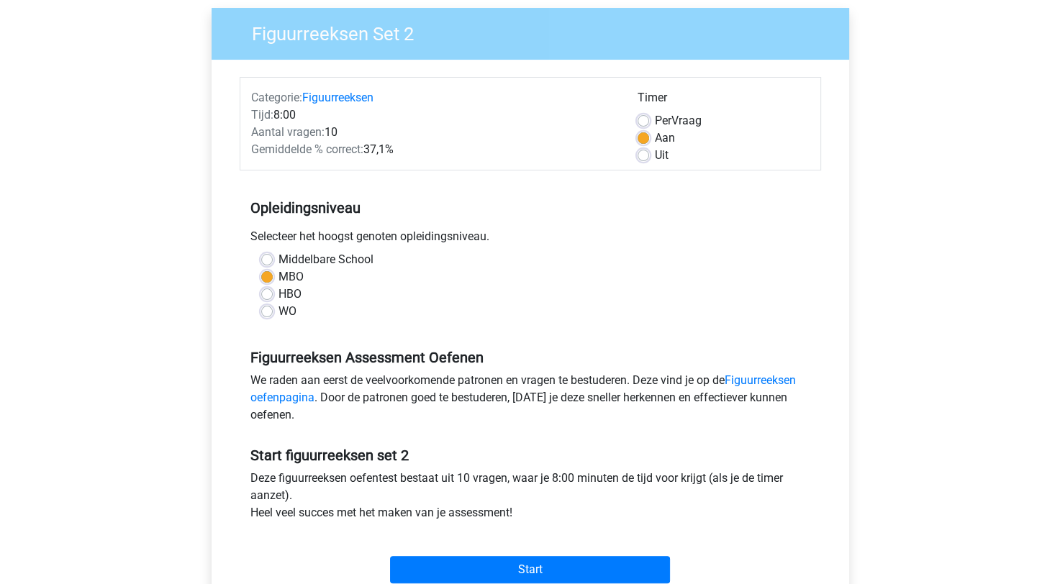
scroll to position [216, 0]
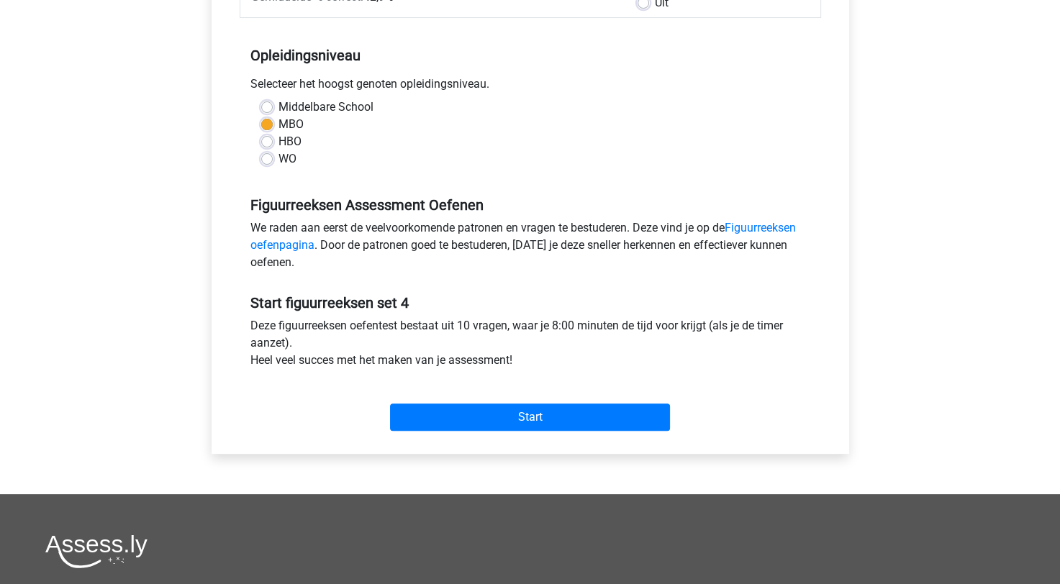
scroll to position [72, 0]
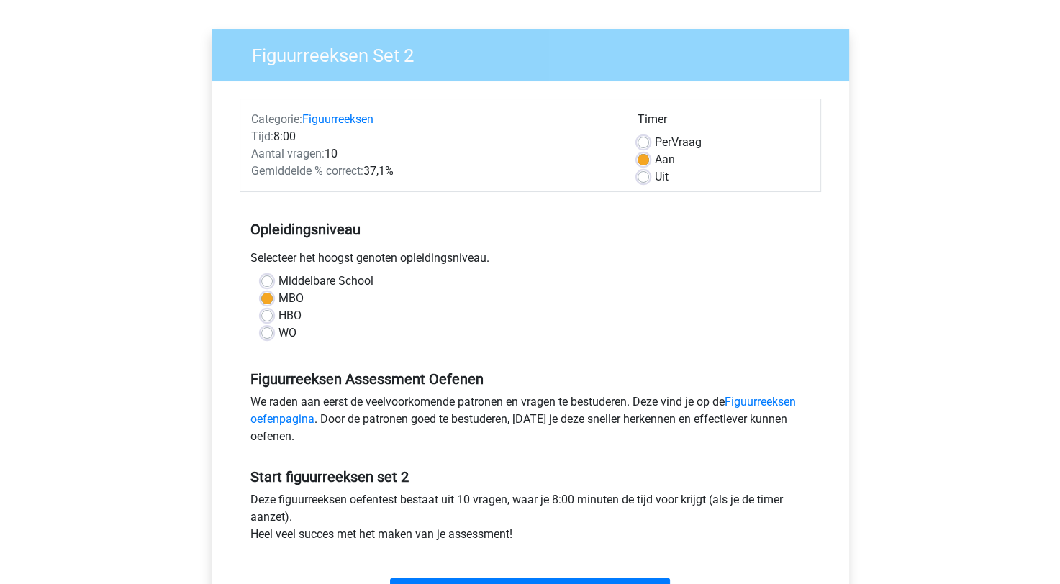
scroll to position [144, 0]
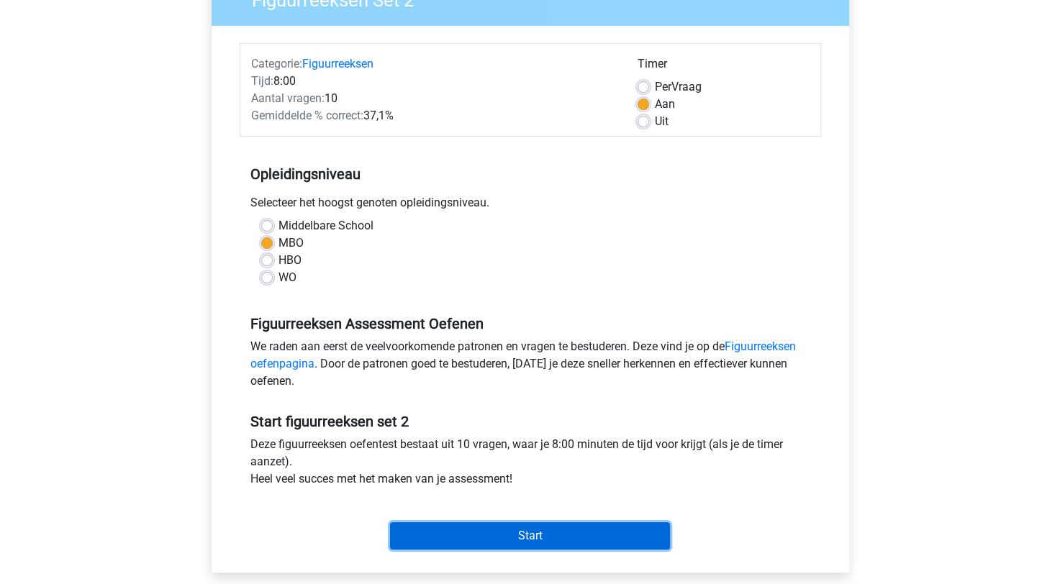
click at [476, 545] on input "Start" at bounding box center [530, 536] width 280 height 27
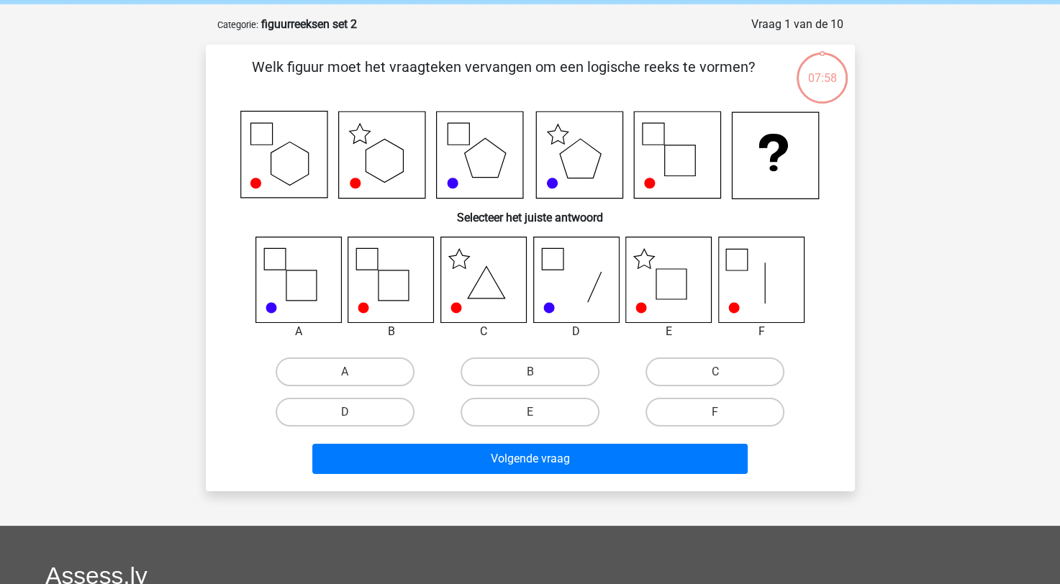
scroll to position [72, 0]
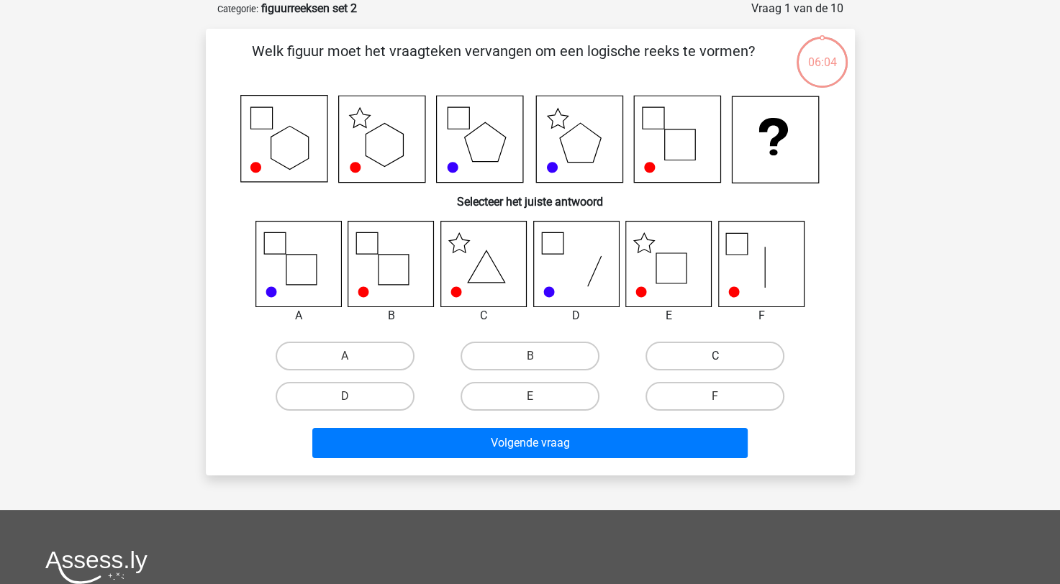
click at [679, 348] on label "C" at bounding box center [715, 356] width 139 height 29
click at [715, 356] on input "C" at bounding box center [719, 360] width 9 height 9
radio input "true"
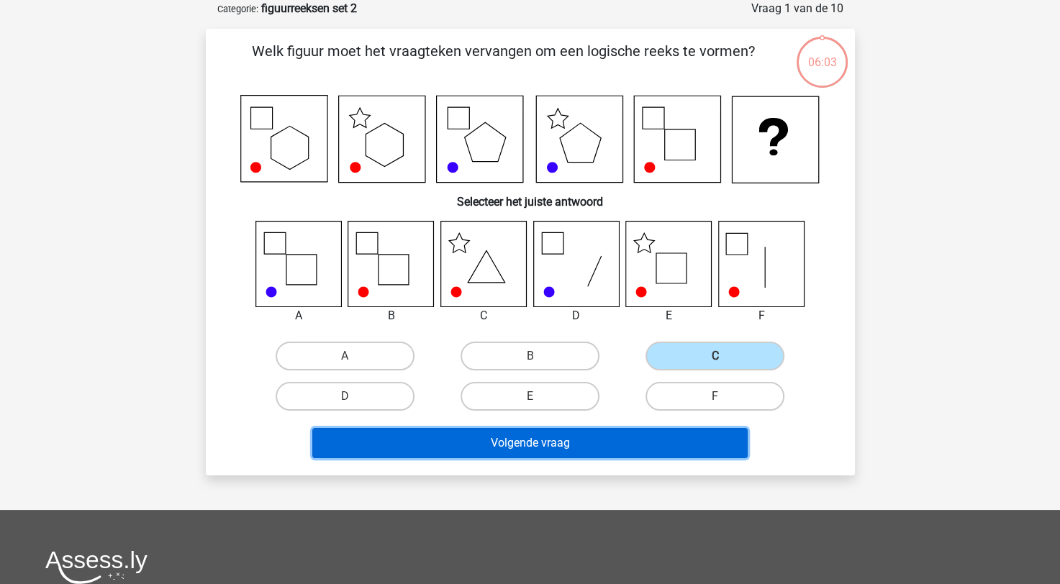
click at [534, 433] on button "Volgende vraag" at bounding box center [529, 443] width 435 height 30
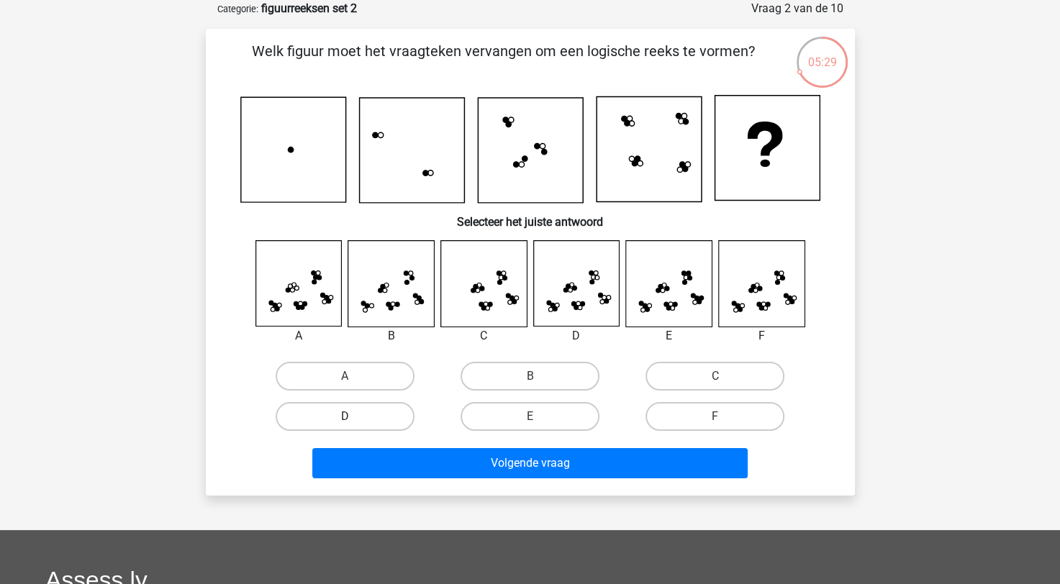
click at [381, 426] on label "D" at bounding box center [345, 416] width 139 height 29
click at [354, 426] on input "D" at bounding box center [349, 421] width 9 height 9
radio input "true"
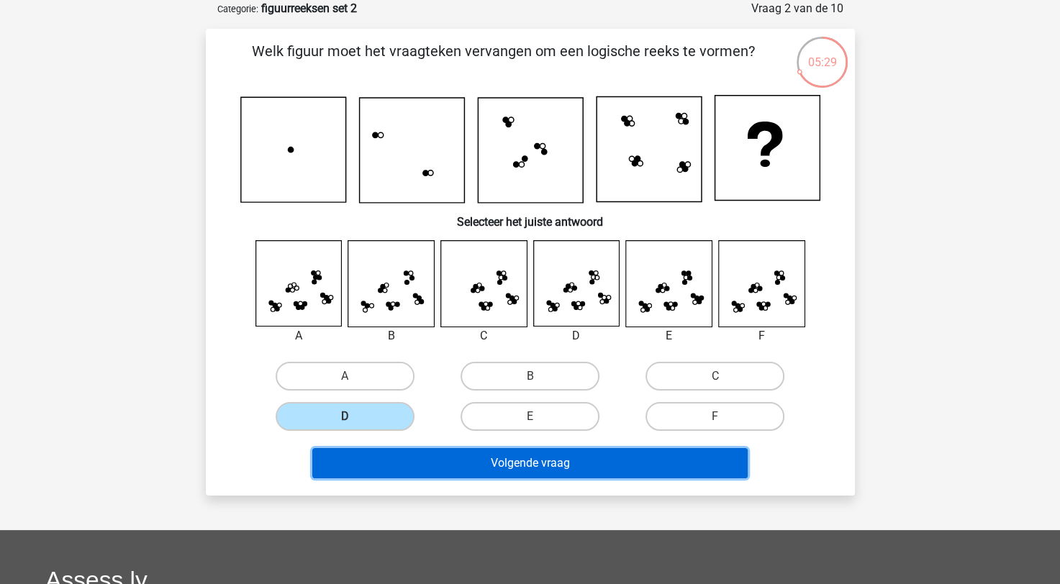
click at [386, 453] on button "Volgende vraag" at bounding box center [529, 463] width 435 height 30
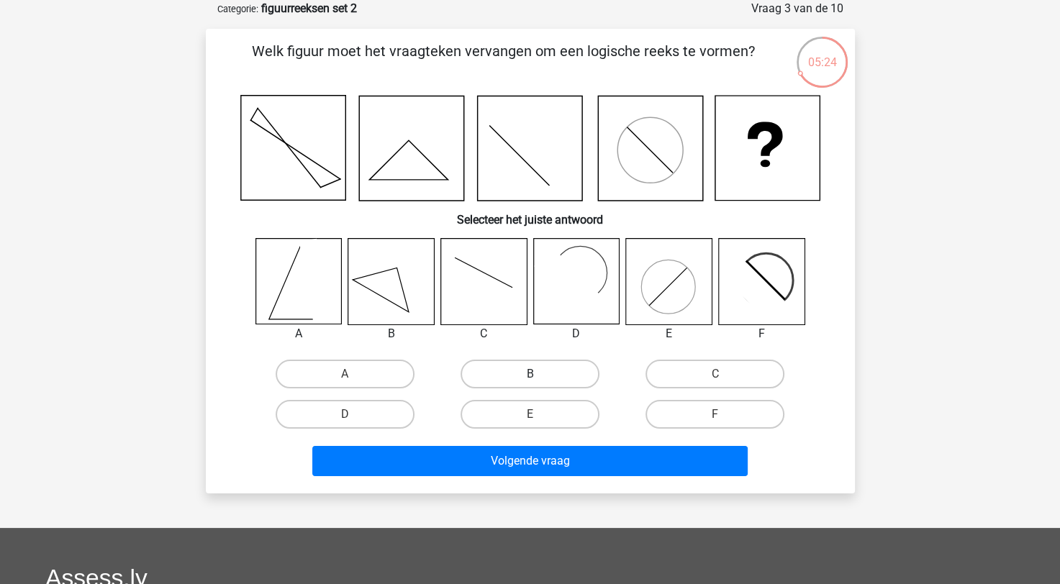
click at [567, 371] on label "B" at bounding box center [530, 374] width 139 height 29
click at [539, 374] on input "B" at bounding box center [534, 378] width 9 height 9
radio input "true"
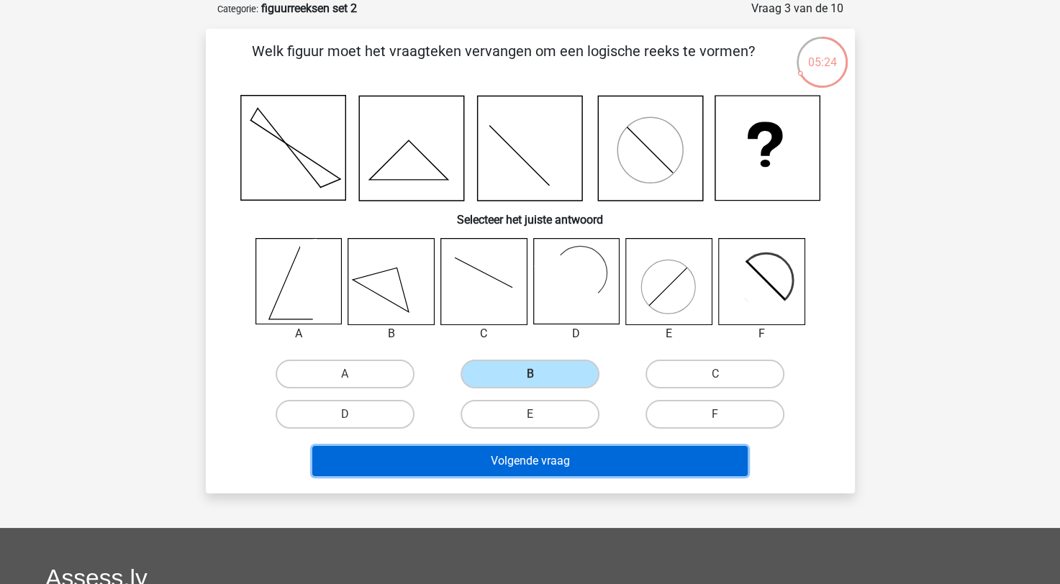
click at [515, 453] on button "Volgende vraag" at bounding box center [529, 461] width 435 height 30
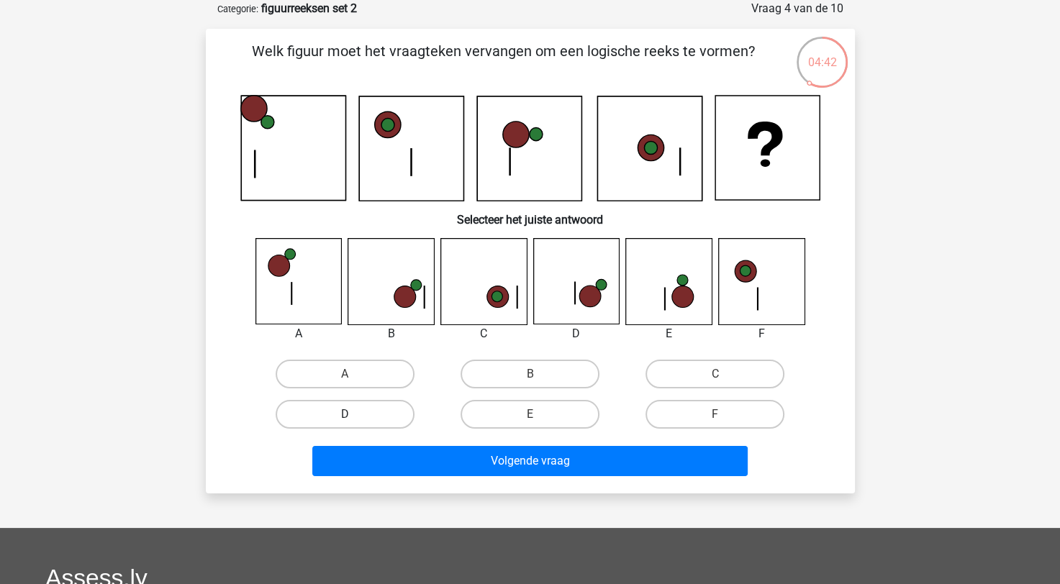
scroll to position [0, 0]
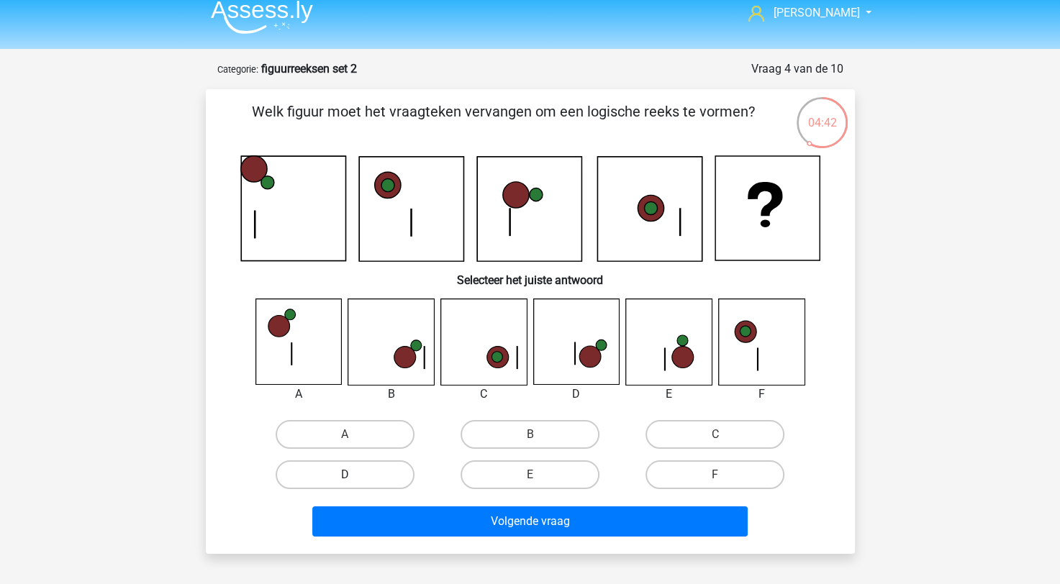
click at [389, 425] on div "A B C D" at bounding box center [531, 455] width 556 height 81
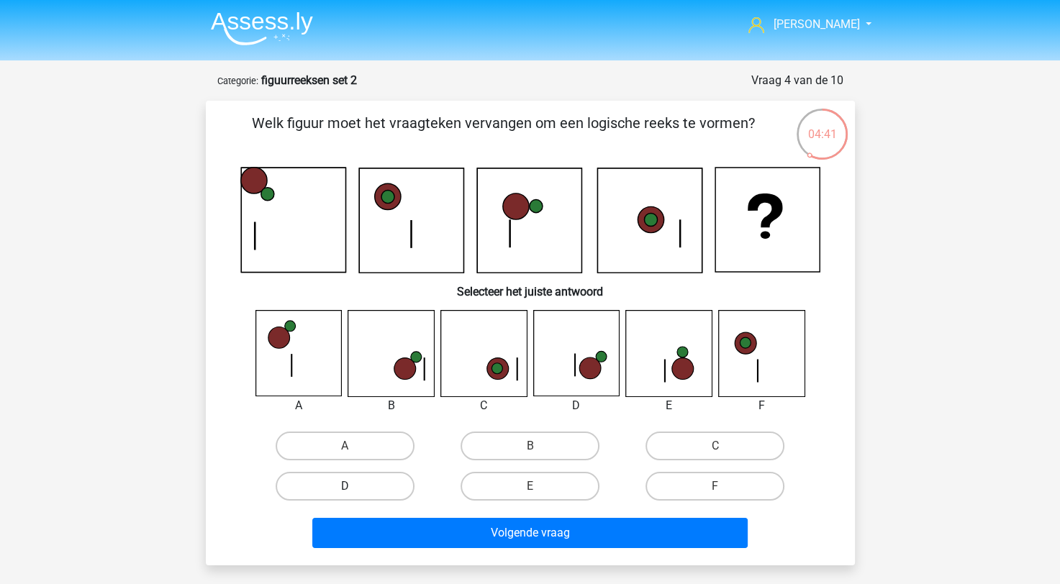
click at [411, 490] on label "D" at bounding box center [345, 486] width 139 height 29
click at [354, 490] on input "D" at bounding box center [349, 491] width 9 height 9
radio input "true"
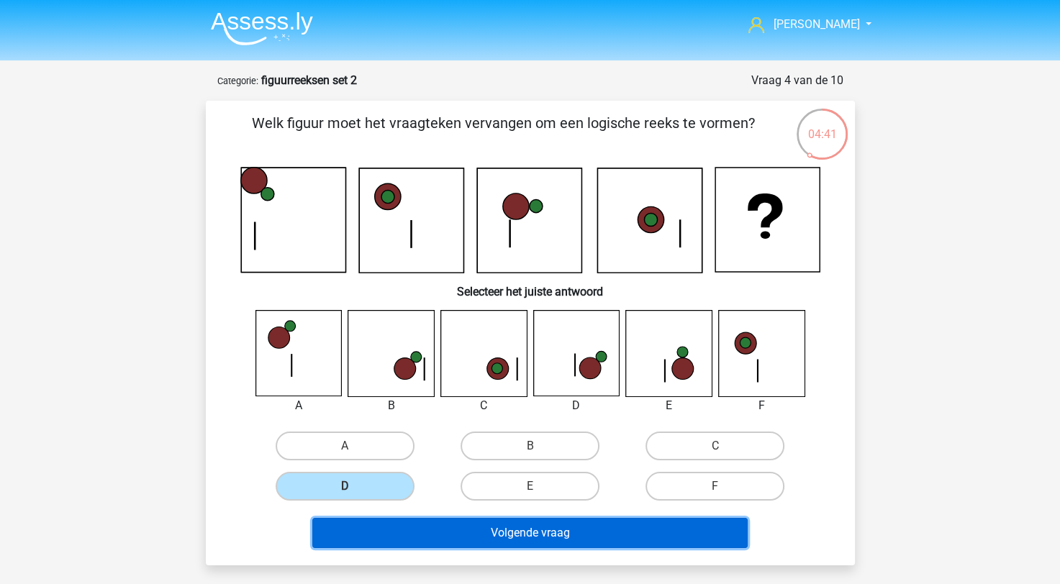
click at [432, 532] on button "Volgende vraag" at bounding box center [529, 533] width 435 height 30
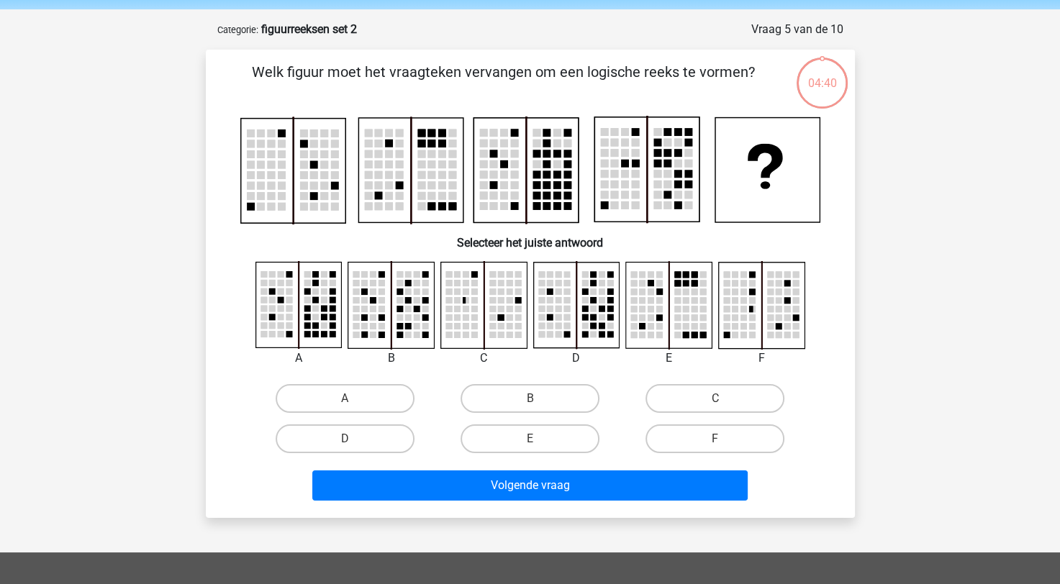
scroll to position [72, 0]
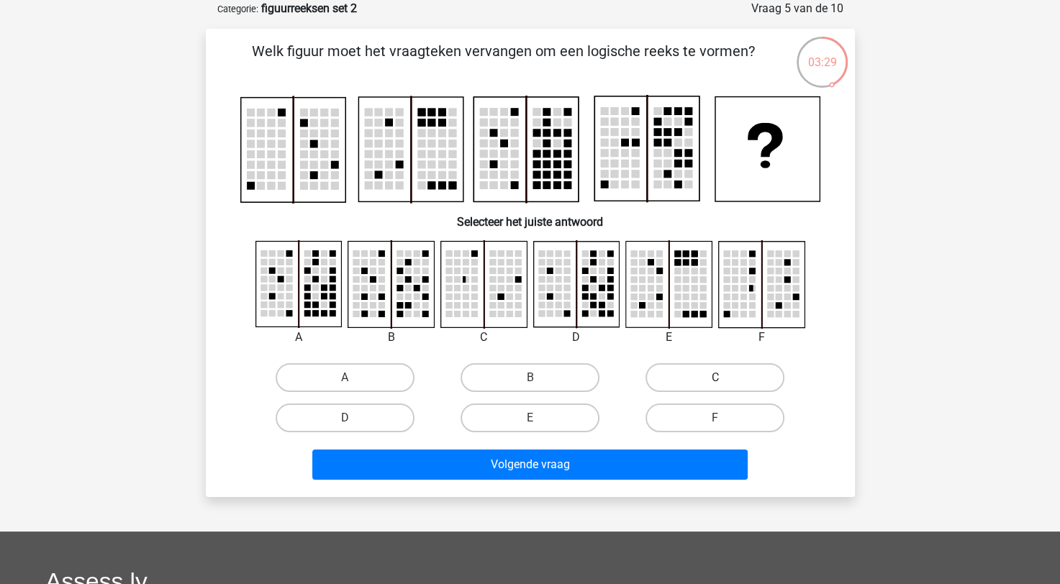
click at [700, 381] on label "C" at bounding box center [715, 377] width 139 height 29
click at [715, 381] on input "C" at bounding box center [719, 382] width 9 height 9
radio input "true"
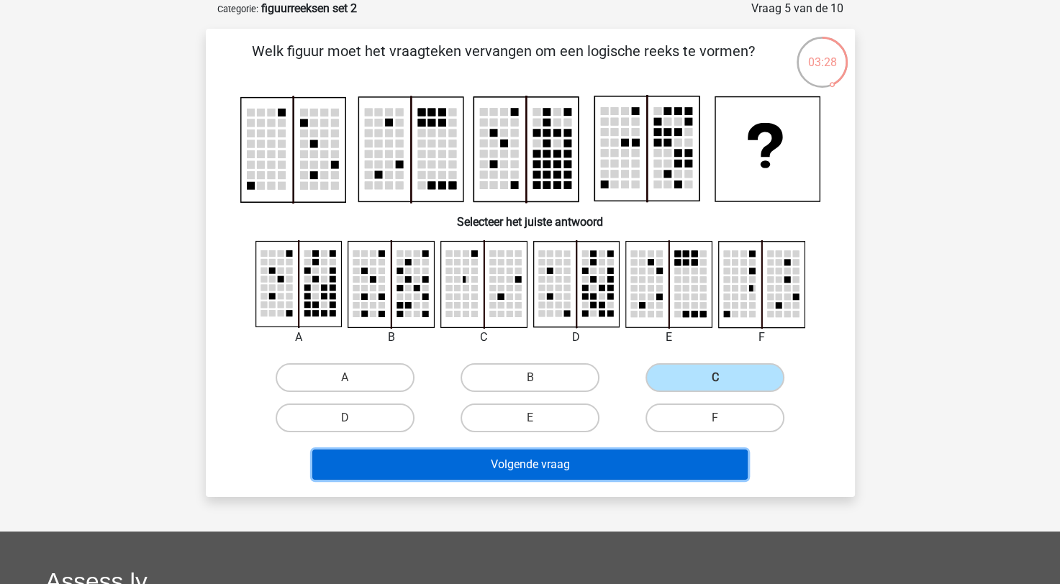
click at [638, 465] on button "Volgende vraag" at bounding box center [529, 465] width 435 height 30
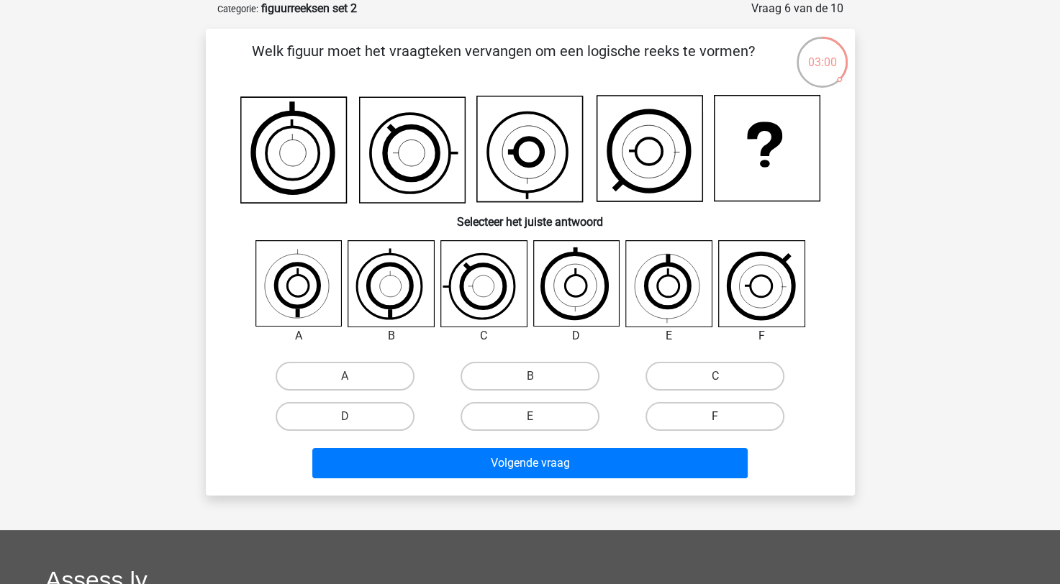
click at [730, 409] on label "F" at bounding box center [715, 416] width 139 height 29
click at [725, 417] on input "F" at bounding box center [719, 421] width 9 height 9
radio input "true"
click at [651, 477] on div "Volgende vraag" at bounding box center [531, 466] width 556 height 36
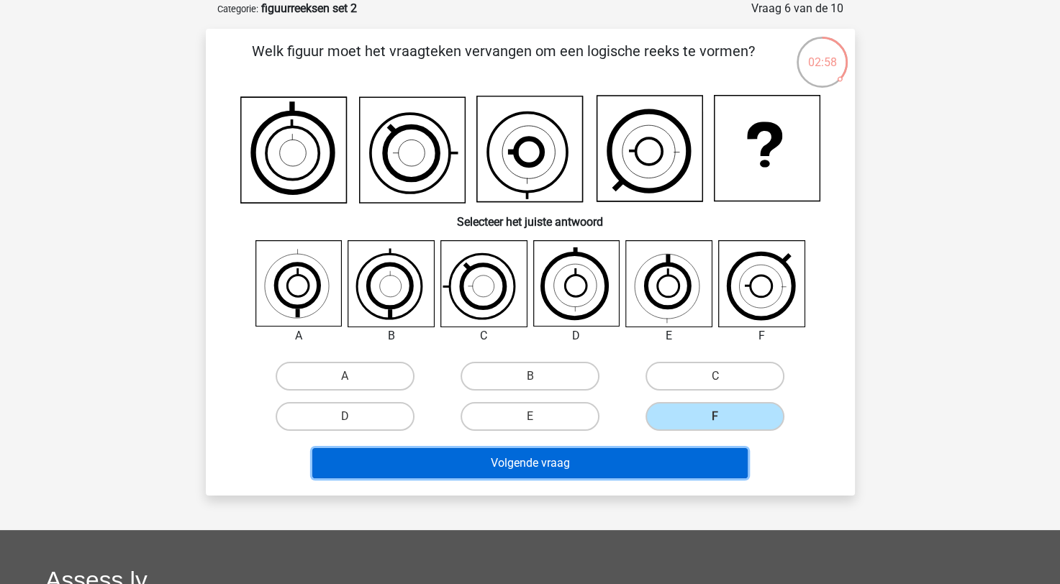
click at [651, 471] on button "Volgende vraag" at bounding box center [529, 463] width 435 height 30
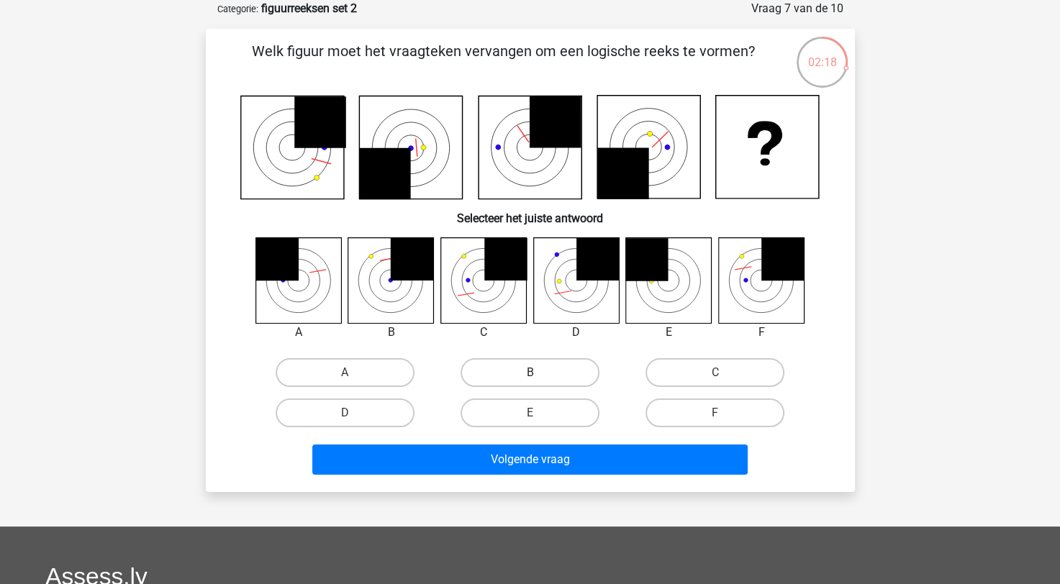
click at [515, 381] on label "B" at bounding box center [530, 372] width 139 height 29
click at [530, 381] on input "B" at bounding box center [534, 377] width 9 height 9
radio input "true"
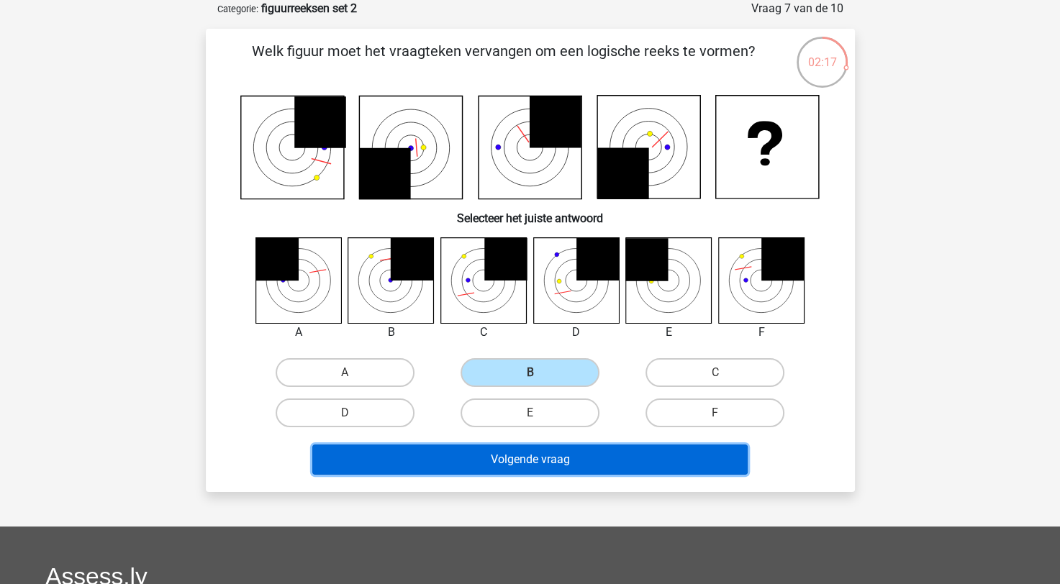
click at [517, 462] on button "Volgende vraag" at bounding box center [529, 460] width 435 height 30
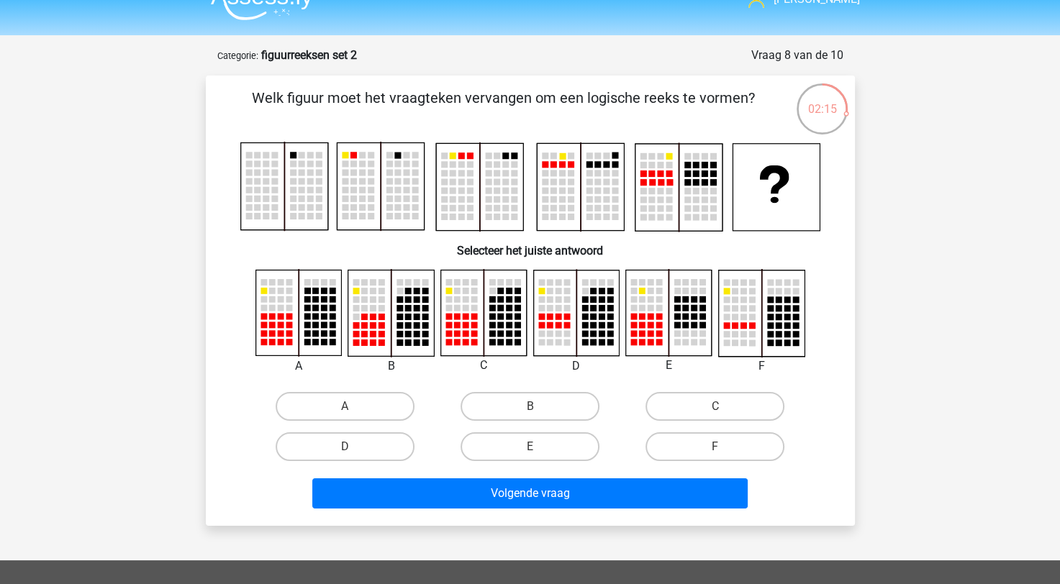
scroll to position [0, 0]
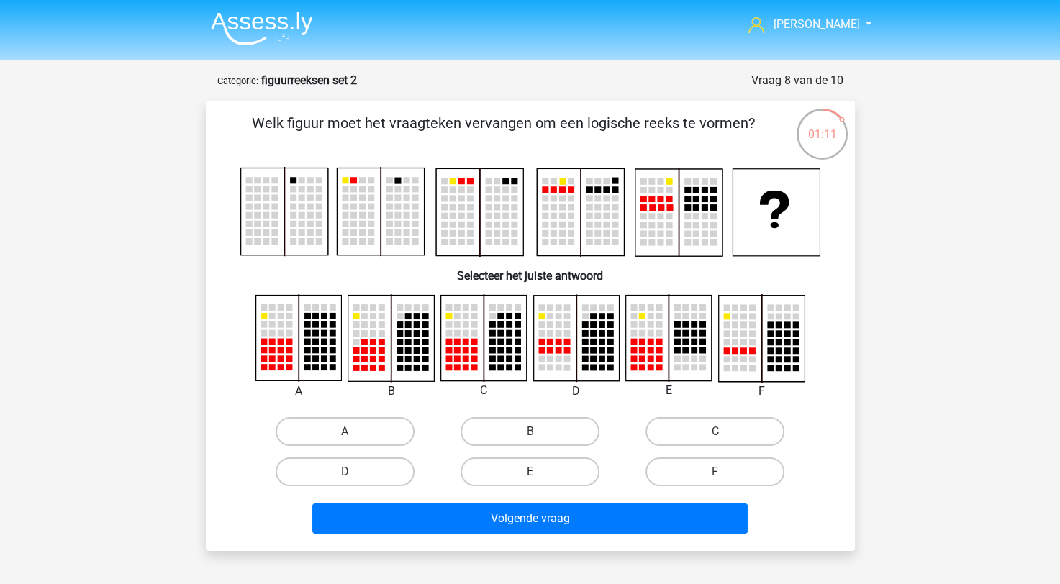
click at [559, 471] on label "E" at bounding box center [530, 472] width 139 height 29
click at [539, 472] on input "E" at bounding box center [534, 476] width 9 height 9
radio input "true"
click at [566, 533] on div "Volgende vraag" at bounding box center [531, 522] width 556 height 36
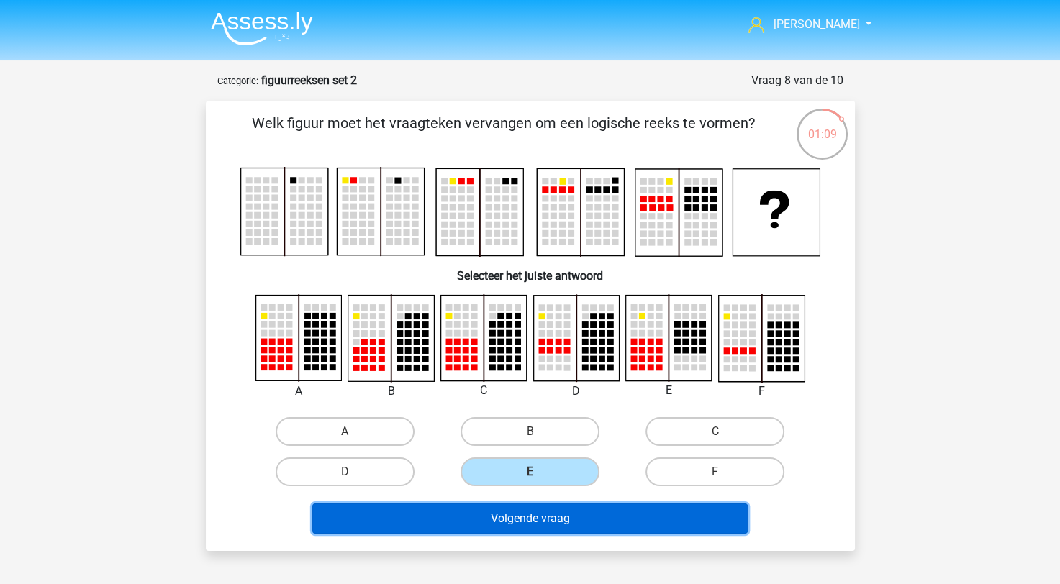
click at [566, 523] on button "Volgende vraag" at bounding box center [529, 519] width 435 height 30
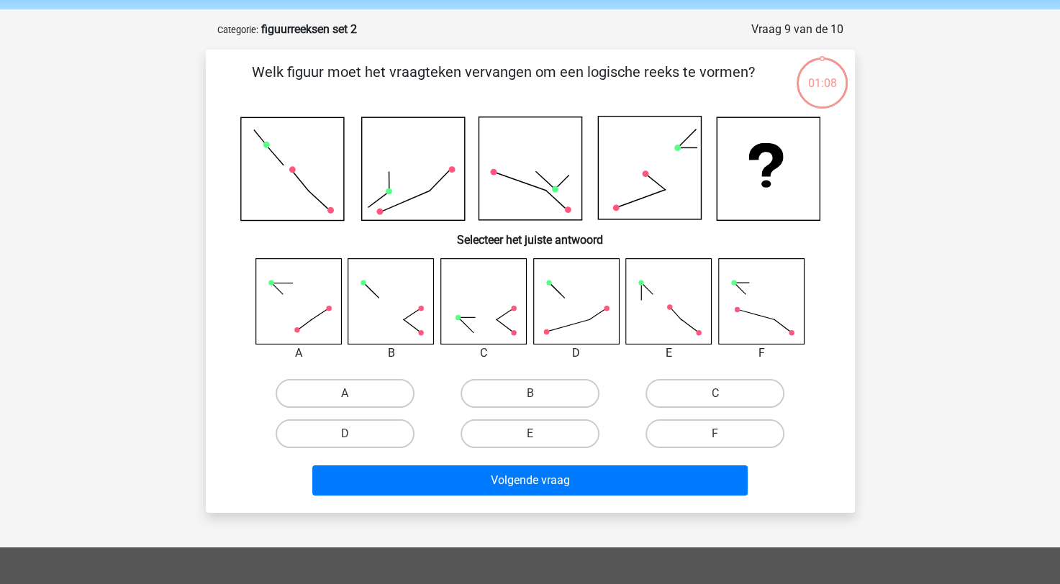
scroll to position [72, 0]
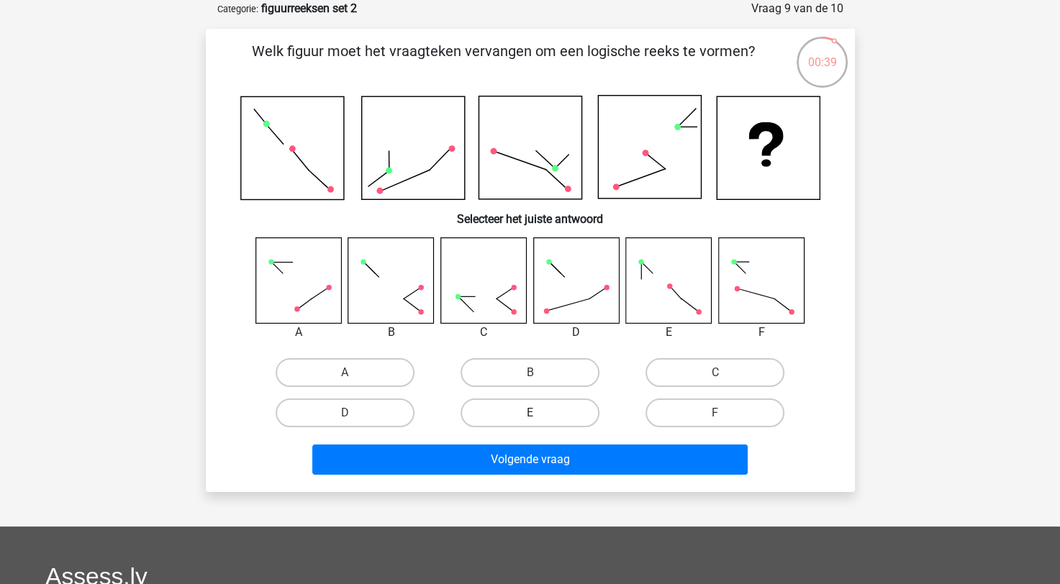
click at [561, 407] on label "E" at bounding box center [530, 413] width 139 height 29
click at [539, 413] on input "E" at bounding box center [534, 417] width 9 height 9
radio input "true"
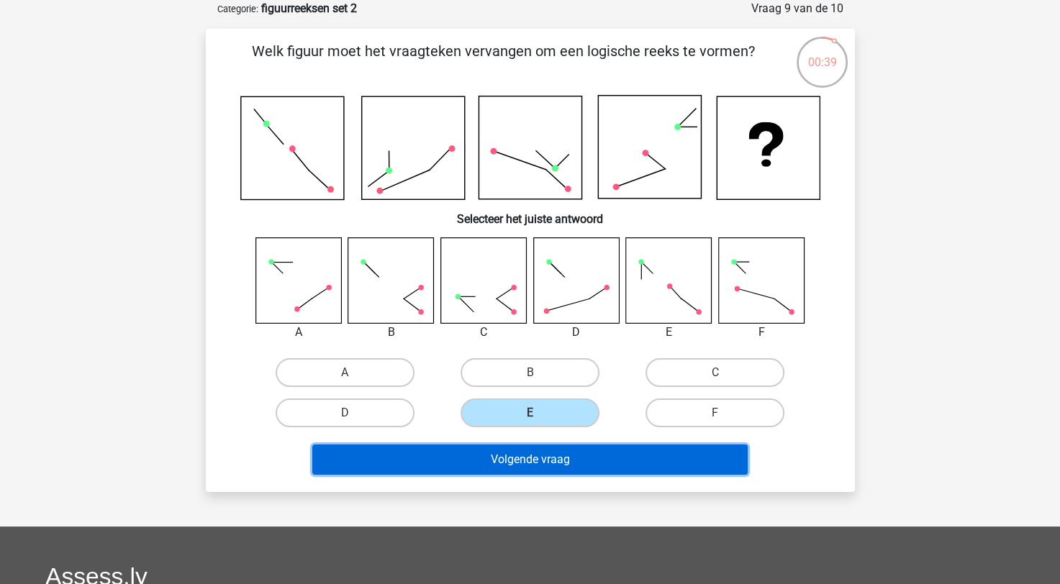
click at [551, 456] on button "Volgende vraag" at bounding box center [529, 460] width 435 height 30
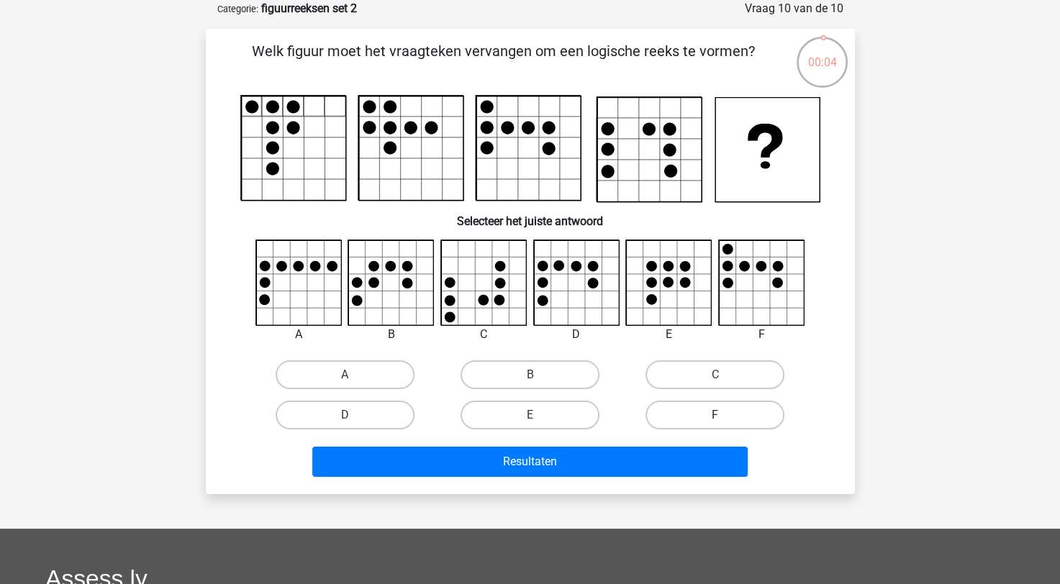
click at [673, 420] on label "F" at bounding box center [715, 415] width 139 height 29
click at [715, 420] on input "F" at bounding box center [719, 419] width 9 height 9
radio input "true"
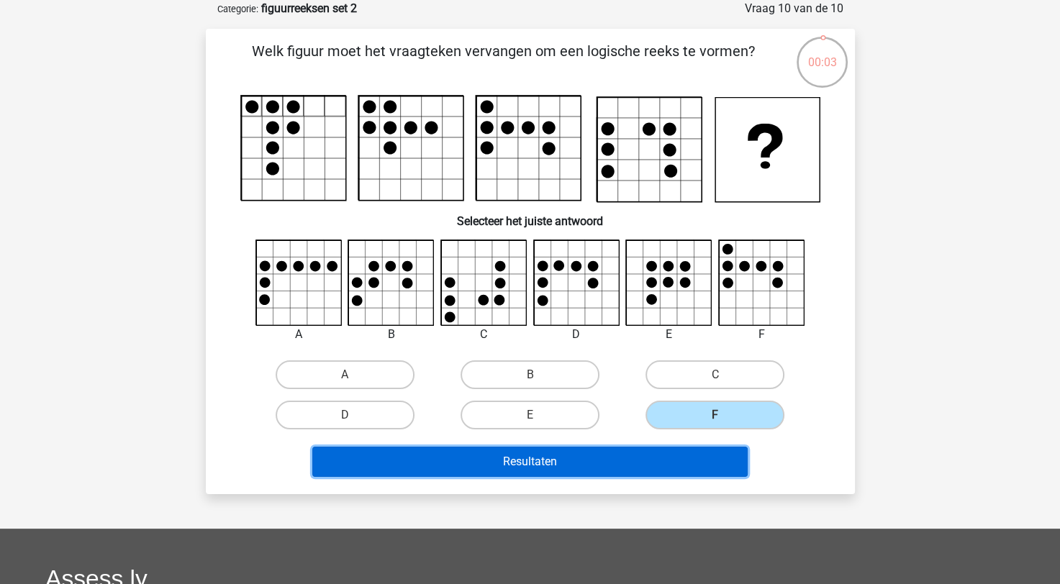
click at [648, 455] on button "Resultaten" at bounding box center [529, 462] width 435 height 30
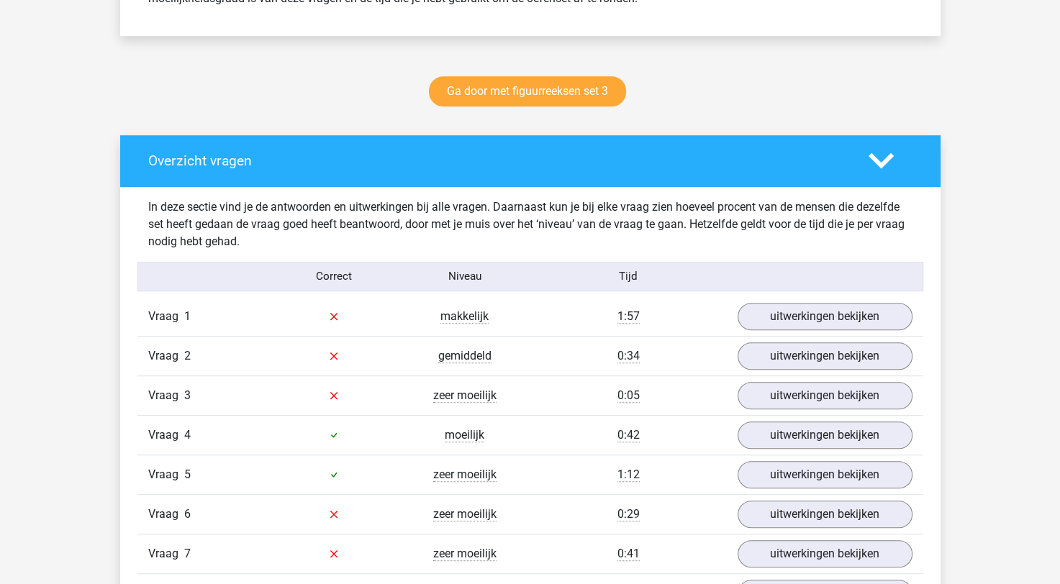
scroll to position [720, 0]
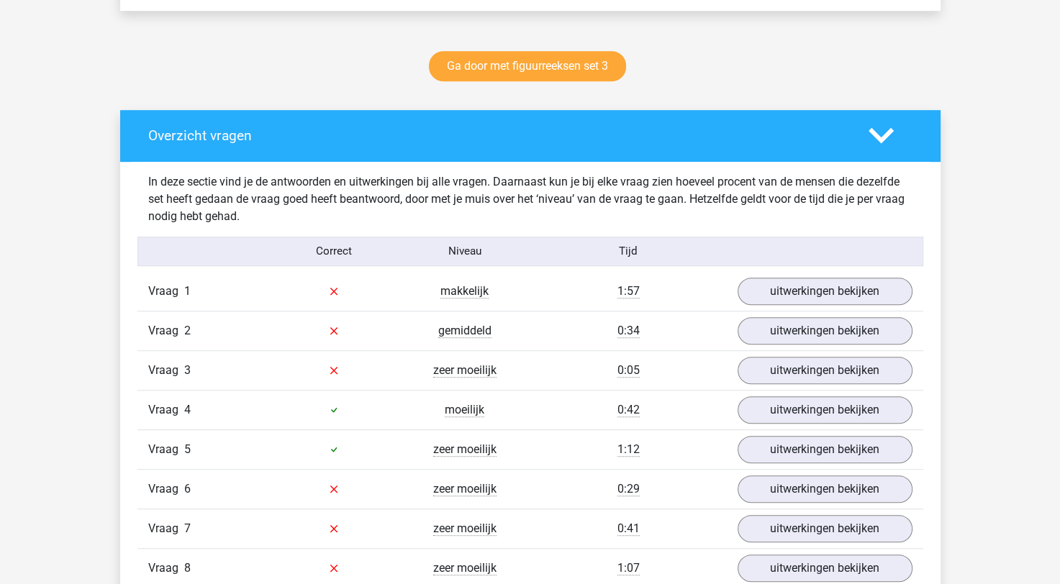
click at [787, 383] on div "Vraag 3 zeer moeilijk 0:05 uitwerkingen bekijken" at bounding box center [530, 371] width 786 height 40
click at [790, 376] on link "uitwerkingen bekijken" at bounding box center [824, 371] width 201 height 32
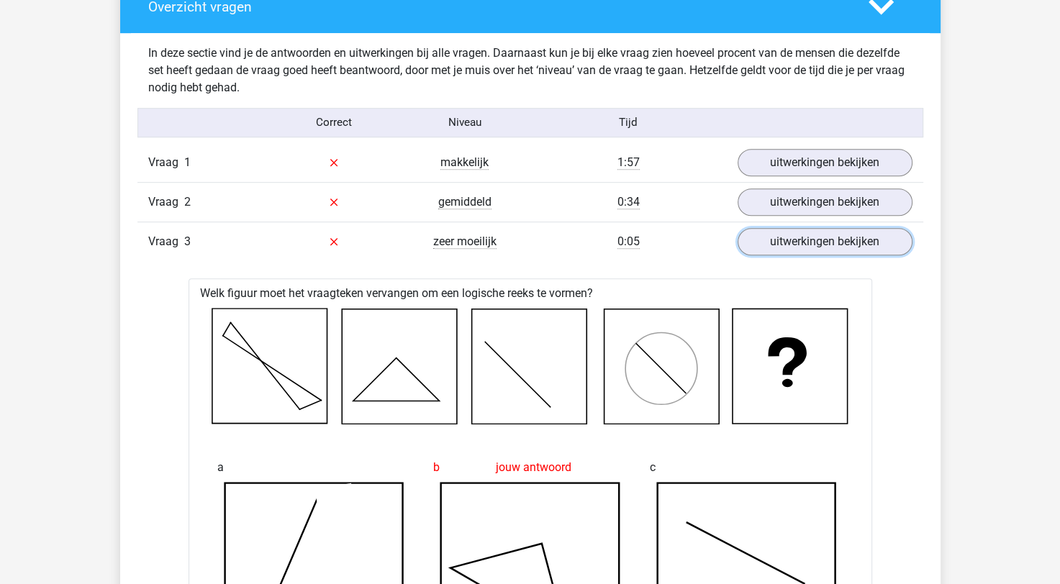
scroll to position [648, 0]
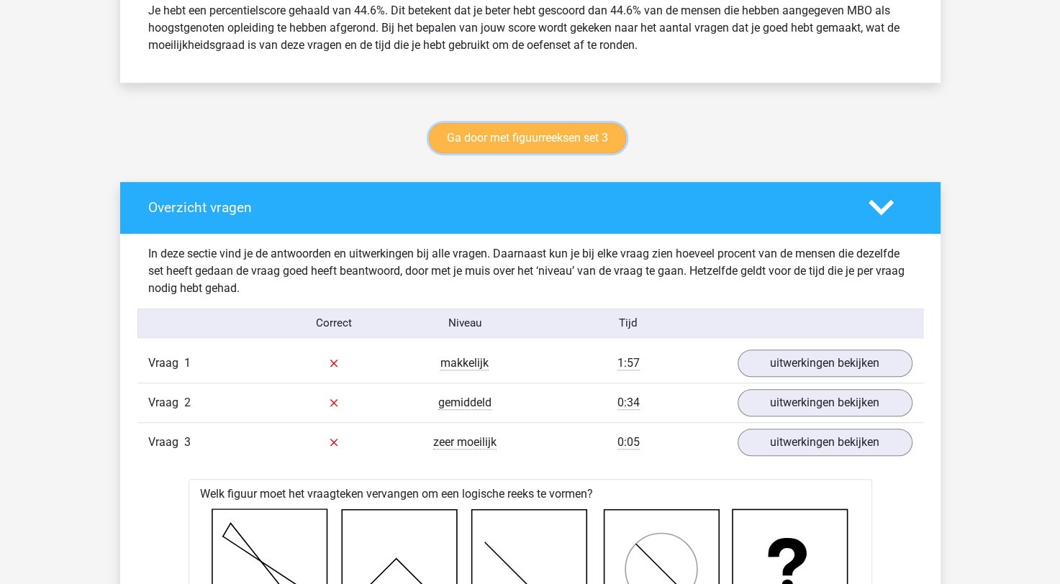
click at [582, 137] on link "Ga door met figuurreeksen set 3" at bounding box center [527, 138] width 197 height 30
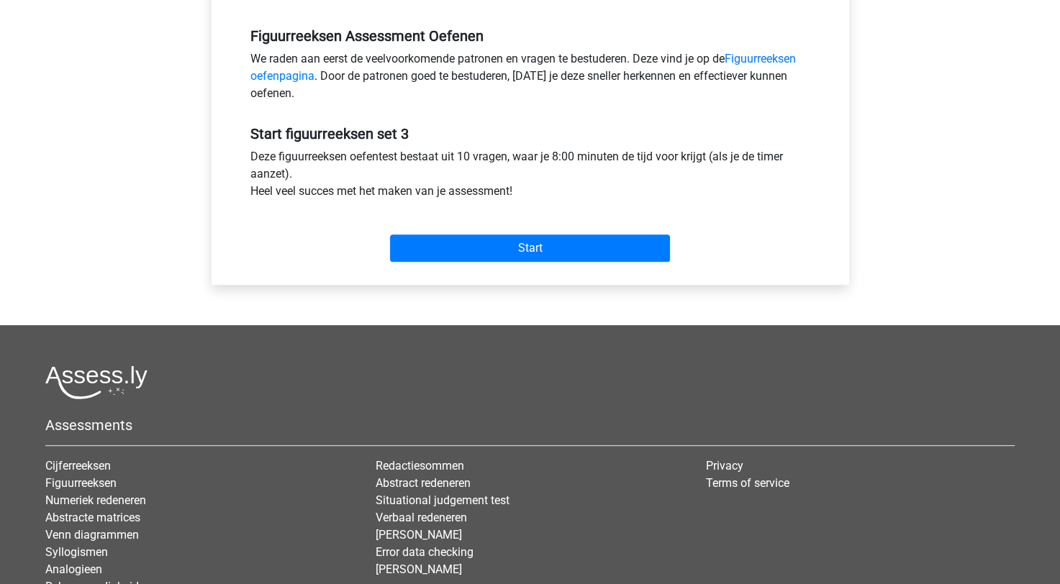
scroll to position [288, 0]
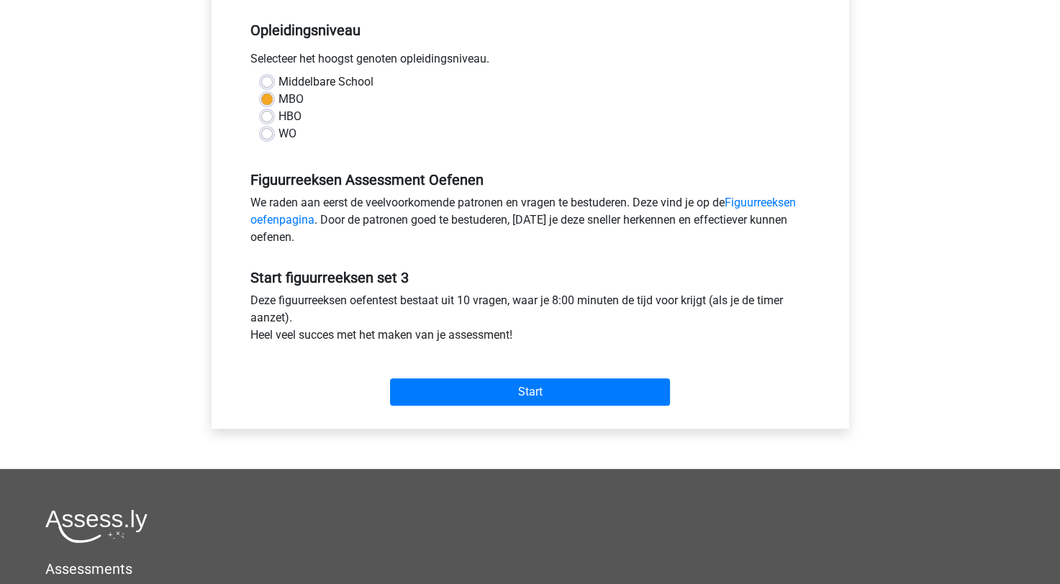
click at [279, 117] on label "HBO" at bounding box center [290, 116] width 23 height 17
click at [271, 117] on input "HBO" at bounding box center [267, 115] width 12 height 14
radio input "true"
click at [279, 96] on label "MBO" at bounding box center [291, 99] width 25 height 17
click at [268, 96] on input "MBO" at bounding box center [267, 98] width 12 height 14
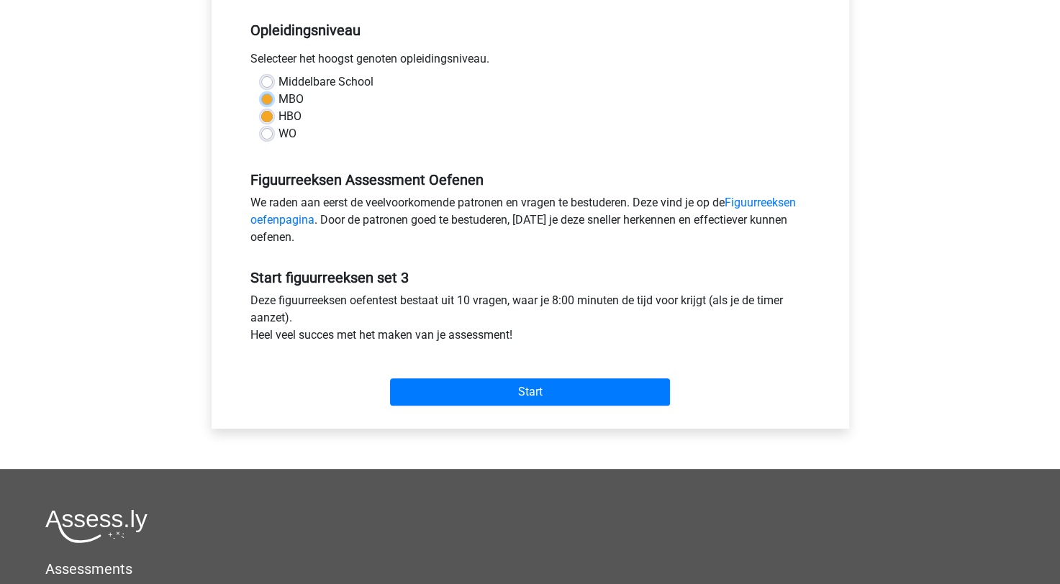
radio input "true"
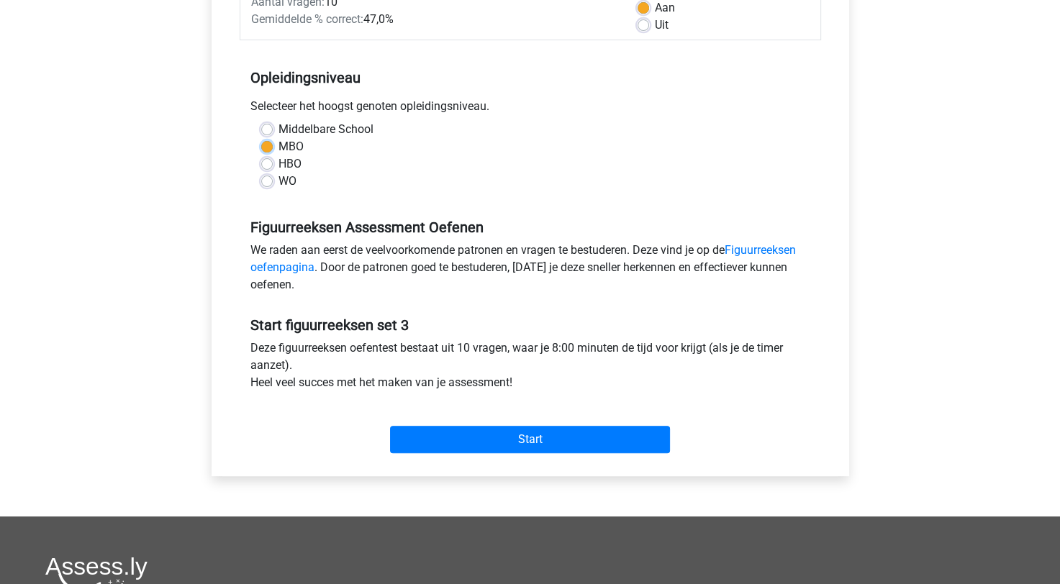
scroll to position [216, 0]
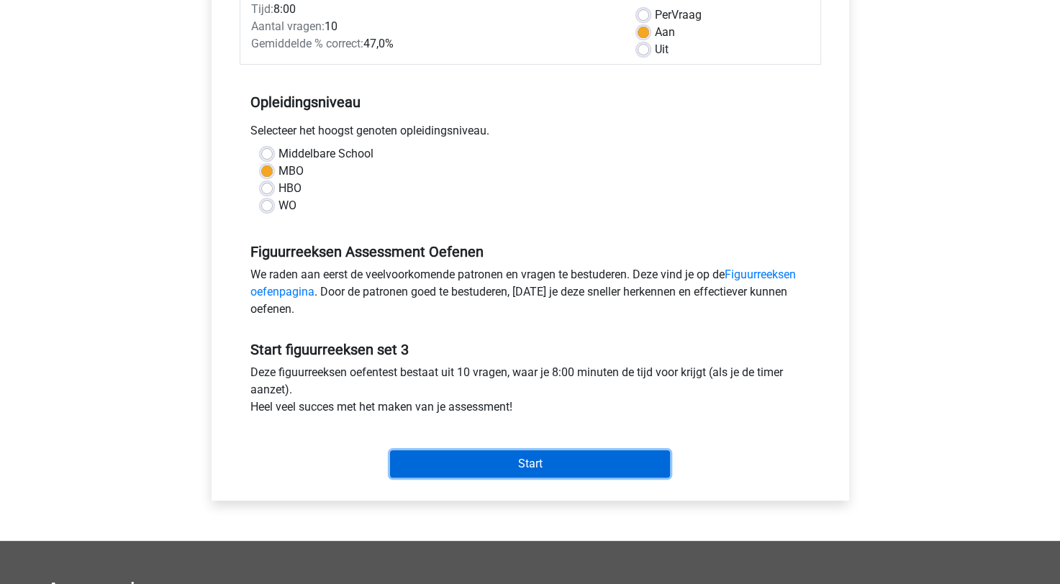
click at [541, 456] on input "Start" at bounding box center [530, 464] width 280 height 27
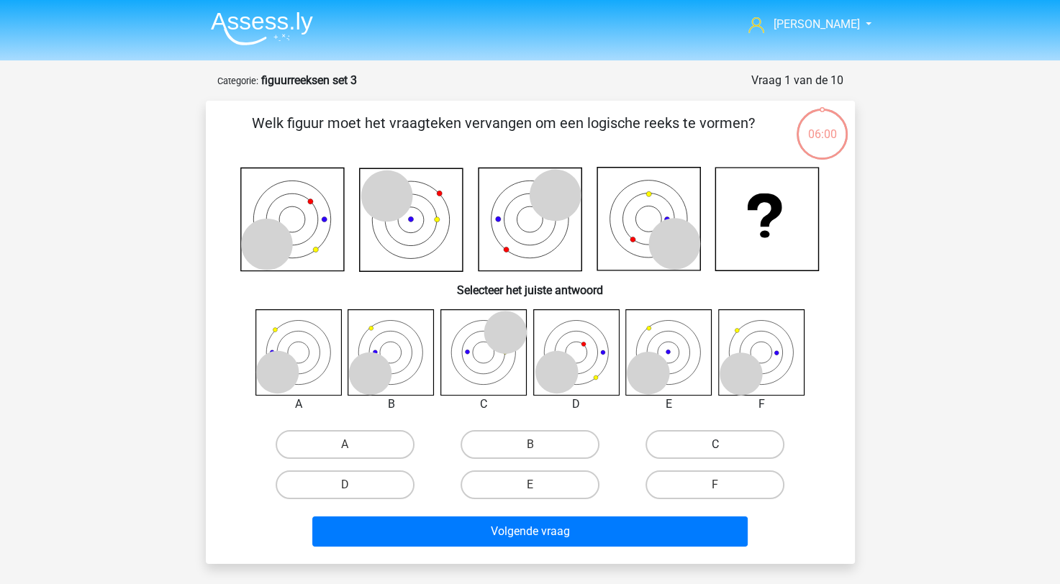
click at [654, 448] on label "C" at bounding box center [715, 444] width 139 height 29
click at [715, 448] on input "C" at bounding box center [719, 449] width 9 height 9
radio input "true"
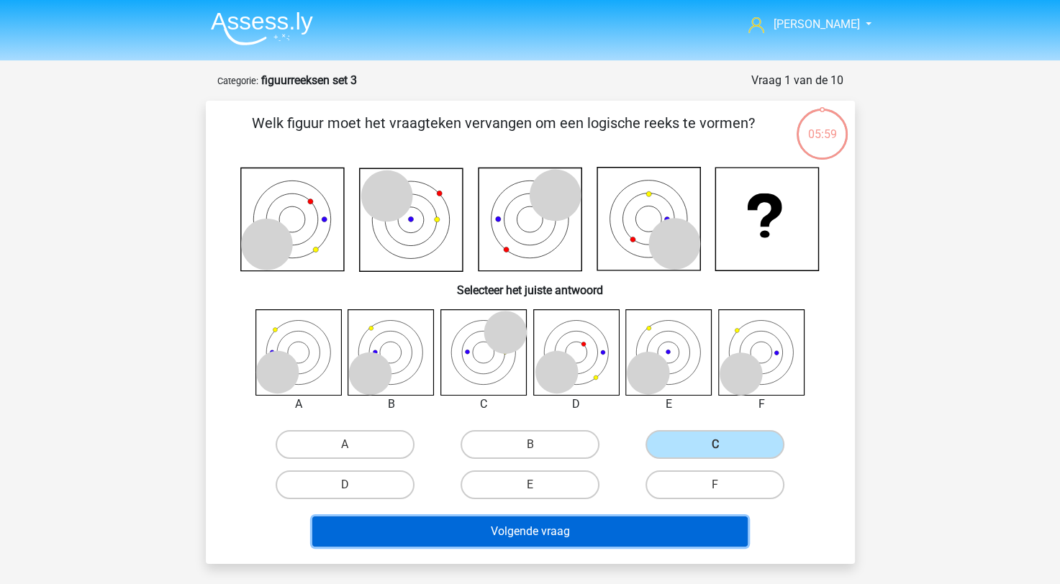
click at [614, 533] on button "Volgende vraag" at bounding box center [529, 532] width 435 height 30
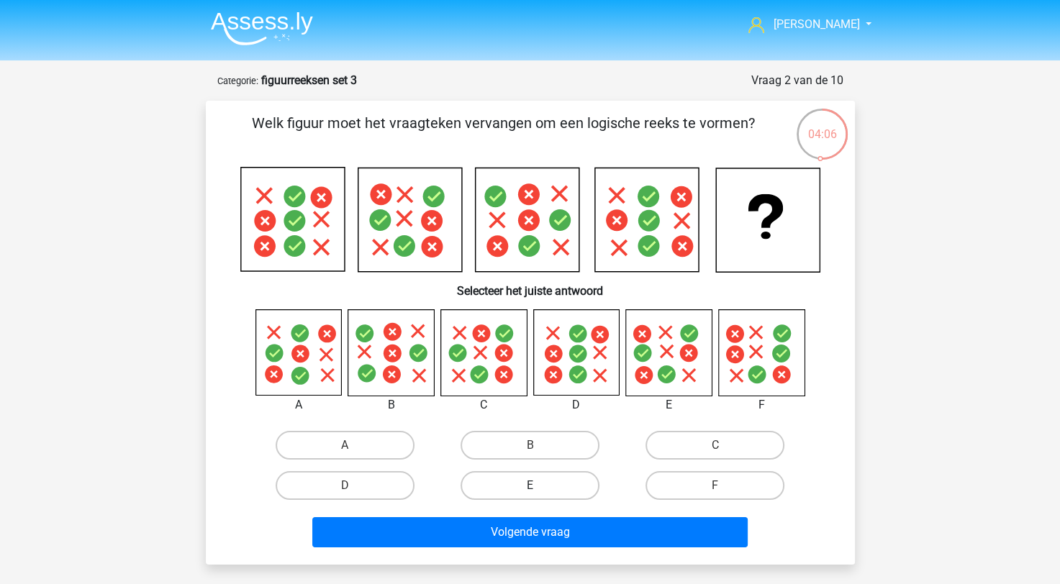
click at [573, 487] on label "E" at bounding box center [530, 485] width 139 height 29
click at [539, 487] on input "E" at bounding box center [534, 490] width 9 height 9
radio input "true"
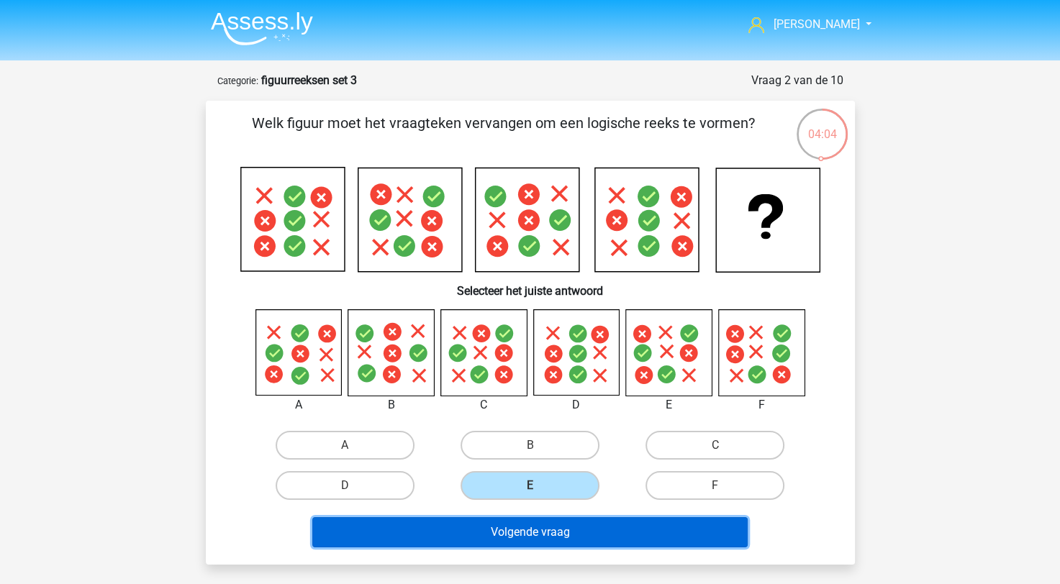
click at [601, 527] on button "Volgende vraag" at bounding box center [529, 533] width 435 height 30
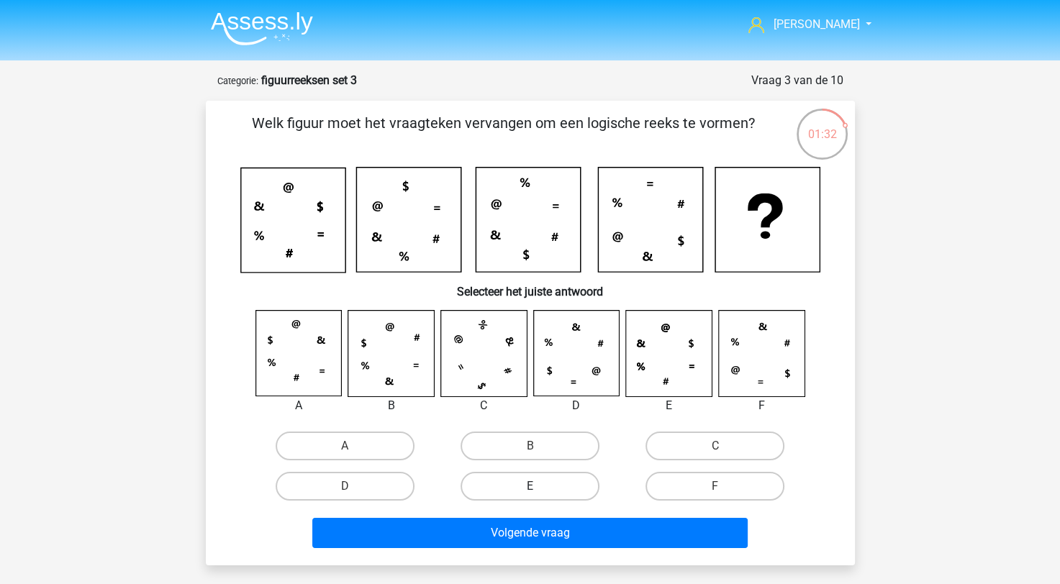
click at [556, 493] on label "E" at bounding box center [530, 486] width 139 height 29
click at [539, 493] on input "E" at bounding box center [534, 491] width 9 height 9
radio input "true"
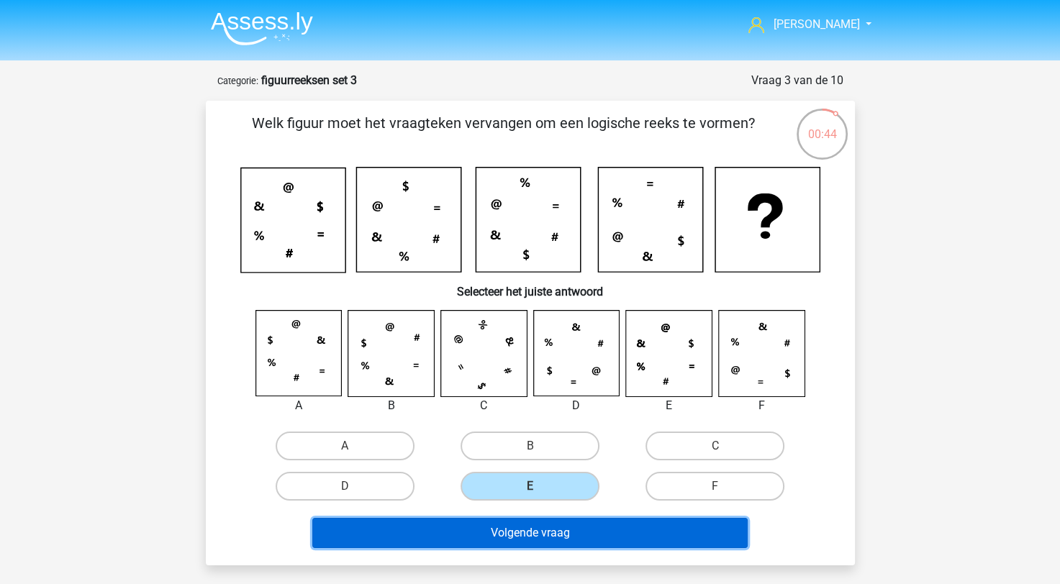
click at [492, 533] on button "Volgende vraag" at bounding box center [529, 533] width 435 height 30
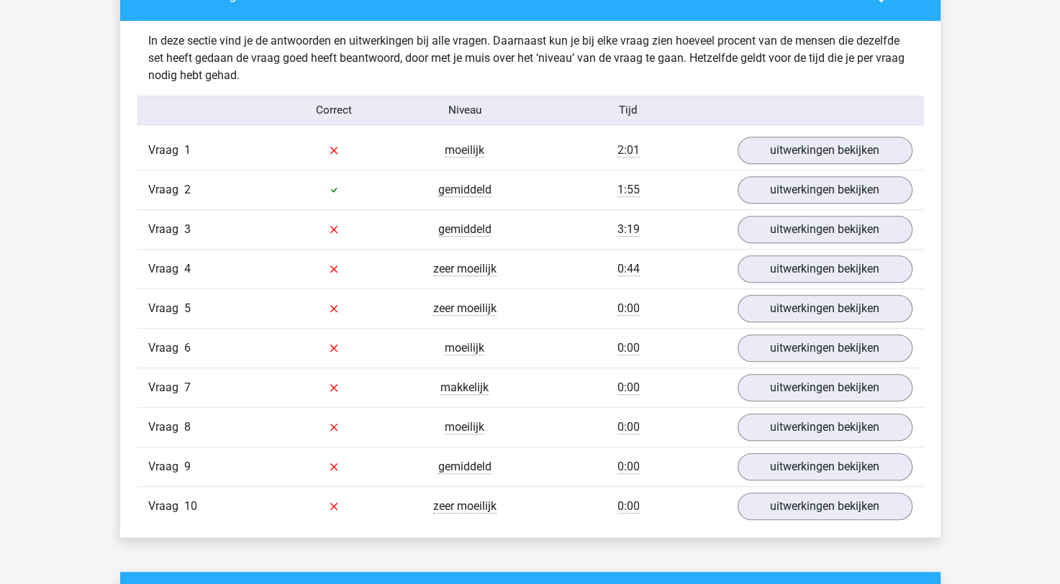
scroll to position [936, 0]
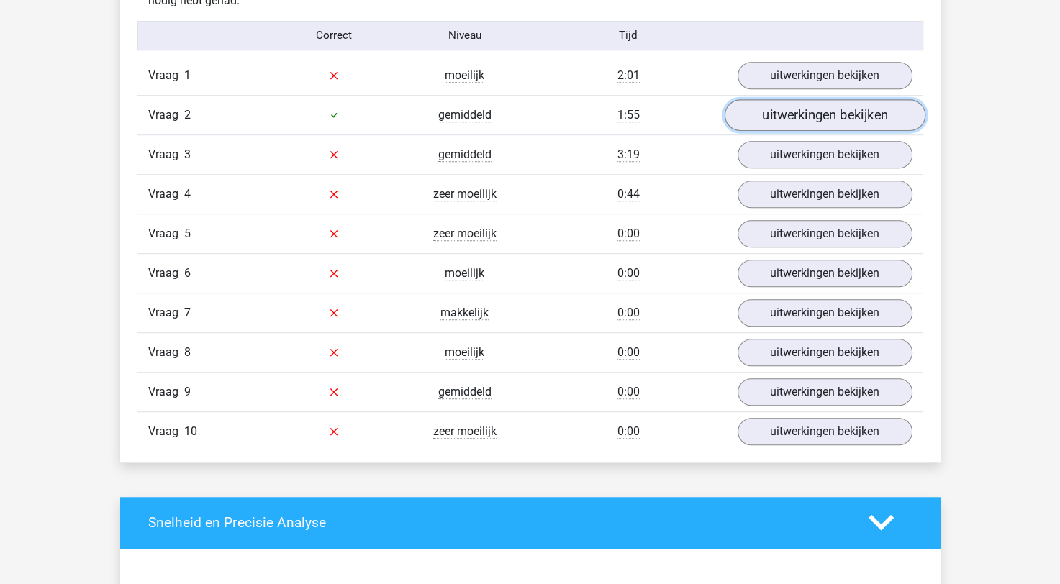
click at [772, 108] on link "uitwerkingen bekijken" at bounding box center [824, 115] width 201 height 32
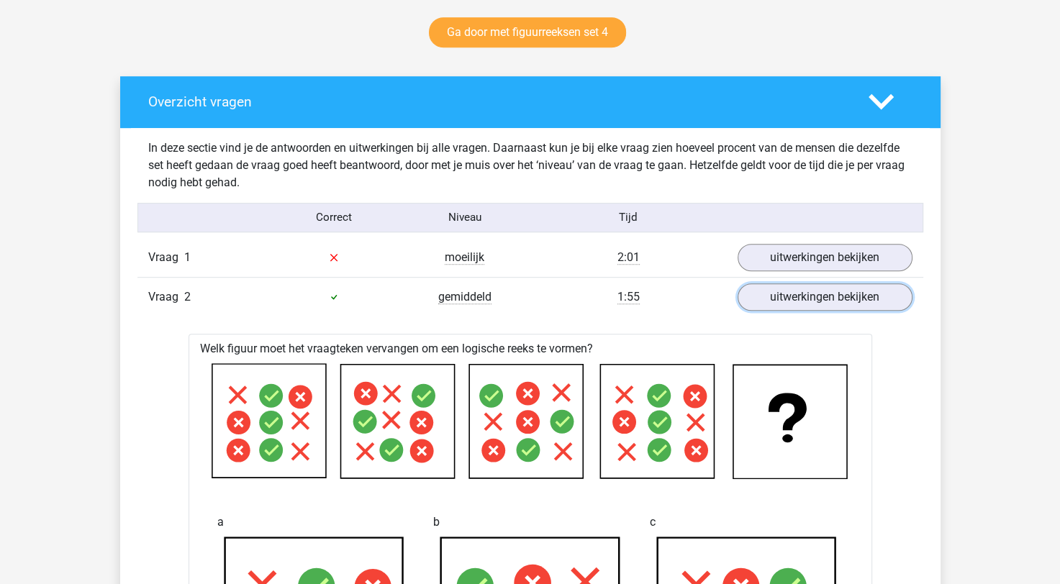
scroll to position [648, 0]
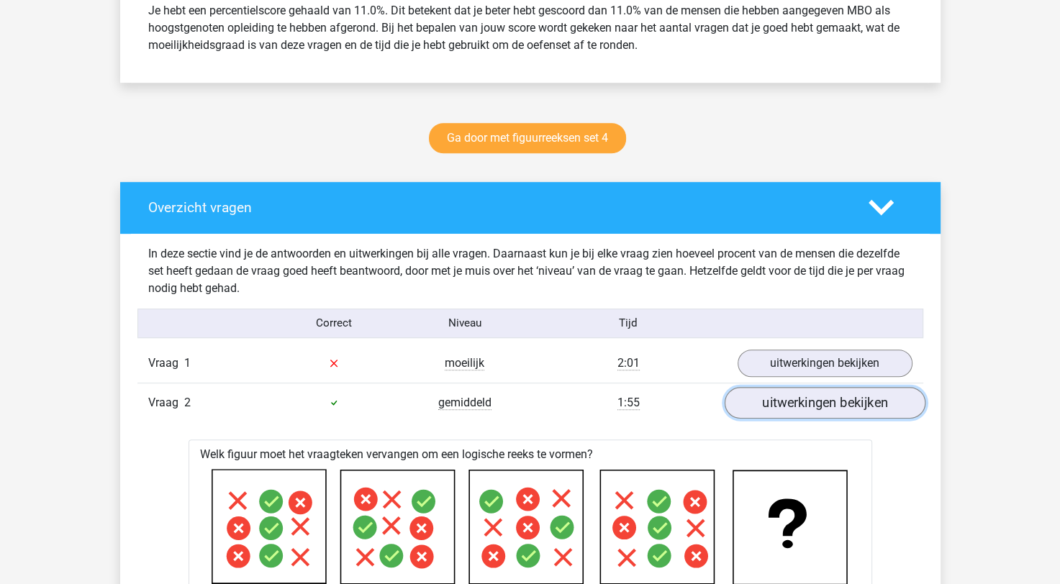
click at [829, 415] on link "uitwerkingen bekijken" at bounding box center [824, 403] width 201 height 32
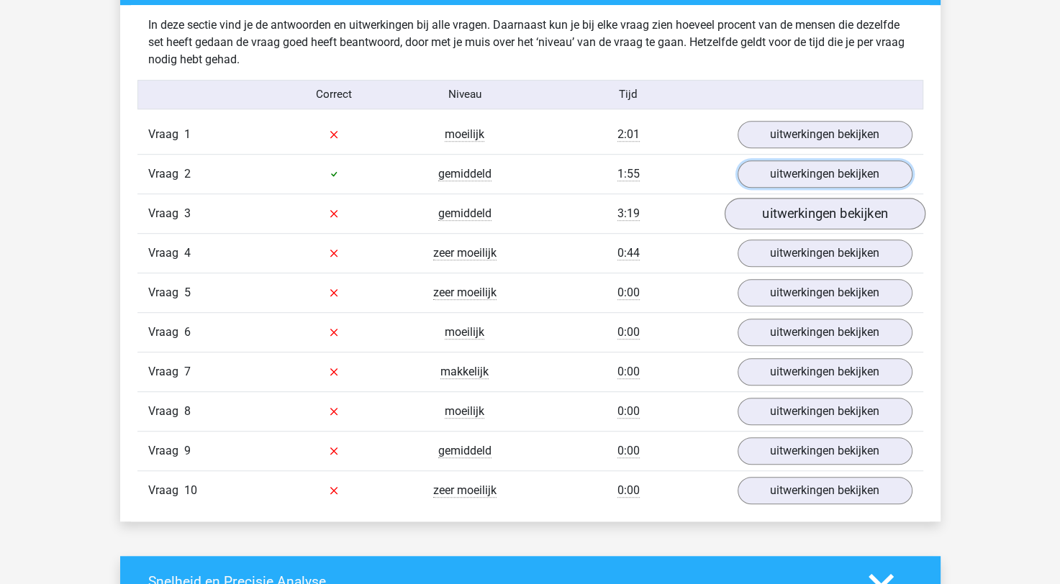
scroll to position [864, 0]
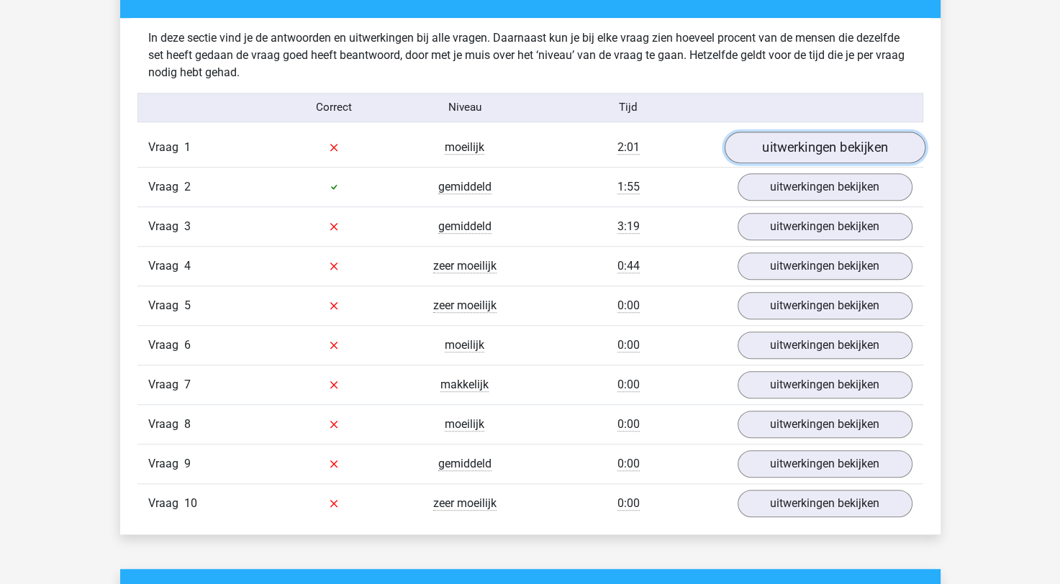
click at [846, 155] on link "uitwerkingen bekijken" at bounding box center [824, 148] width 201 height 32
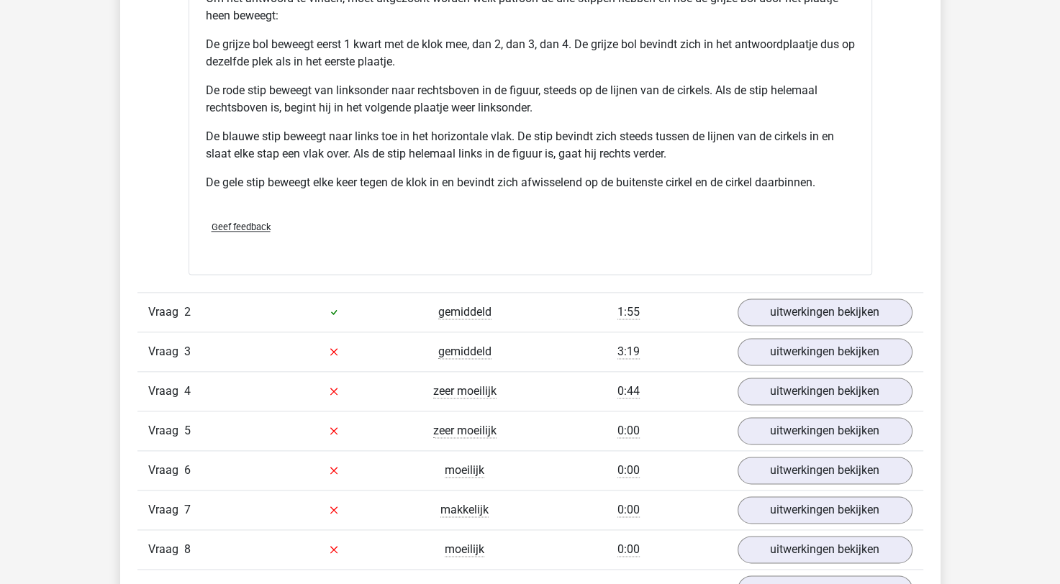
scroll to position [1799, 0]
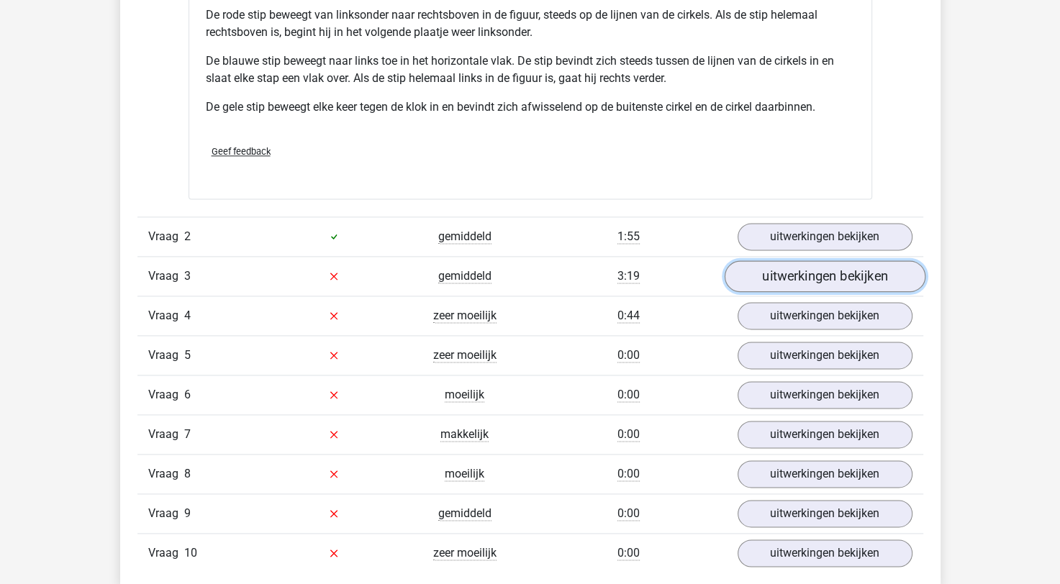
click at [833, 268] on link "uitwerkingen bekijken" at bounding box center [824, 277] width 201 height 32
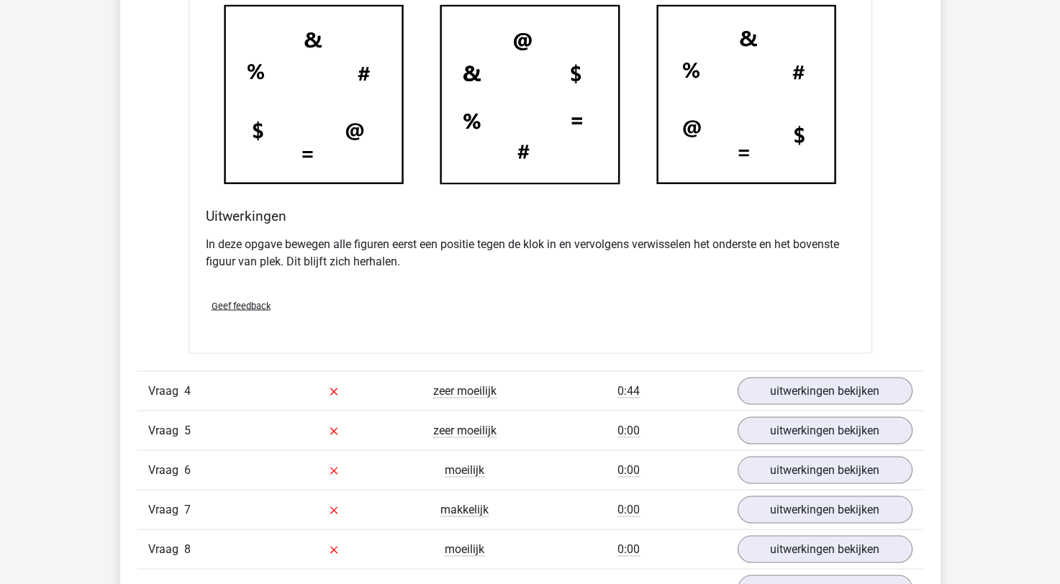
scroll to position [2663, 0]
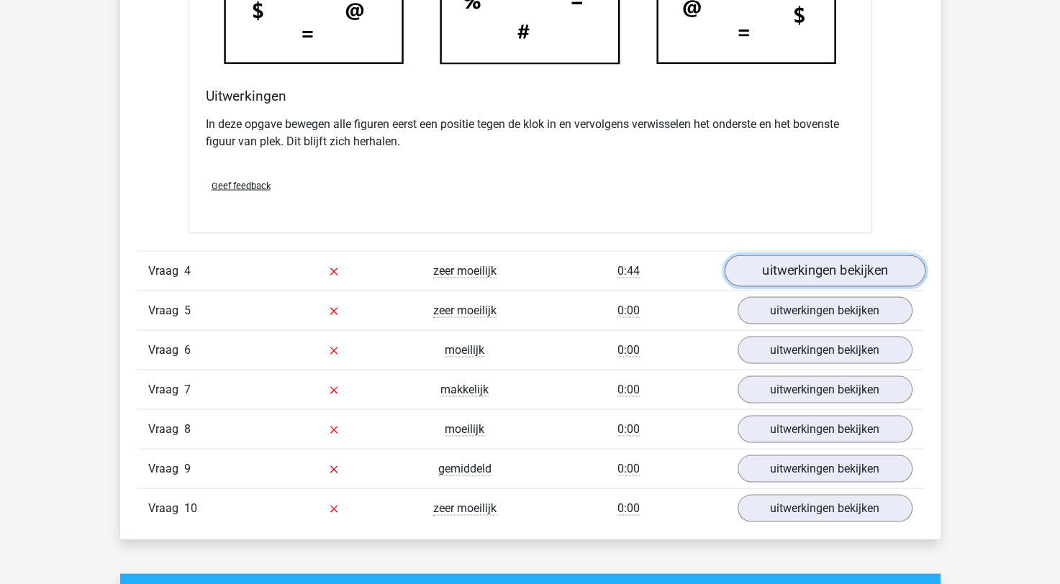
click at [871, 274] on link "uitwerkingen bekijken" at bounding box center [824, 272] width 201 height 32
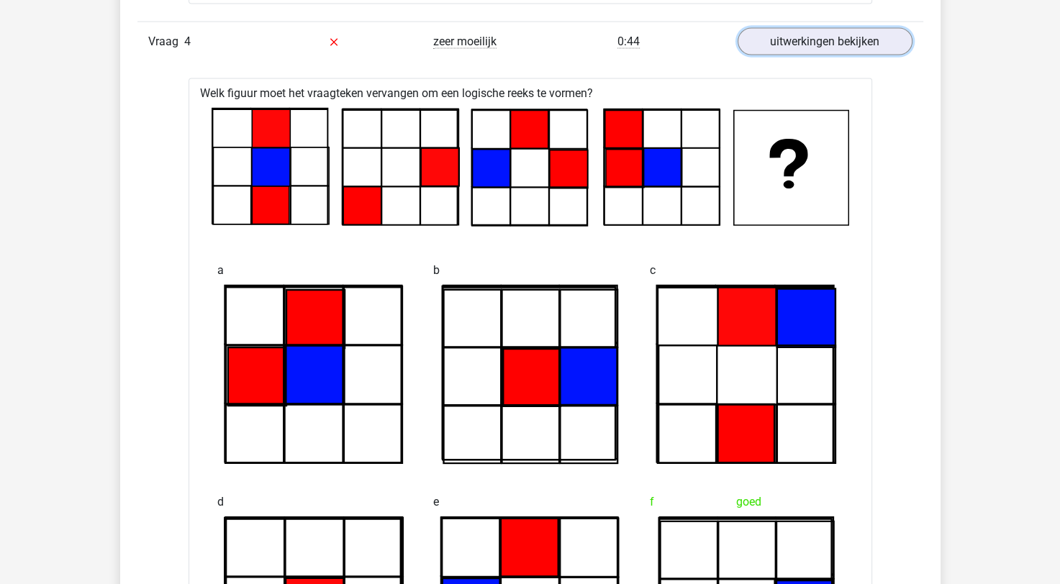
scroll to position [2885, 0]
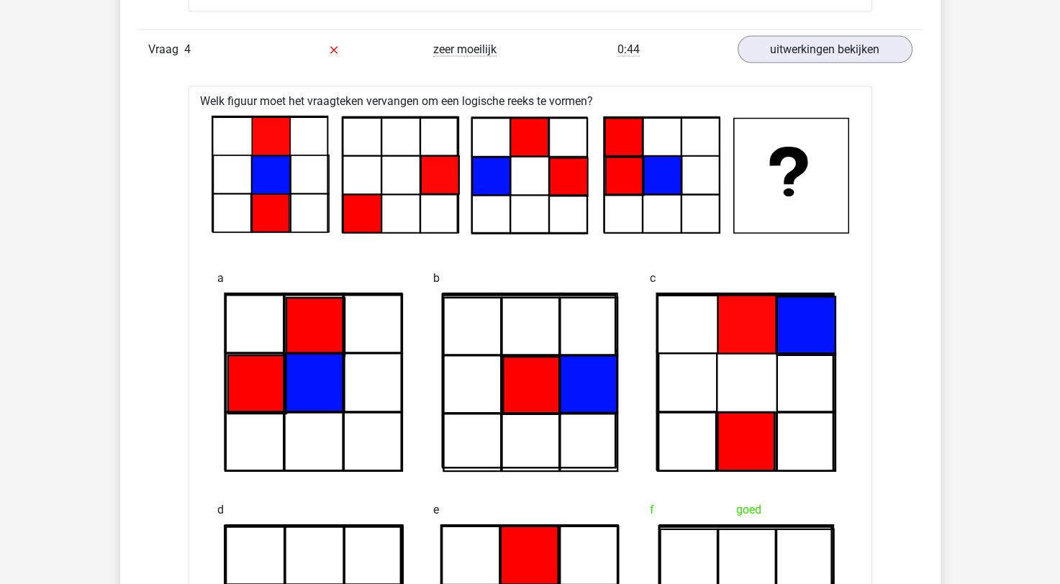
drag, startPoint x: 71, startPoint y: 479, endPoint x: 463, endPoint y: 152, distance: 510.5
click at [513, 155] on icon at bounding box center [529, 176] width 114 height 114
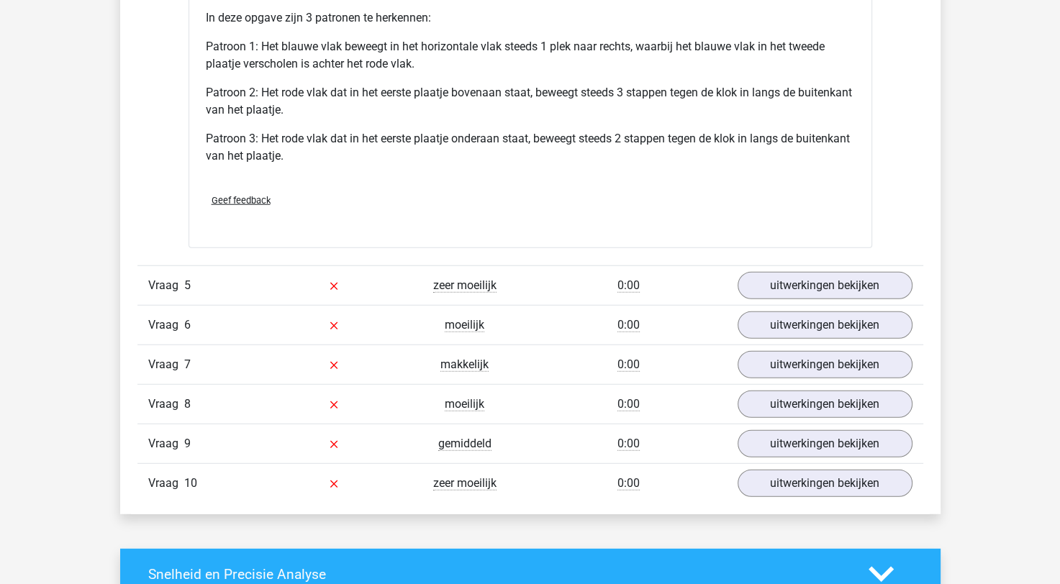
scroll to position [3749, 0]
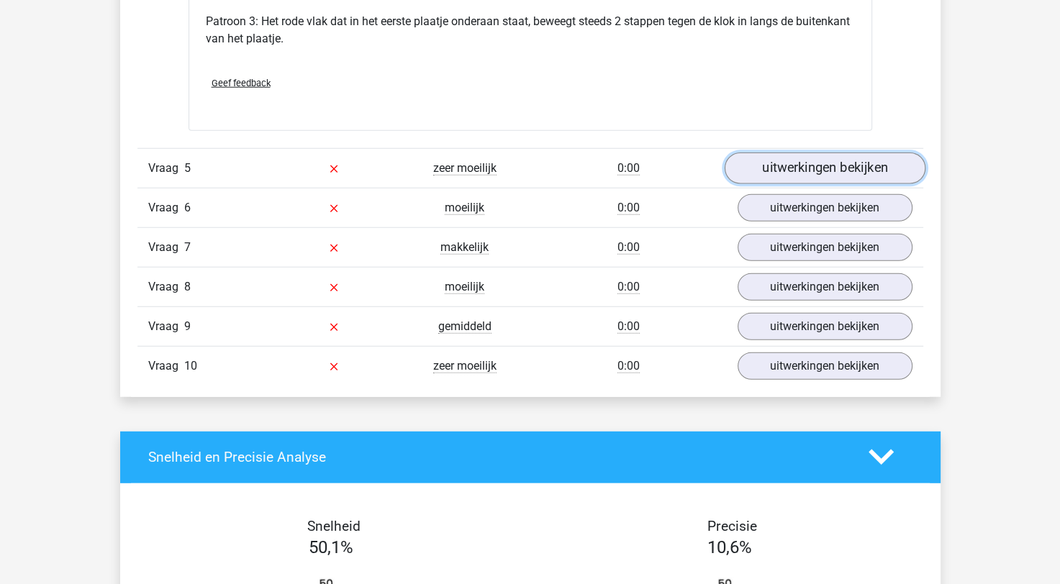
click at [875, 175] on link "uitwerkingen bekijken" at bounding box center [824, 169] width 201 height 32
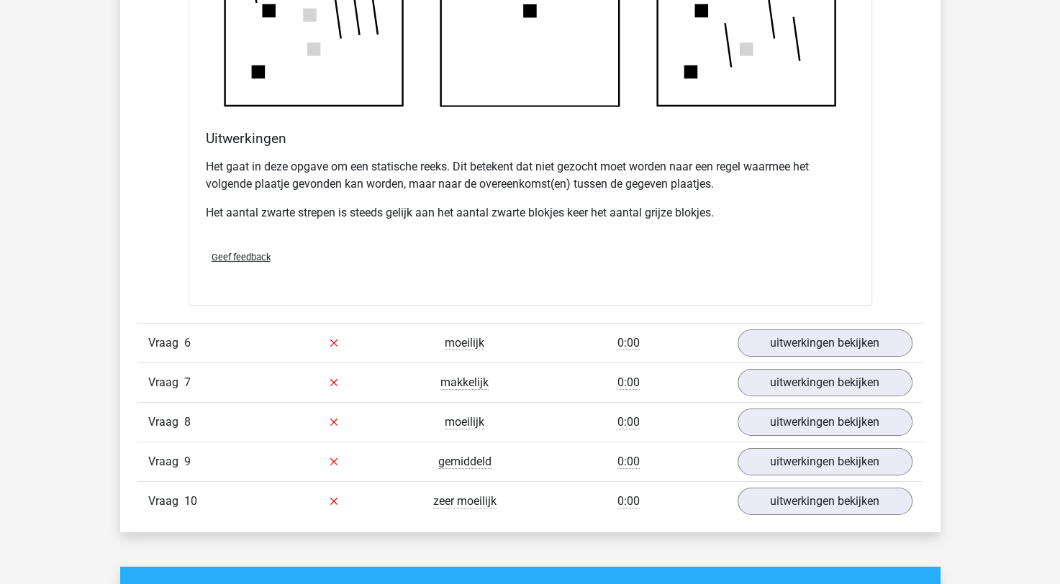
scroll to position [4612, 0]
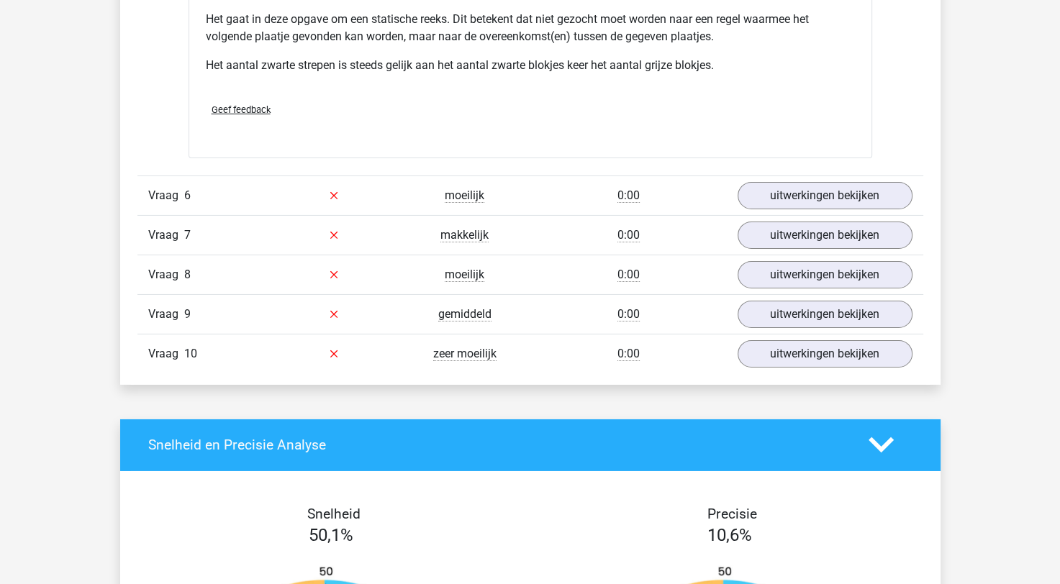
click at [235, 112] on div "Geef feedback" at bounding box center [530, 109] width 661 height 37
click at [247, 107] on span "Geef feedback" at bounding box center [241, 109] width 59 height 11
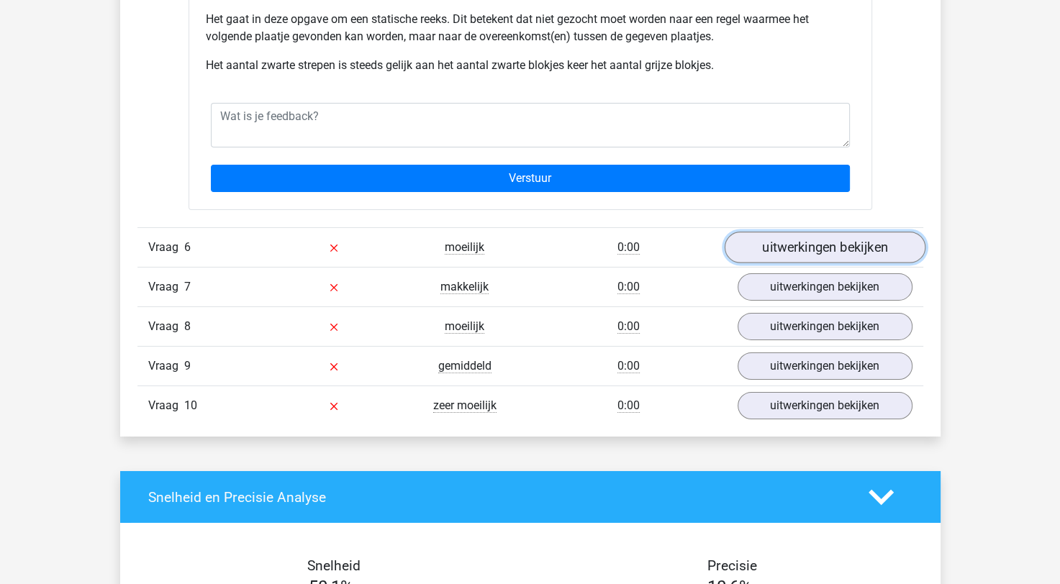
click at [909, 239] on link "uitwerkingen bekijken" at bounding box center [824, 248] width 201 height 32
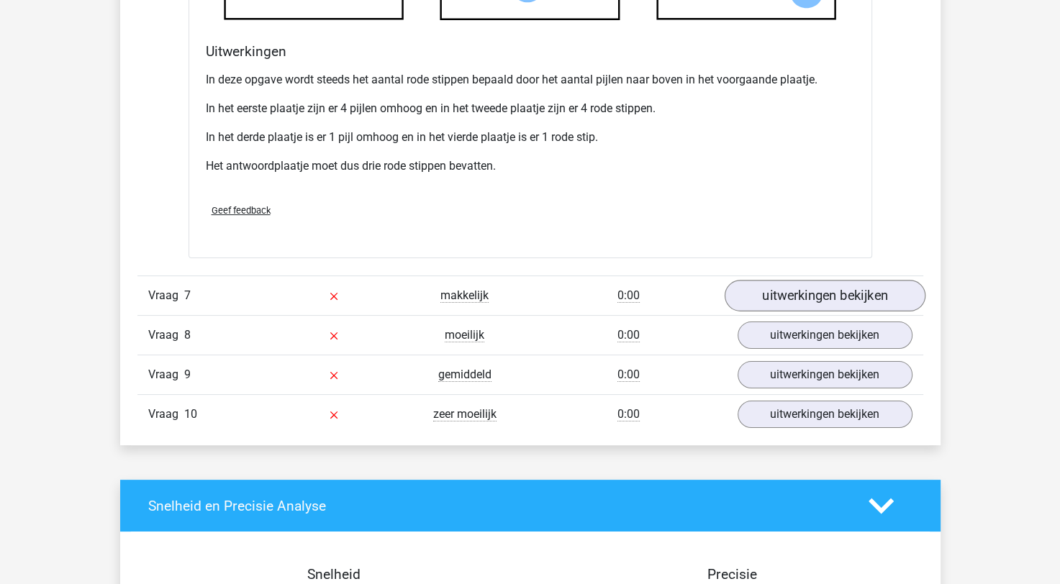
scroll to position [5476, 0]
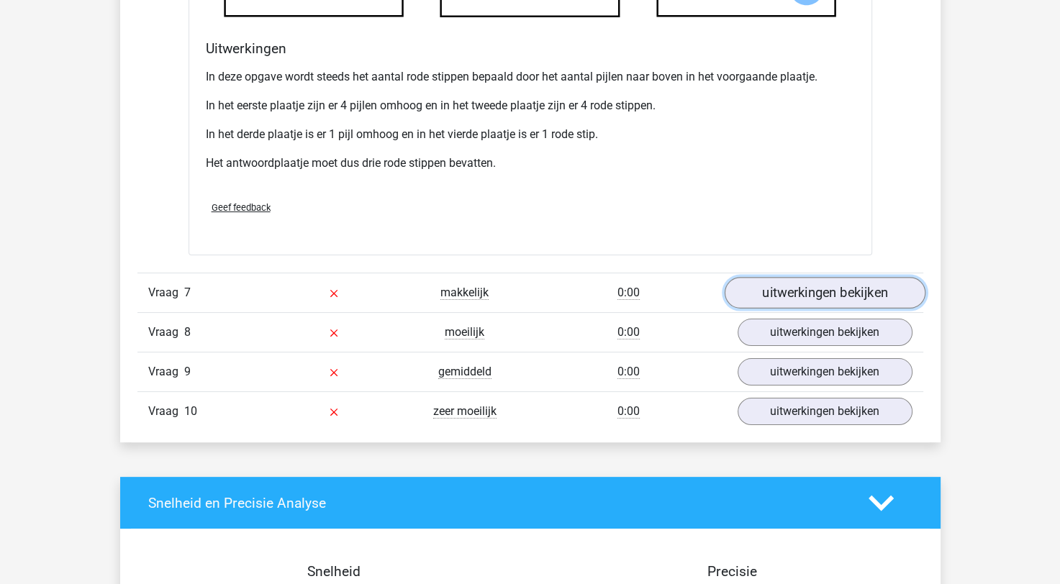
click at [809, 279] on link "uitwerkingen bekijken" at bounding box center [824, 294] width 201 height 32
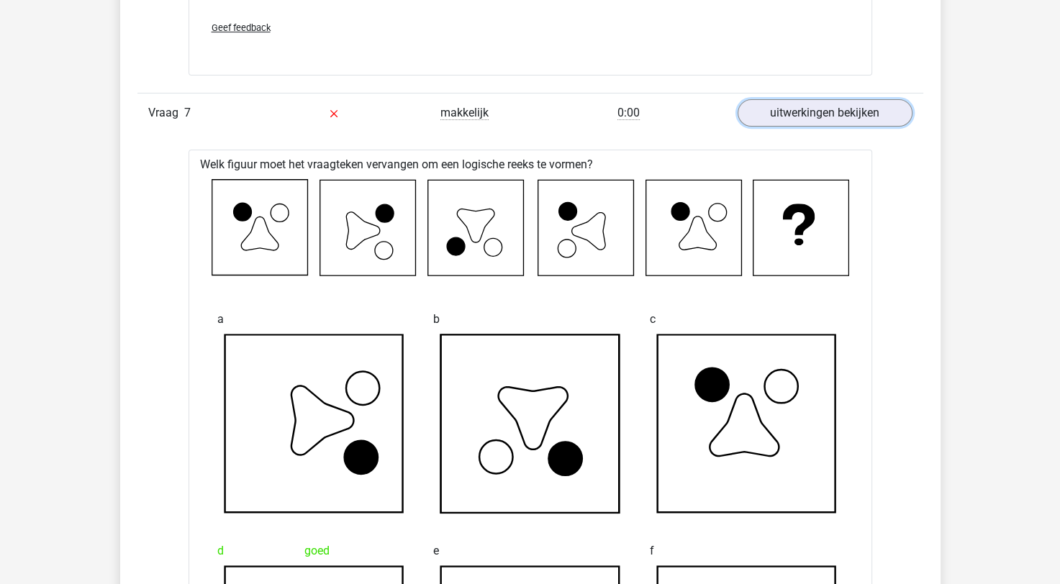
scroll to position [5620, 0]
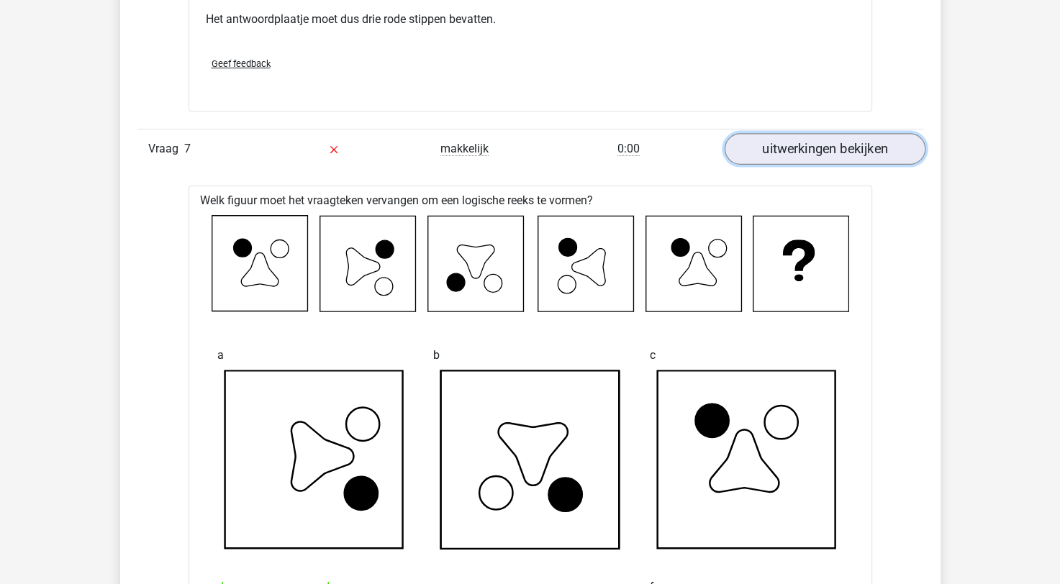
click at [764, 141] on link "uitwerkingen bekijken" at bounding box center [824, 150] width 201 height 32
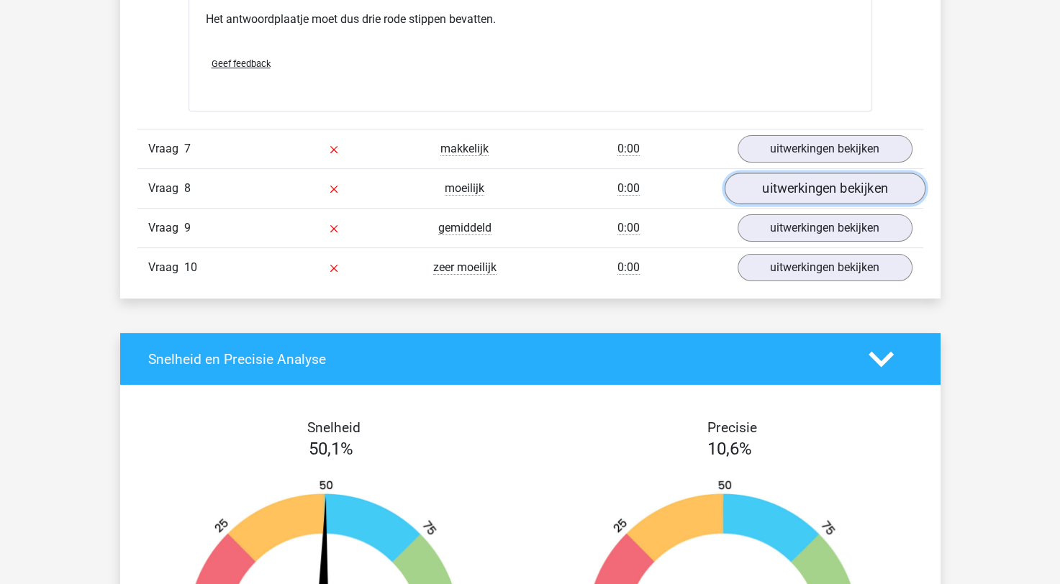
click at [768, 187] on link "uitwerkingen bekijken" at bounding box center [824, 189] width 201 height 32
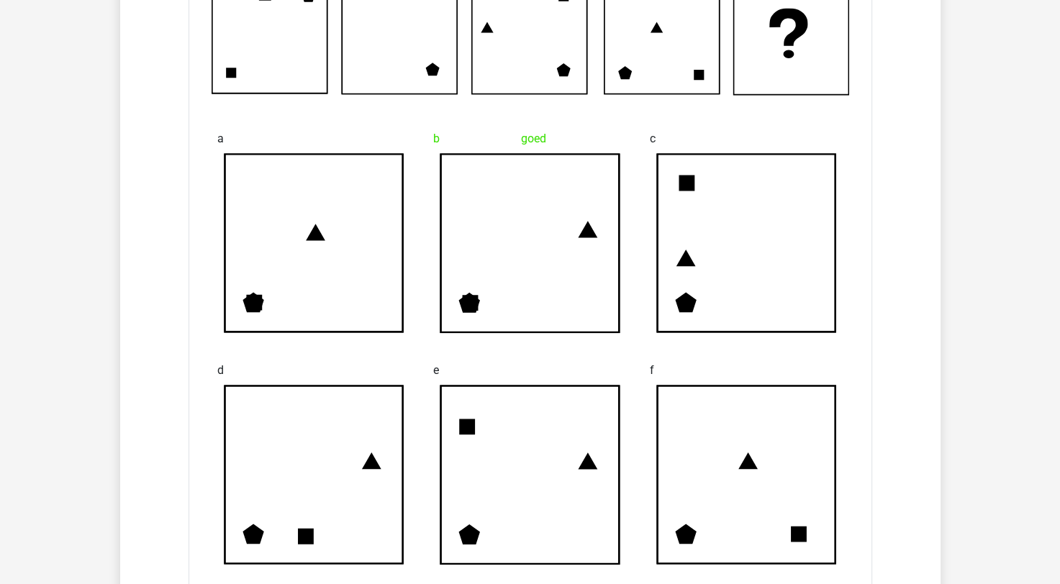
scroll to position [5692, 0]
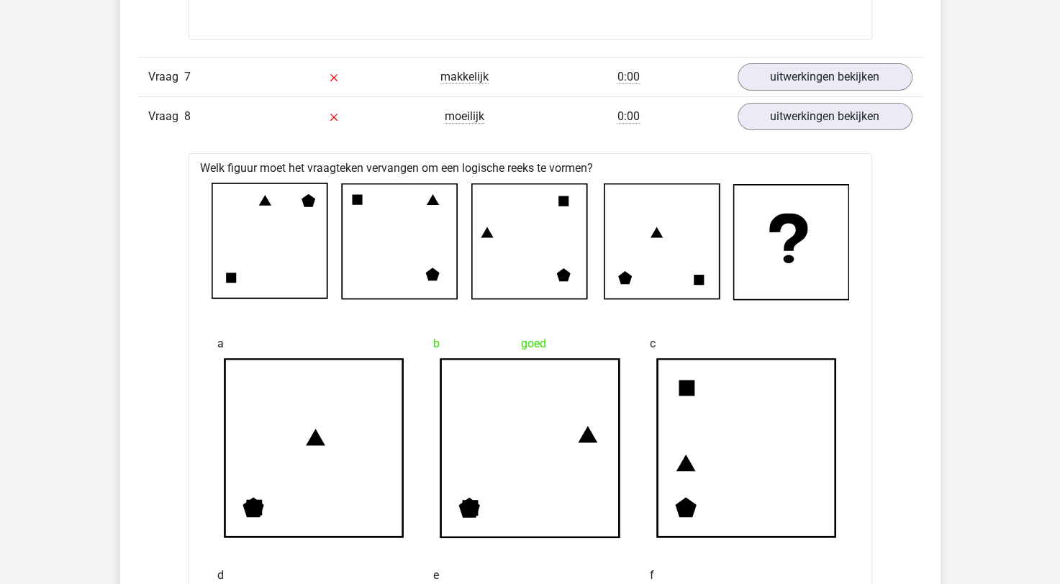
click at [805, 101] on link "uitwerkingen bekijken" at bounding box center [824, 117] width 201 height 32
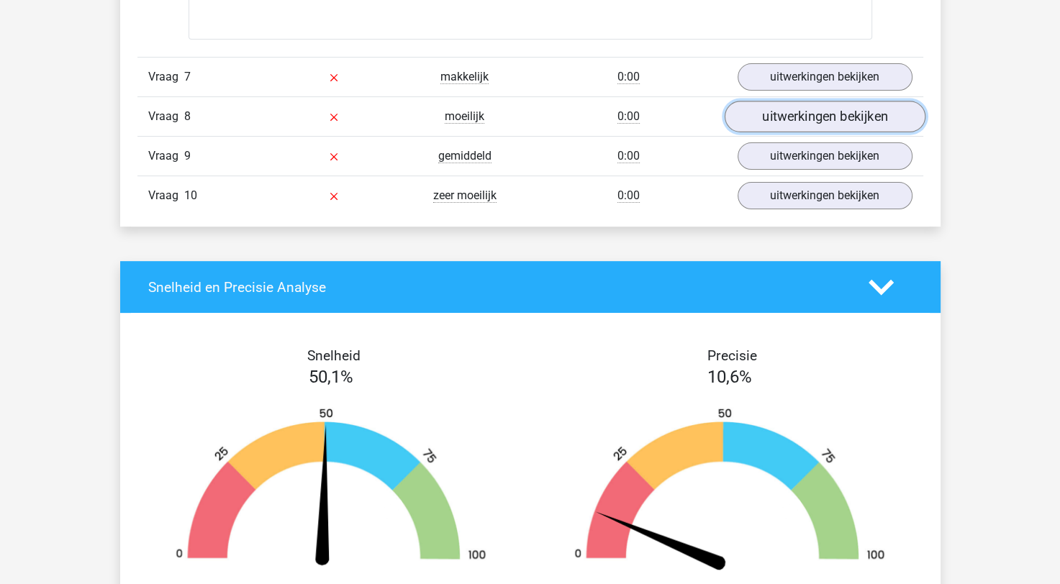
click at [794, 122] on link "uitwerkingen bekijken" at bounding box center [824, 117] width 201 height 32
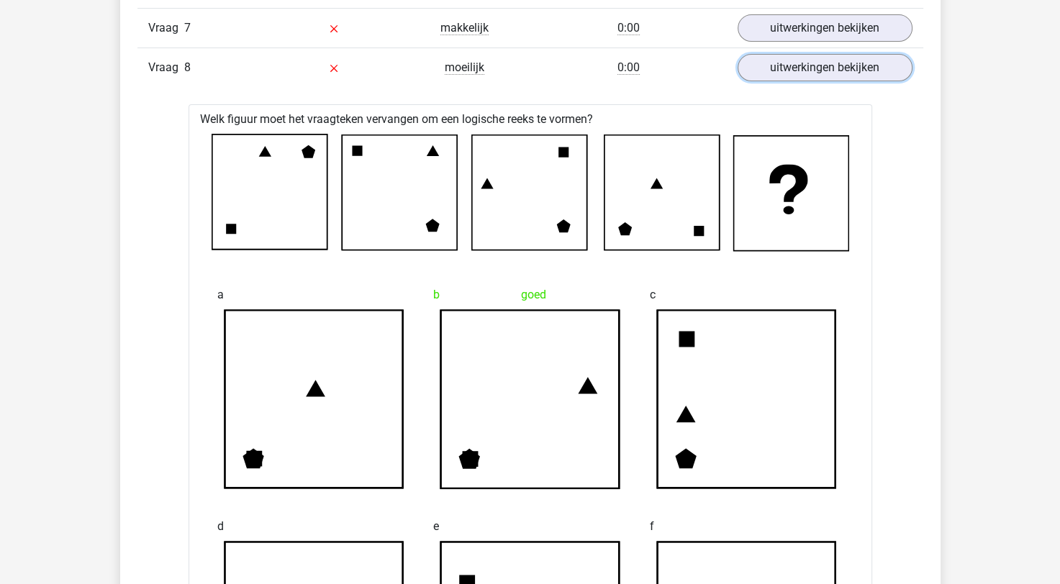
scroll to position [5764, 0]
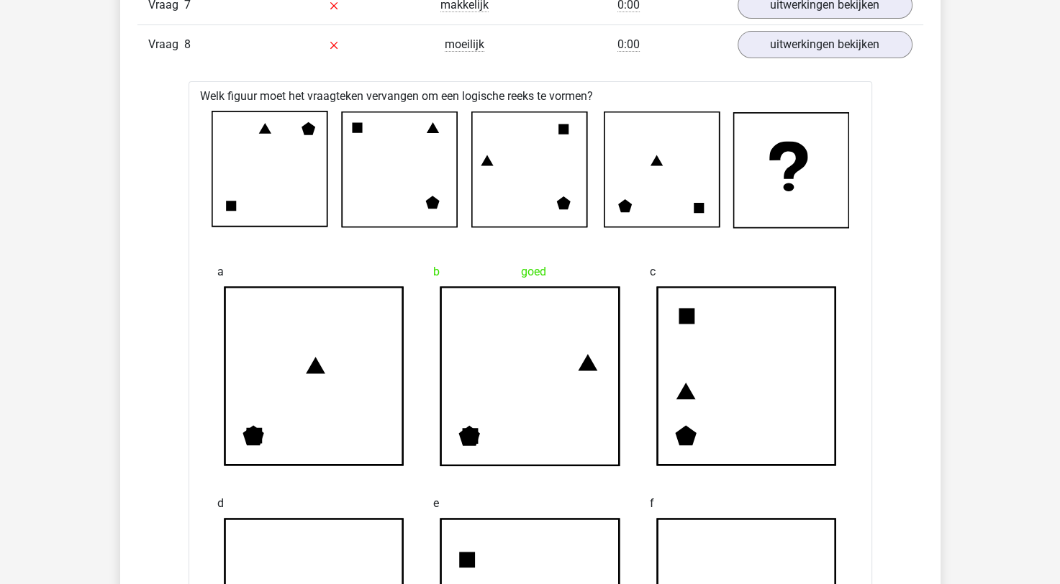
click at [471, 433] on icon at bounding box center [471, 436] width 16 height 16
click at [471, 438] on icon at bounding box center [469, 435] width 21 height 20
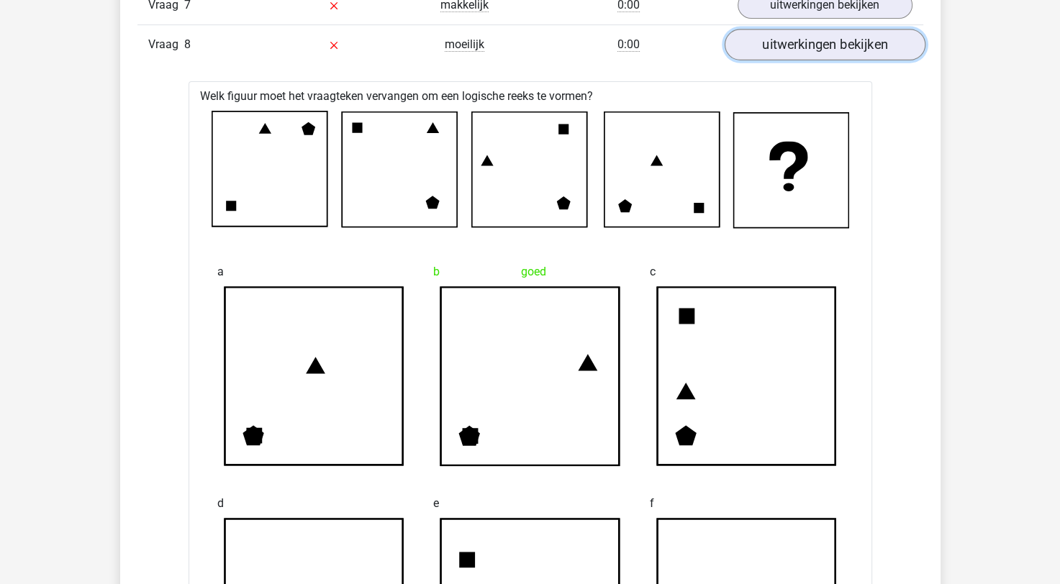
click at [812, 37] on link "uitwerkingen bekijken" at bounding box center [824, 46] width 201 height 32
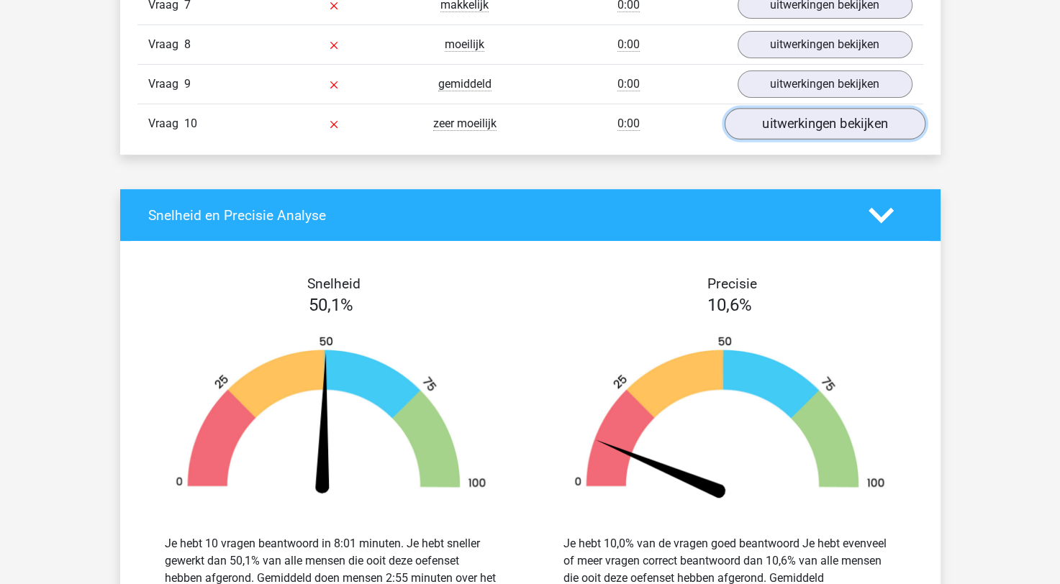
click at [811, 118] on link "uitwerkingen bekijken" at bounding box center [824, 125] width 201 height 32
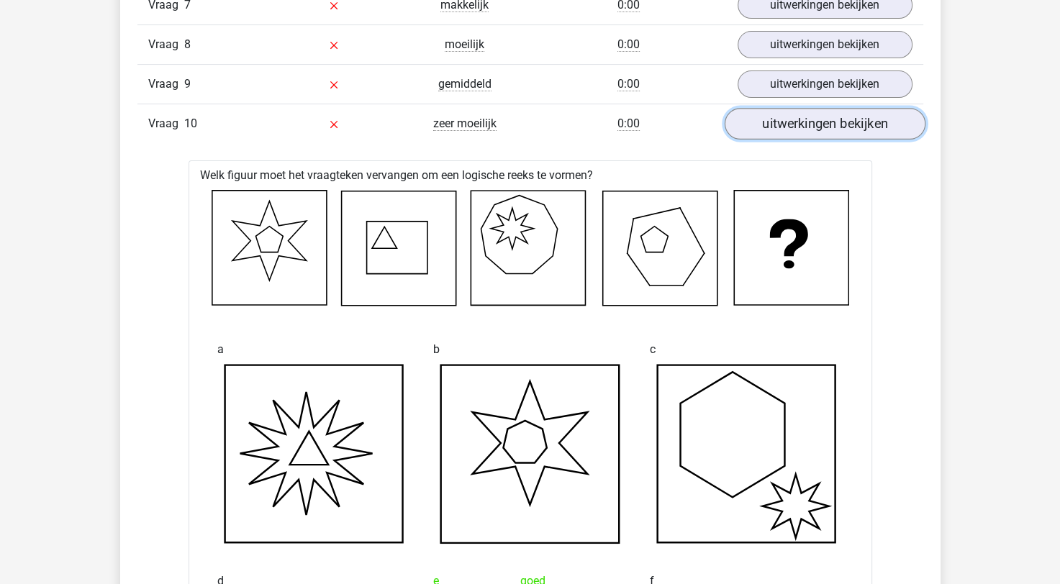
click at [783, 129] on link "uitwerkingen bekijken" at bounding box center [824, 125] width 201 height 32
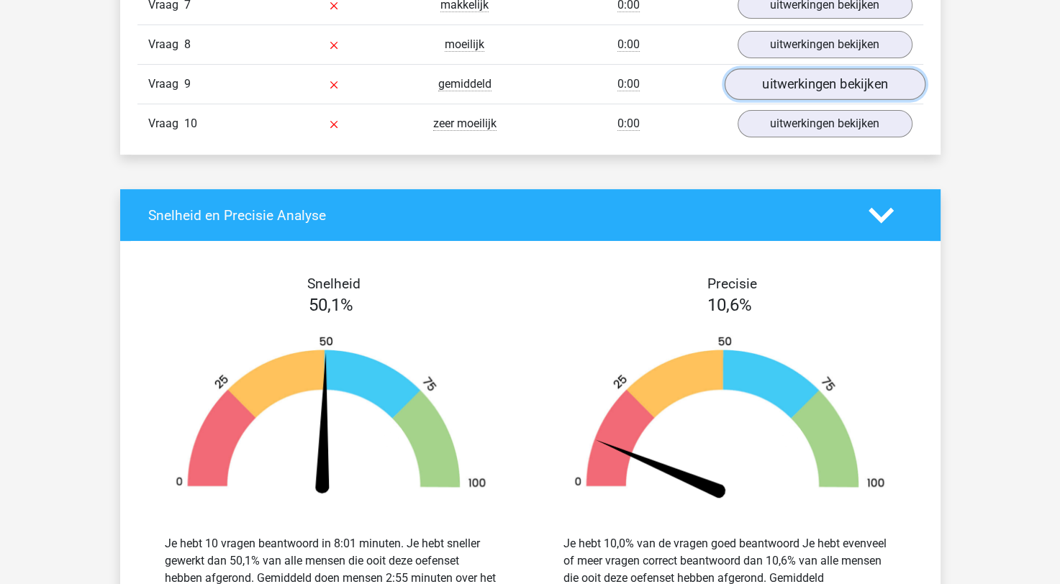
click at [823, 78] on link "uitwerkingen bekijken" at bounding box center [824, 85] width 201 height 32
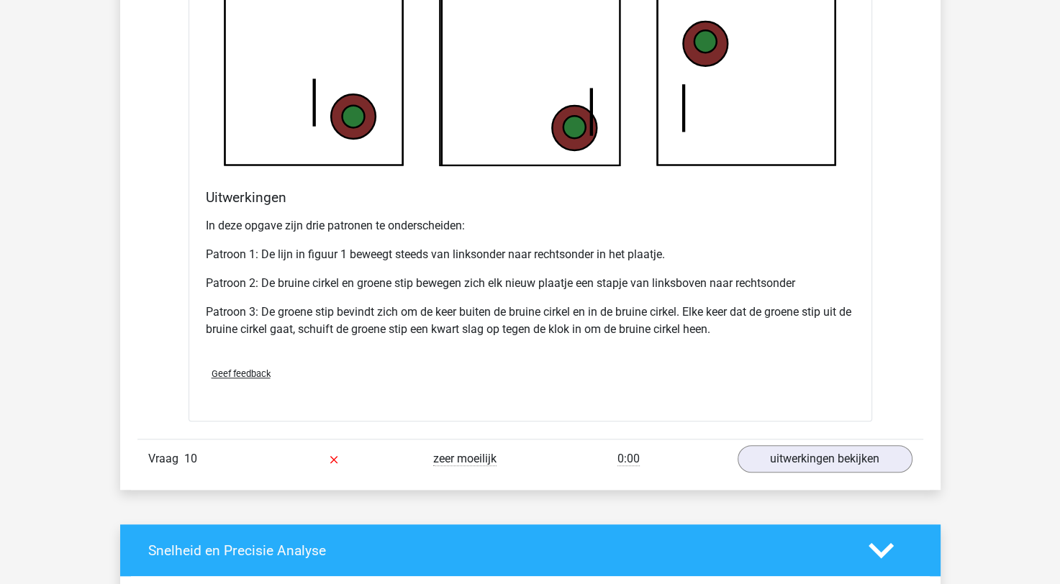
scroll to position [6340, 0]
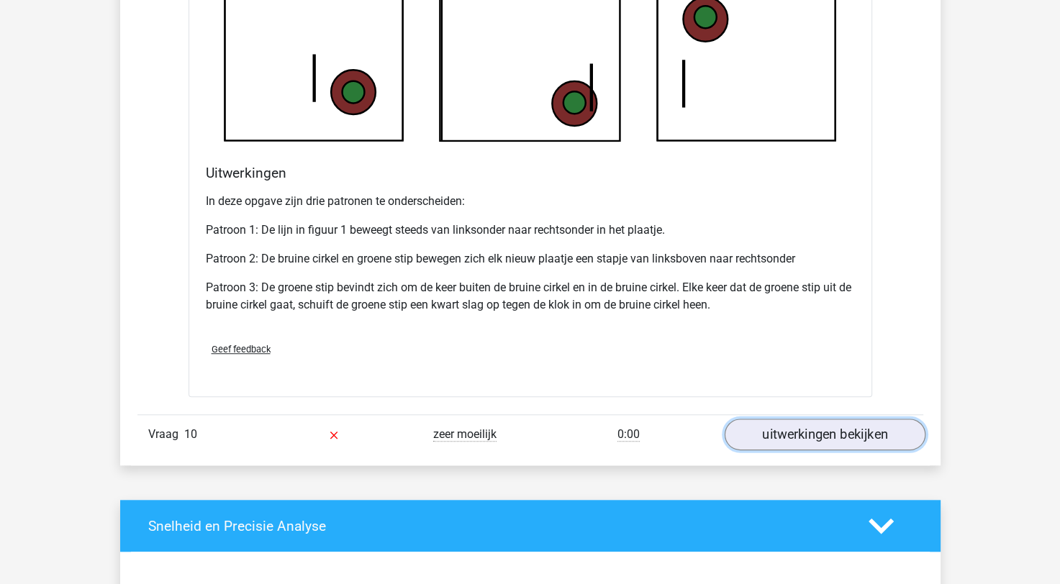
click at [790, 435] on link "uitwerkingen bekijken" at bounding box center [824, 436] width 201 height 32
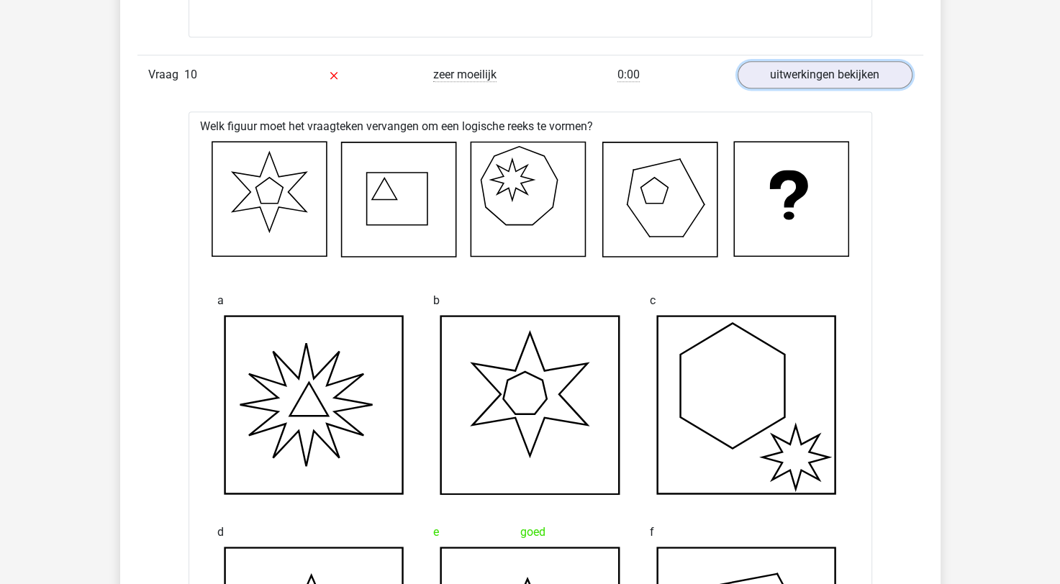
scroll to position [6840, 0]
